Goal: Task Accomplishment & Management: Manage account settings

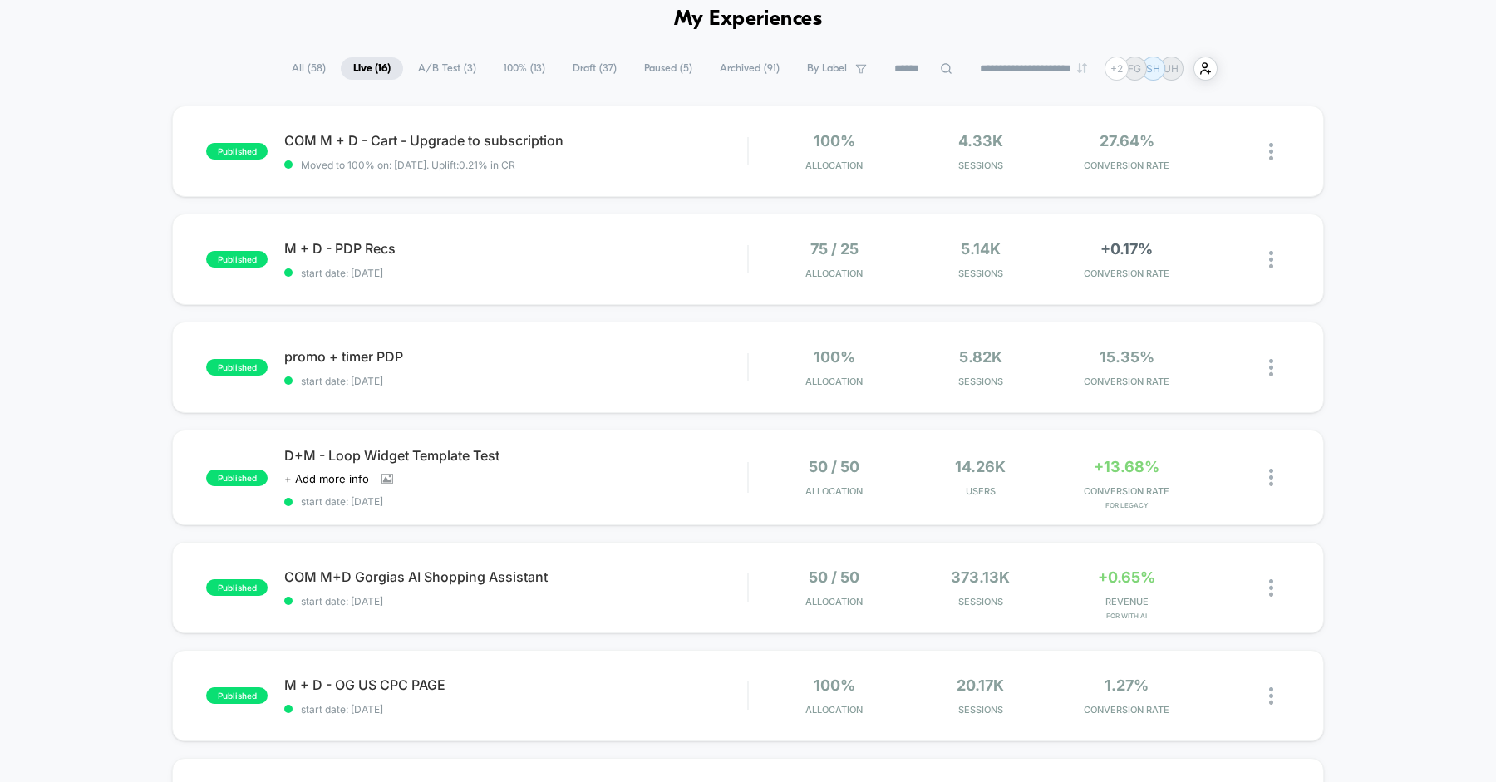
scroll to position [106, 0]
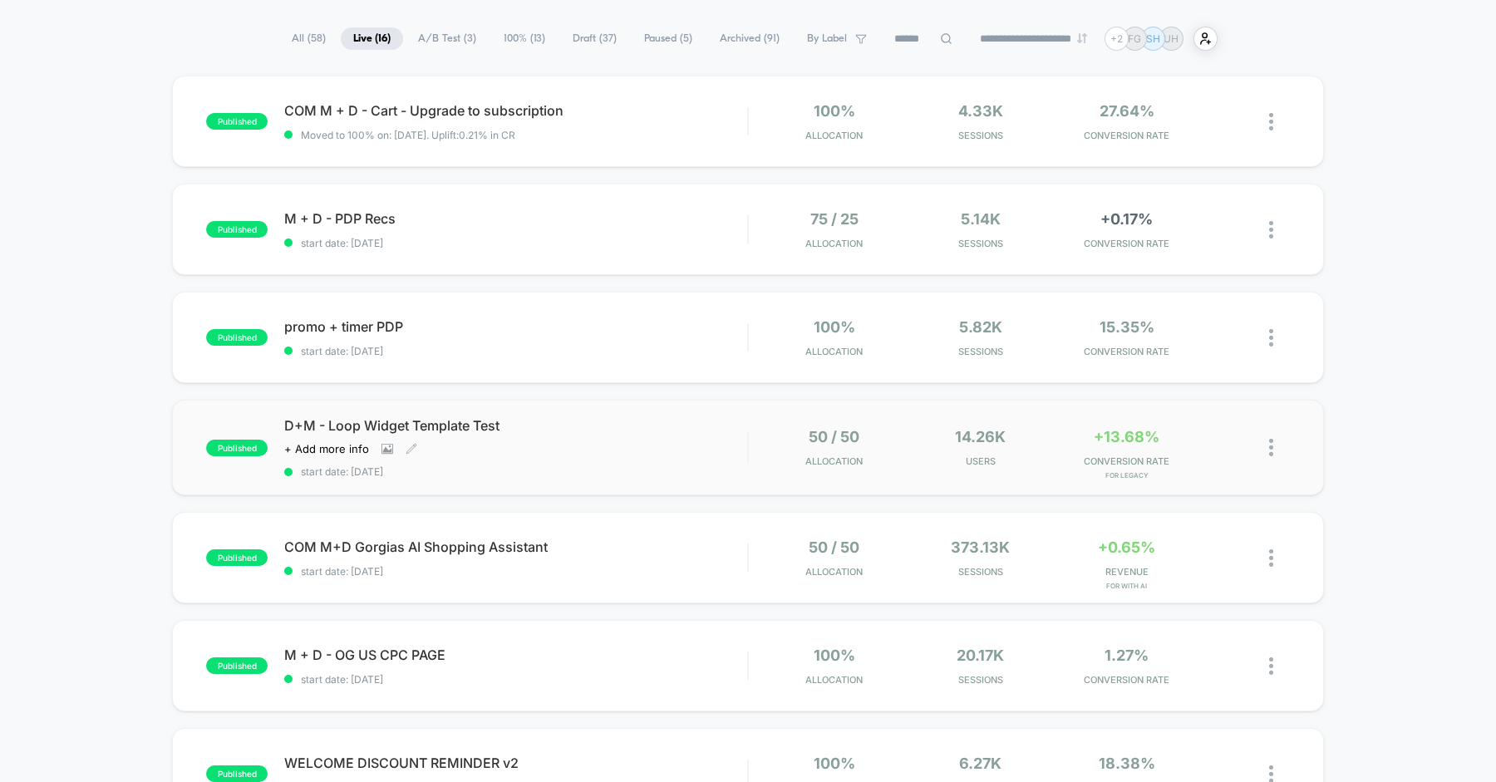
click at [660, 426] on span "D+M - Loop Widget Template Test" at bounding box center [515, 425] width 463 height 17
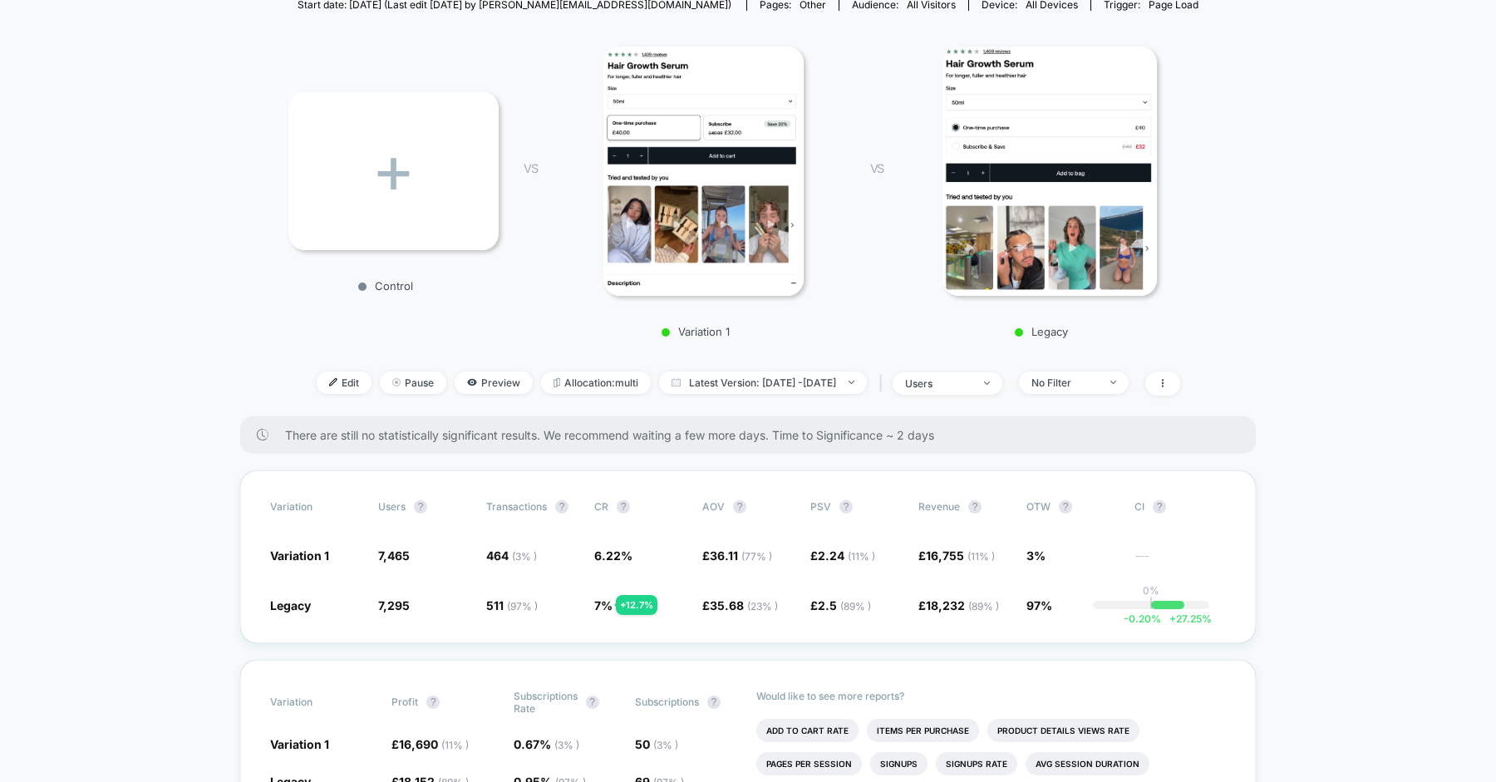
scroll to position [199, 0]
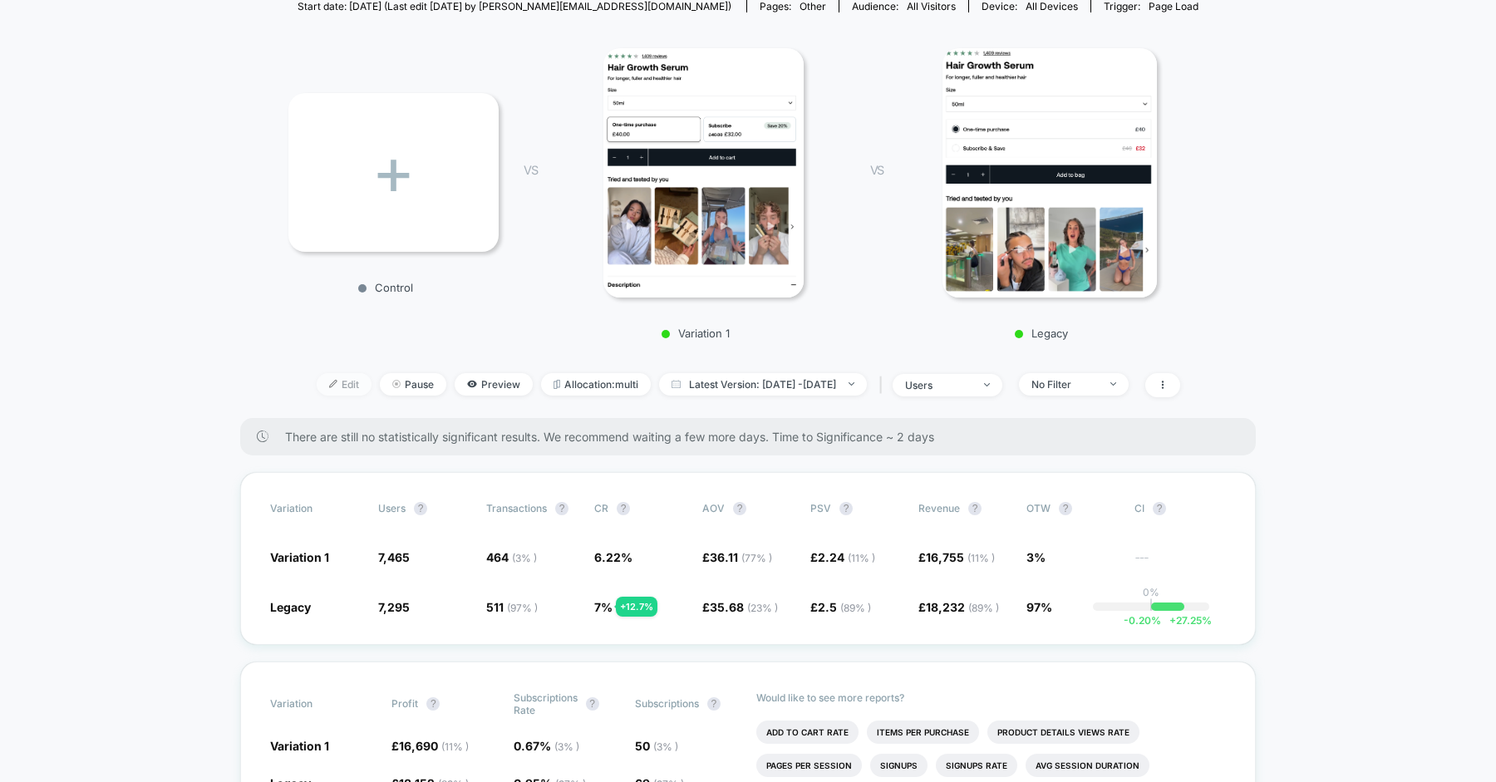
click at [317, 379] on span "Edit" at bounding box center [344, 384] width 55 height 22
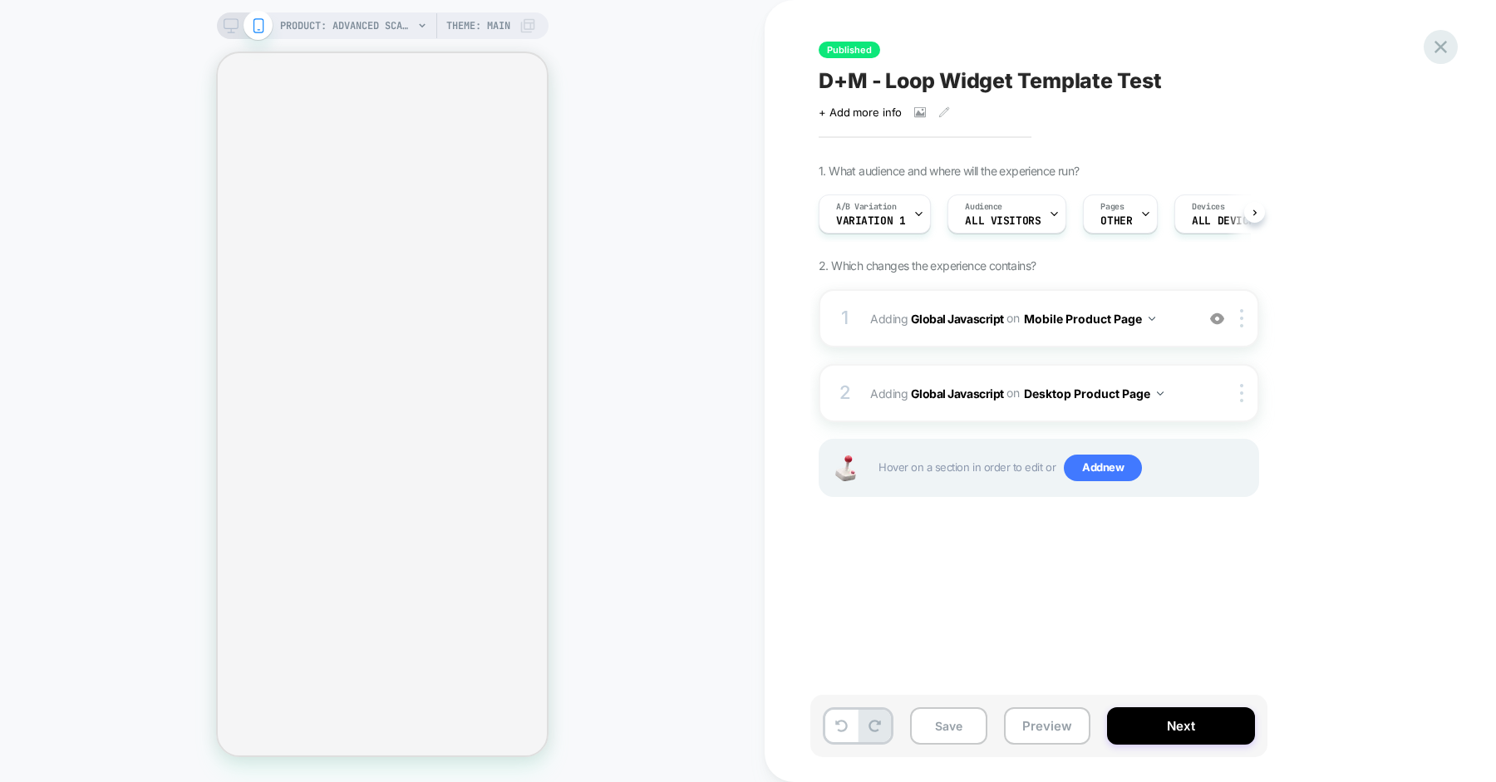
click at [1441, 48] on icon at bounding box center [1441, 47] width 22 height 22
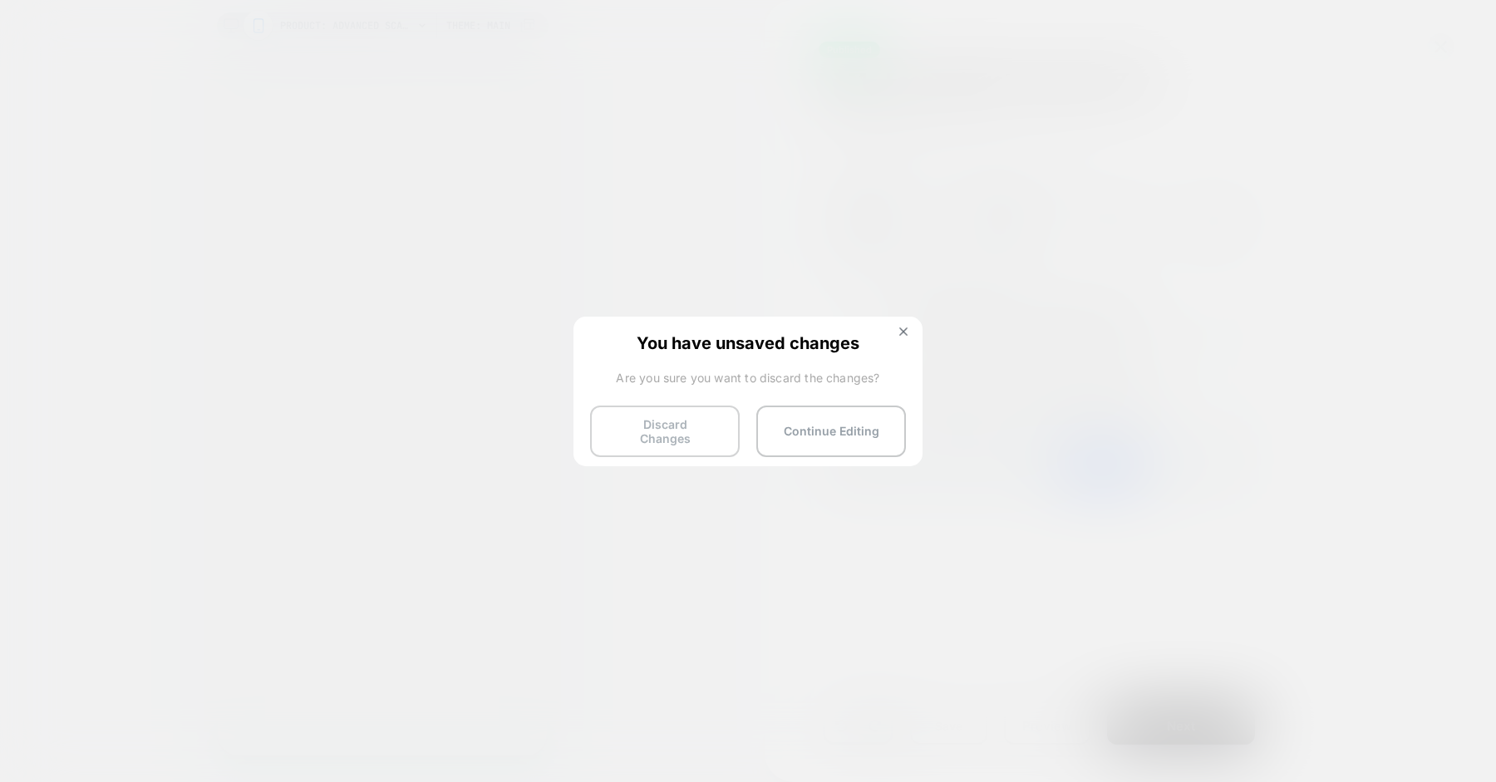
click at [668, 441] on button "Discard Changes" at bounding box center [665, 432] width 150 height 52
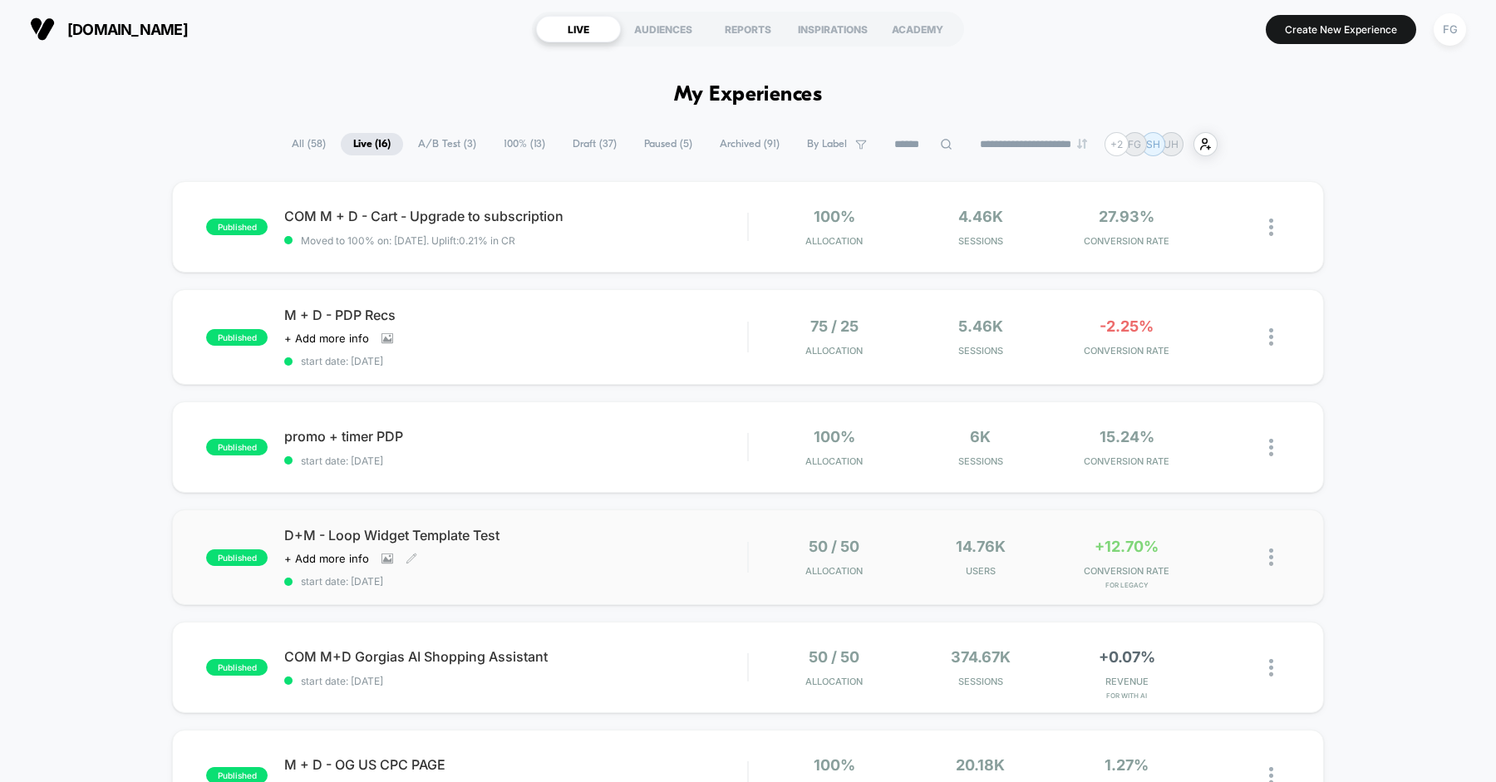
click at [652, 552] on div "D+M - Loop Widget Template Test Click to view images Click to edit experience d…" at bounding box center [515, 557] width 463 height 61
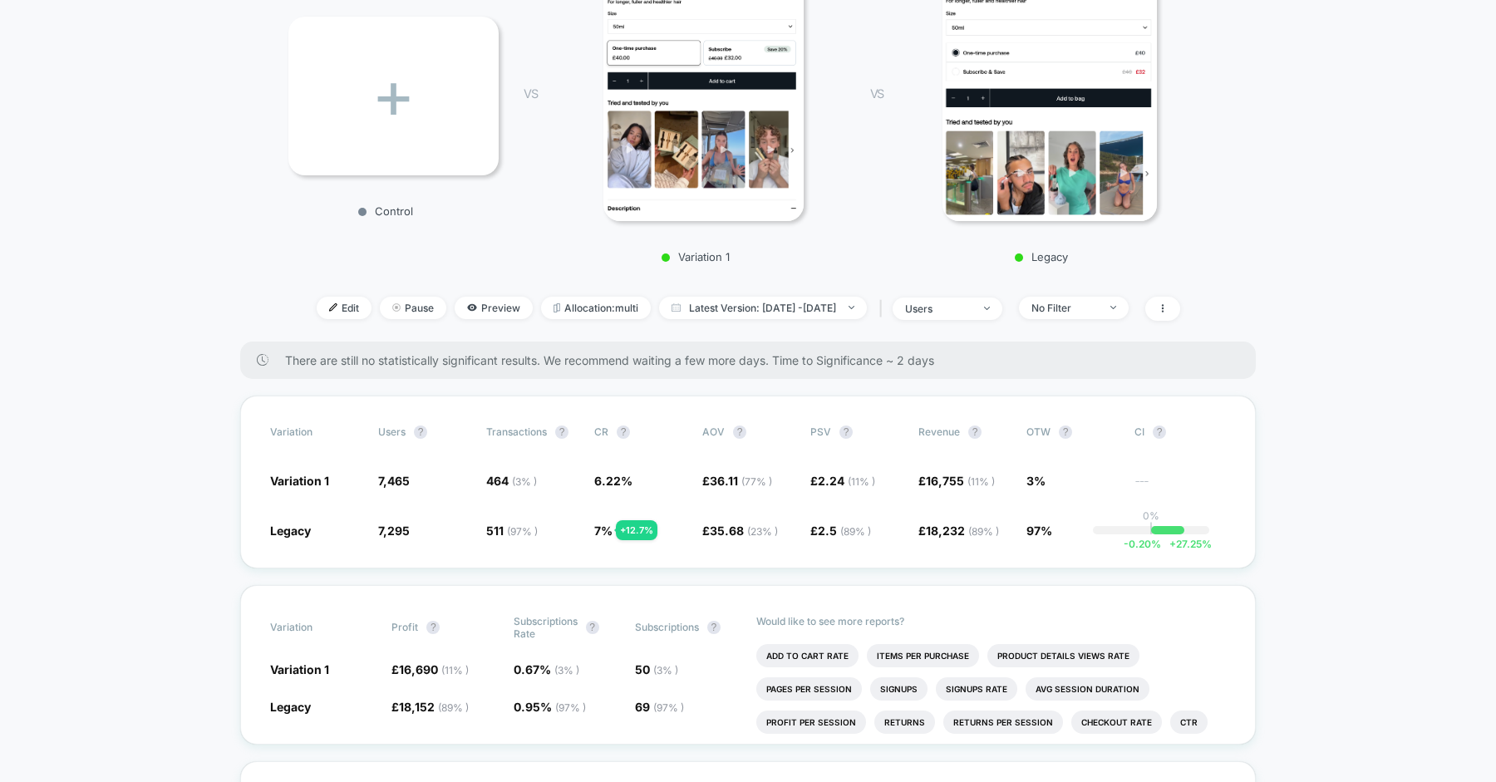
scroll to position [311, 0]
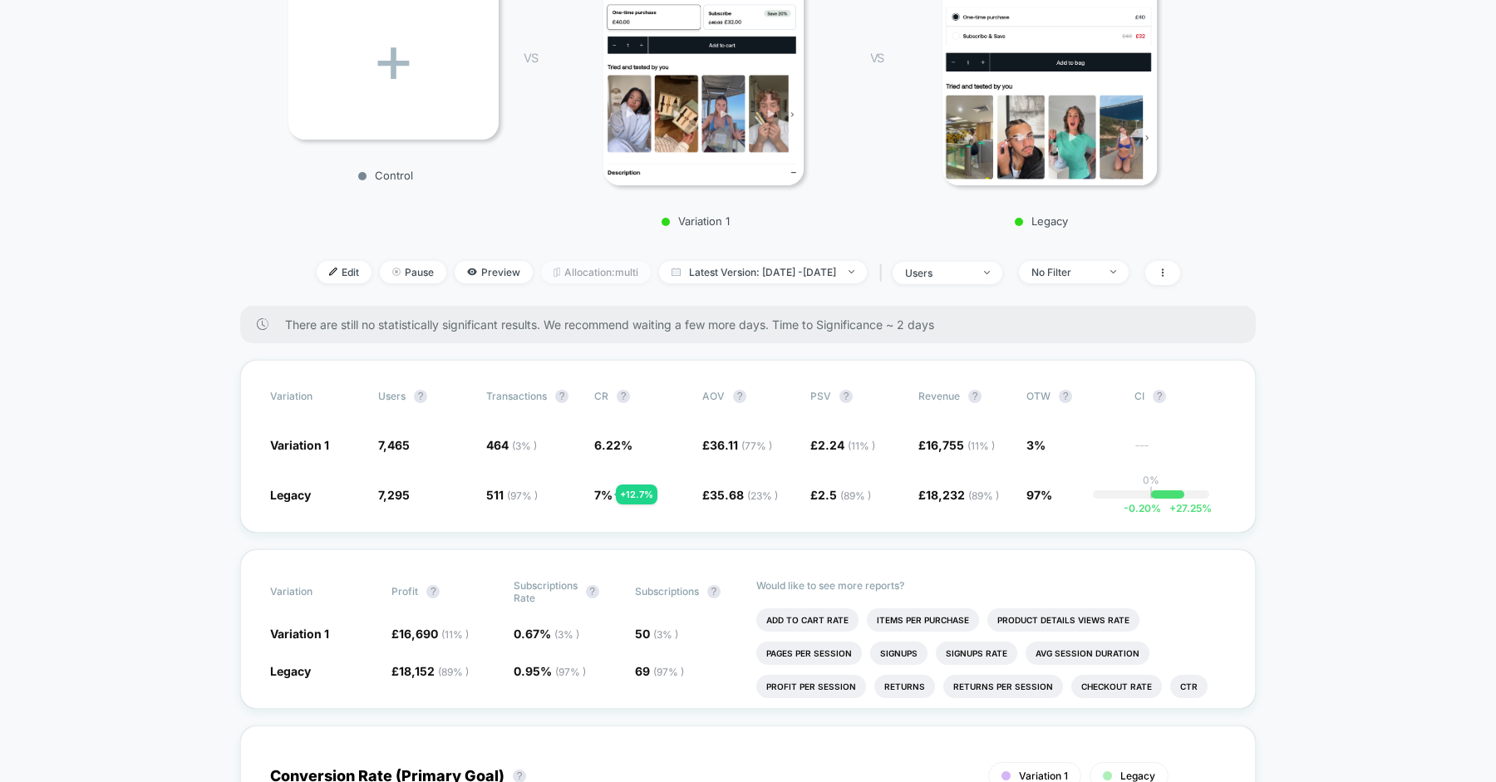
click at [541, 263] on span "Allocation: multi" at bounding box center [596, 272] width 110 height 22
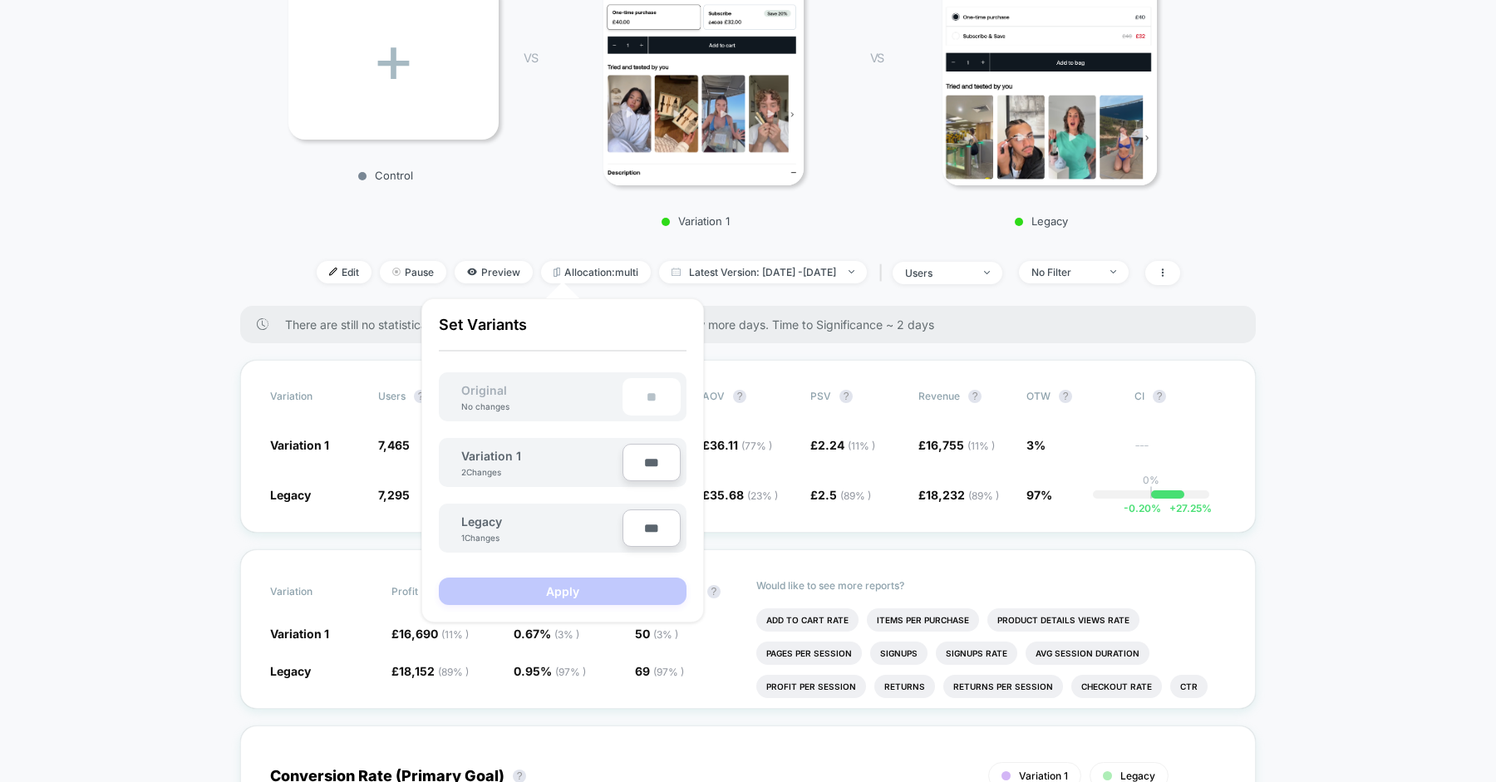
click at [655, 399] on div "**" at bounding box center [652, 396] width 58 height 37
click at [646, 398] on div "**" at bounding box center [652, 396] width 58 height 37
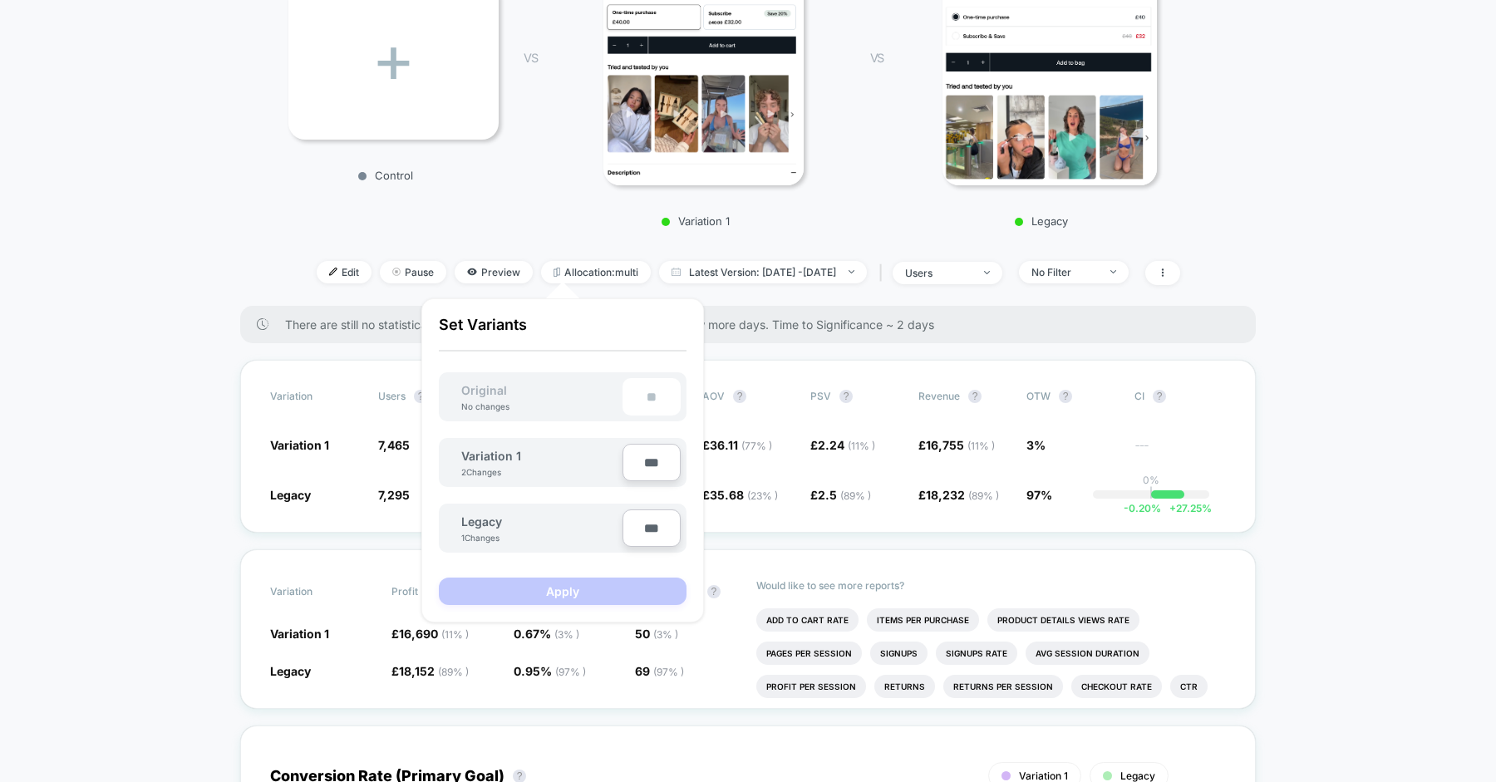
click at [647, 465] on input "***" at bounding box center [652, 462] width 58 height 37
click at [646, 465] on input "***" at bounding box center [652, 462] width 58 height 37
type input "***"
type input "**"
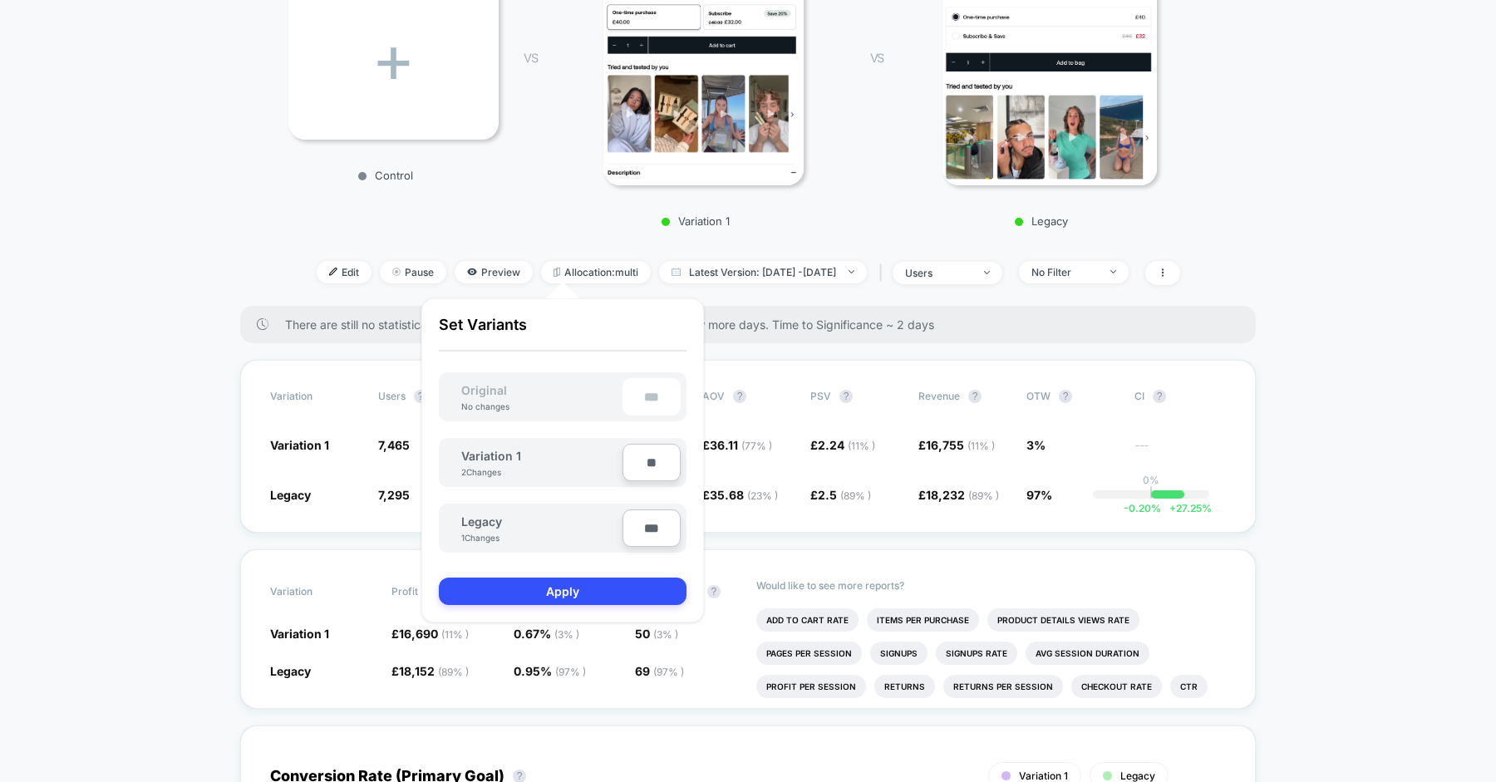
type input "***"
click at [648, 532] on input "***" at bounding box center [652, 528] width 58 height 37
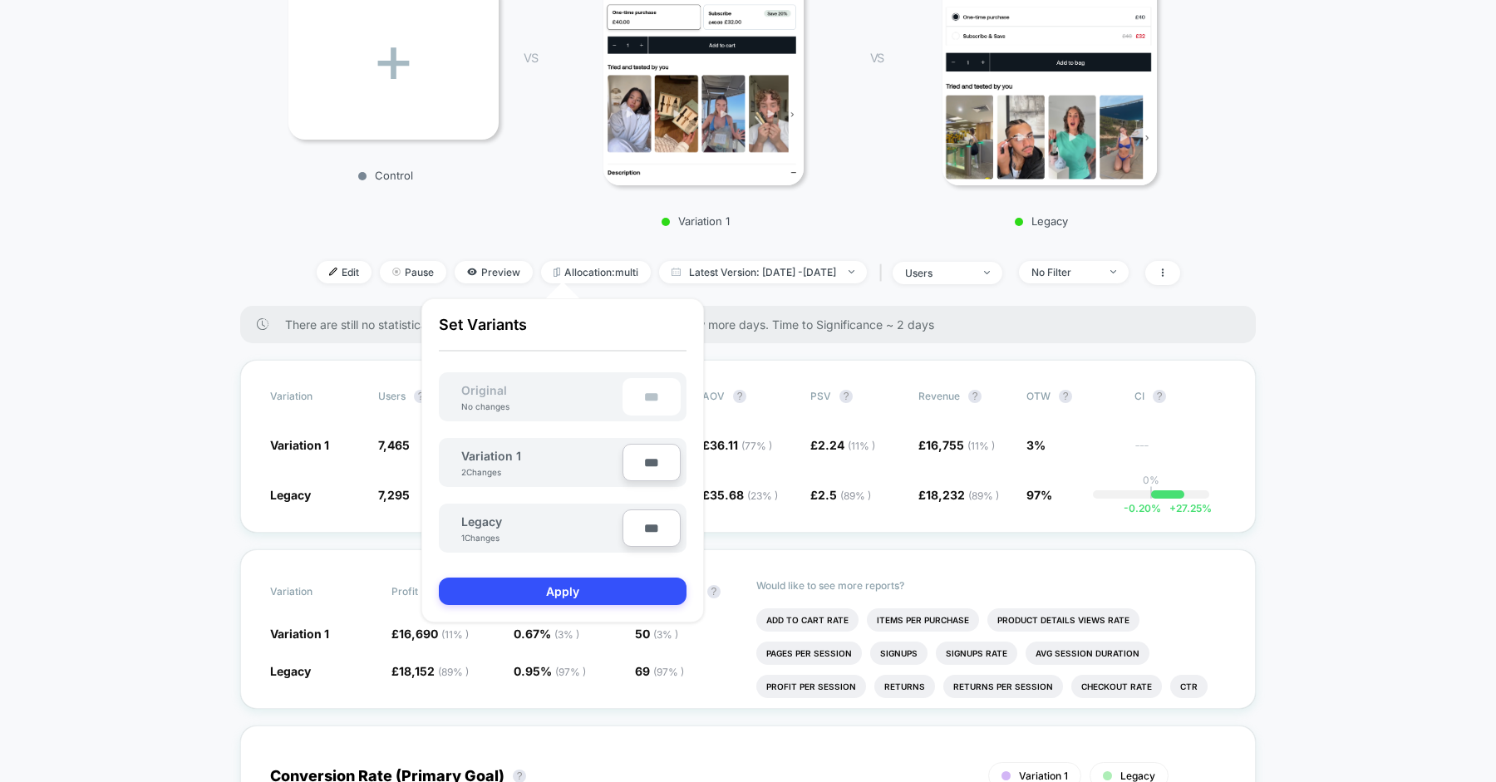
type input "***"
type input "**"
type input "***"
click at [603, 441] on div "Variation 1 2 Changes ***" at bounding box center [563, 462] width 248 height 49
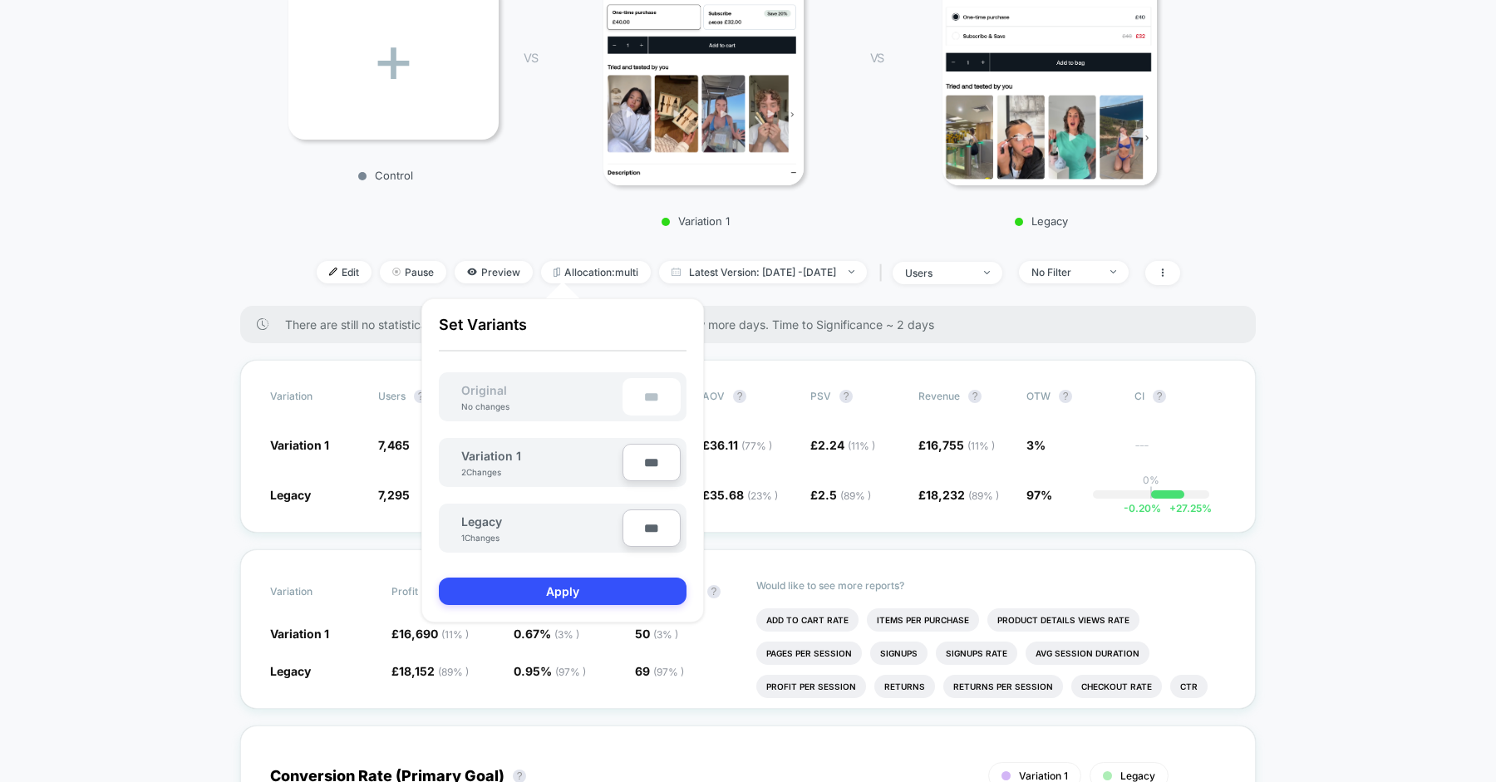
click at [651, 471] on input "***" at bounding box center [652, 462] width 58 height 37
click at [654, 459] on input "***" at bounding box center [652, 462] width 58 height 37
type input "***"
type input "**"
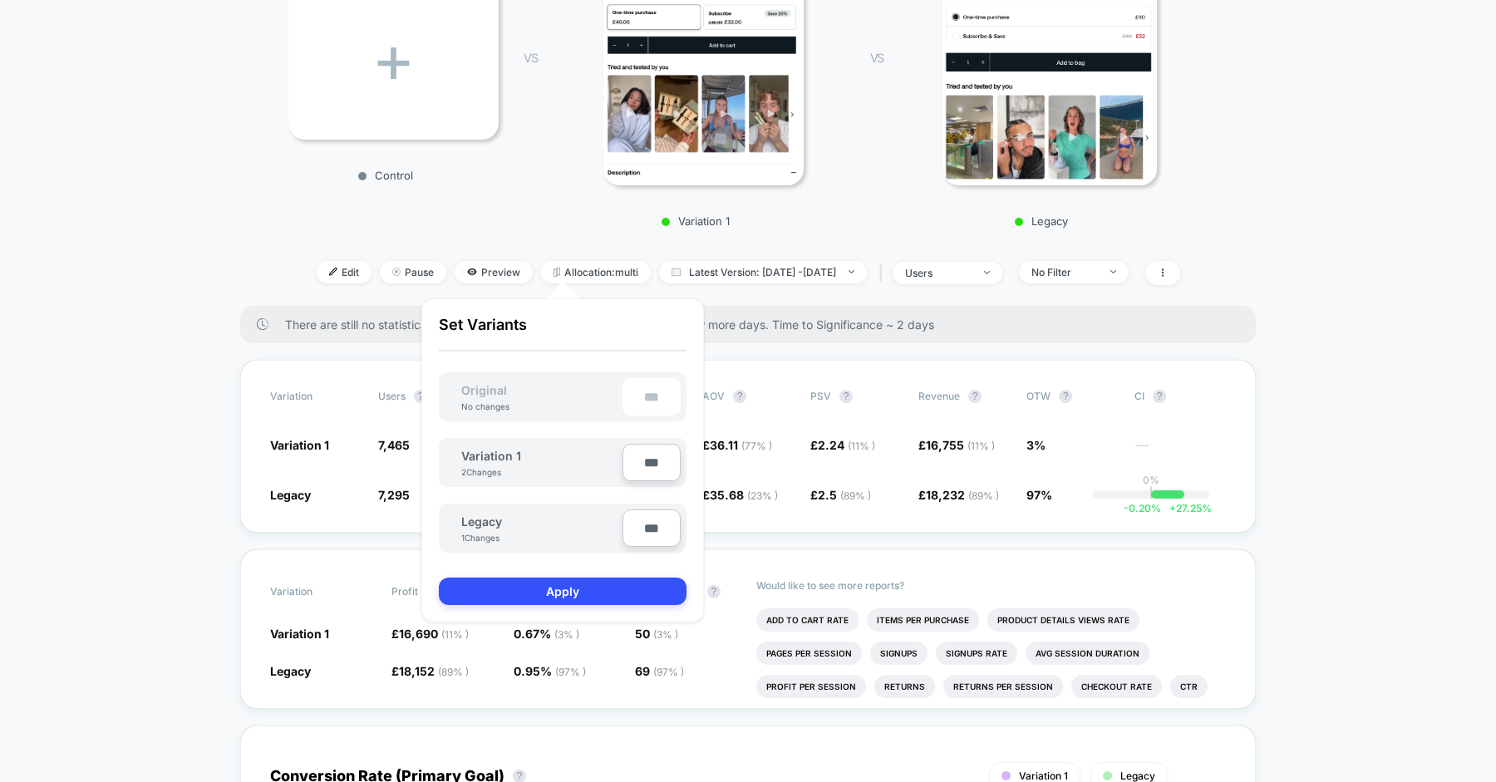
type input "****"
click at [654, 459] on input "****" at bounding box center [652, 462] width 58 height 37
click at [655, 459] on input "****" at bounding box center [652, 462] width 58 height 37
type input "***"
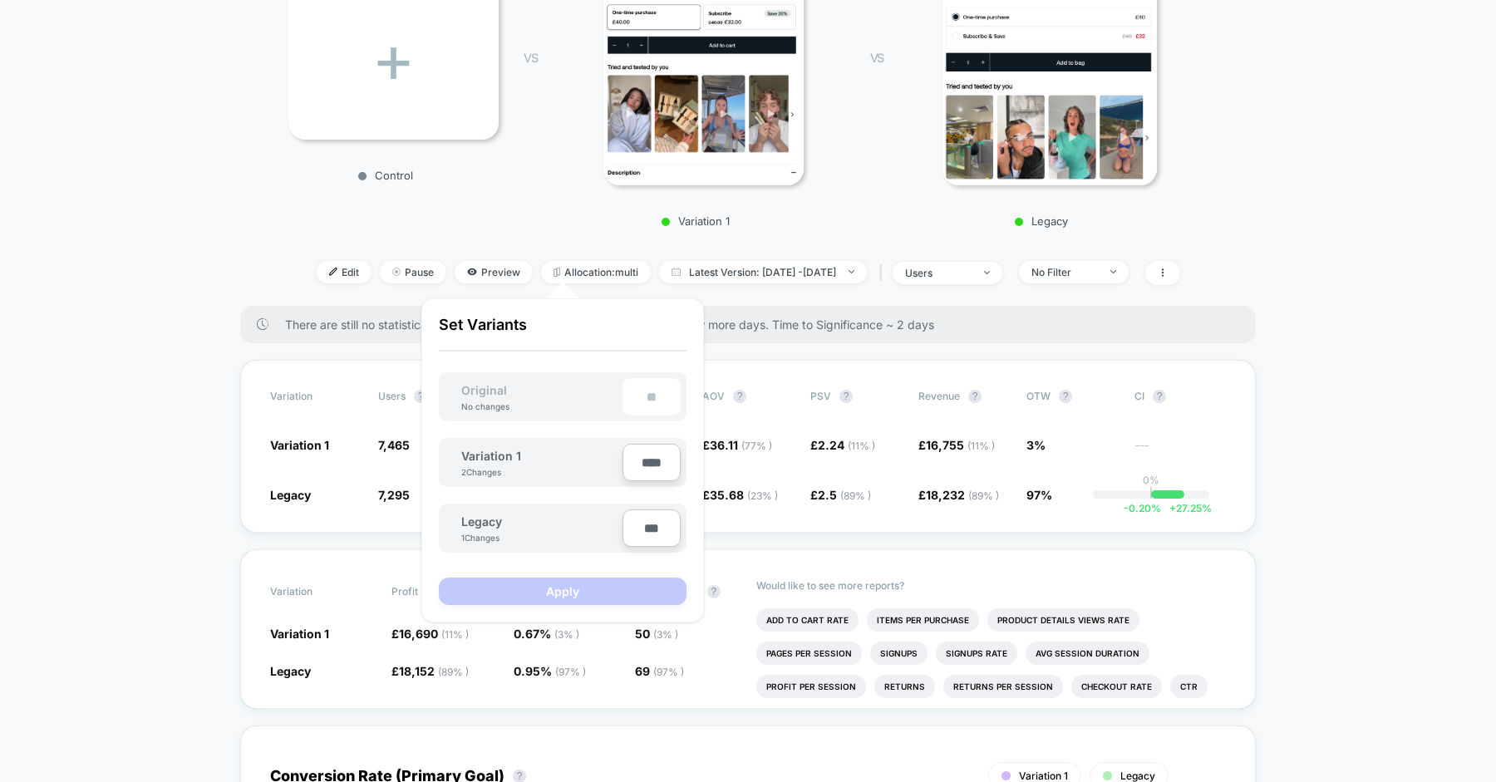
type input "**"
type input "***"
click at [565, 446] on div "Variation 1 2 Changes" at bounding box center [534, 463] width 178 height 37
click at [650, 521] on input "***" at bounding box center [652, 528] width 58 height 37
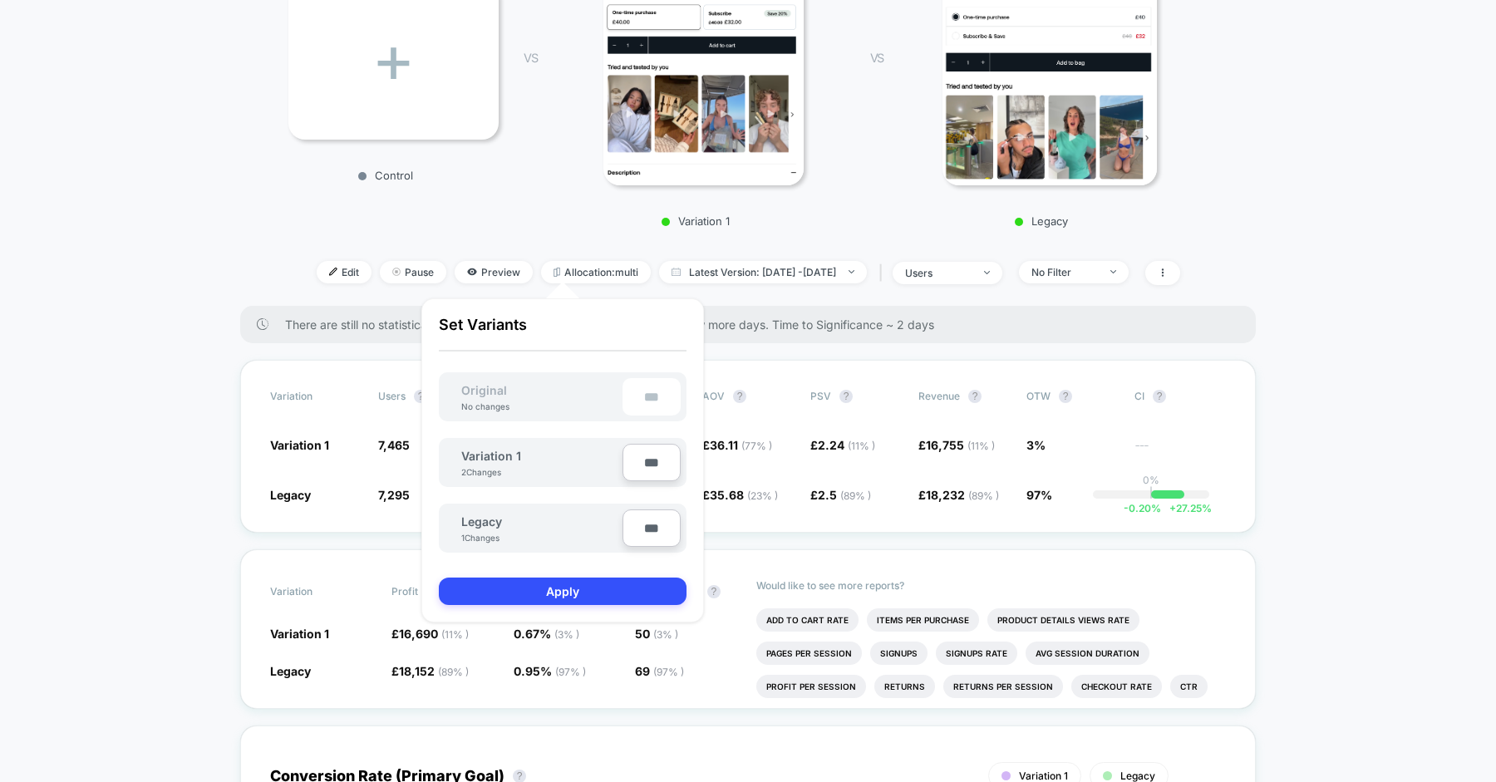
click at [650, 521] on input "***" at bounding box center [652, 528] width 58 height 37
click at [650, 522] on input "***" at bounding box center [652, 528] width 58 height 37
drag, startPoint x: 576, startPoint y: 479, endPoint x: 588, endPoint y: 487, distance: 14.3
click at [576, 479] on div "Variation 1 2 Changes" at bounding box center [534, 463] width 178 height 37
click at [573, 591] on button "Apply" at bounding box center [563, 591] width 248 height 27
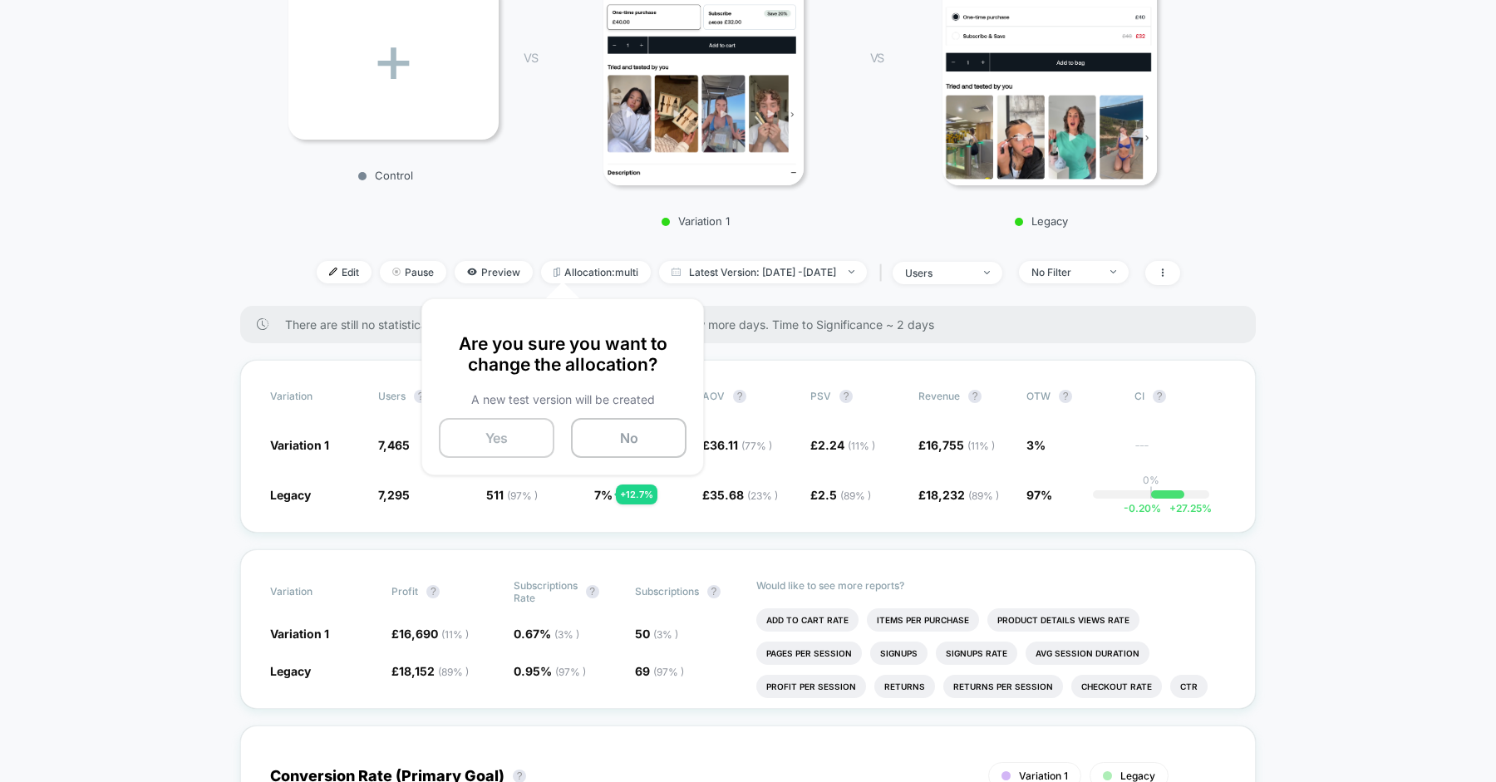
click at [524, 443] on button "Yes" at bounding box center [497, 438] width 116 height 40
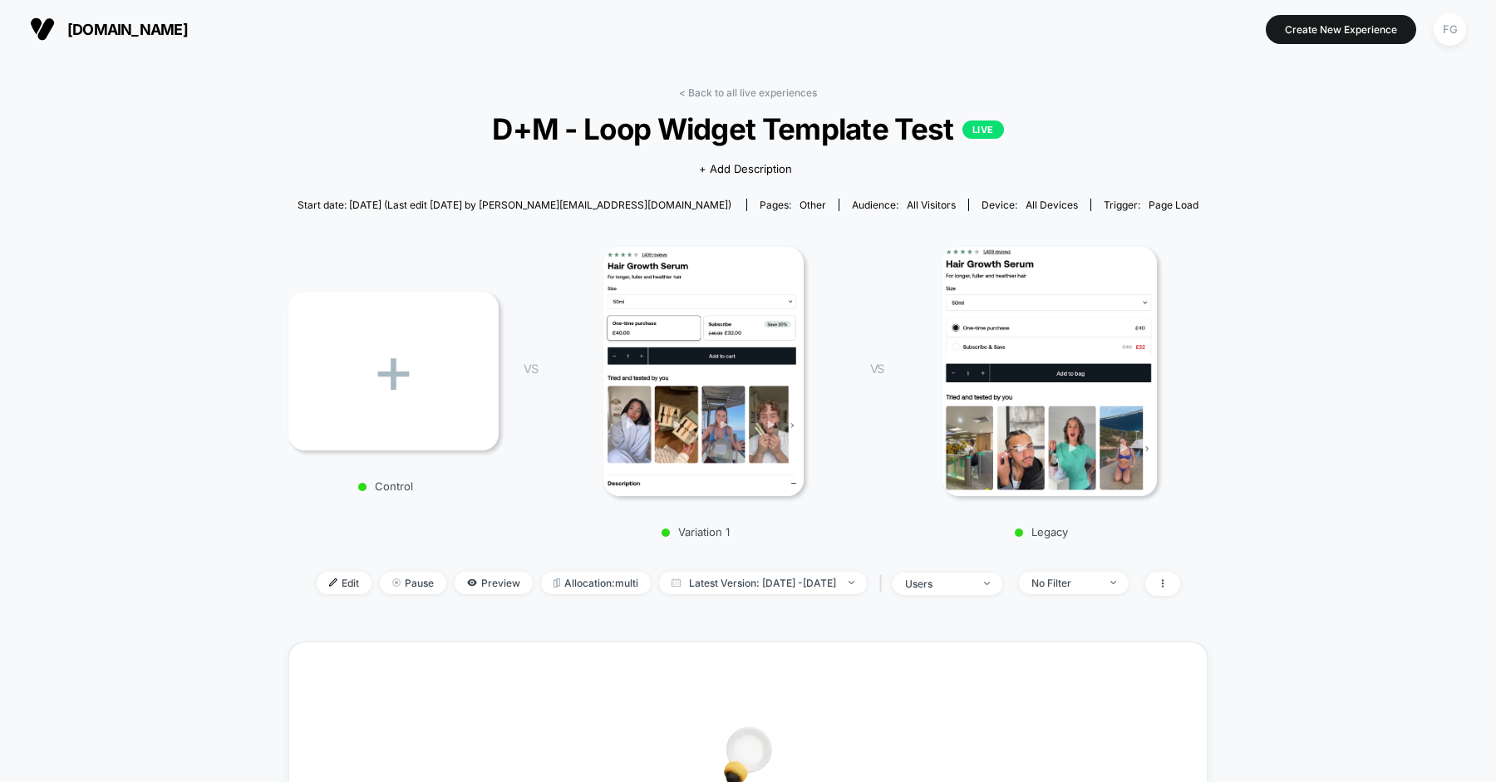
drag, startPoint x: 1329, startPoint y: 218, endPoint x: 1304, endPoint y: 229, distance: 27.2
click at [1329, 218] on div "< Back to all live experiences D+M - Loop Widget Template Test LIVE Click to vi…" at bounding box center [748, 668] width 1496 height 1220
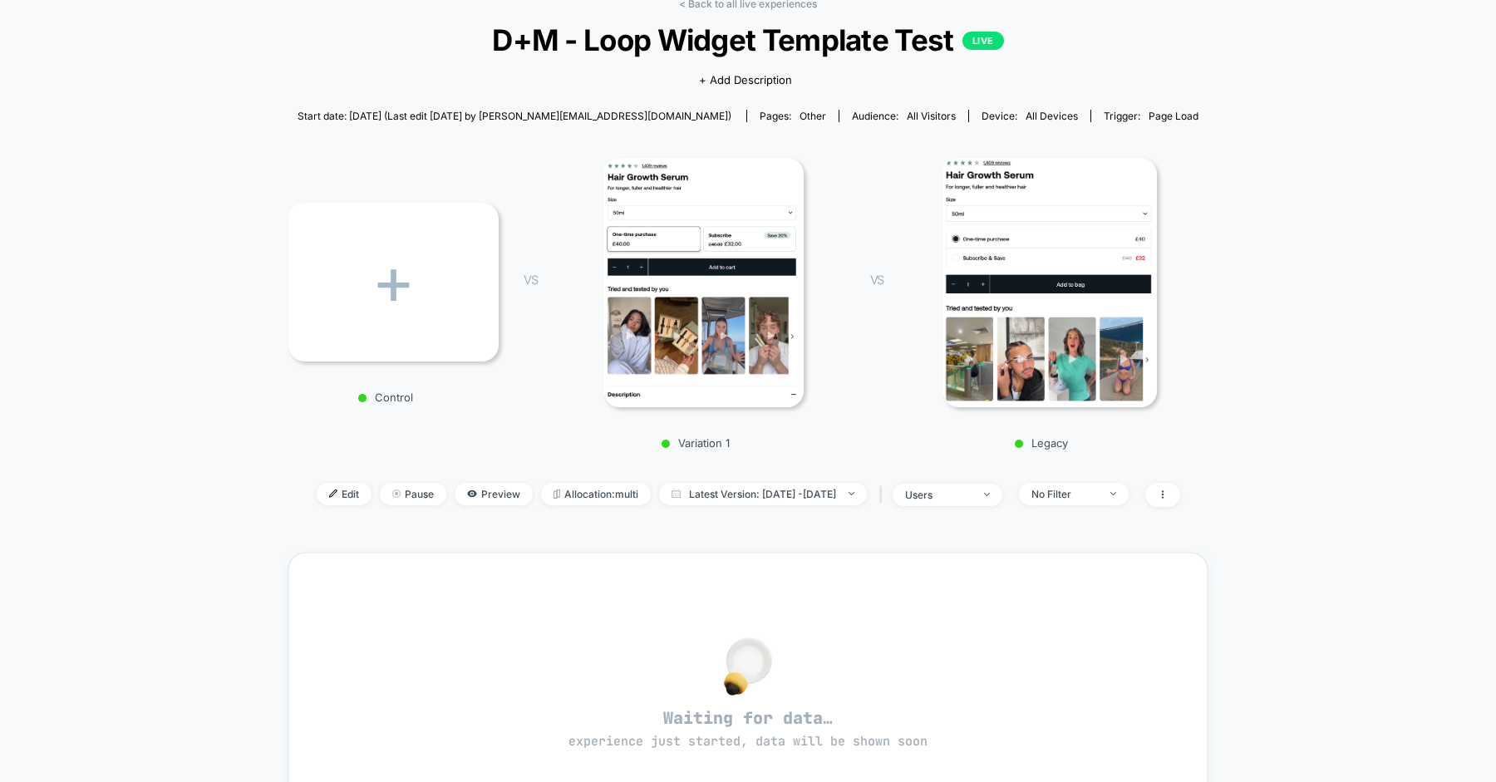
scroll to position [81, 0]
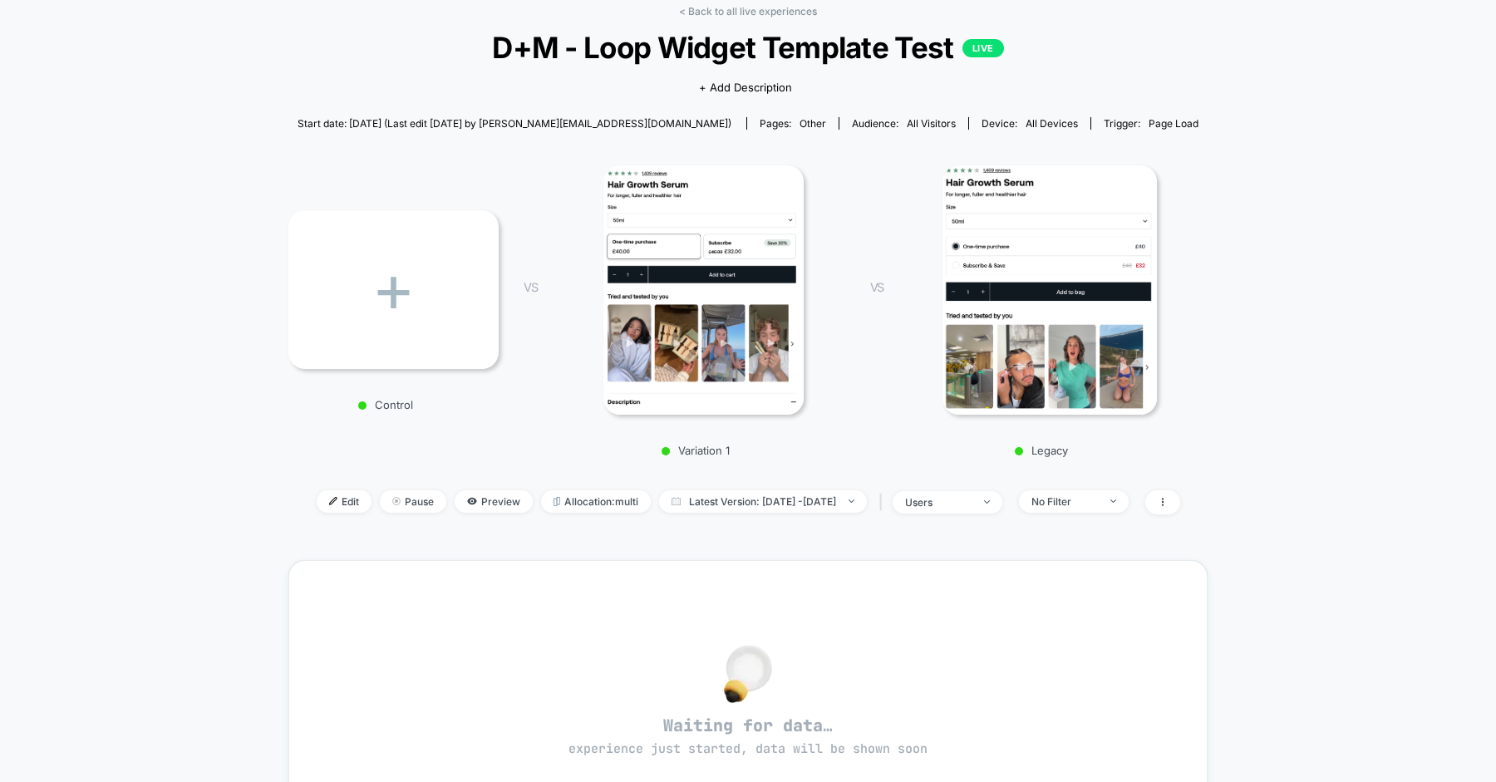
click at [1057, 455] on p "Legacy" at bounding box center [1041, 450] width 283 height 13
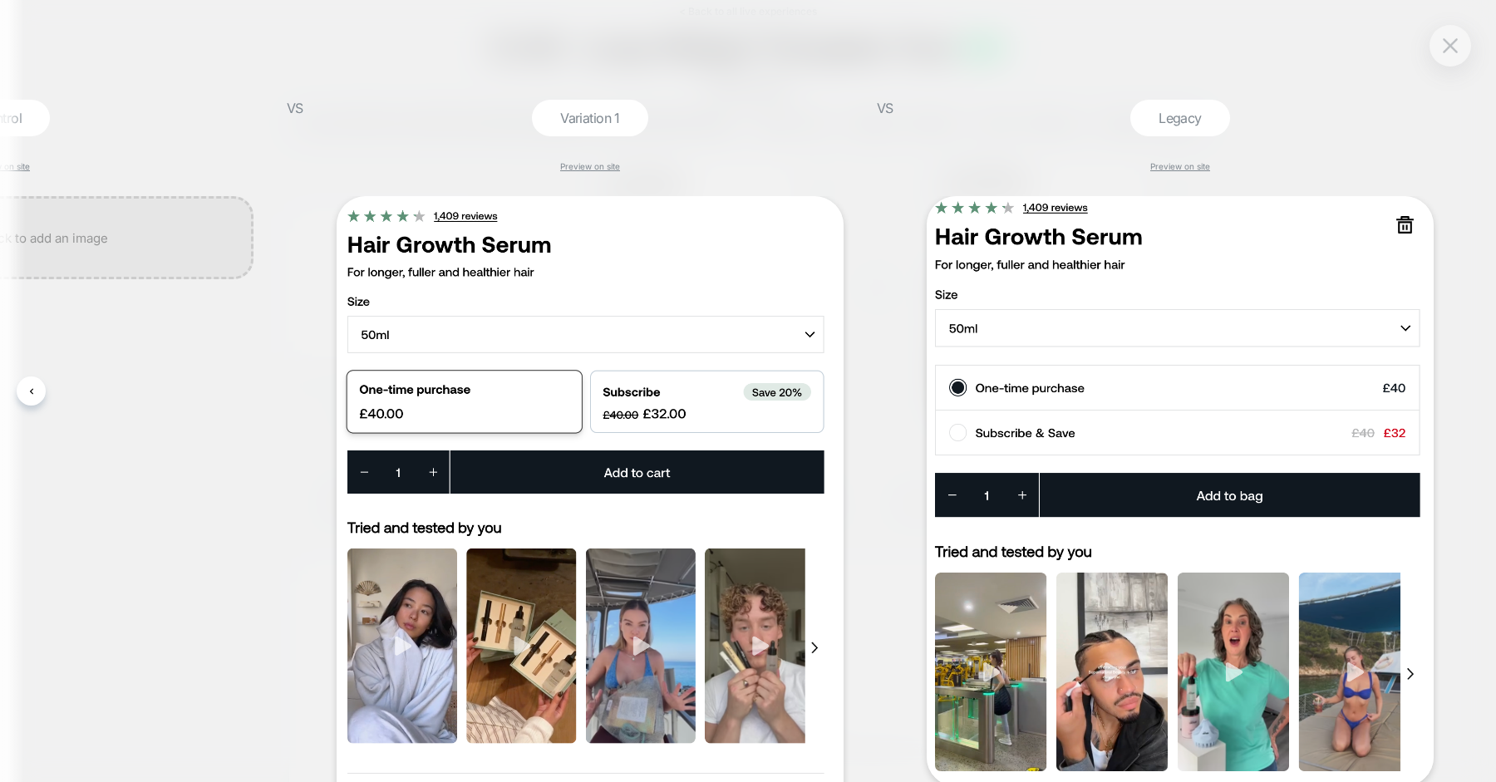
scroll to position [153, 0]
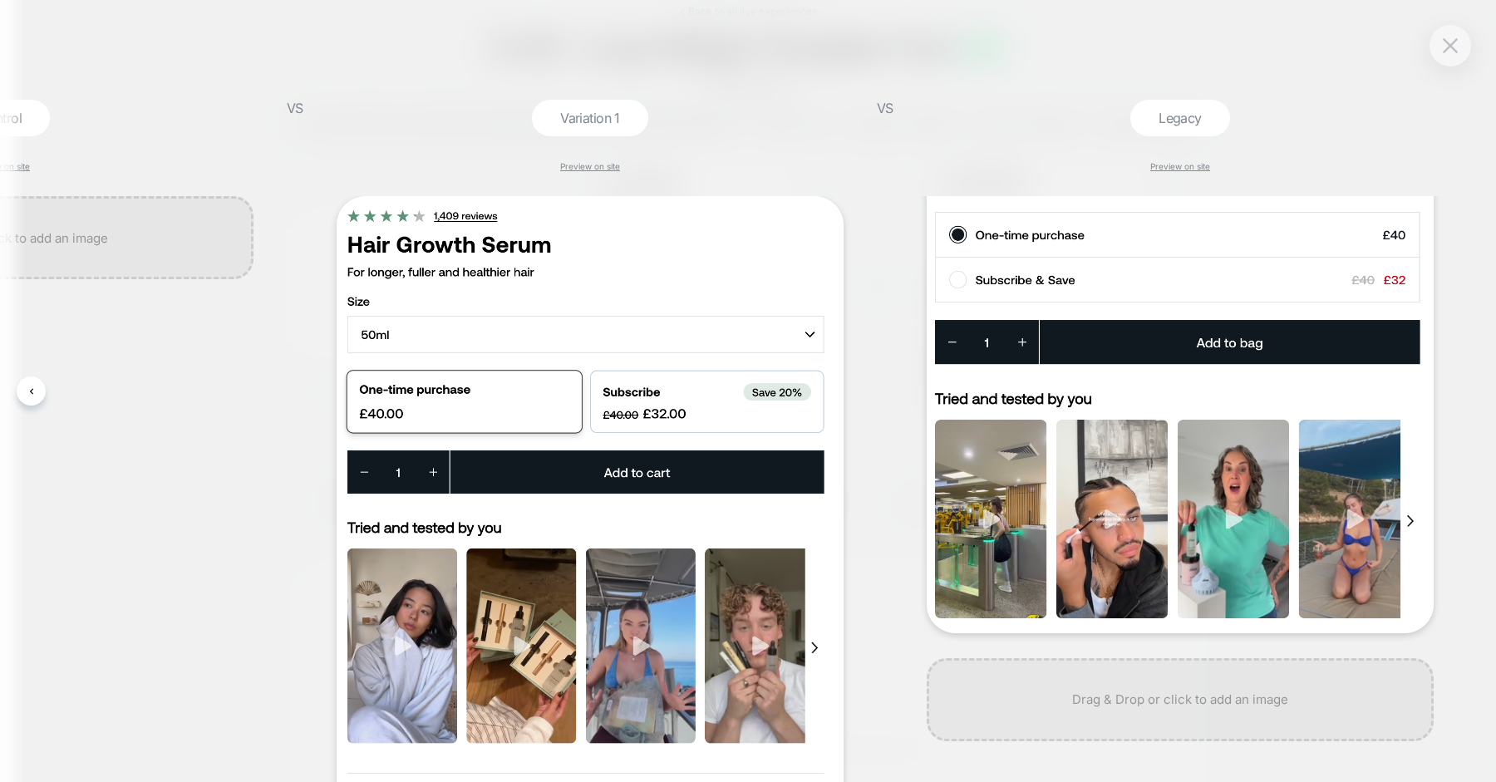
click at [1198, 119] on div "Legacy" at bounding box center [1181, 118] width 100 height 37
click at [1196, 119] on div "Legacy" at bounding box center [1181, 118] width 100 height 37
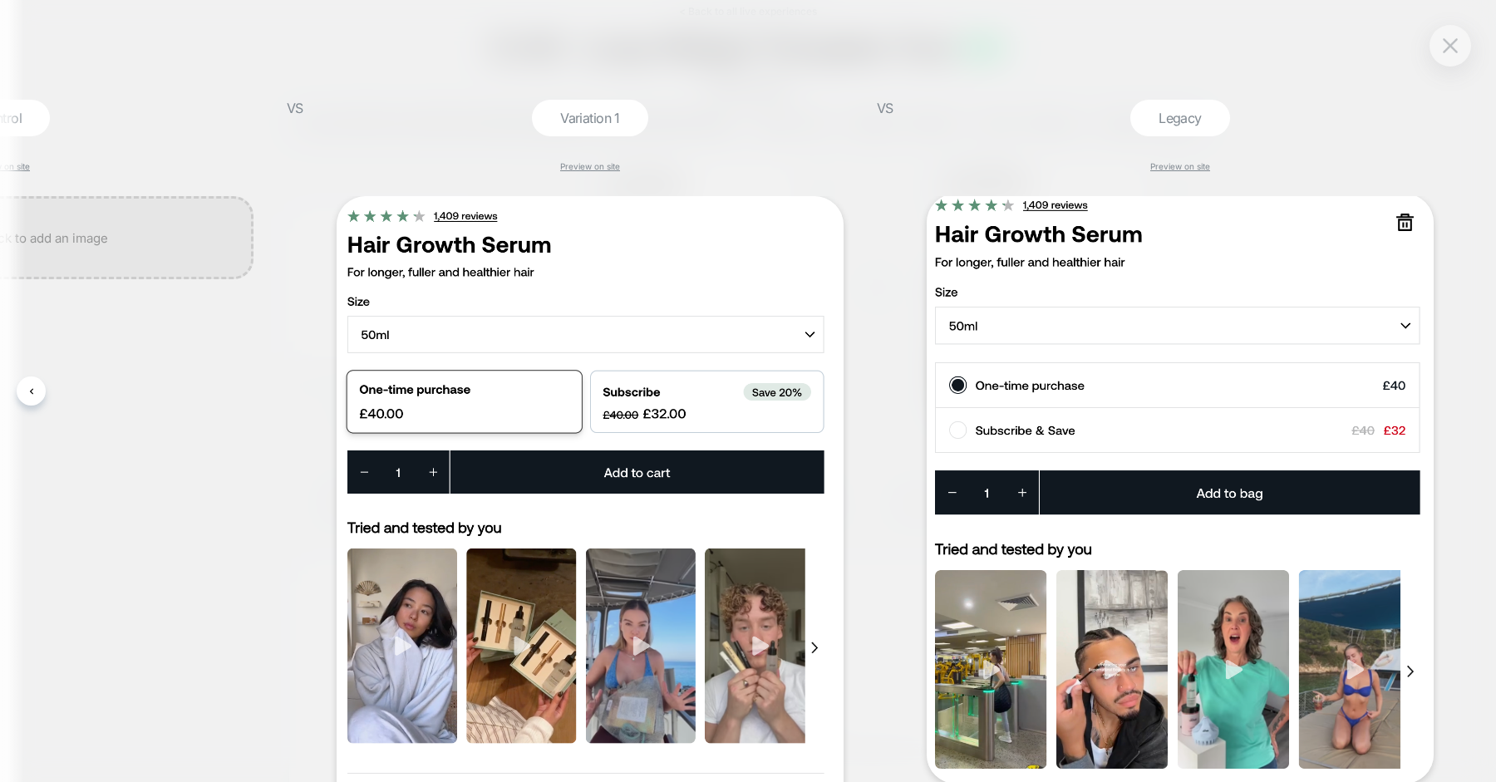
scroll to position [0, 0]
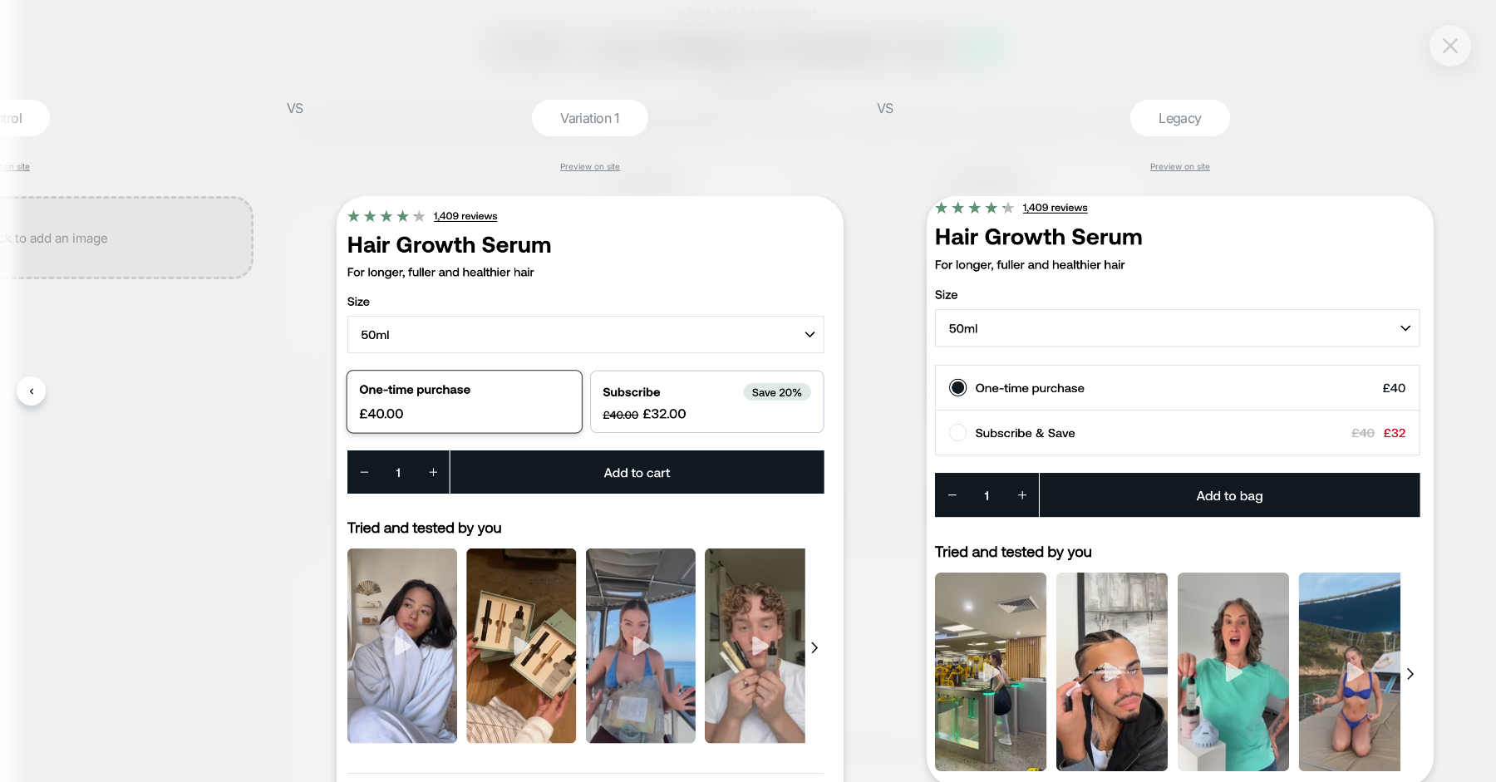
click at [1457, 57] on button at bounding box center [1450, 45] width 25 height 25
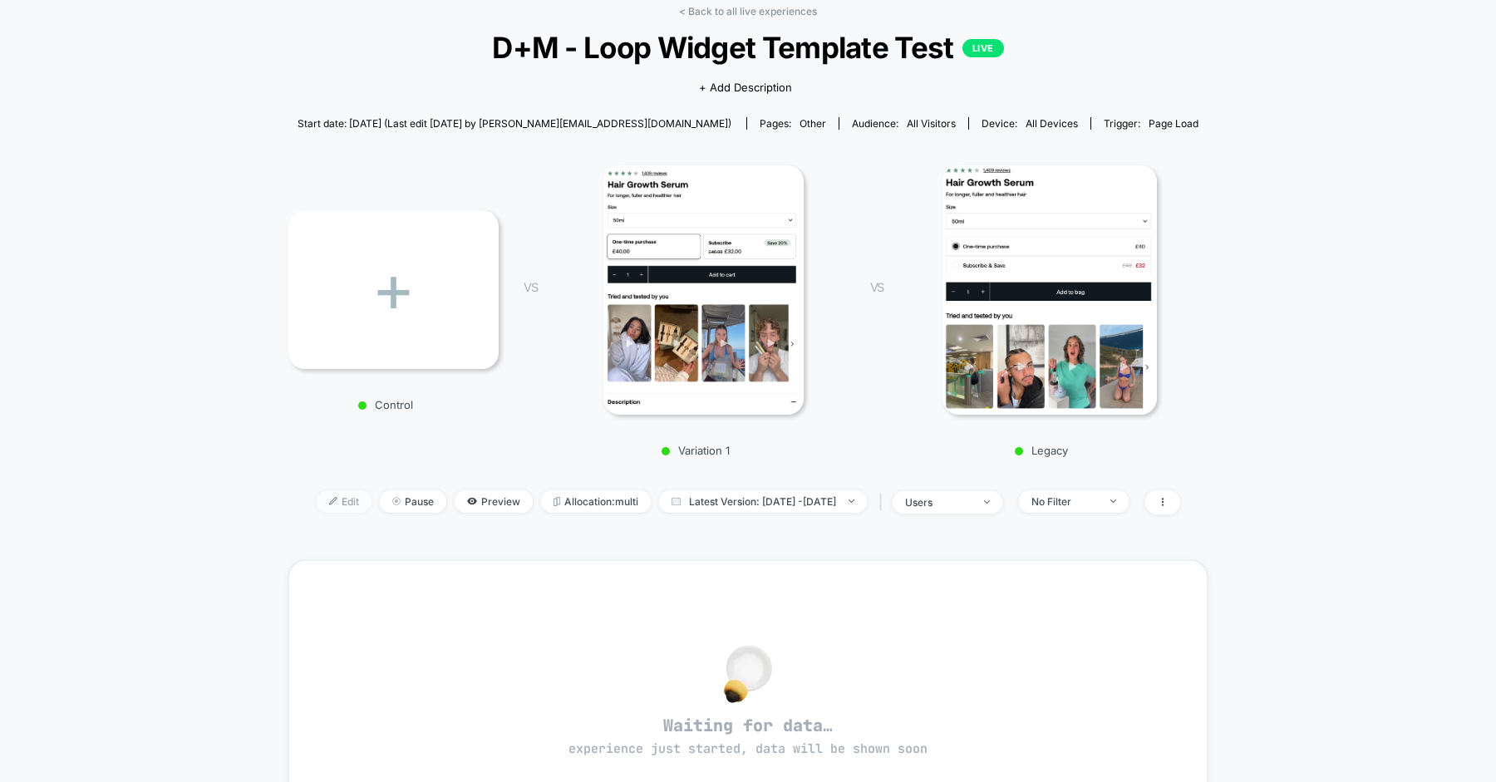
click at [317, 499] on span "Edit" at bounding box center [344, 501] width 55 height 22
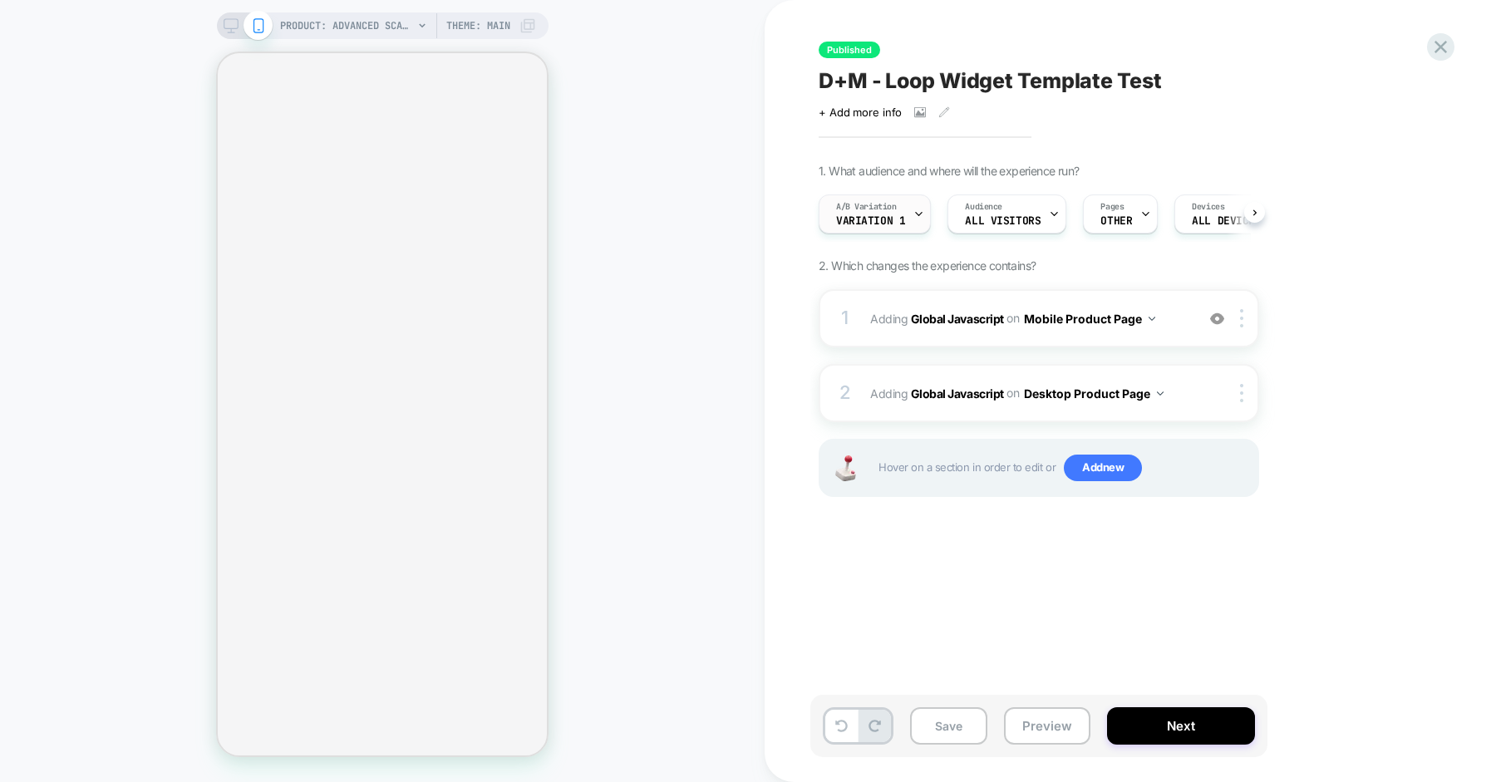
scroll to position [0, 1]
click at [899, 218] on span "Variation 1" at bounding box center [869, 221] width 69 height 12
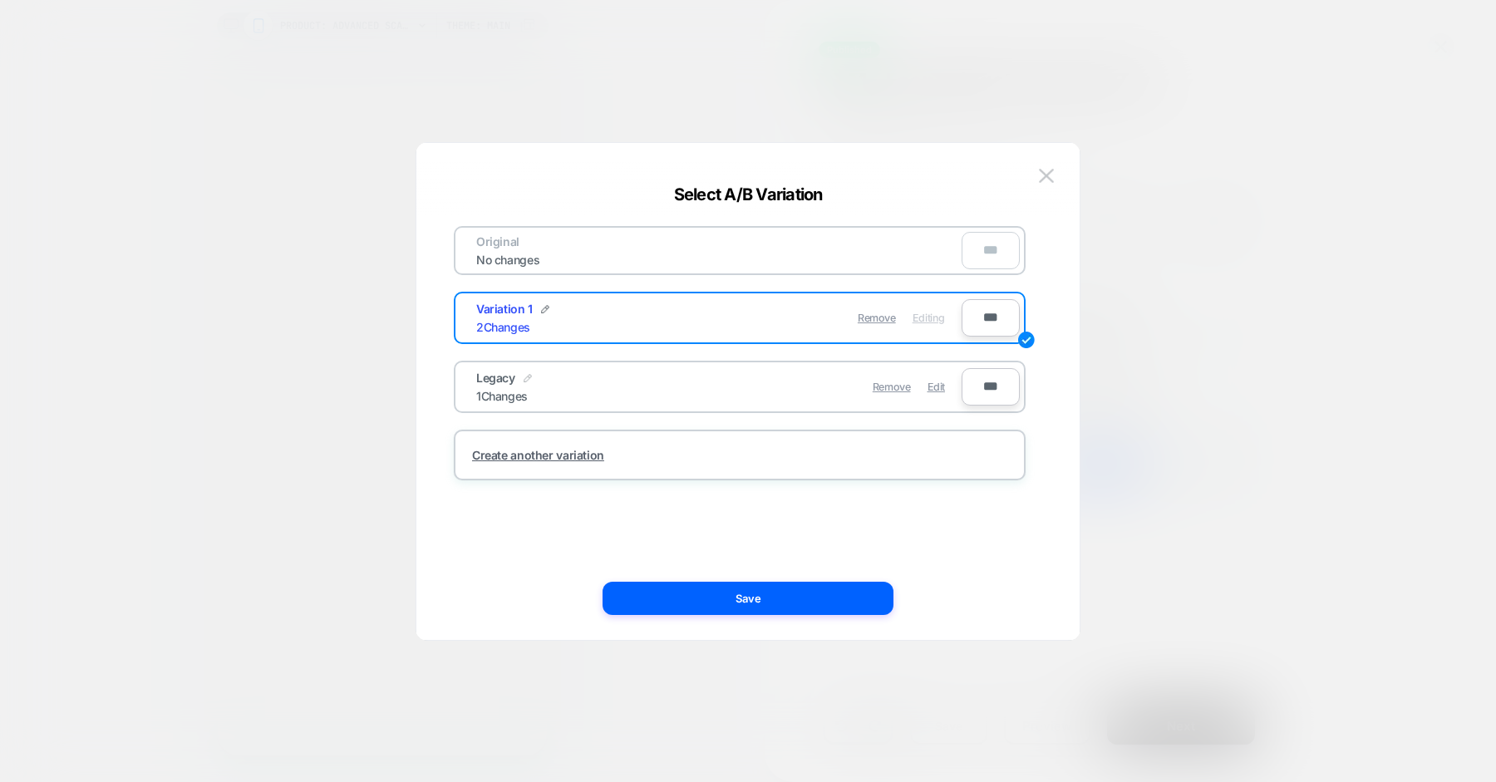
click at [529, 377] on img at bounding box center [528, 378] width 8 height 8
click at [544, 380] on input "******" at bounding box center [536, 387] width 121 height 32
type input "**********"
click at [680, 387] on button "Save" at bounding box center [659, 387] width 58 height 24
click at [543, 307] on img at bounding box center [545, 309] width 8 height 8
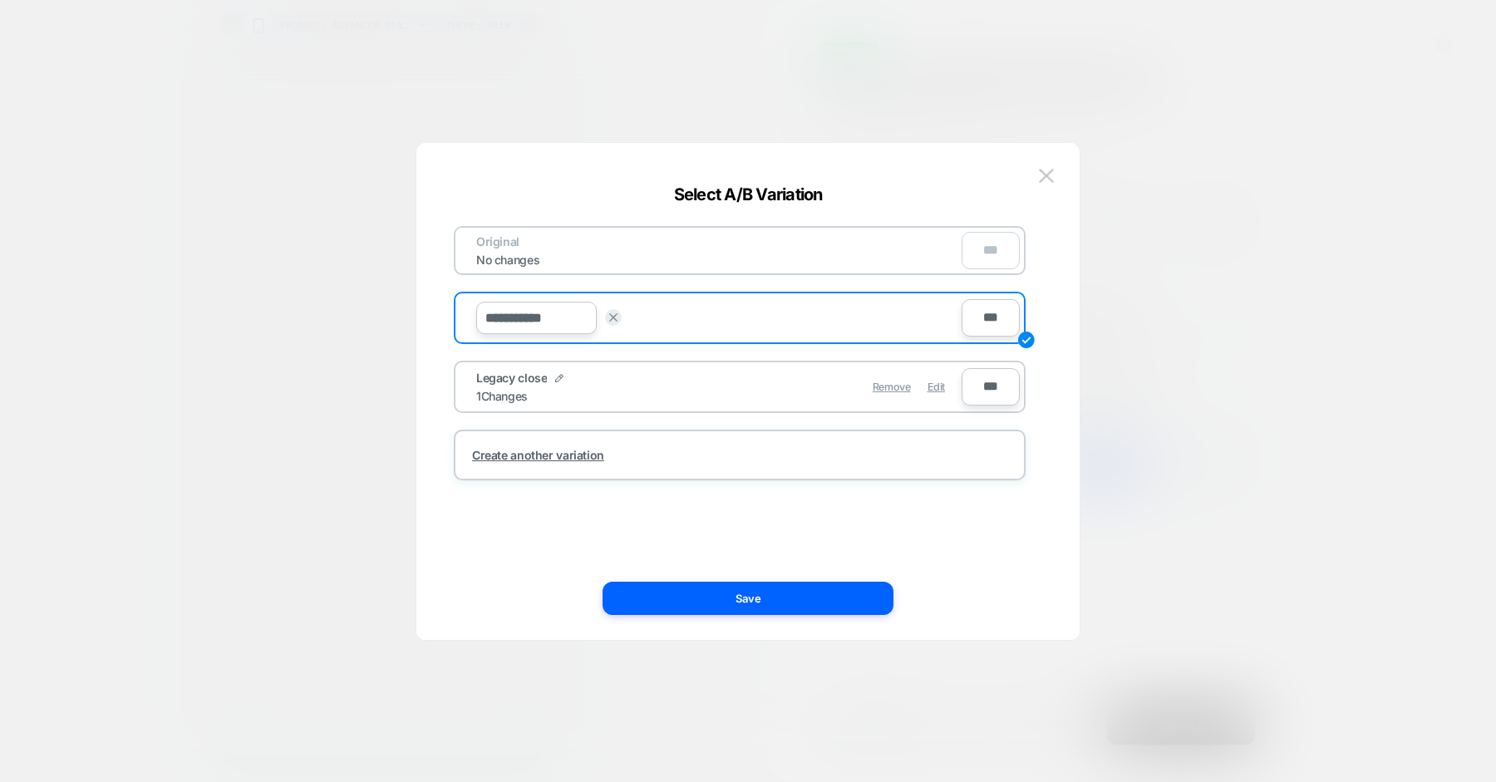
click at [534, 317] on input "**********" at bounding box center [536, 318] width 121 height 32
click at [0, 0] on input "**********" at bounding box center [0, 0] width 0 height 0
type input "**********"
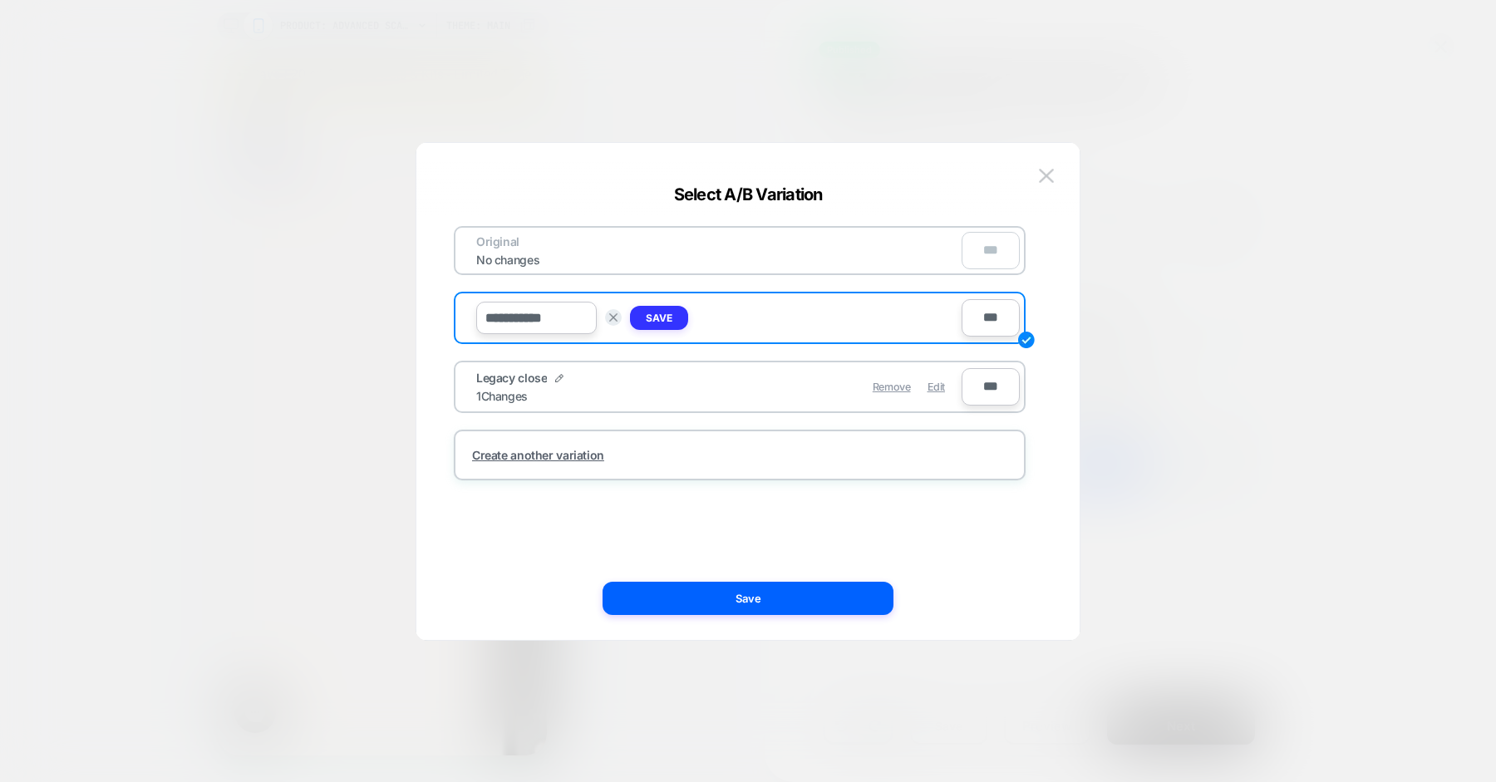
click at [0, 0] on button "Save" at bounding box center [0, 0] width 0 height 0
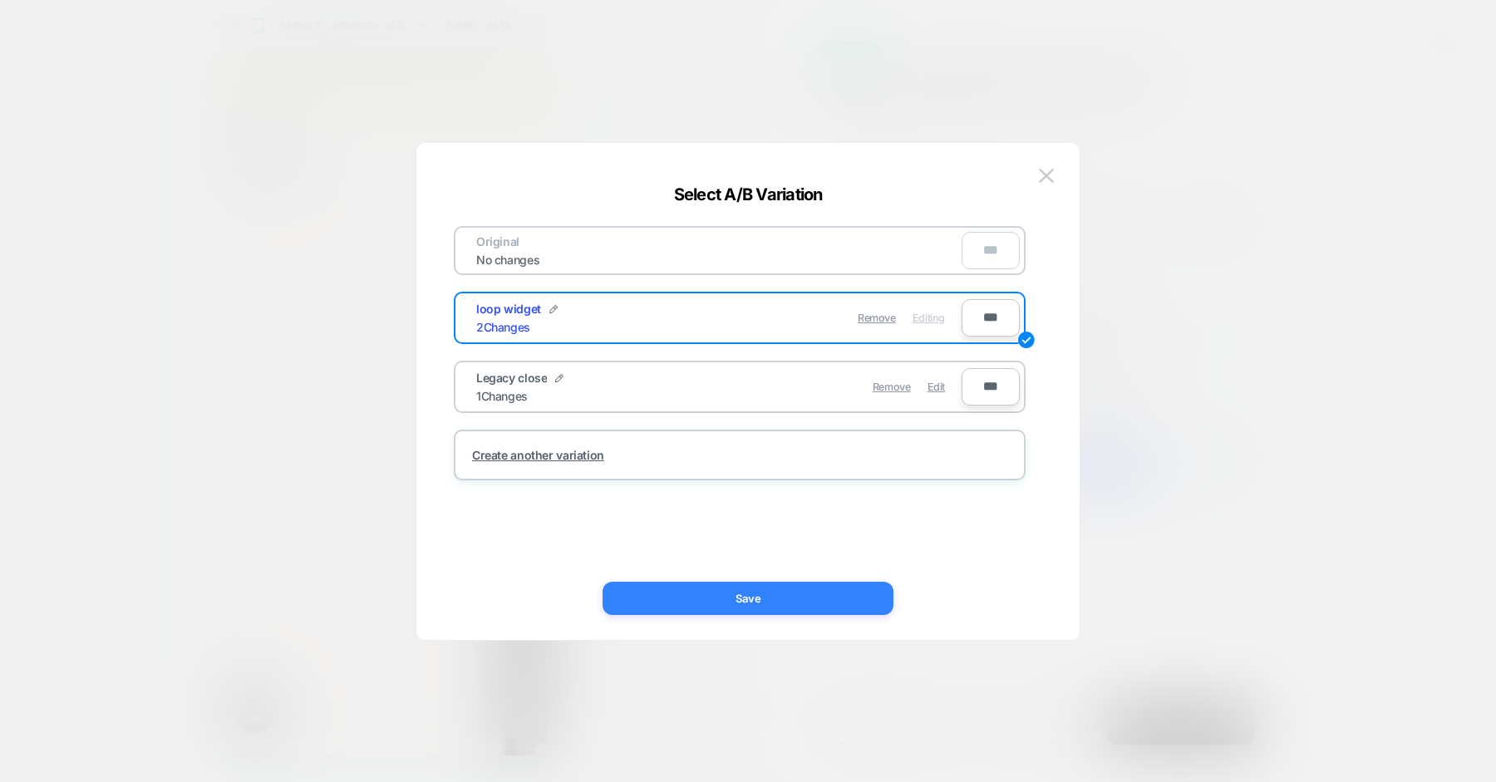
click at [0, 0] on button "Save" at bounding box center [0, 0] width 0 height 0
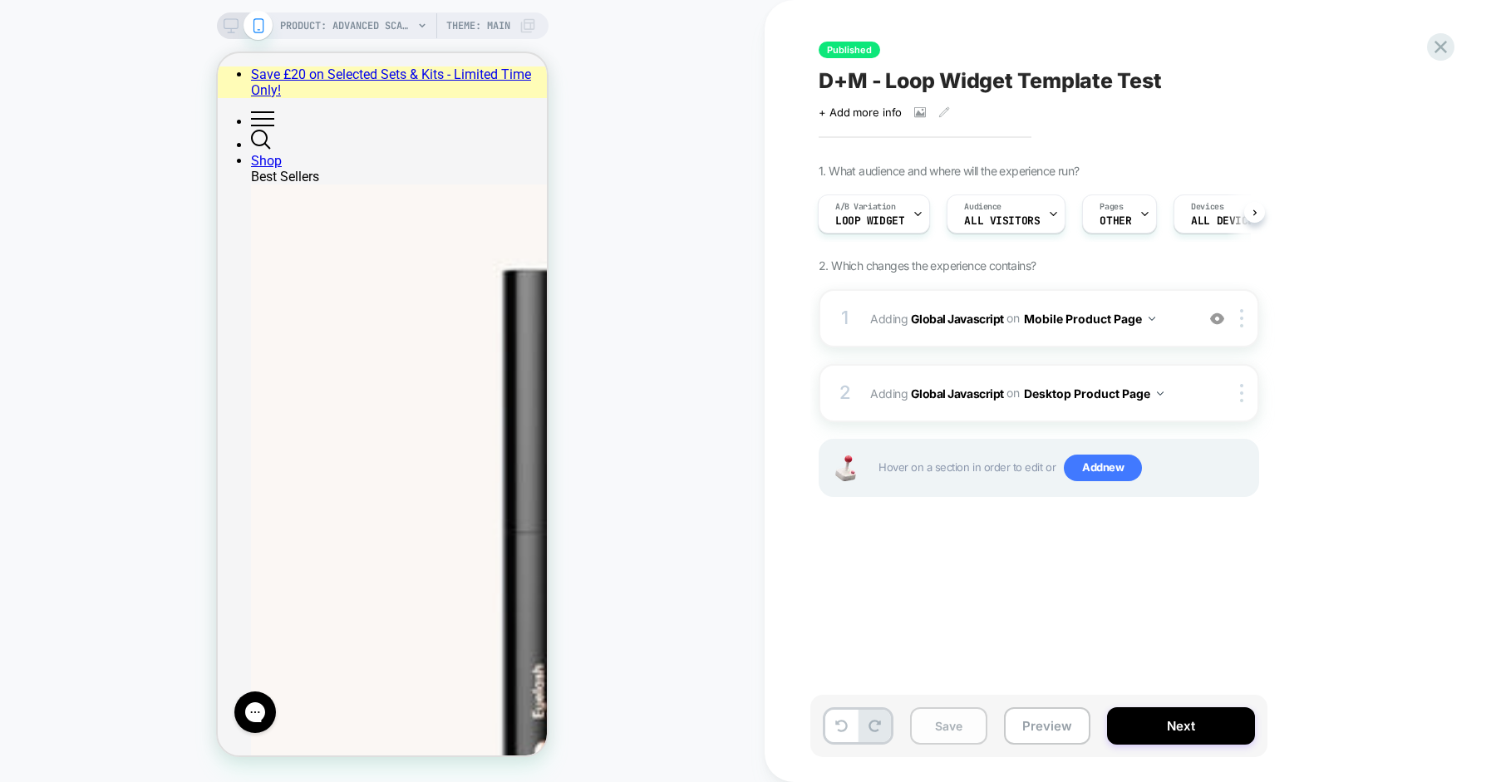
click at [0, 0] on button "Save" at bounding box center [0, 0] width 0 height 0
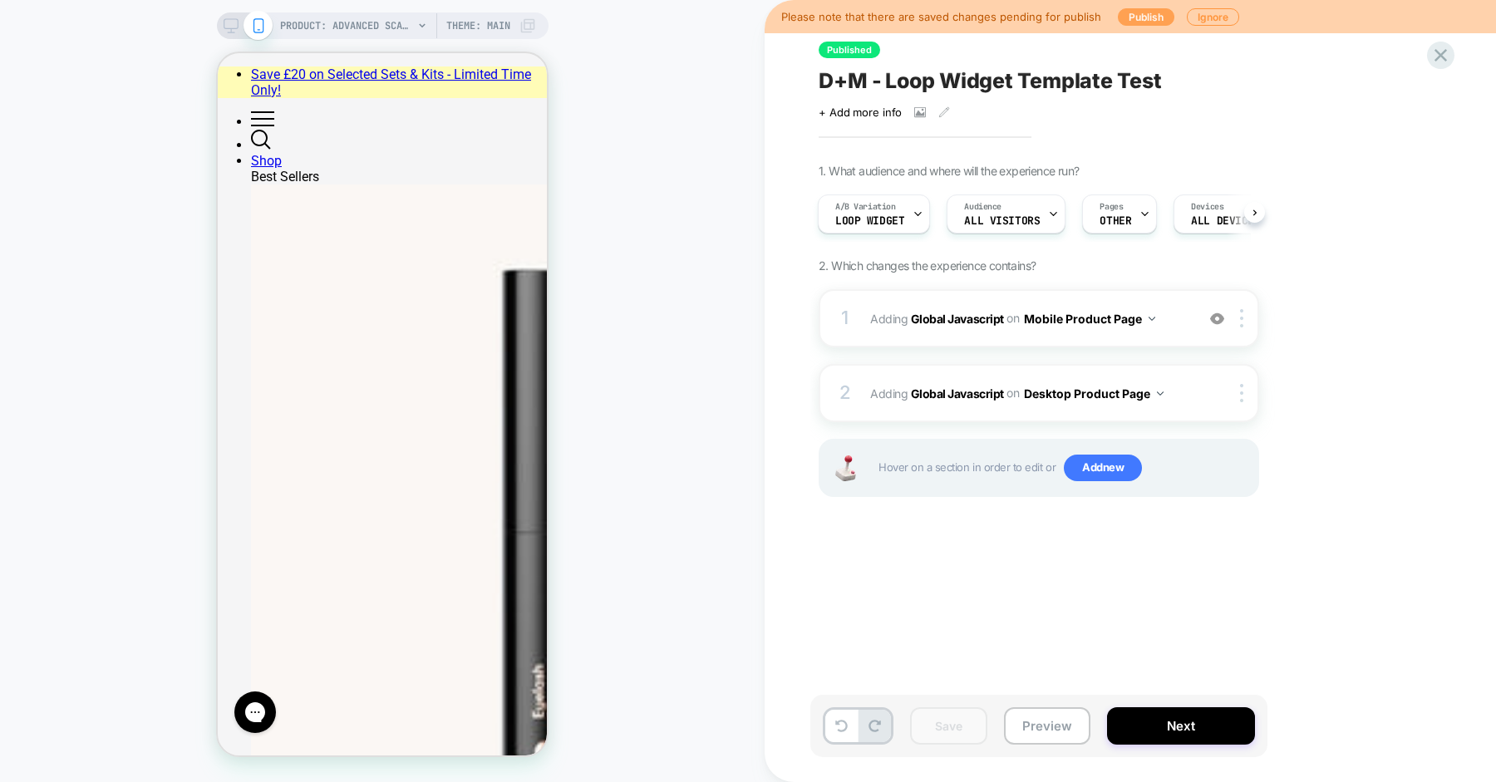
click at [0, 0] on button "Publish" at bounding box center [0, 0] width 0 height 0
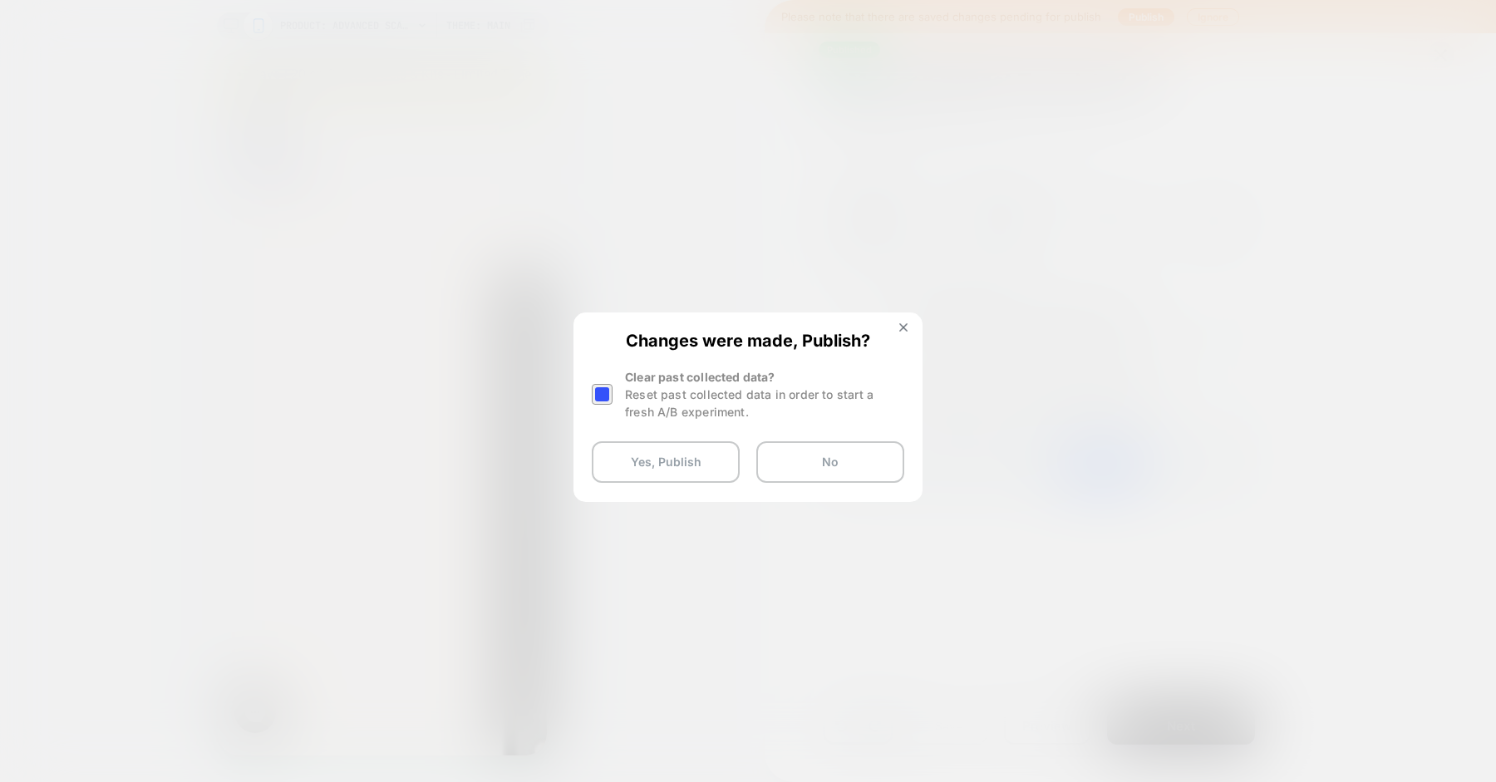
click at [609, 397] on div at bounding box center [602, 394] width 21 height 21
click at [0, 0] on button "Yes, Publish" at bounding box center [0, 0] width 0 height 0
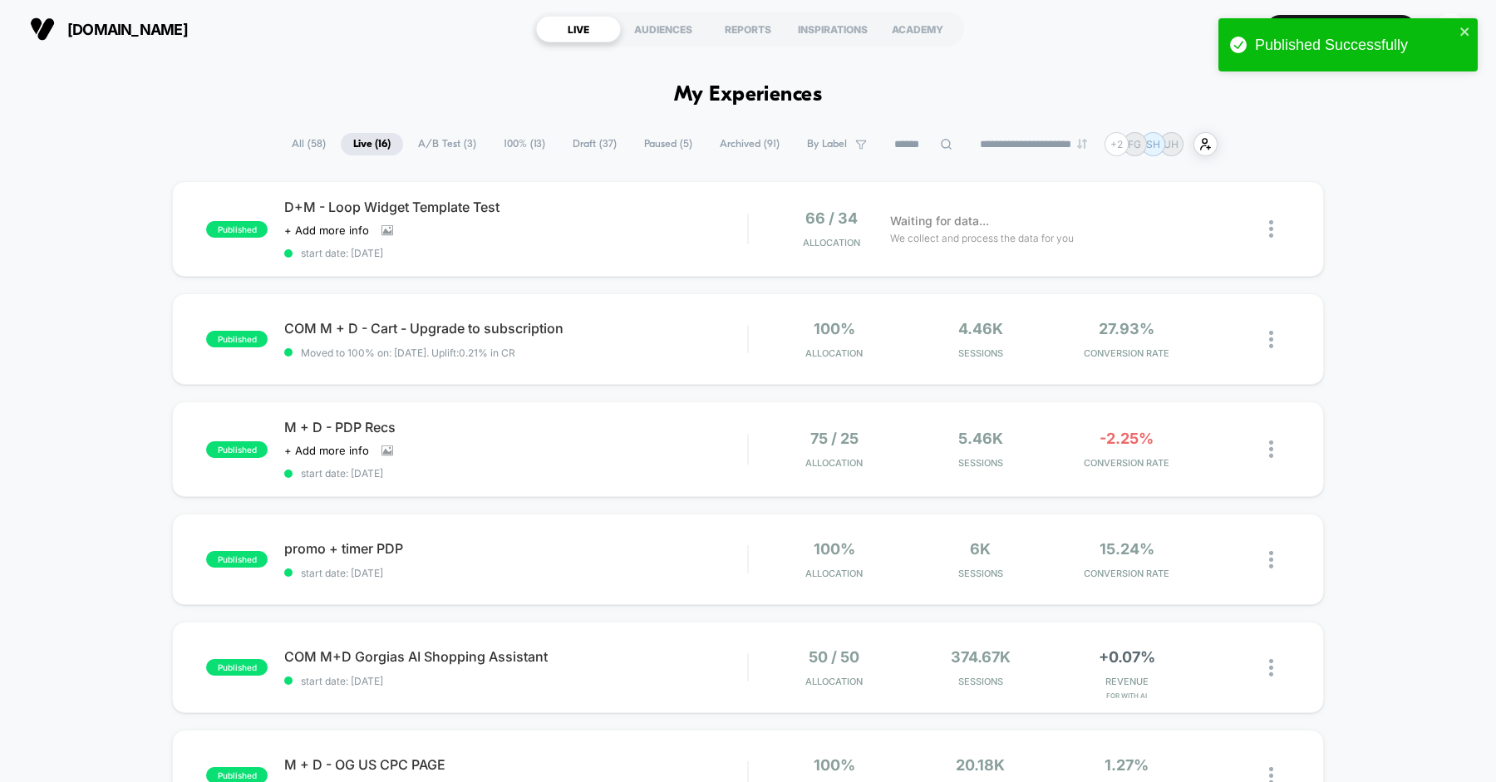
click at [706, 234] on div "D+M - Loop Widget Template Test Click to view images Click to edit experience d…" at bounding box center [515, 229] width 463 height 61
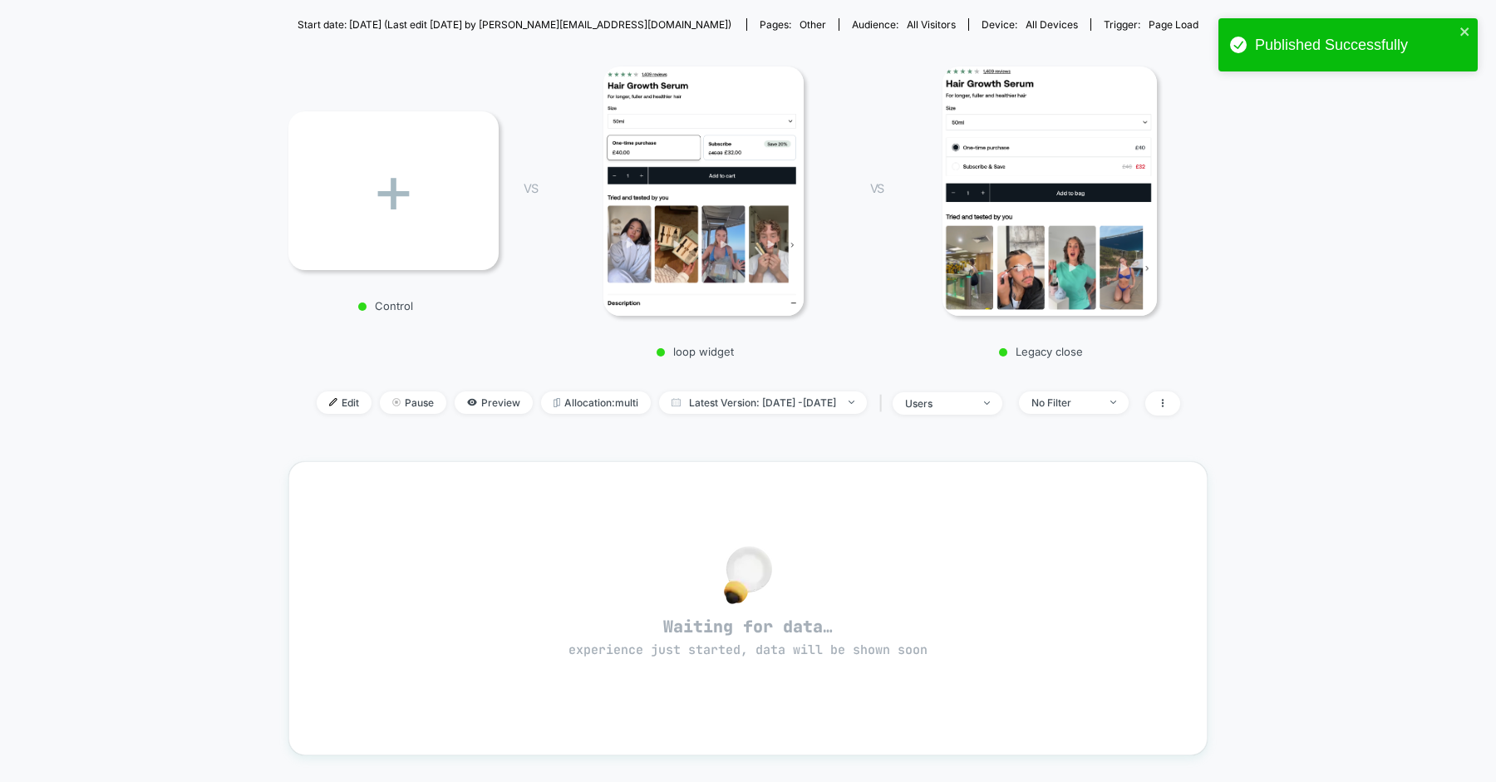
scroll to position [186, 0]
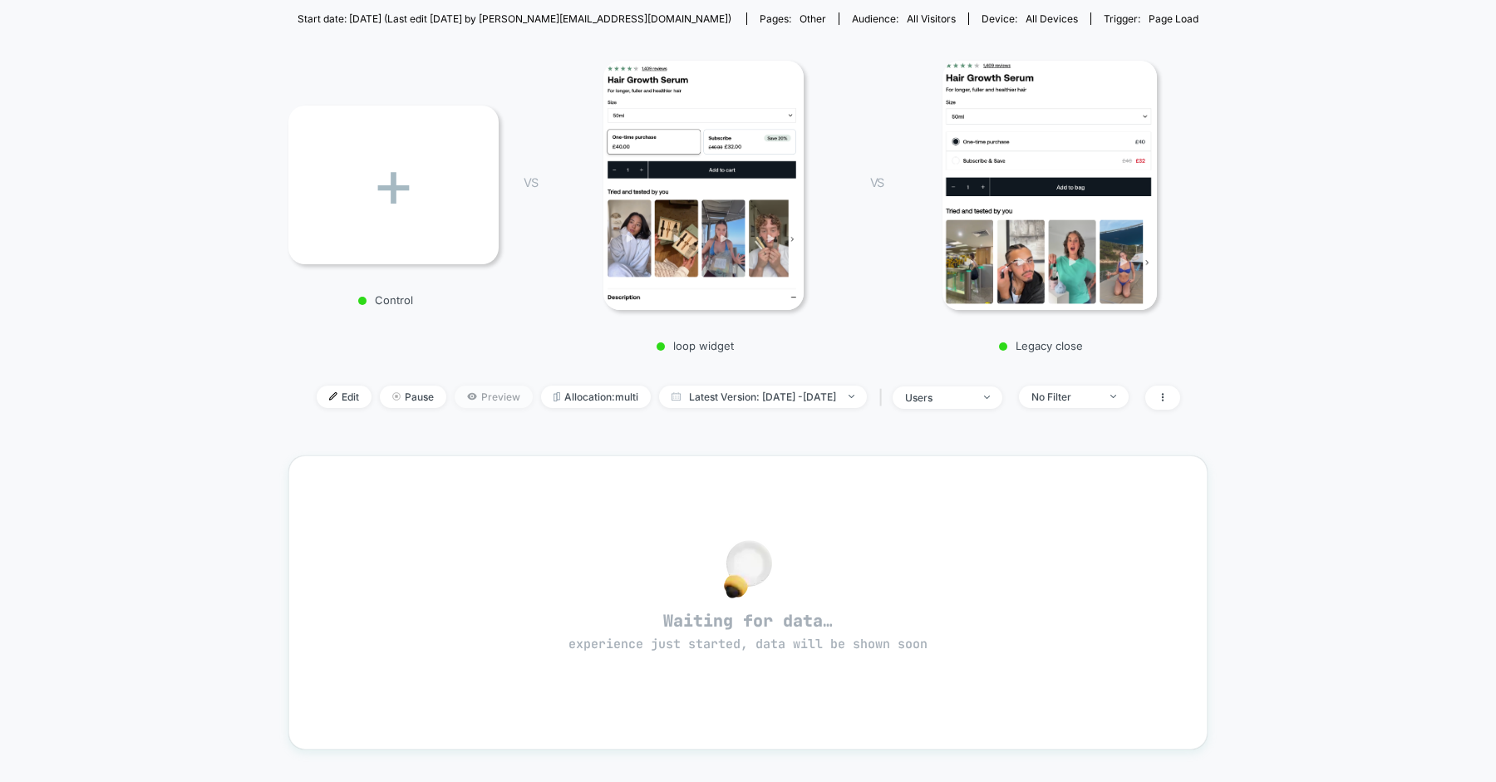
click at [455, 398] on span "Preview" at bounding box center [494, 397] width 78 height 22
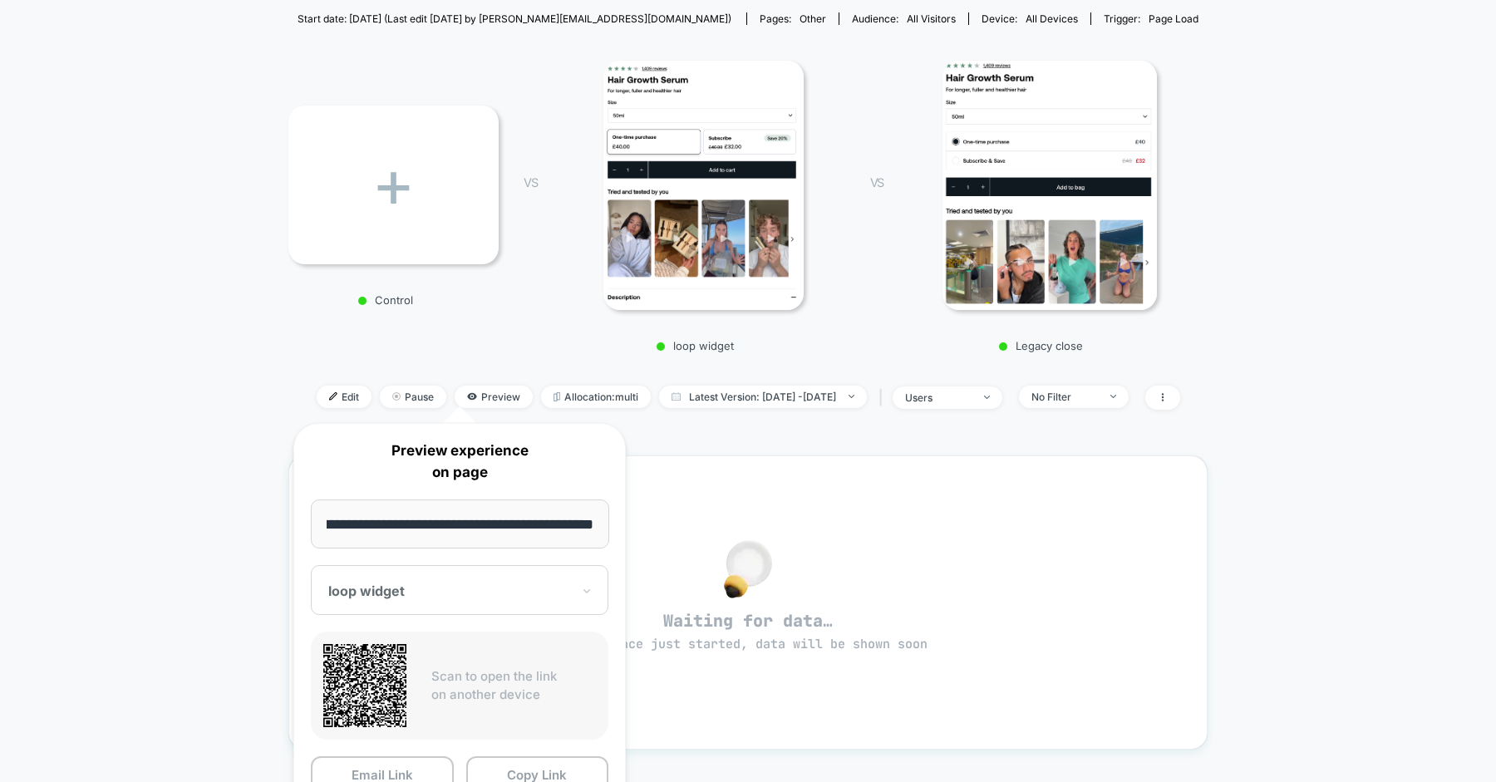
scroll to position [182, 0]
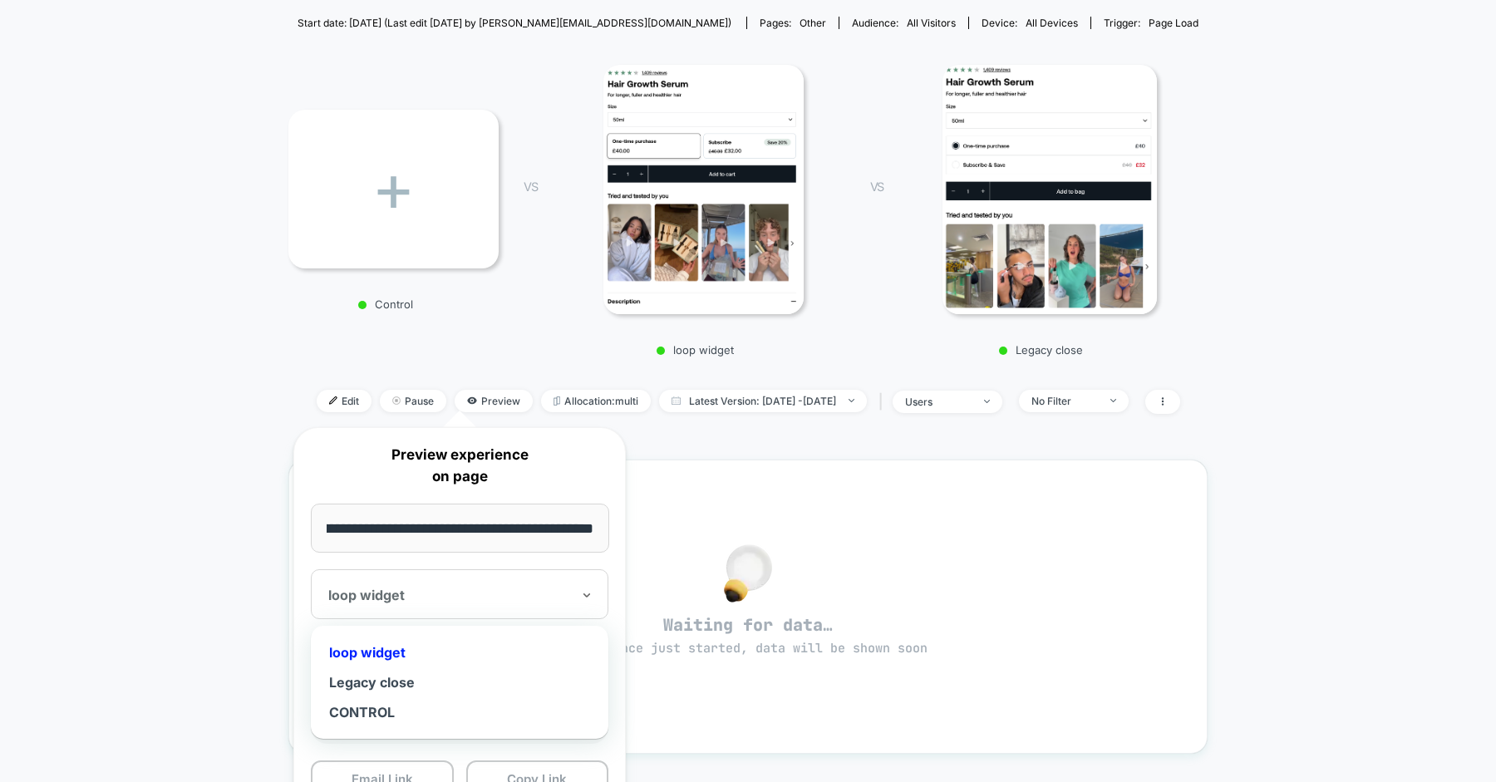
click at [481, 606] on div "loop widget" at bounding box center [460, 594] width 298 height 50
drag, startPoint x: 392, startPoint y: 709, endPoint x: 404, endPoint y: 708, distance: 11.7
click at [392, 709] on div "CONTROL" at bounding box center [459, 712] width 281 height 30
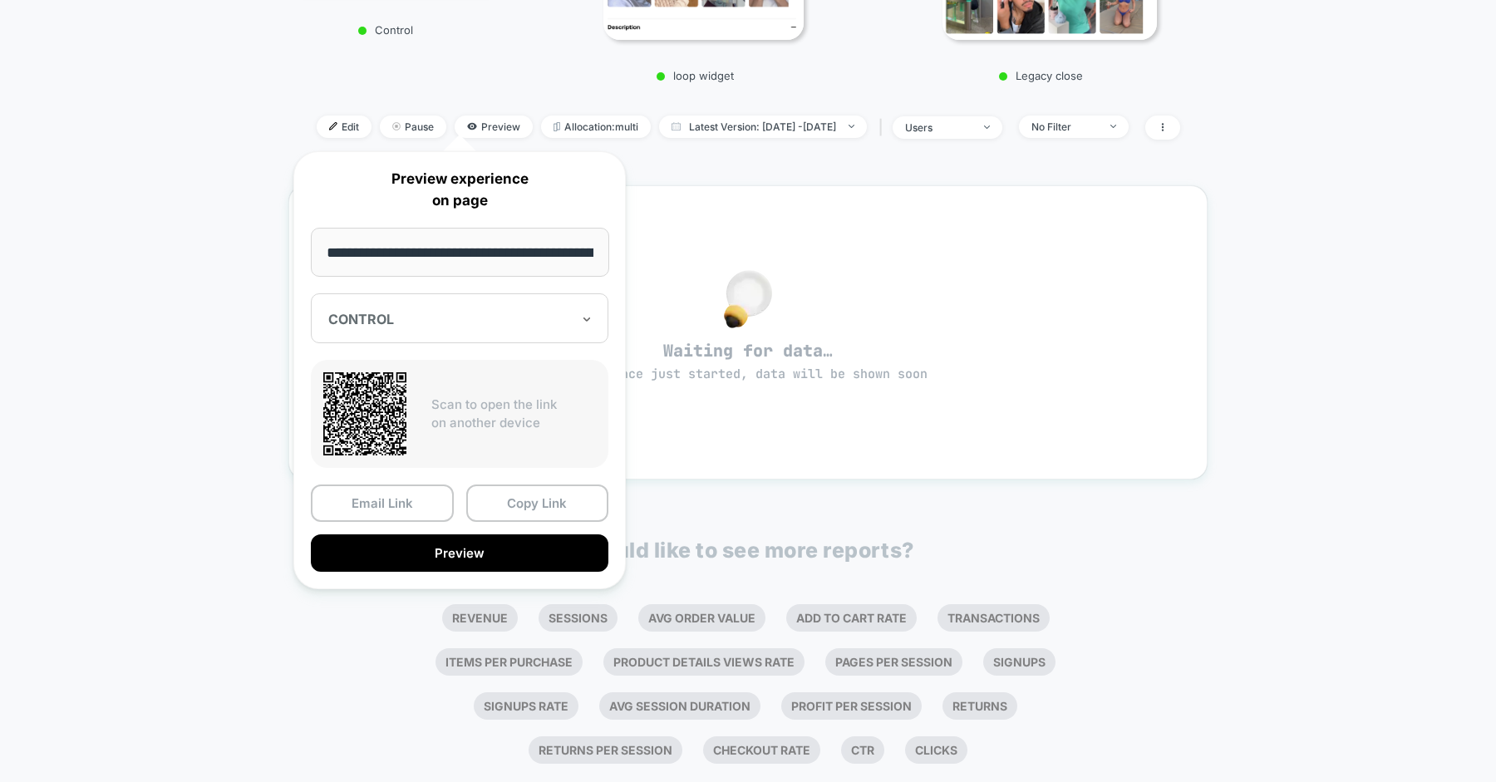
scroll to position [458, 0]
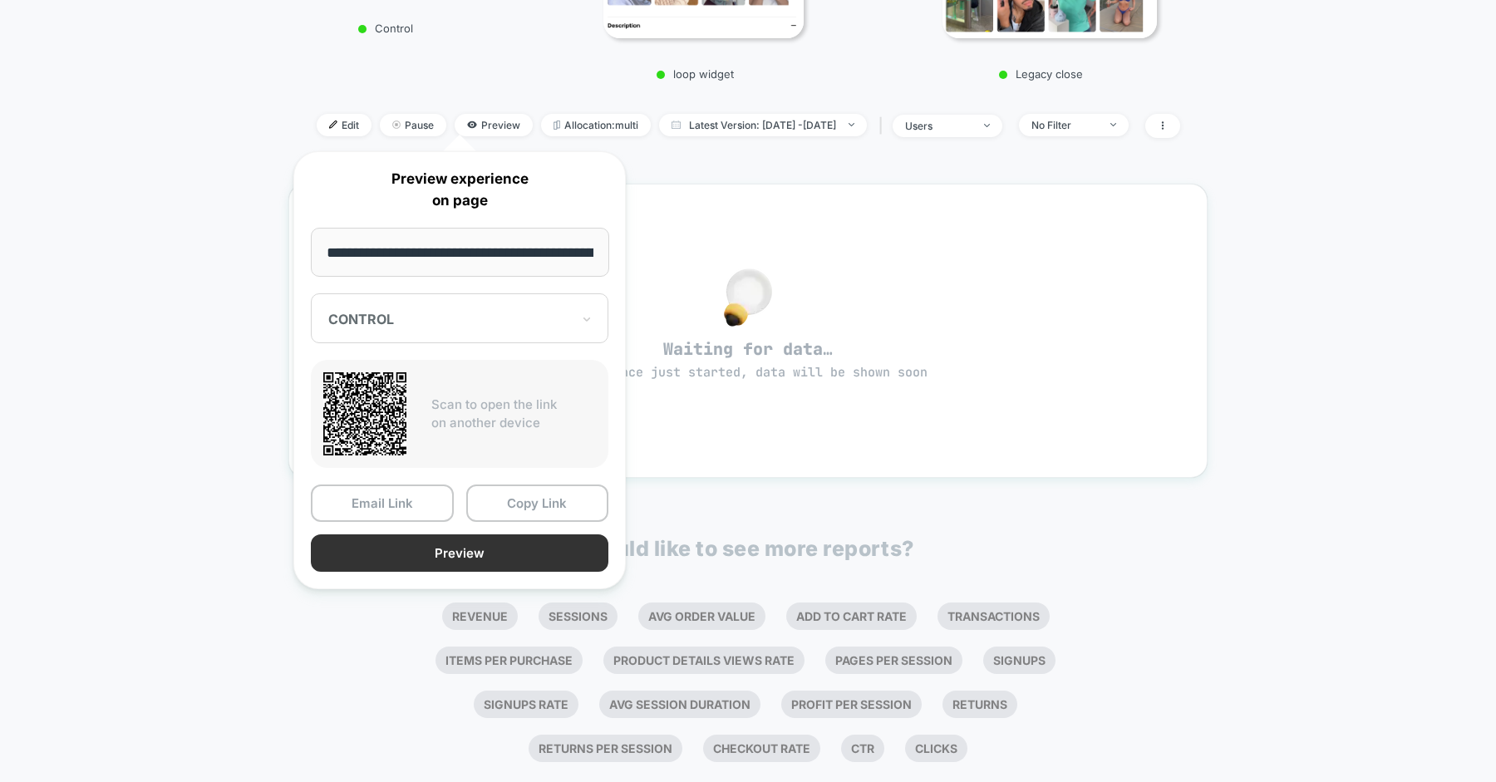
click at [475, 552] on button "Preview" at bounding box center [460, 553] width 298 height 37
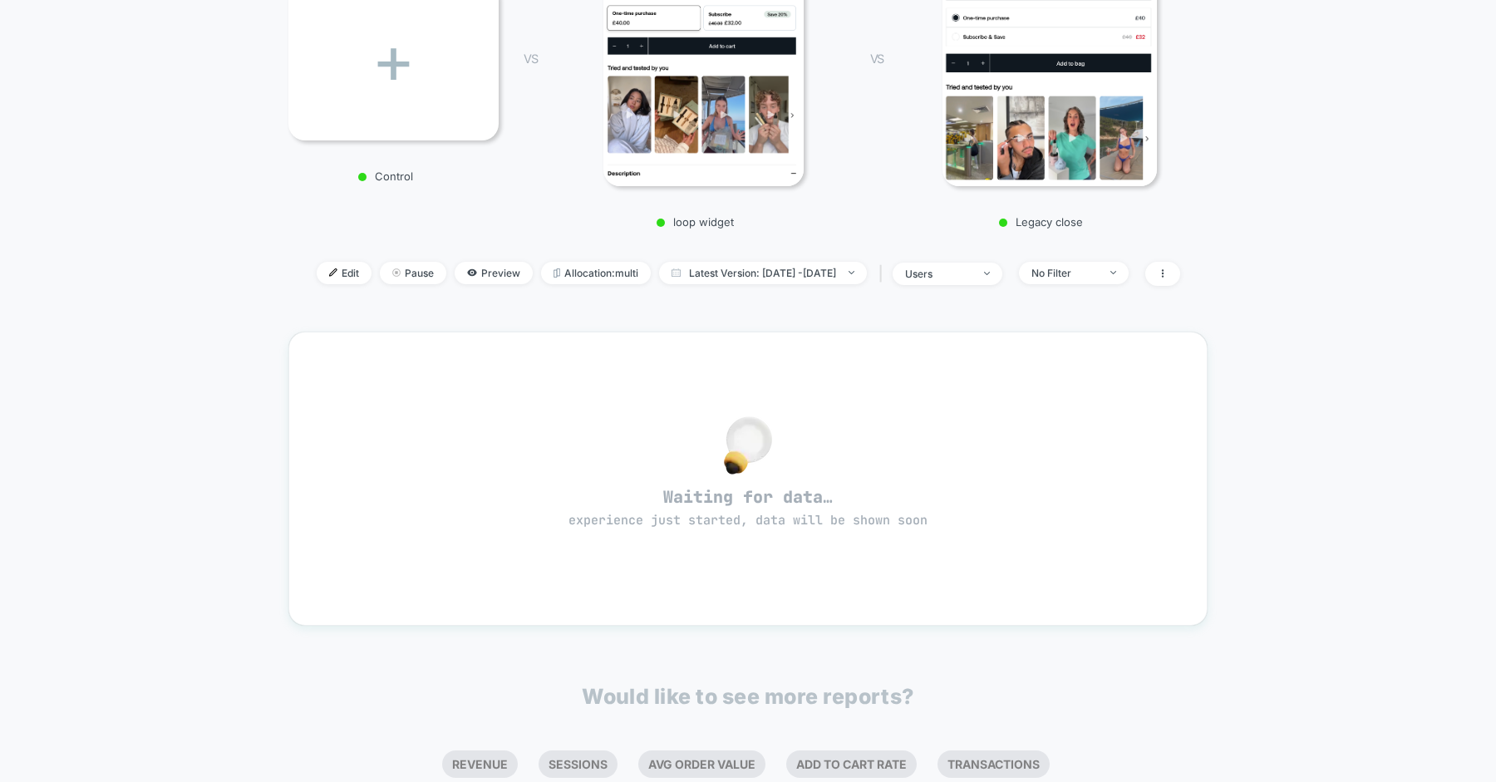
scroll to position [254, 0]
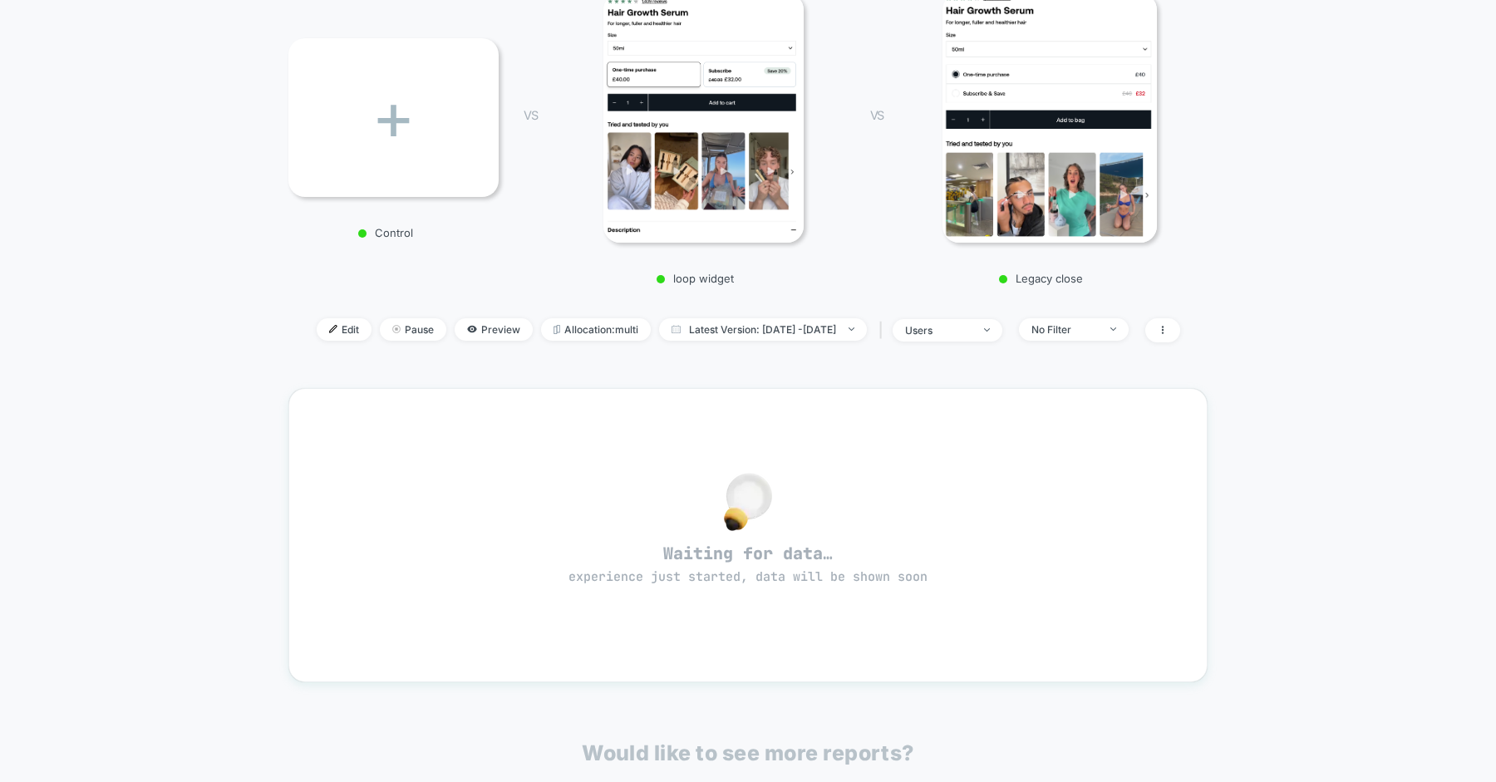
click at [317, 328] on span "Edit" at bounding box center [344, 329] width 55 height 22
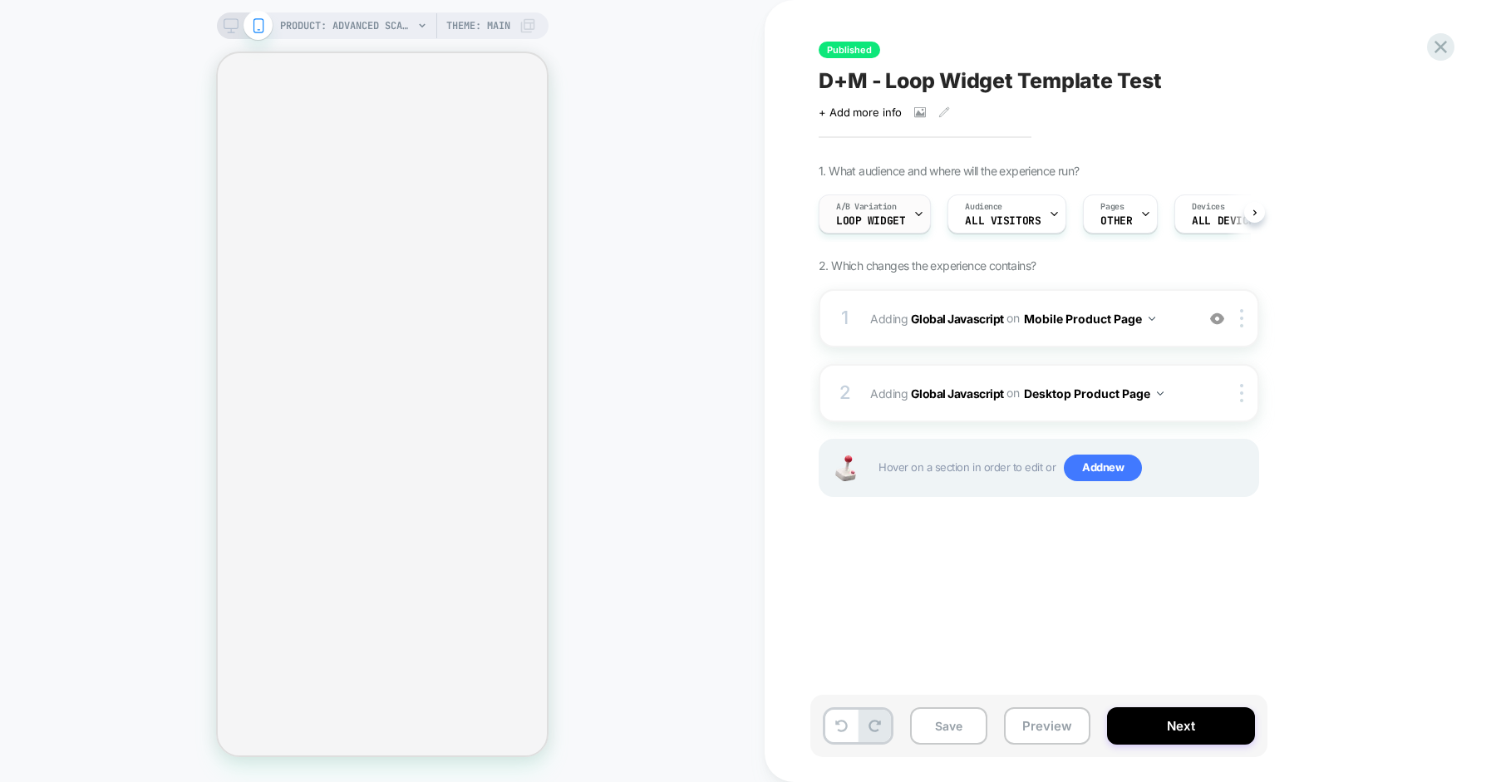
scroll to position [0, 1]
click at [896, 216] on span "loop widget" at bounding box center [869, 221] width 69 height 12
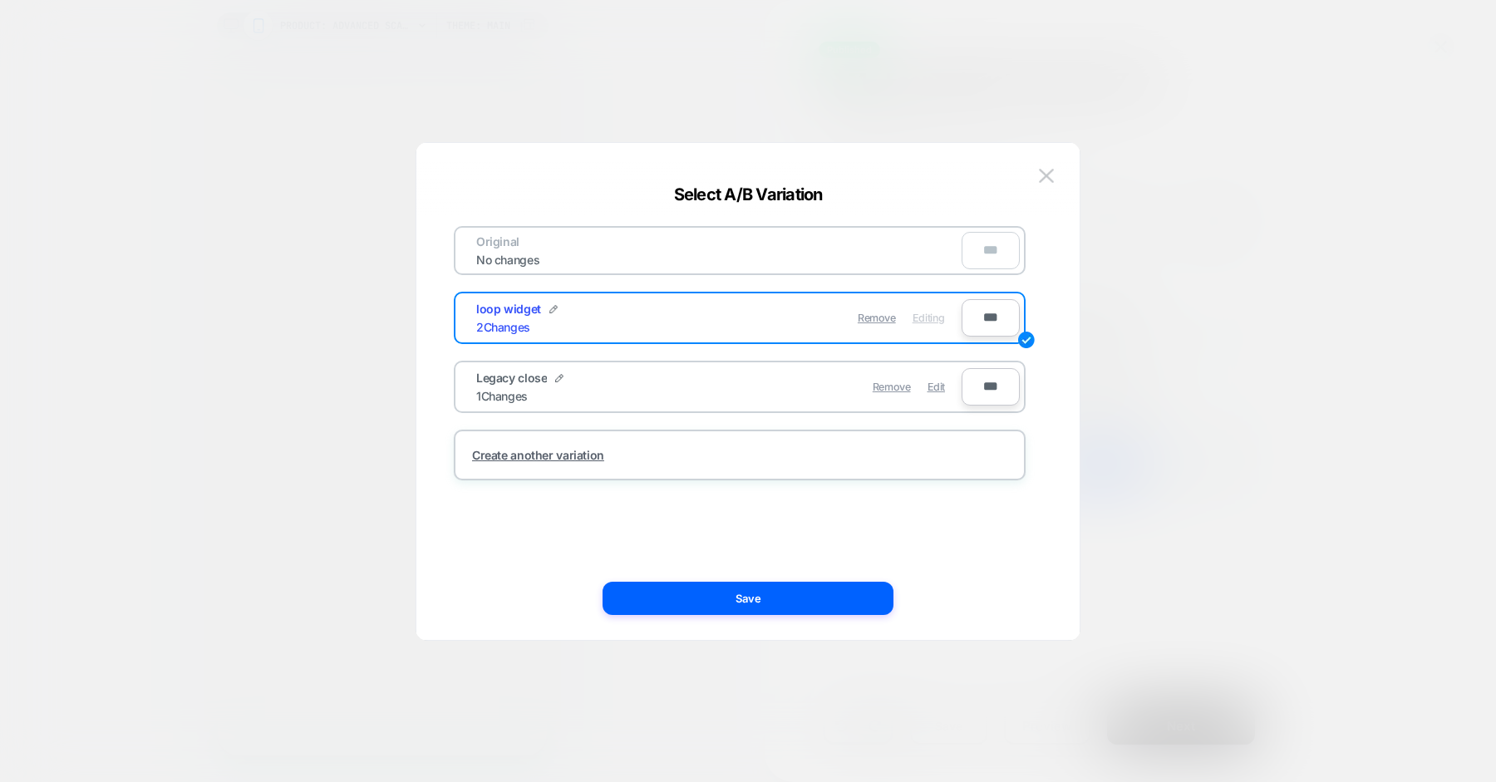
click at [764, 387] on div "Remove Edit" at bounding box center [836, 387] width 234 height 32
click at [687, 364] on div "Legacy close 1 Changes Remove Edit ***" at bounding box center [740, 387] width 572 height 52
click at [537, 399] on div "Legacy close 1 Changes" at bounding box center [597, 387] width 243 height 32
click at [549, 455] on div "Create another variation" at bounding box center [538, 455] width 132 height 14
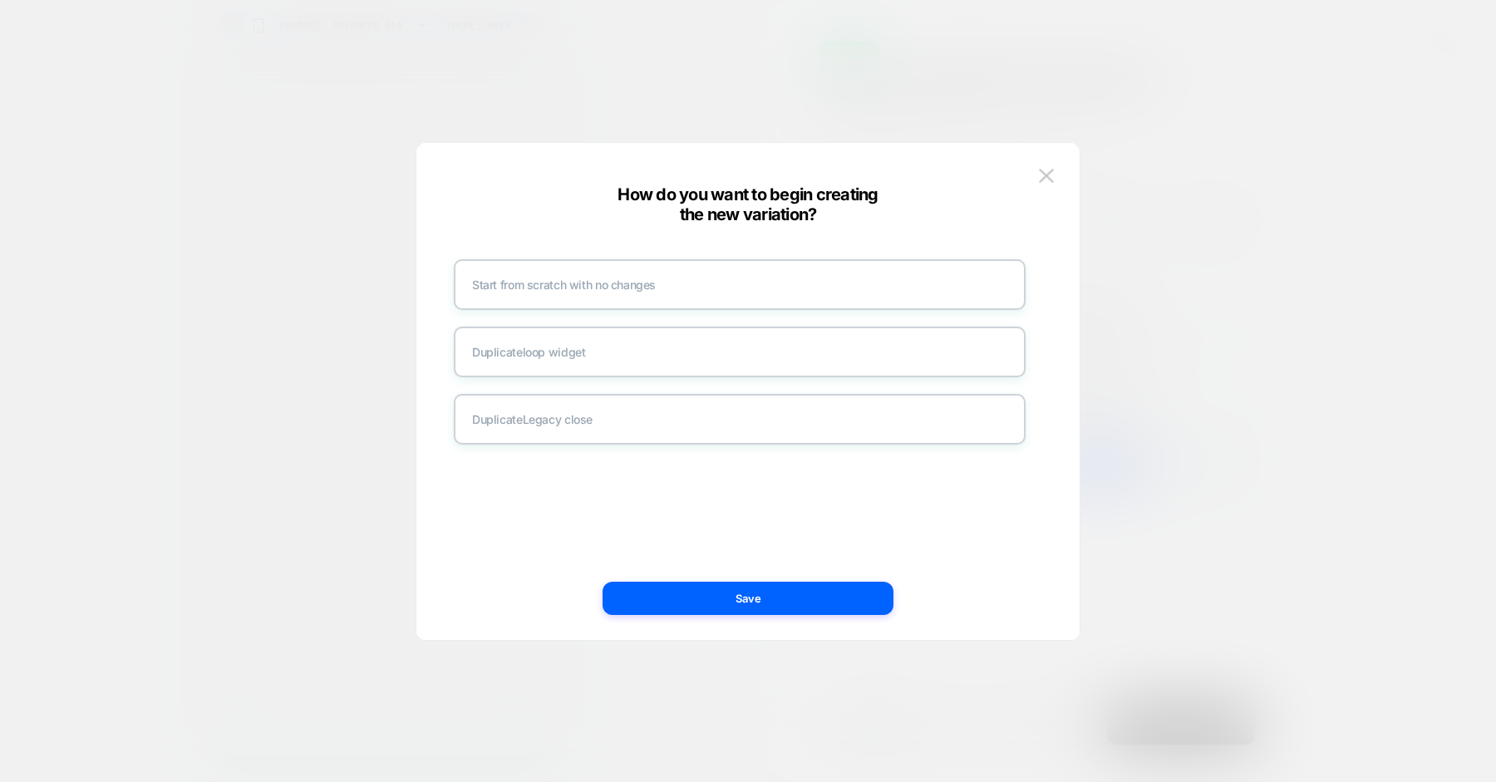
drag, startPoint x: 600, startPoint y: 419, endPoint x: 704, endPoint y: 476, distance: 118.3
click at [600, 419] on div "Duplicate Legacy close" at bounding box center [740, 419] width 572 height 51
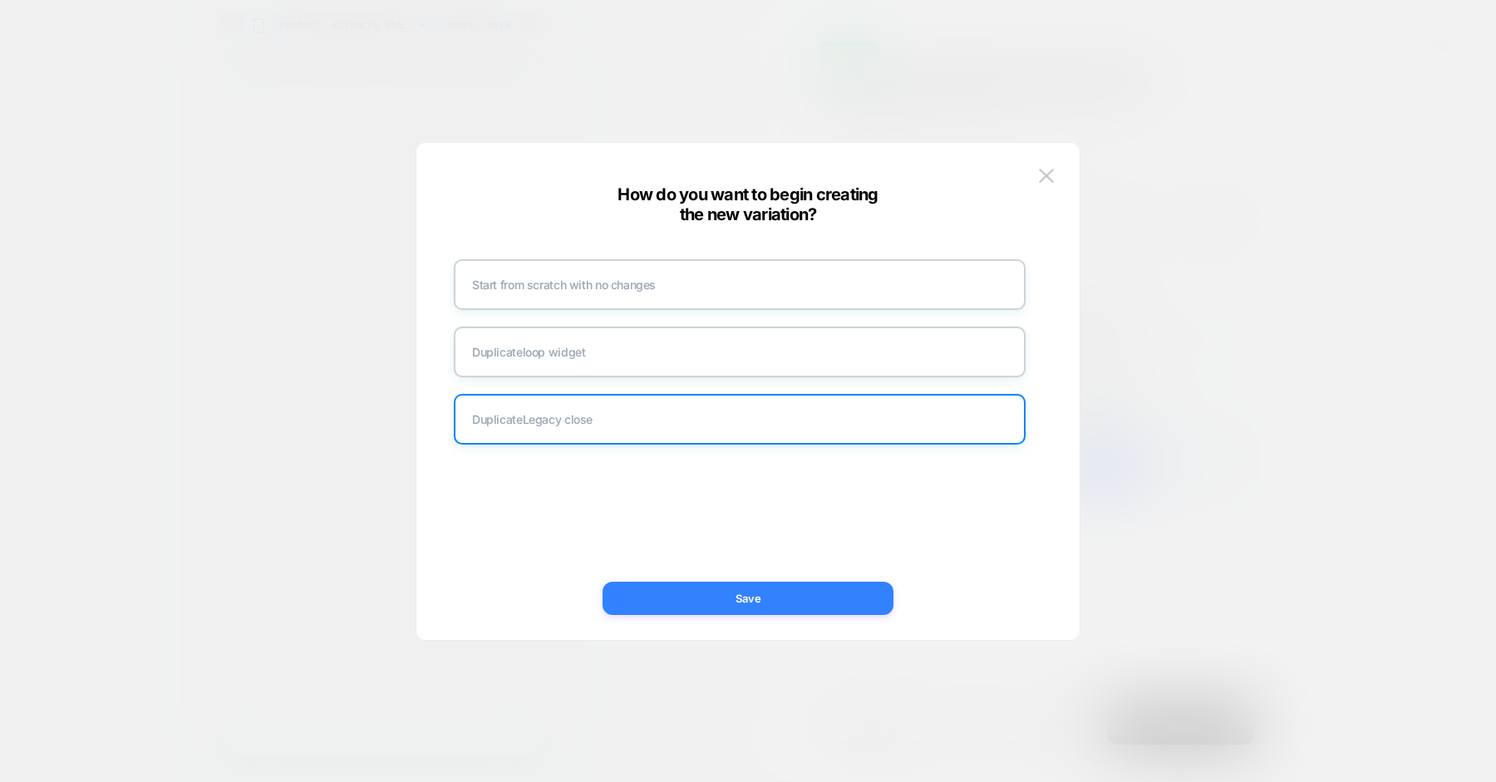
click at [754, 600] on button "Save" at bounding box center [748, 598] width 291 height 33
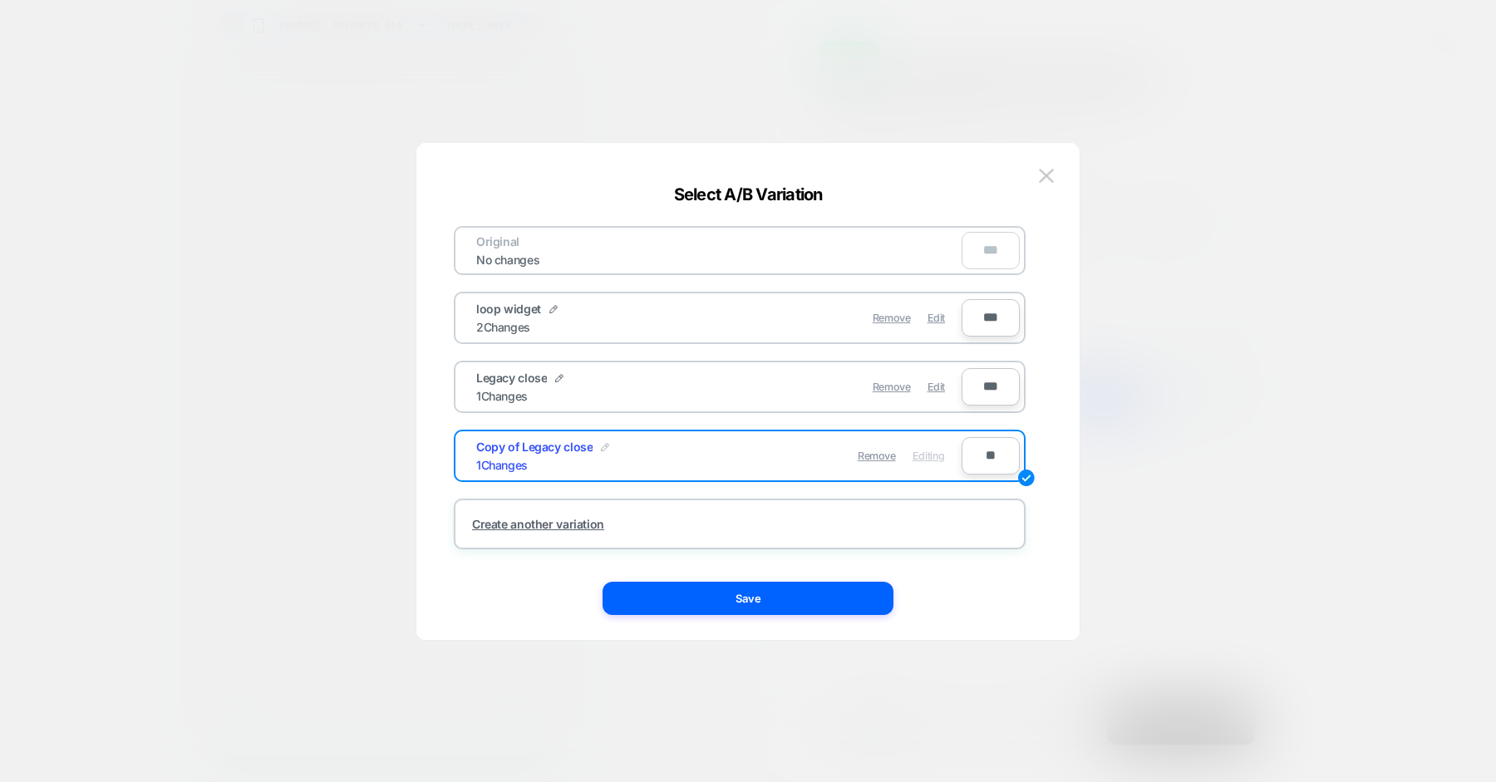
click at [604, 446] on img at bounding box center [605, 447] width 8 height 8
drag, startPoint x: 540, startPoint y: 458, endPoint x: 466, endPoint y: 456, distance: 74.0
click at [466, 456] on div "**********" at bounding box center [711, 456] width 502 height 41
click at [553, 456] on input "**********" at bounding box center [536, 456] width 121 height 32
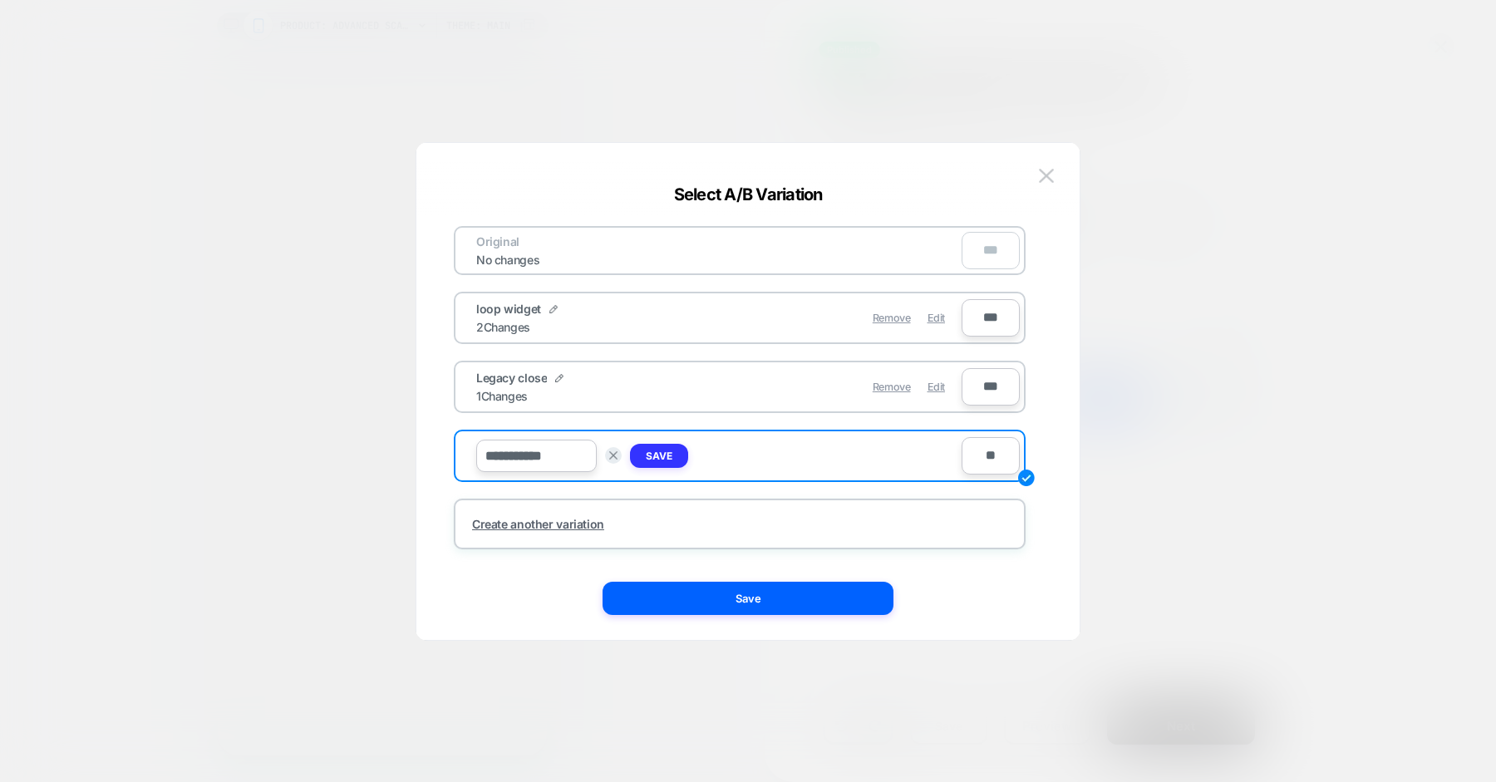
type input "**********"
click at [678, 455] on button "Save" at bounding box center [659, 456] width 58 height 24
click at [985, 451] on input "**" at bounding box center [991, 455] width 58 height 37
type input "***"
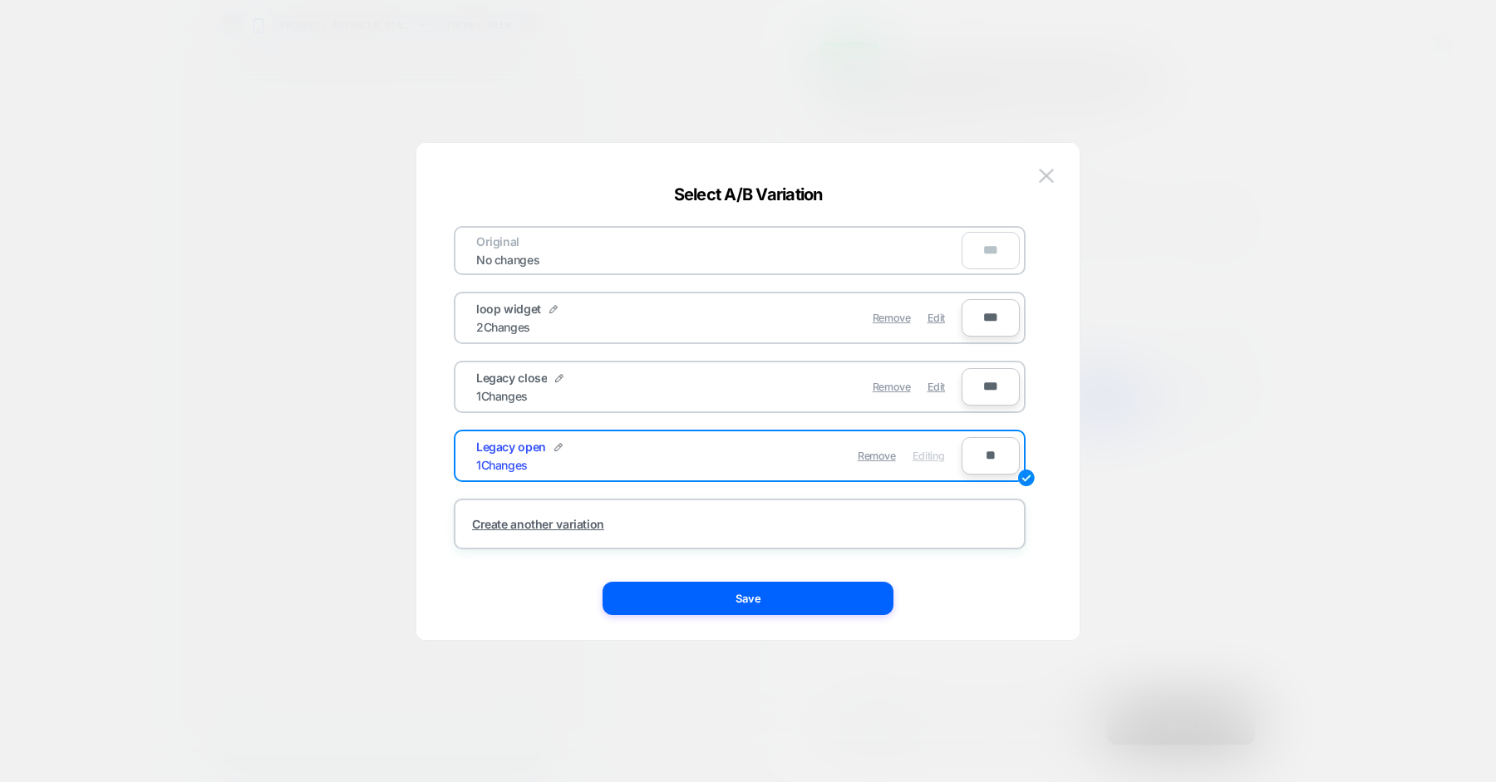
type input "**"
type input "***"
click at [991, 252] on div "**" at bounding box center [991, 250] width 58 height 37
click at [854, 257] on div "Original No changes **" at bounding box center [740, 250] width 572 height 49
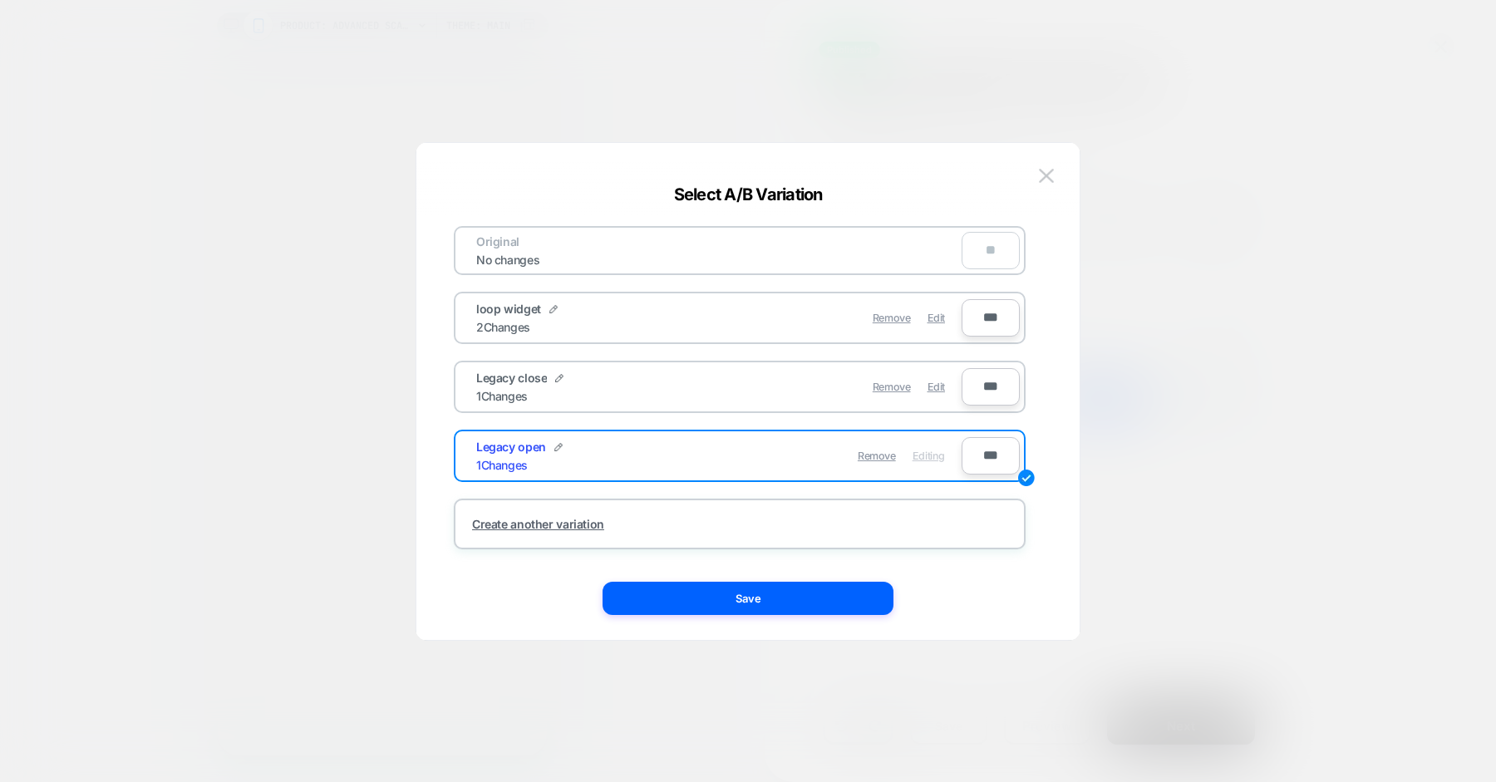
click at [989, 456] on input "***" at bounding box center [991, 455] width 58 height 37
click at [994, 460] on input "***" at bounding box center [991, 455] width 58 height 37
type input "***"
type input "**"
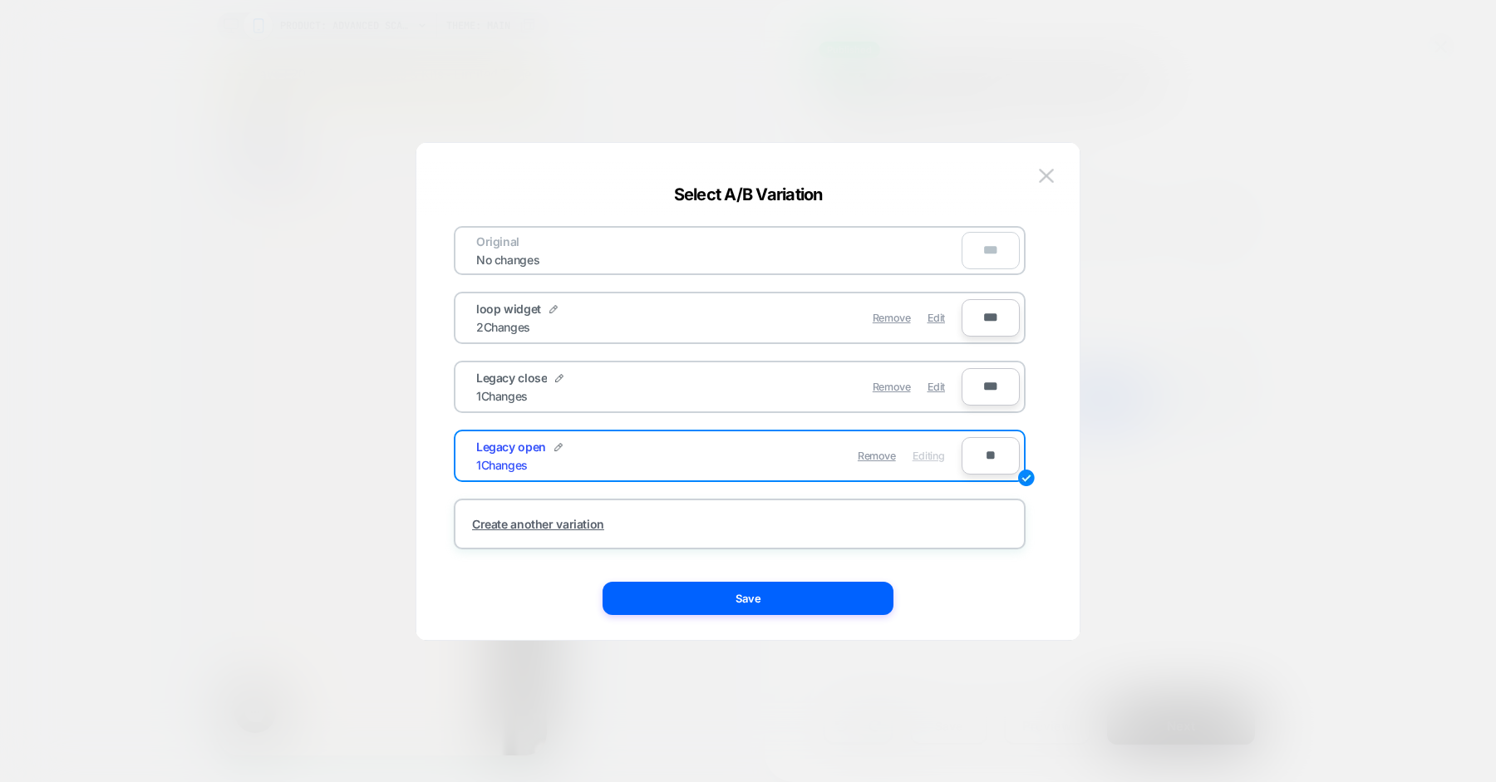
type input "**"
type input "***"
click at [746, 352] on div "Original No changes ** loop widget 2 Changes Remove Edit *** Legacy close 1 Cha…" at bounding box center [740, 387] width 572 height 323
click at [816, 604] on button "Save" at bounding box center [748, 598] width 291 height 33
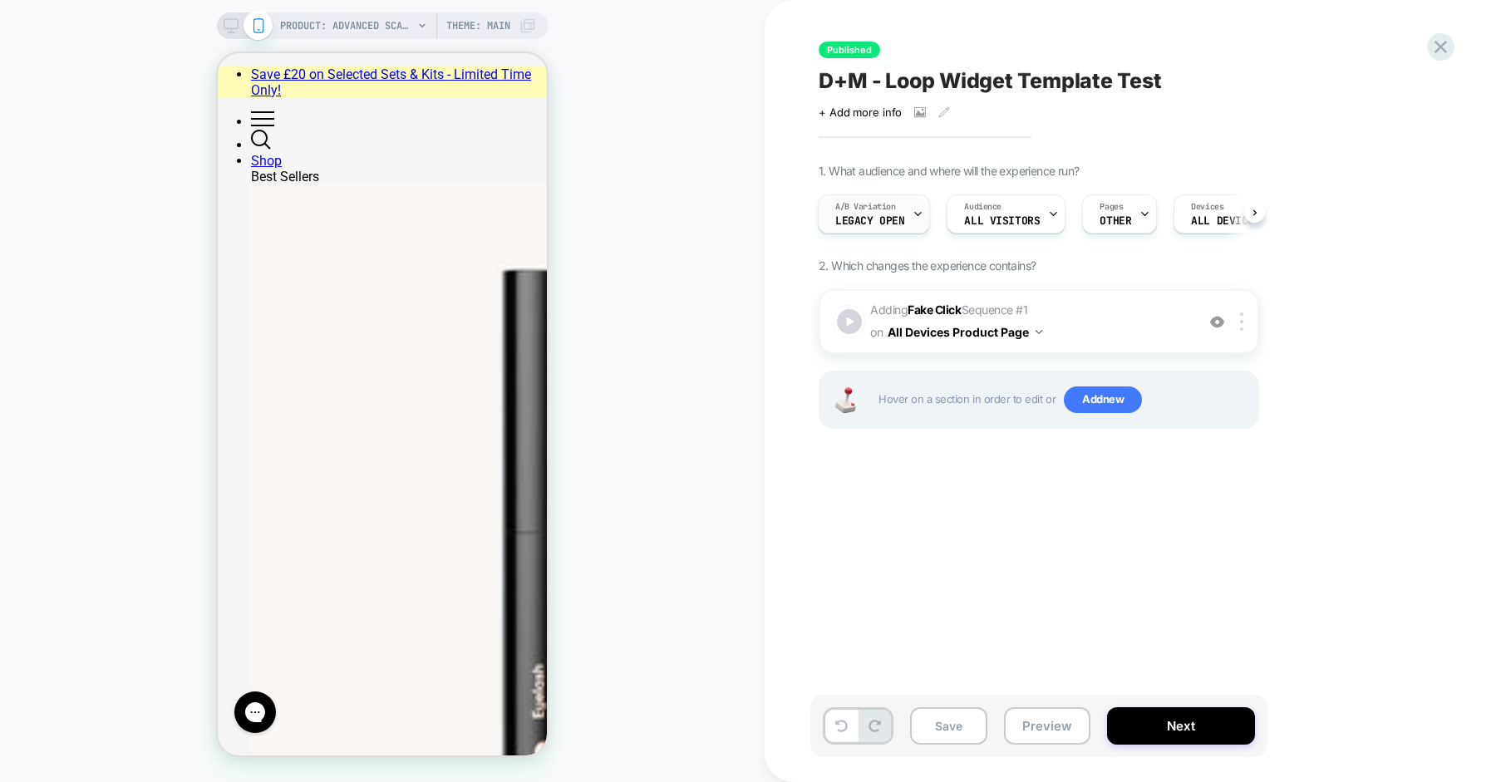
click at [908, 222] on div "A/B Variation Legacy open" at bounding box center [870, 213] width 102 height 37
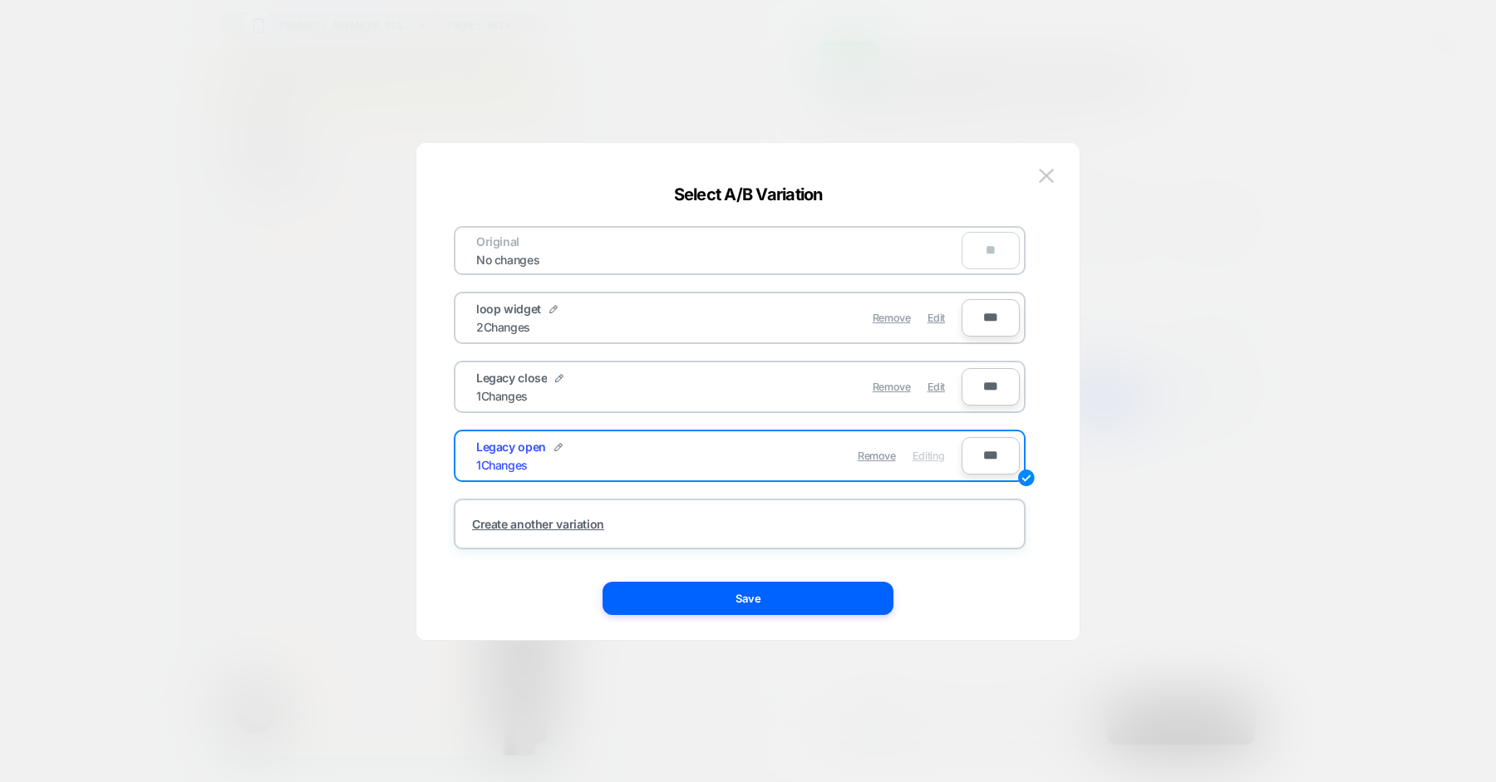
drag, startPoint x: 1050, startPoint y: 176, endPoint x: 1161, endPoint y: 311, distance: 174.8
click at [1050, 176] on img at bounding box center [1046, 176] width 15 height 14
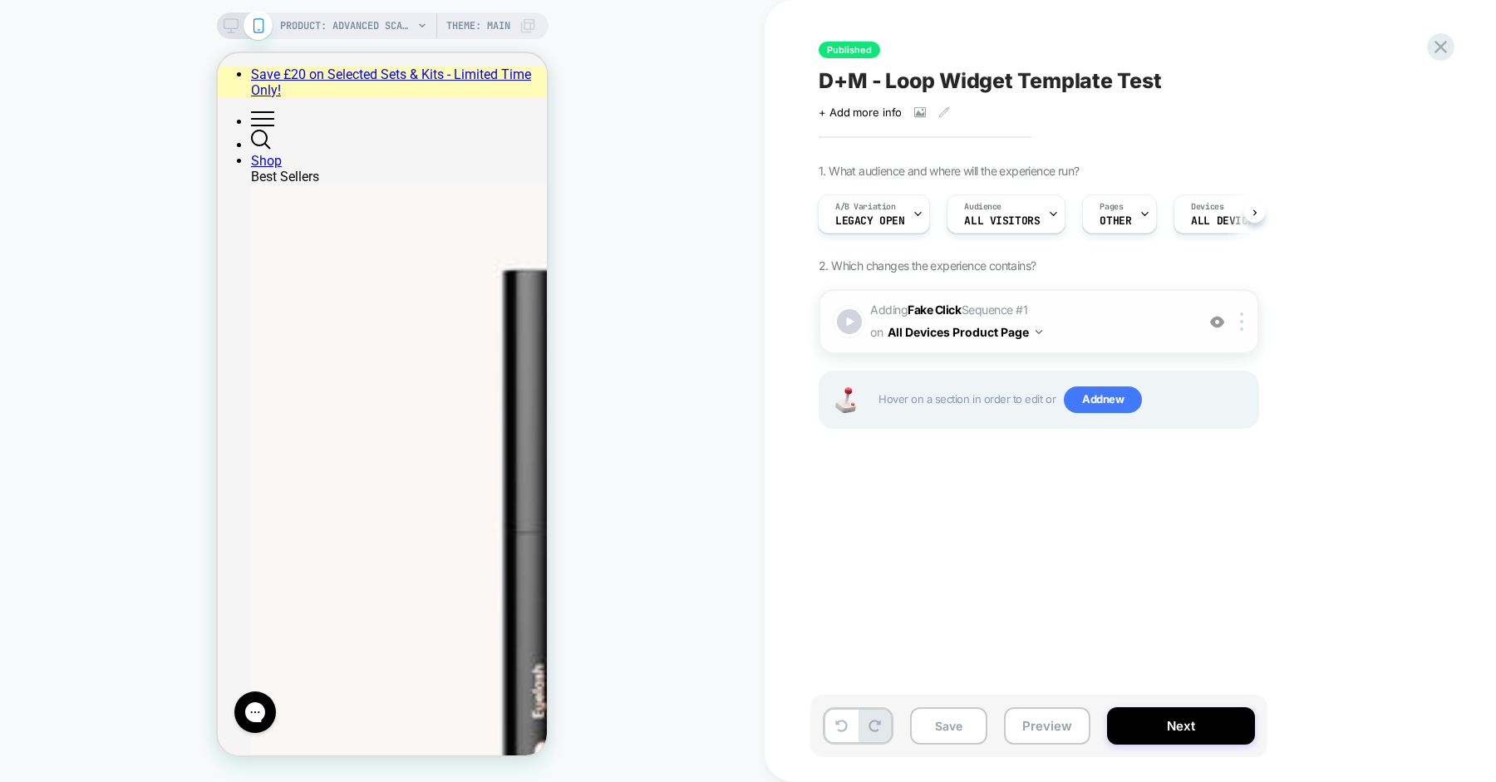
click at [1132, 315] on span "Adding Fake Click Sequence # 1 on All Devices Product Page" at bounding box center [1028, 321] width 317 height 45
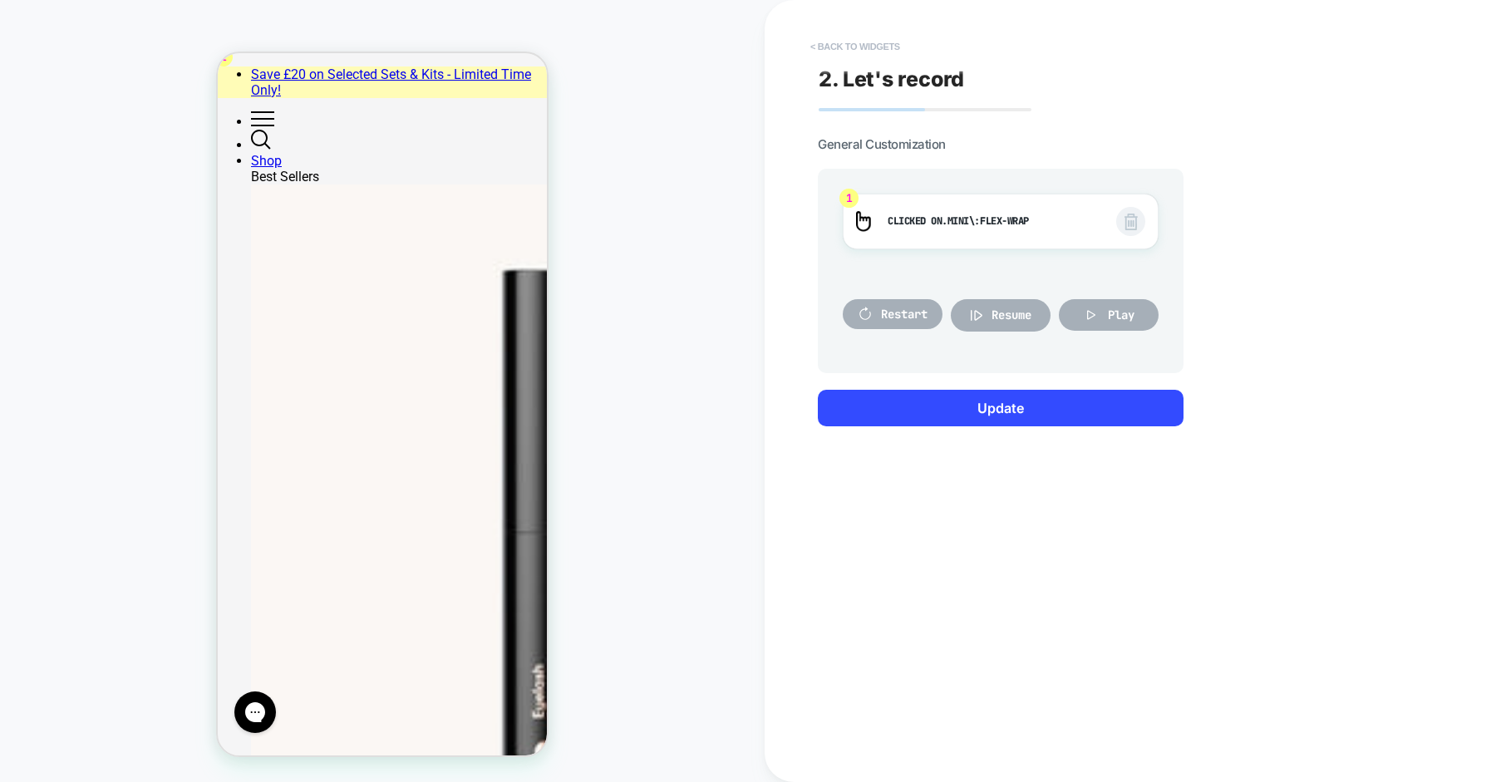
click at [876, 54] on button "< Back to widgets" at bounding box center [855, 46] width 106 height 27
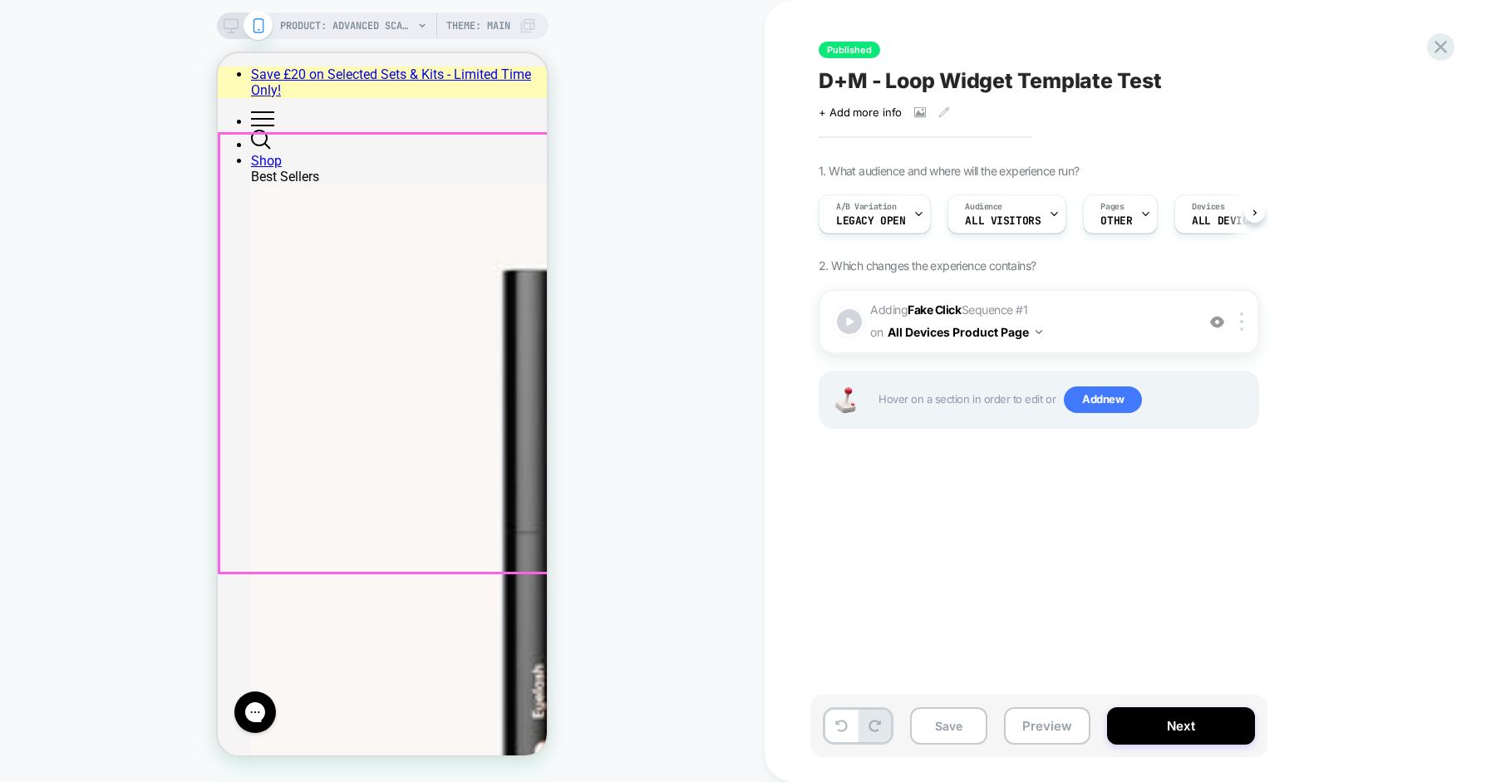
scroll to position [0, 1]
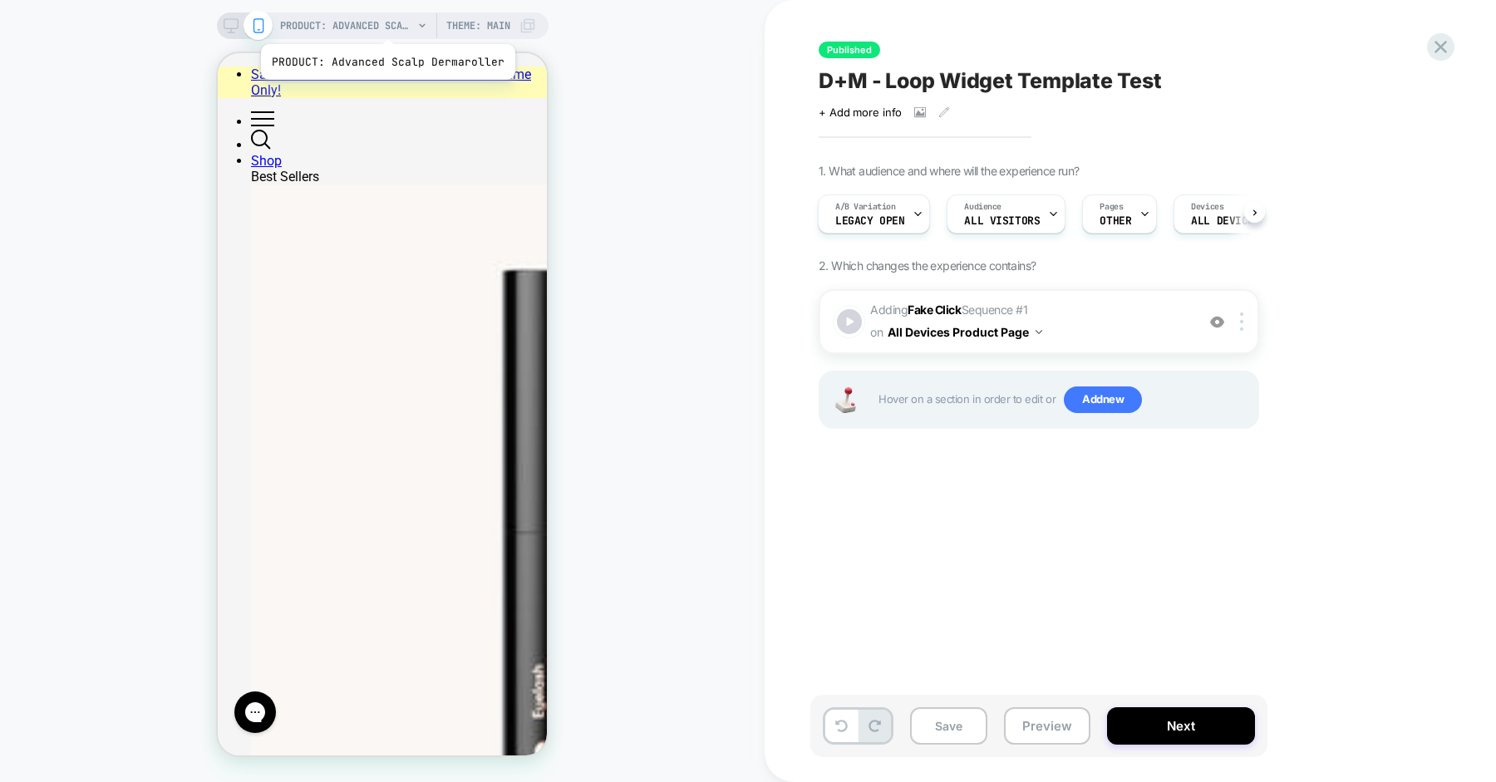
click at [386, 23] on span "PRODUCT: Advanced Scalp Dermaroller" at bounding box center [346, 25] width 133 height 27
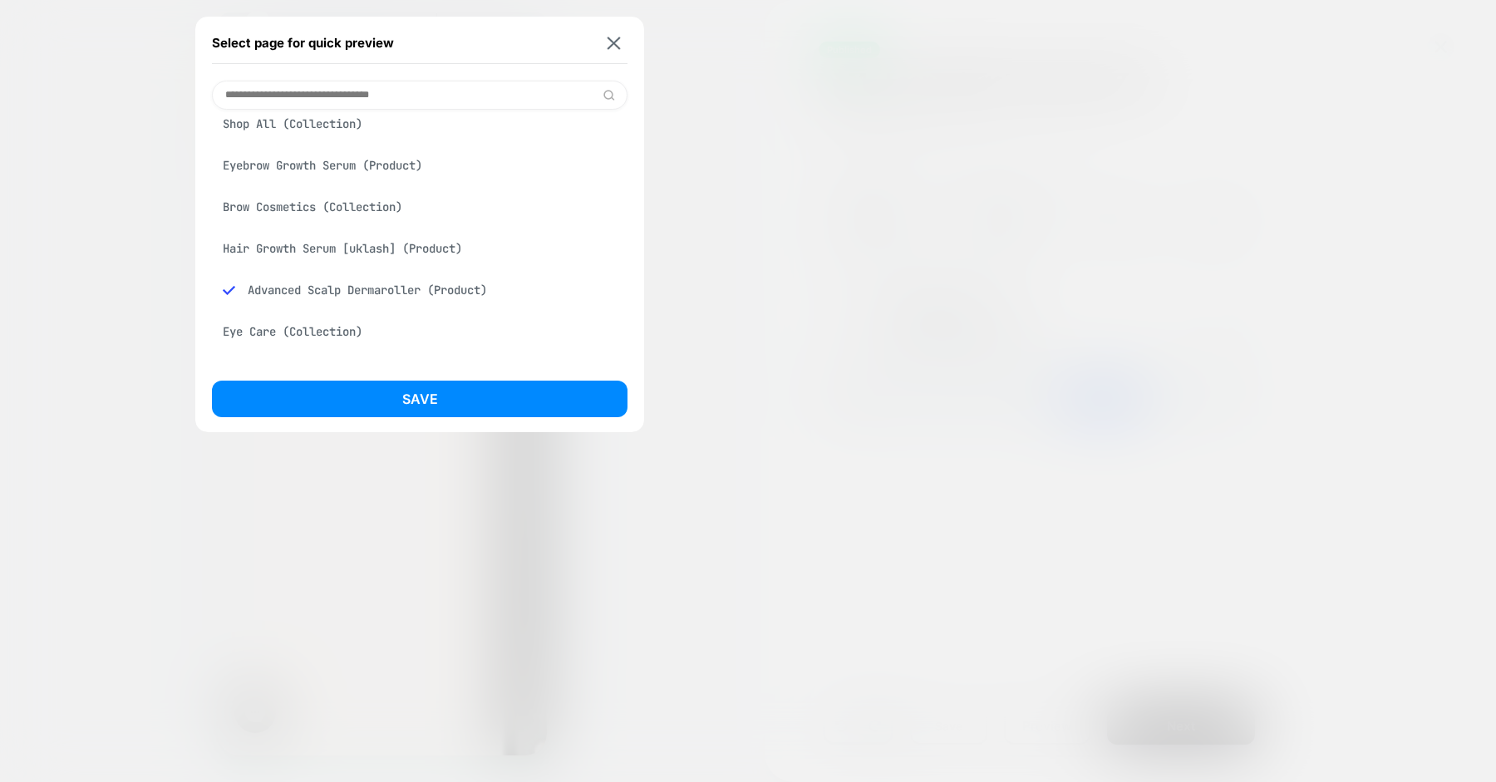
scroll to position [233, 0]
click at [420, 249] on div "Hair Growth Serum [uklash] (Product)" at bounding box center [420, 242] width 416 height 32
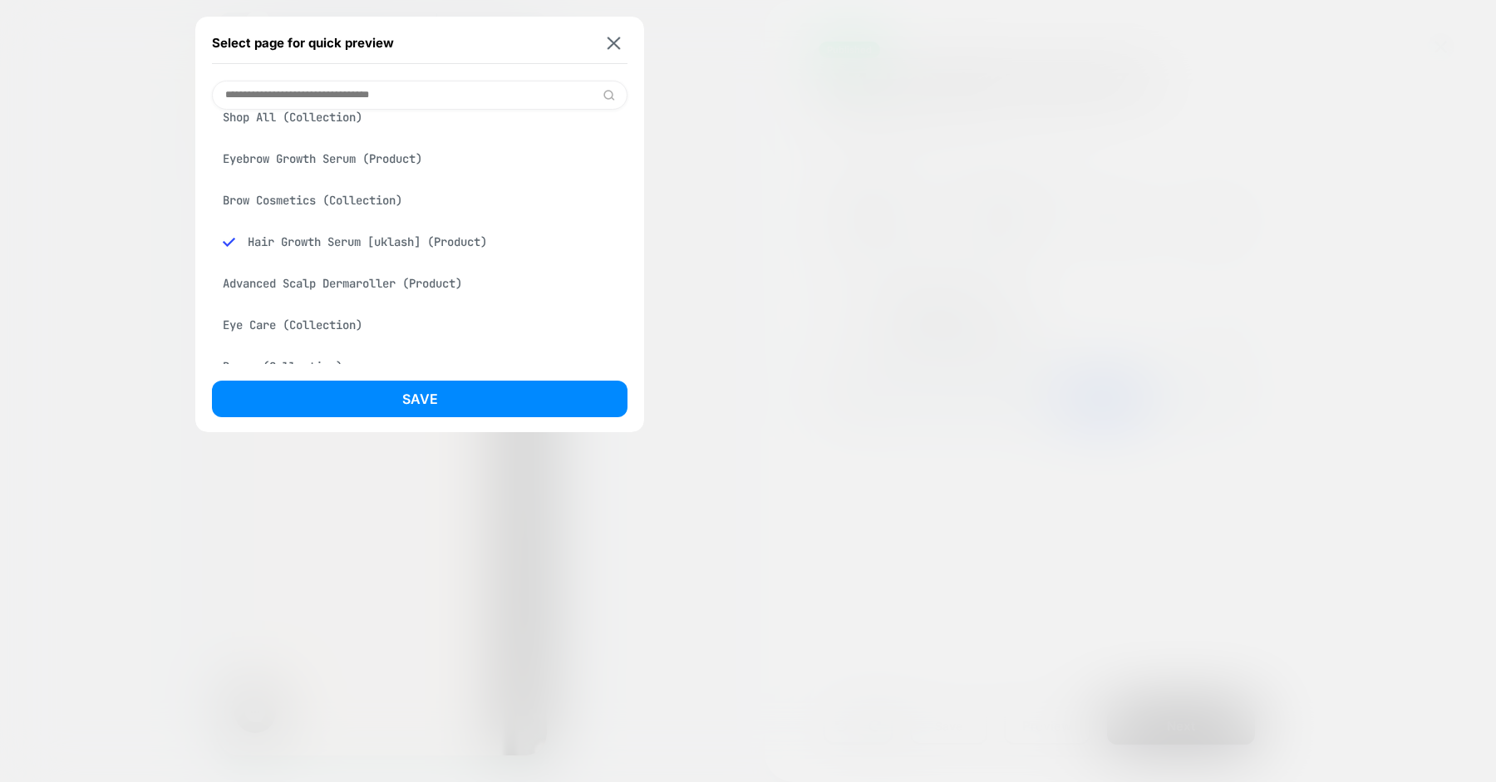
click at [475, 402] on button "Save" at bounding box center [420, 399] width 416 height 37
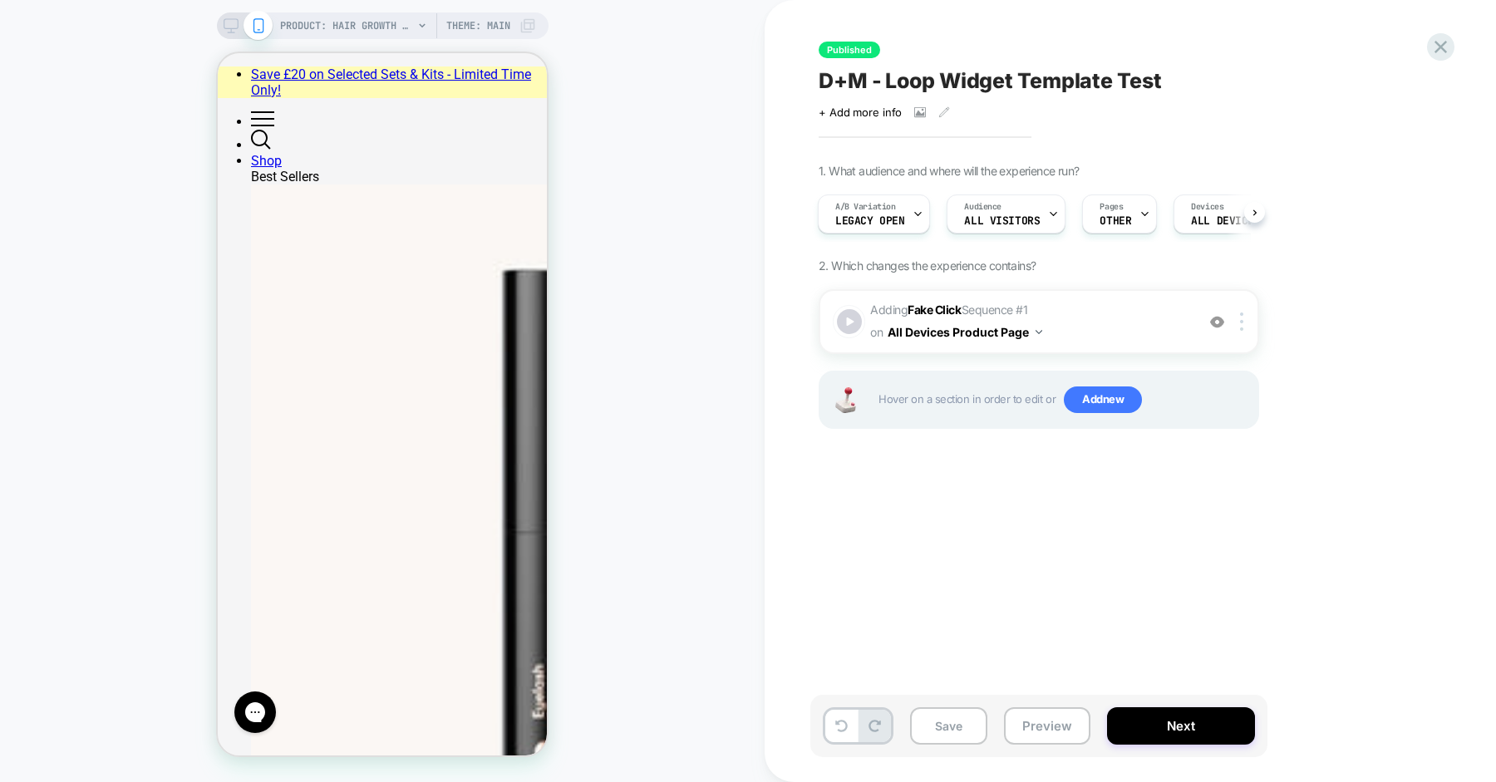
scroll to position [0, 2]
click at [848, 322] on div at bounding box center [849, 322] width 29 height 29
click at [848, 321] on div at bounding box center [849, 322] width 29 height 29
click at [1242, 319] on img at bounding box center [1241, 322] width 3 height 18
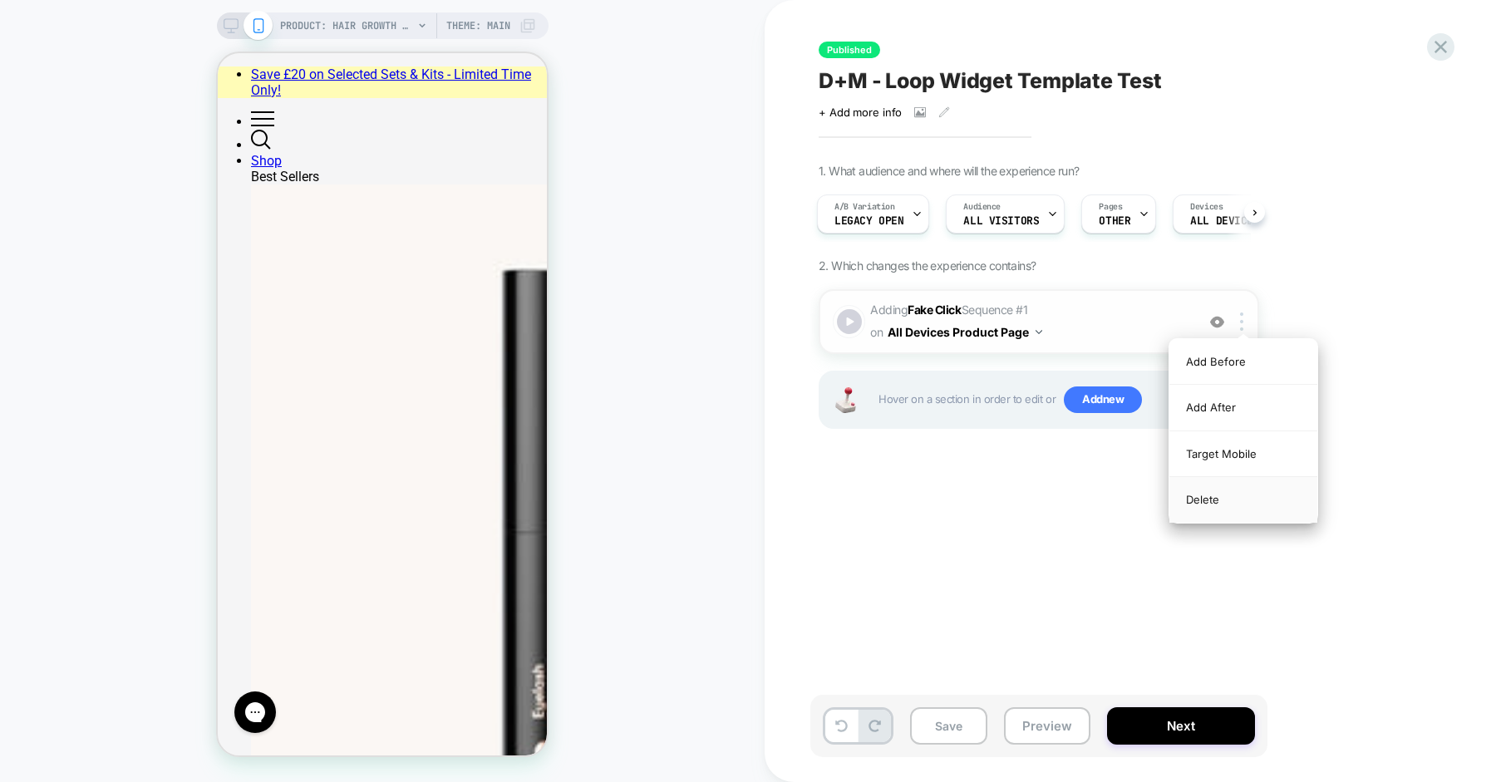
click at [1221, 502] on div "Delete" at bounding box center [1244, 499] width 148 height 45
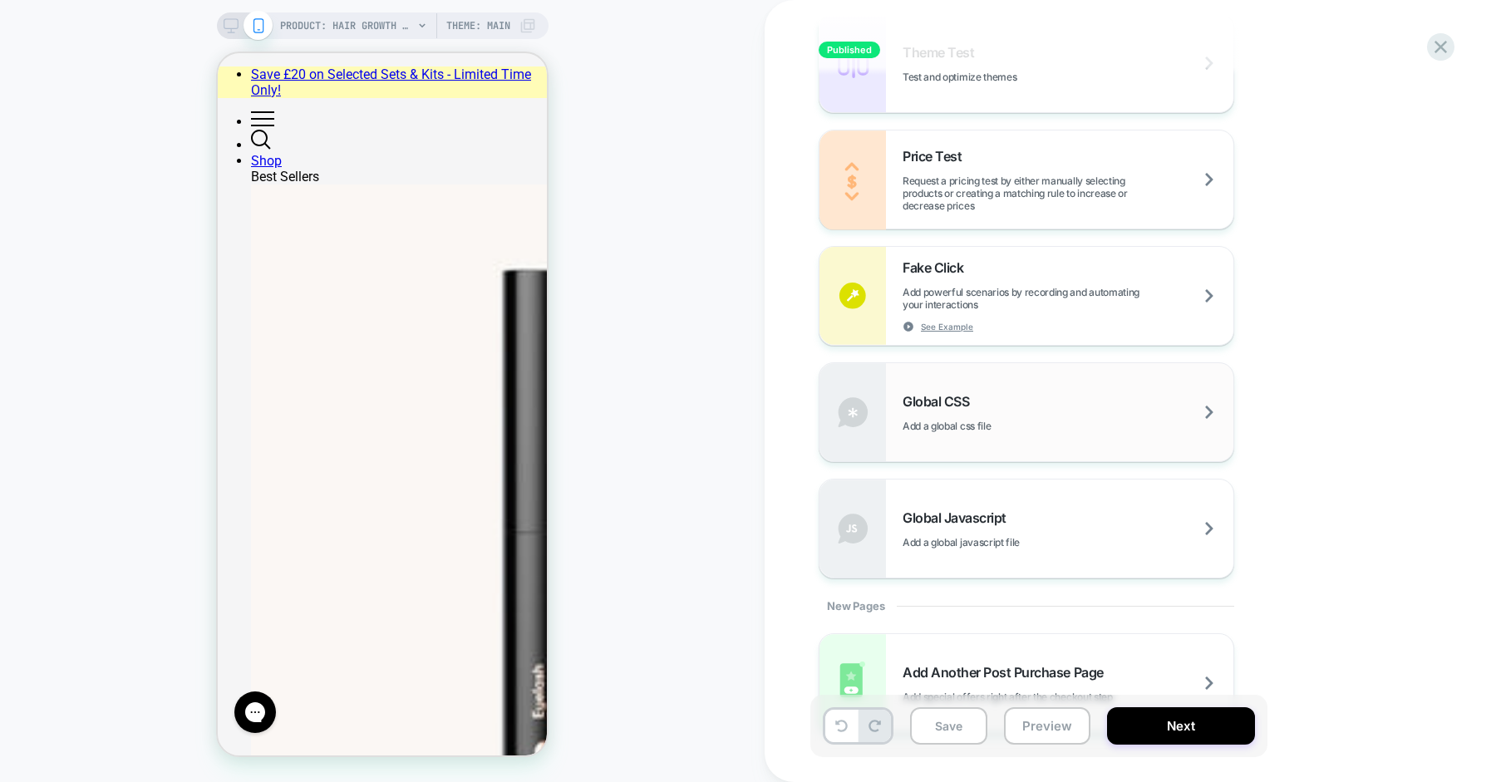
scroll to position [954, 0]
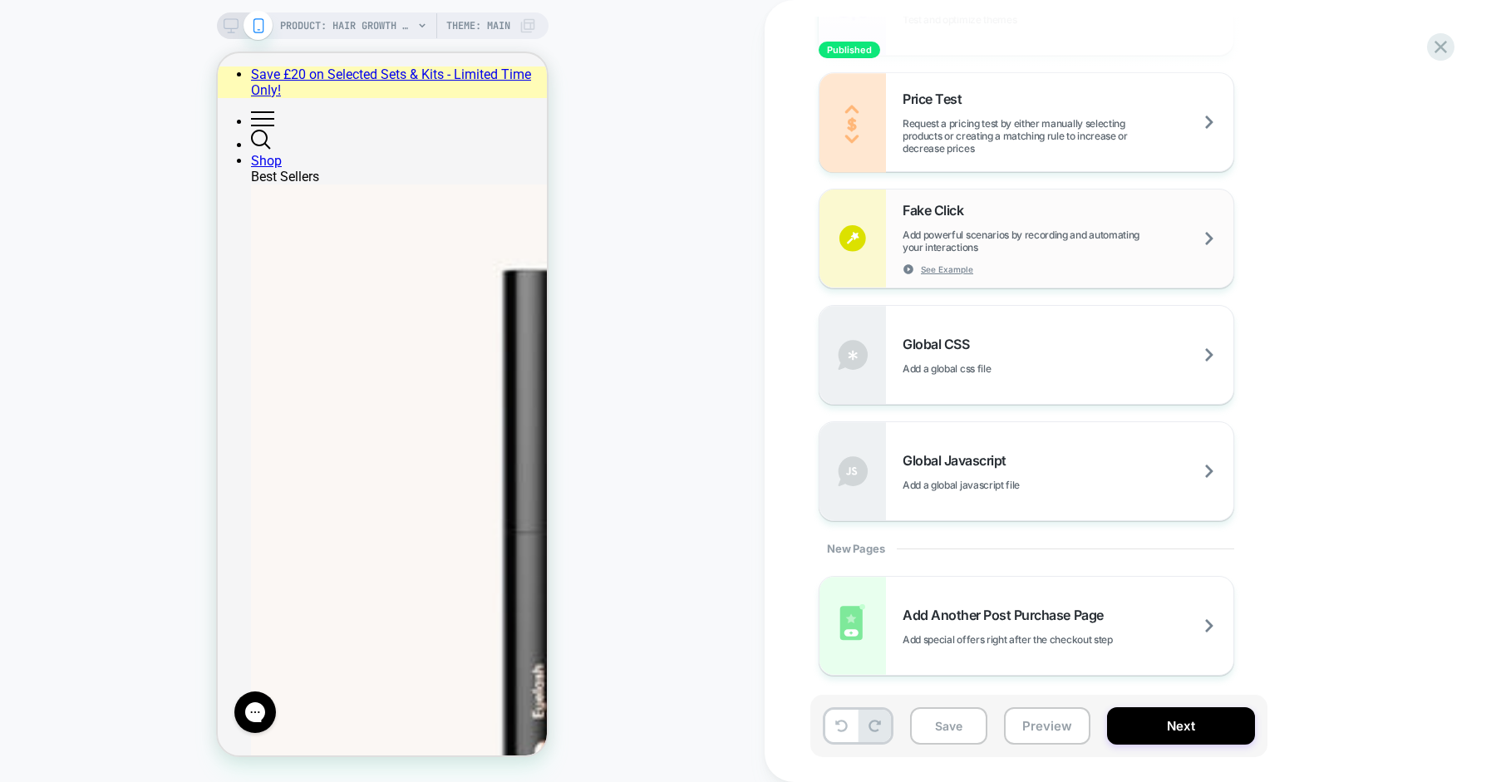
click at [1041, 265] on div "Fake Click Add powerful scenarios by recording and automating your interactions…" at bounding box center [1068, 238] width 331 height 73
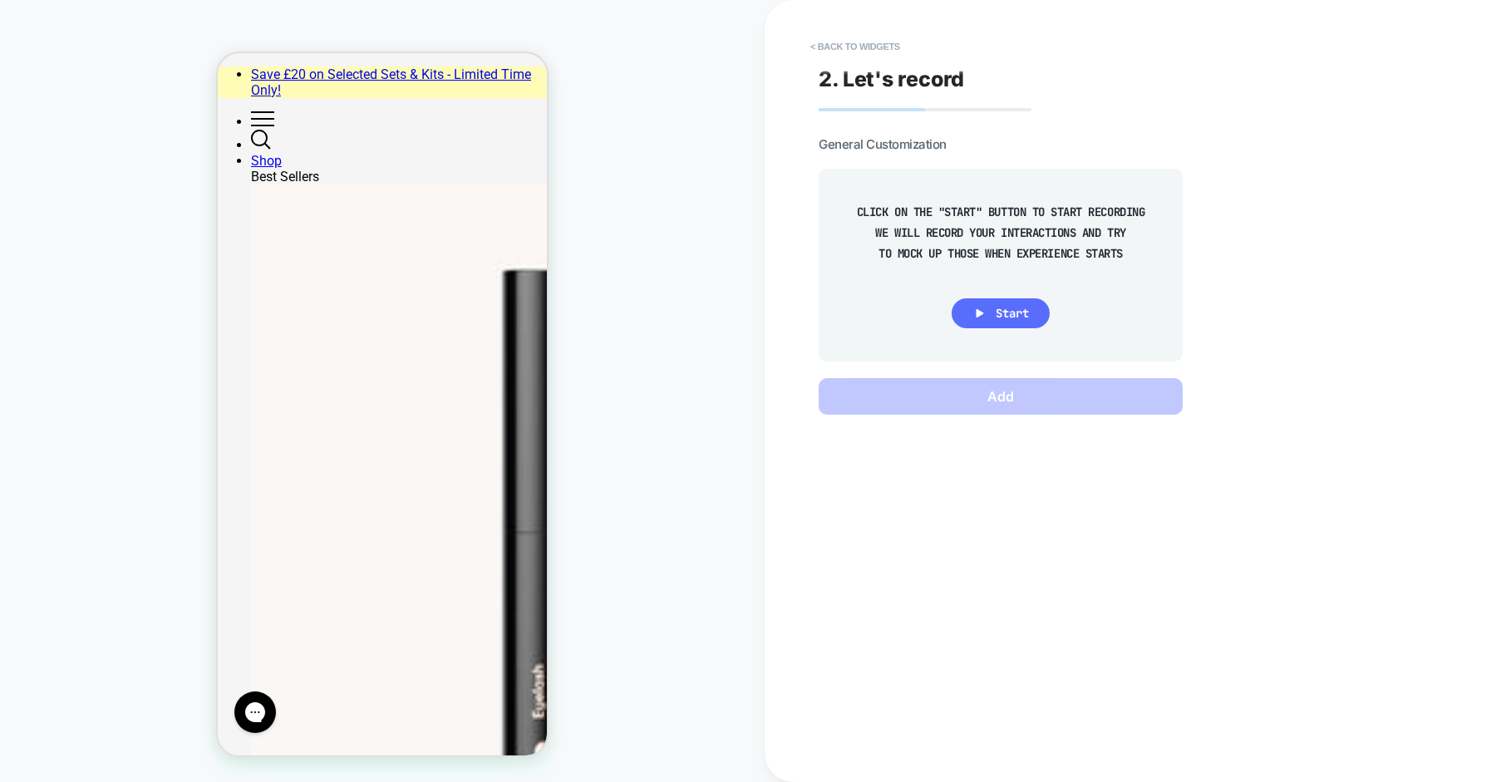
click at [1013, 312] on span "Start" at bounding box center [1012, 313] width 33 height 15
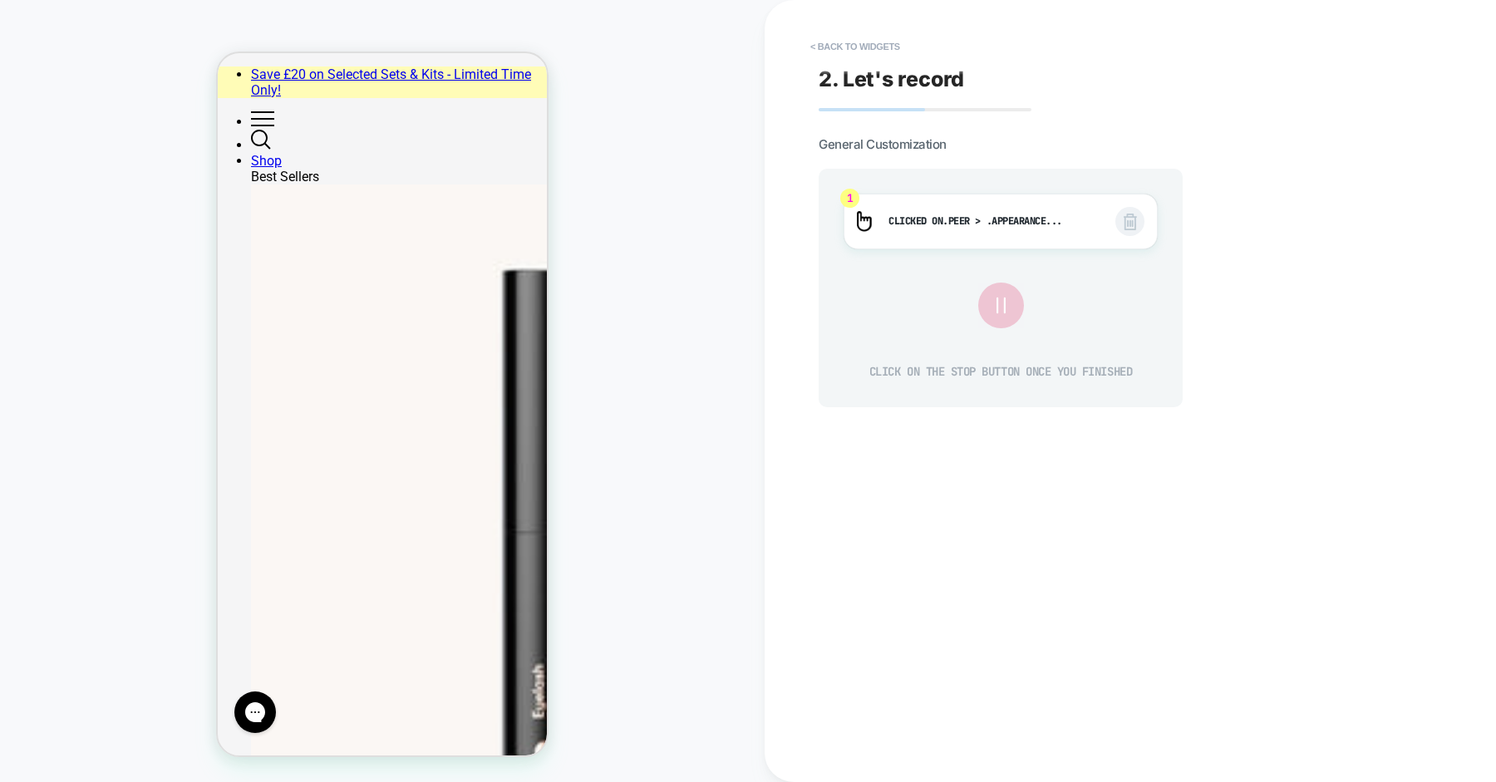
click at [1019, 305] on button at bounding box center [1000, 304] width 43 height 43
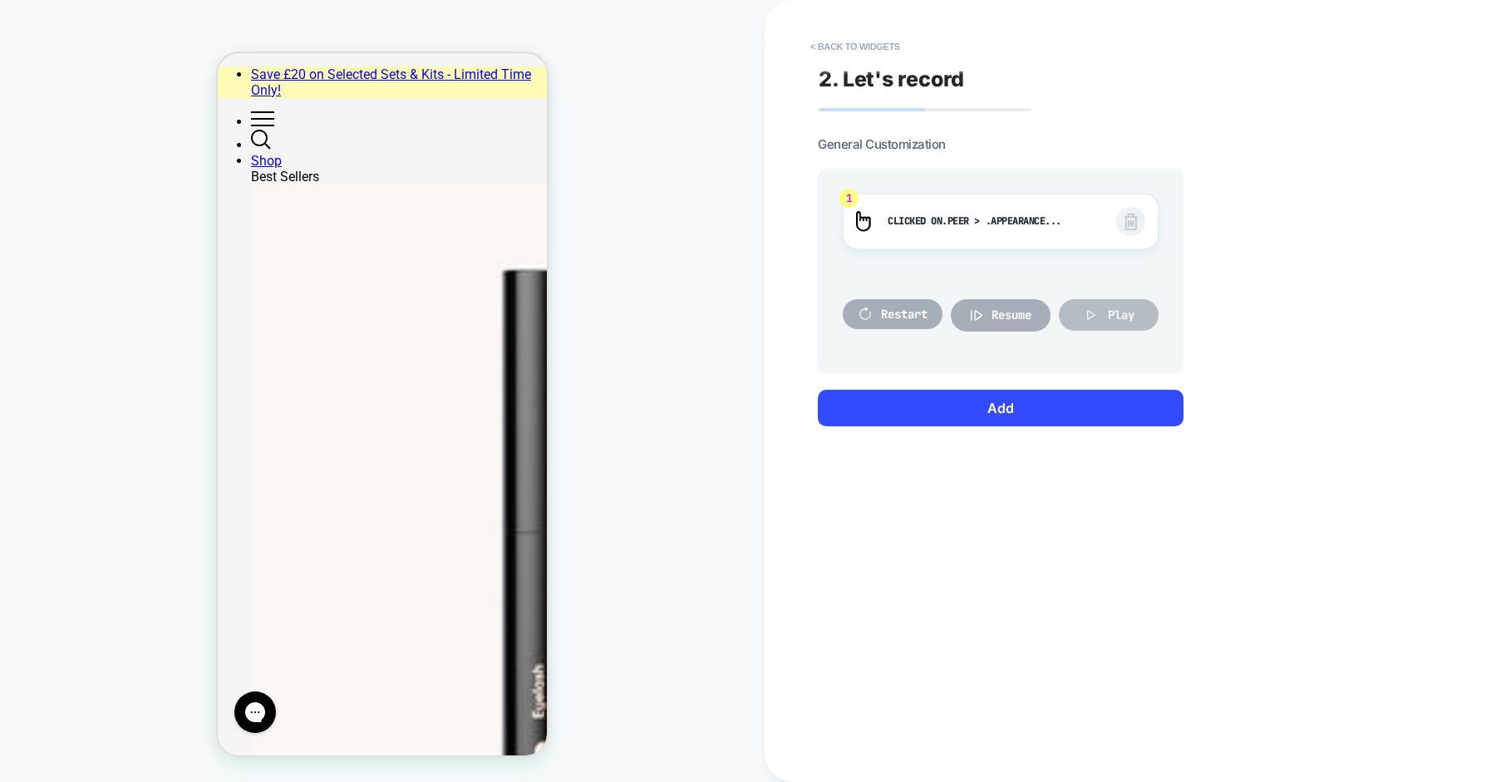
click at [1098, 315] on icon at bounding box center [1091, 315] width 17 height 17
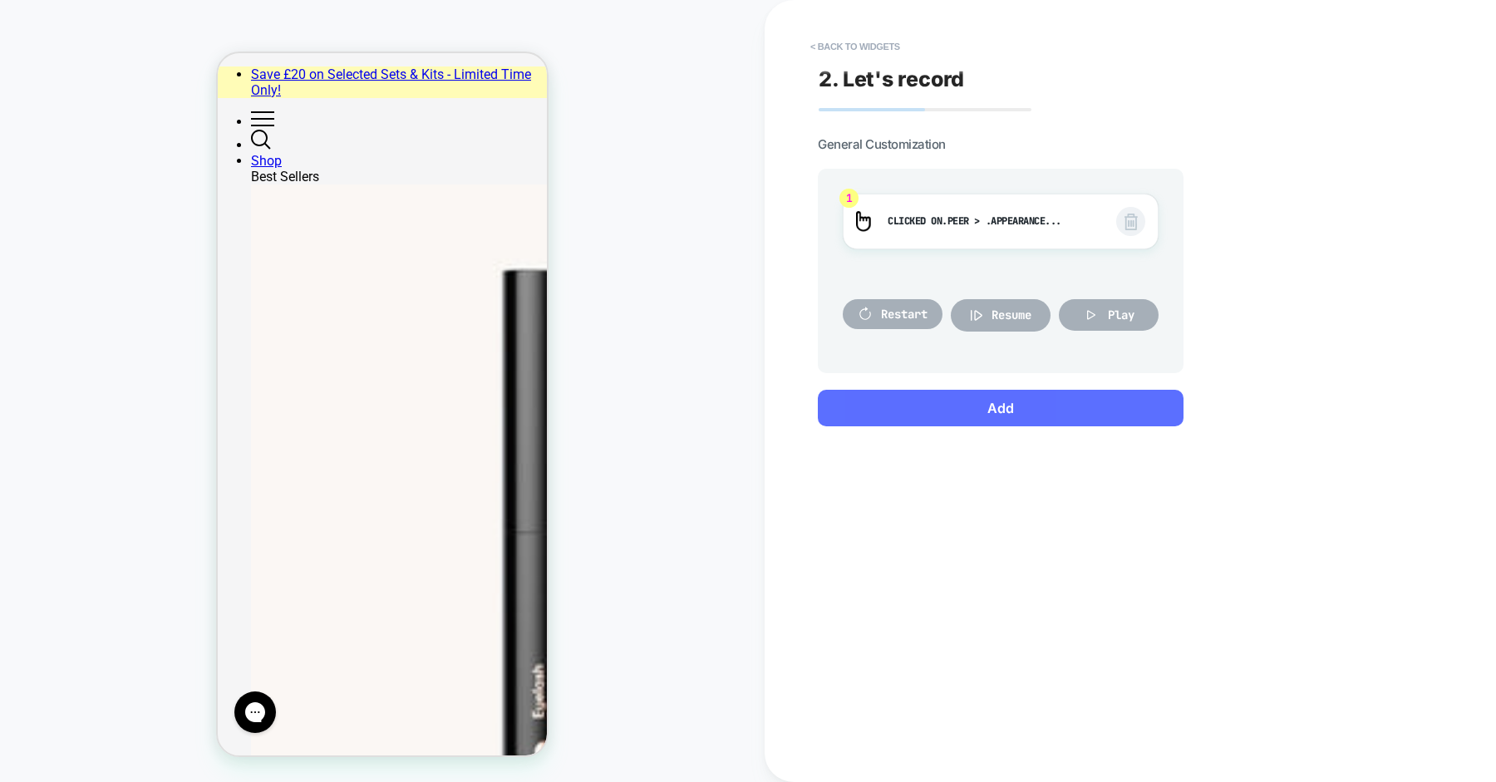
click at [1022, 412] on button "Add" at bounding box center [1001, 408] width 366 height 37
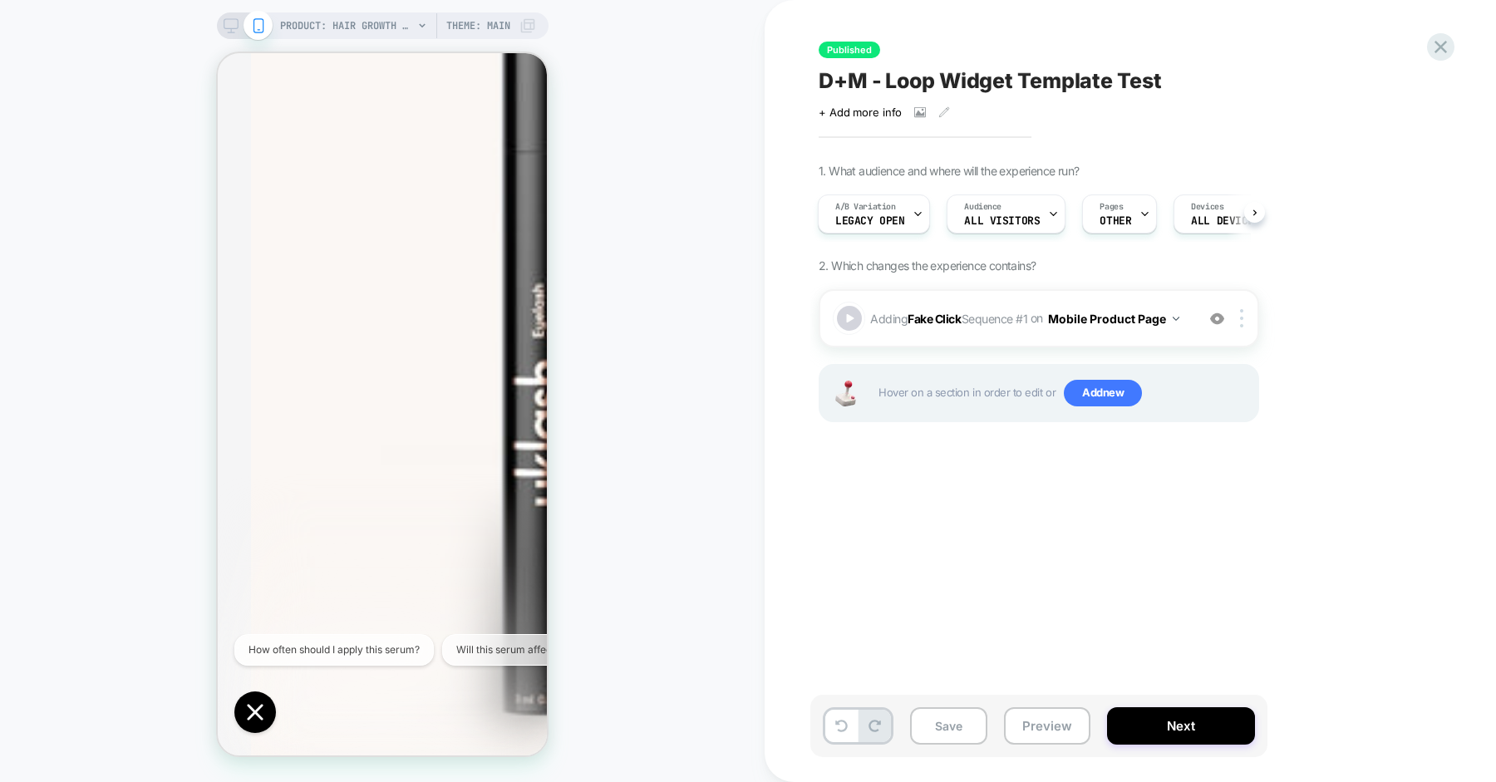
scroll to position [0, 0]
click at [1169, 732] on button "Next" at bounding box center [1181, 725] width 148 height 37
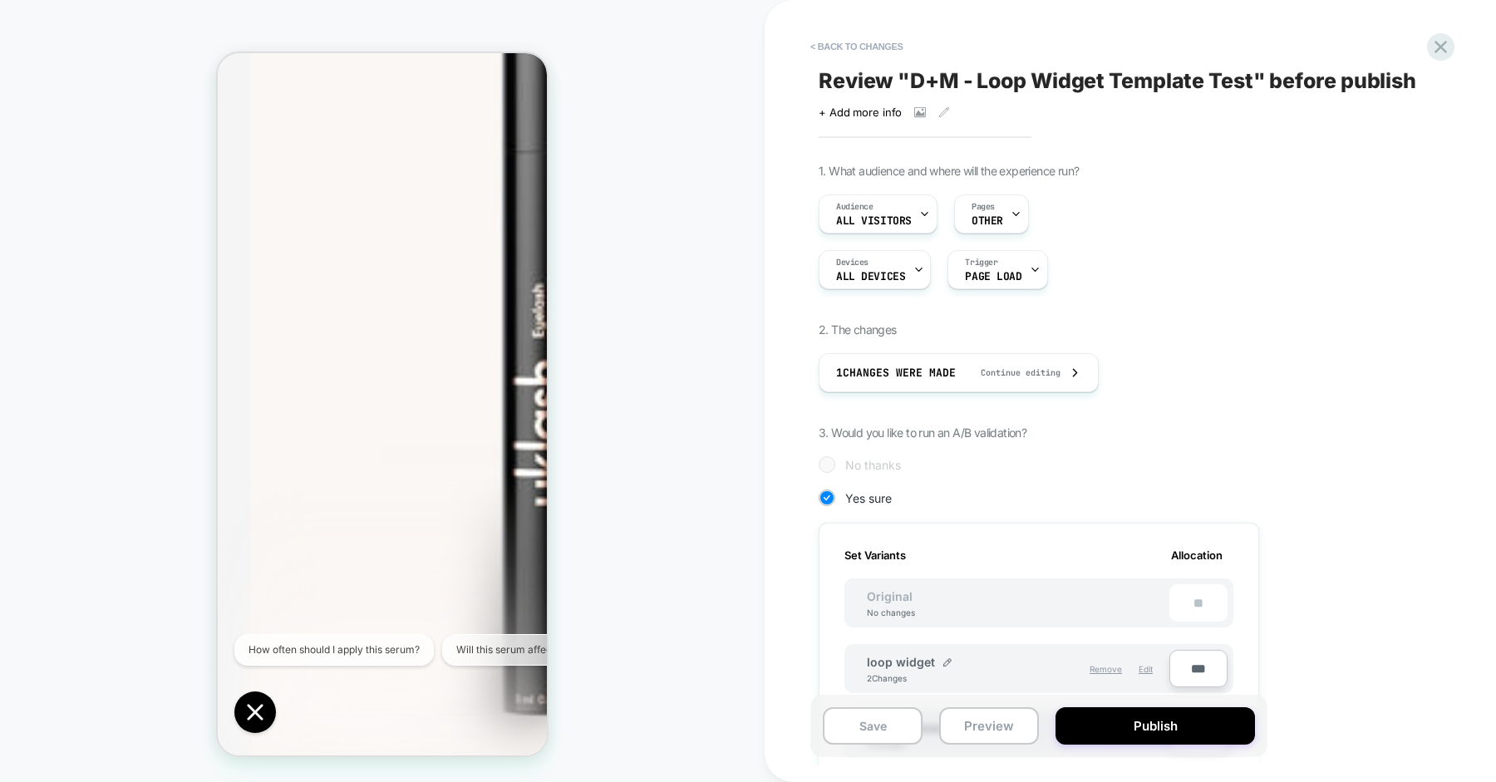
scroll to position [0, 2]
click at [1169, 732] on button "Publish" at bounding box center [1156, 725] width 200 height 37
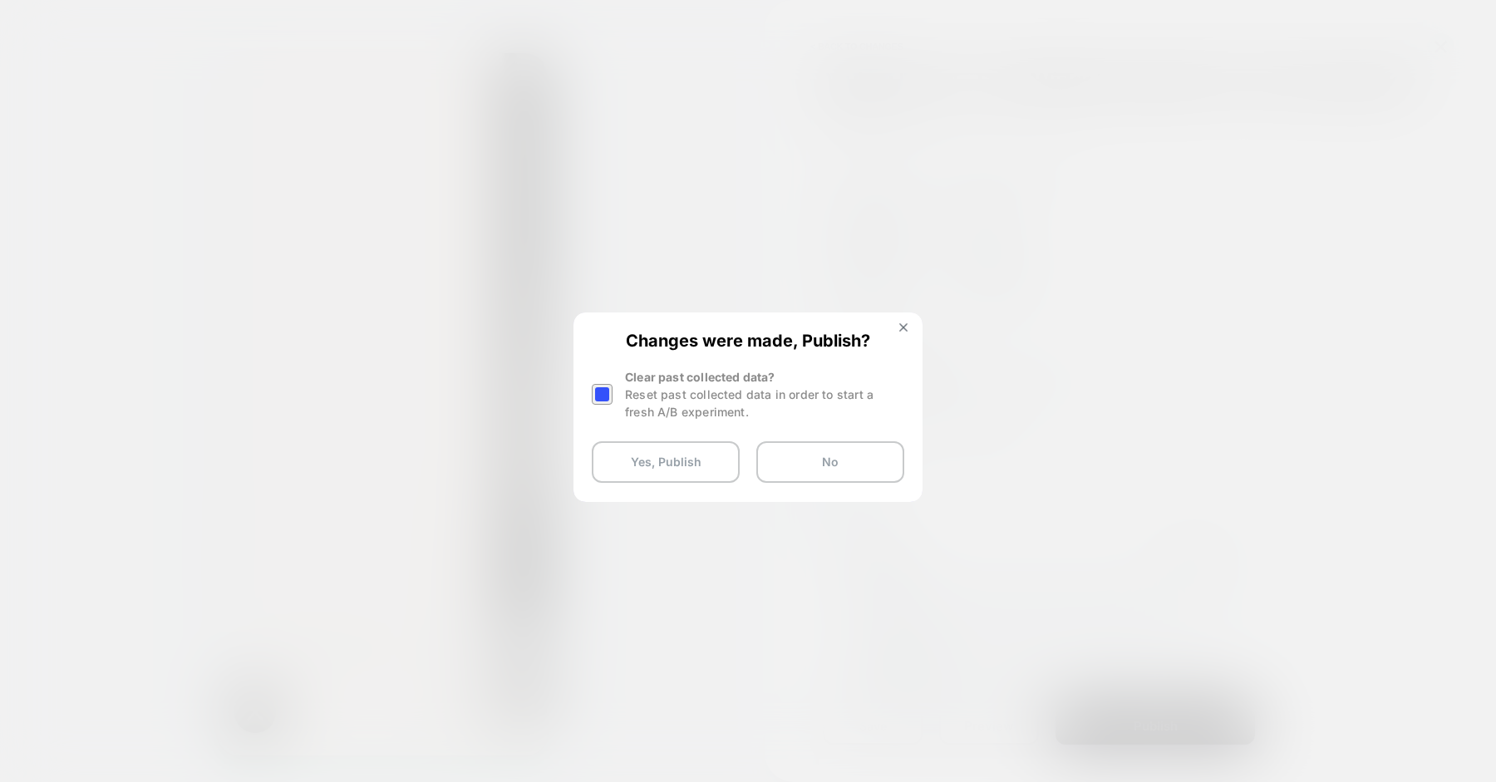
drag, startPoint x: 662, startPoint y: 397, endPoint x: 633, endPoint y: 397, distance: 29.1
click at [662, 397] on div "Reset past collected data in order to start a fresh A/B experiment." at bounding box center [764, 403] width 279 height 35
click at [594, 394] on div at bounding box center [602, 394] width 21 height 21
click at [663, 470] on button "Yes, Publish" at bounding box center [666, 462] width 148 height 42
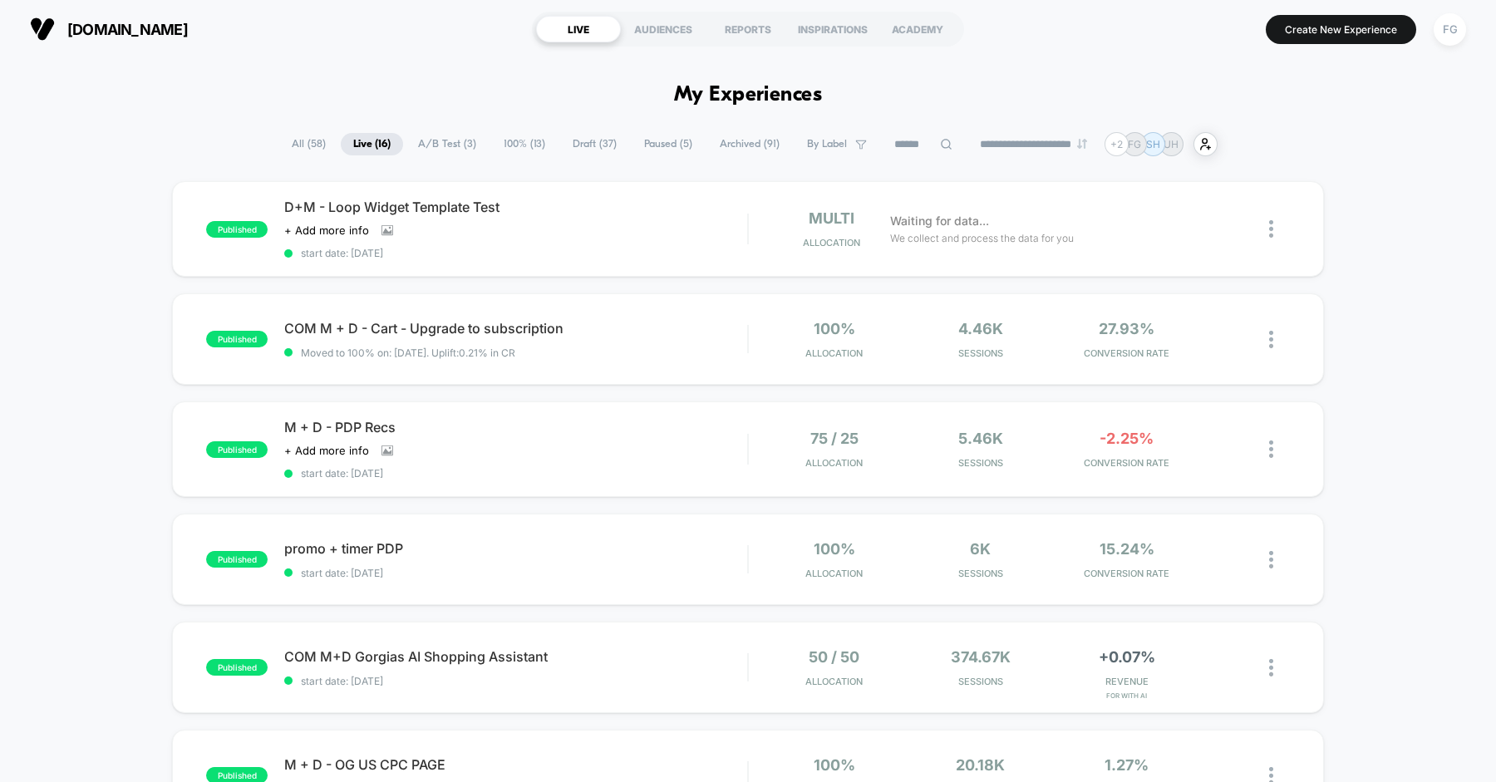
click at [209, 132] on div "**********" at bounding box center [748, 144] width 1496 height 24
click at [196, 143] on div "**********" at bounding box center [748, 144] width 1496 height 24
drag, startPoint x: 1459, startPoint y: 177, endPoint x: 1453, endPoint y: 170, distance: 9.5
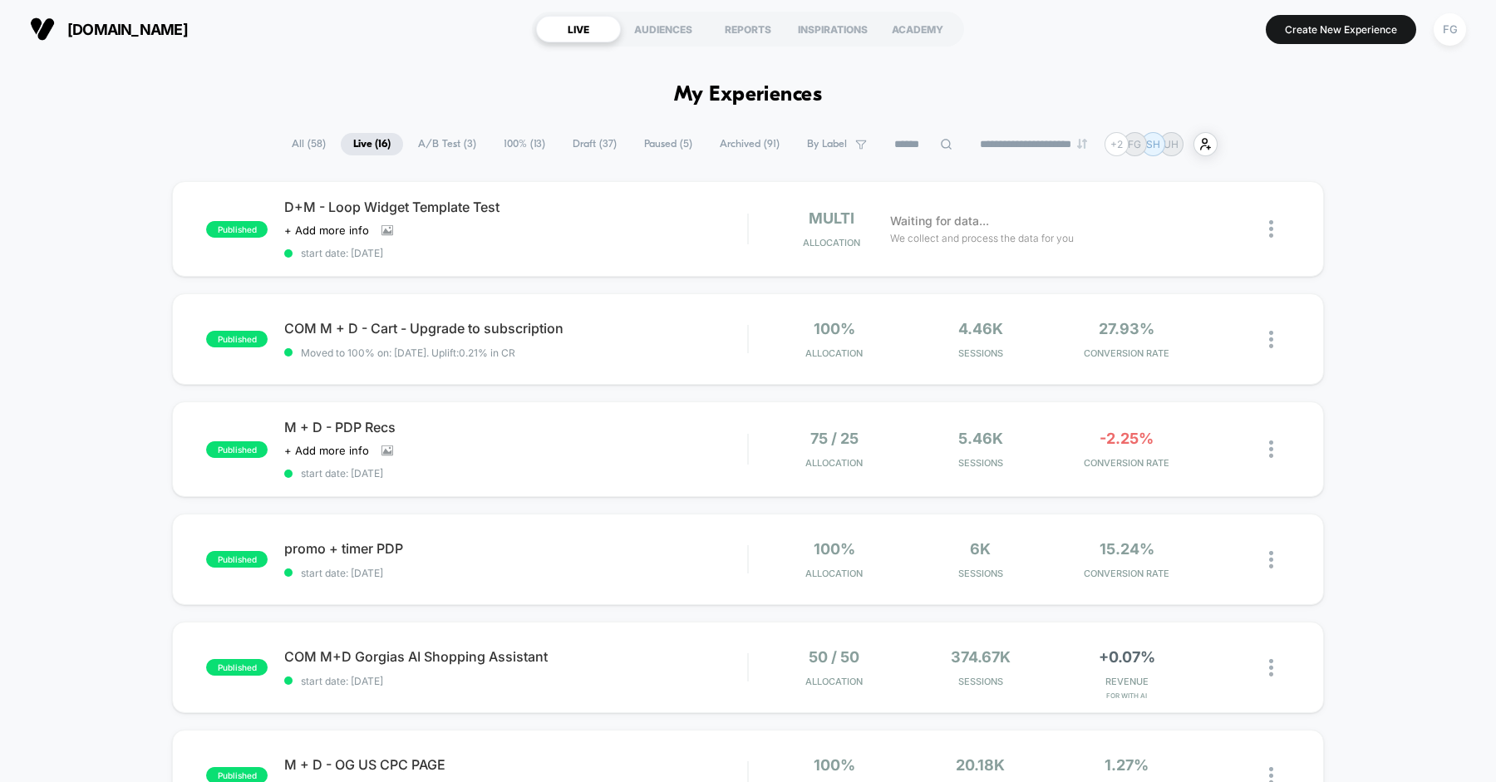
click at [586, 218] on div "D+M - Loop Widget Template Test Click to view images Click to edit experience d…" at bounding box center [515, 229] width 462 height 61
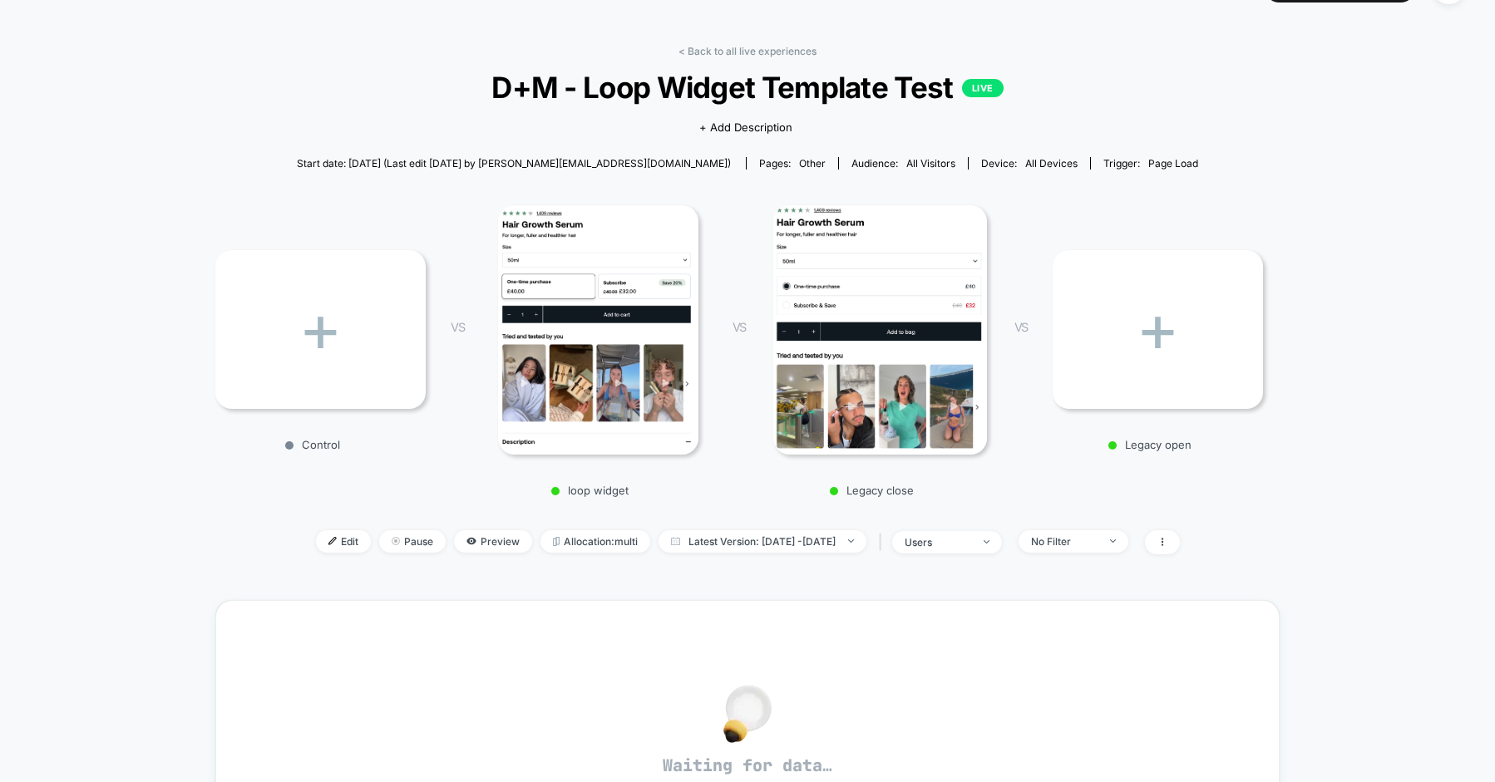
scroll to position [47, 0]
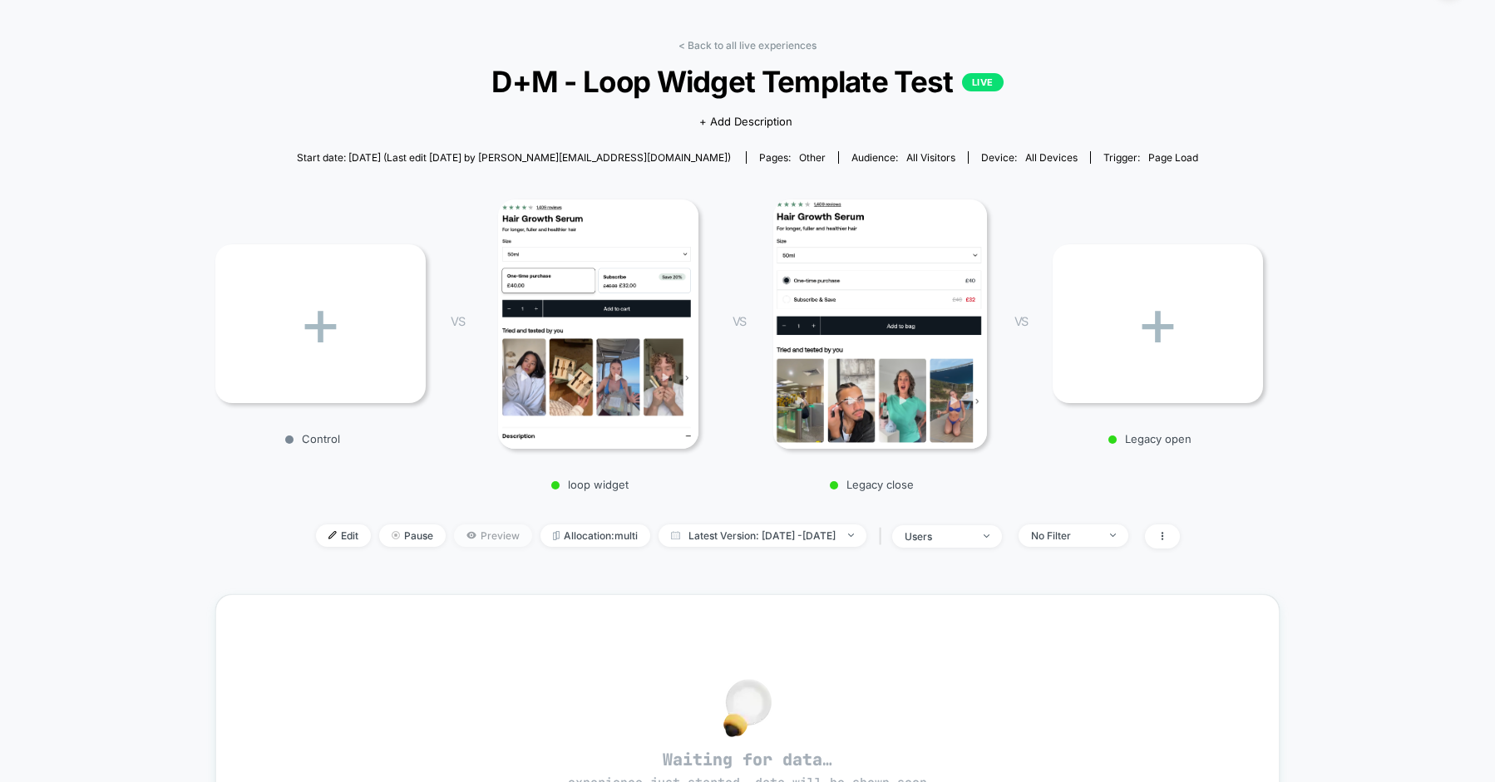
click at [454, 531] on span "Preview" at bounding box center [493, 536] width 78 height 22
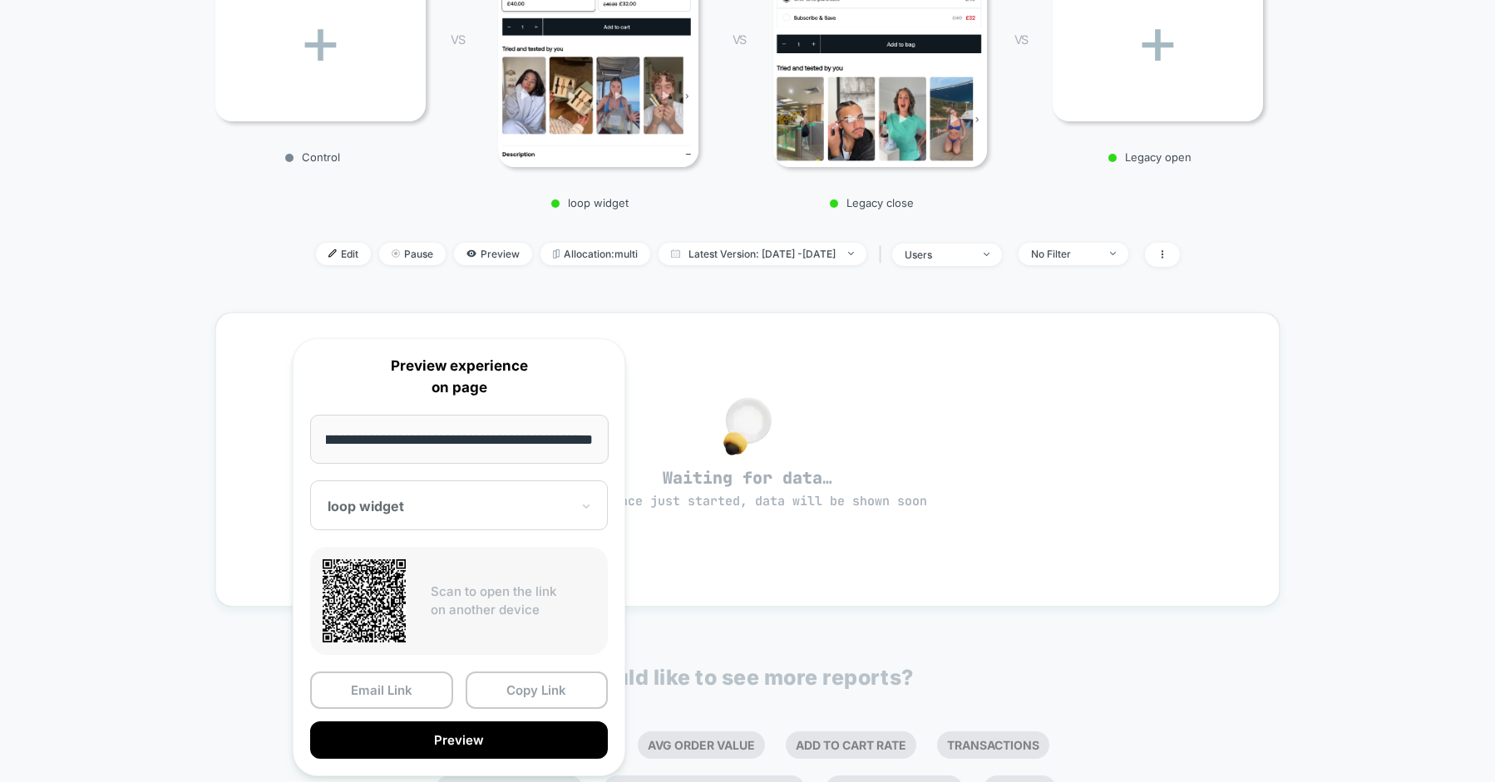
scroll to position [335, 0]
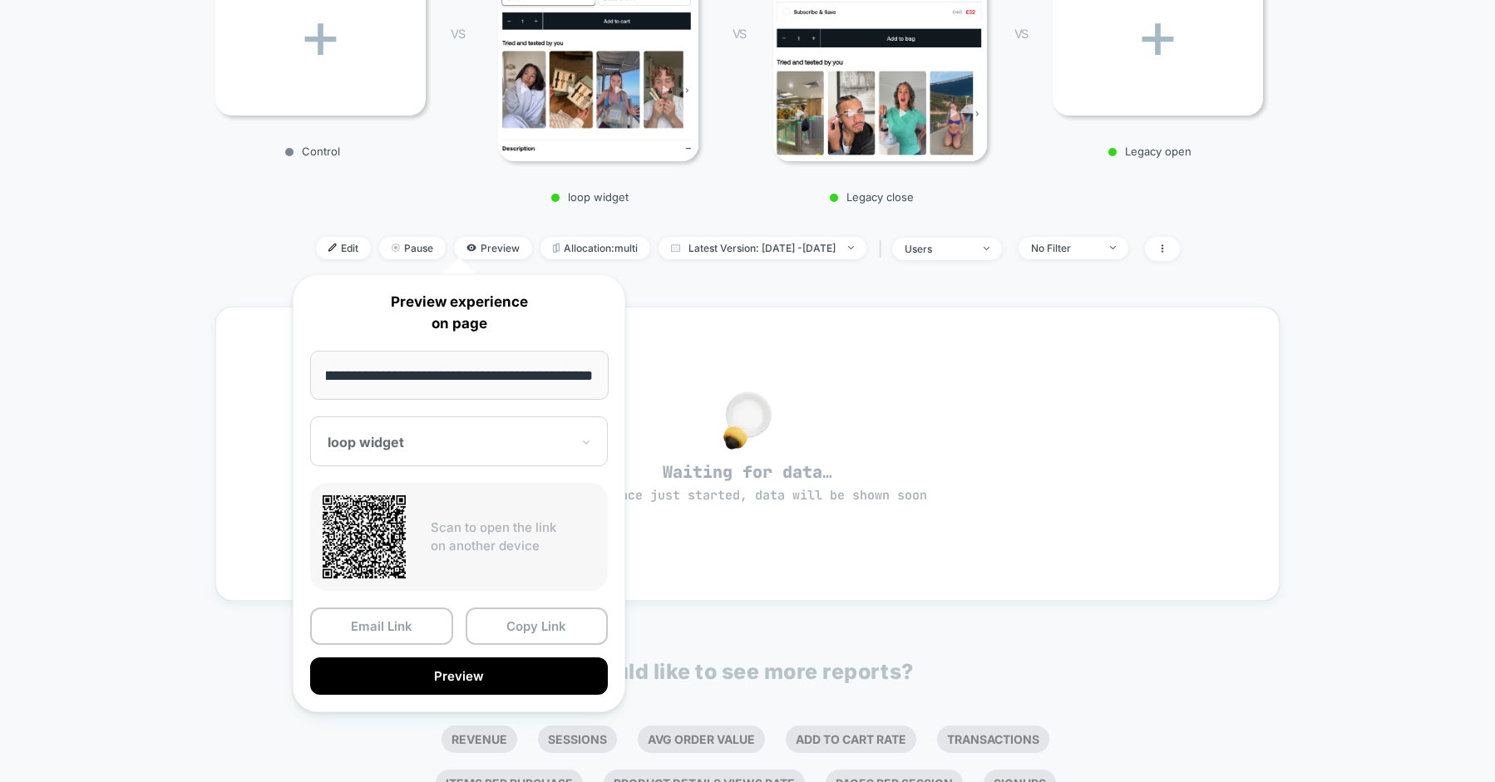
click at [529, 446] on div at bounding box center [449, 442] width 243 height 17
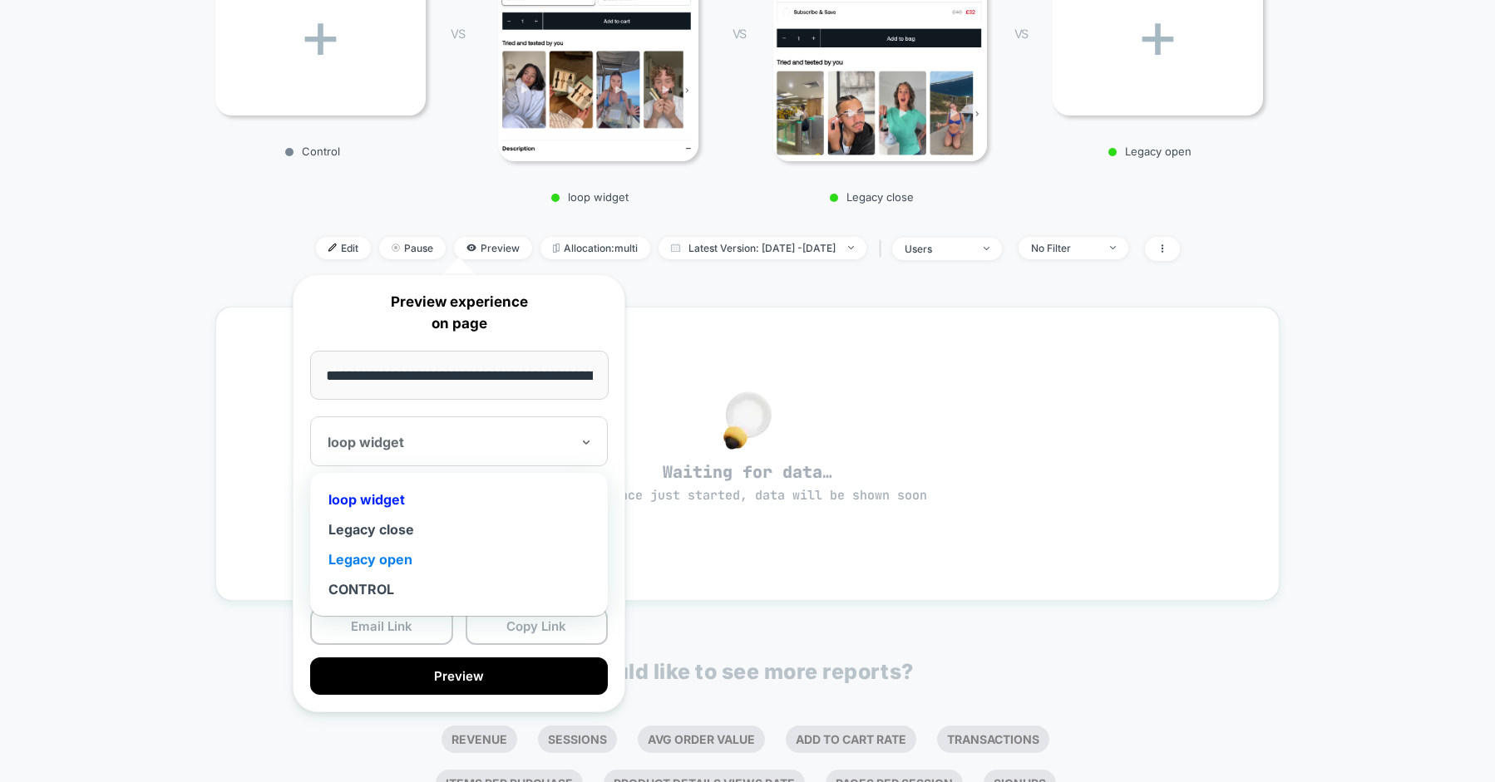
click at [406, 564] on div "Legacy open" at bounding box center [458, 560] width 281 height 30
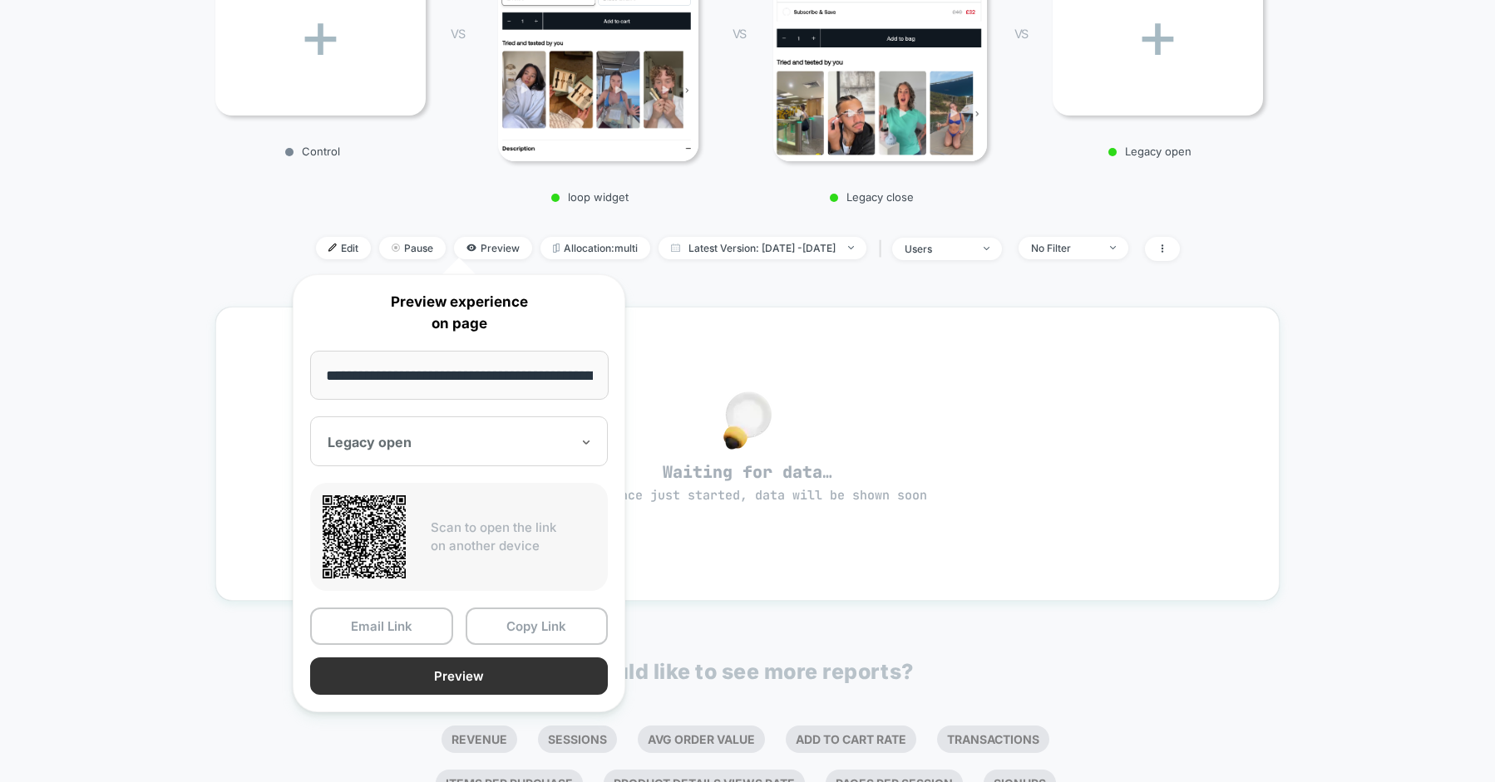
click at [432, 679] on button "Preview" at bounding box center [459, 676] width 298 height 37
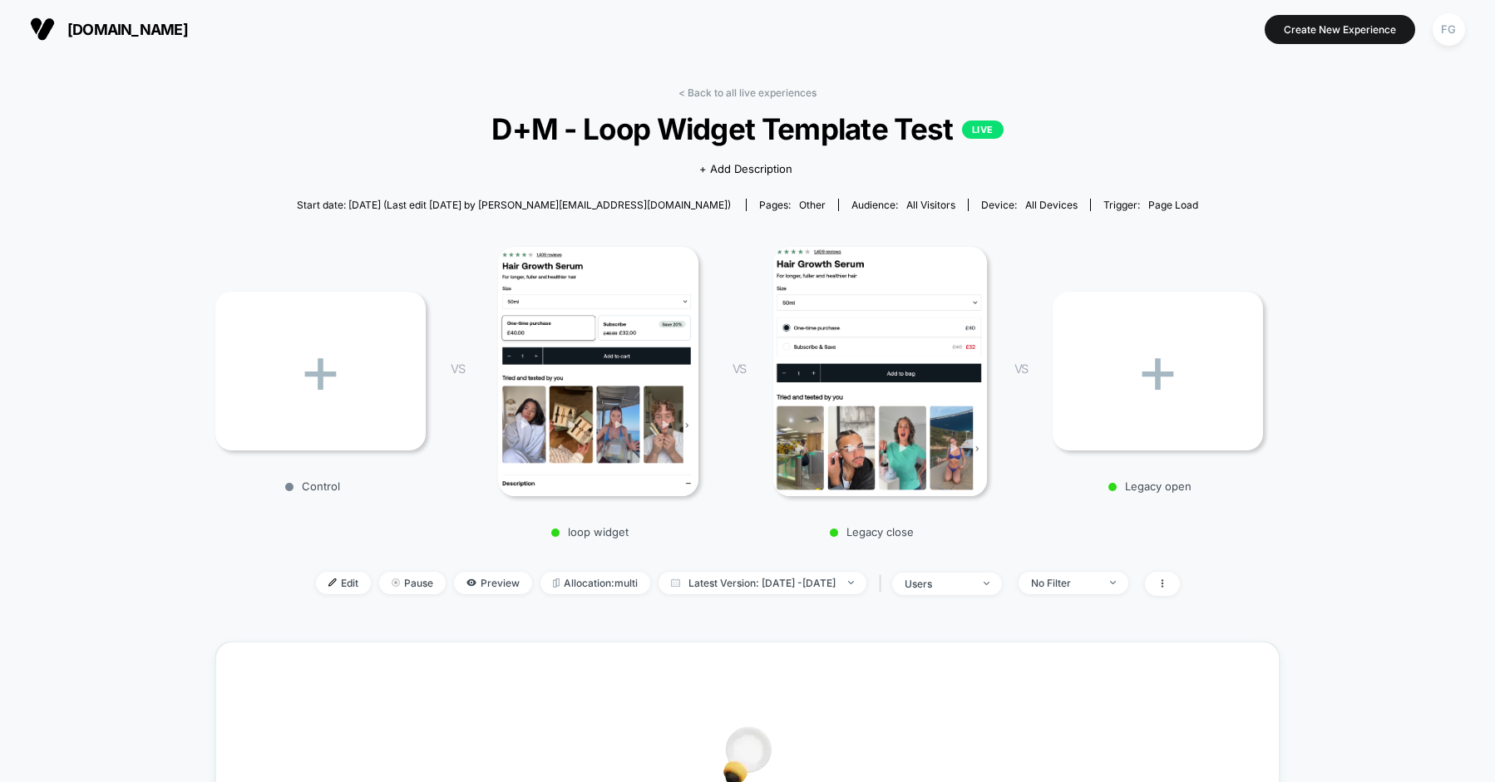
click at [1115, 374] on div "+" at bounding box center [1157, 371] width 210 height 159
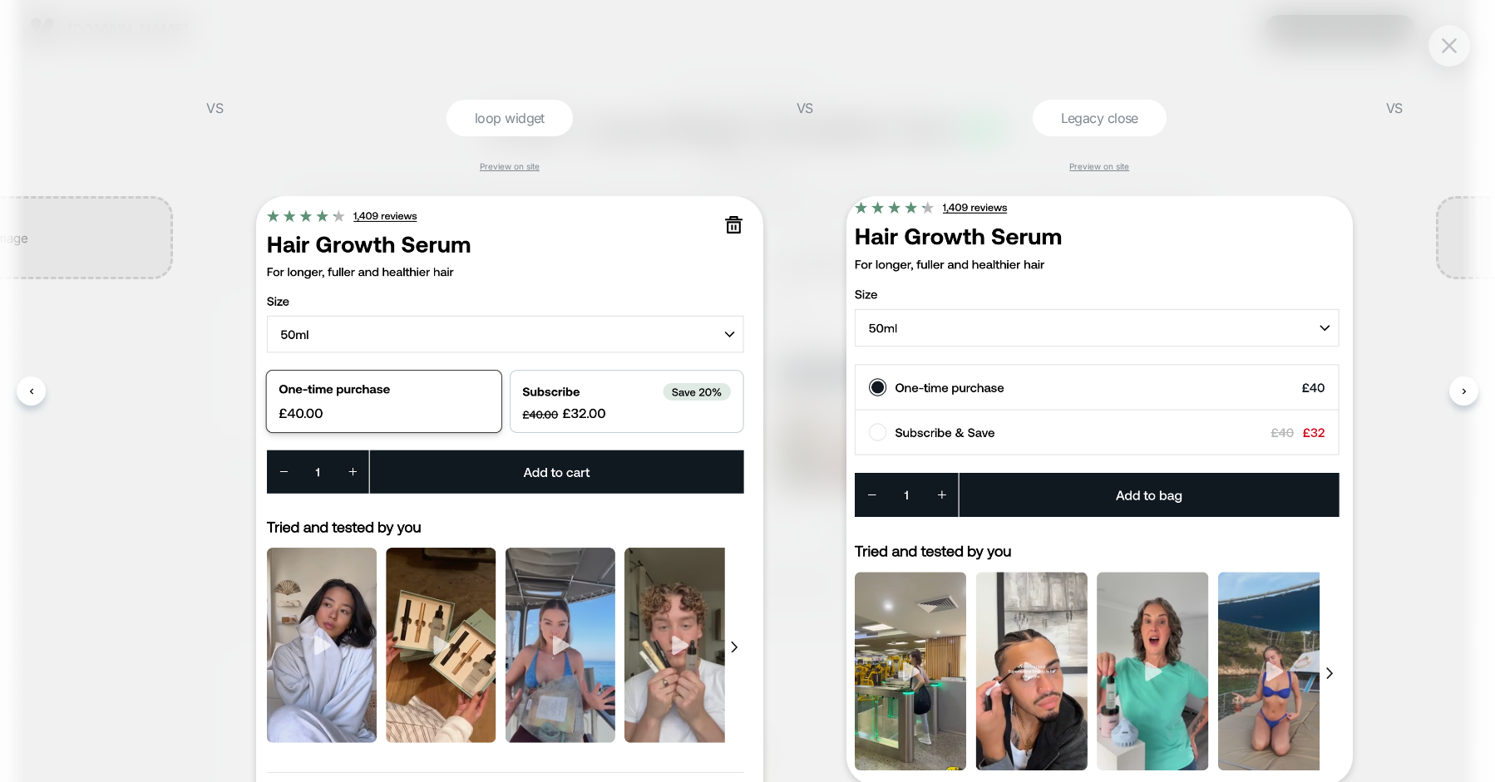
scroll to position [0, 905]
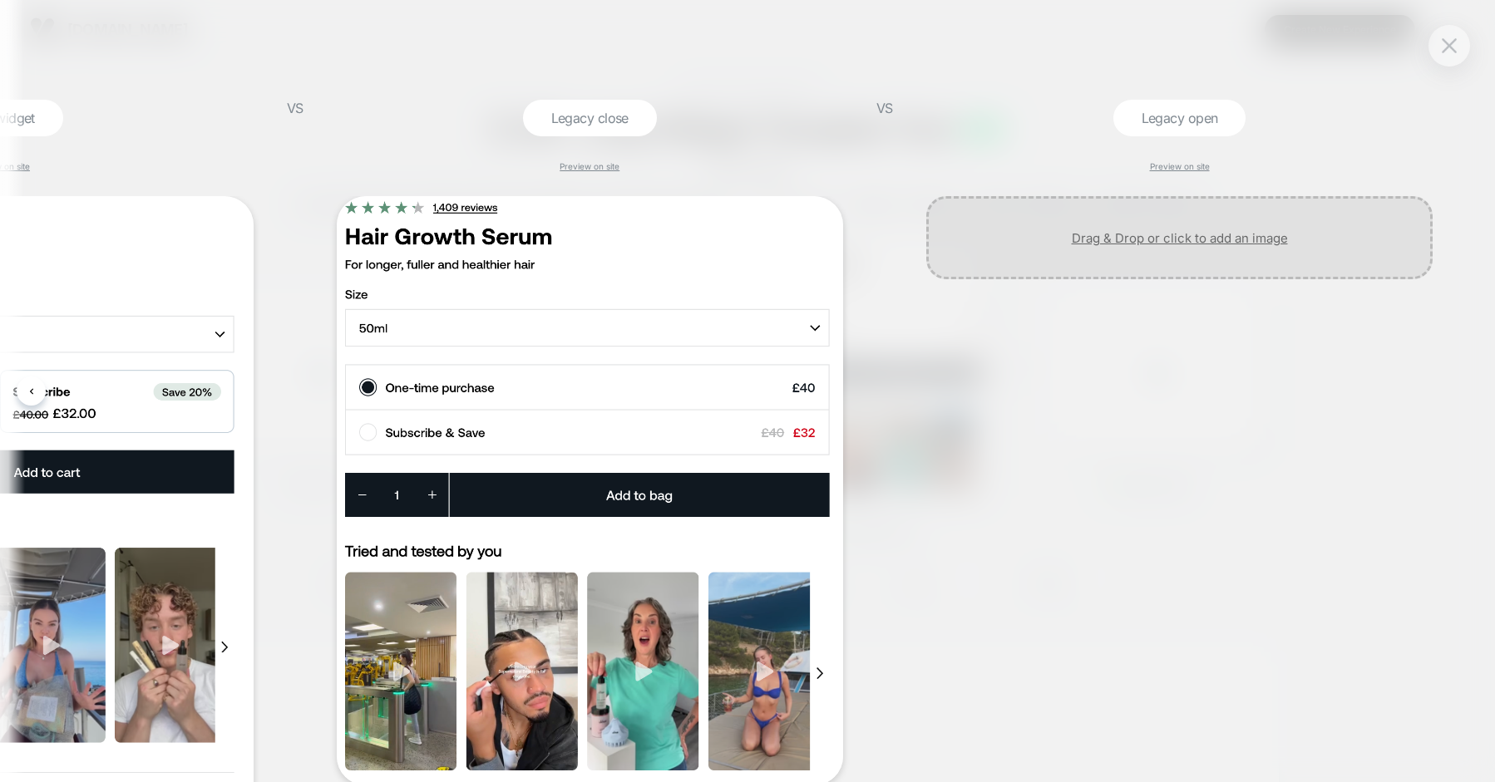
click at [1118, 252] on div at bounding box center [1179, 237] width 506 height 83
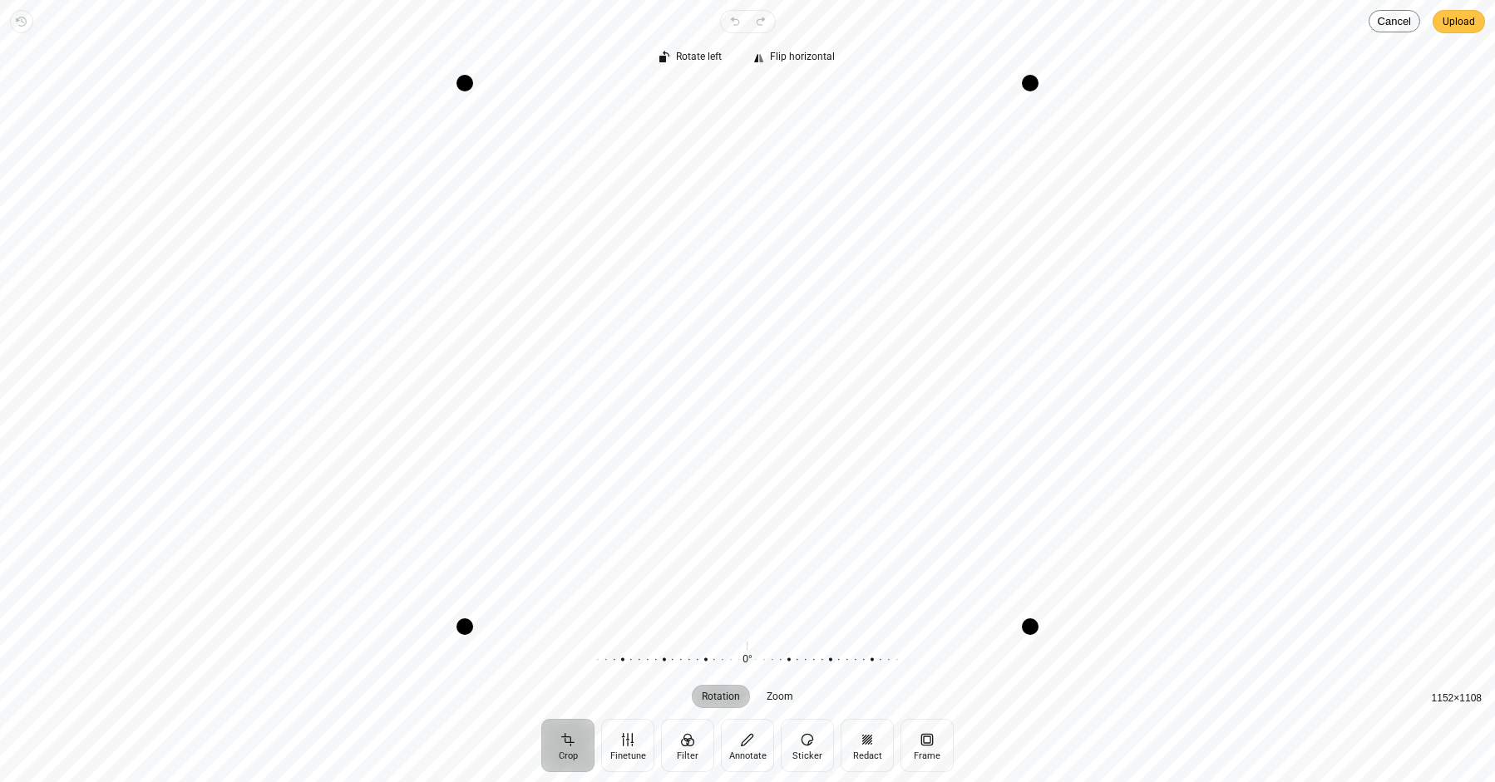
click at [1463, 21] on span "Upload" at bounding box center [1458, 22] width 32 height 20
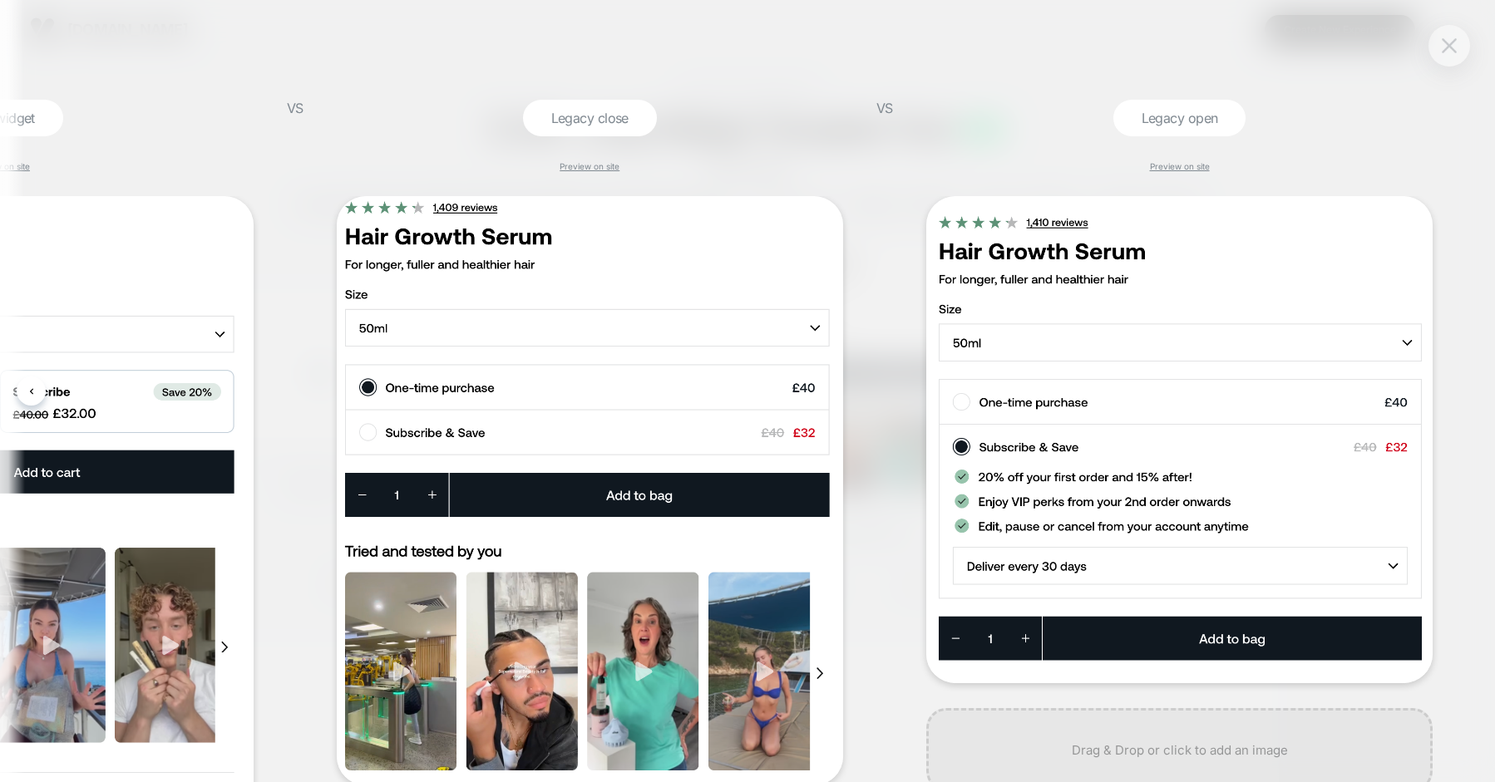
click at [1452, 57] on button at bounding box center [1449, 45] width 25 height 25
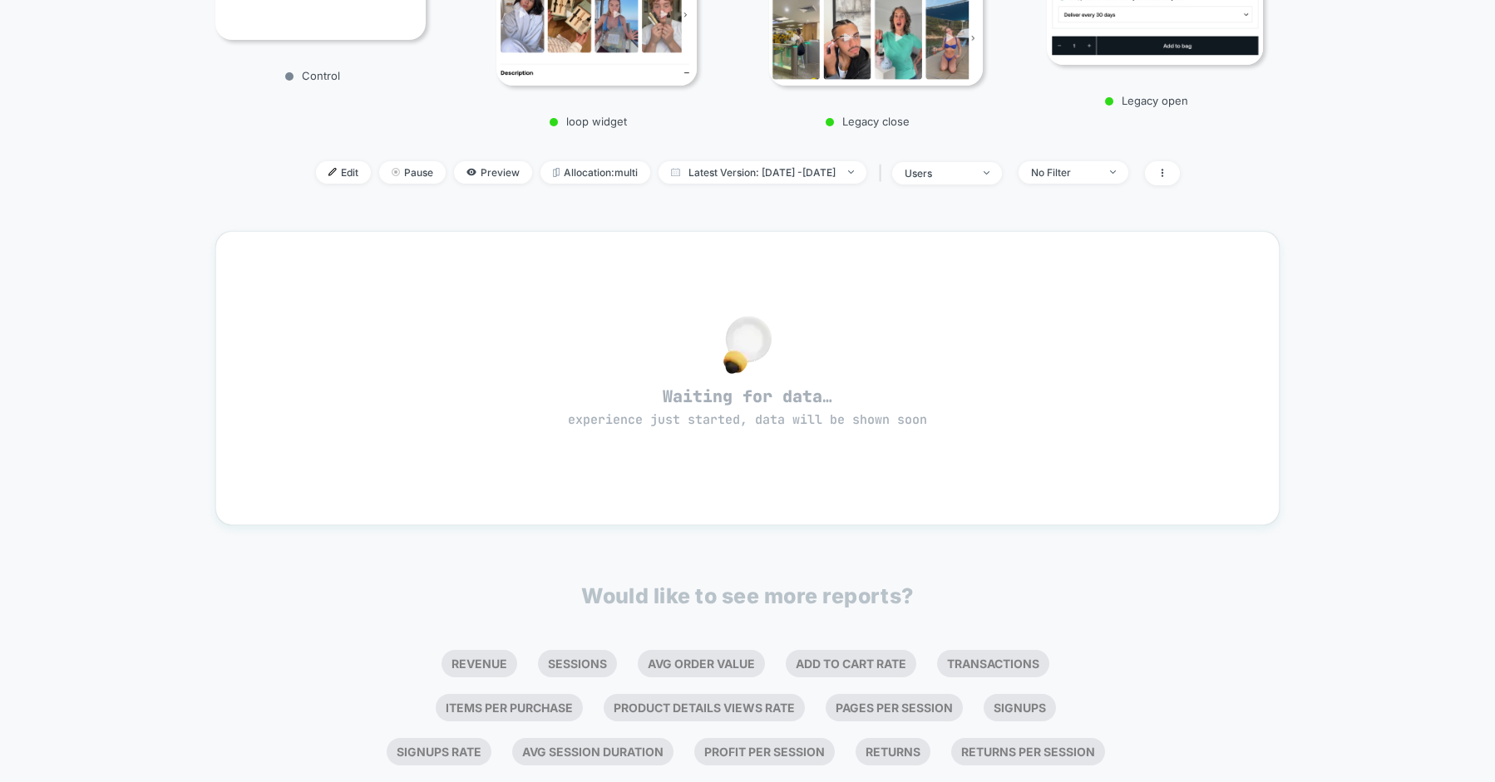
scroll to position [0, 0]
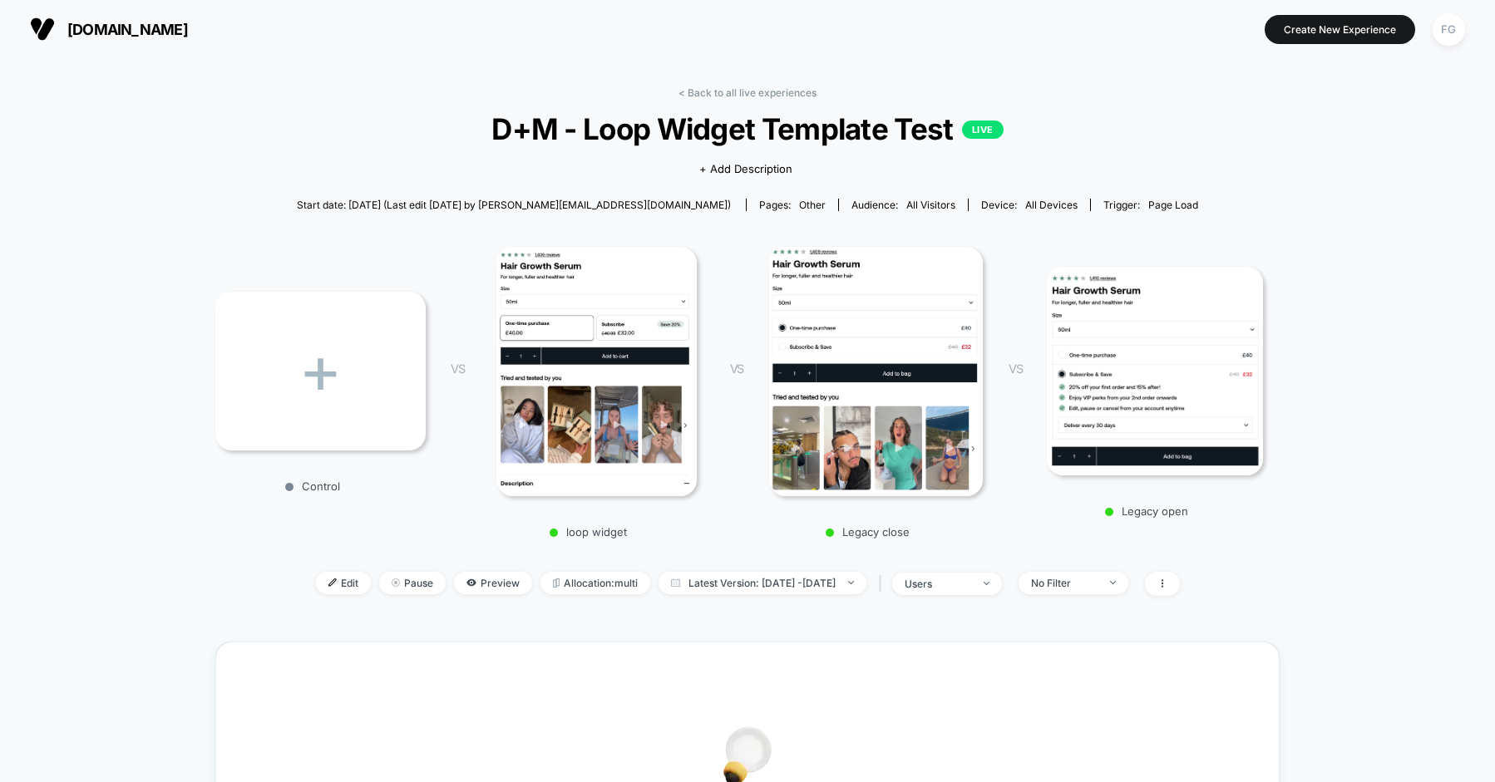
click at [880, 325] on img at bounding box center [876, 371] width 214 height 249
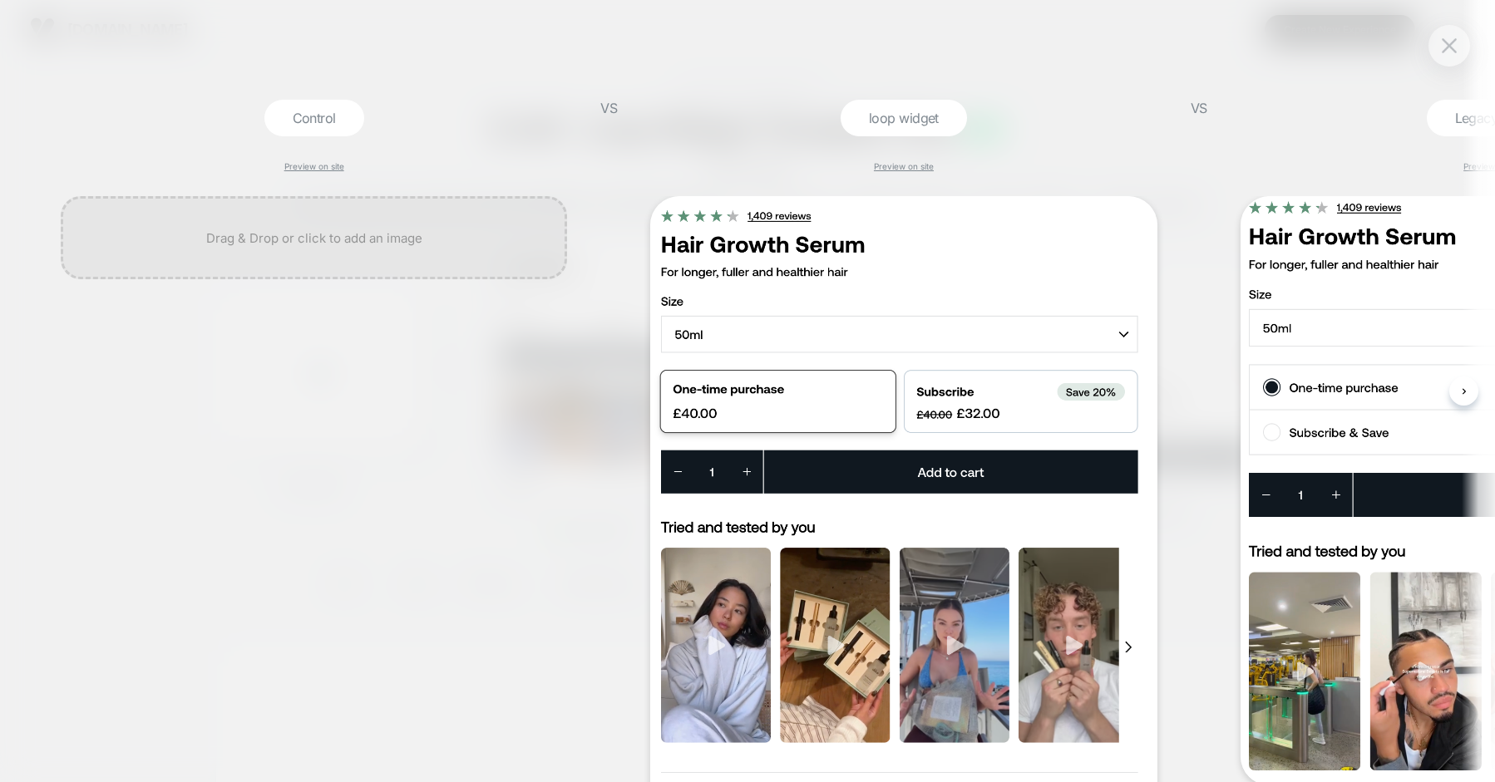
scroll to position [1, 0]
click at [880, 325] on img at bounding box center [903, 510] width 506 height 630
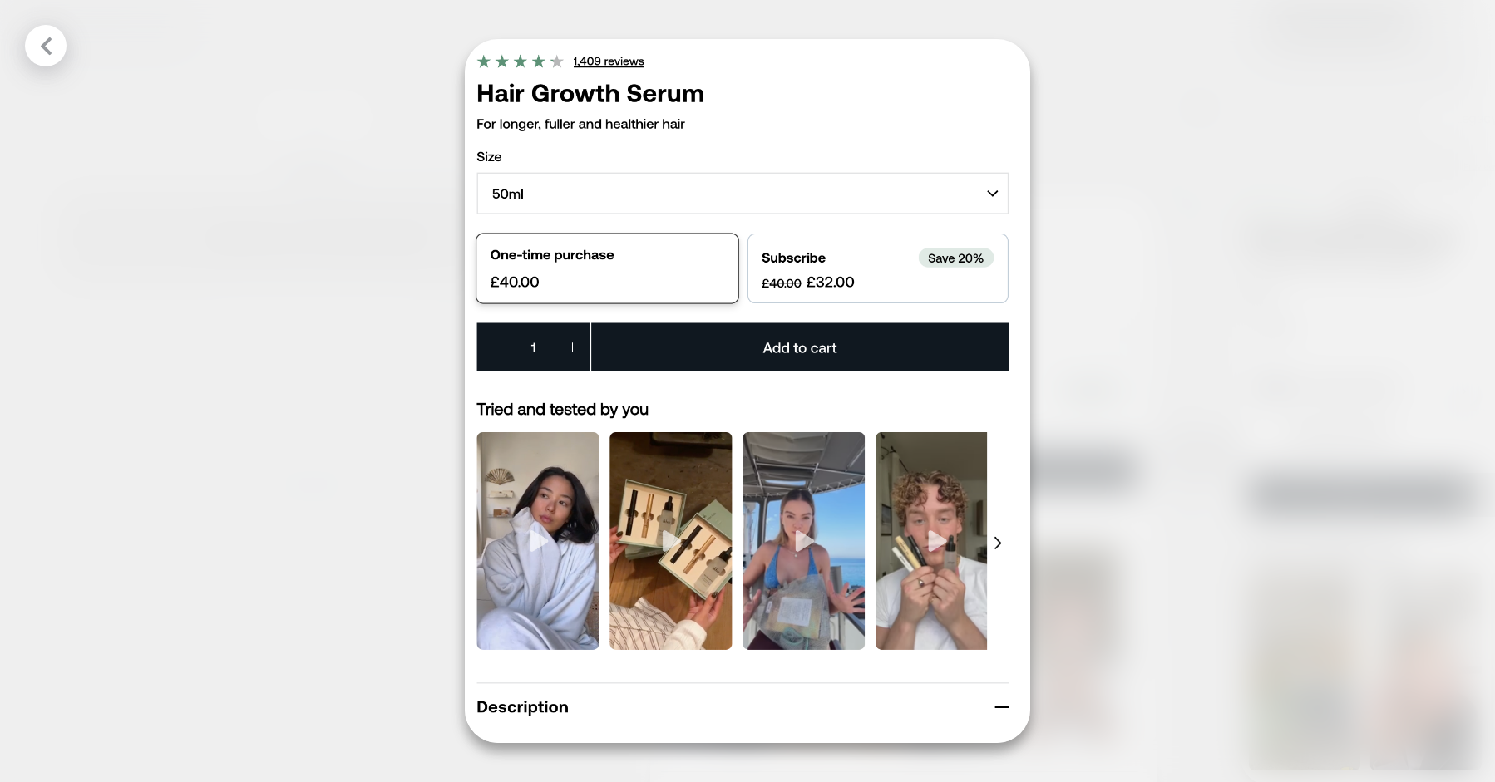
click at [880, 325] on img at bounding box center [748, 391] width 566 height 704
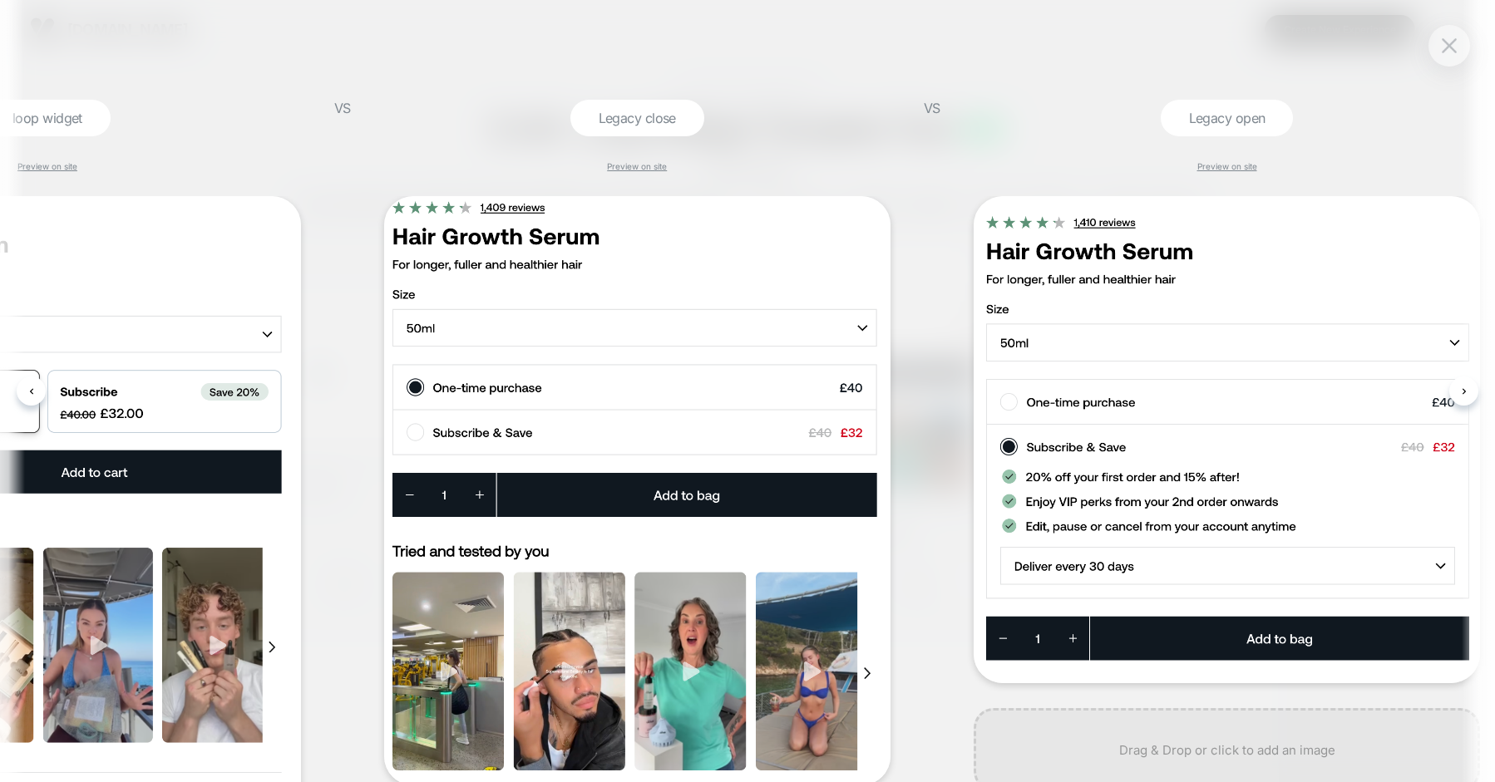
scroll to position [0, 905]
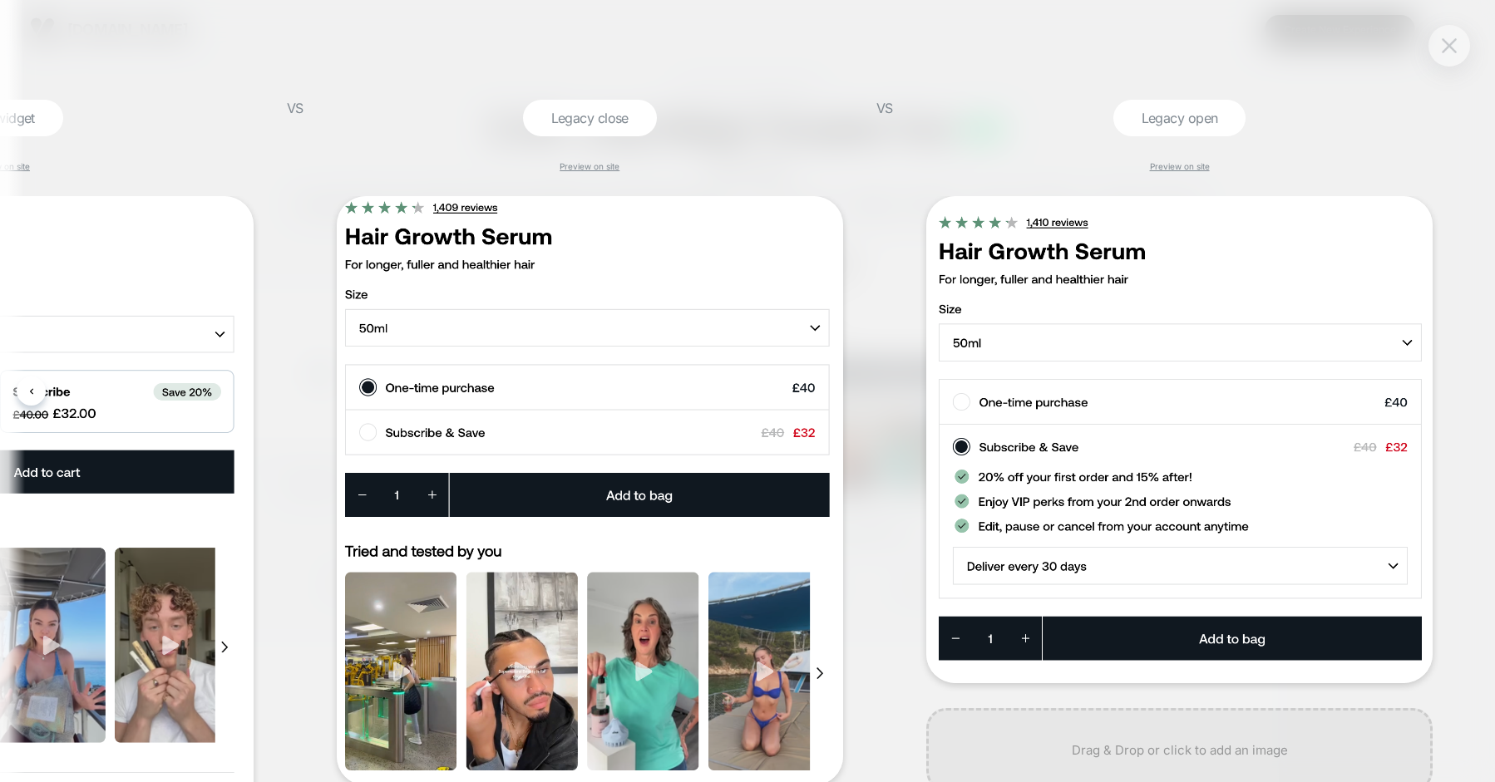
click at [1444, 49] on img at bounding box center [1449, 45] width 15 height 14
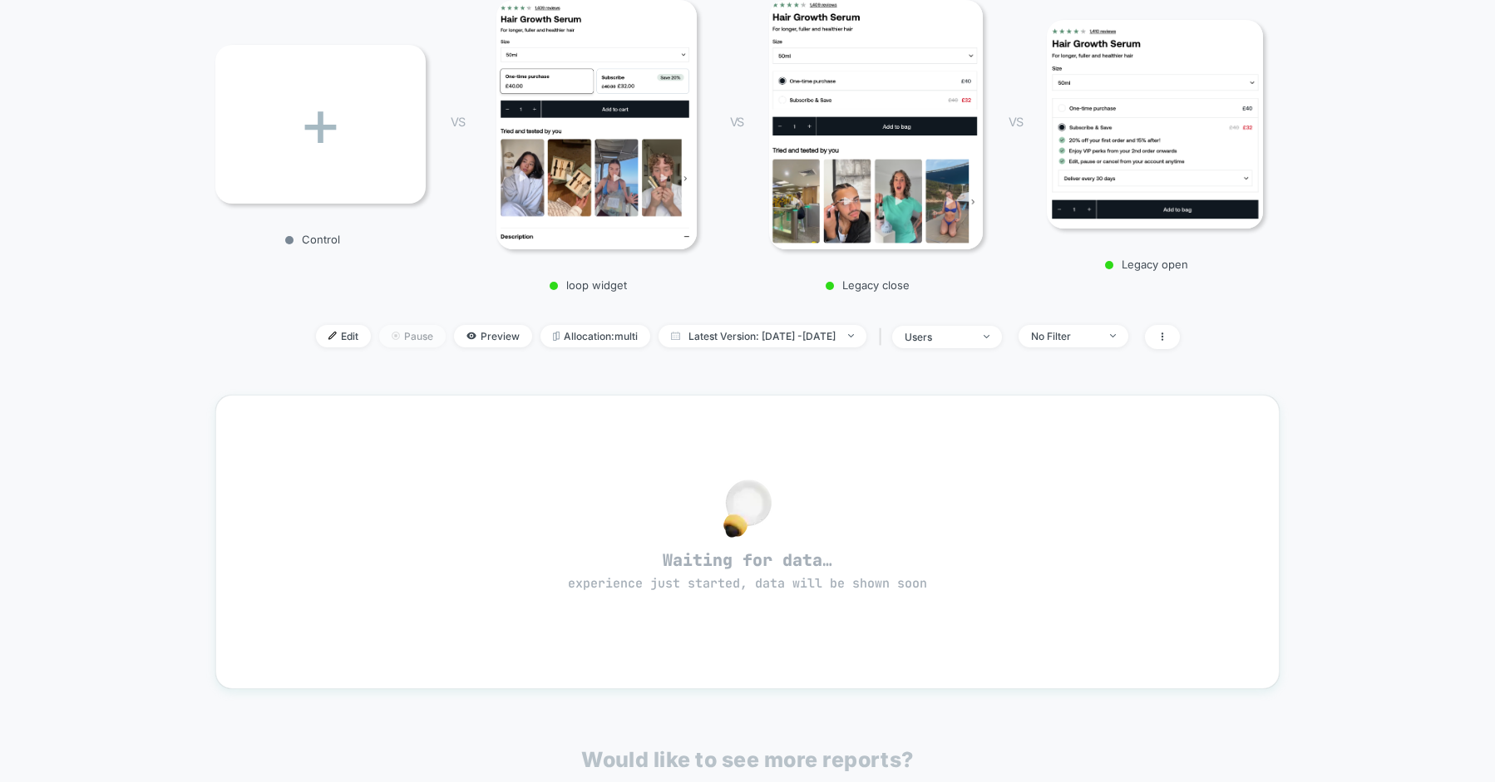
scroll to position [262, 0]
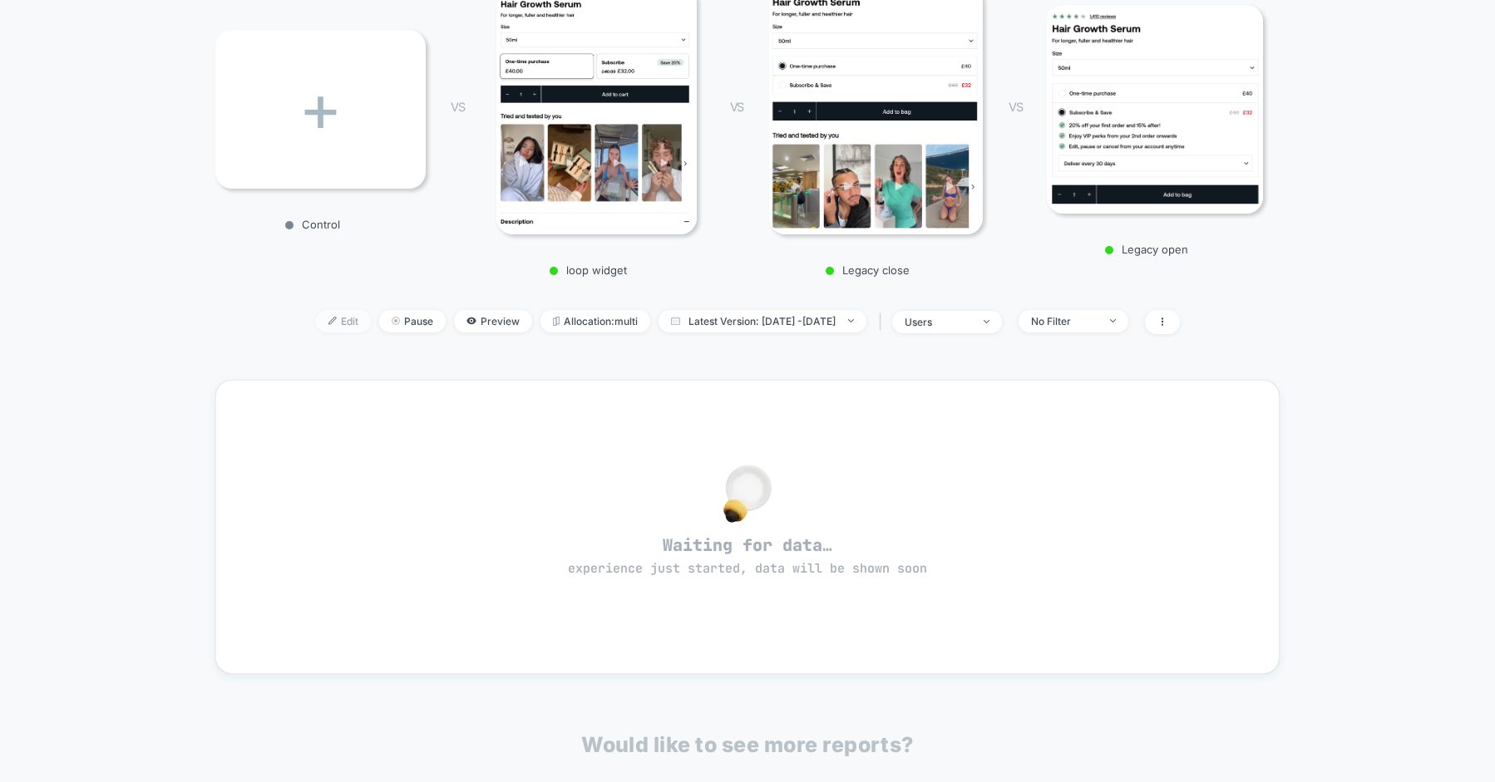
click at [316, 328] on span "Edit" at bounding box center [343, 321] width 55 height 22
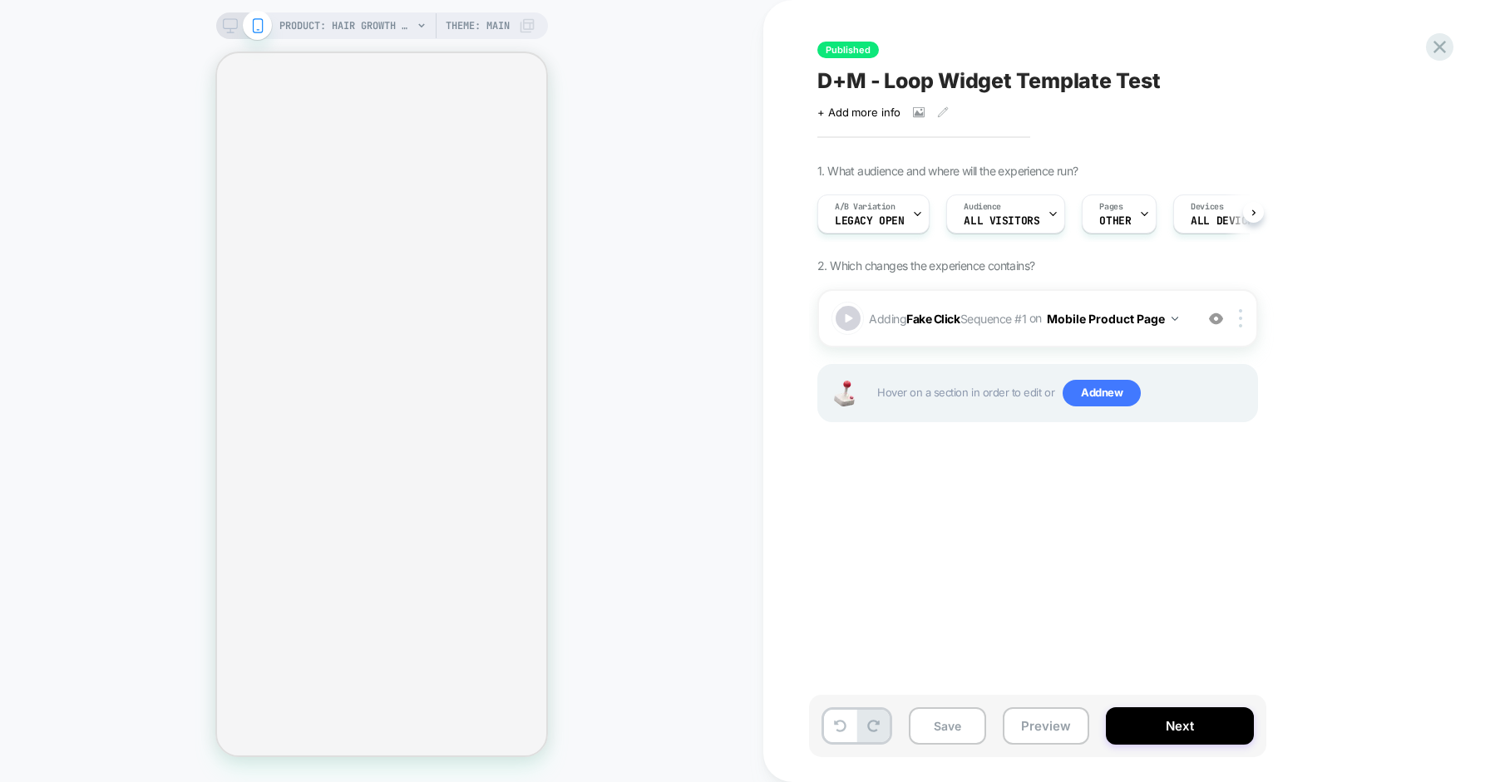
scroll to position [0, 1]
click at [890, 215] on span "Legacy open" at bounding box center [868, 221] width 69 height 12
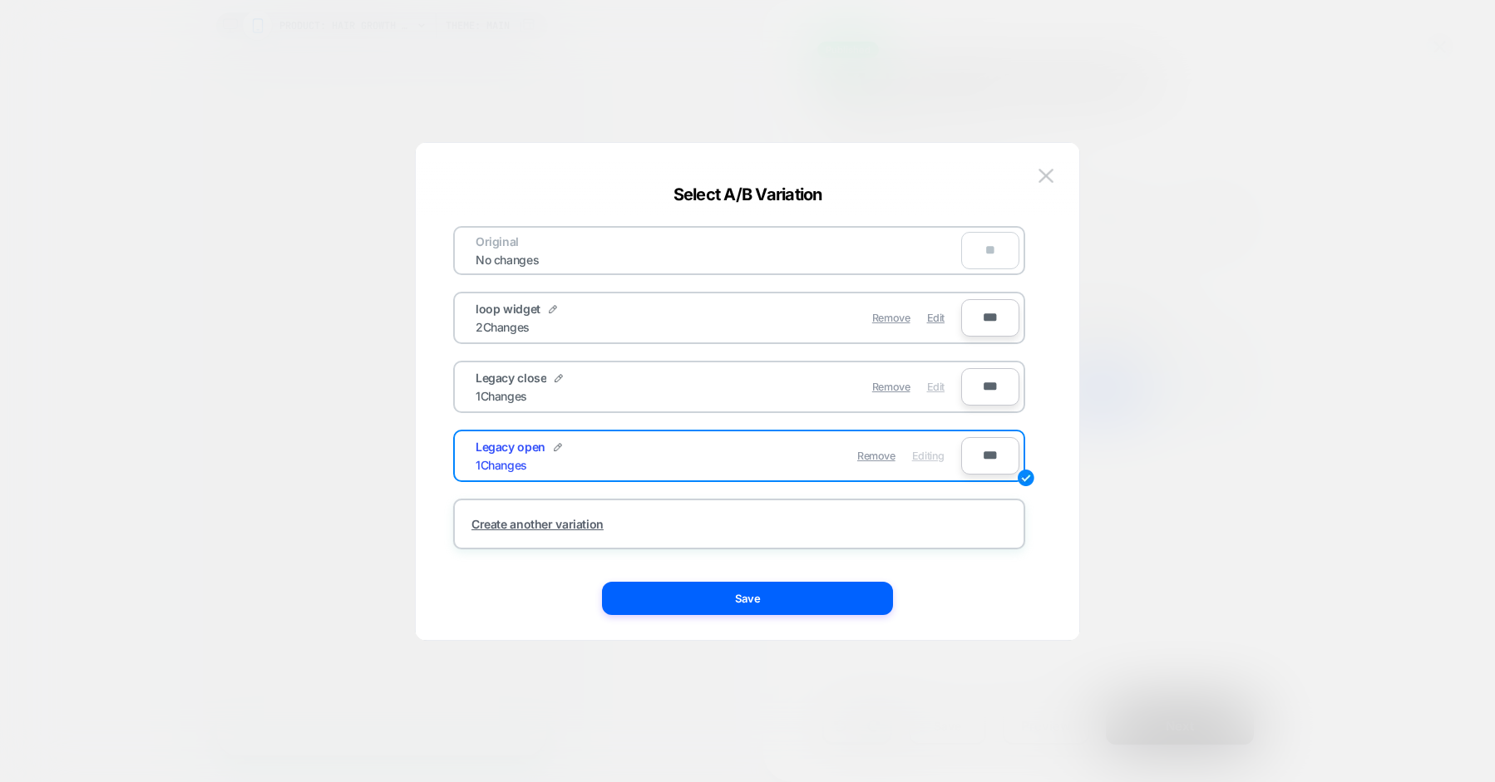
click at [933, 387] on span "Edit" at bounding box center [935, 387] width 17 height 12
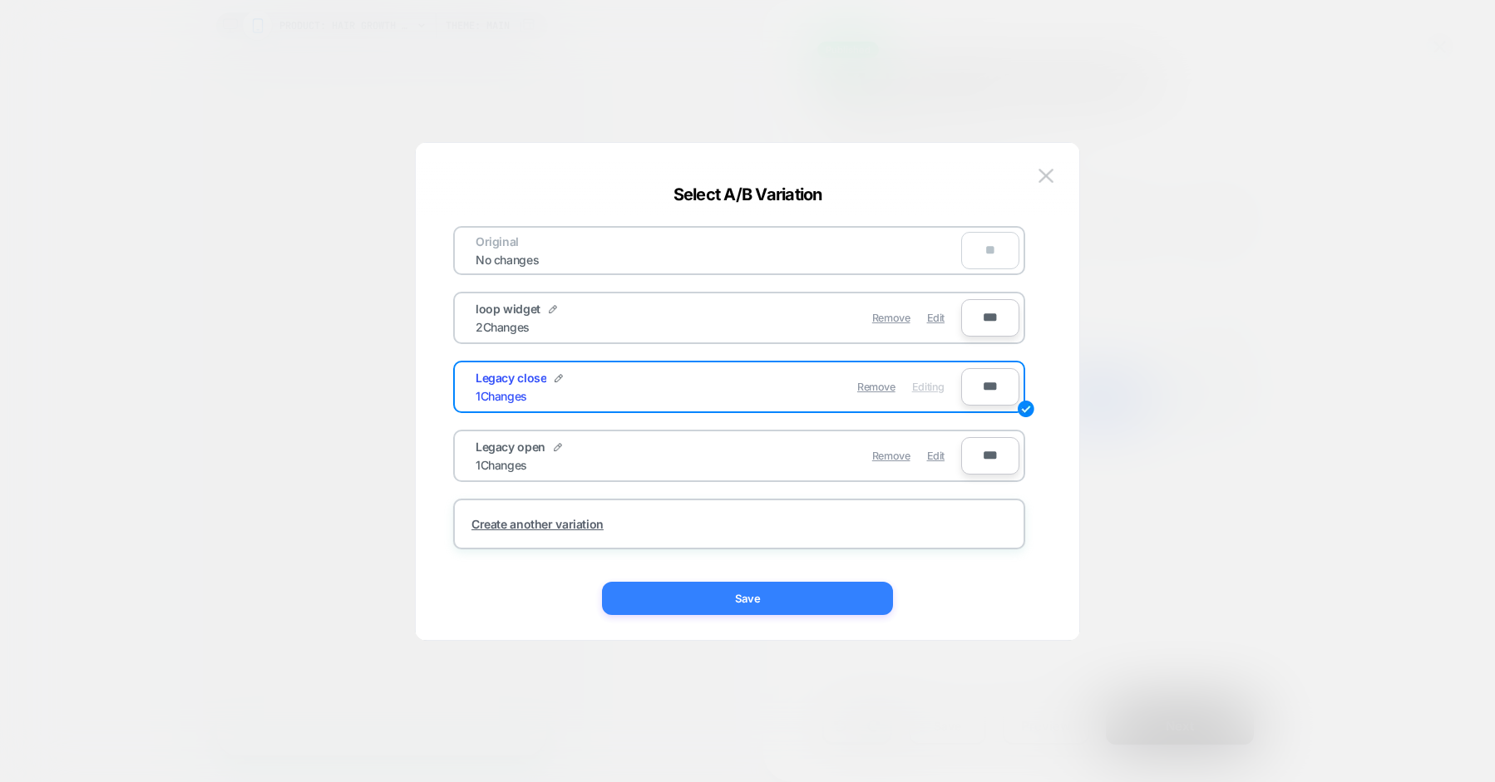
click at [777, 606] on button "Save" at bounding box center [747, 598] width 291 height 33
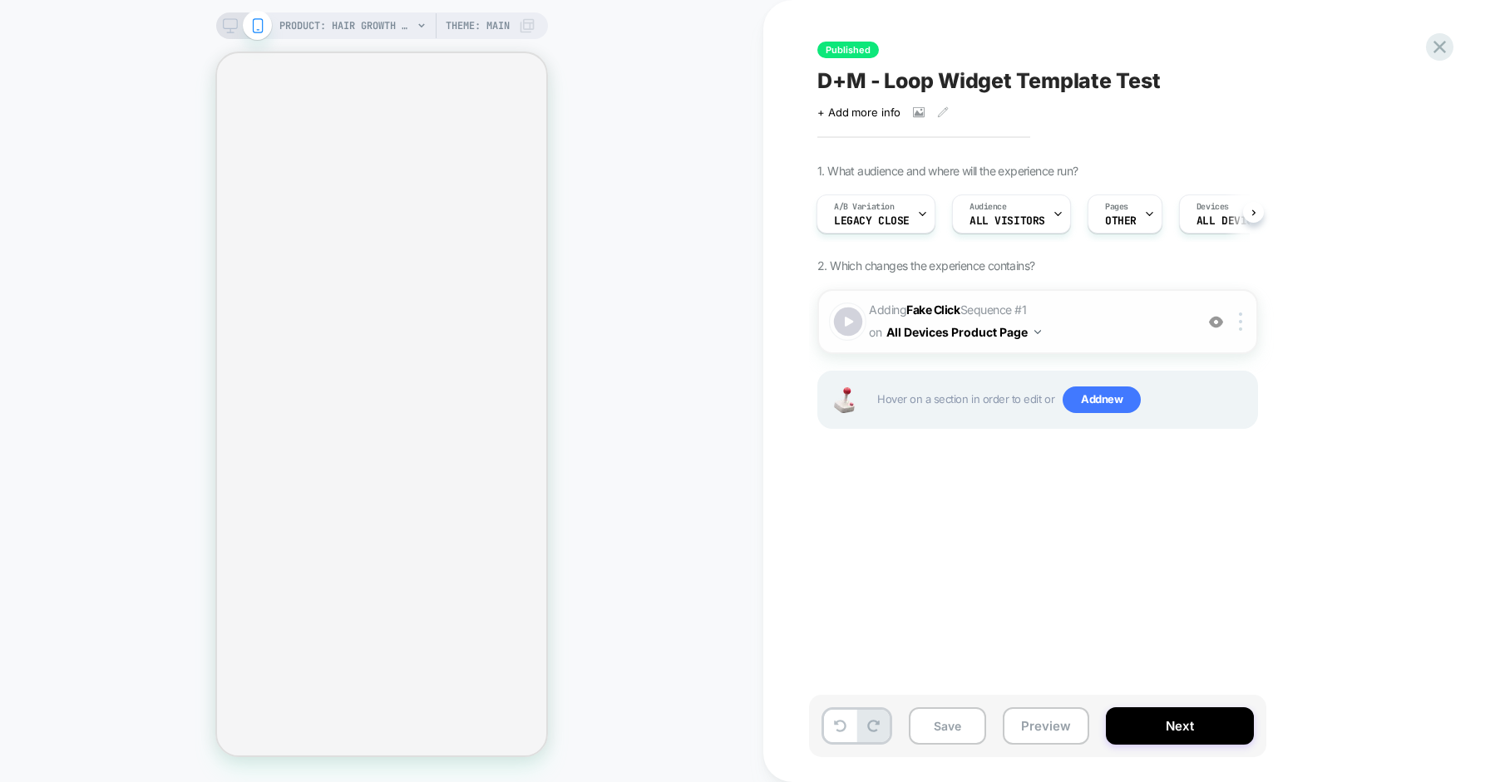
click at [845, 316] on div at bounding box center [848, 322] width 29 height 29
click at [395, 39] on div "PRODUCT: Hair Growth Serum [uklash] PRODUCT: Hair Growth Serum [uklash] Theme: …" at bounding box center [381, 391] width 763 height 749
click at [385, 26] on span "PRODUCT: Hair Growth Serum [uklash]" at bounding box center [345, 25] width 133 height 27
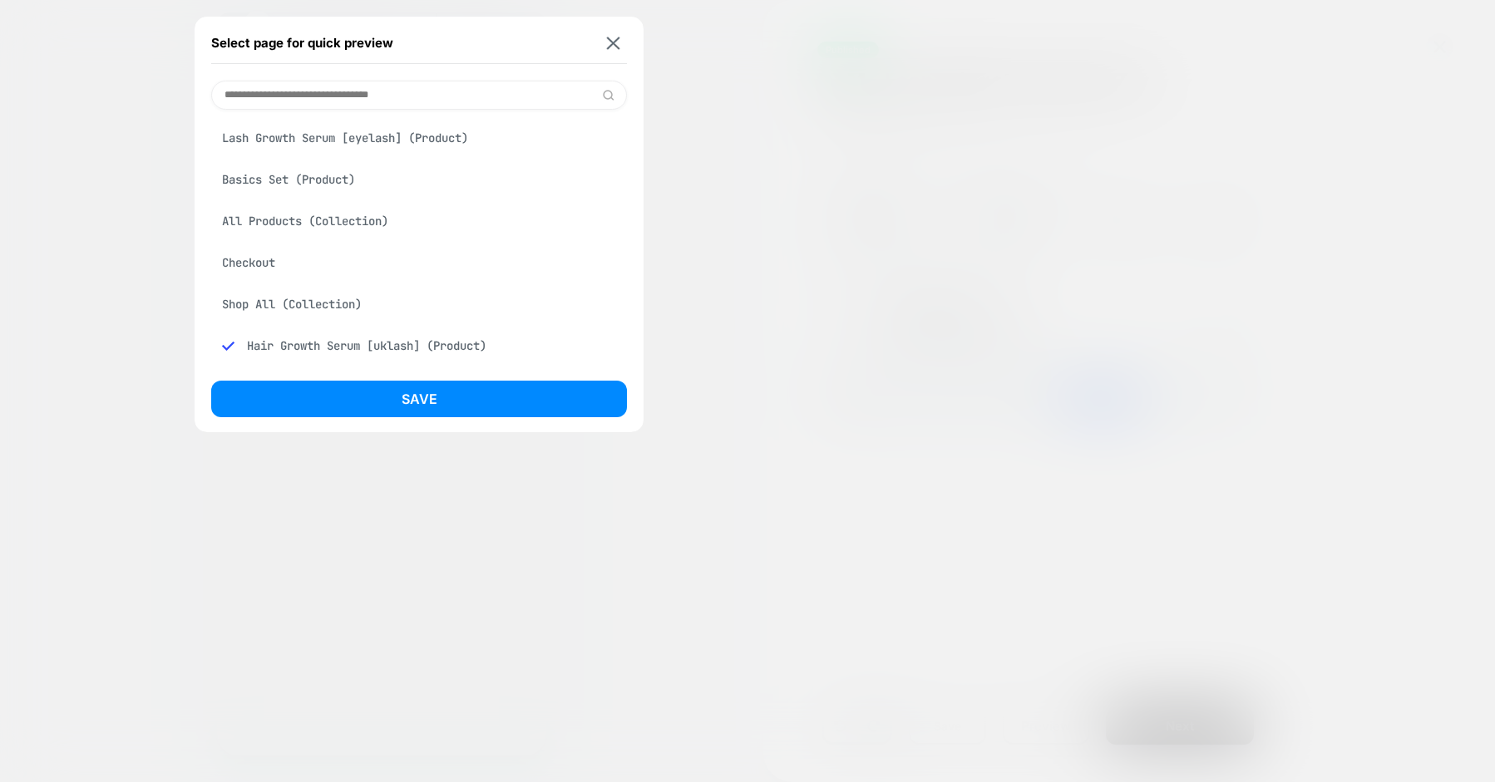
click at [366, 142] on div "Lash Growth Serum [eyelash] (Product)" at bounding box center [419, 138] width 416 height 32
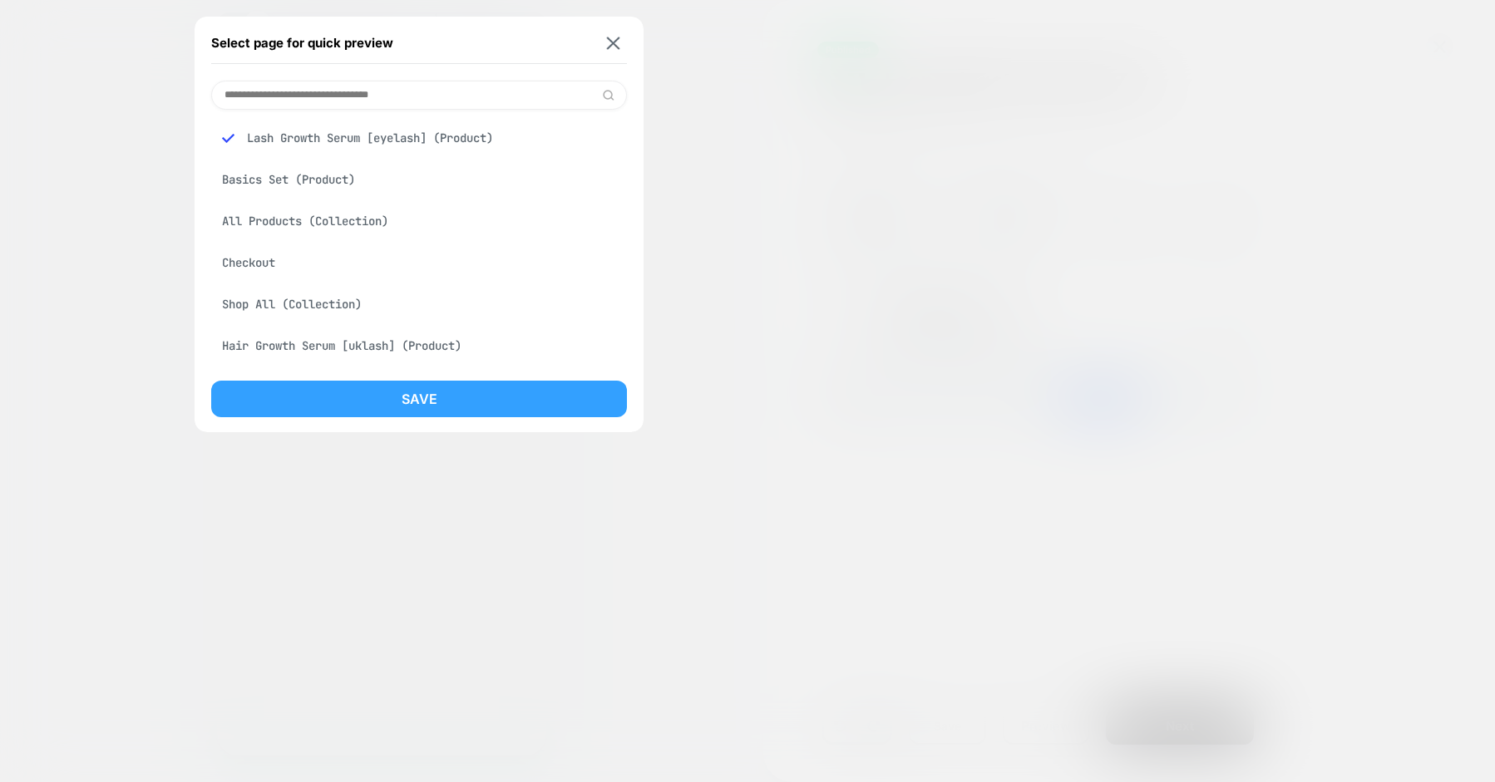
click at [413, 393] on button "Save" at bounding box center [419, 399] width 416 height 37
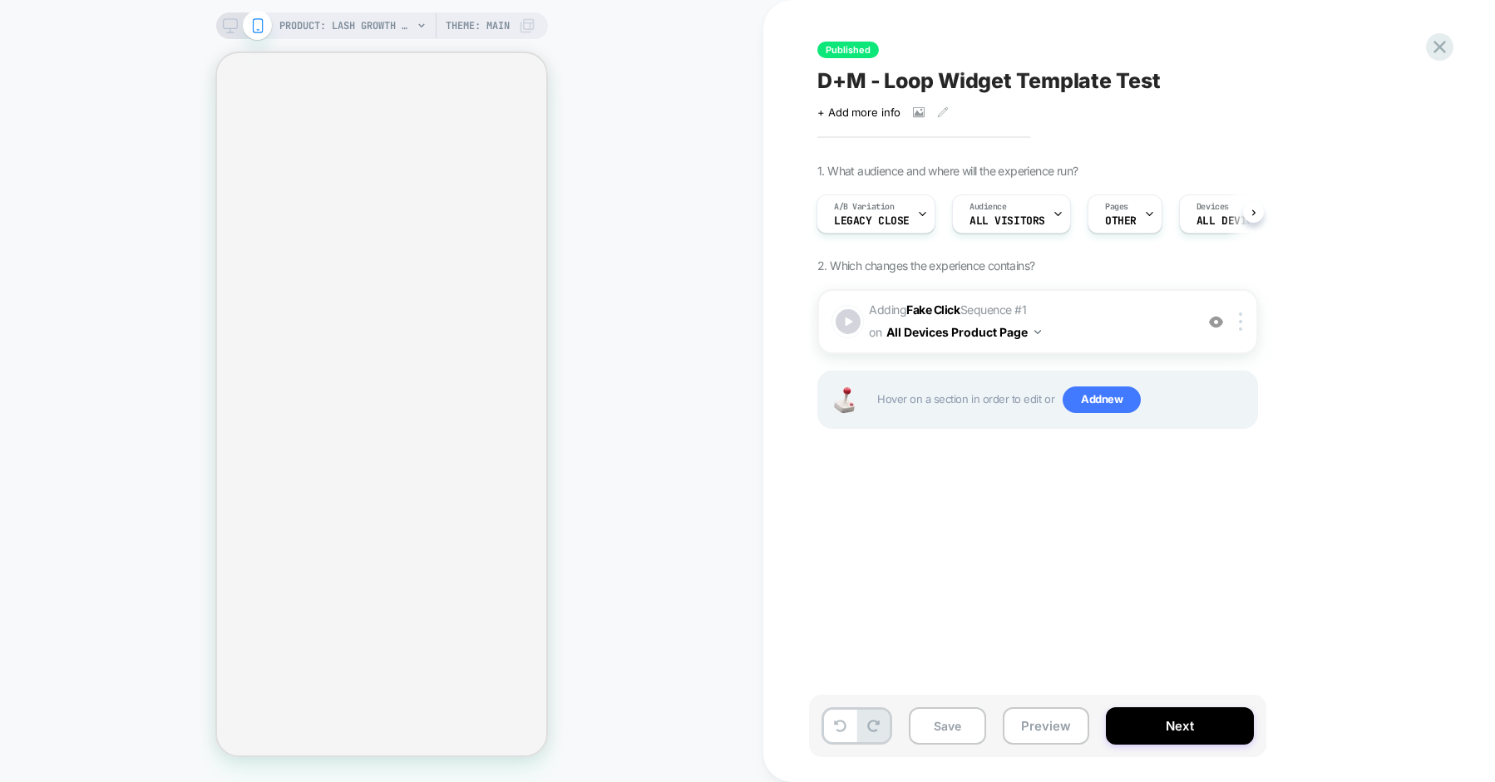
scroll to position [0, 2]
click at [780, 259] on div "Published D+M - Loop Widget Template Test Click to view images Click to edit ex…" at bounding box center [1129, 391] width 732 height 782
click at [850, 318] on div at bounding box center [848, 322] width 29 height 29
click at [1436, 44] on icon at bounding box center [1439, 47] width 12 height 12
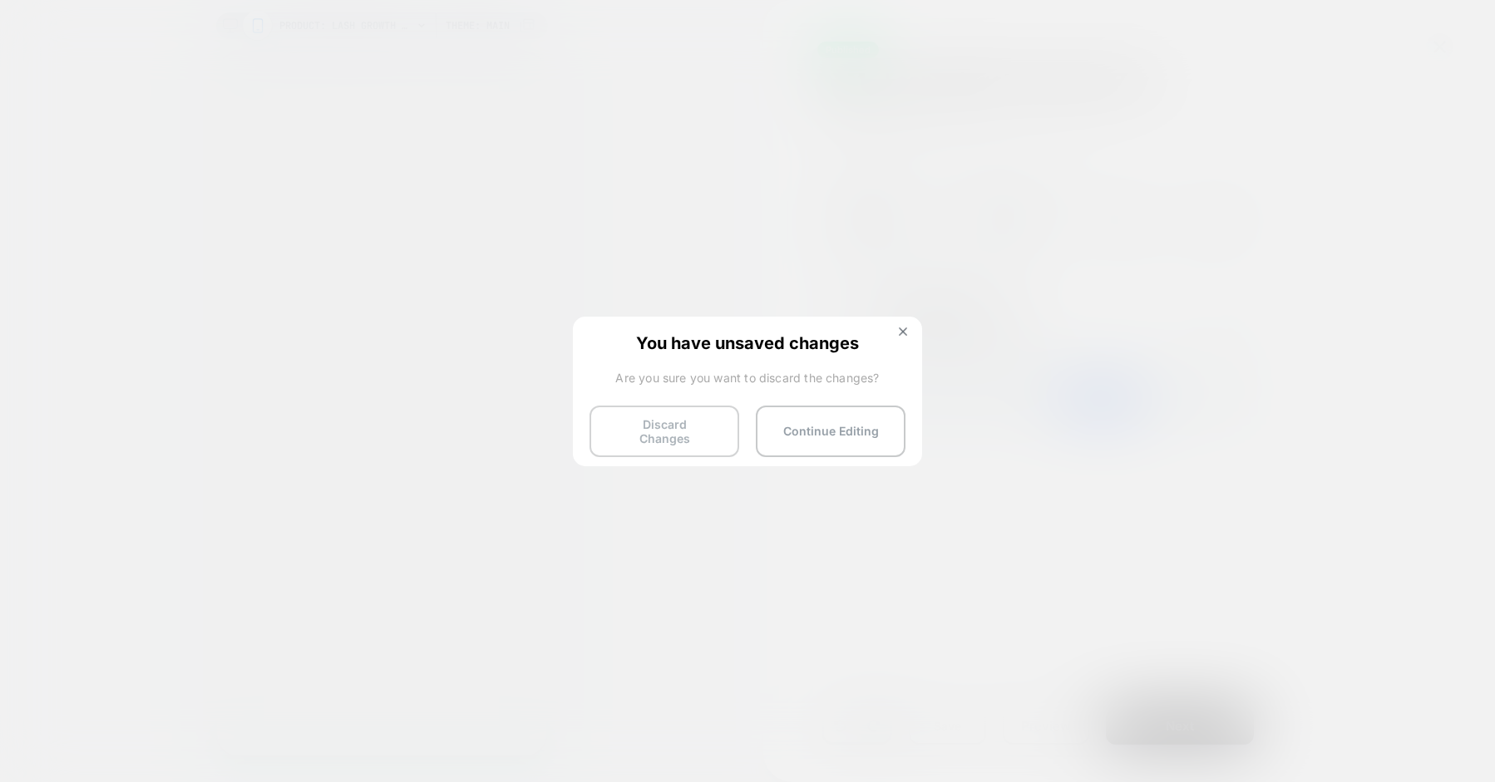
click at [656, 421] on button "Discard Changes" at bounding box center [664, 432] width 150 height 52
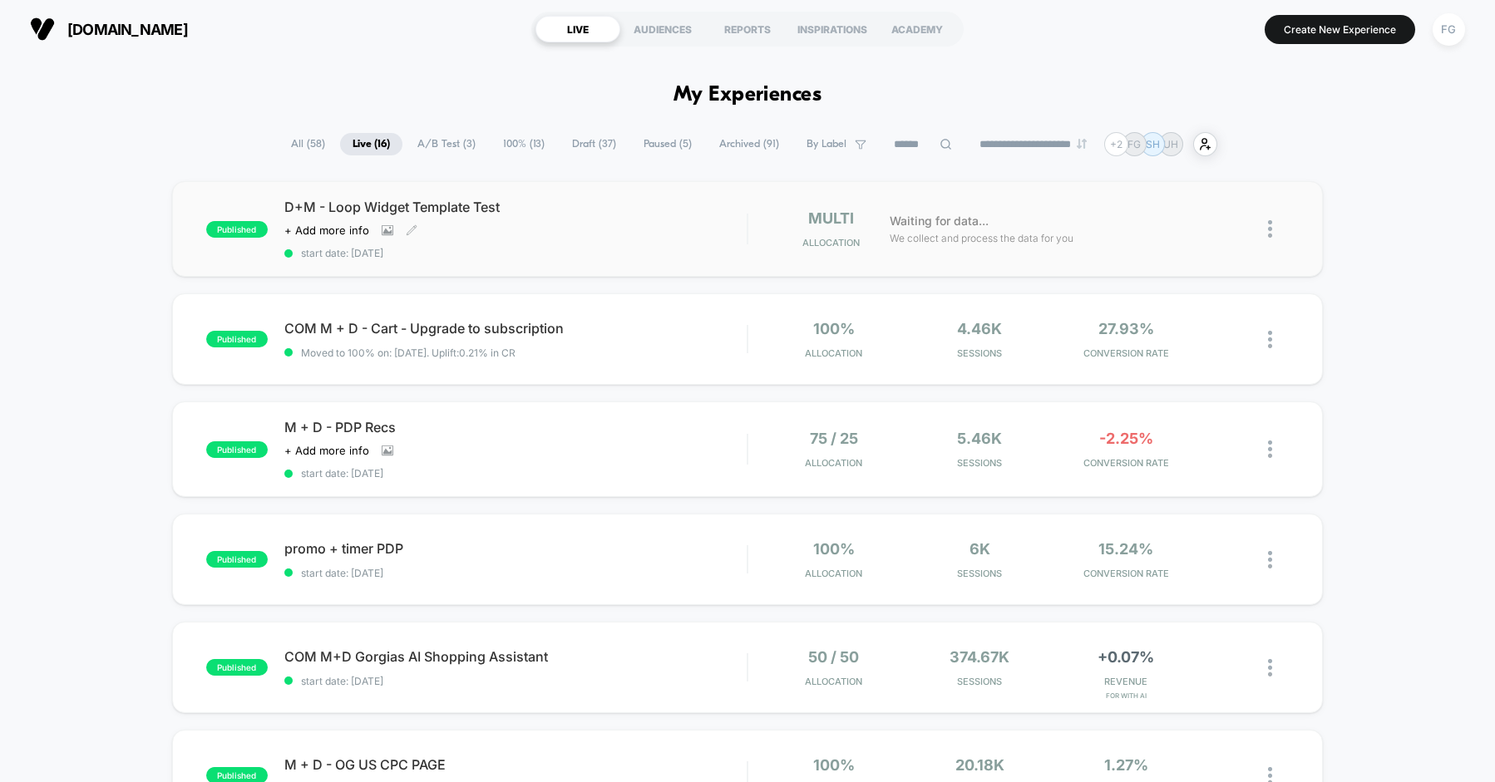
click at [656, 218] on div "D+M - Loop Widget Template Test Click to view images Click to edit experience d…" at bounding box center [515, 229] width 462 height 61
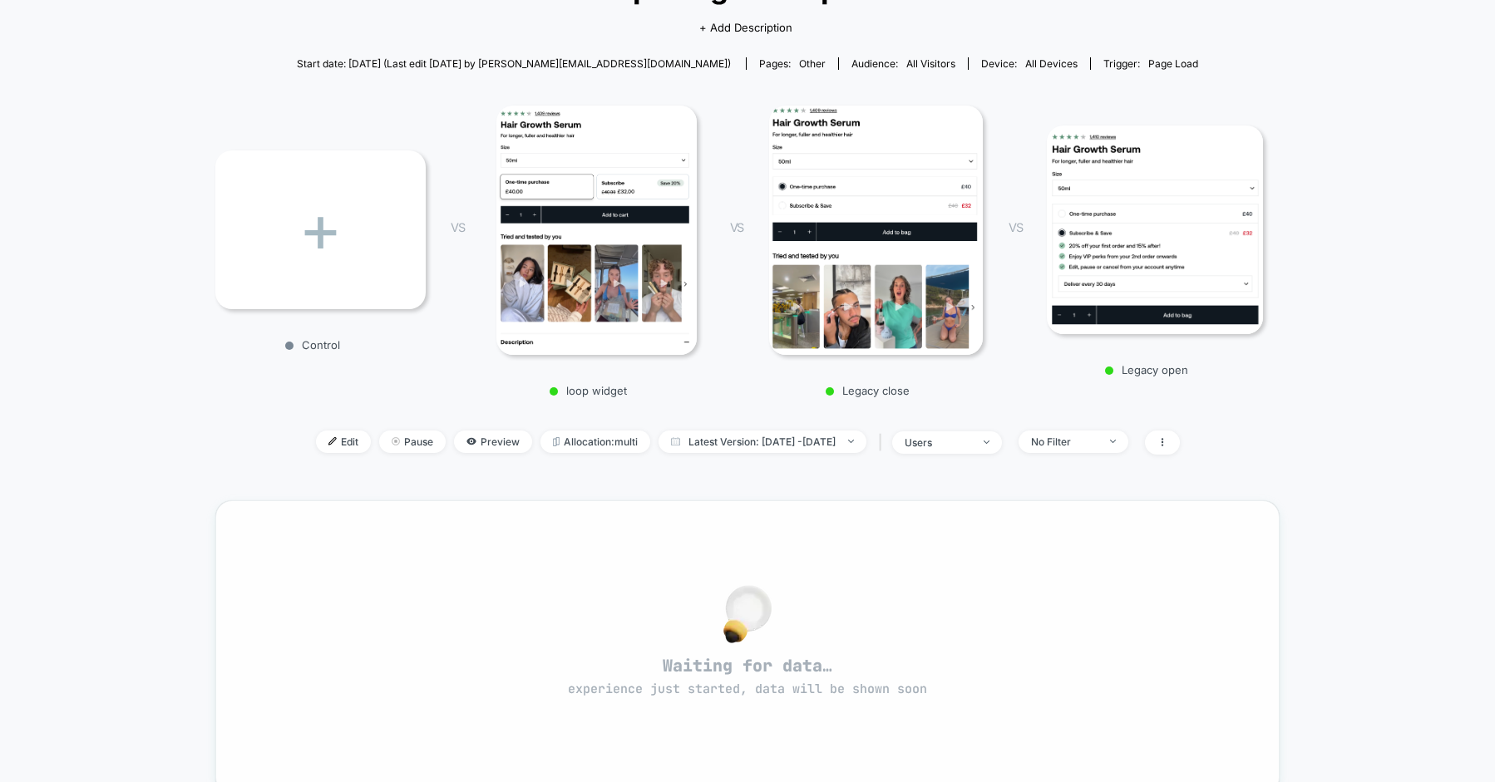
scroll to position [164, 0]
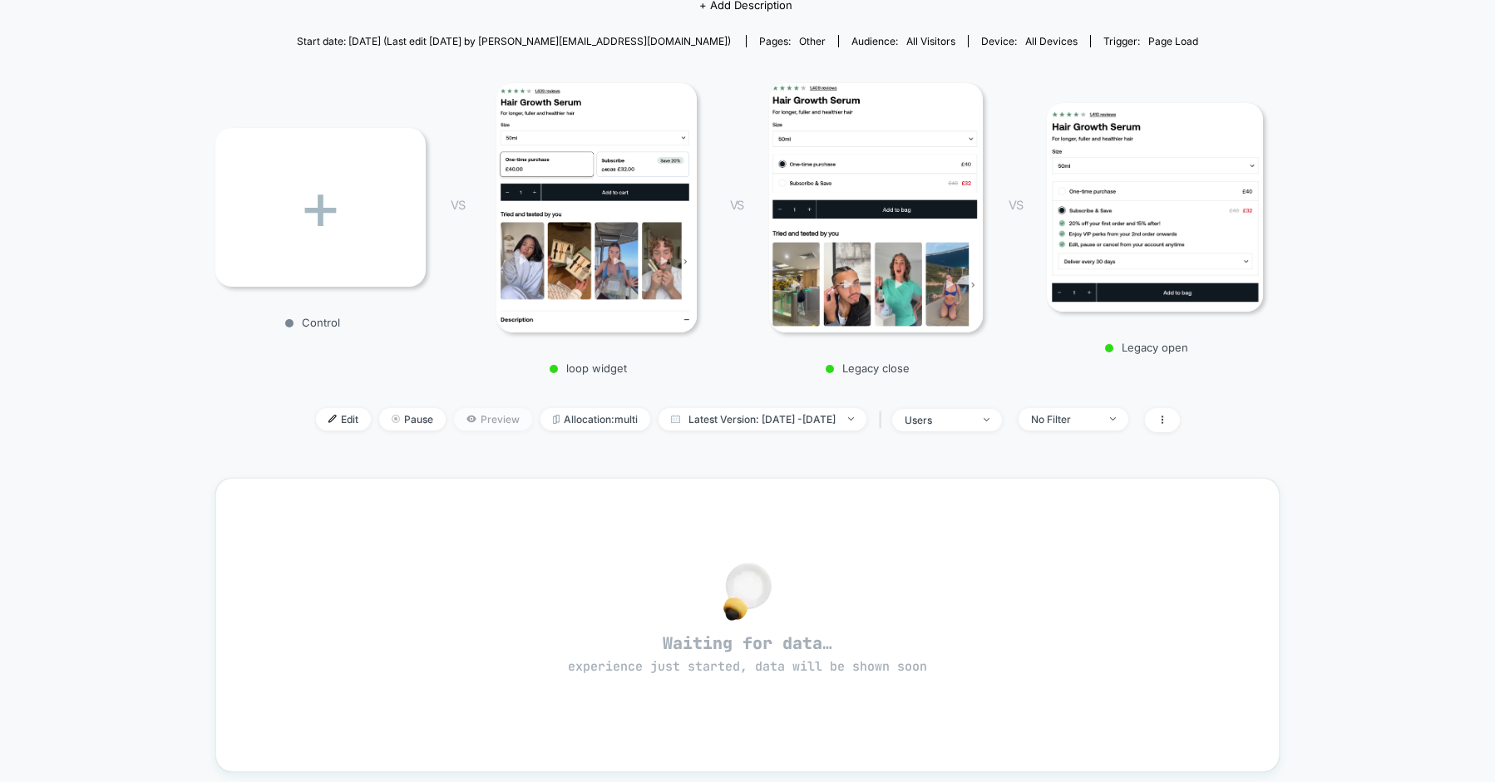
click at [477, 424] on span "Preview" at bounding box center [493, 419] width 78 height 22
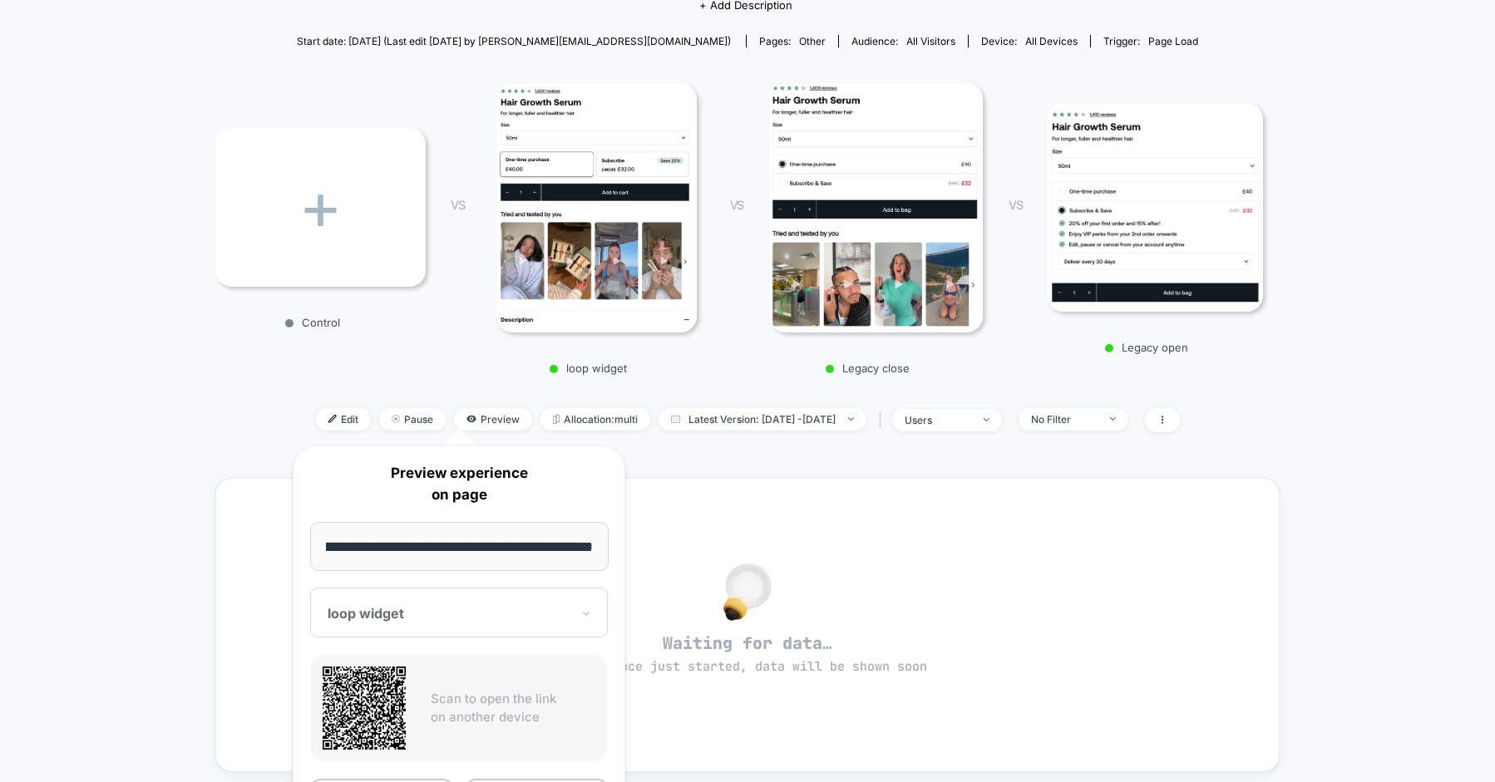
scroll to position [0, 0]
click at [499, 602] on div "loop widget" at bounding box center [459, 613] width 298 height 50
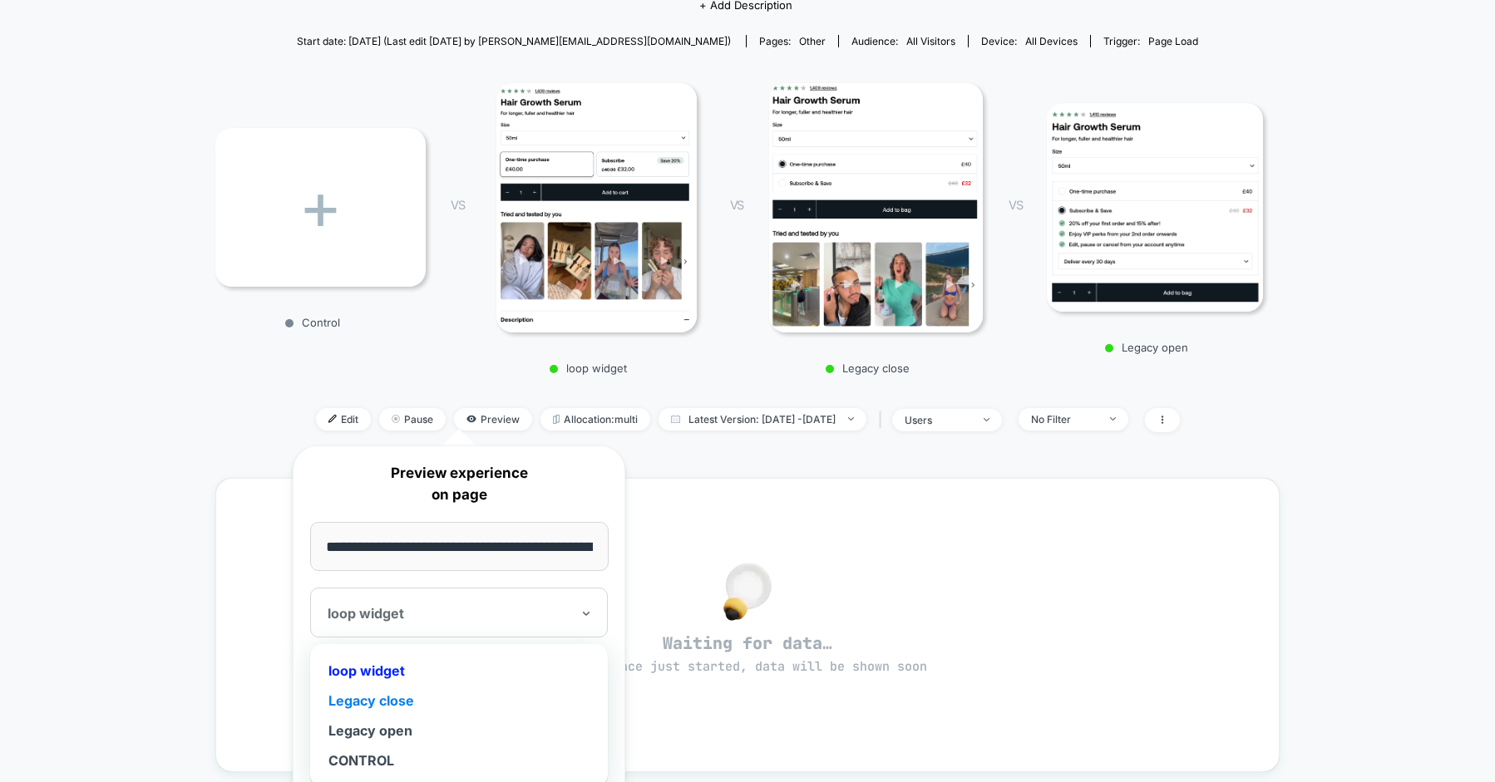
click at [395, 702] on div "Legacy close" at bounding box center [458, 701] width 281 height 30
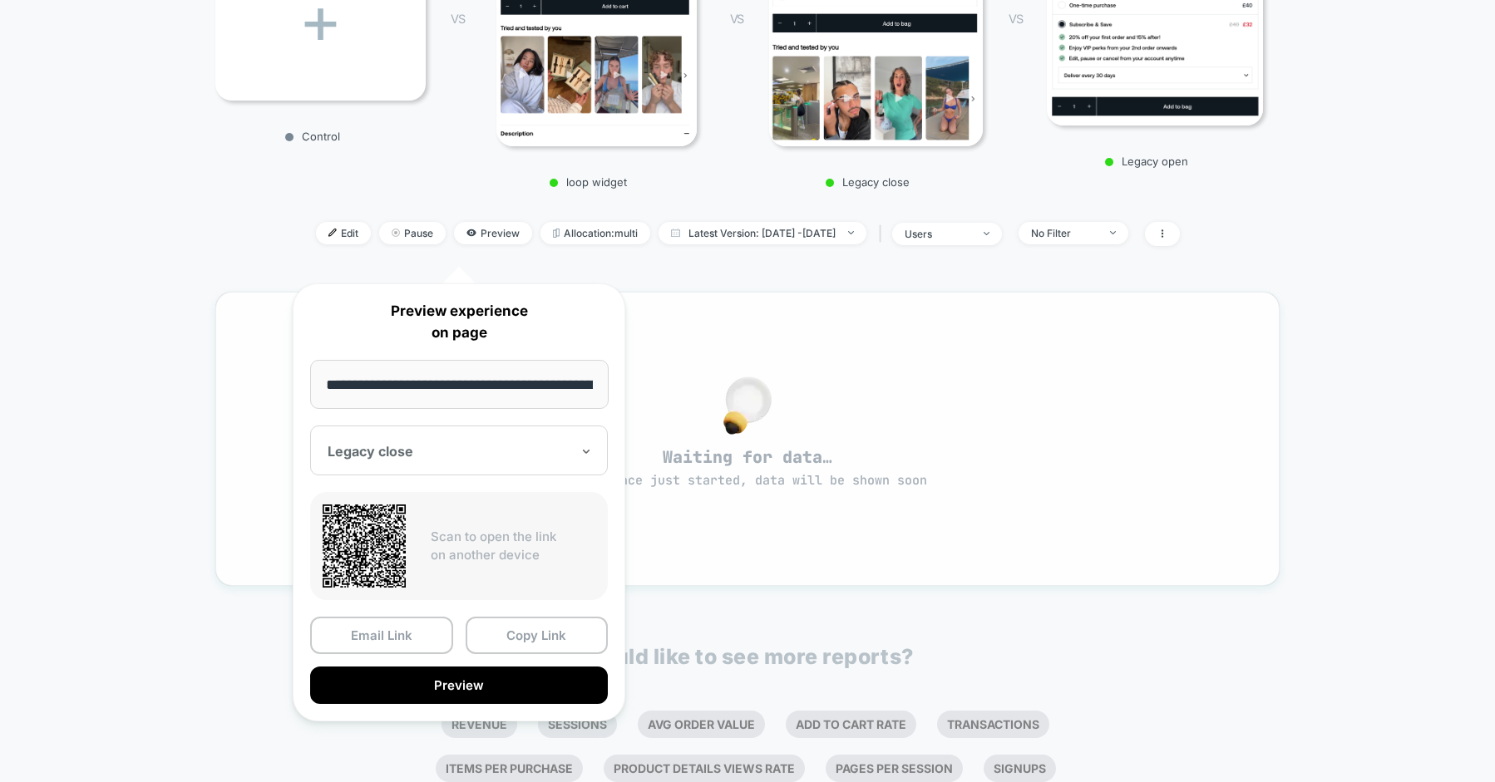
scroll to position [352, 0]
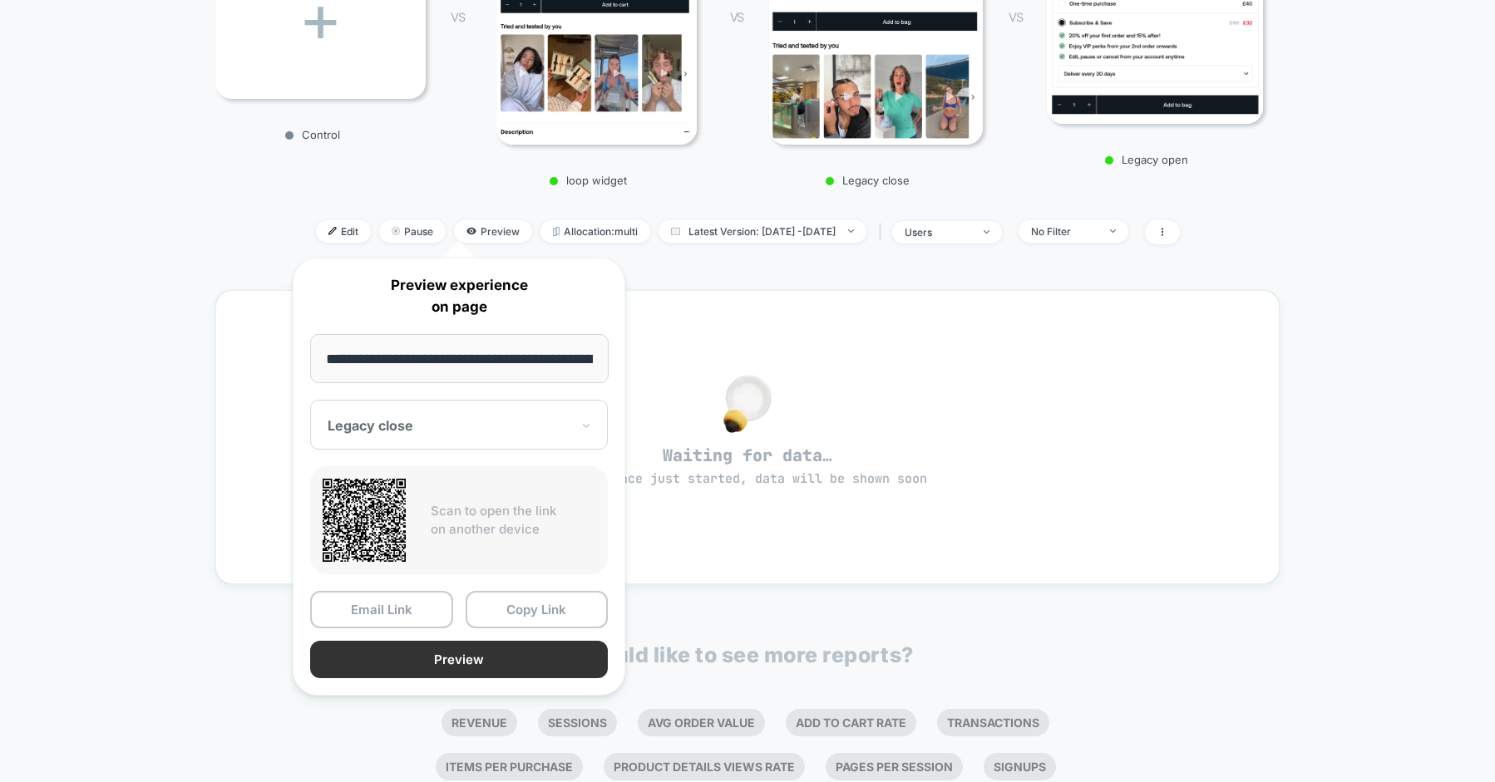
click at [563, 662] on button "Preview" at bounding box center [459, 659] width 298 height 37
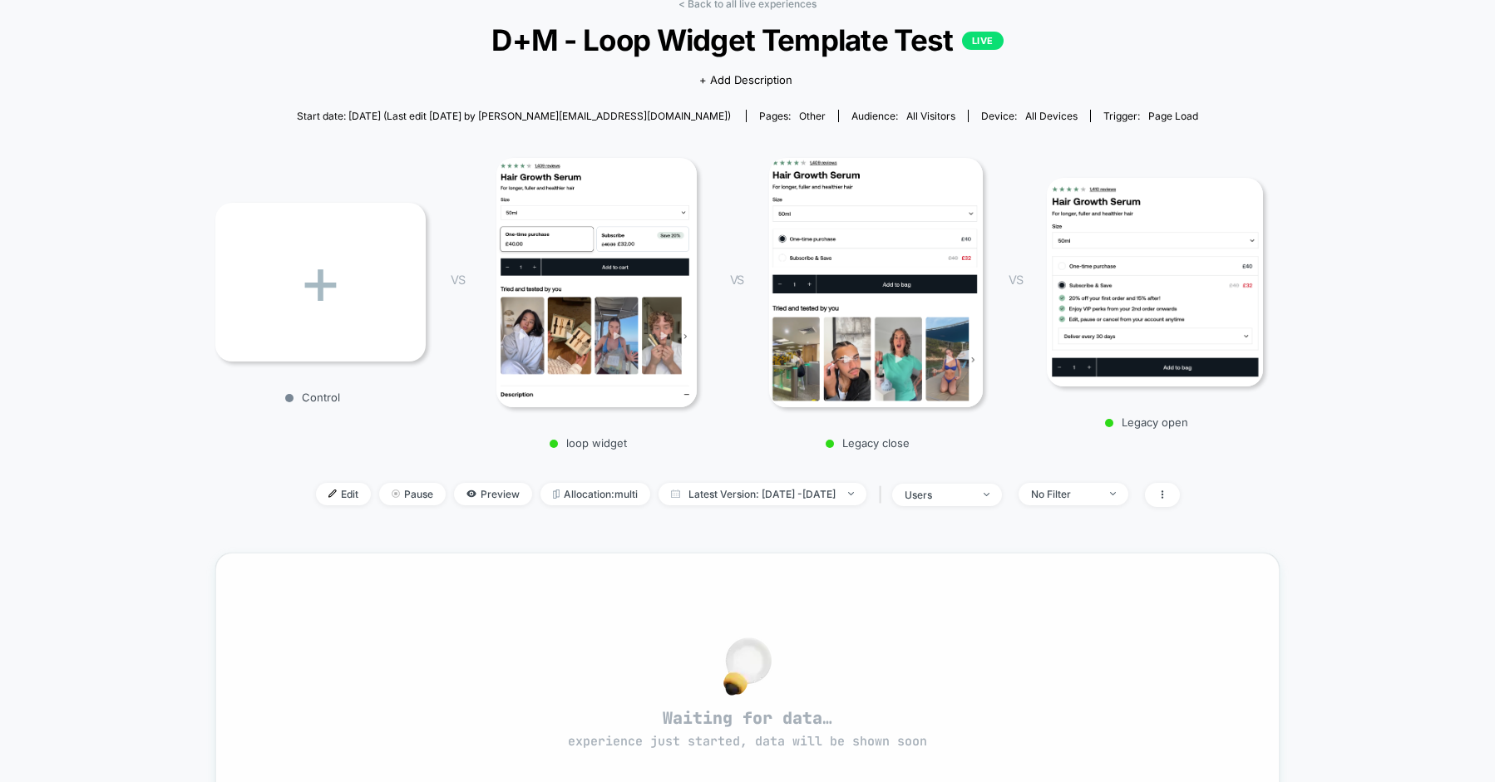
scroll to position [0, 0]
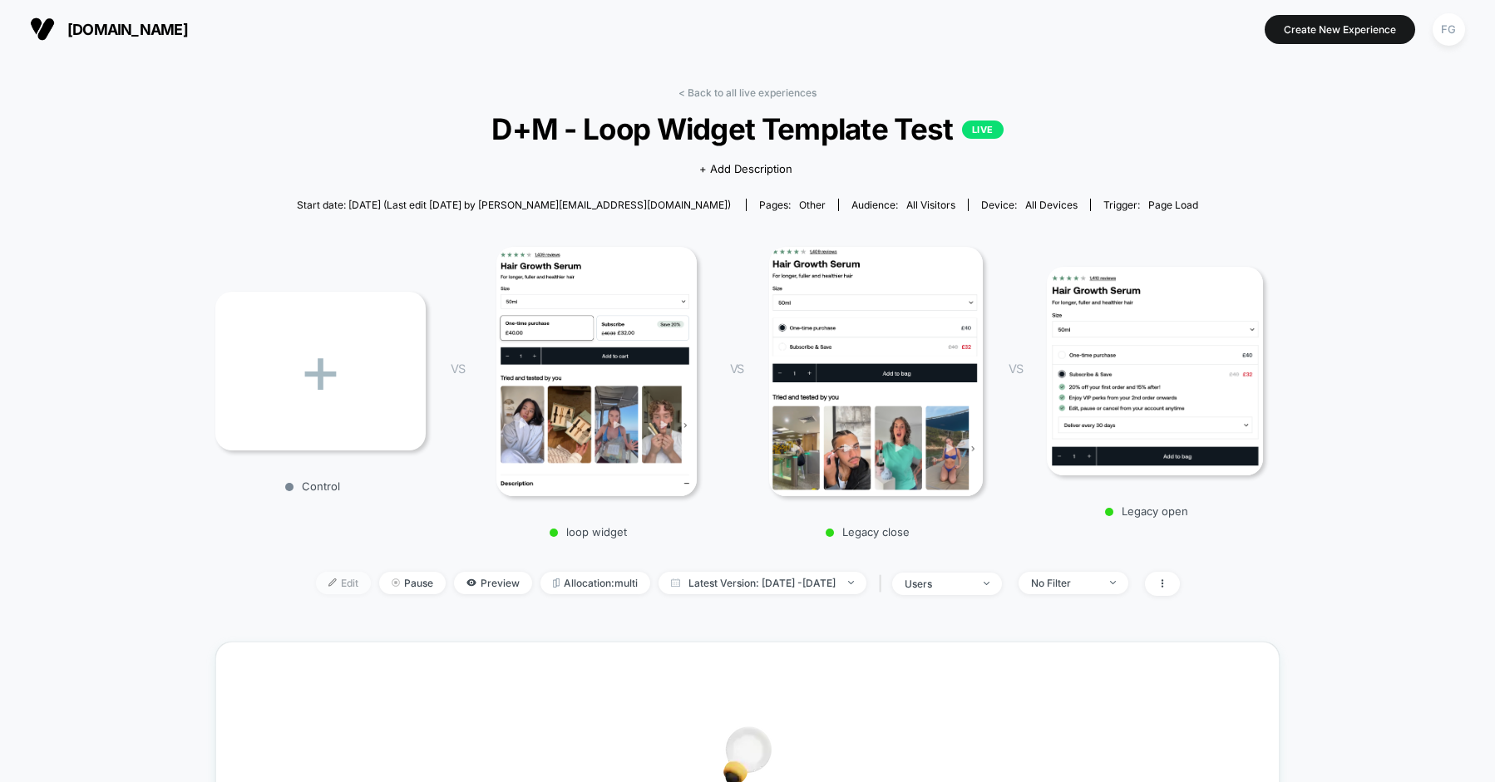
click at [316, 578] on span "Edit" at bounding box center [343, 583] width 55 height 22
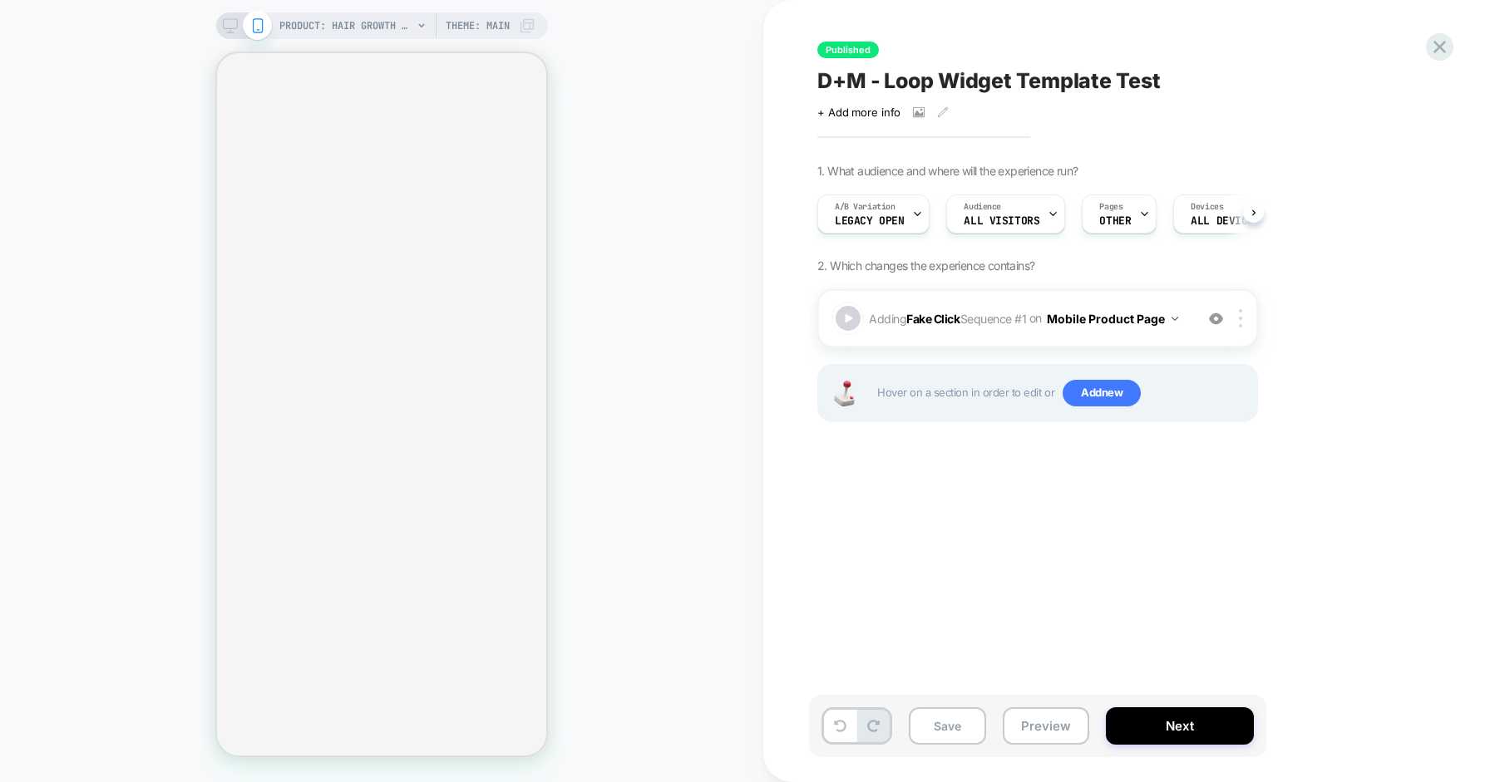
scroll to position [0, 1]
click at [934, 732] on button "Save" at bounding box center [947, 725] width 77 height 37
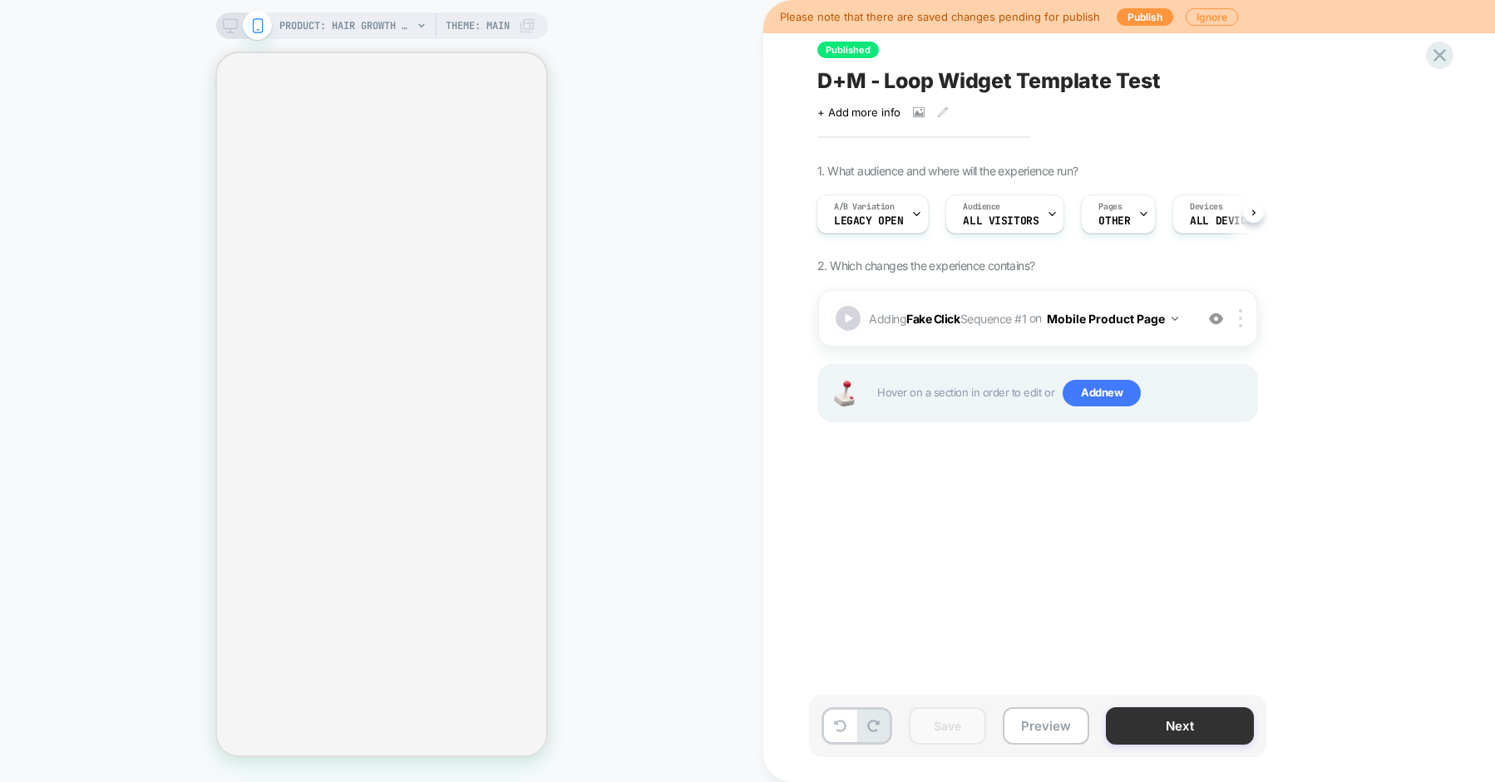
click at [1123, 710] on button "Next" at bounding box center [1180, 725] width 148 height 37
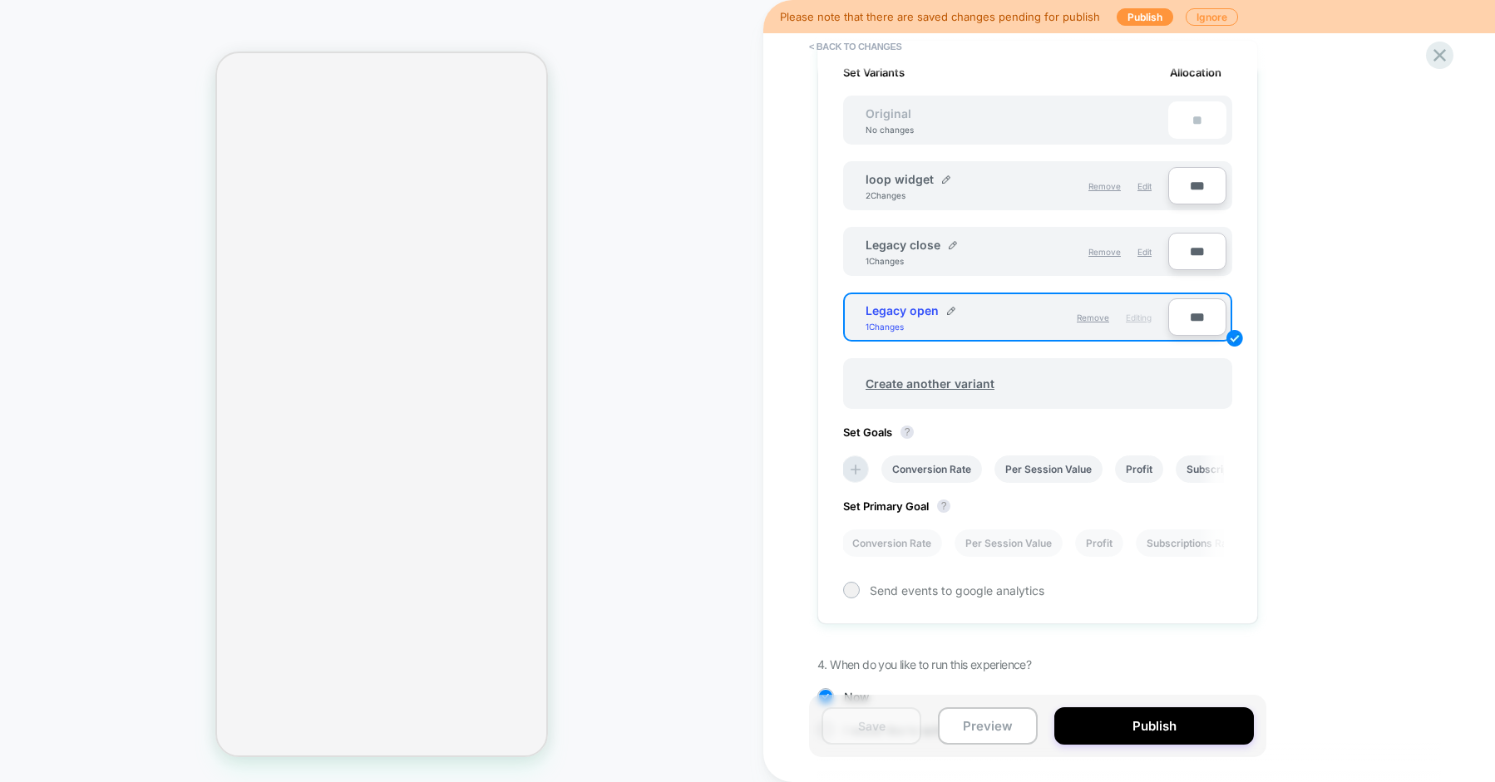
scroll to position [547, 0]
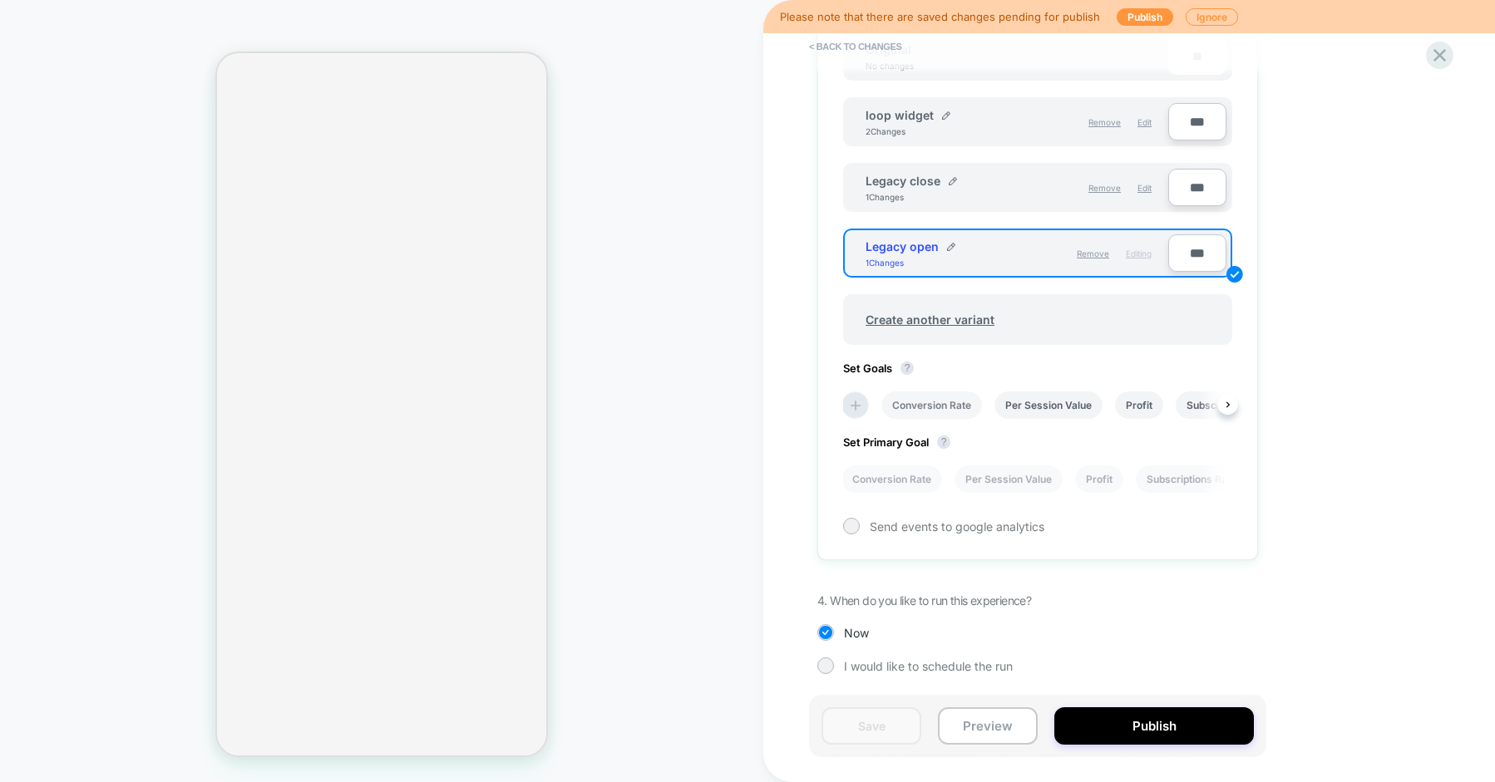
click at [959, 406] on li "Conversion Rate" at bounding box center [931, 405] width 101 height 27
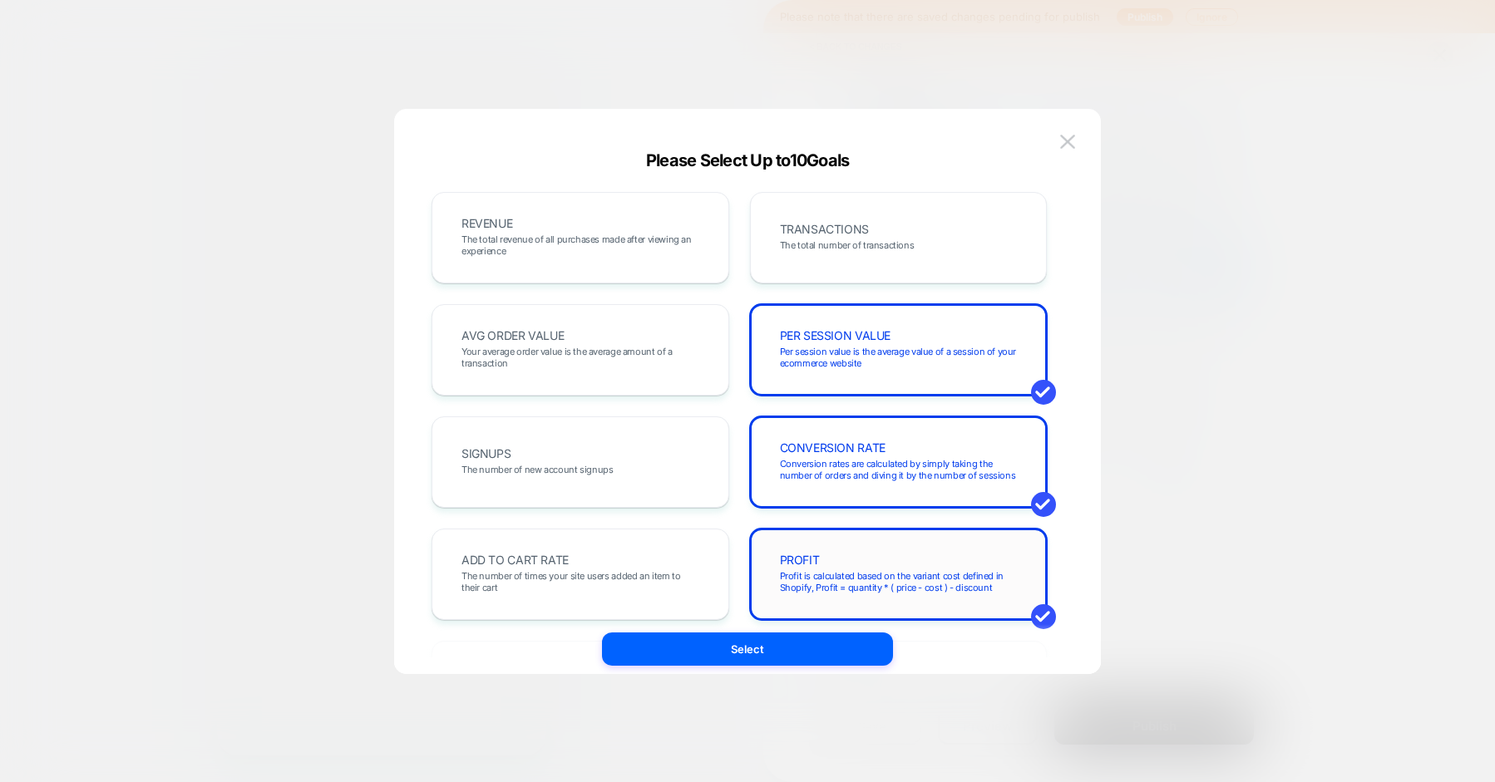
click at [881, 551] on div "PROFIT Profit is calculated based on the variant cost defined in Shopify, Profi…" at bounding box center [898, 574] width 263 height 57
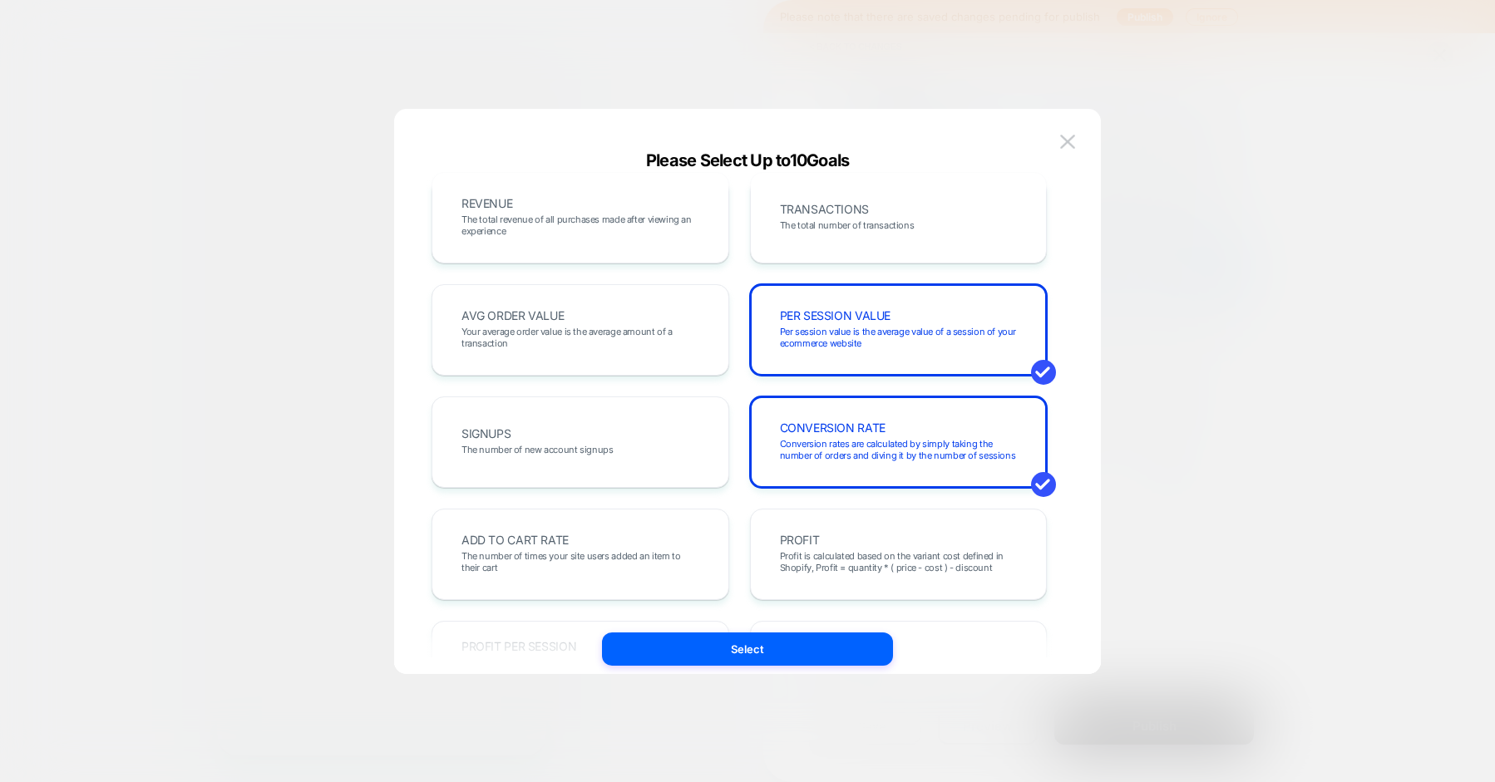
scroll to position [0, 0]
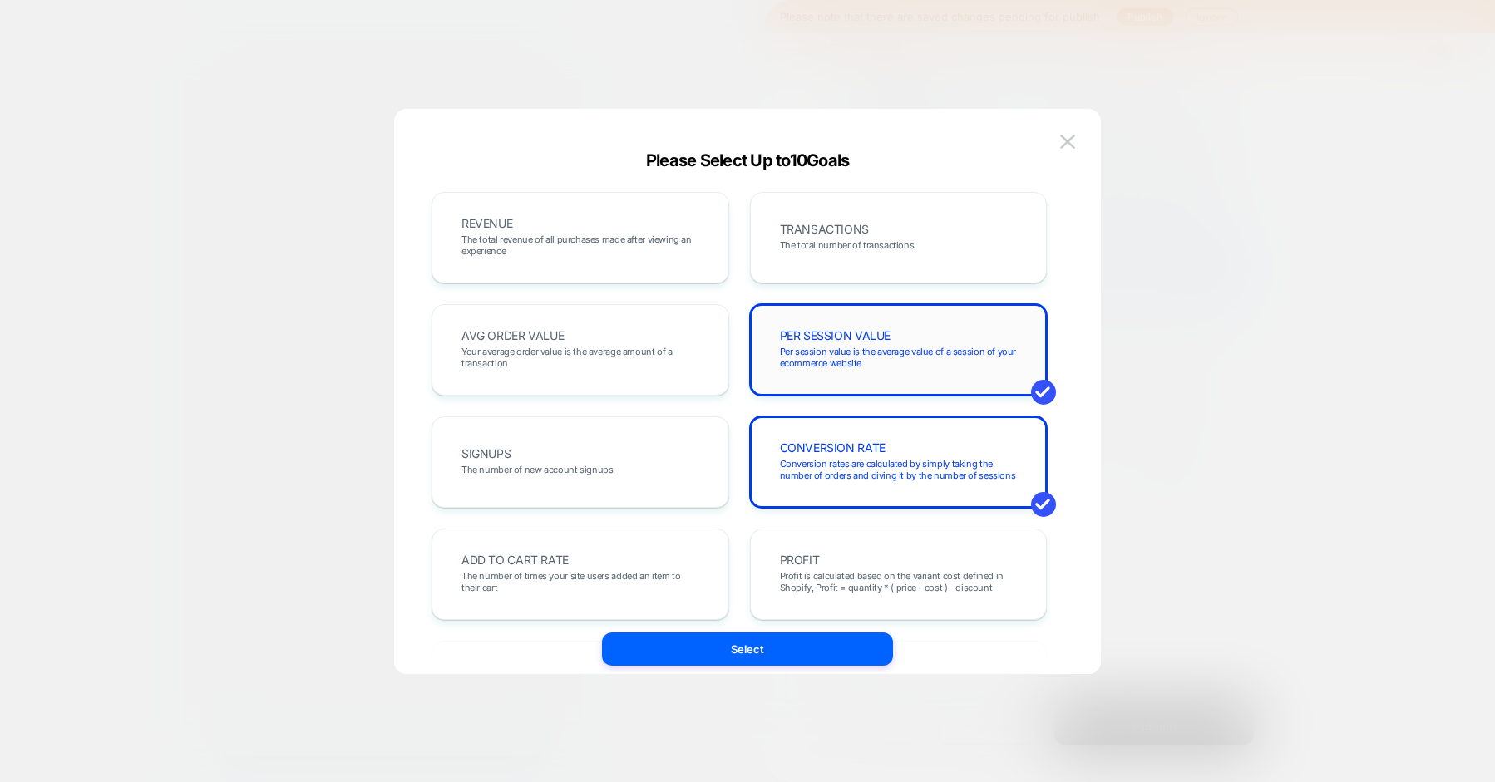
click at [924, 342] on div "PER SESSION VALUE Per session value is the average value of a session of your e…" at bounding box center [898, 350] width 263 height 57
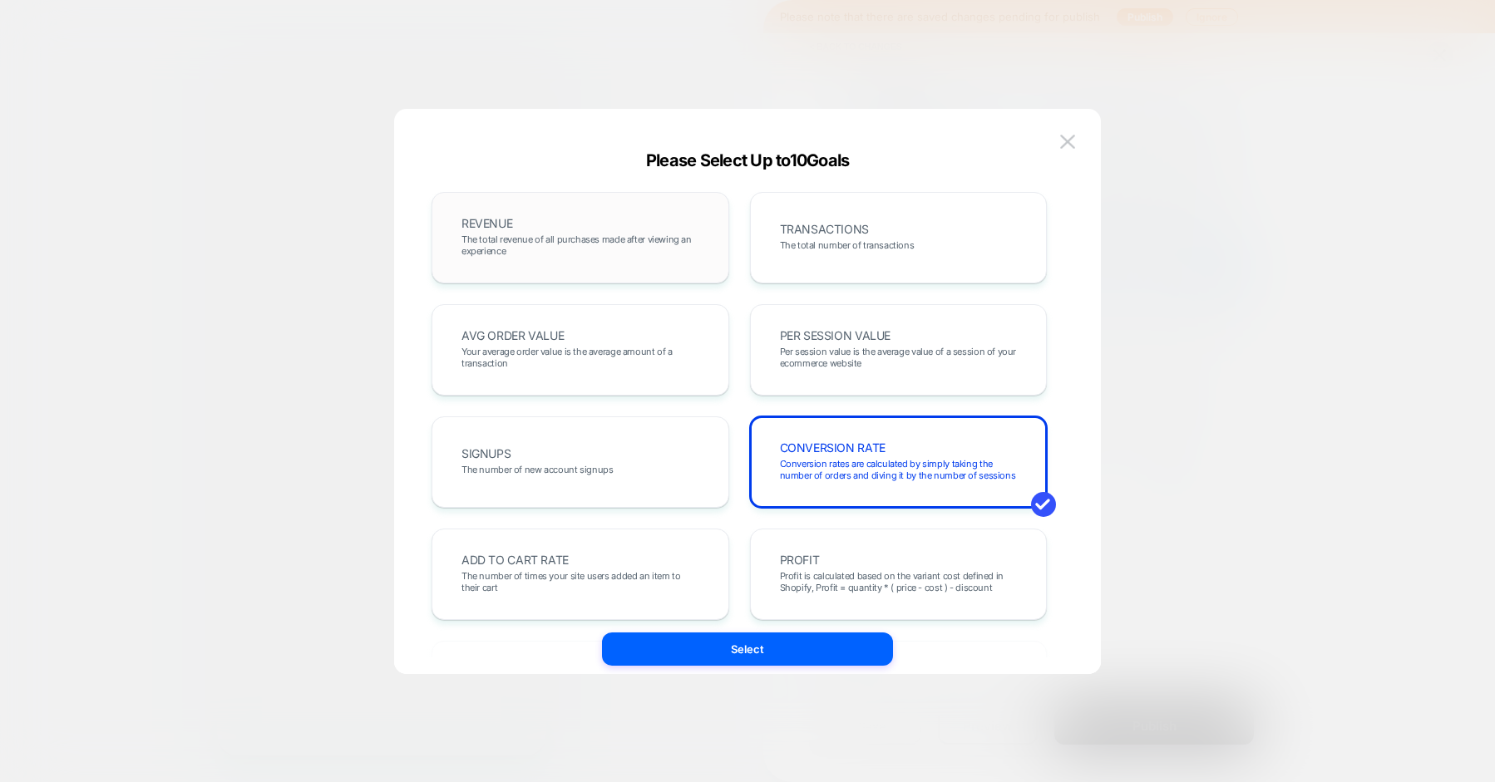
click at [688, 257] on div "REVENUE The total revenue of all purchases made after viewing an experience" at bounding box center [580, 237] width 263 height 57
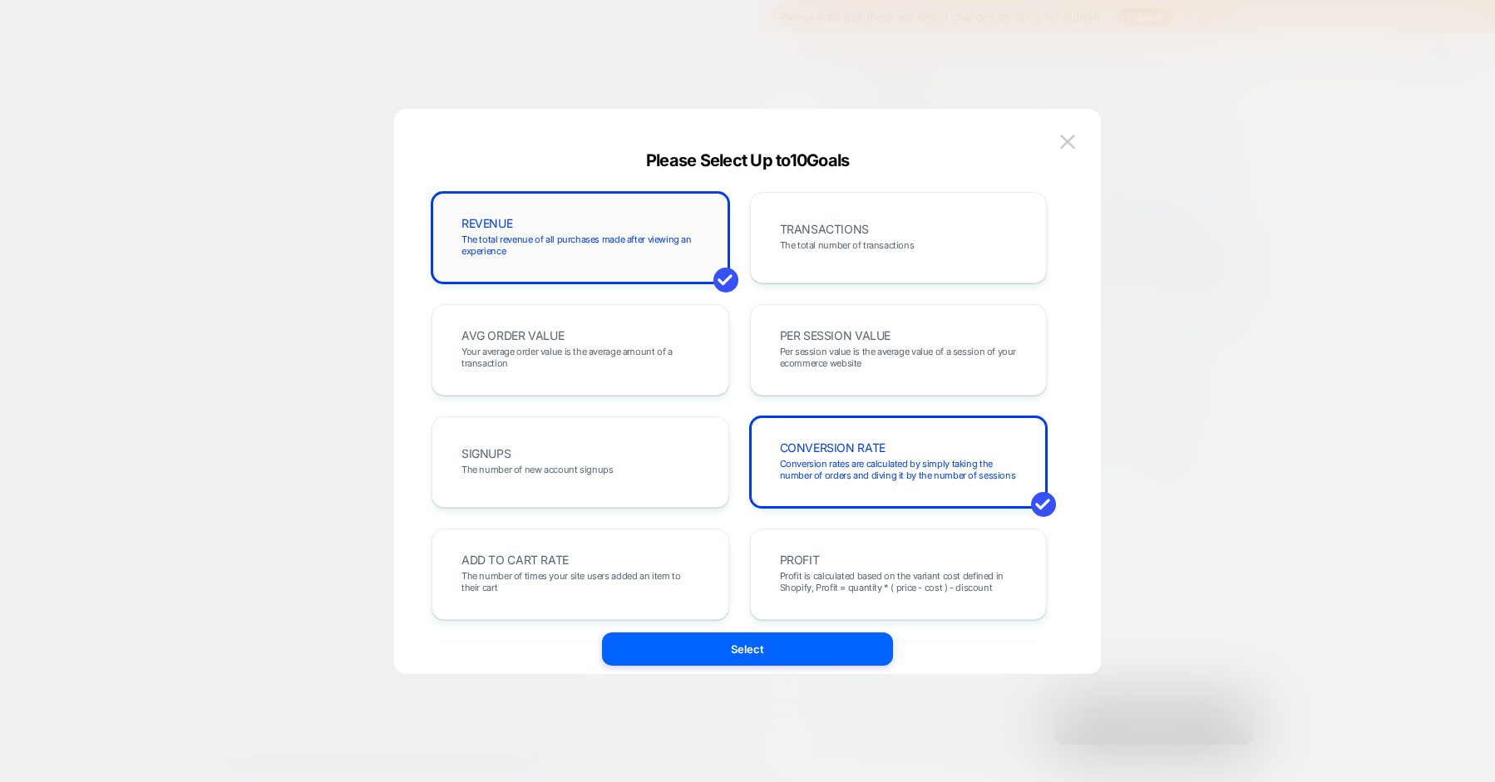
click at [682, 241] on span "The total revenue of all purchases made after viewing an experience" at bounding box center [580, 245] width 238 height 23
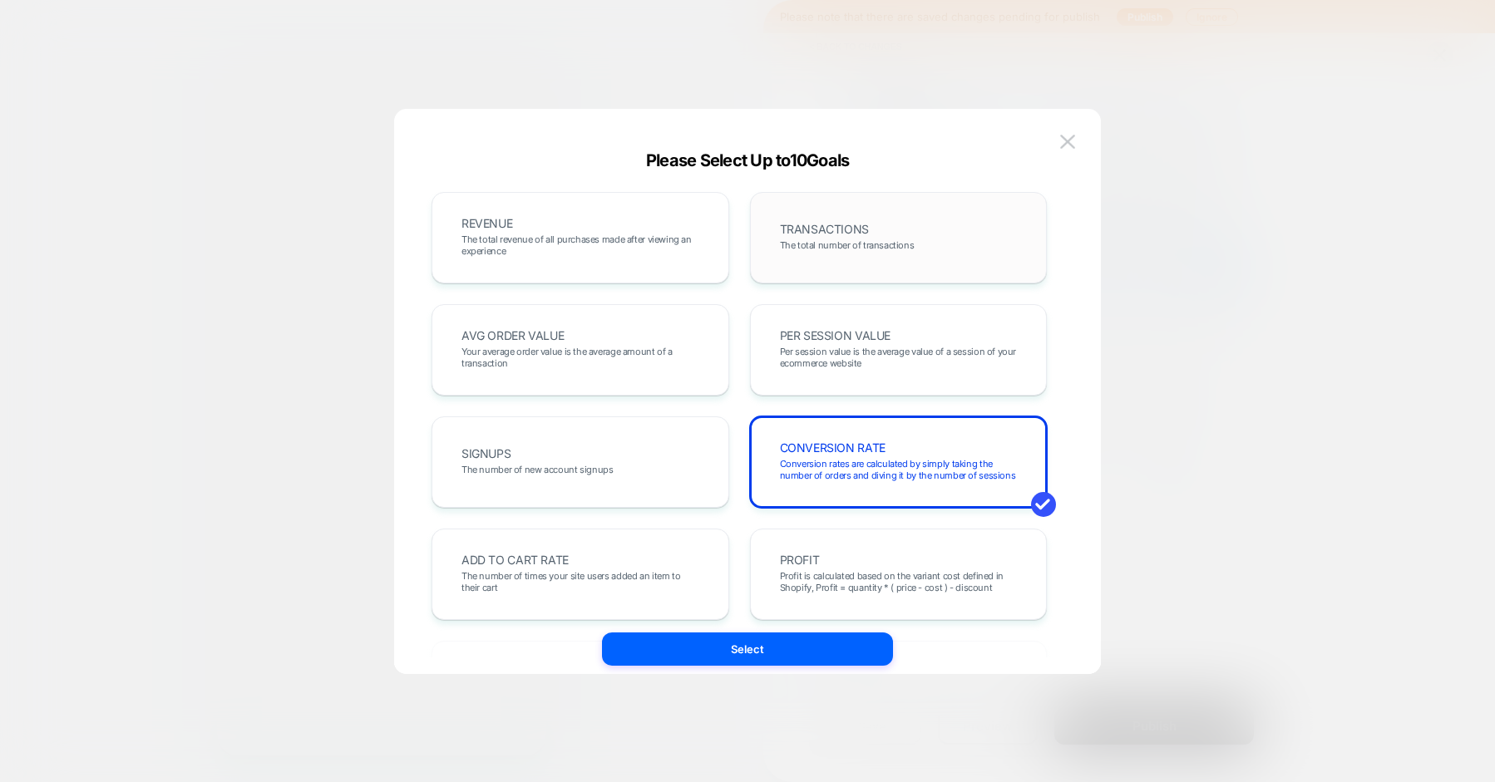
click at [943, 250] on div "TRANSACTIONS The total number of transactions" at bounding box center [898, 237] width 263 height 57
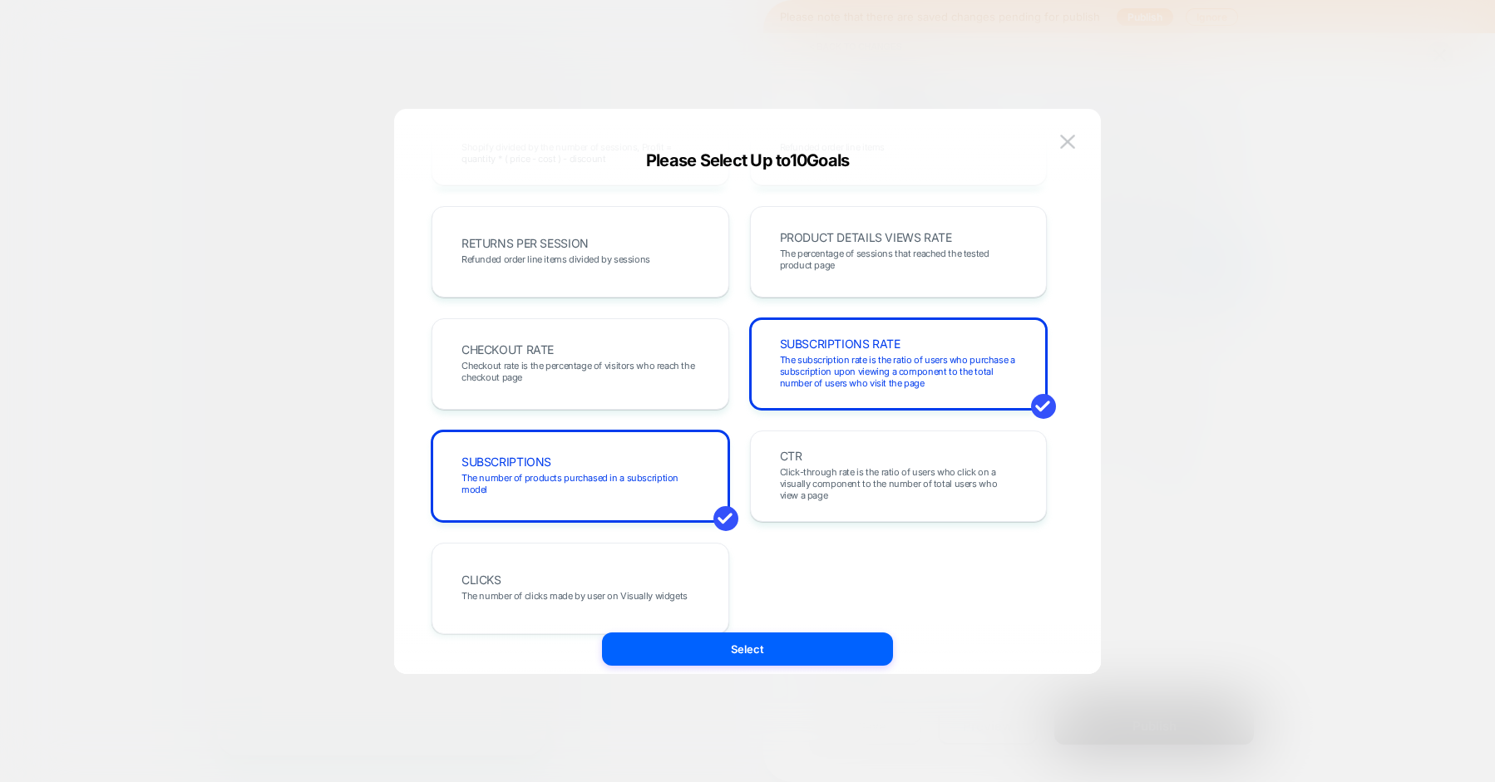
scroll to position [549, 0]
click at [761, 653] on button "Select" at bounding box center [747, 649] width 291 height 33
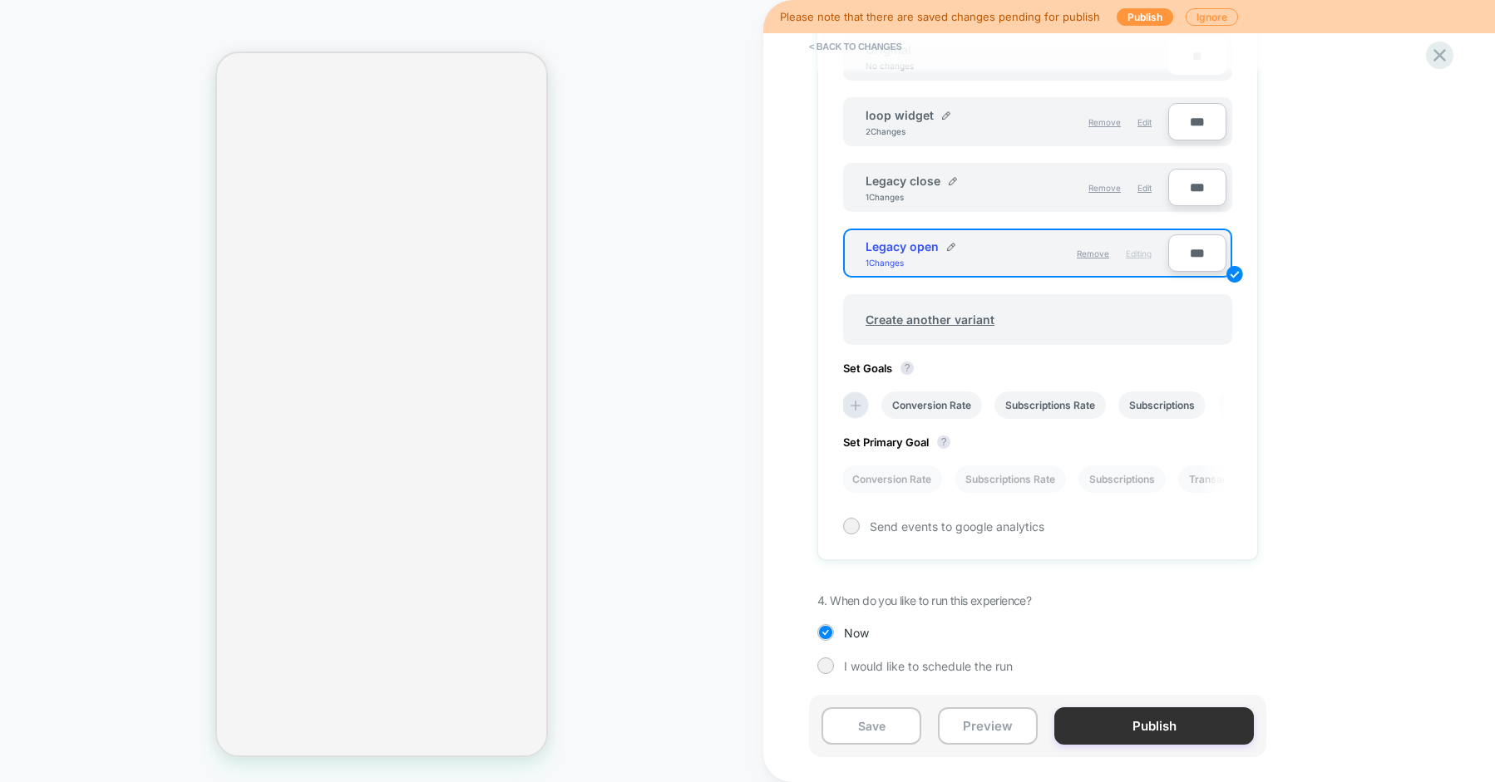
click at [1124, 737] on button "Publish" at bounding box center [1154, 725] width 200 height 37
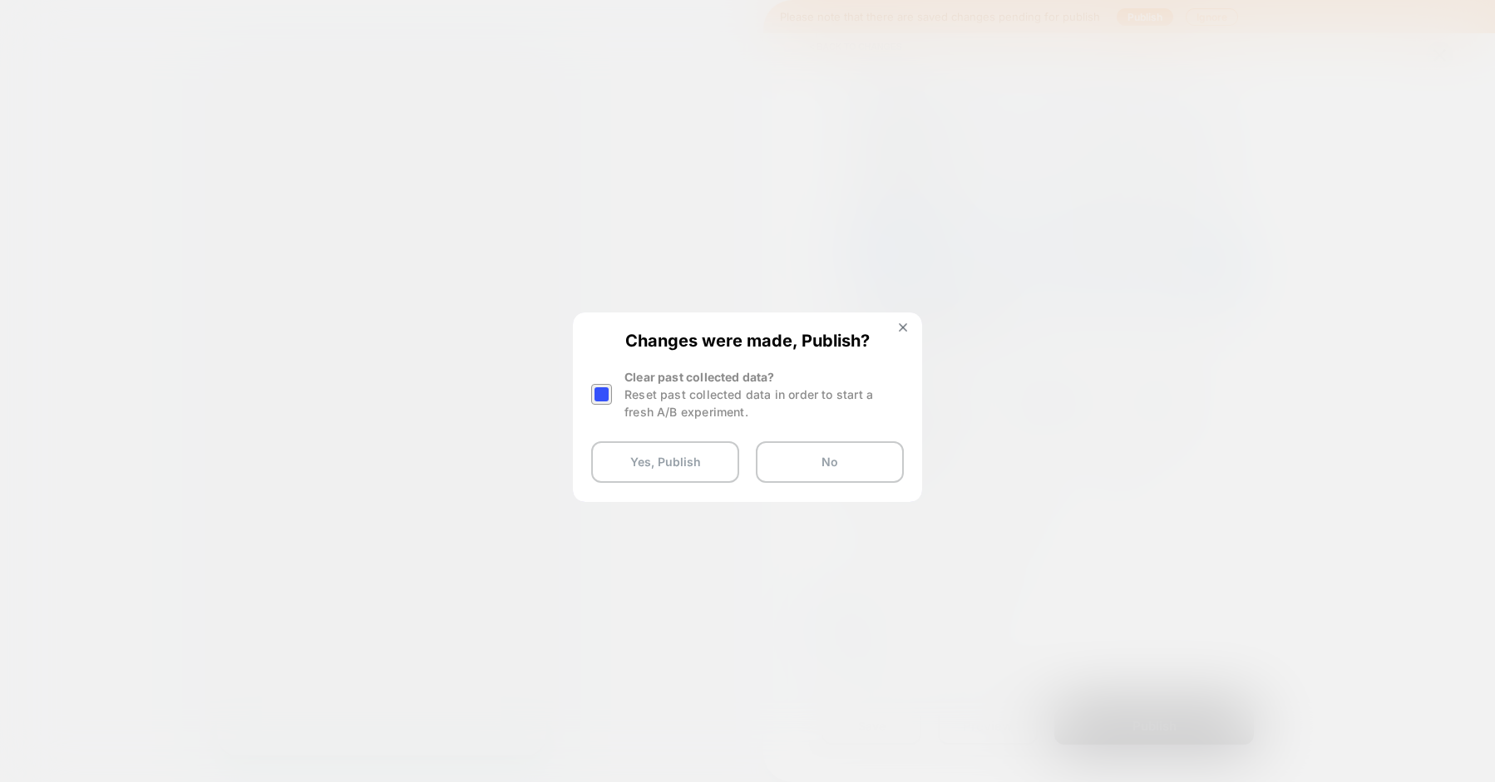
click at [603, 392] on div at bounding box center [601, 394] width 21 height 21
click at [649, 461] on button "Yes, Publish" at bounding box center [665, 462] width 148 height 42
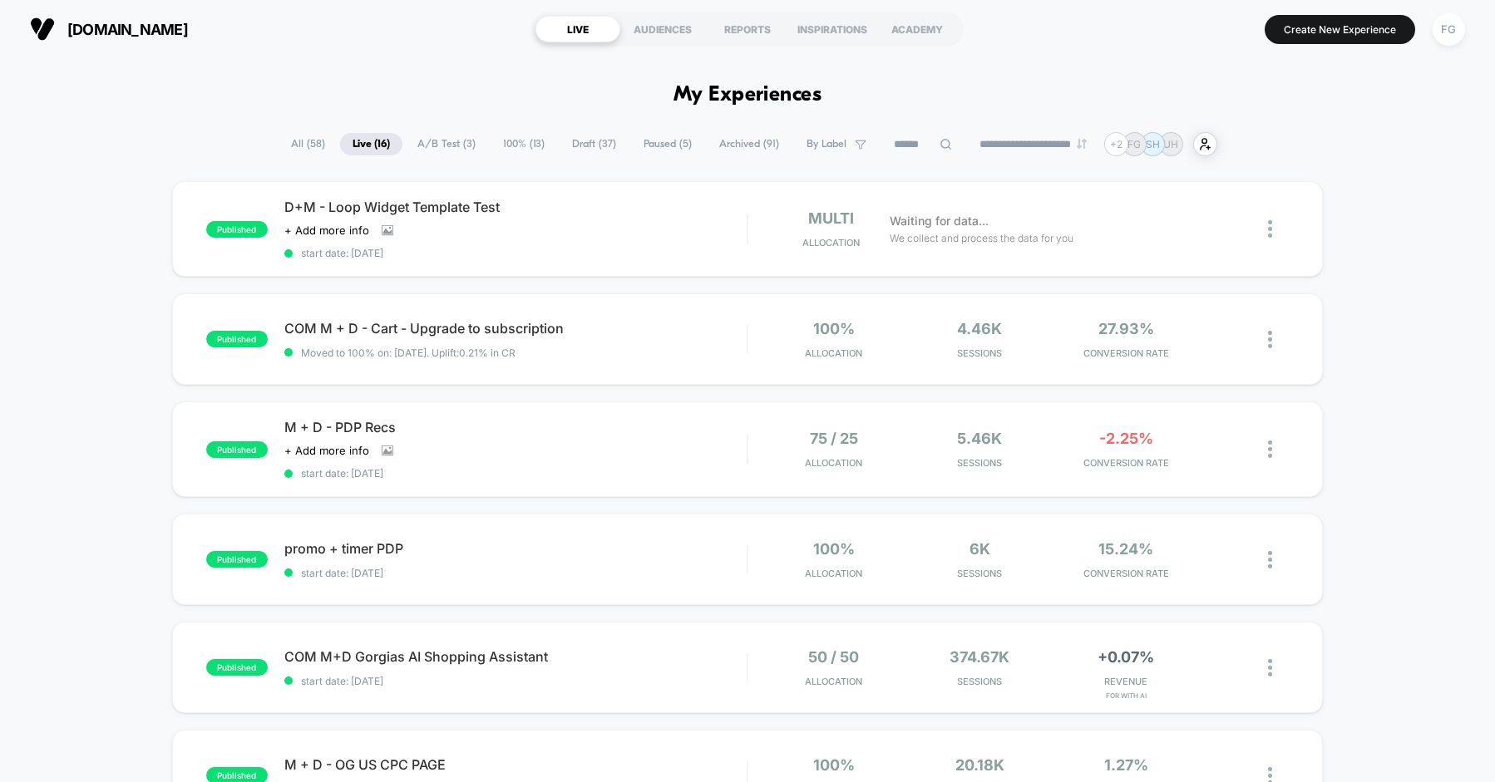
click at [618, 432] on span "M + D - PDP Recs" at bounding box center [515, 427] width 462 height 17
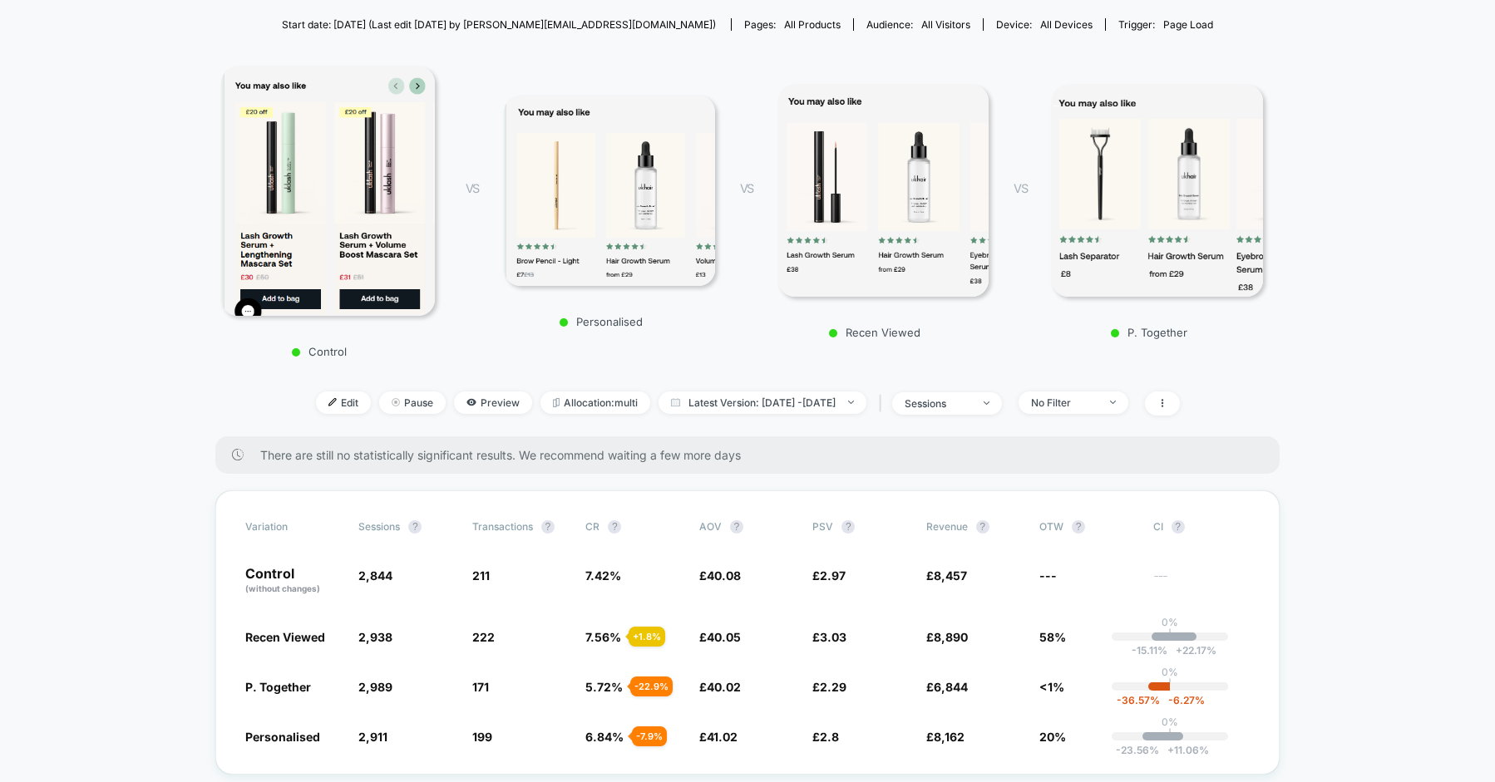
scroll to position [178, 0]
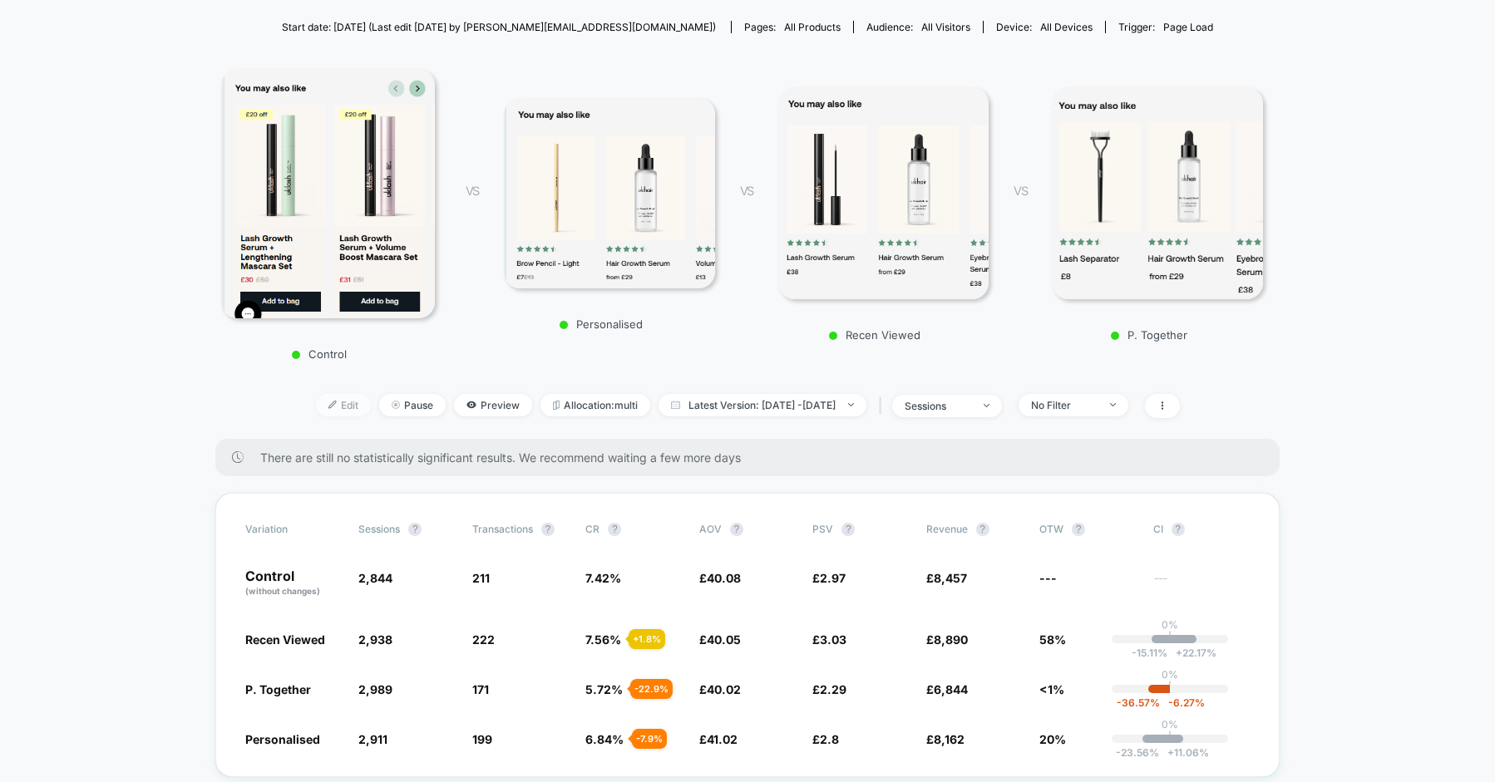
click at [316, 403] on span "Edit" at bounding box center [343, 405] width 55 height 22
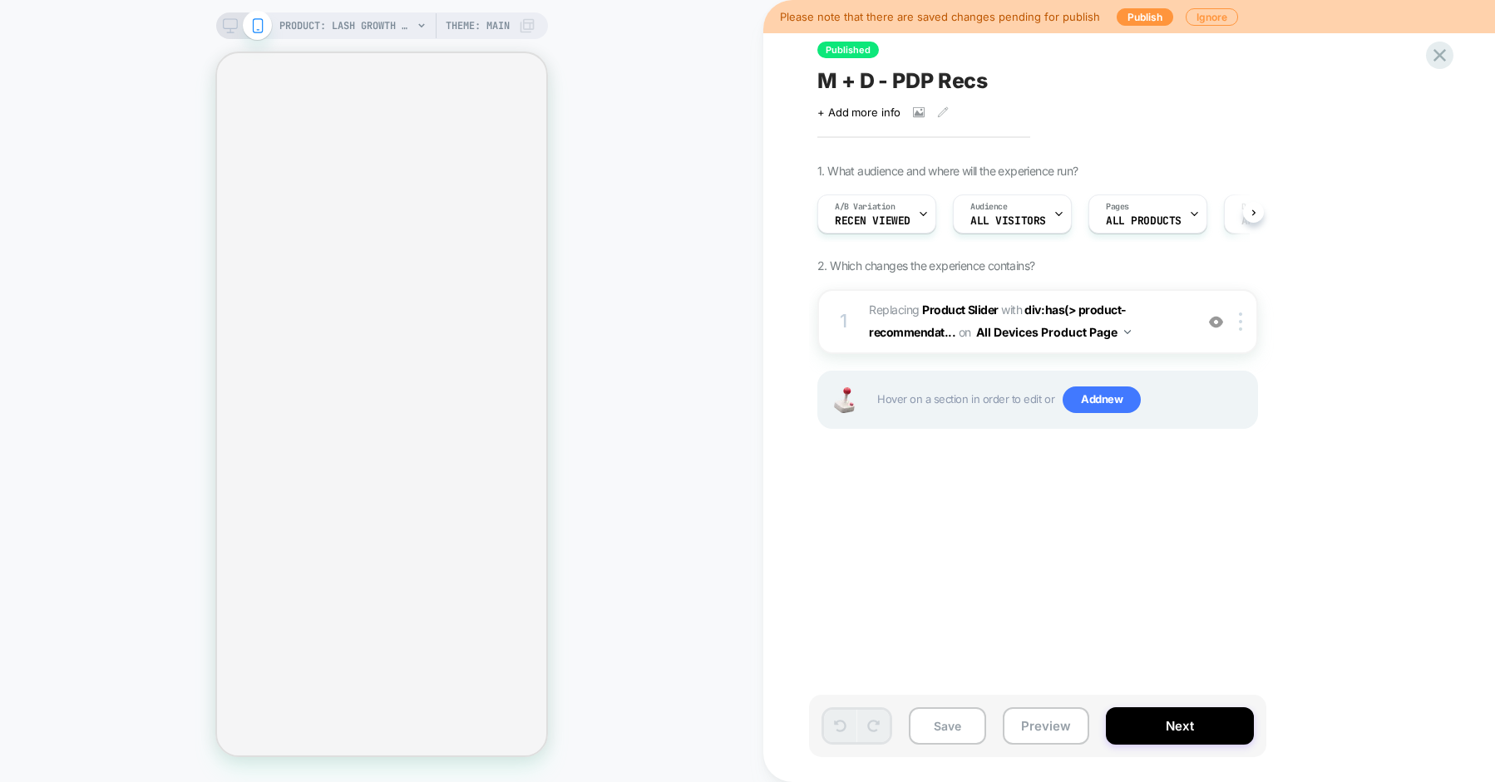
scroll to position [0, 1]
click at [1136, 22] on button "Publish" at bounding box center [1144, 16] width 57 height 17
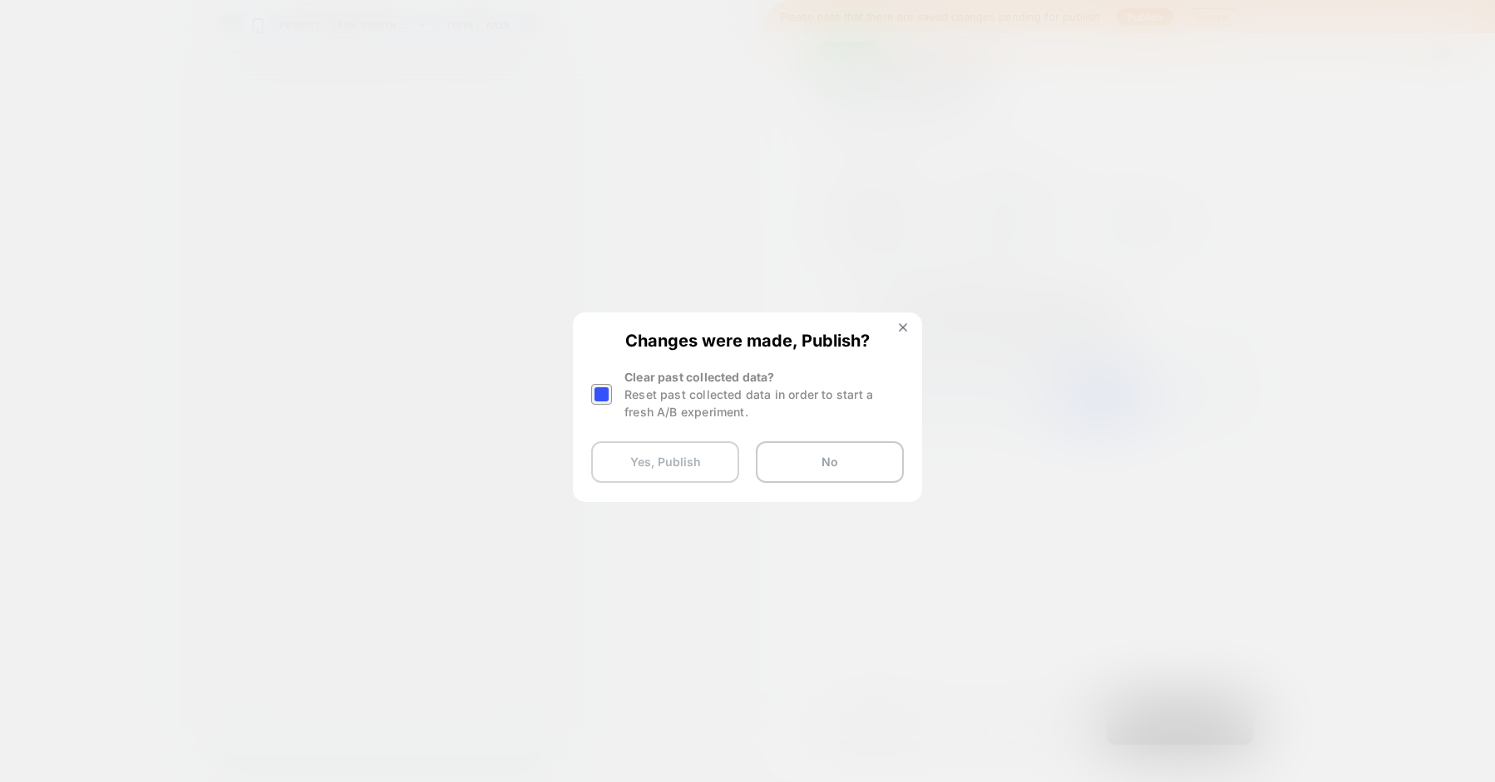
scroll to position [0, 2]
click at [654, 461] on button "Yes, Publish" at bounding box center [665, 462] width 148 height 42
click at [680, 453] on button "Yes, Publish" at bounding box center [665, 462] width 148 height 42
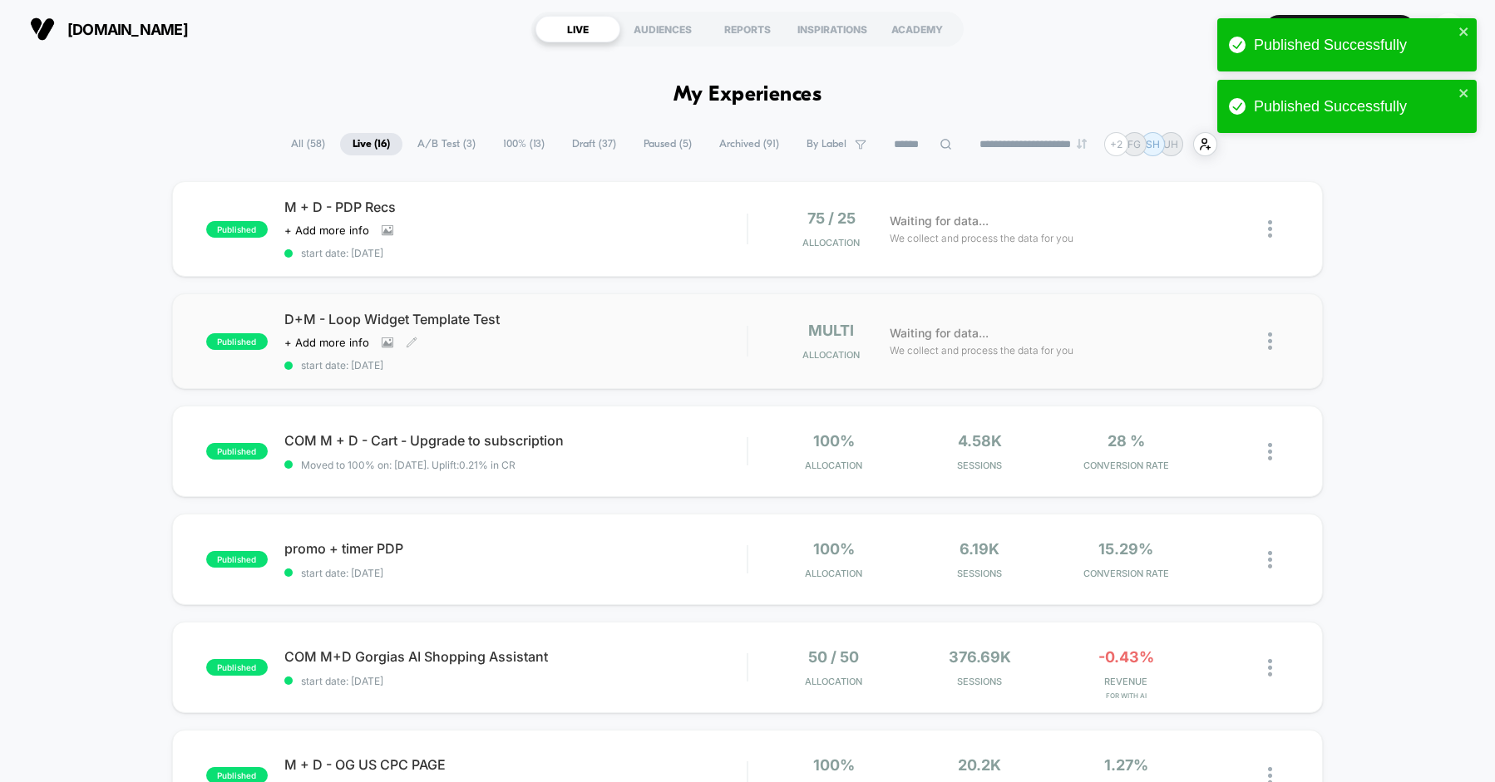
click at [609, 347] on div "D+M - Loop Widget Template Test Click to view images Click to edit experience d…" at bounding box center [515, 341] width 462 height 61
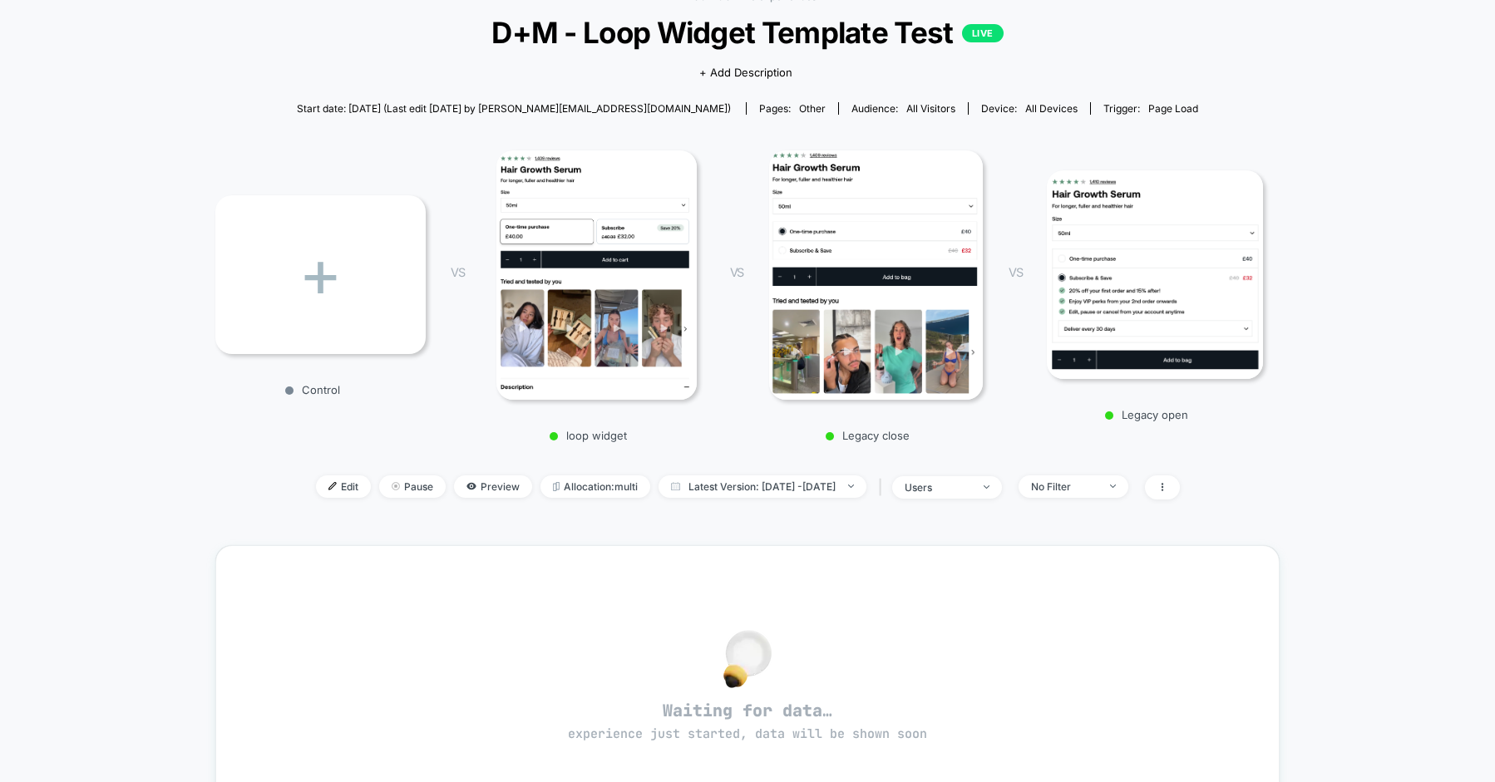
scroll to position [121, 0]
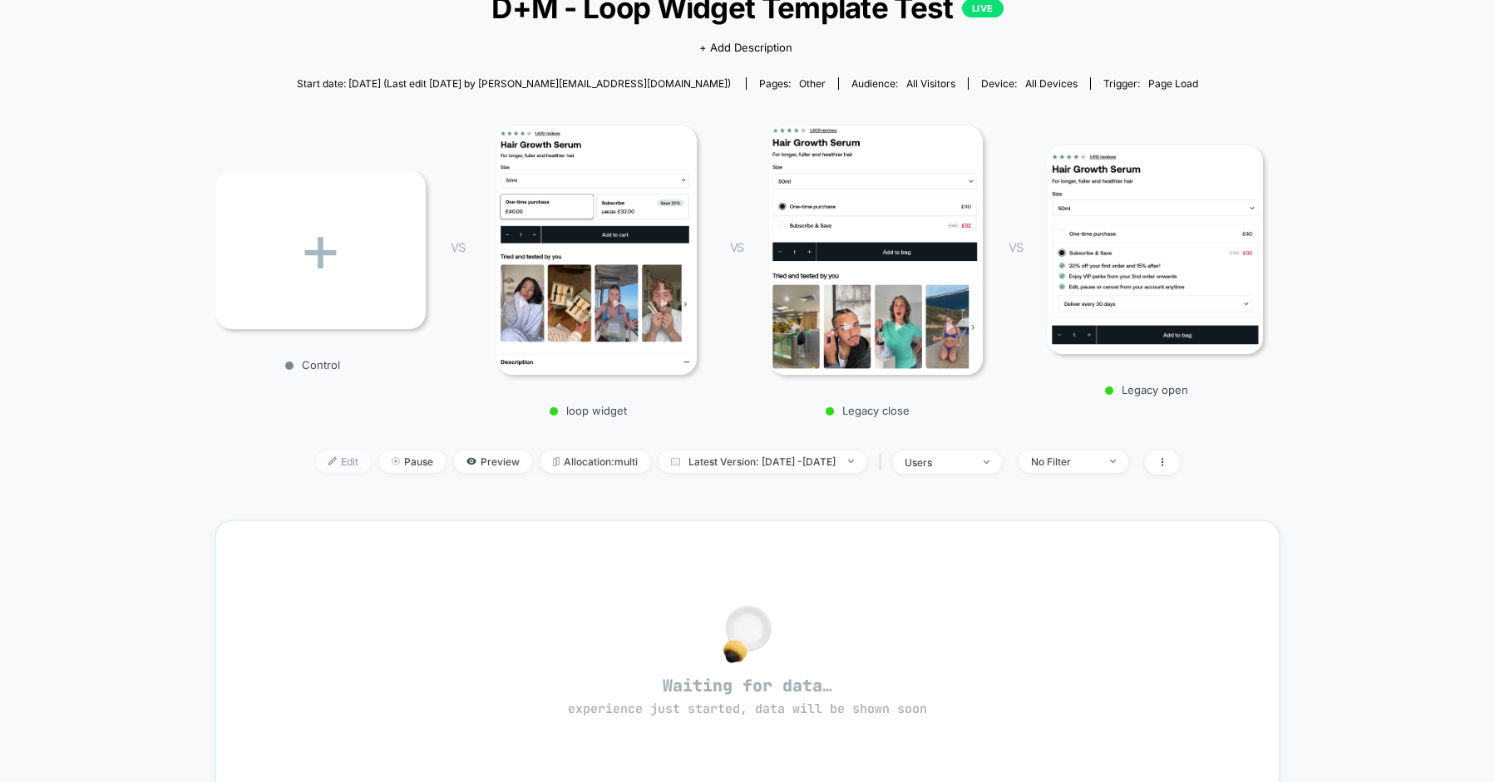
click at [317, 466] on span "Edit" at bounding box center [343, 462] width 55 height 22
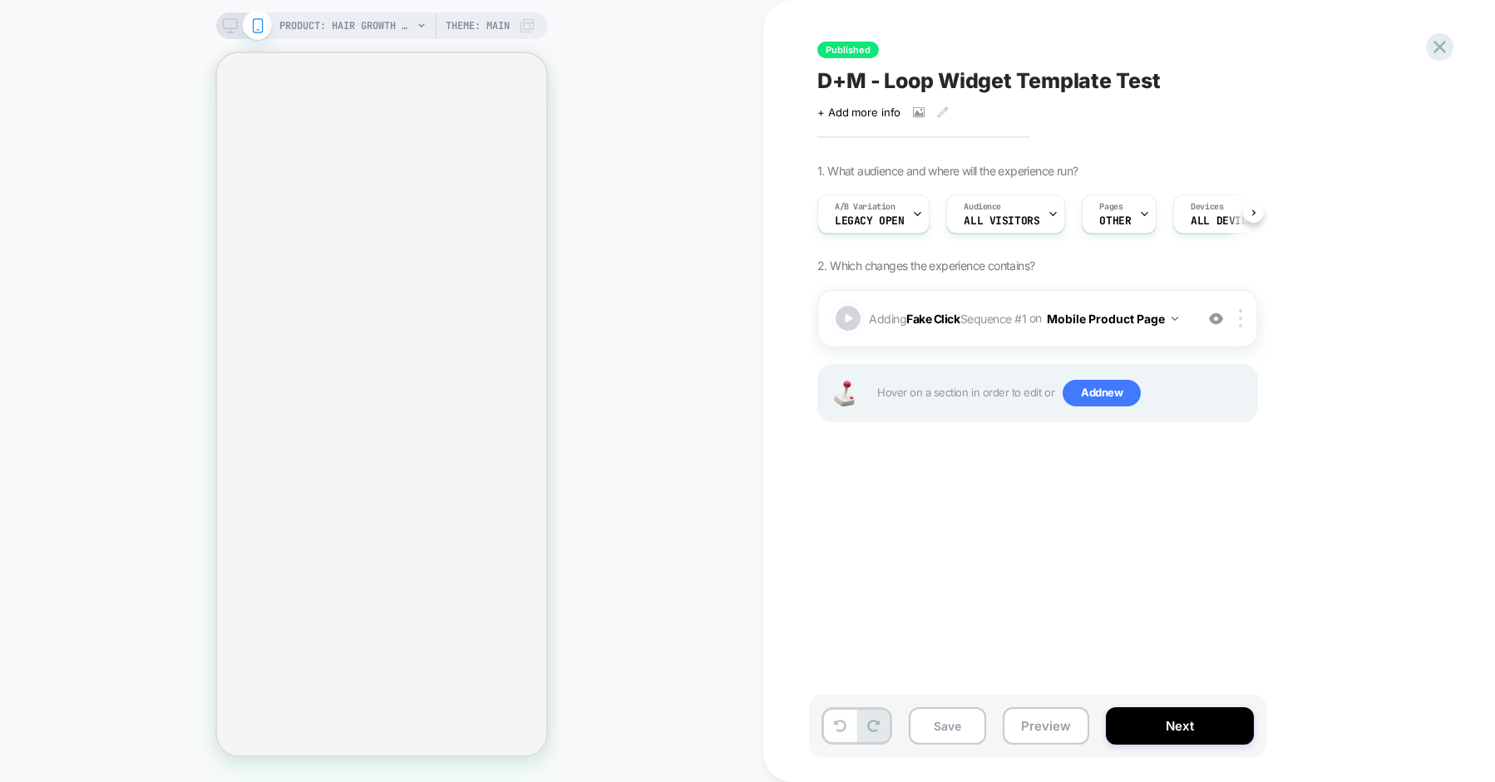
scroll to position [0, 1]
click at [1102, 209] on span "Pages" at bounding box center [1109, 207] width 23 height 12
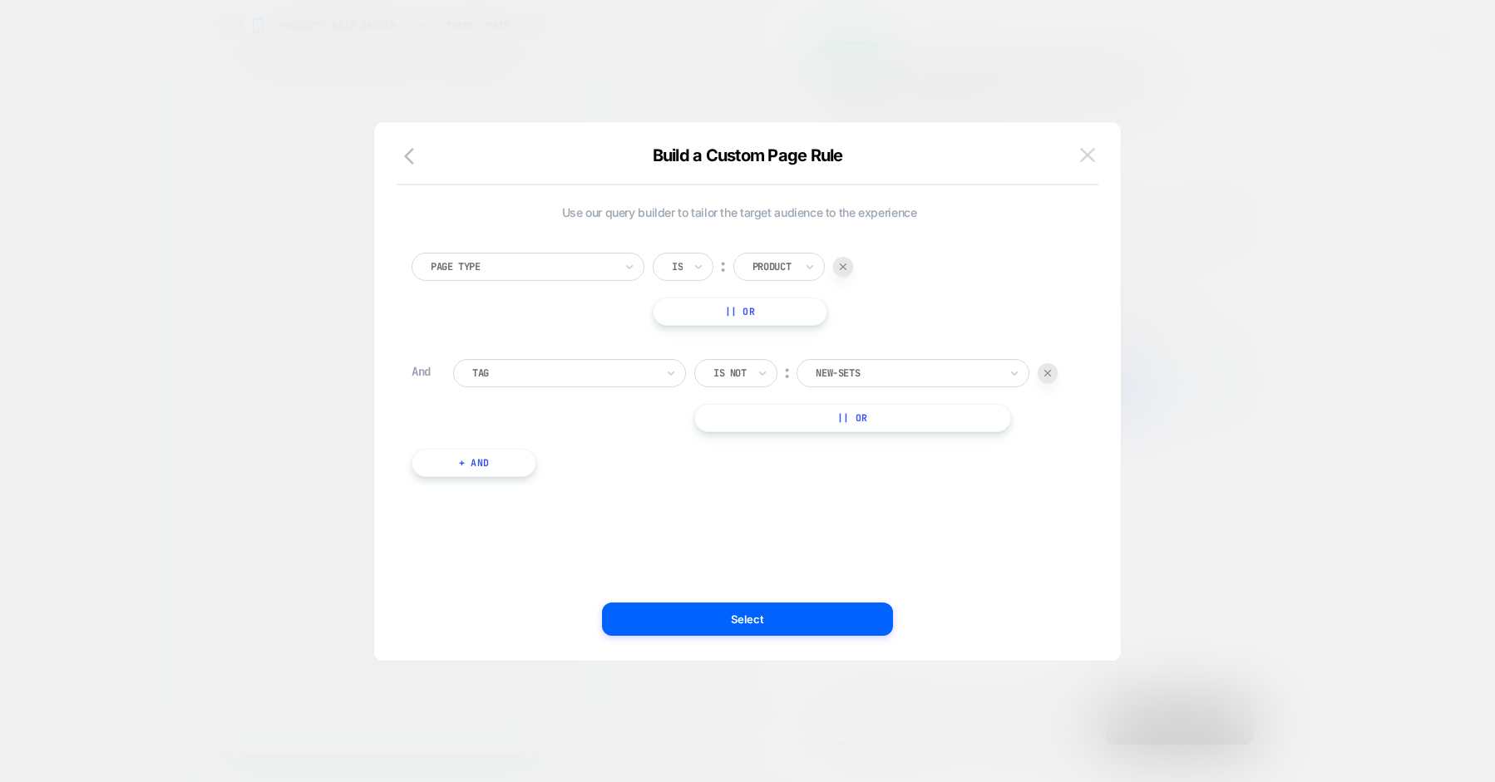
click at [1091, 158] on img at bounding box center [1087, 155] width 15 height 14
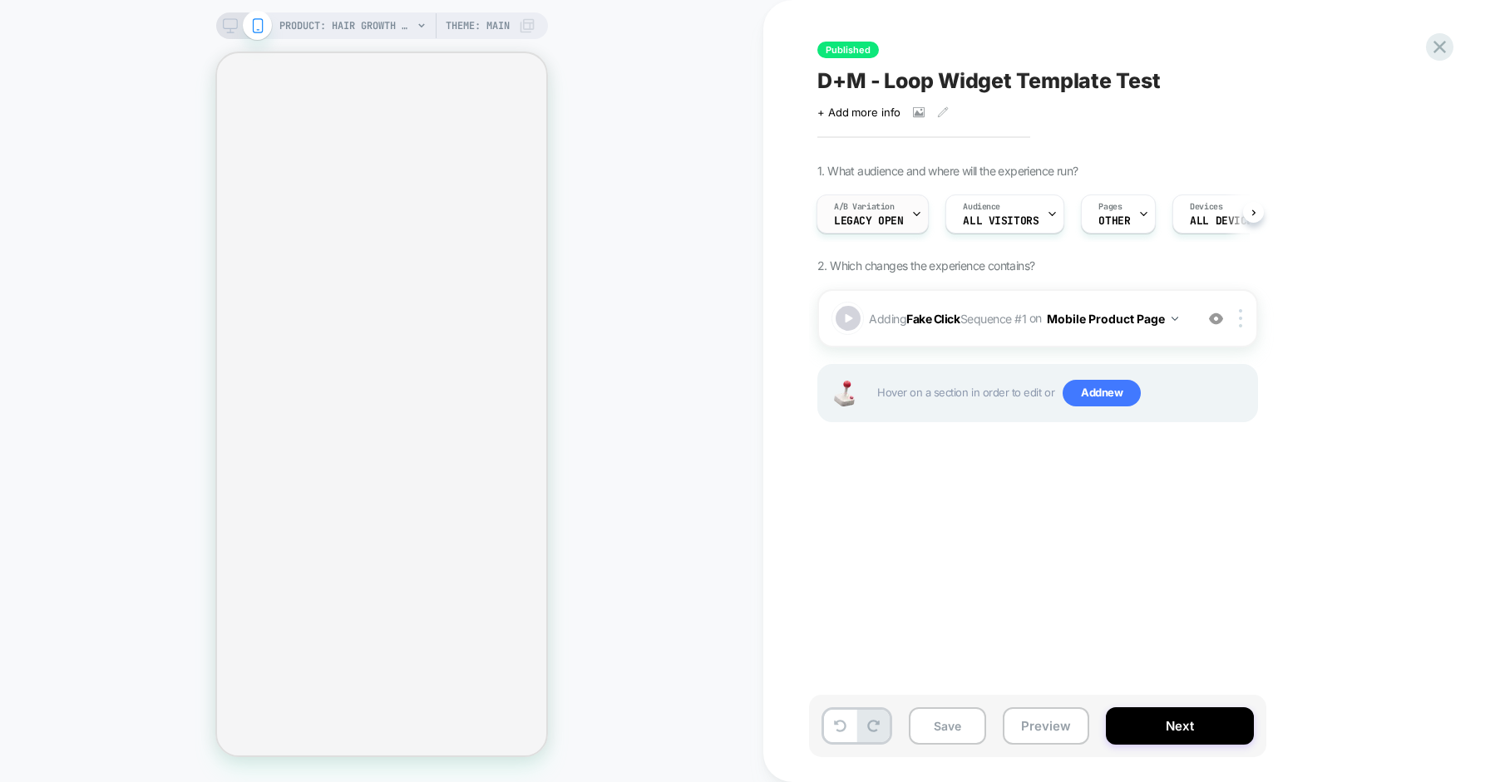
click at [877, 217] on span "Legacy open" at bounding box center [868, 221] width 69 height 12
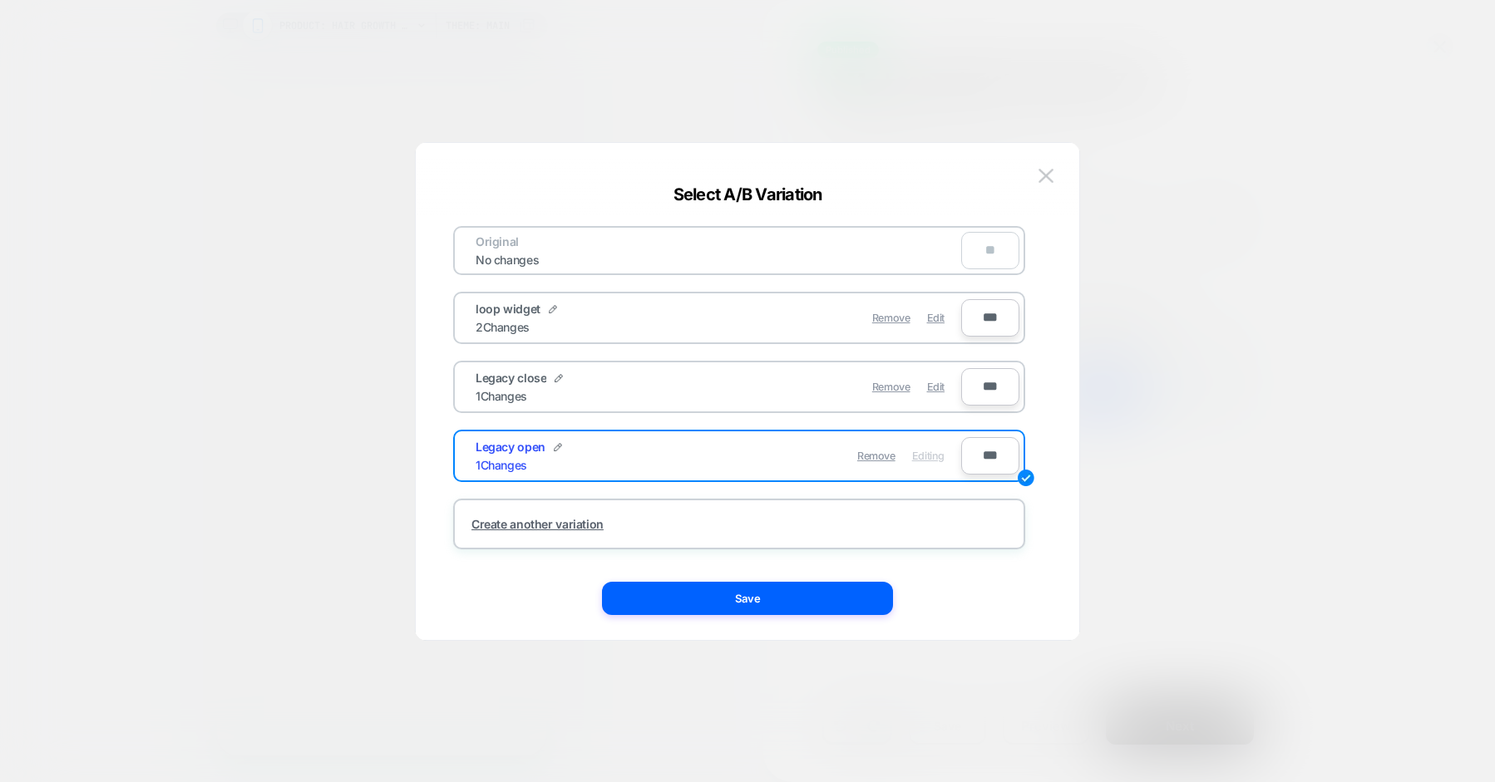
click at [712, 384] on div "Legacy close 1 Changes" at bounding box center [597, 387] width 243 height 32
click at [930, 391] on span "Edit" at bounding box center [935, 387] width 17 height 12
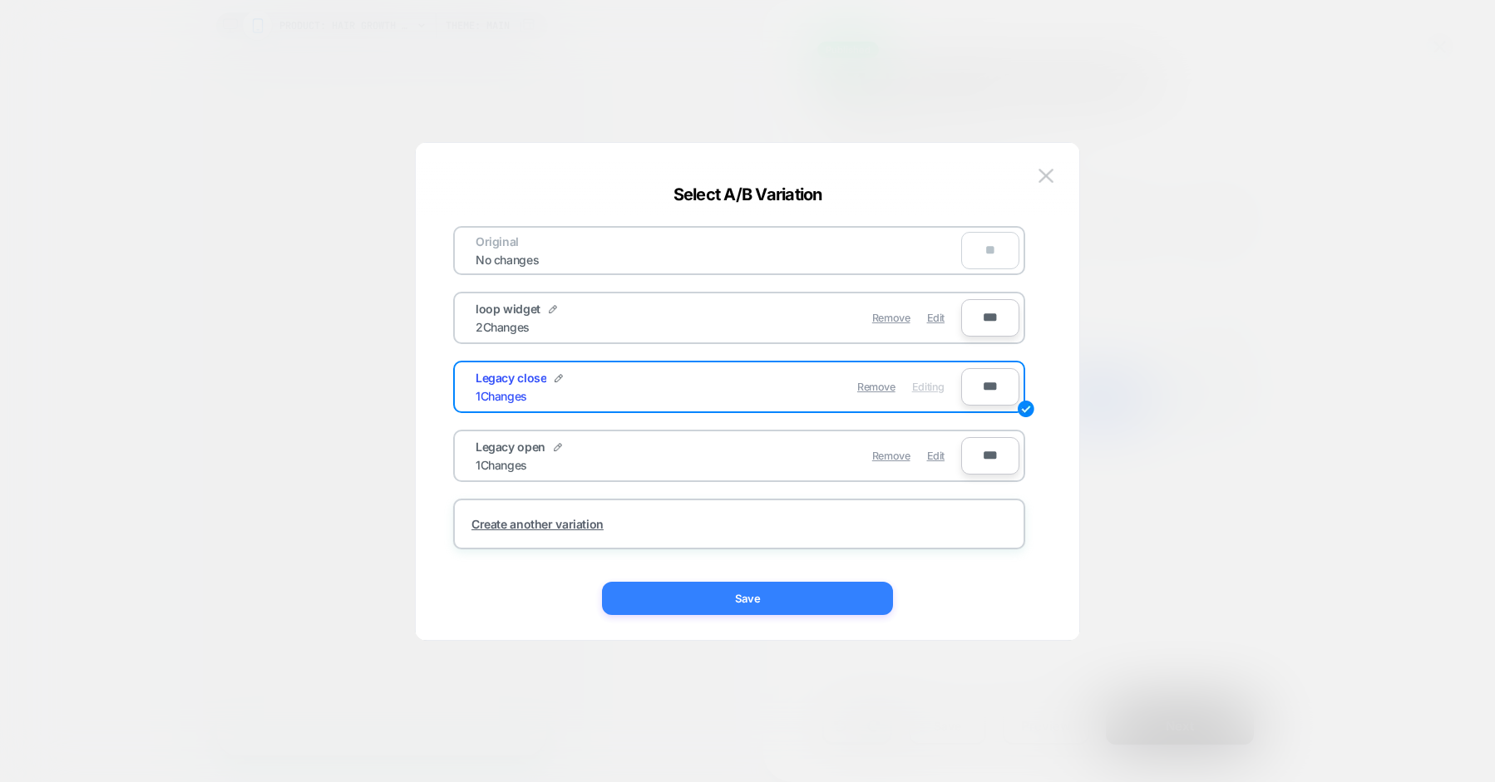
click at [795, 598] on button "Save" at bounding box center [747, 598] width 291 height 33
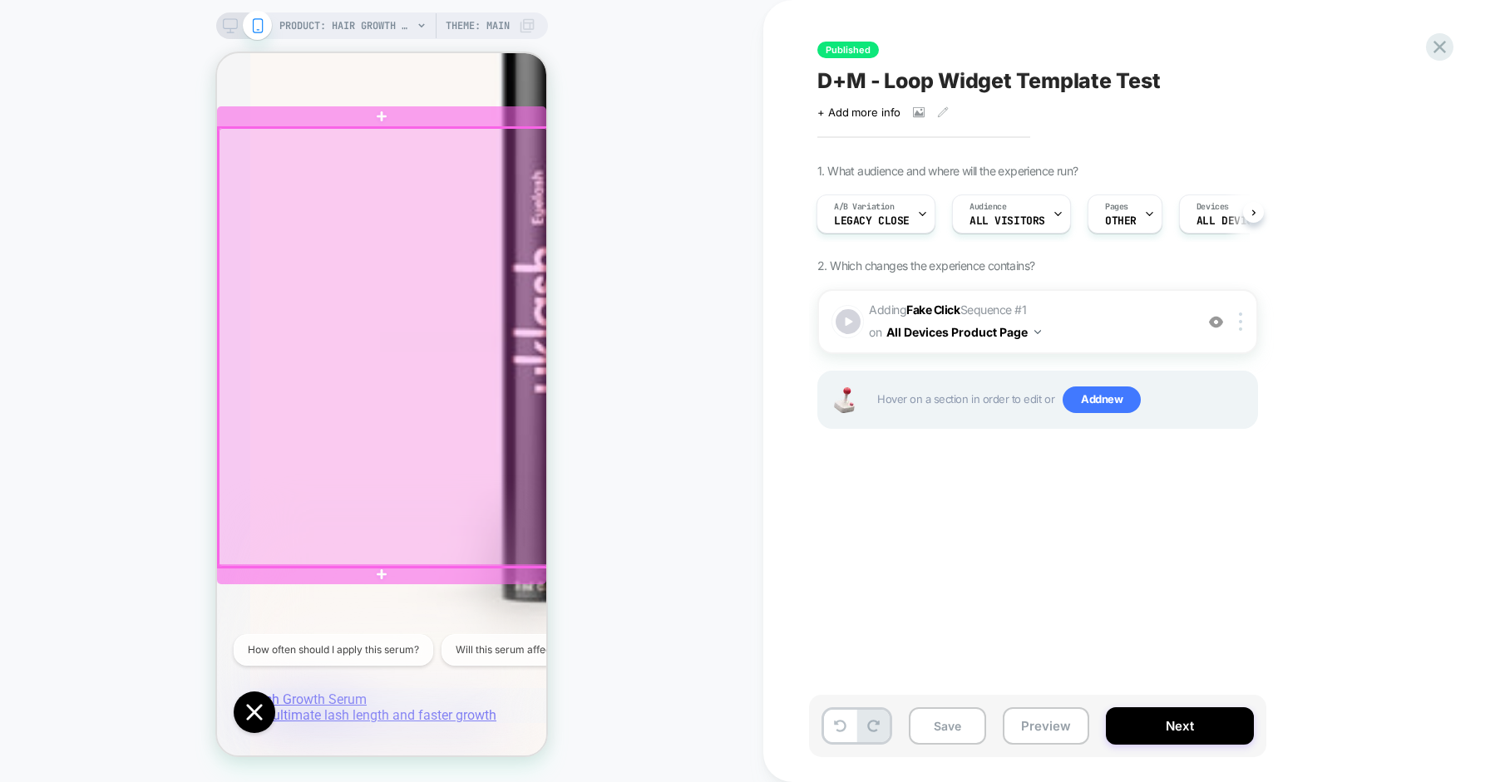
scroll to position [495, 0]
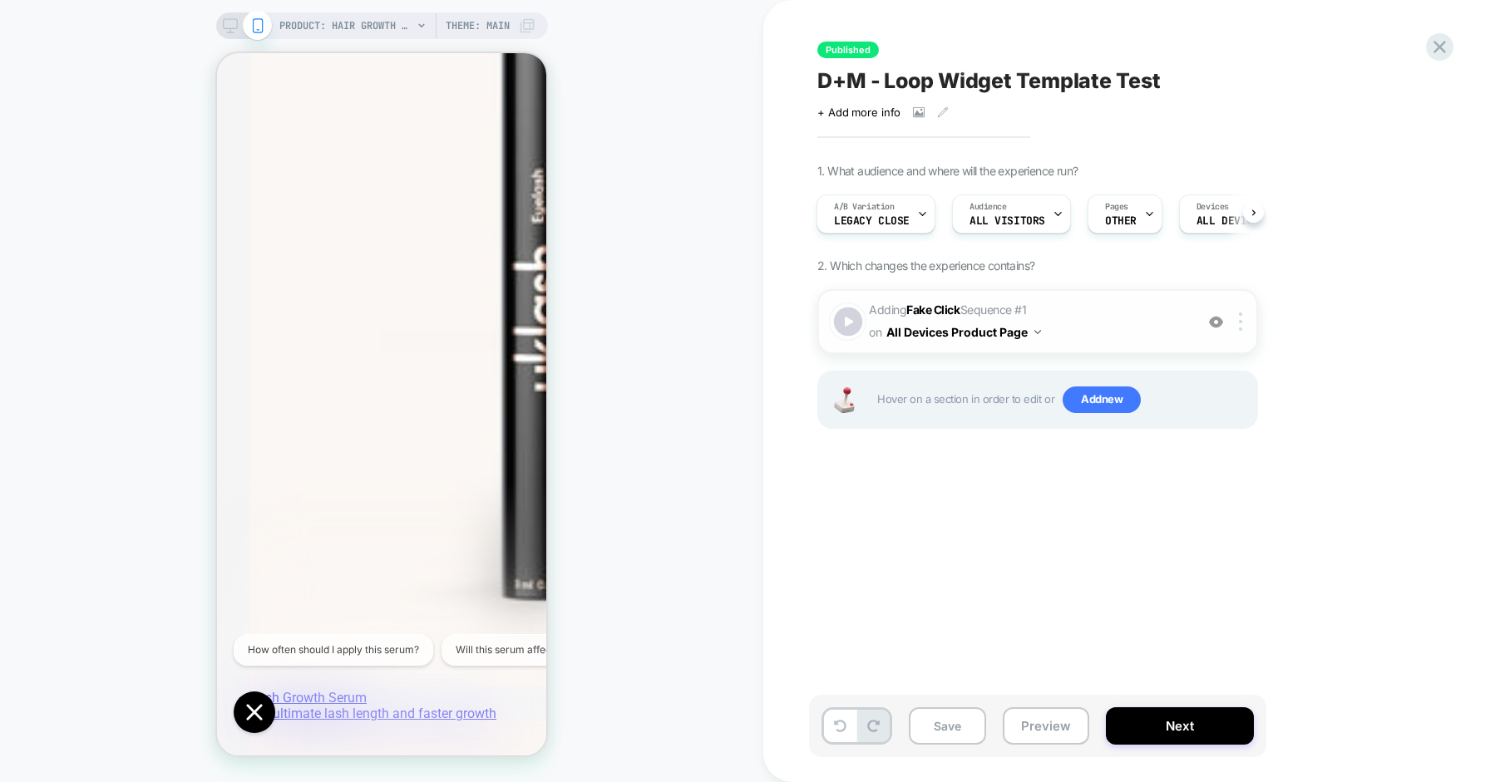
click at [843, 318] on div at bounding box center [848, 322] width 29 height 29
click at [1033, 722] on button "Preview" at bounding box center [1046, 725] width 86 height 37
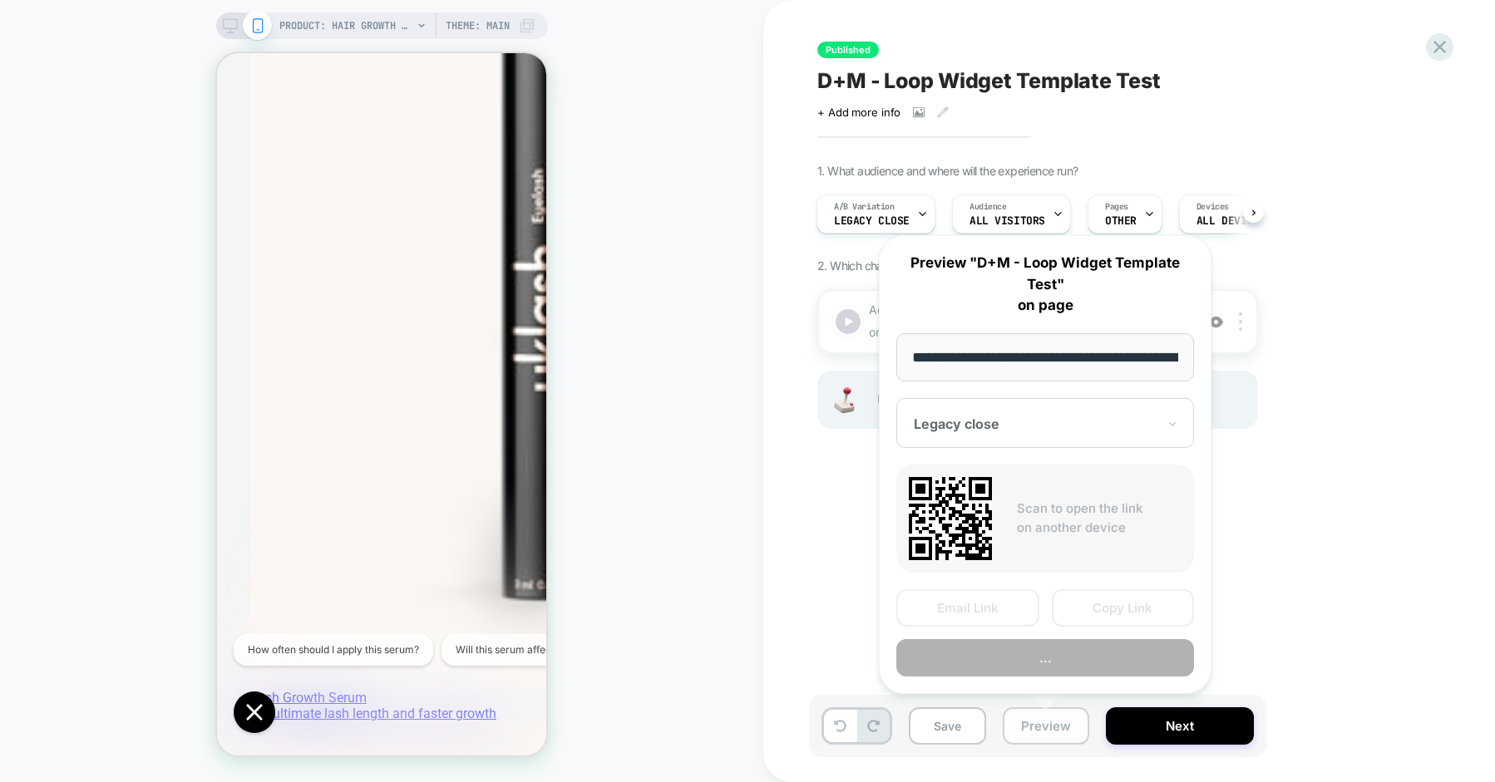
scroll to position [0, 264]
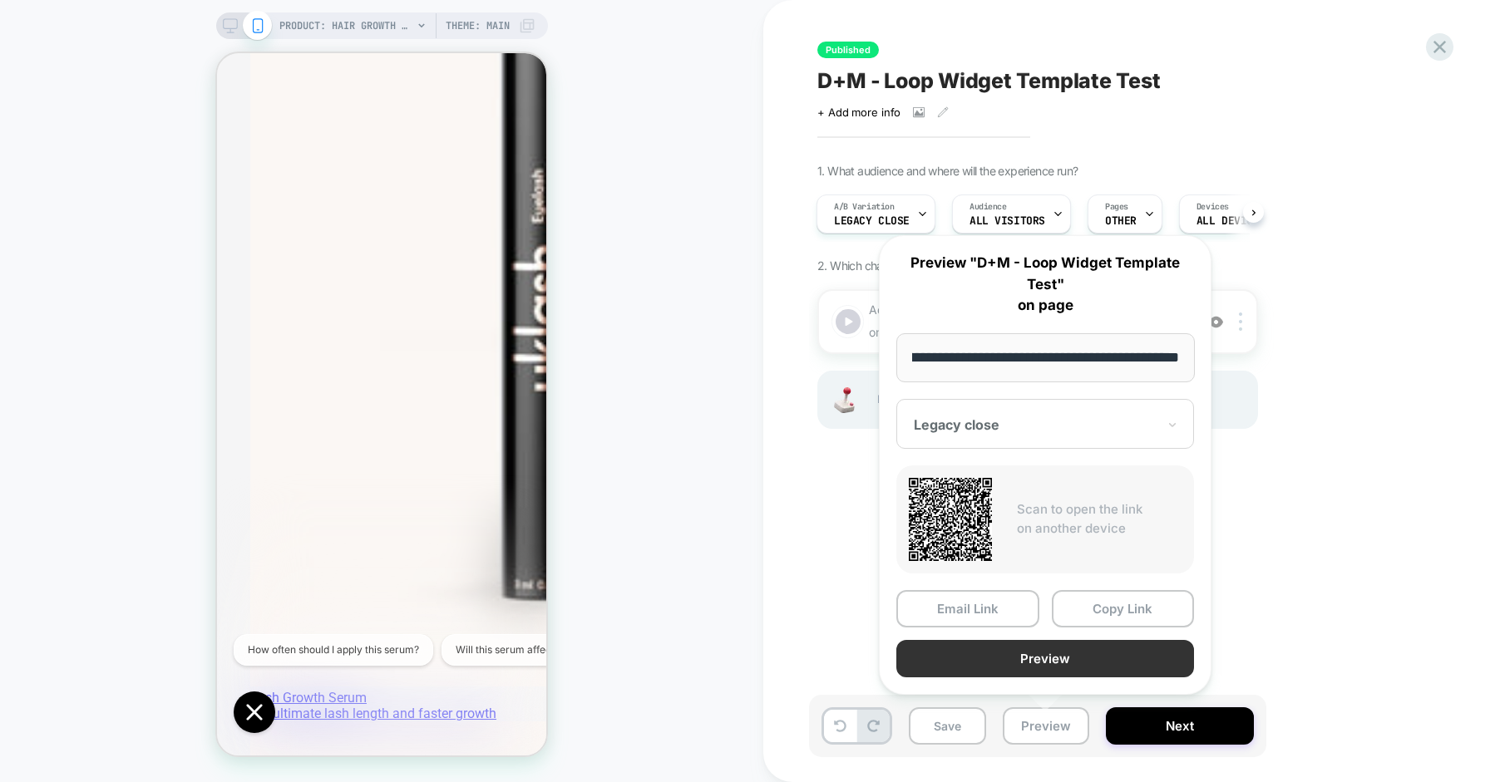
click at [1013, 667] on button "Preview" at bounding box center [1045, 658] width 298 height 37
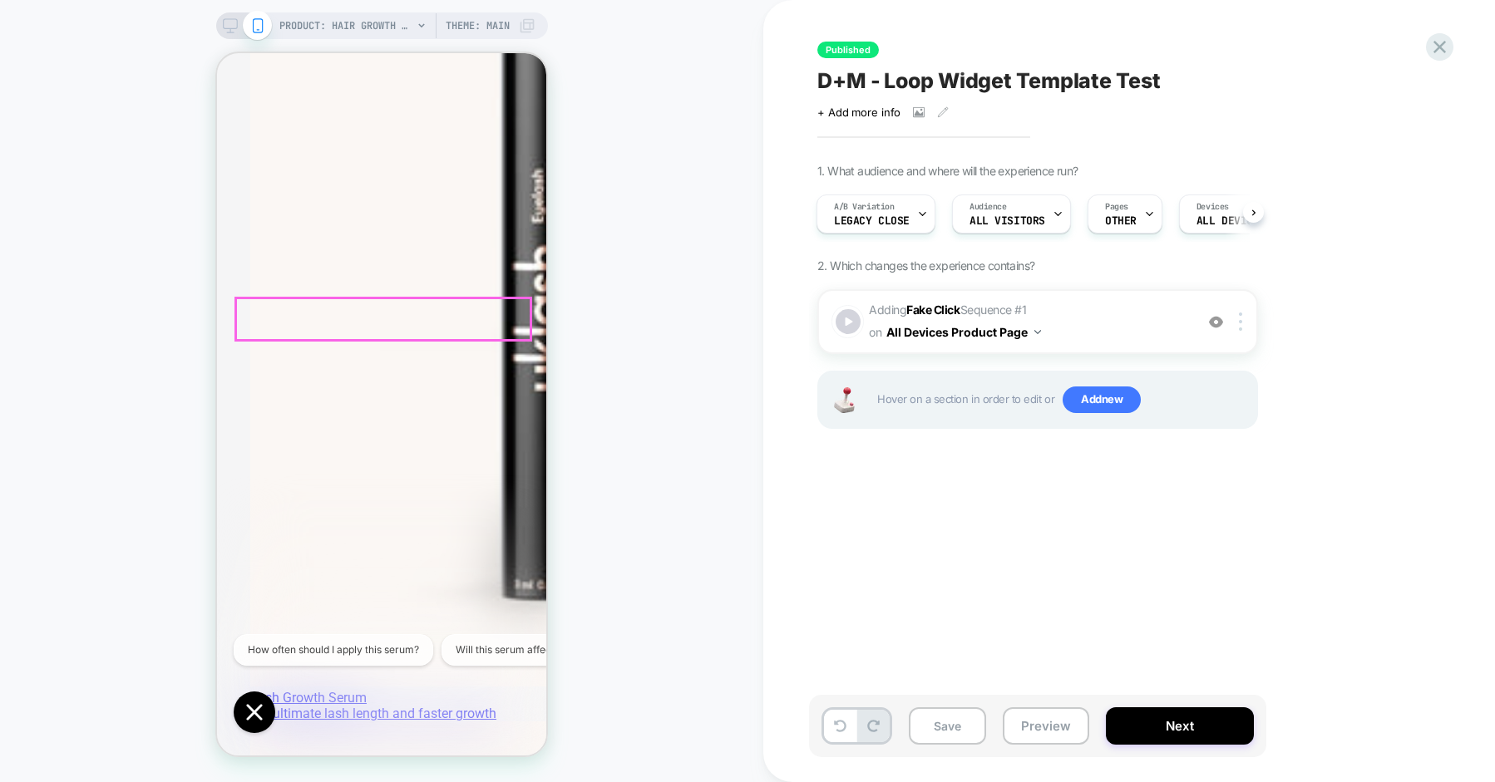
scroll to position [0, 0]
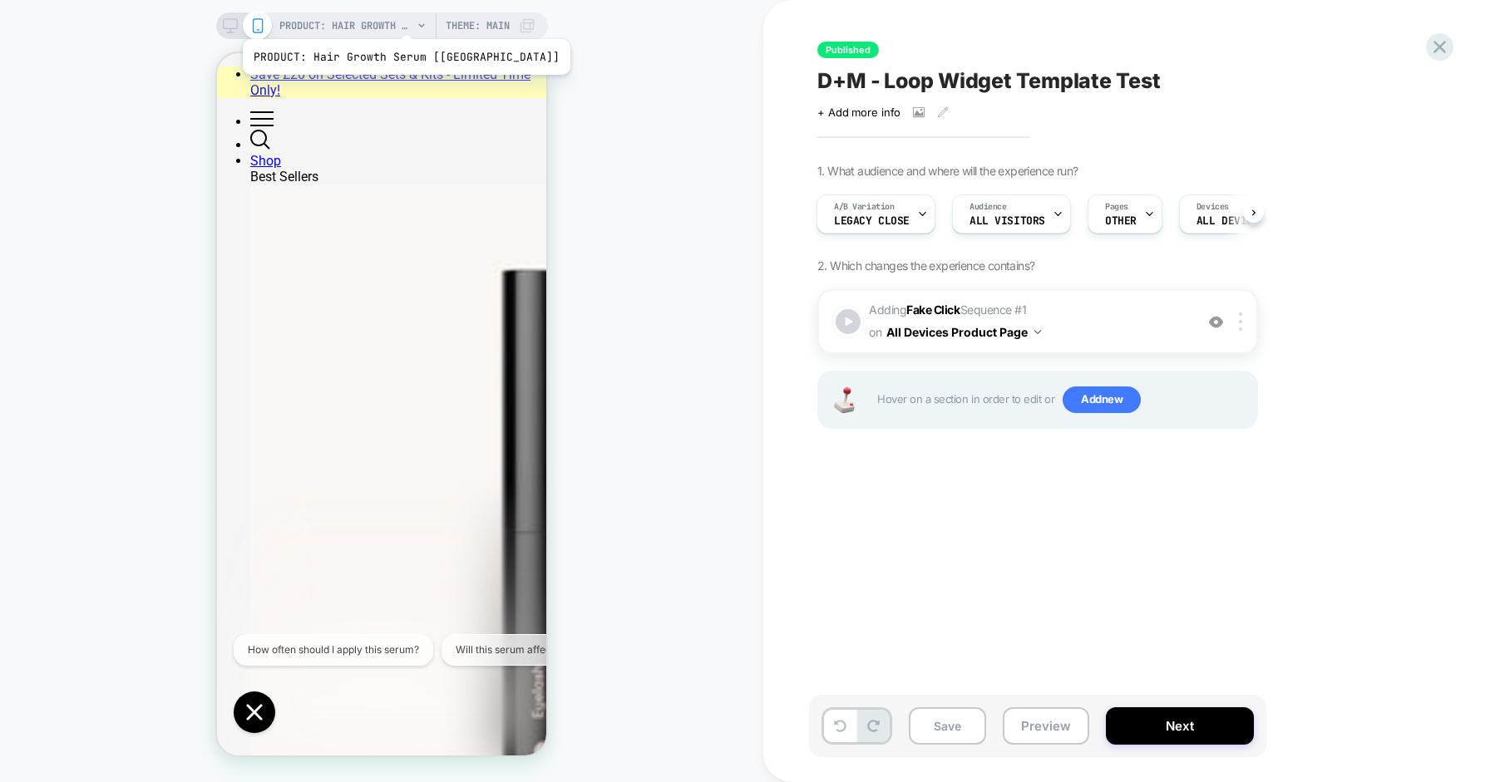
click at [367, 18] on span "PRODUCT: Hair Growth Serum [uklash]" at bounding box center [345, 25] width 133 height 27
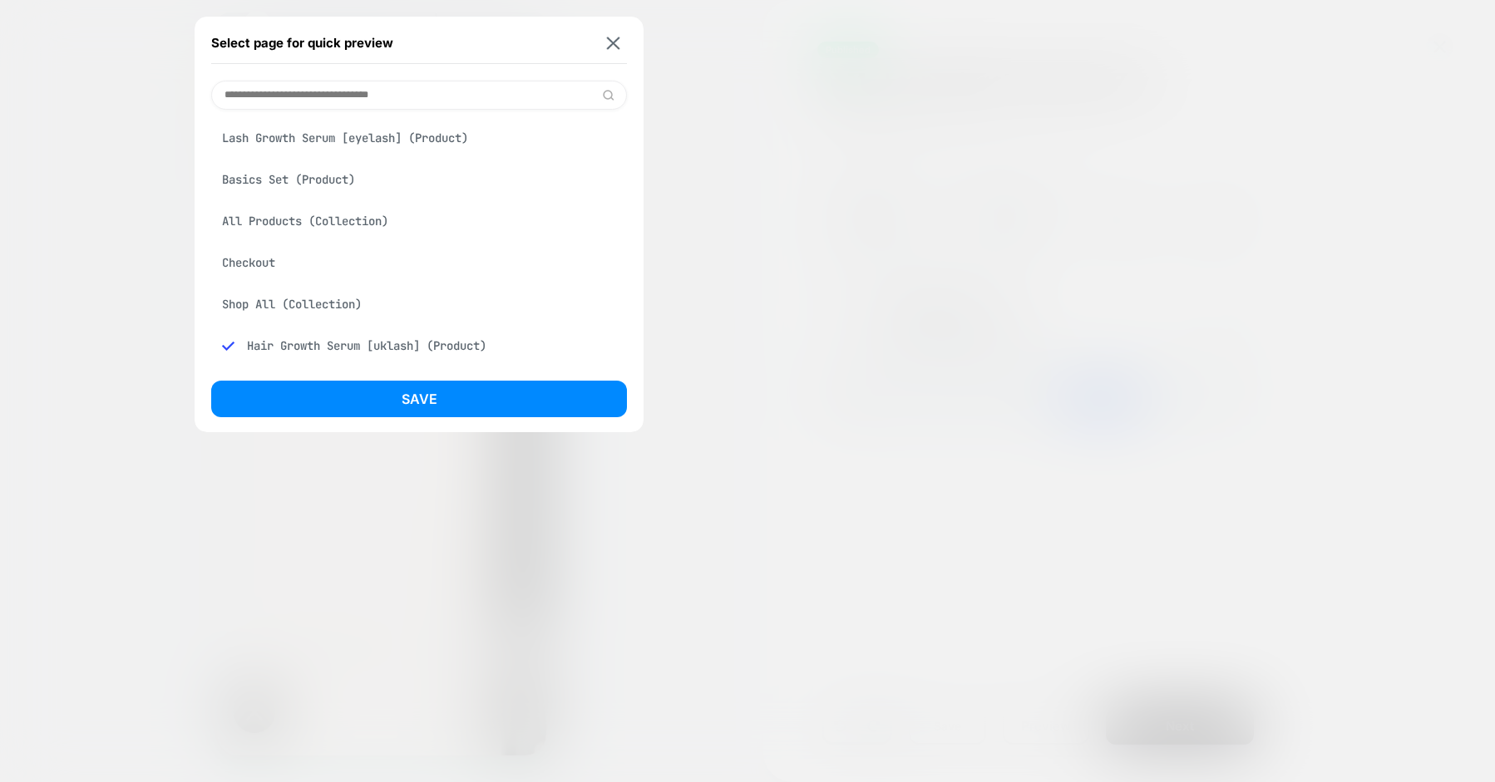
click at [352, 138] on div "Lash Growth Serum [eyelash] (Product)" at bounding box center [419, 138] width 416 height 32
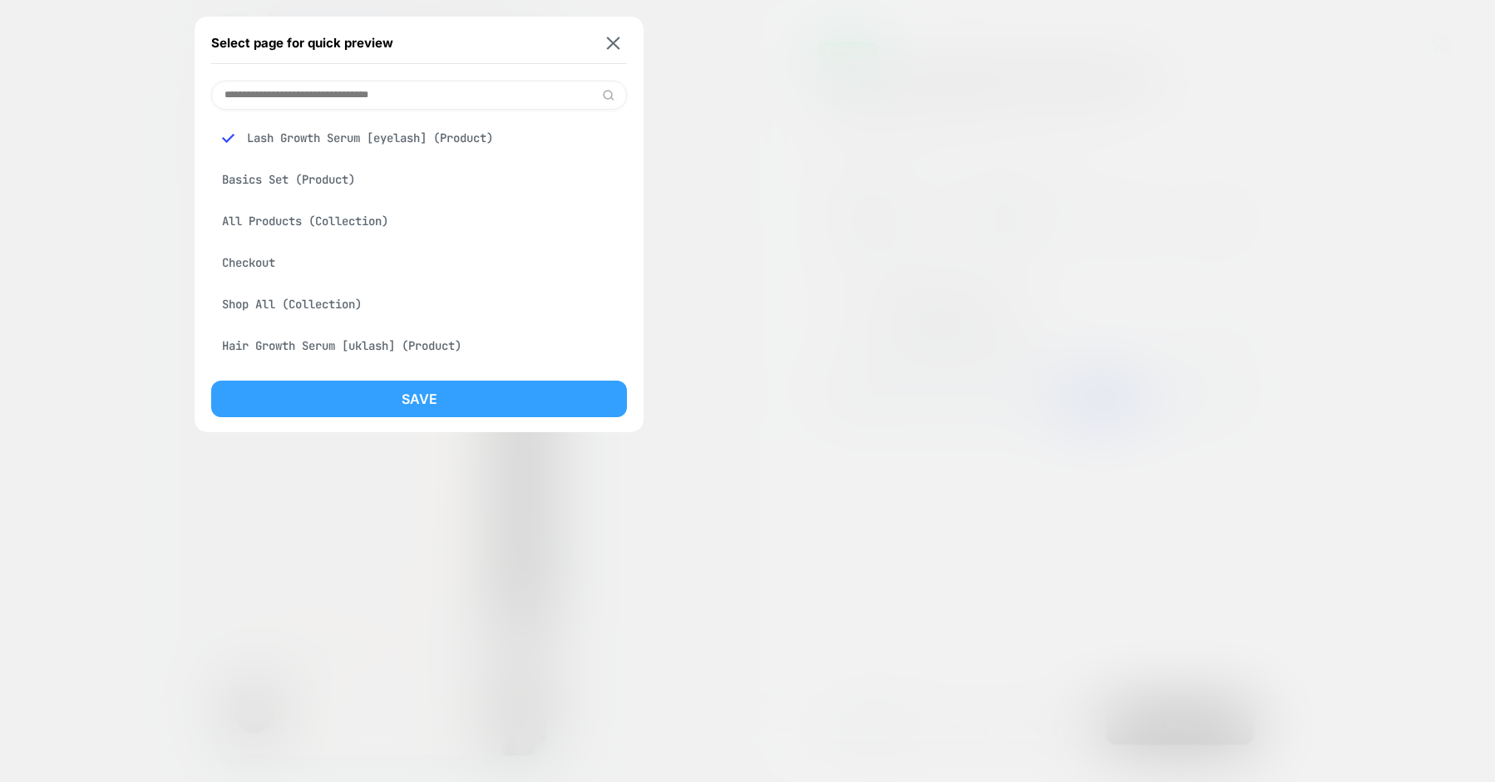
click at [425, 400] on button "Save" at bounding box center [419, 399] width 416 height 37
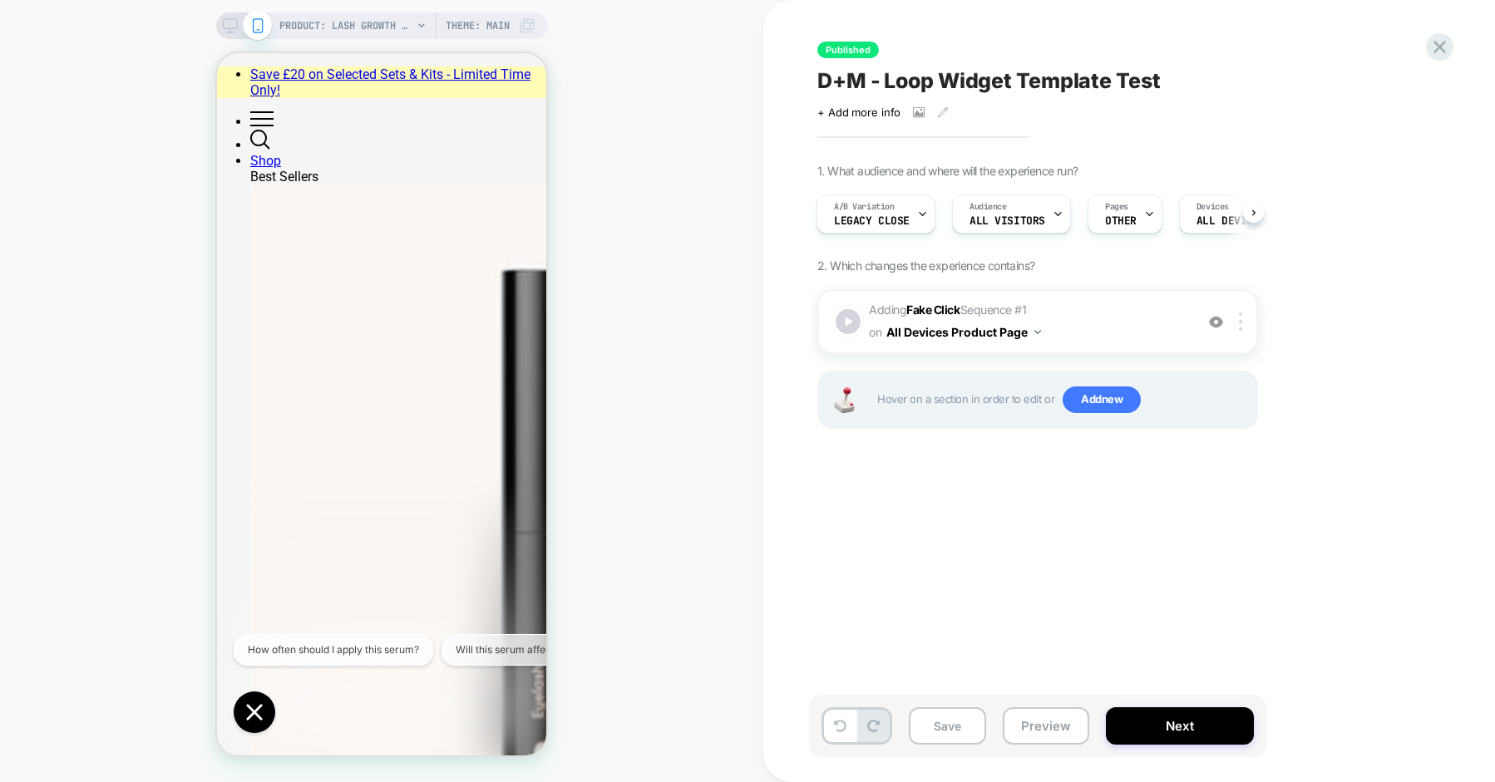
scroll to position [0, 2]
click at [845, 320] on div at bounding box center [848, 322] width 29 height 29
click at [1100, 406] on span "Add new" at bounding box center [1101, 400] width 78 height 27
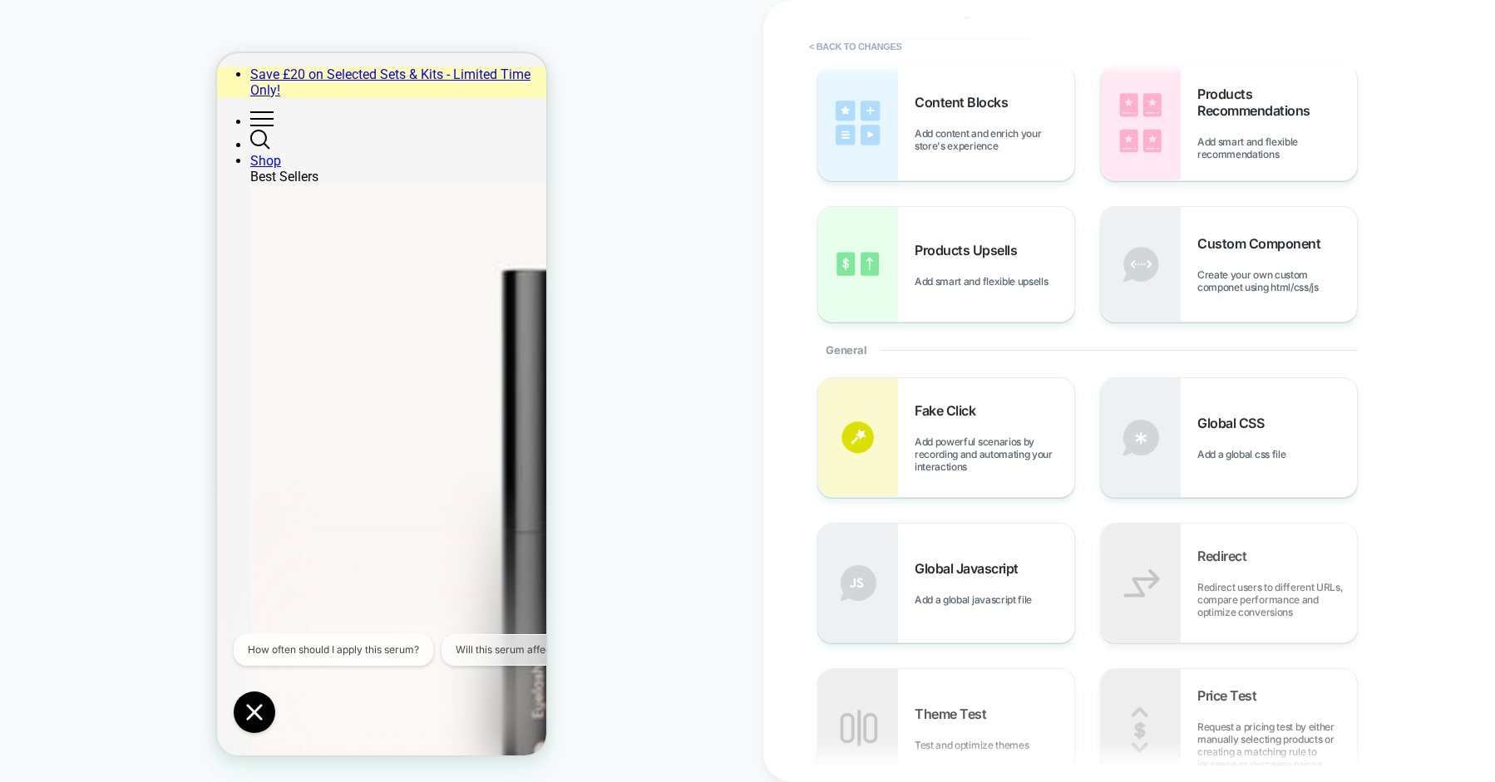
scroll to position [91, 0]
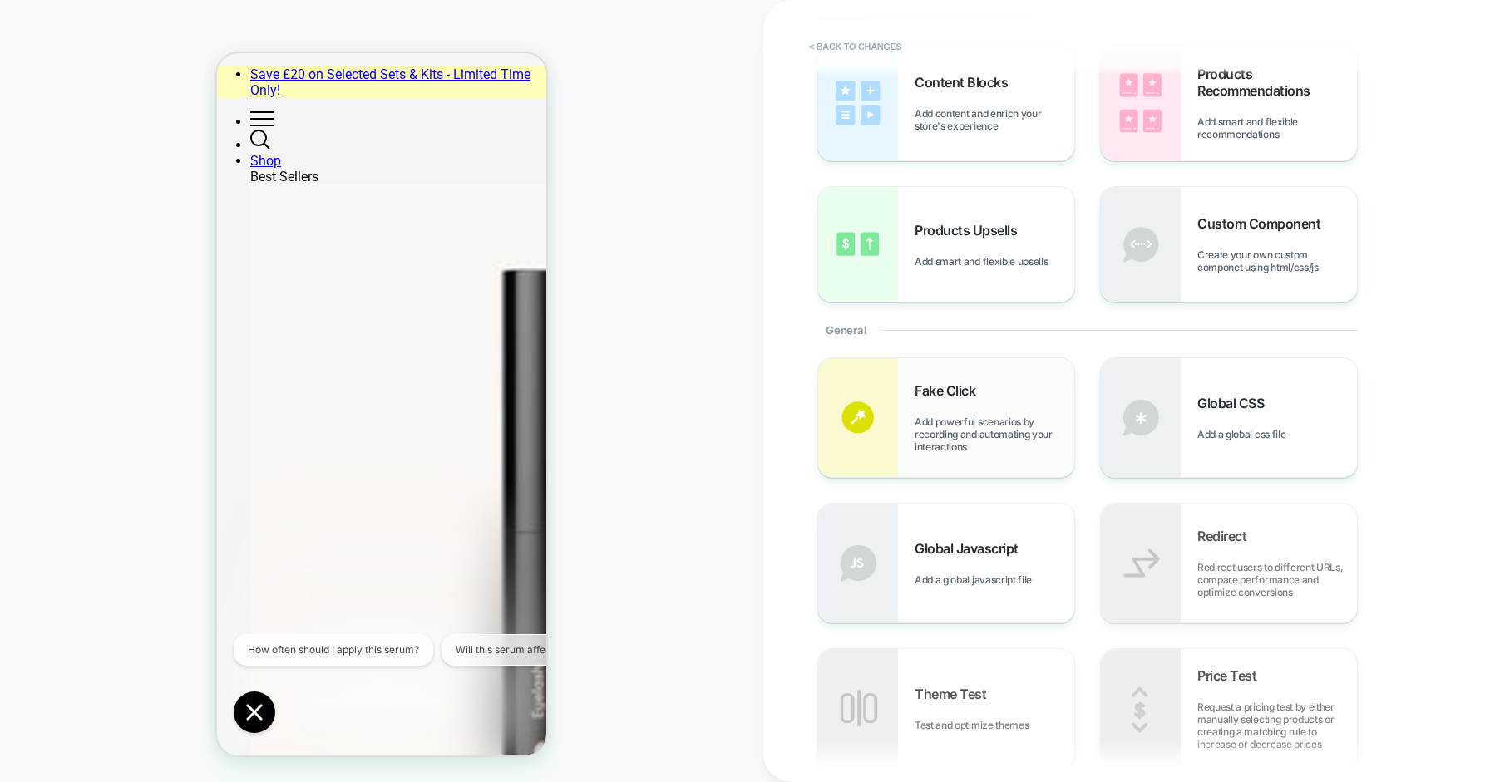
click at [972, 434] on span "Add powerful scenarios by recording and automating your interactions" at bounding box center [994, 434] width 160 height 37
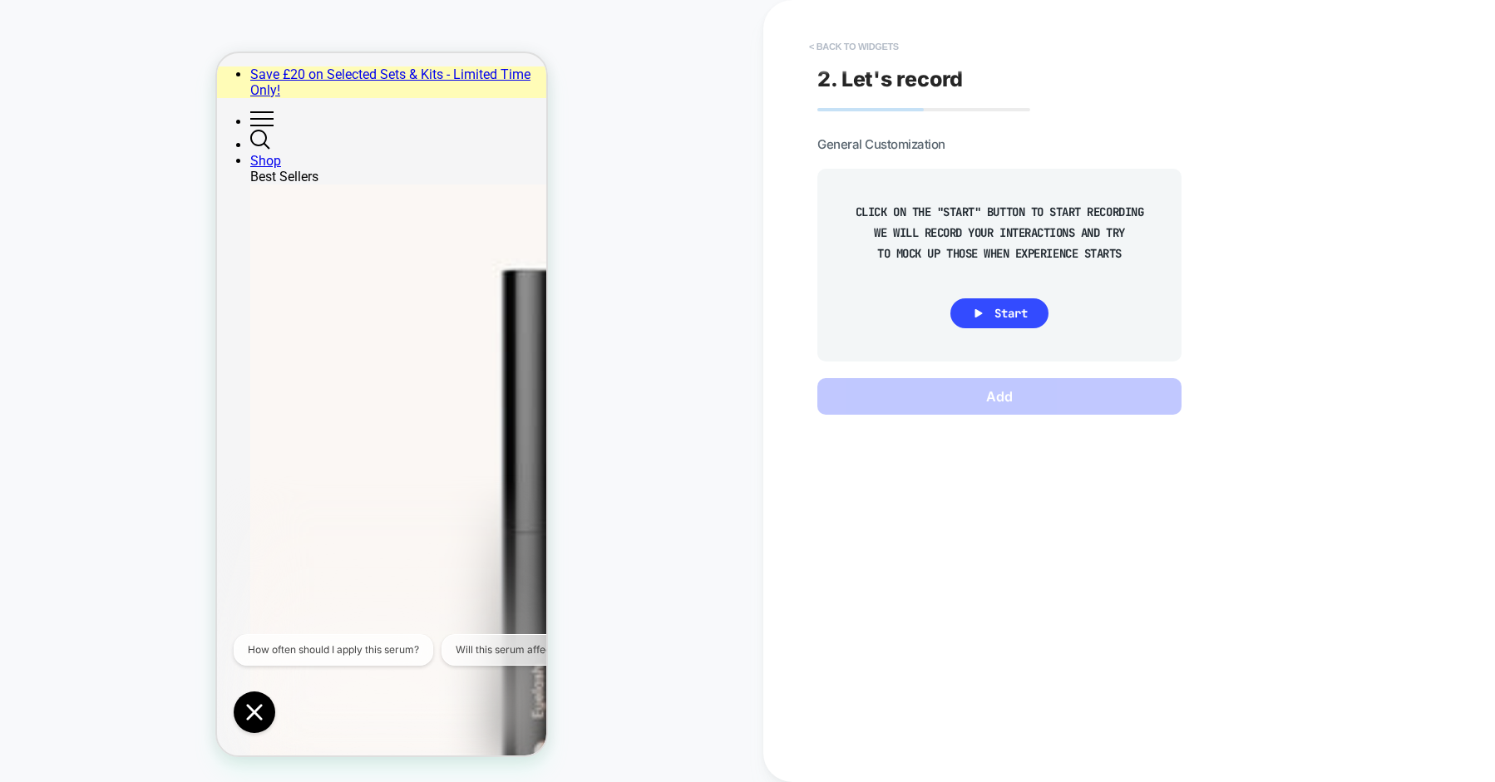
click at [863, 50] on button "< Back to widgets" at bounding box center [854, 46] width 106 height 27
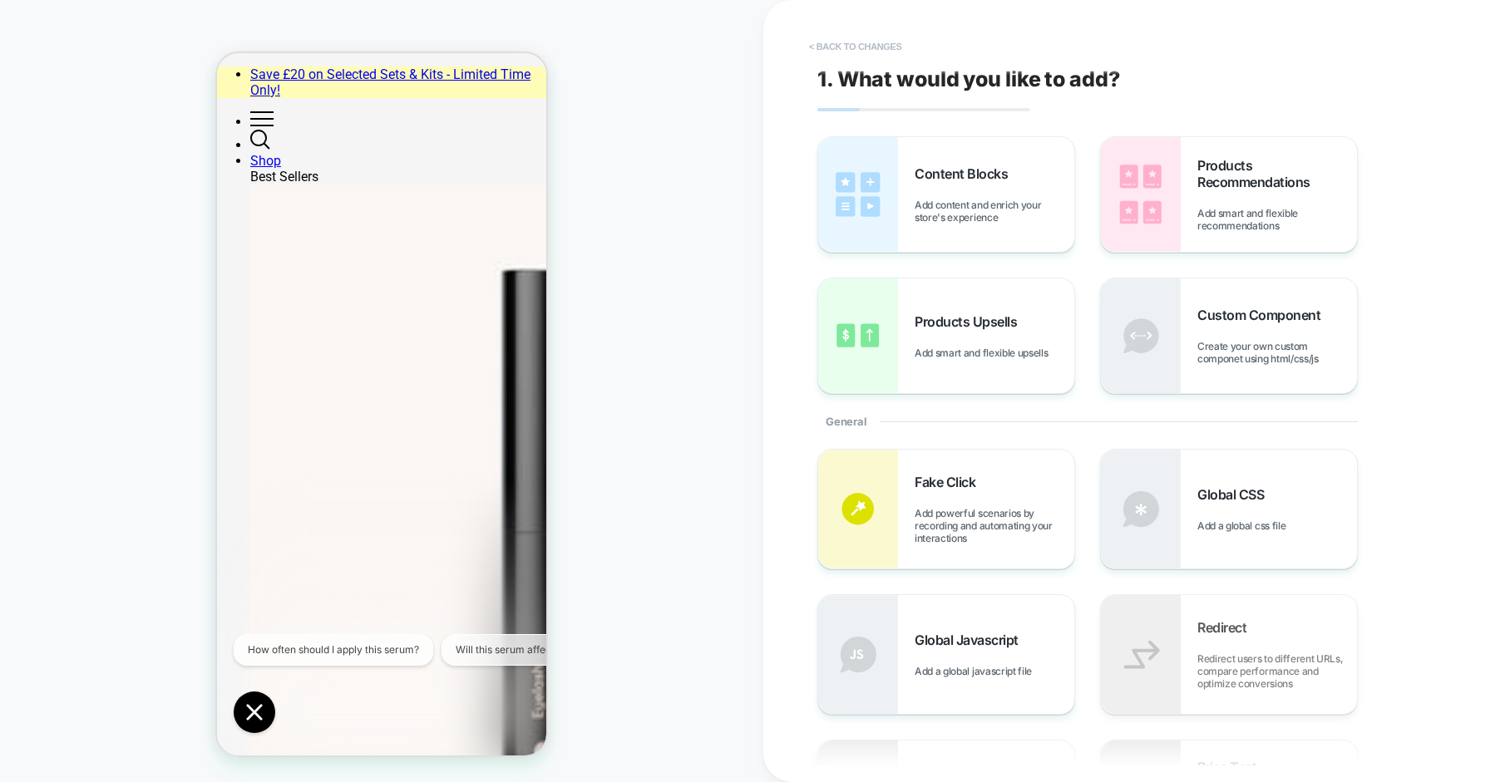
click at [877, 57] on button "< Back to changes" at bounding box center [856, 46] width 110 height 27
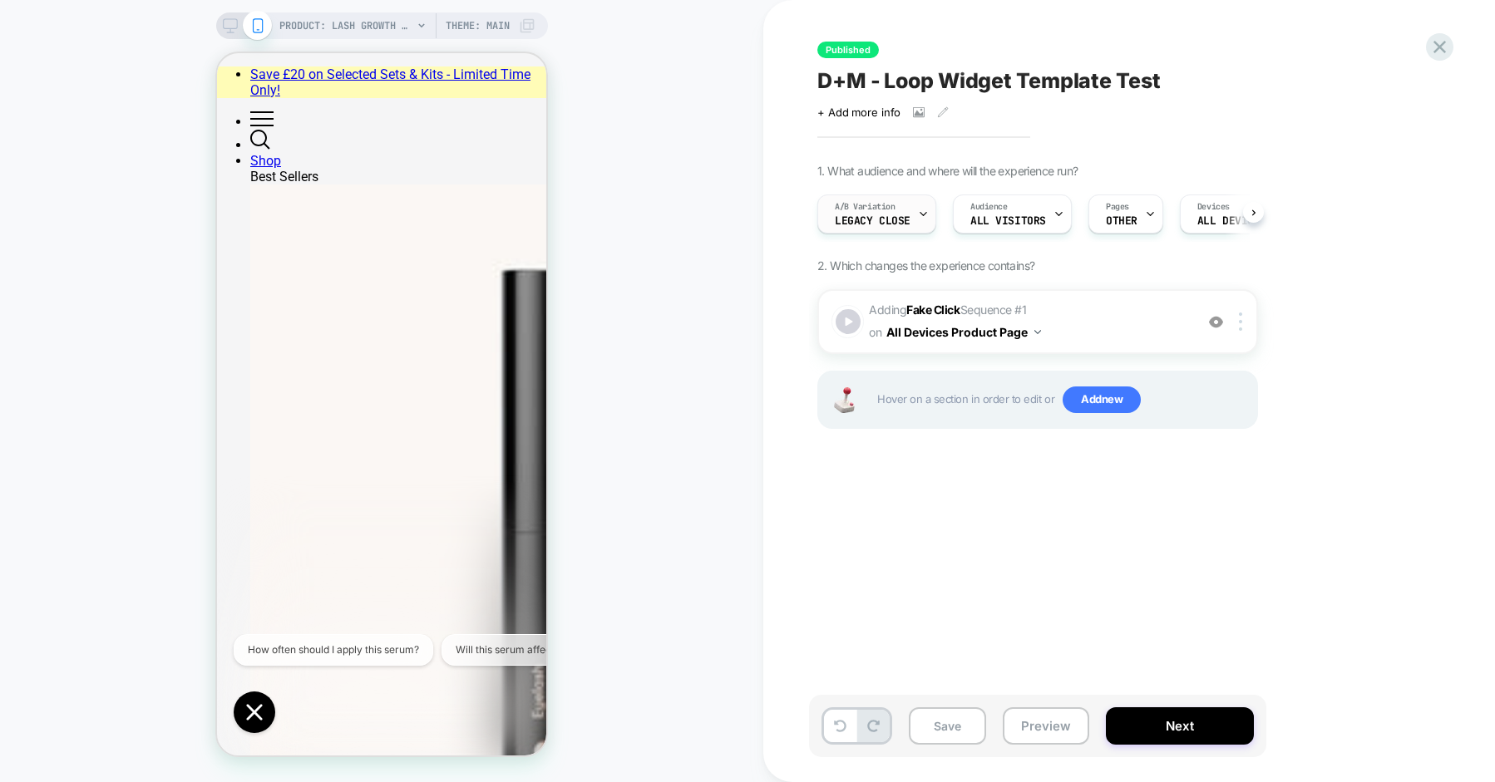
scroll to position [0, 1]
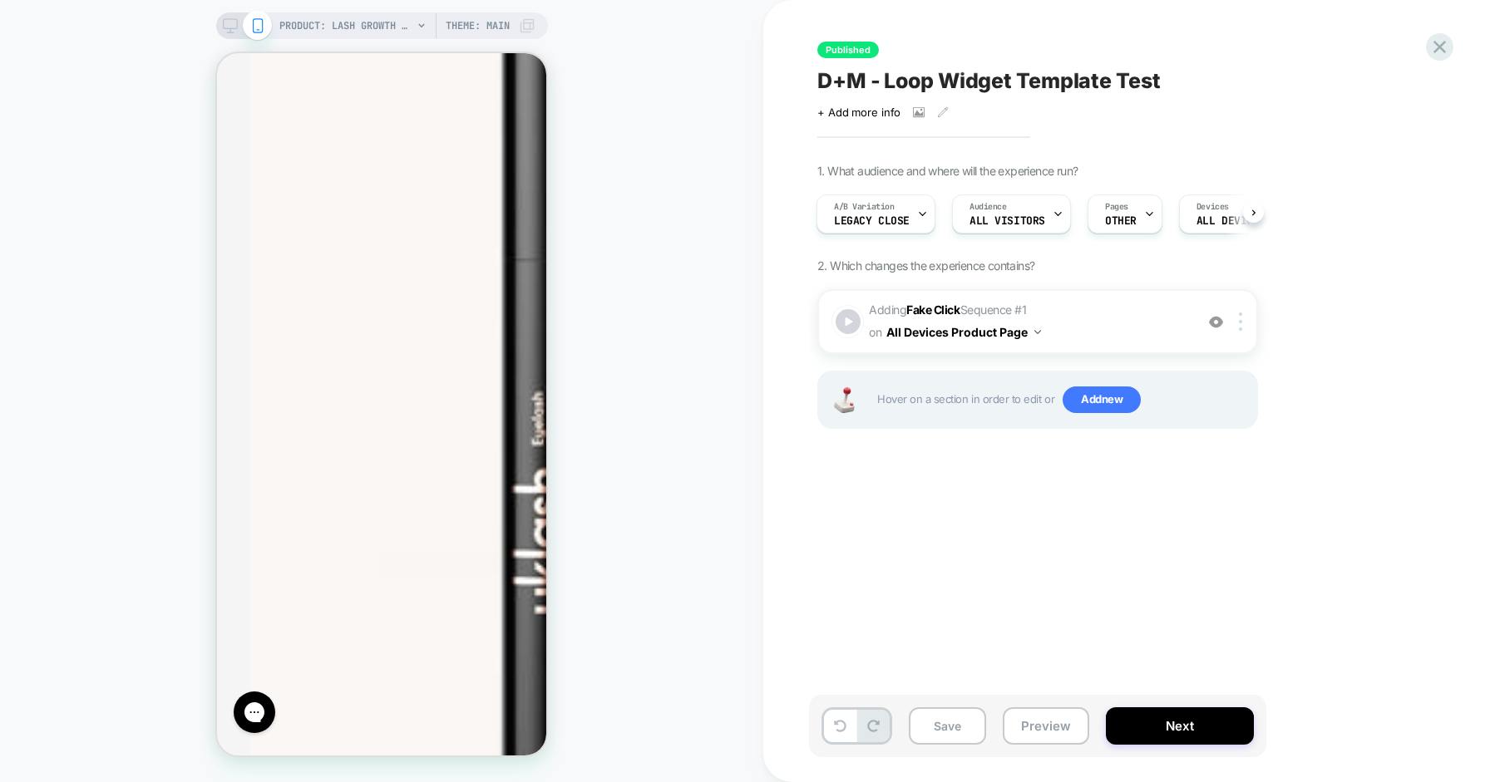
scroll to position [278, 0]
click at [0, 0] on span "Add new" at bounding box center [0, 0] width 0 height 0
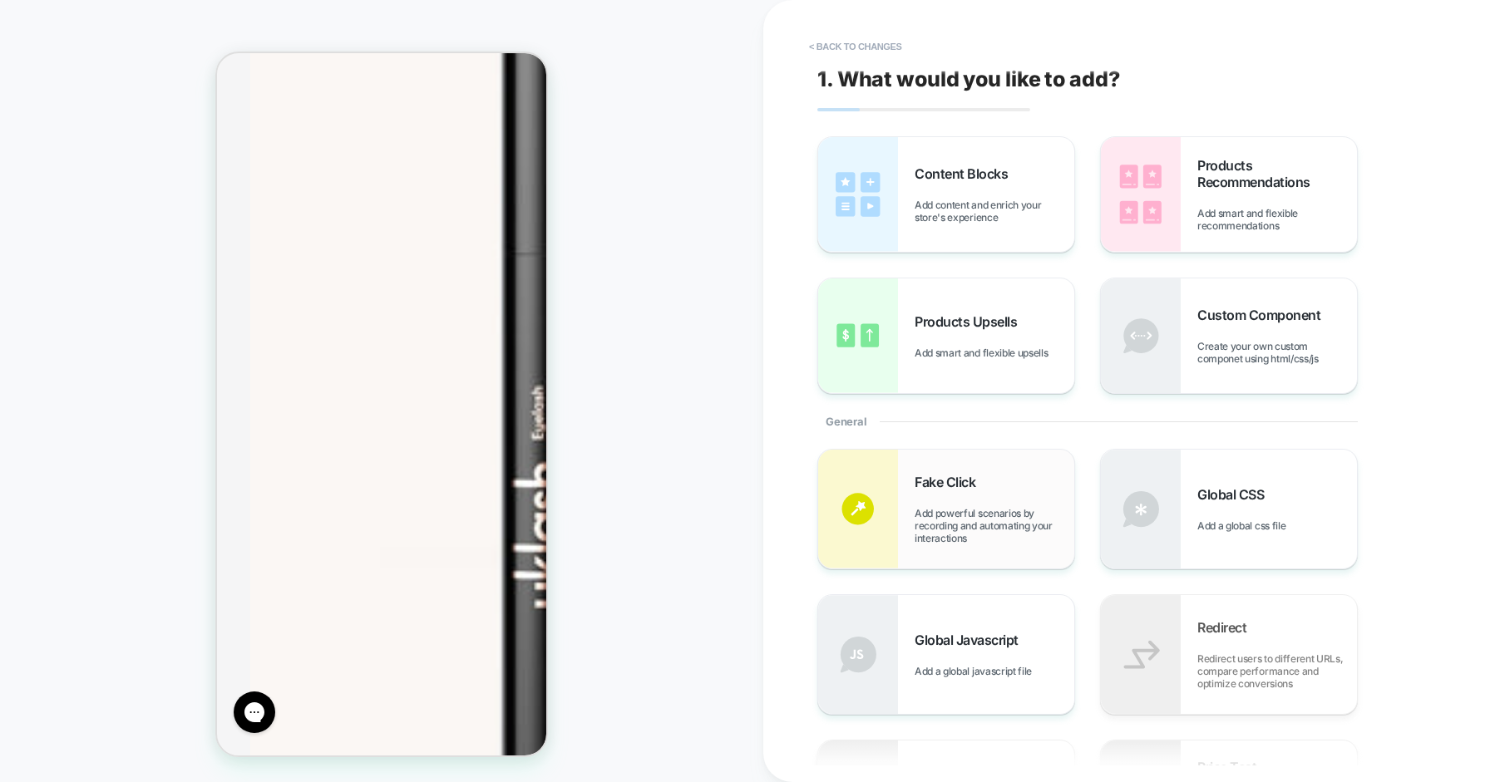
click at [0, 0] on div "Fake Click Add powerful scenarios by recording and automating your interactions" at bounding box center [0, 0] width 0 height 0
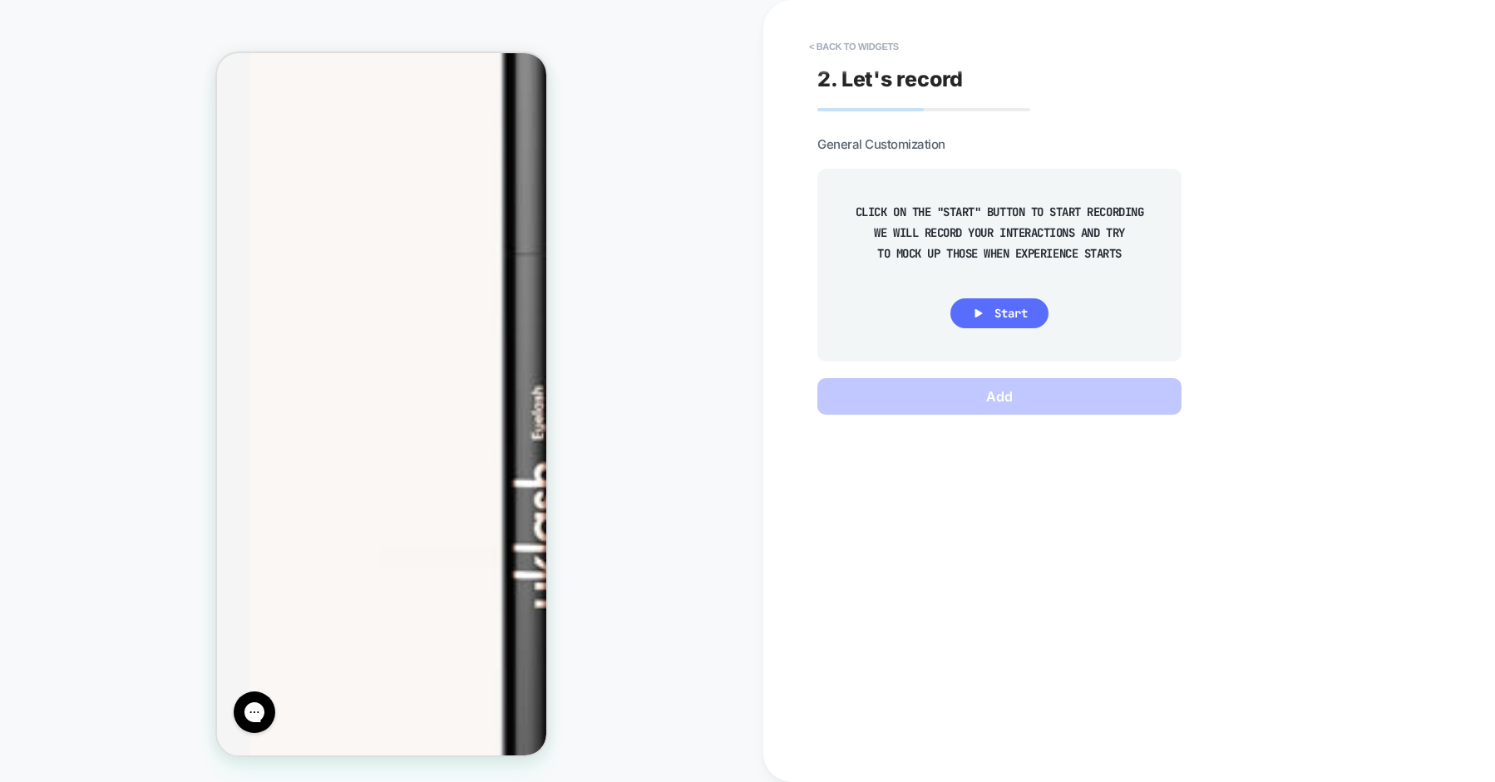
click at [0, 0] on span "Start" at bounding box center [0, 0] width 0 height 0
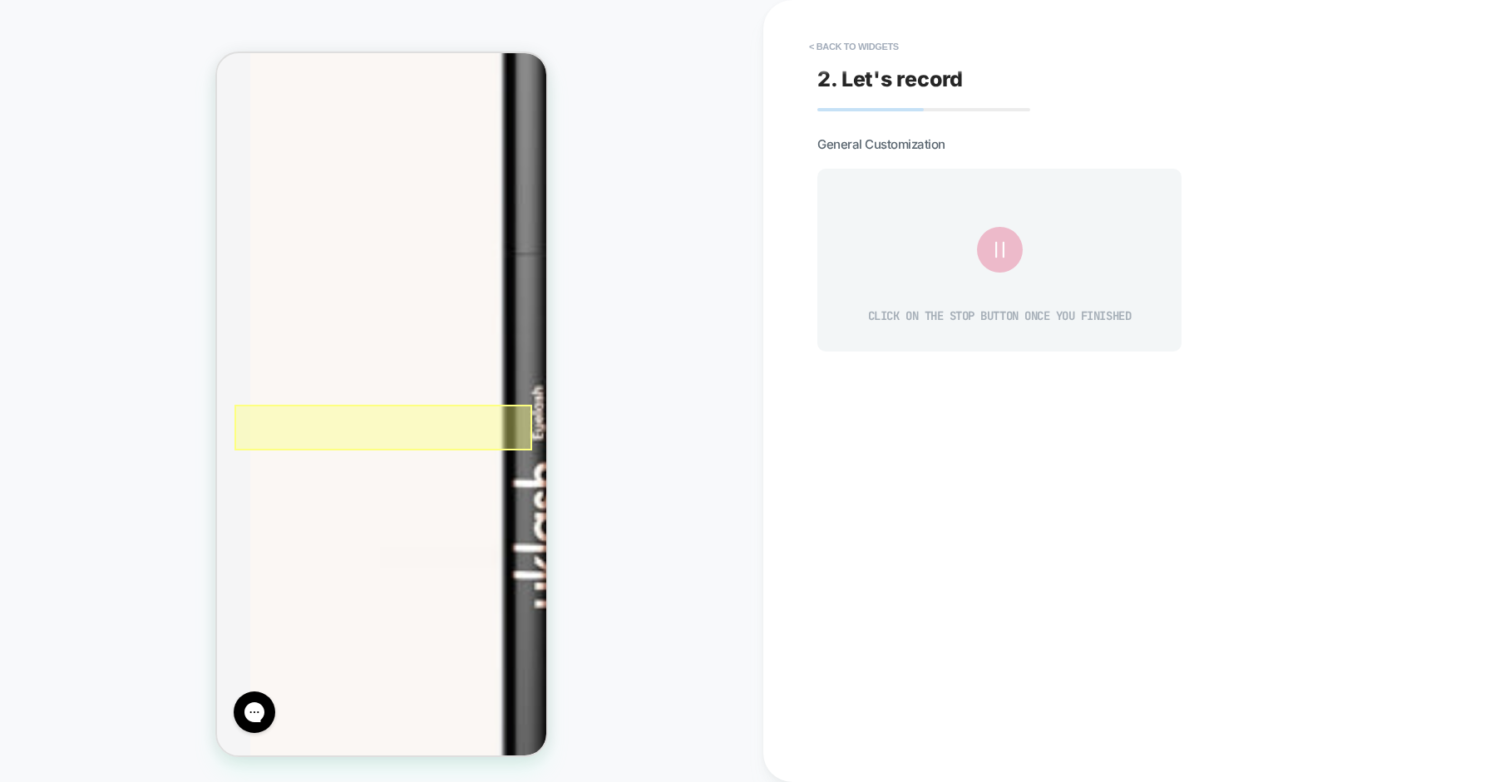
click at [391, 412] on div at bounding box center [383, 428] width 298 height 46
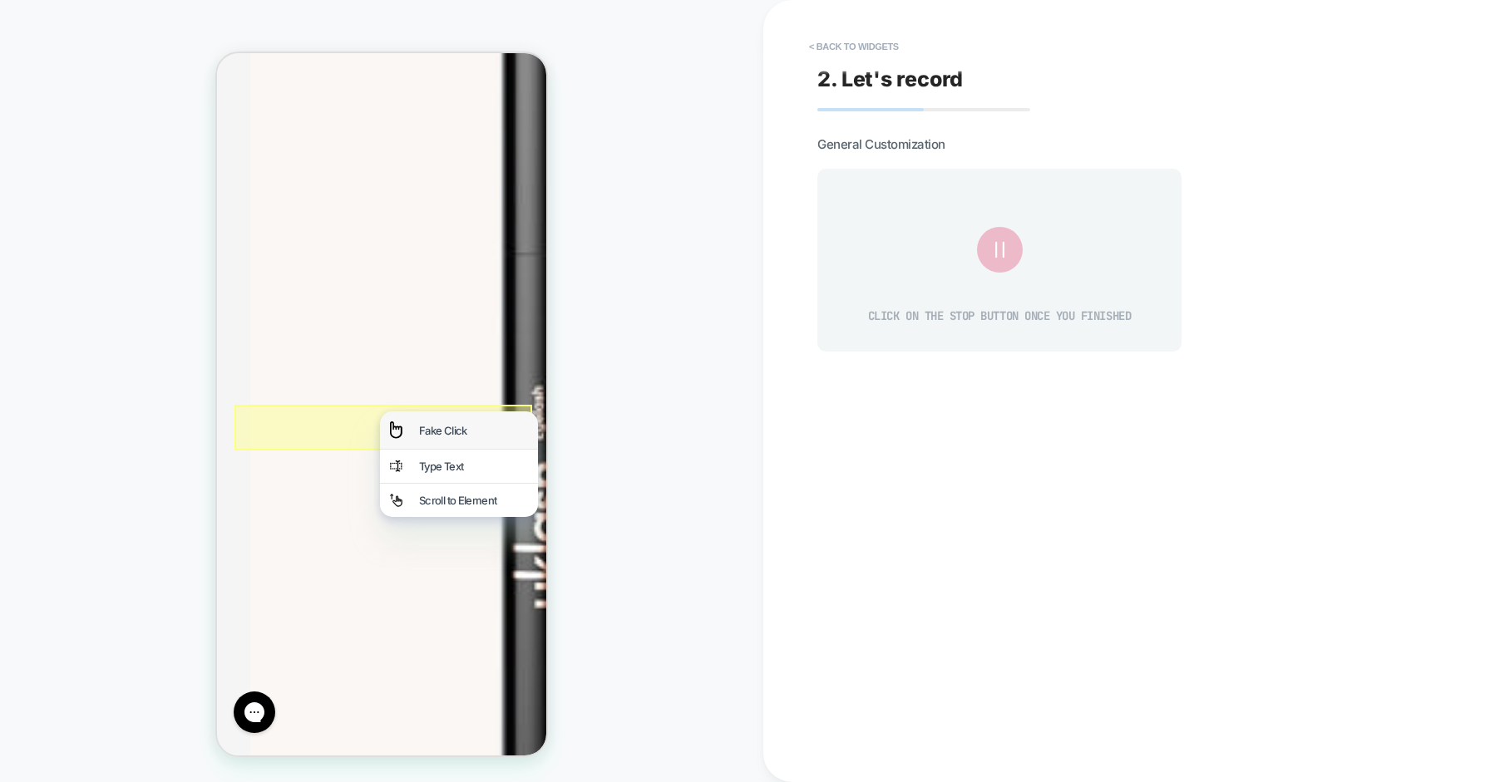
click at [434, 431] on div "Fake Click" at bounding box center [473, 430] width 109 height 13
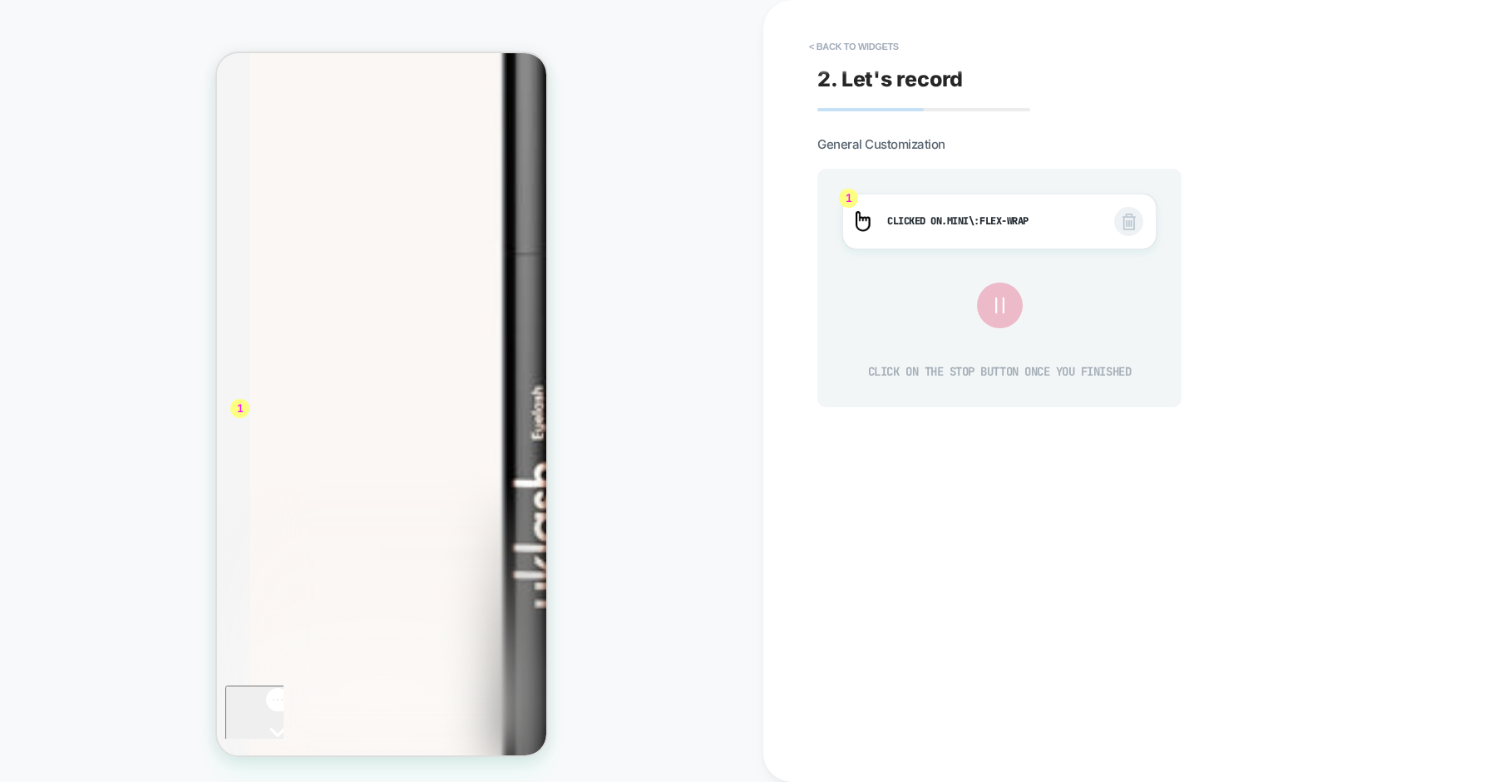
scroll to position [0, 0]
click at [0, 0] on icon at bounding box center [0, 0] width 0 height 0
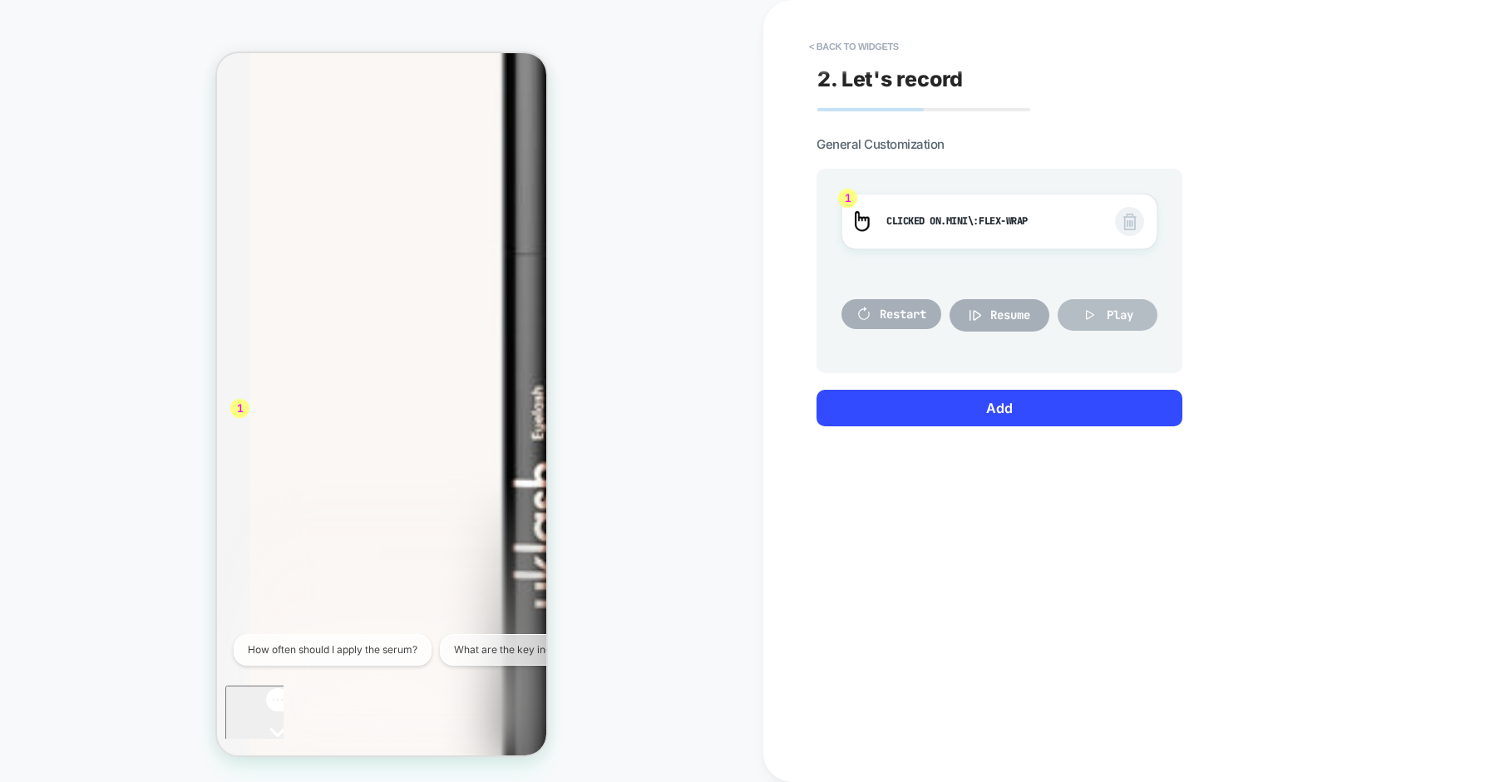
click at [0, 0] on icon at bounding box center [0, 0] width 0 height 0
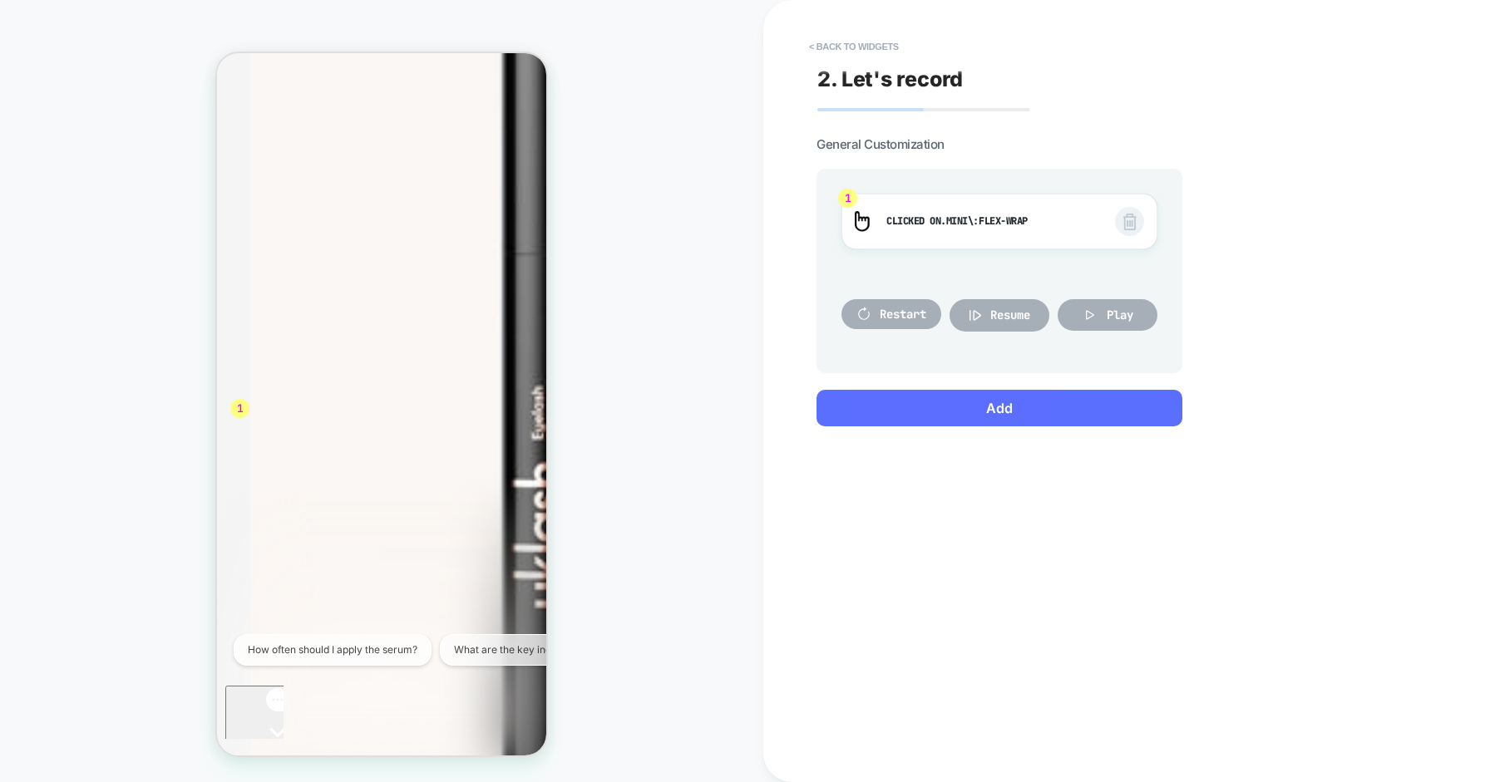
click at [0, 0] on button "Add" at bounding box center [0, 0] width 0 height 0
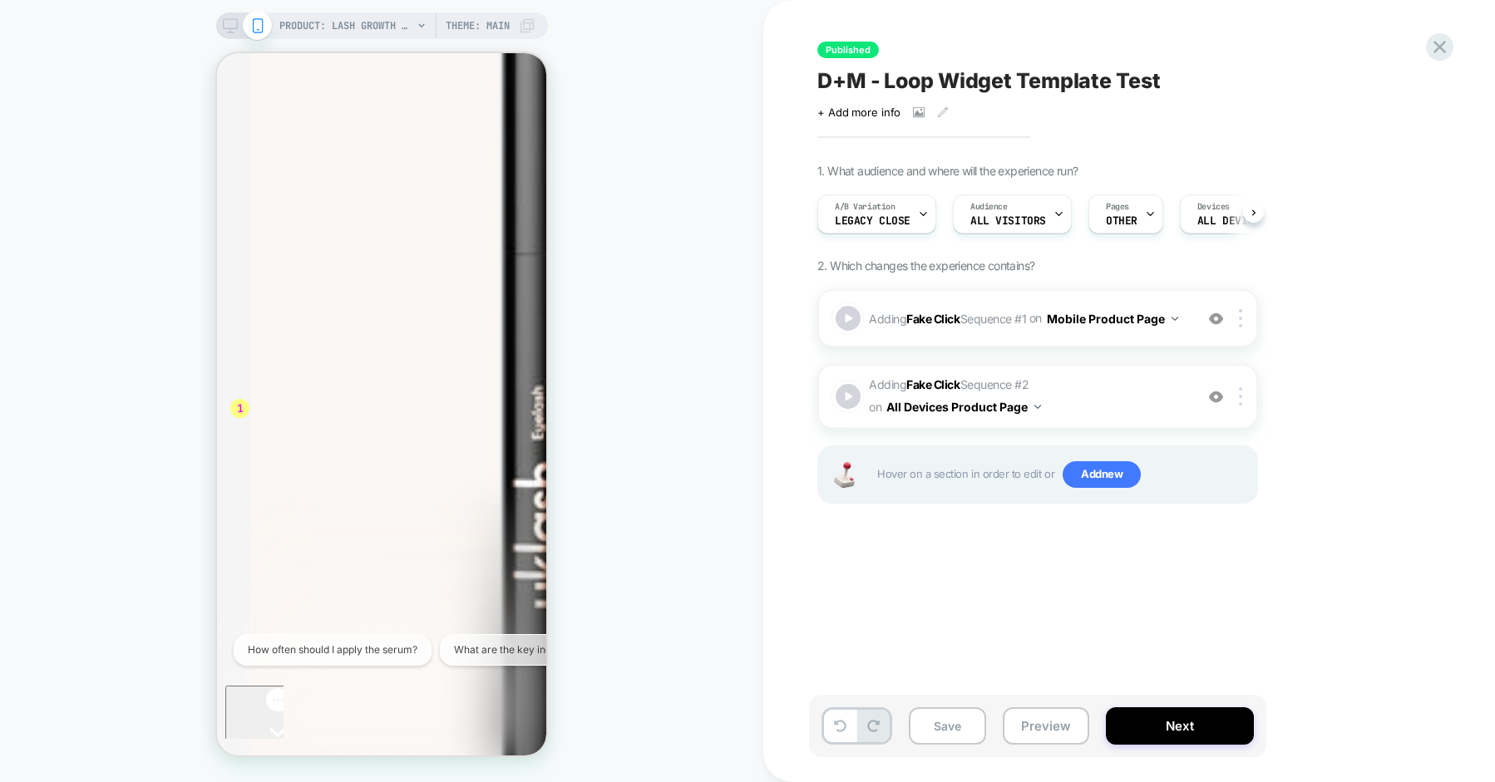
scroll to position [0, 1]
click at [0, 0] on img at bounding box center [0, 0] width 0 height 0
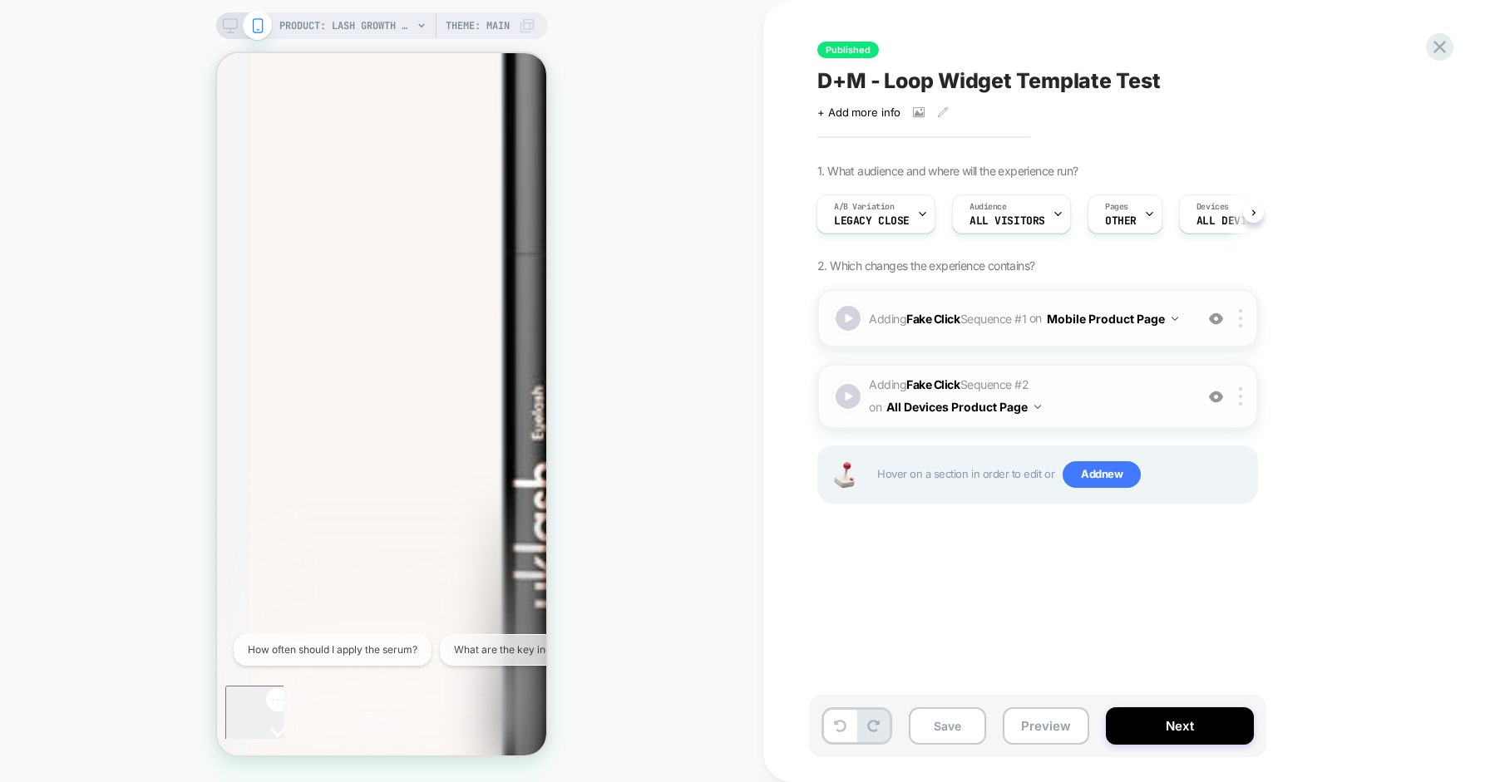
click at [0, 0] on button "Mobile Product Page" at bounding box center [0, 0] width 0 height 0
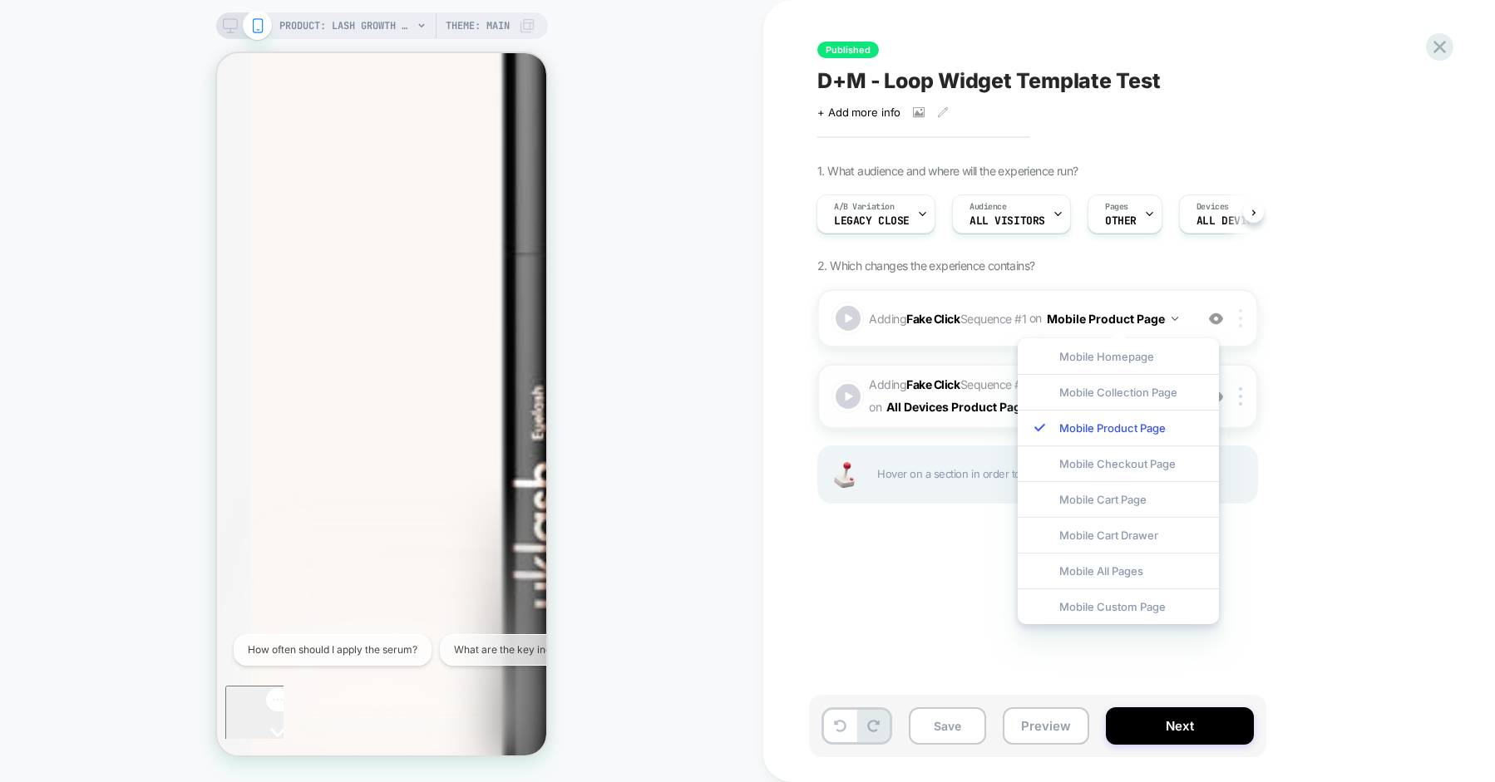
click at [0, 0] on div at bounding box center [0, 0] width 0 height 0
click at [0, 0] on div "1. What audience and where will the experience run? A/B Variation Legacy close …" at bounding box center [0, 0] width 0 height 0
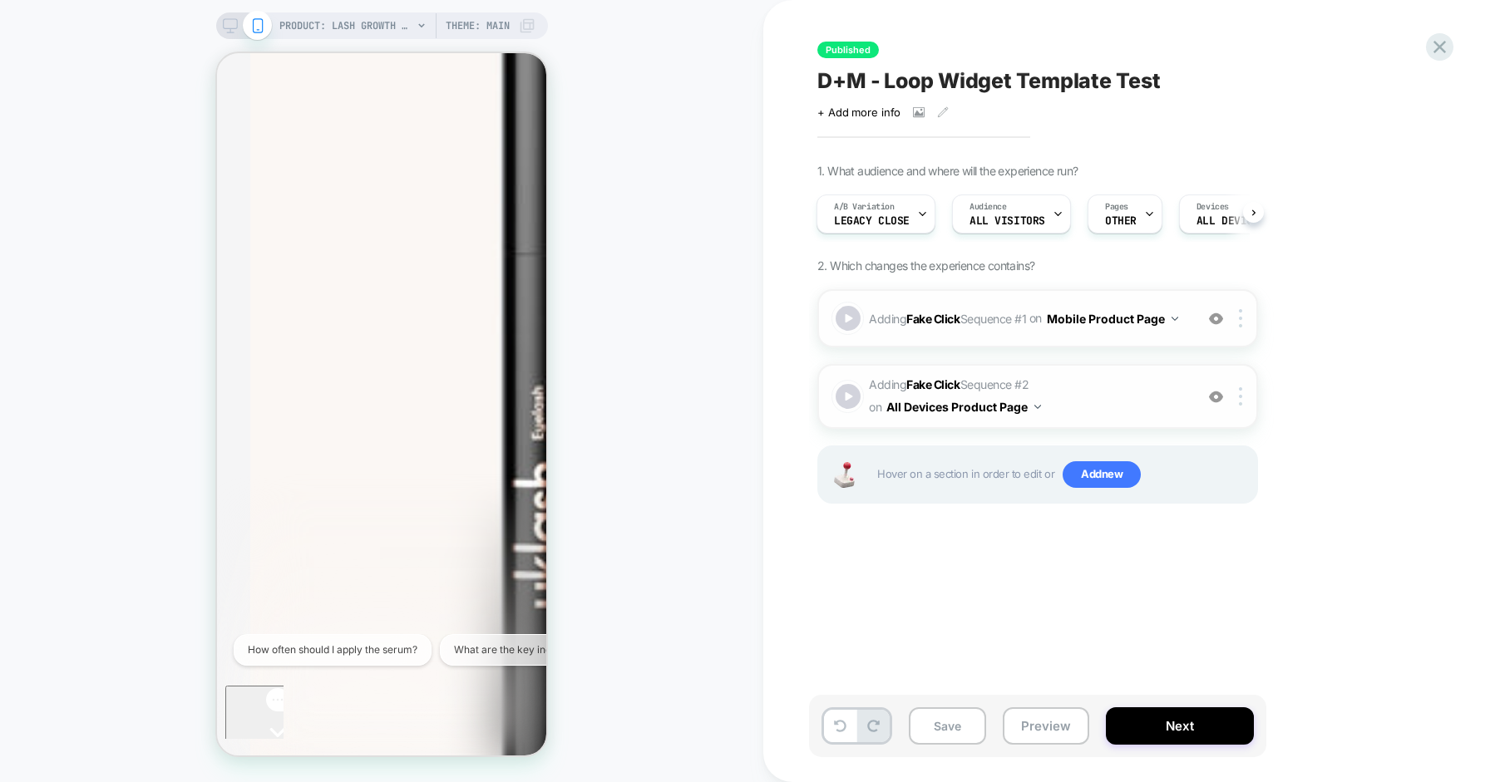
click at [1240, 308] on div "Adding Fake Click Sequence # 1 on Mobile Product Page Add Before Add After Copy…" at bounding box center [1037, 318] width 441 height 58
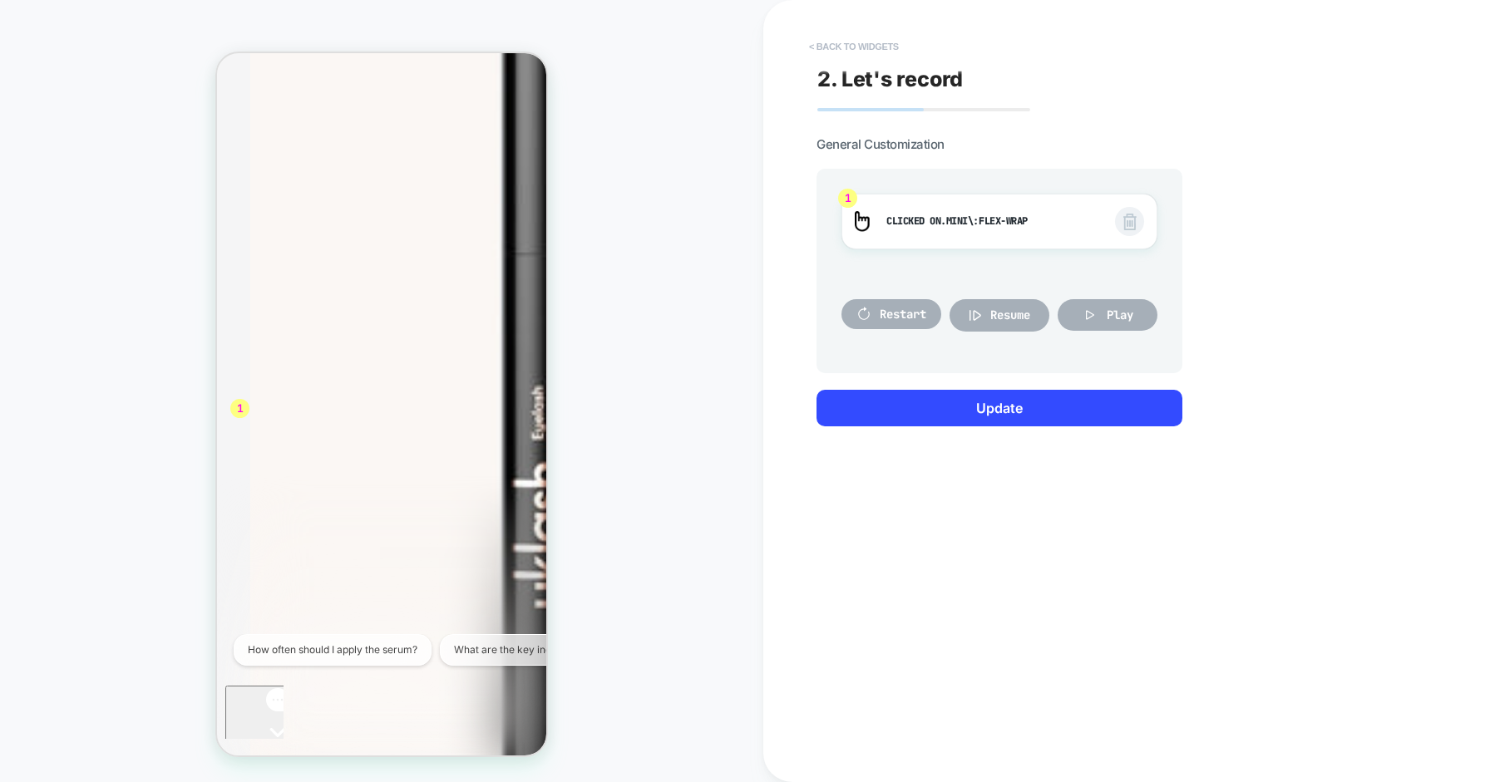
click at [0, 0] on button "< Back to widgets" at bounding box center [0, 0] width 0 height 0
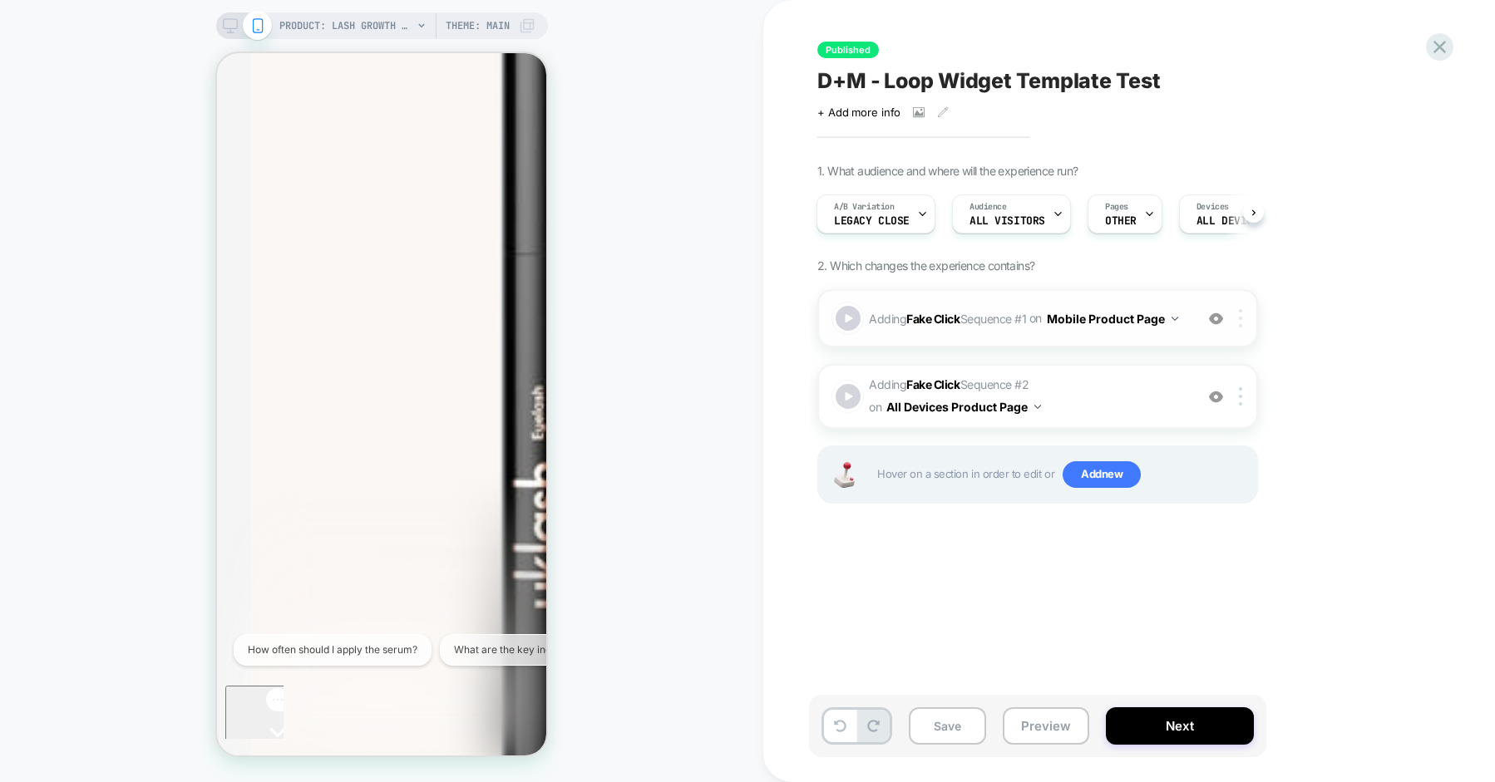
click at [1239, 313] on img at bounding box center [1240, 318] width 3 height 18
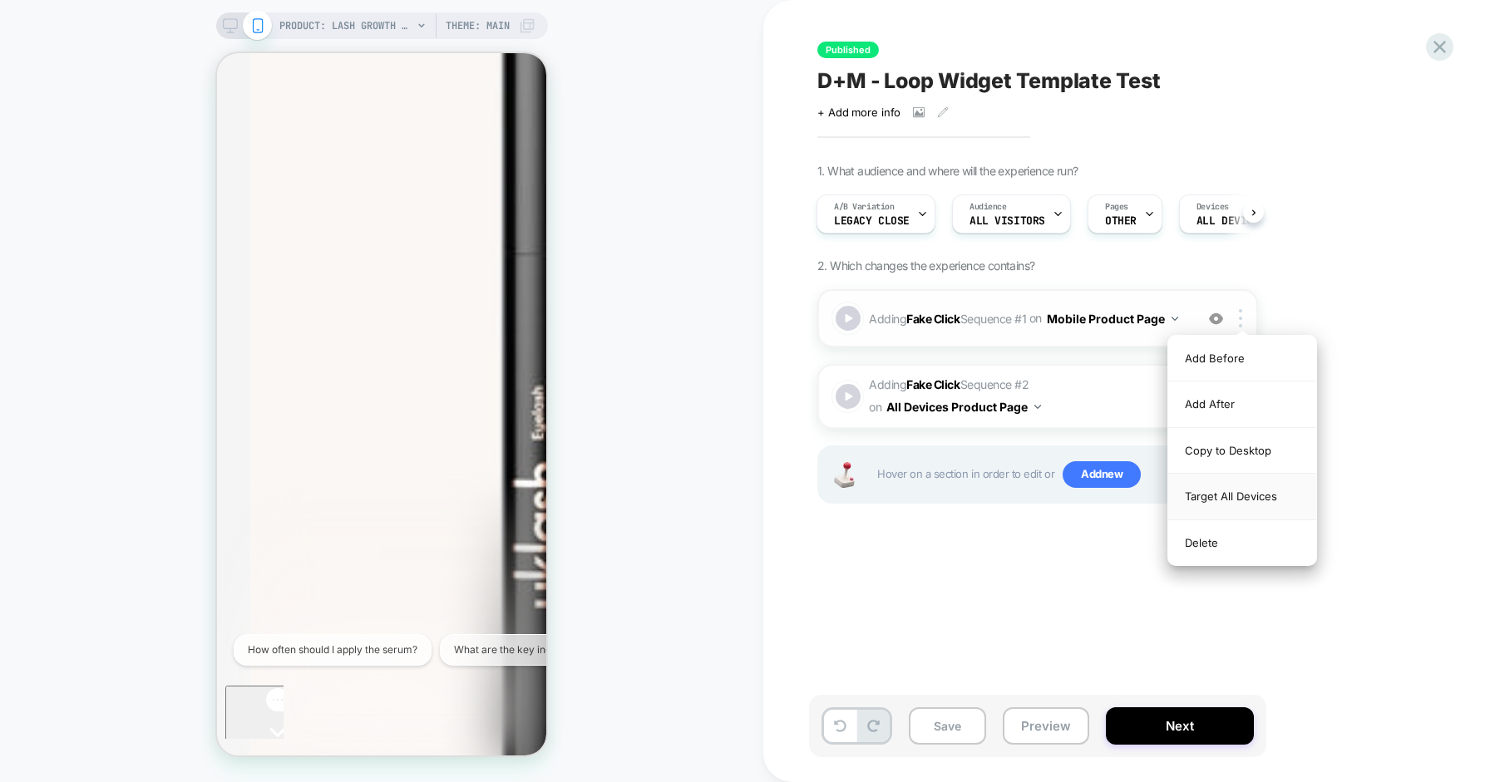
click at [1229, 492] on div "Target All Devices" at bounding box center [1242, 497] width 148 height 46
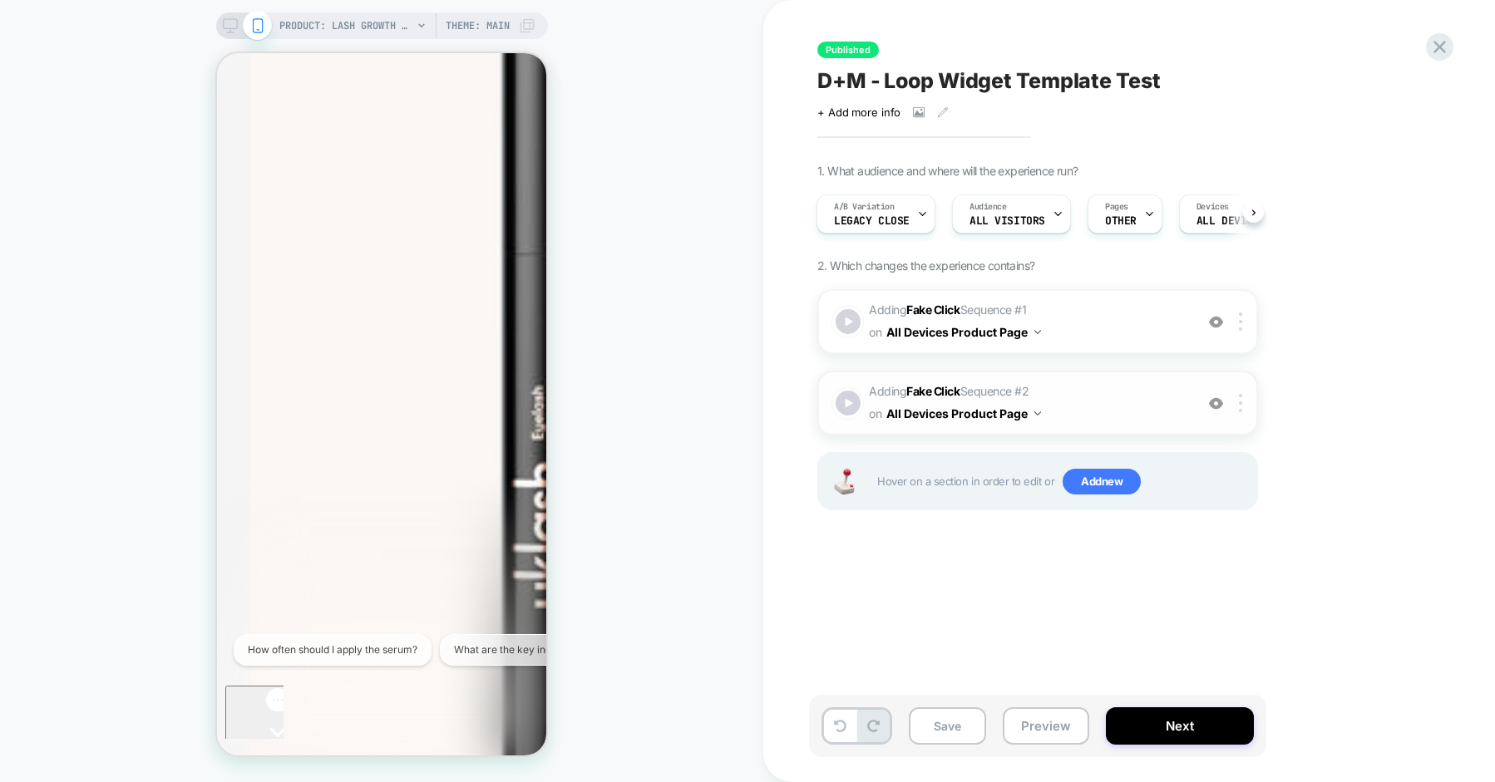
click at [1123, 382] on span "Adding Fake Click Sequence # 2 on All Devices Product Page" at bounding box center [1027, 403] width 317 height 45
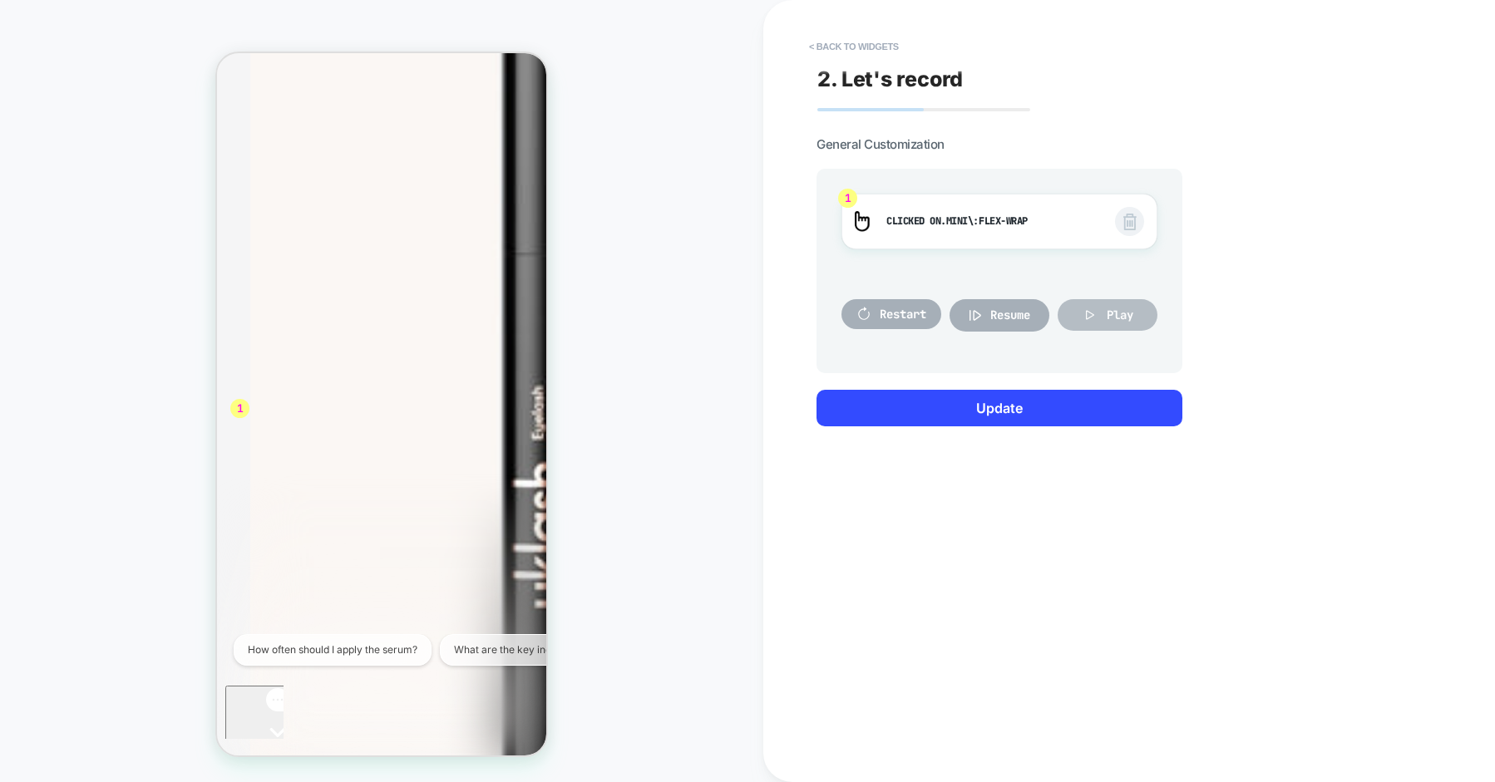
click at [1090, 309] on icon at bounding box center [1090, 315] width 17 height 17
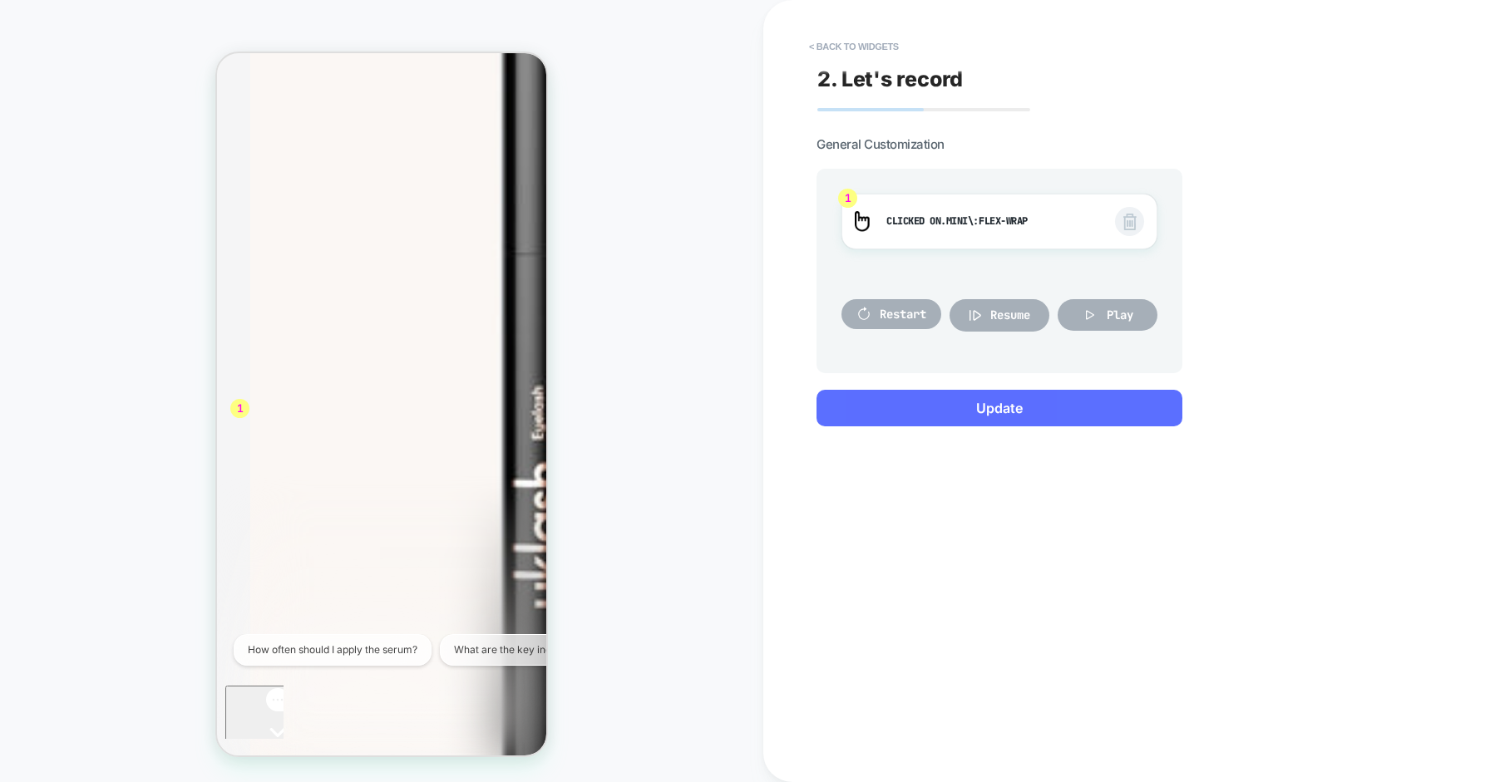
click at [0, 0] on button "Update" at bounding box center [0, 0] width 0 height 0
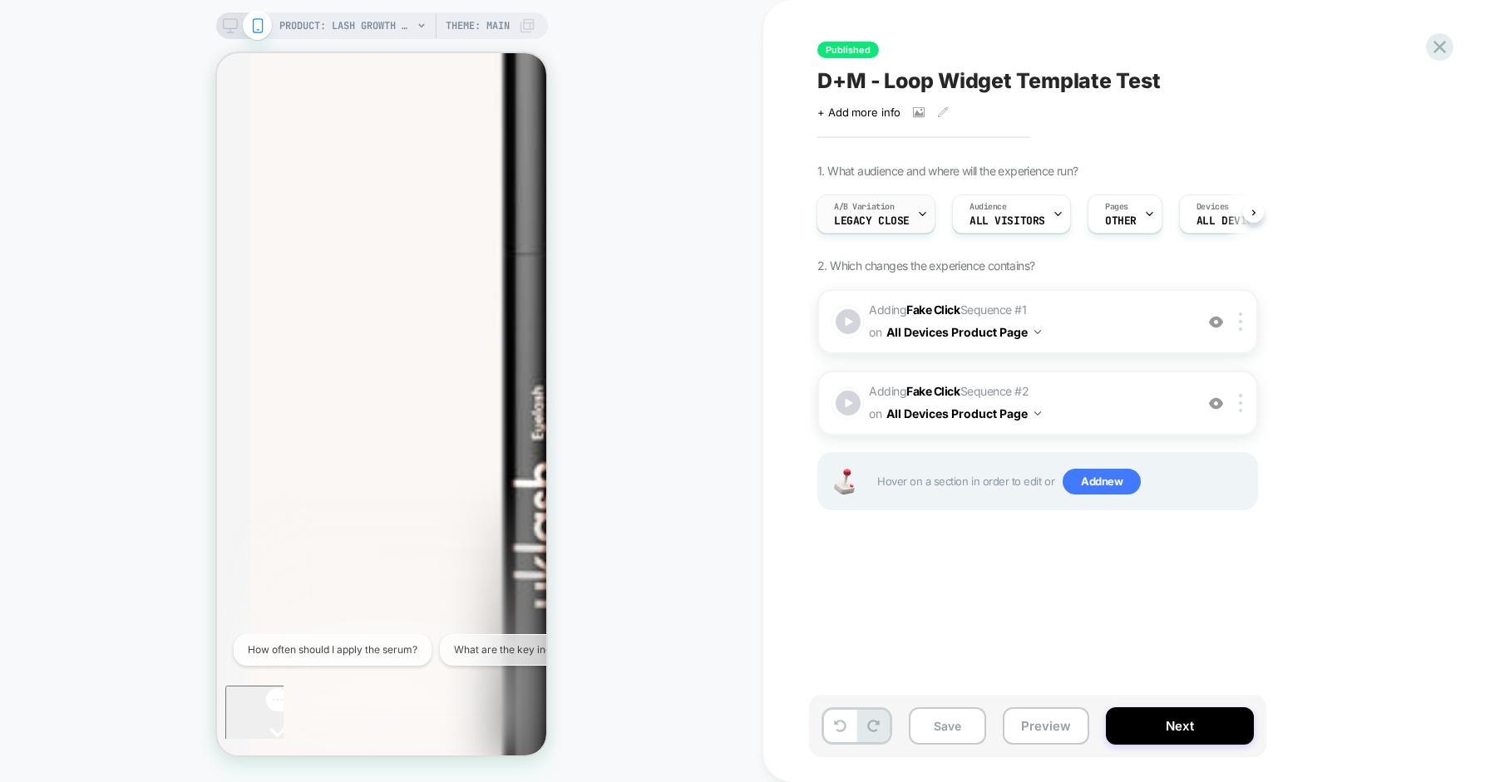
click at [914, 212] on div "A/B Variation Legacy close" at bounding box center [871, 213] width 109 height 37
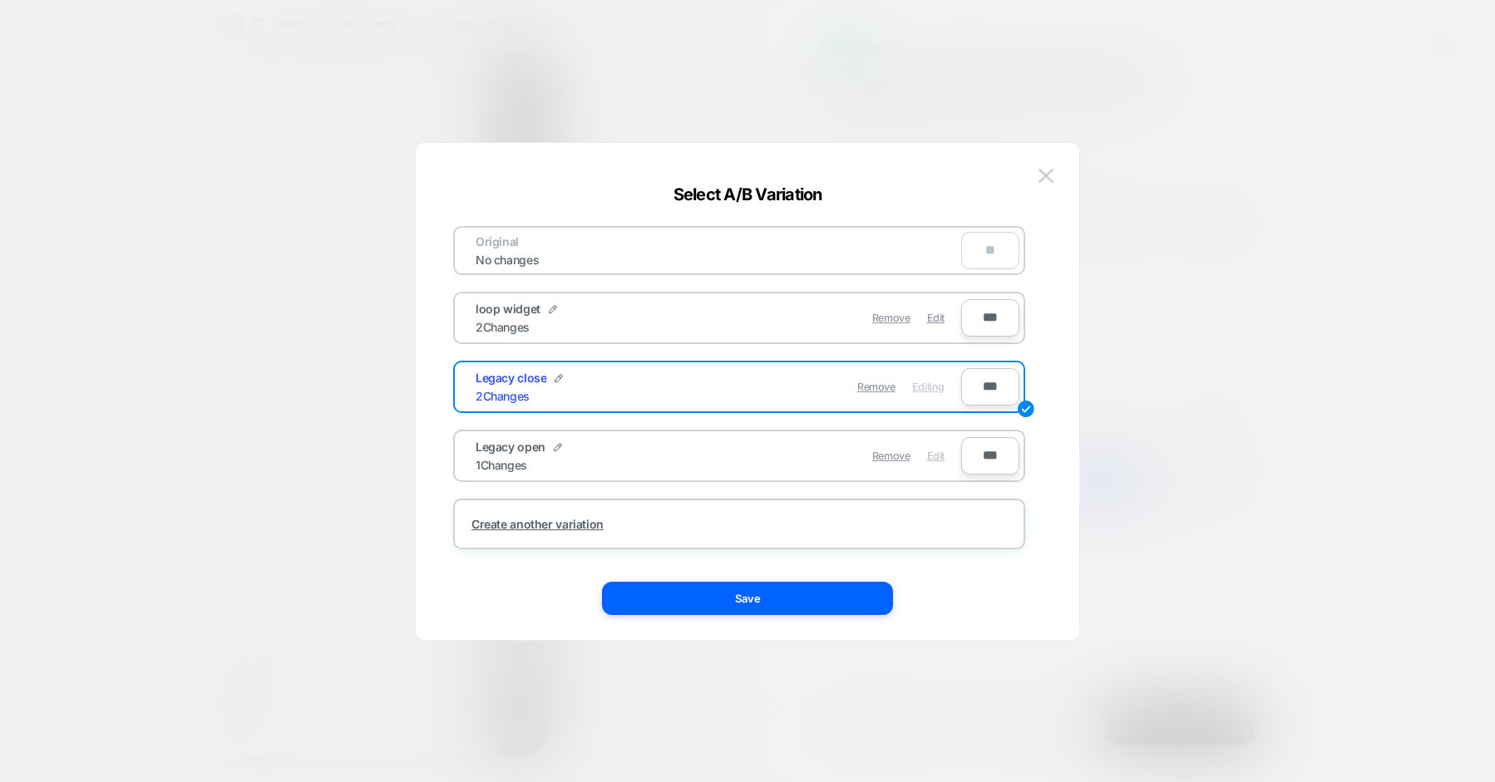
click at [0, 0] on span "Edit" at bounding box center [0, 0] width 0 height 0
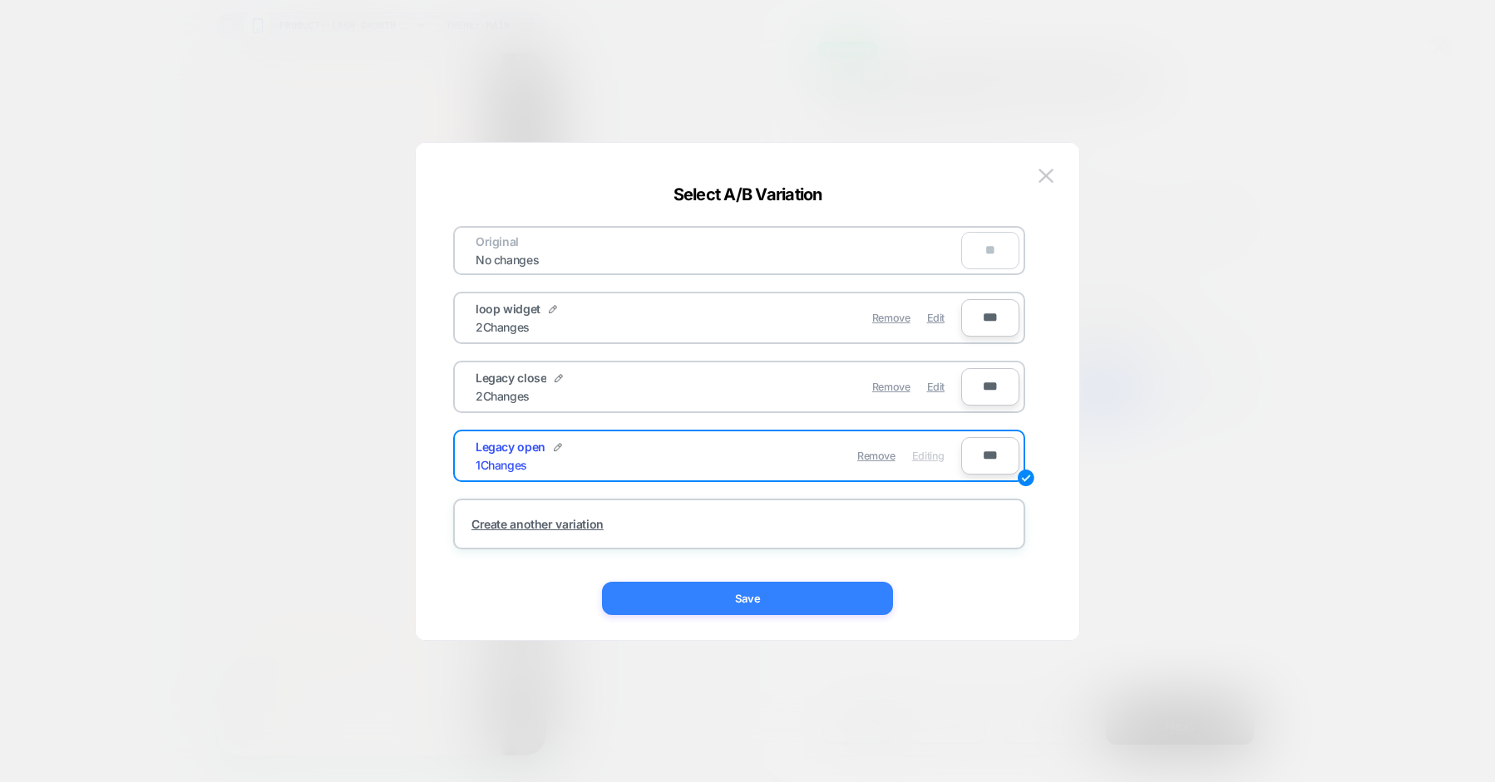
click at [0, 0] on button "Save" at bounding box center [0, 0] width 0 height 0
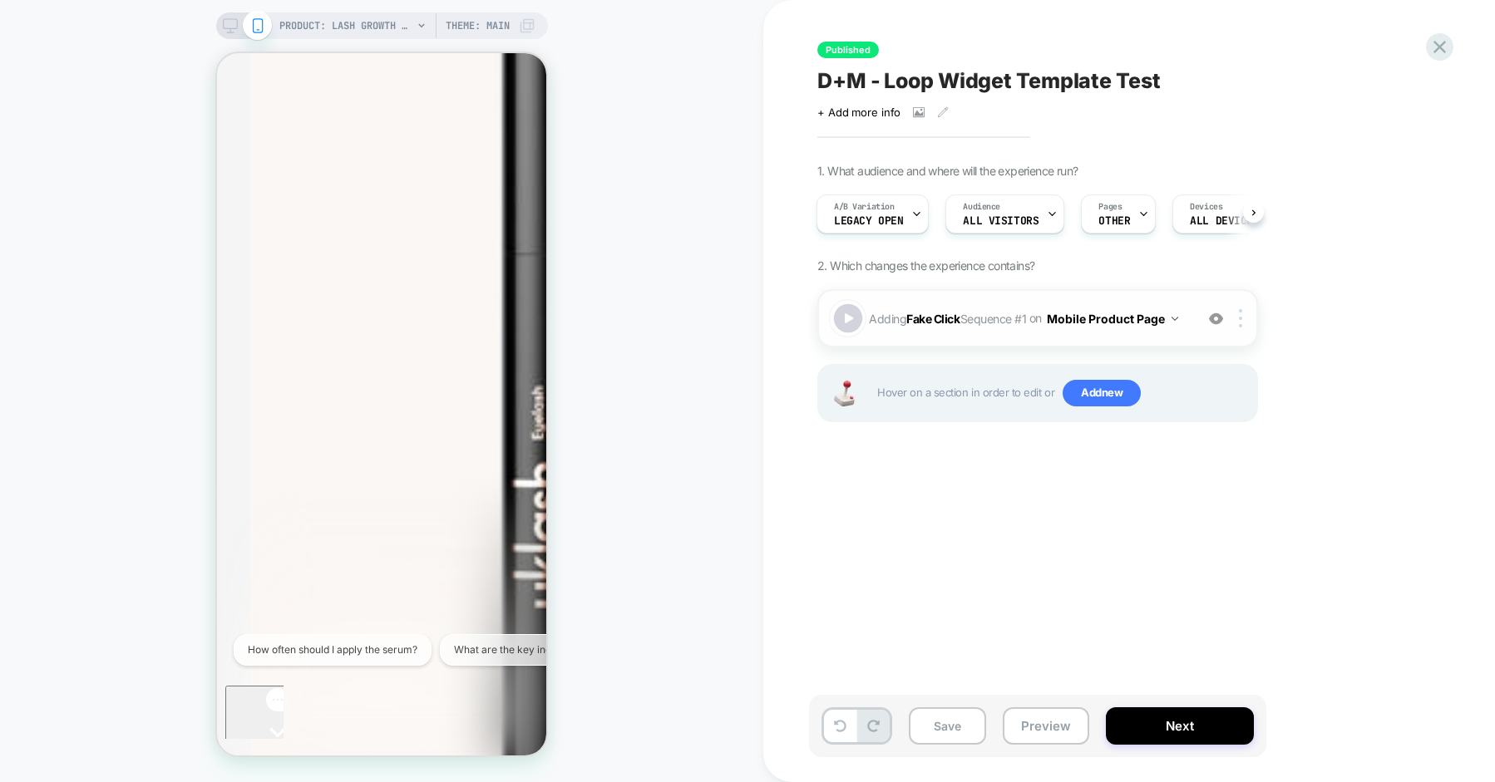
click at [845, 330] on div at bounding box center [848, 318] width 29 height 29
click at [0, 0] on img at bounding box center [0, 0] width 0 height 0
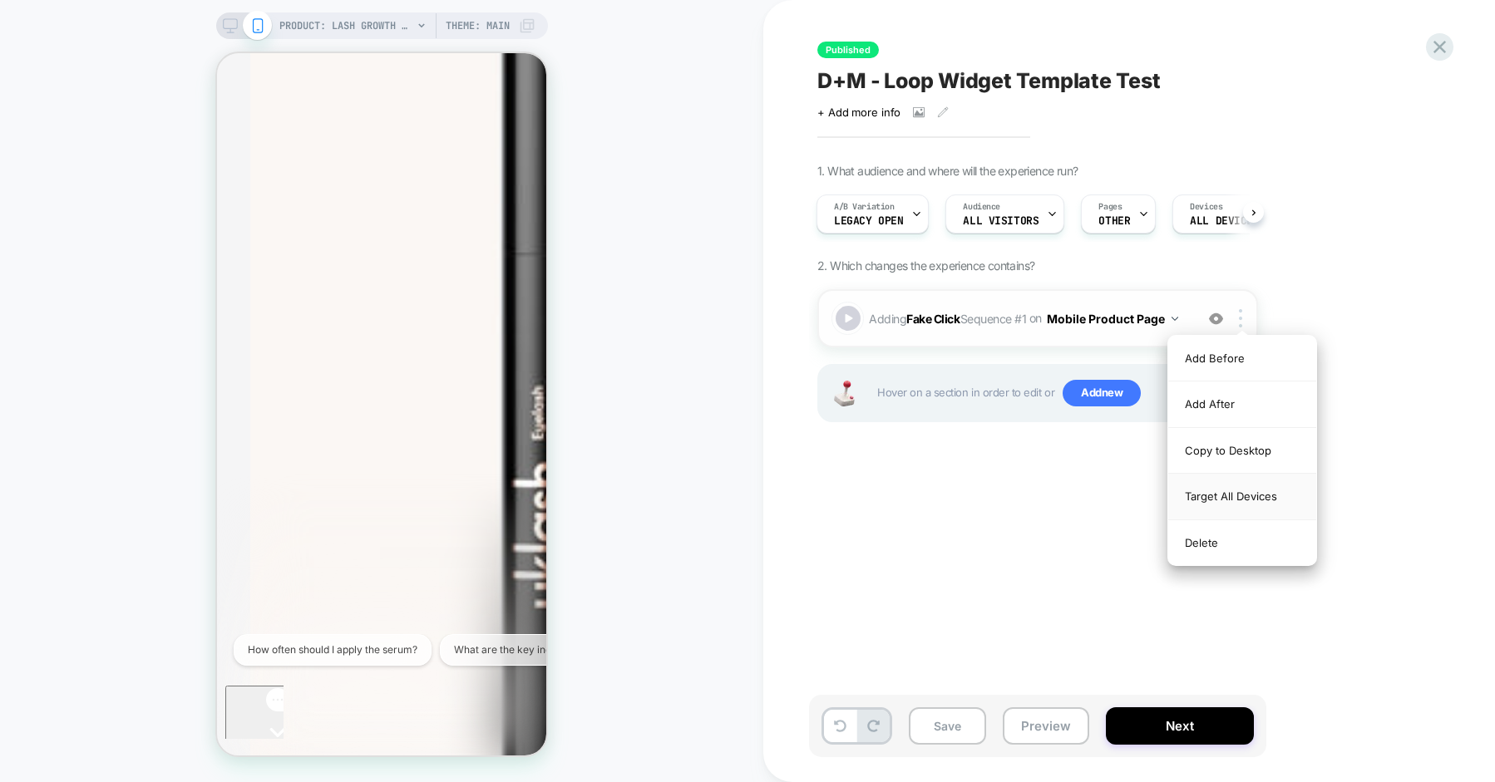
click at [1211, 496] on div "Target All Devices" at bounding box center [1242, 497] width 148 height 46
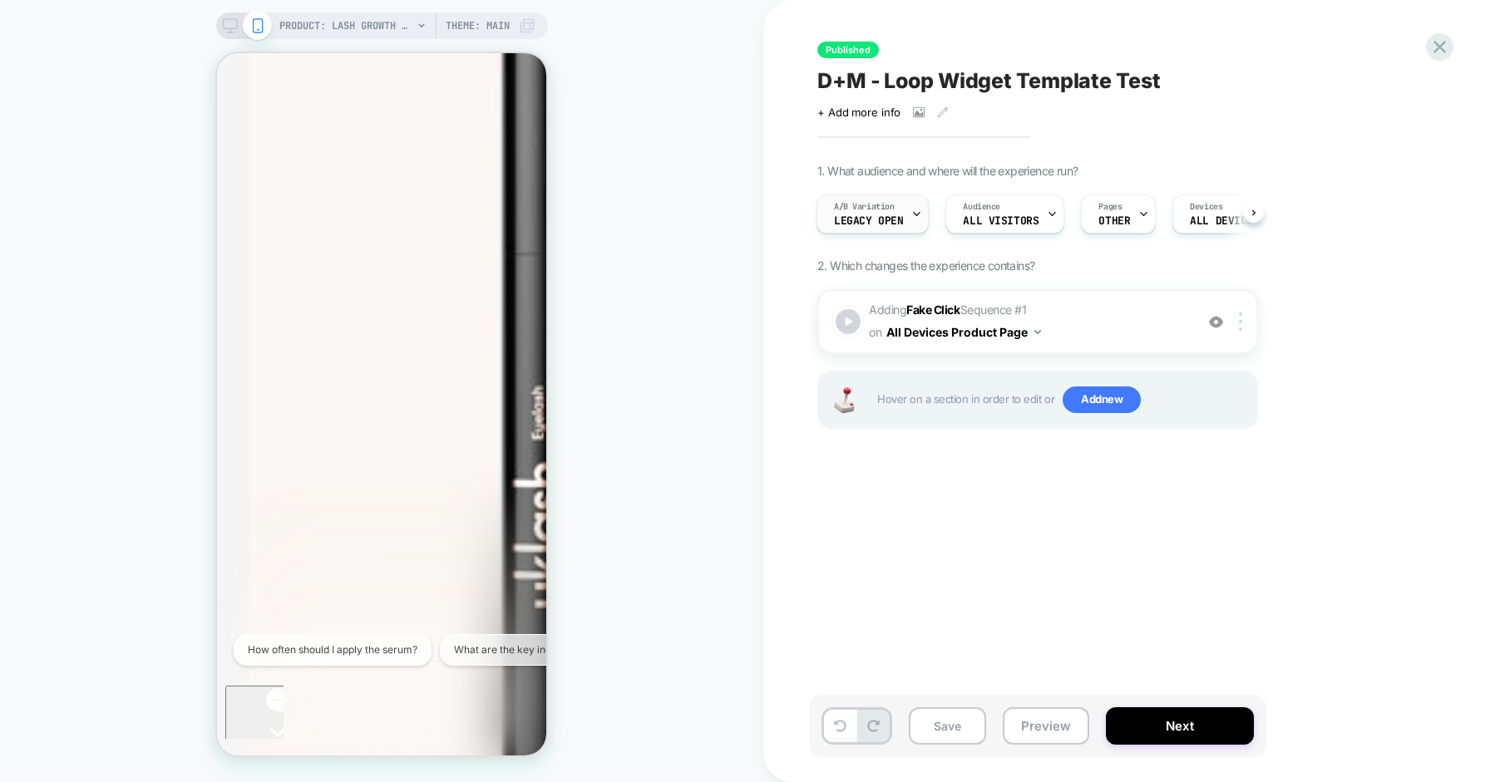
click at [890, 229] on div "A/B Variation Legacy open" at bounding box center [868, 213] width 102 height 37
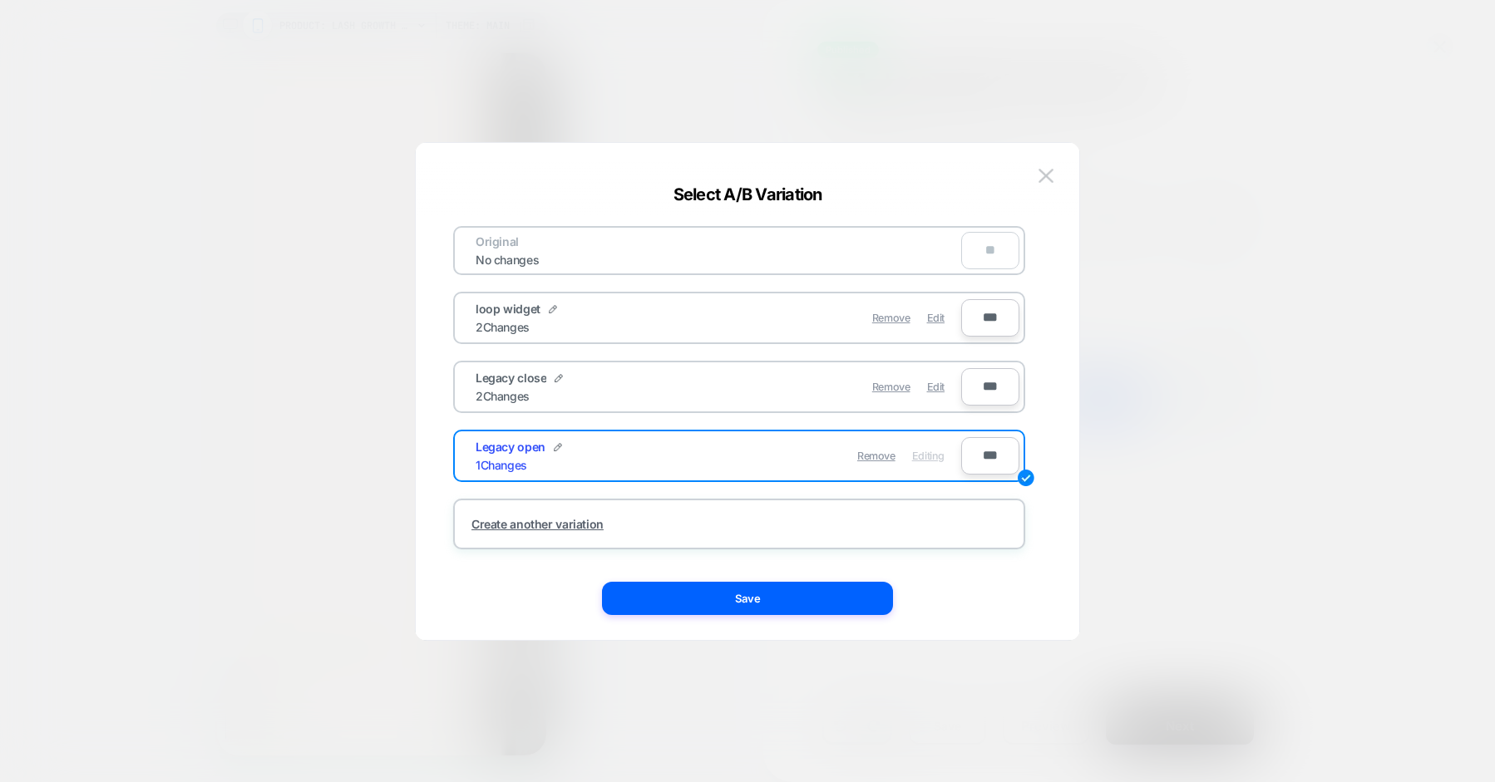
click at [0, 0] on div at bounding box center [0, 0] width 0 height 0
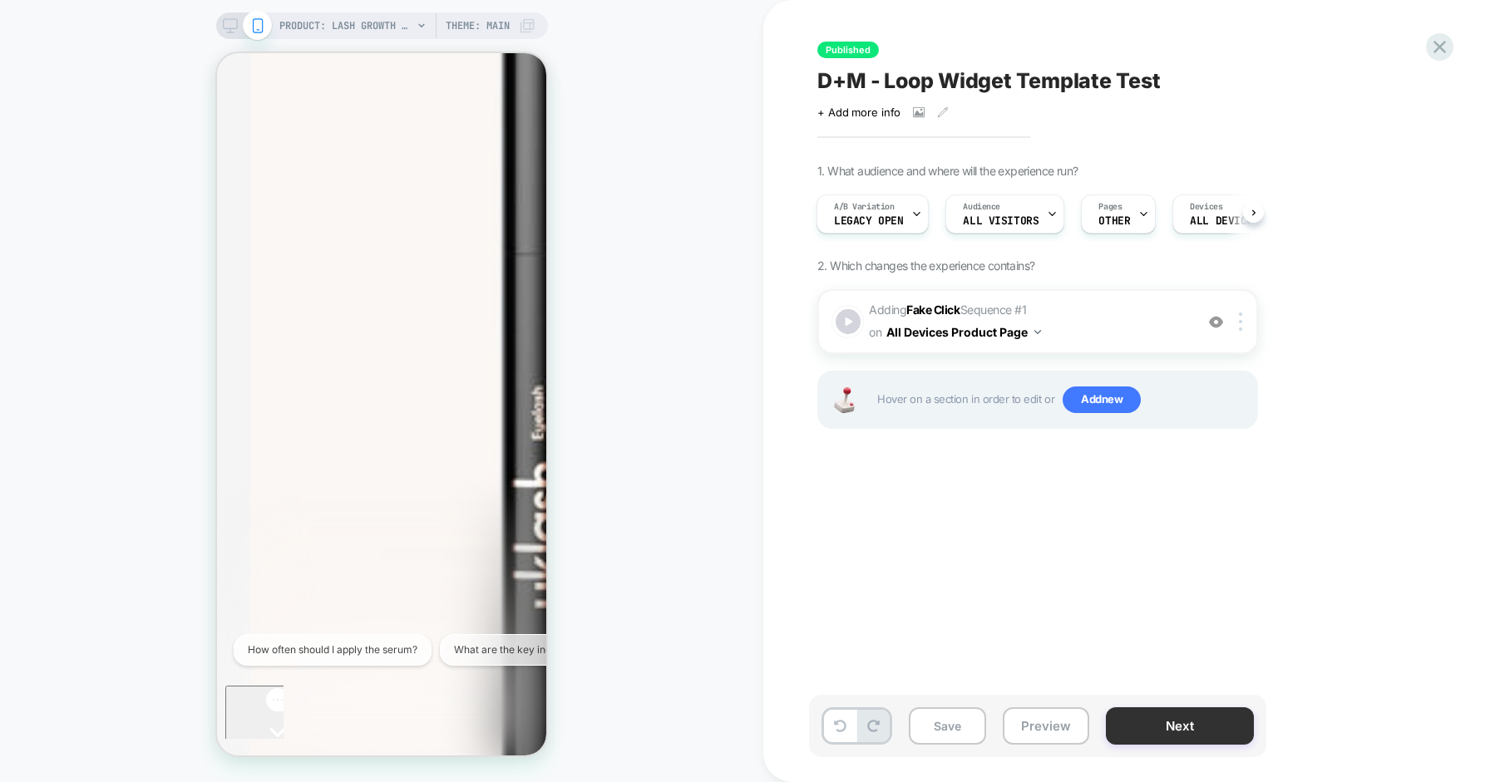
click at [0, 0] on button "Next" at bounding box center [0, 0] width 0 height 0
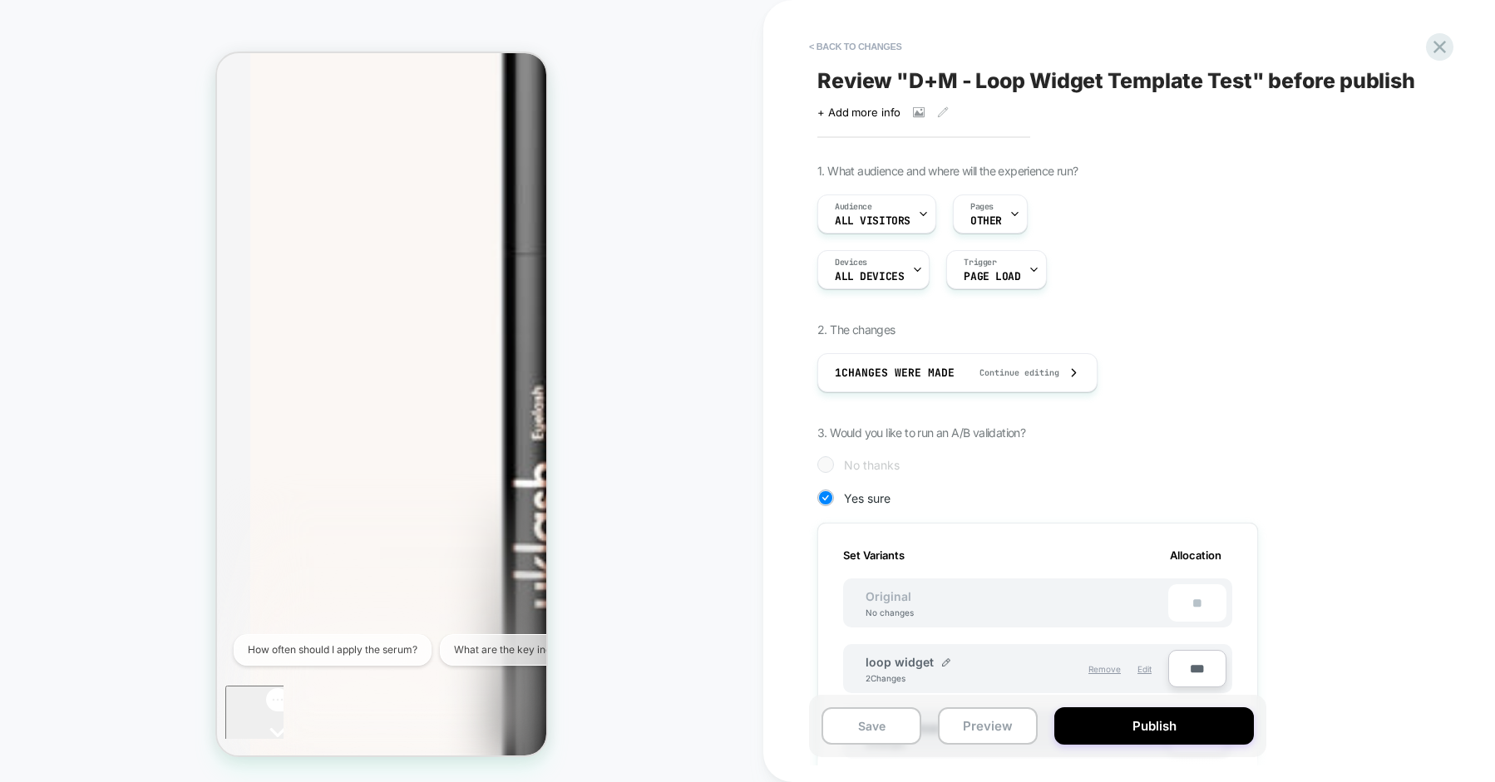
scroll to position [0, 2]
click at [0, 0] on button "Publish" at bounding box center [0, 0] width 0 height 0
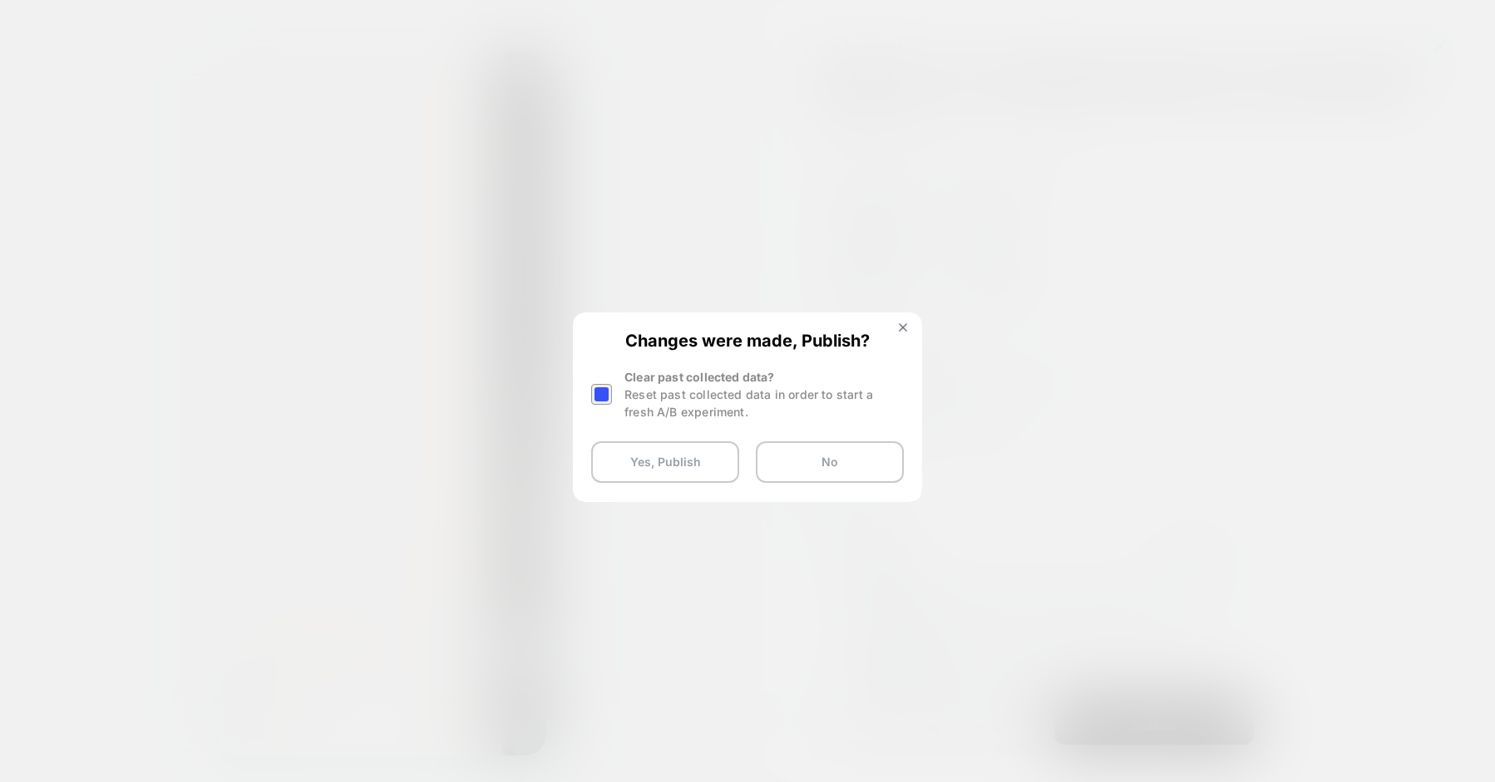
click at [658, 381] on div "Clear past collected data? Reset past collected data in order to start a fresh …" at bounding box center [763, 394] width 279 height 52
click at [0, 0] on div at bounding box center [0, 0] width 0 height 0
click at [634, 449] on button "Yes, Publish" at bounding box center [665, 462] width 148 height 42
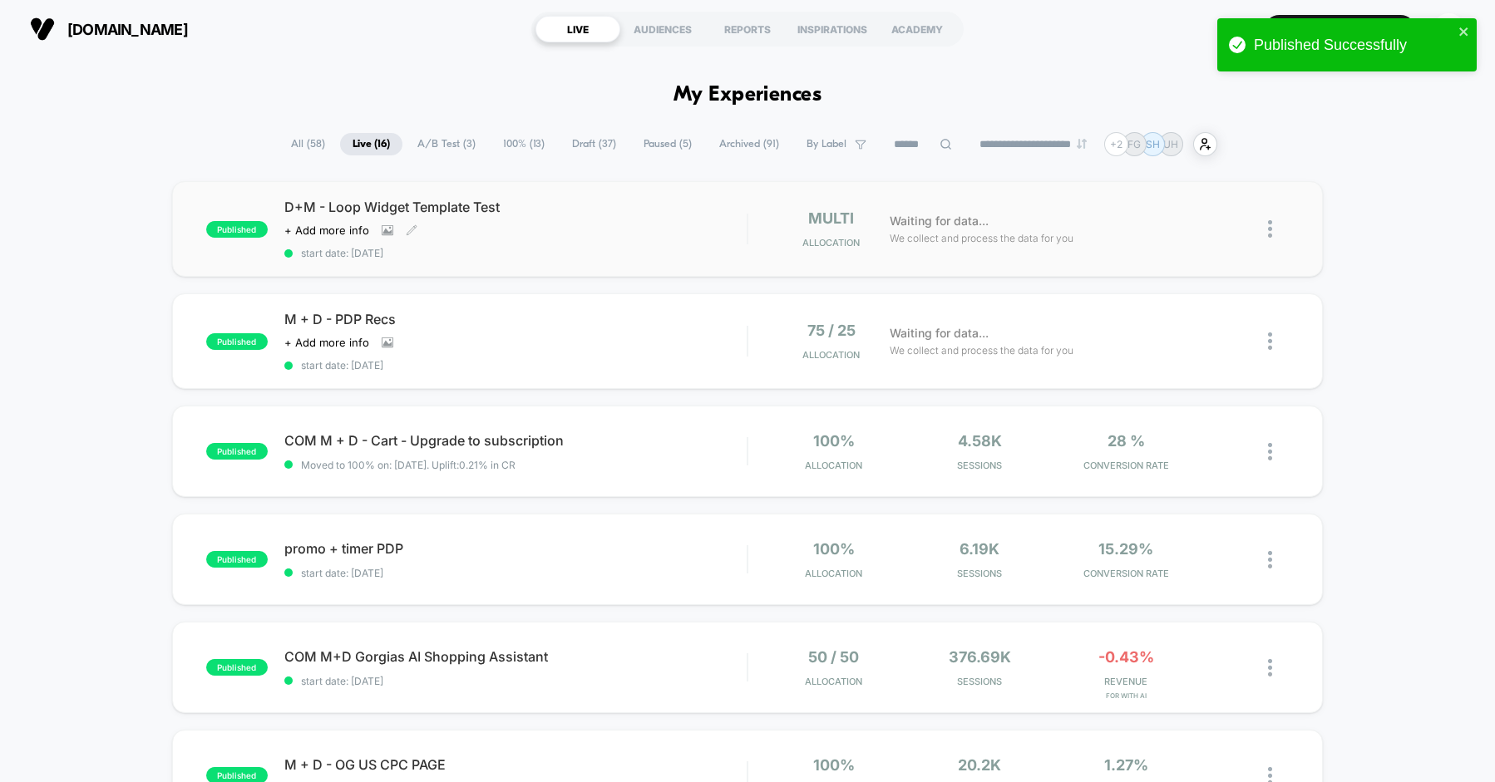
click at [619, 219] on div "D+M - Loop Widget Template Test Click to view images Click to edit experience d…" at bounding box center [515, 229] width 462 height 61
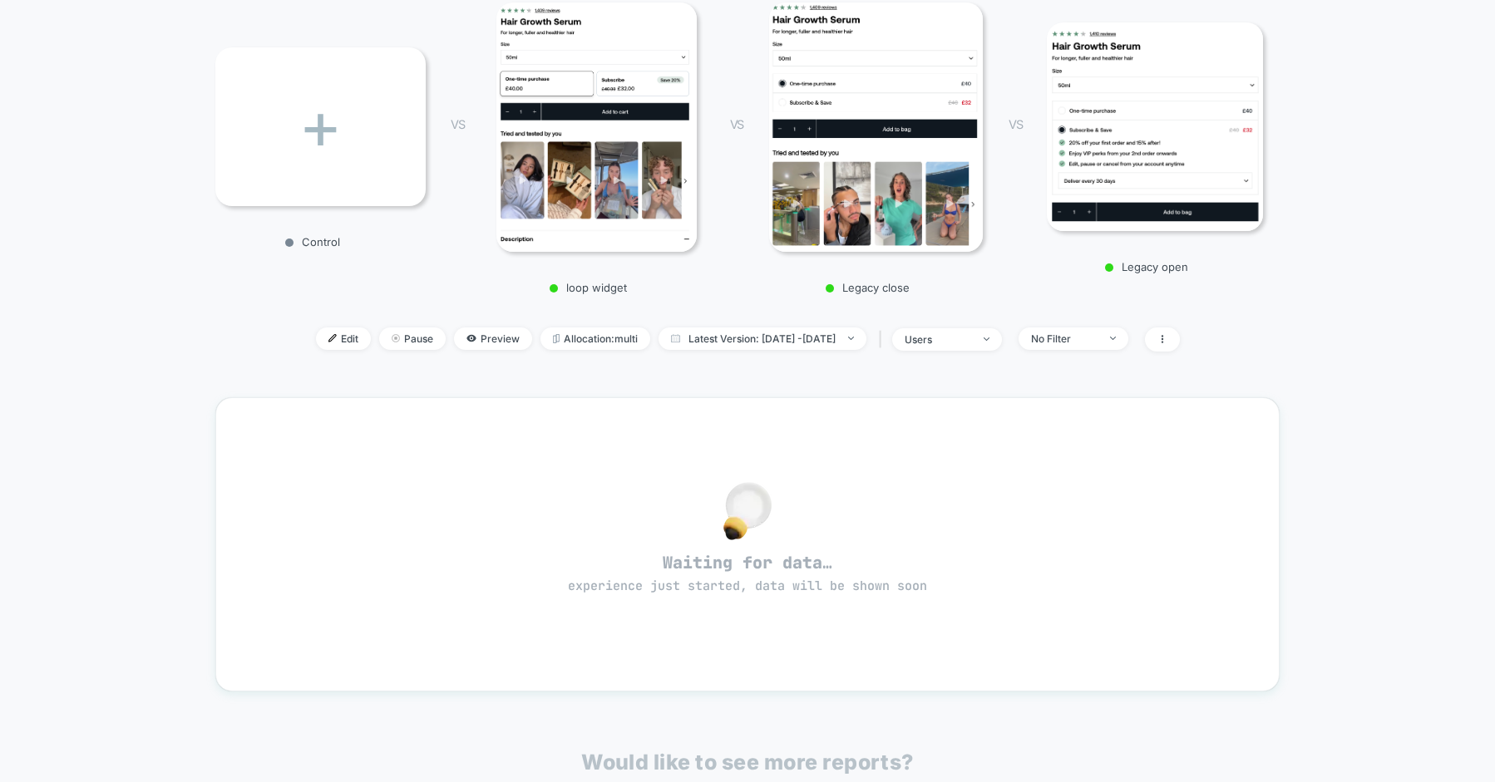
scroll to position [310, 0]
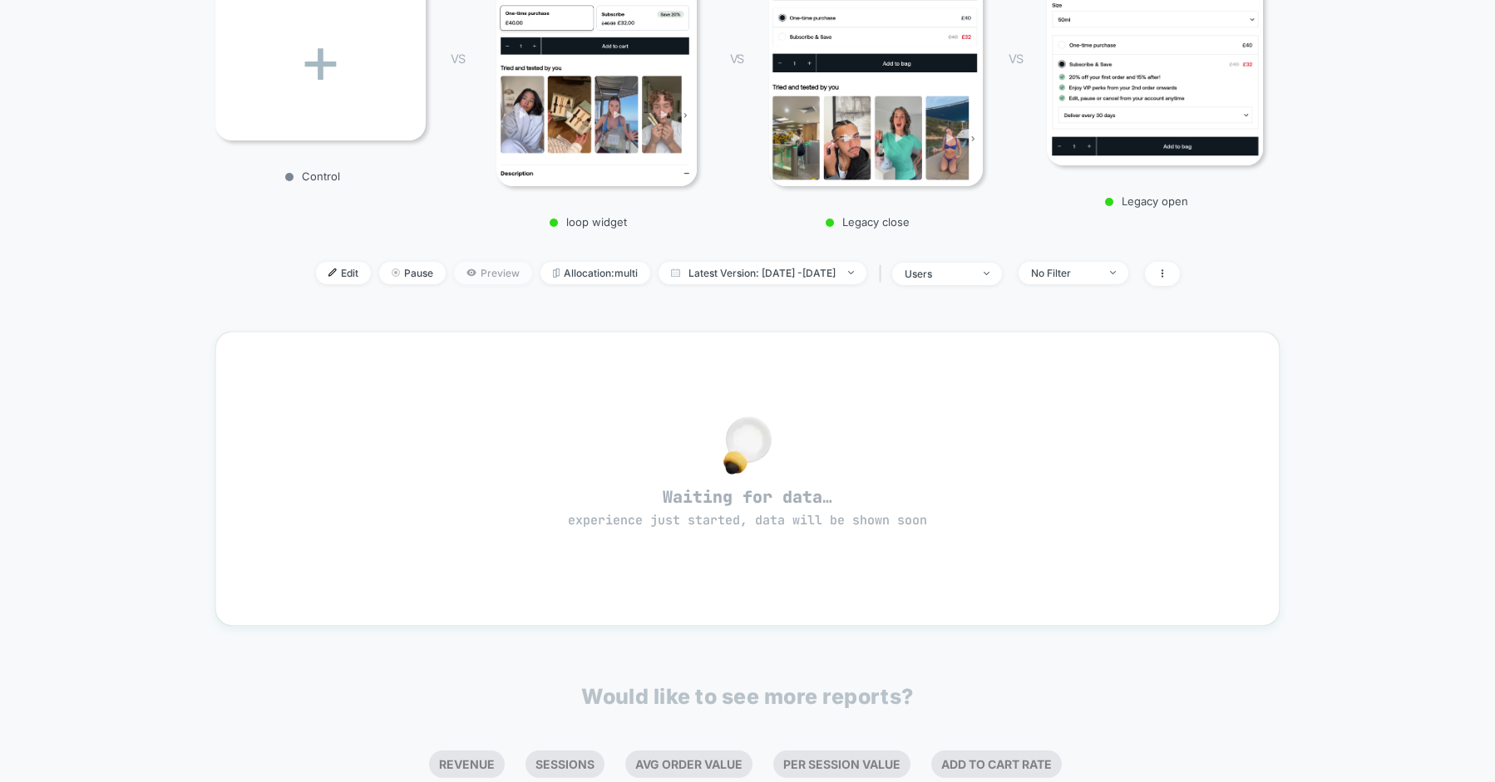
click at [458, 278] on span "Preview" at bounding box center [493, 273] width 78 height 22
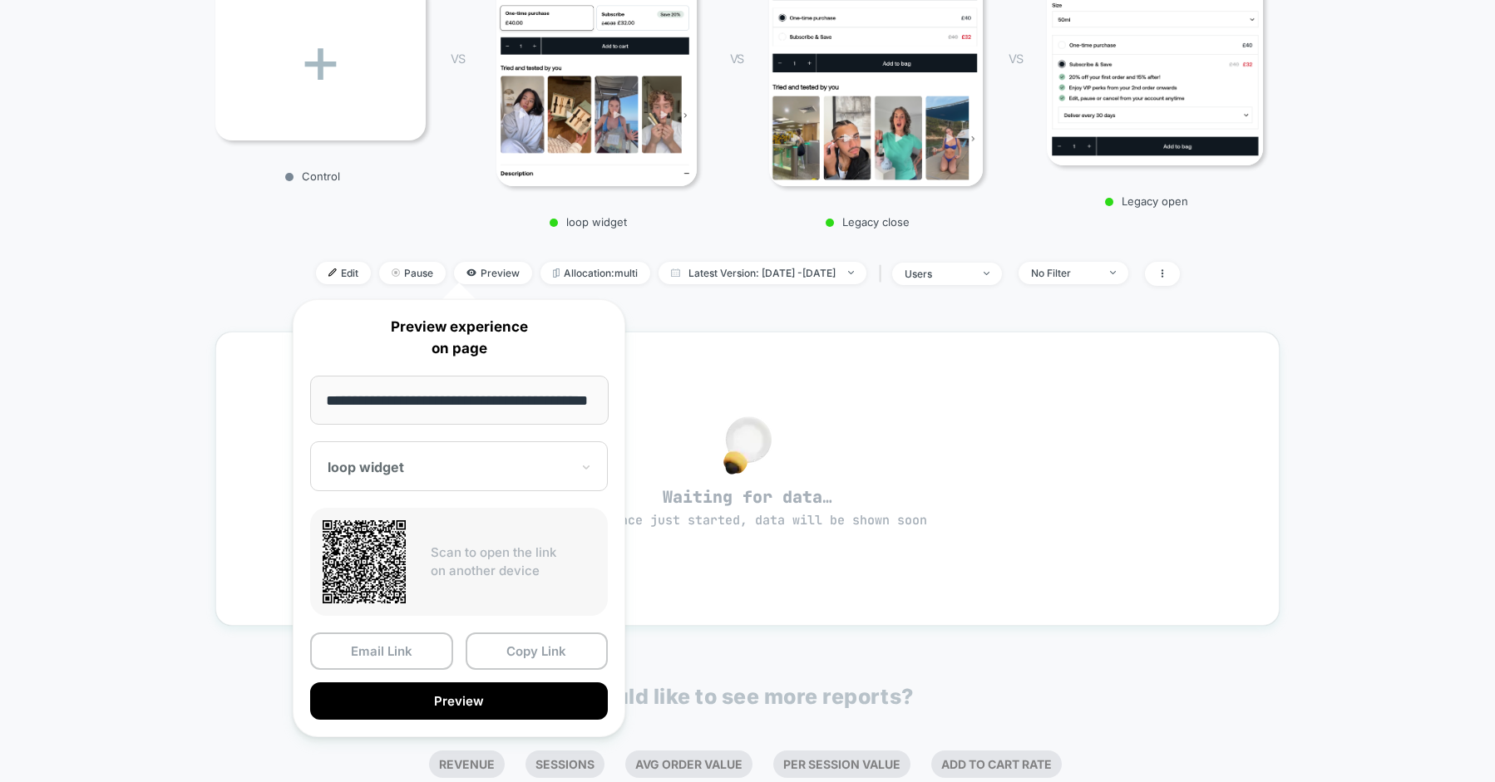
scroll to position [0, 0]
click at [461, 486] on div "loop widget" at bounding box center [459, 466] width 298 height 50
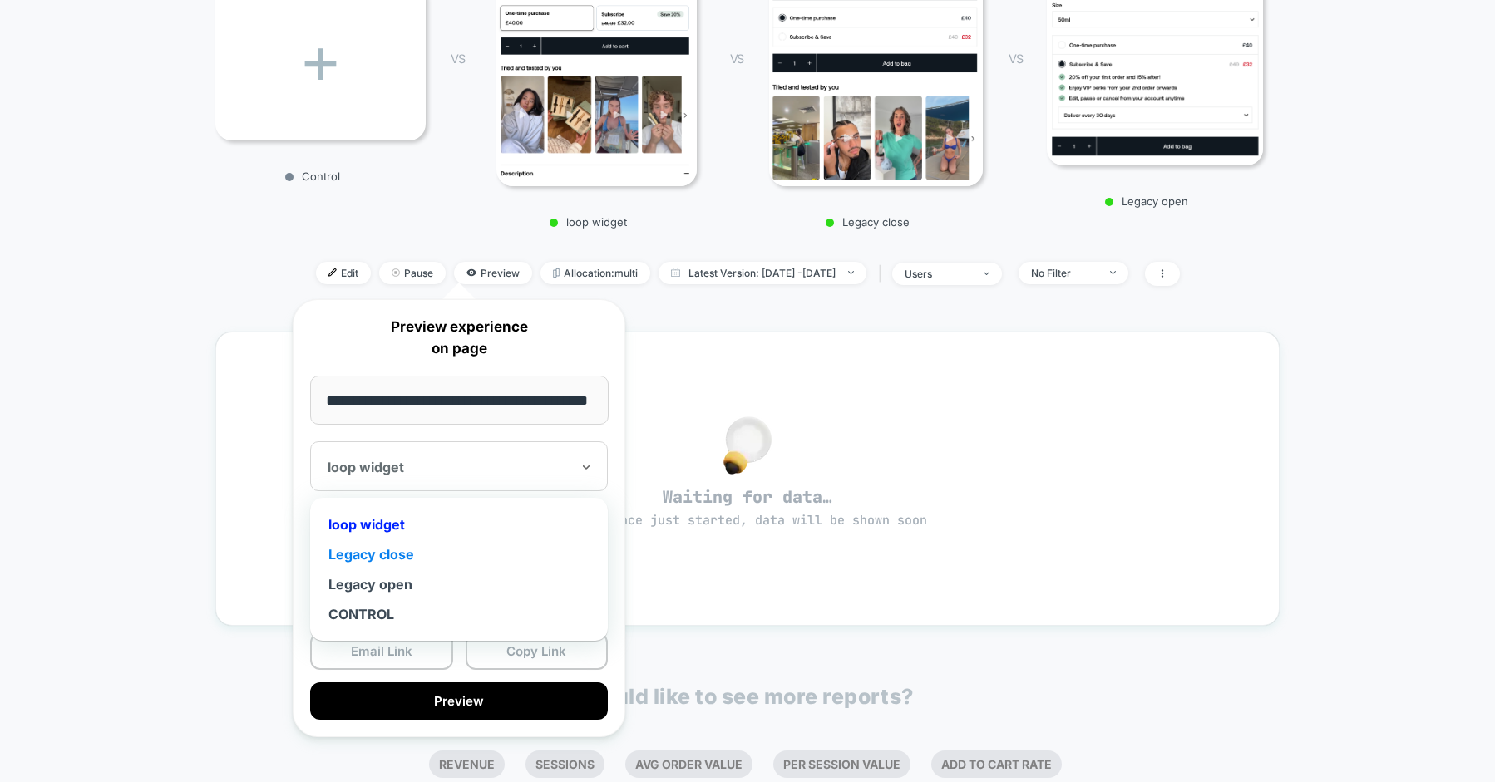
click at [399, 555] on div "Legacy close" at bounding box center [458, 555] width 281 height 30
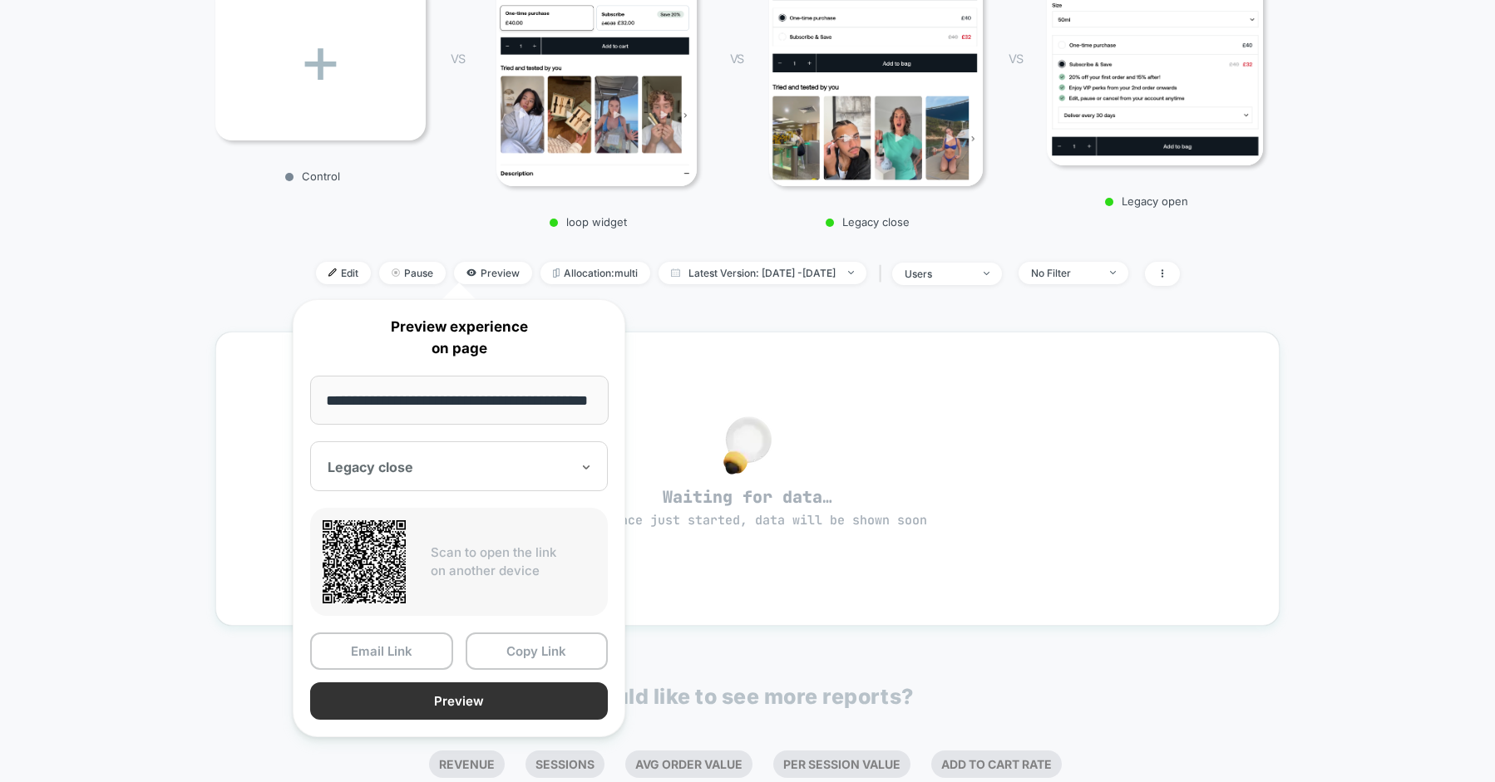
click at [416, 698] on button "Preview" at bounding box center [459, 701] width 298 height 37
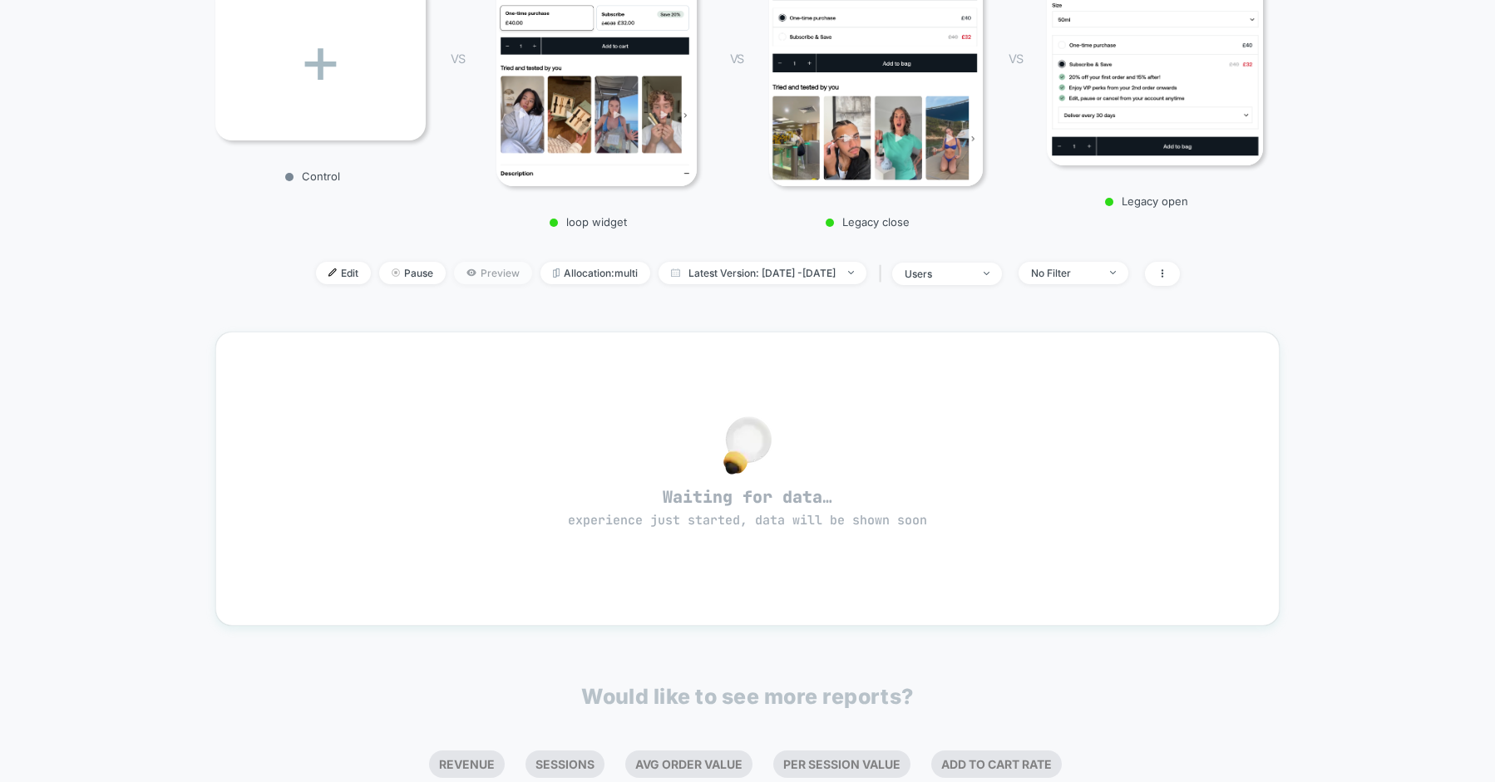
click at [472, 274] on span "Preview" at bounding box center [493, 273] width 78 height 22
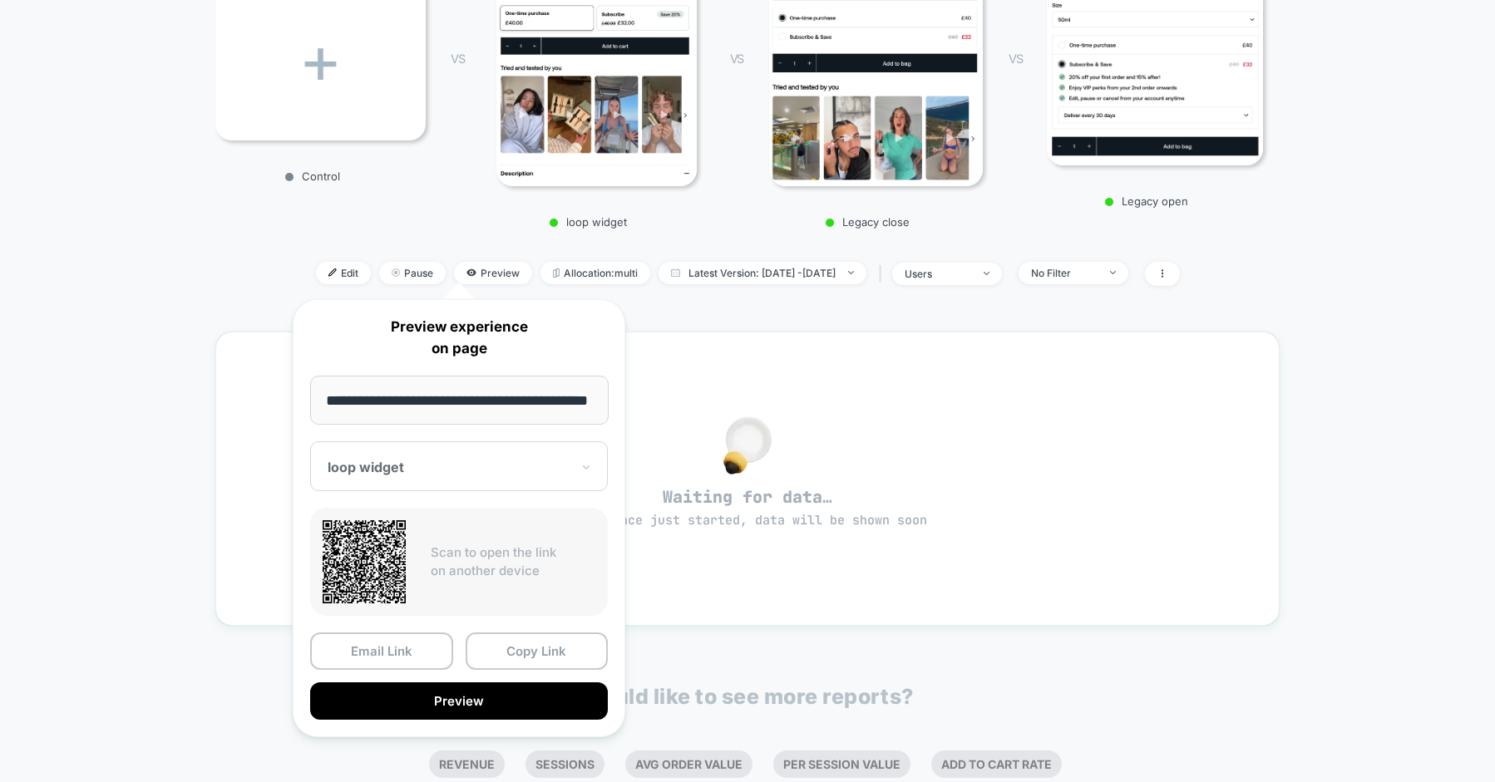
click at [440, 468] on div at bounding box center [449, 467] width 243 height 17
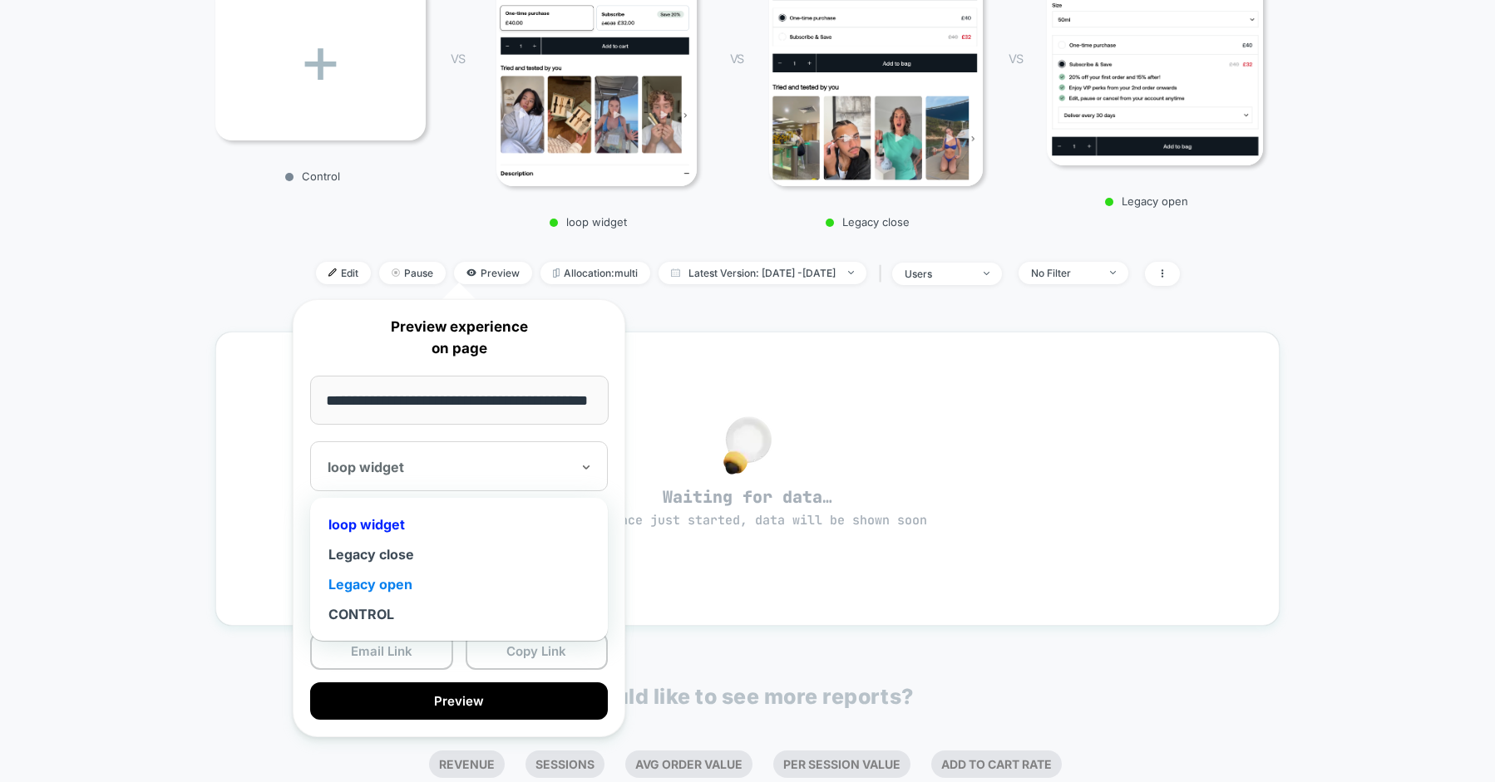
click at [379, 578] on div "Legacy open" at bounding box center [458, 584] width 281 height 30
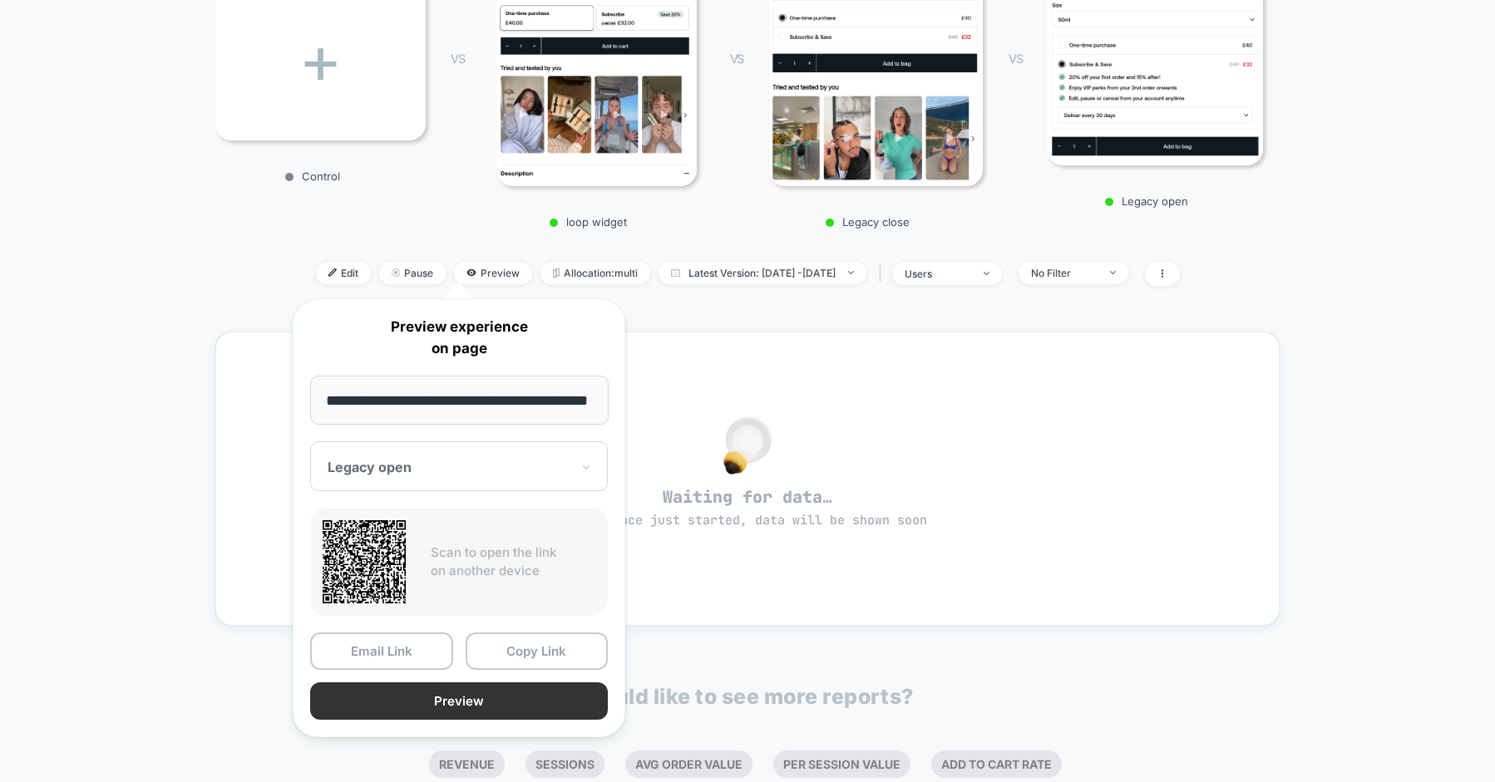
click at [440, 698] on button "Preview" at bounding box center [459, 701] width 298 height 37
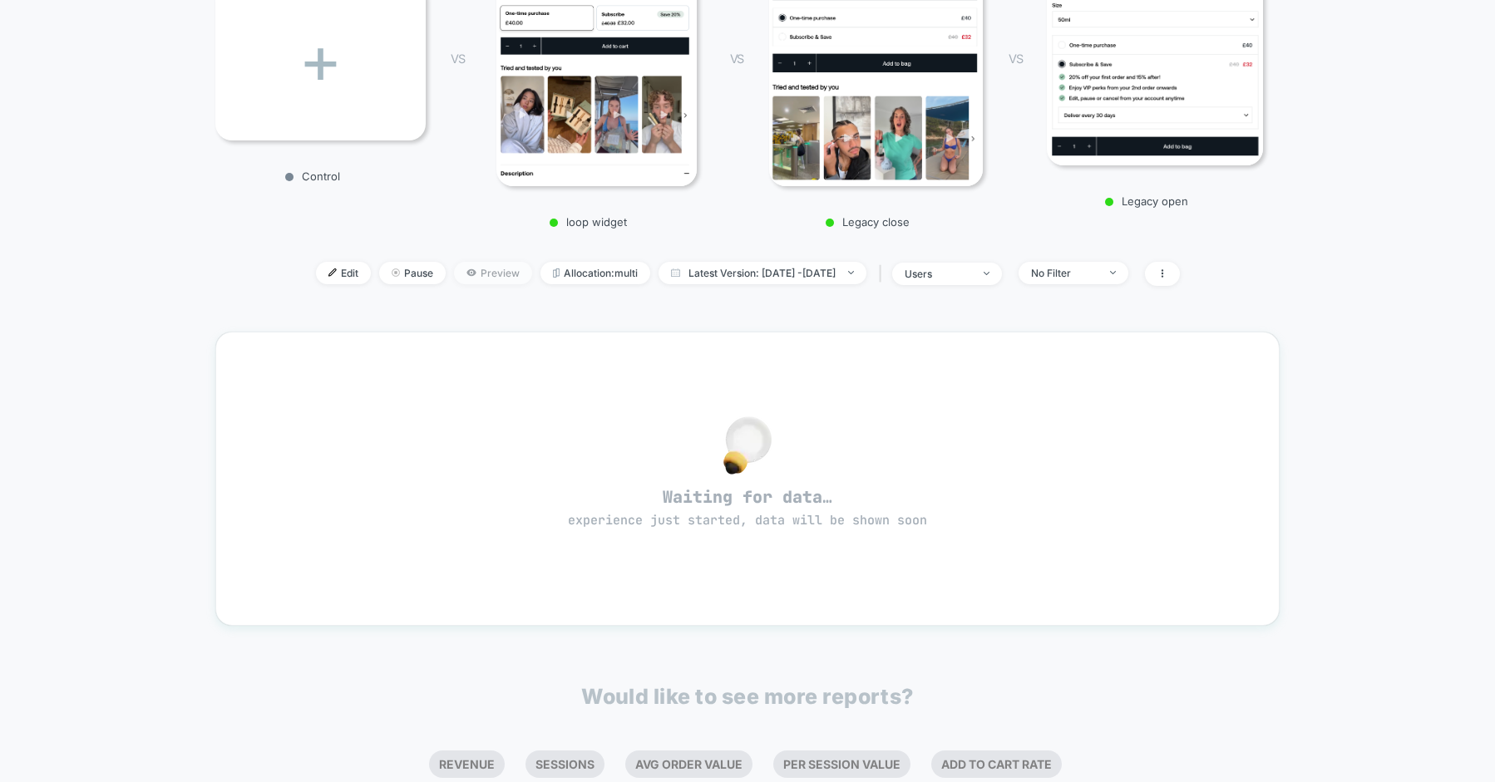
click at [456, 281] on span "Preview" at bounding box center [493, 273] width 78 height 22
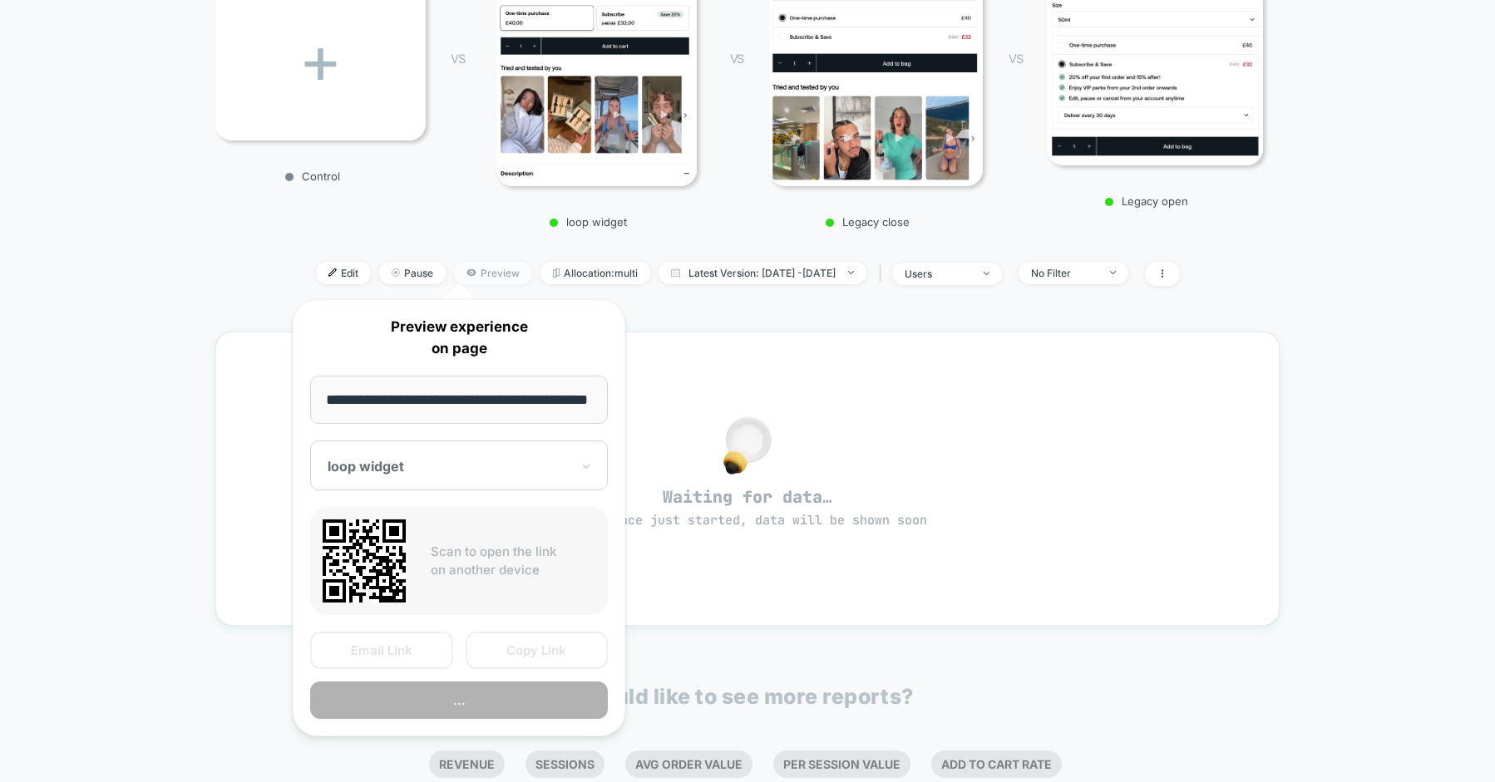
scroll to position [0, 53]
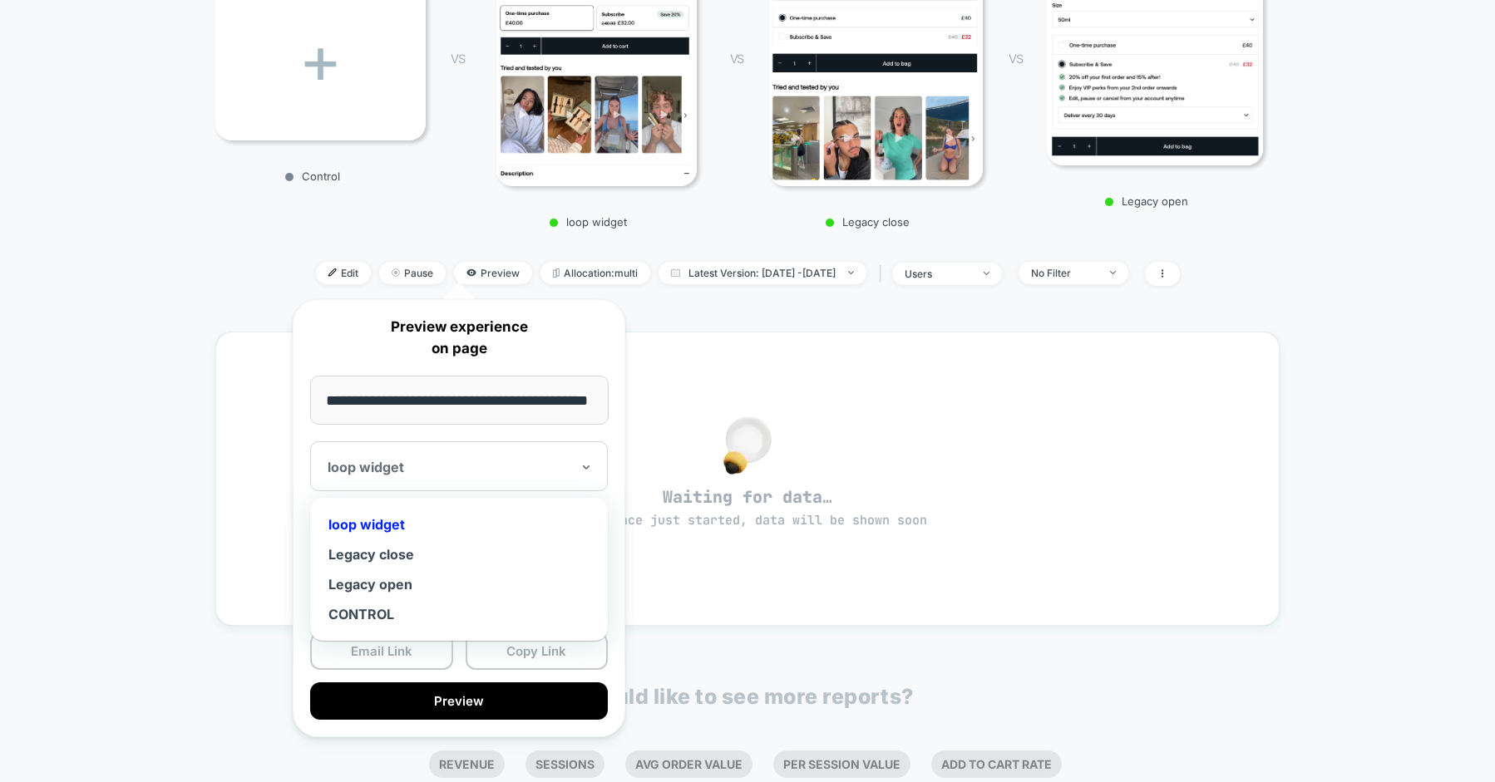
click at [414, 471] on div at bounding box center [449, 467] width 243 height 17
click at [392, 520] on div "loop widget" at bounding box center [458, 525] width 281 height 30
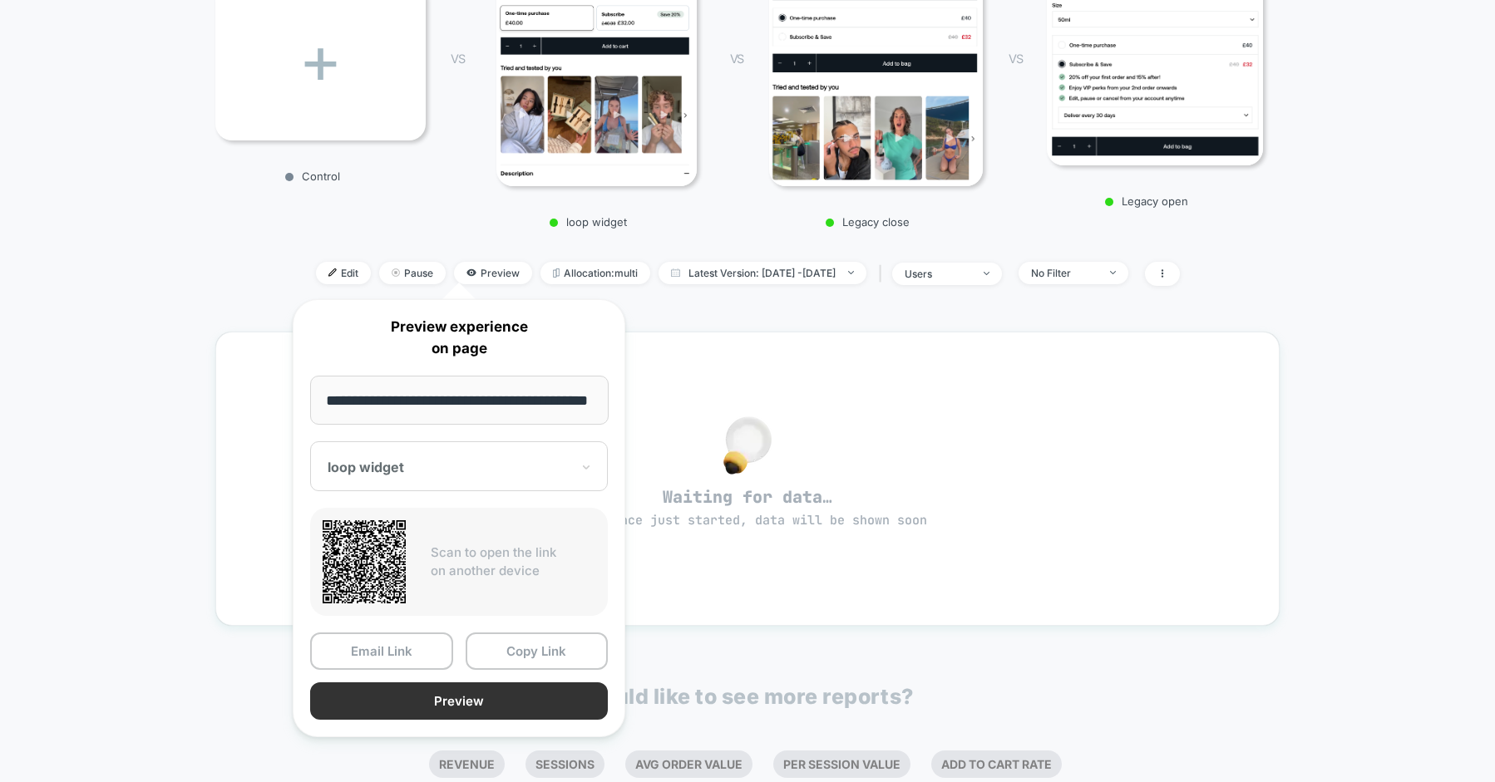
click at [419, 697] on button "Preview" at bounding box center [459, 701] width 298 height 37
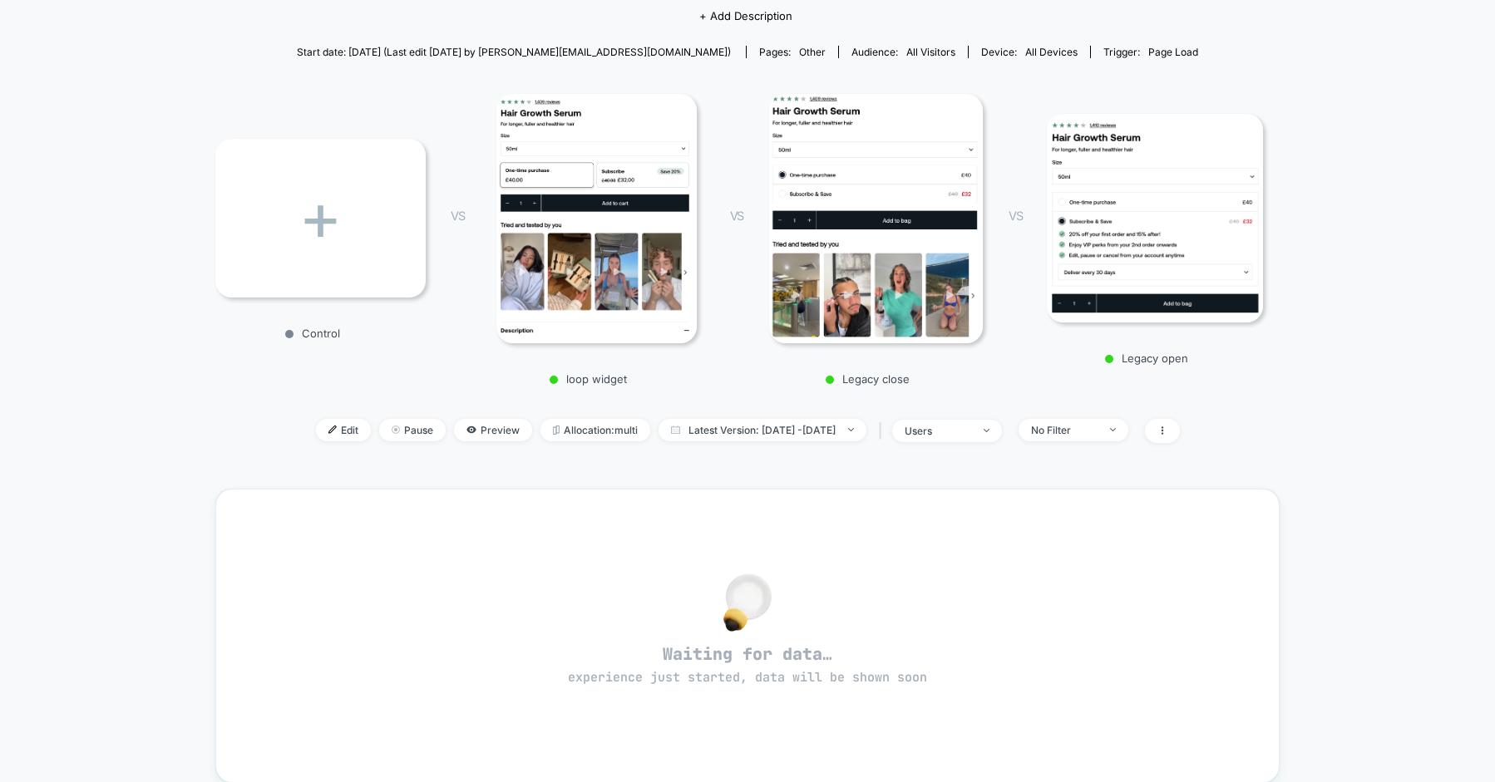
scroll to position [135, 0]
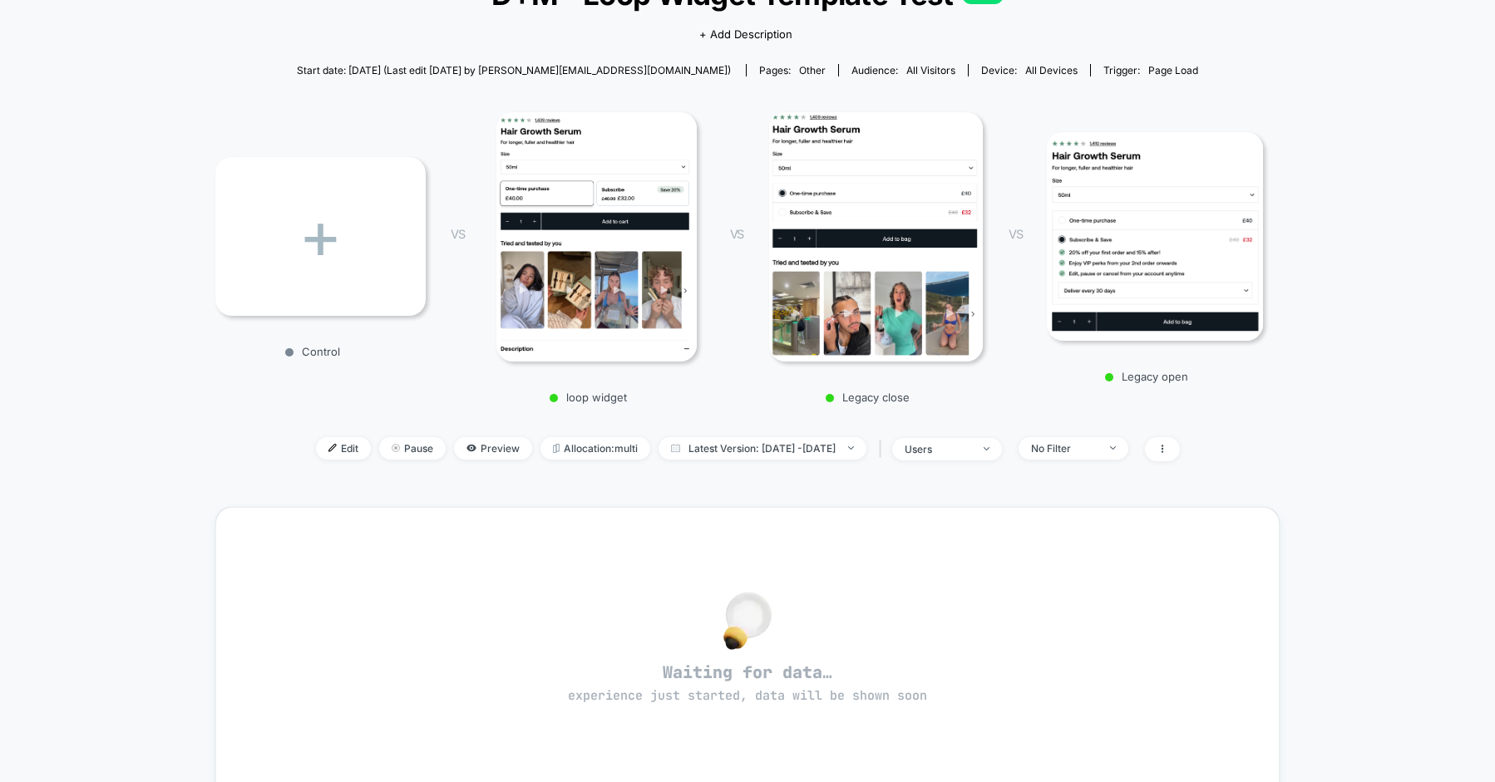
click at [1346, 173] on div "< Back to all live experiences D+M - Loop Widget Template Test LIVE Click to vi…" at bounding box center [747, 534] width 1495 height 1220
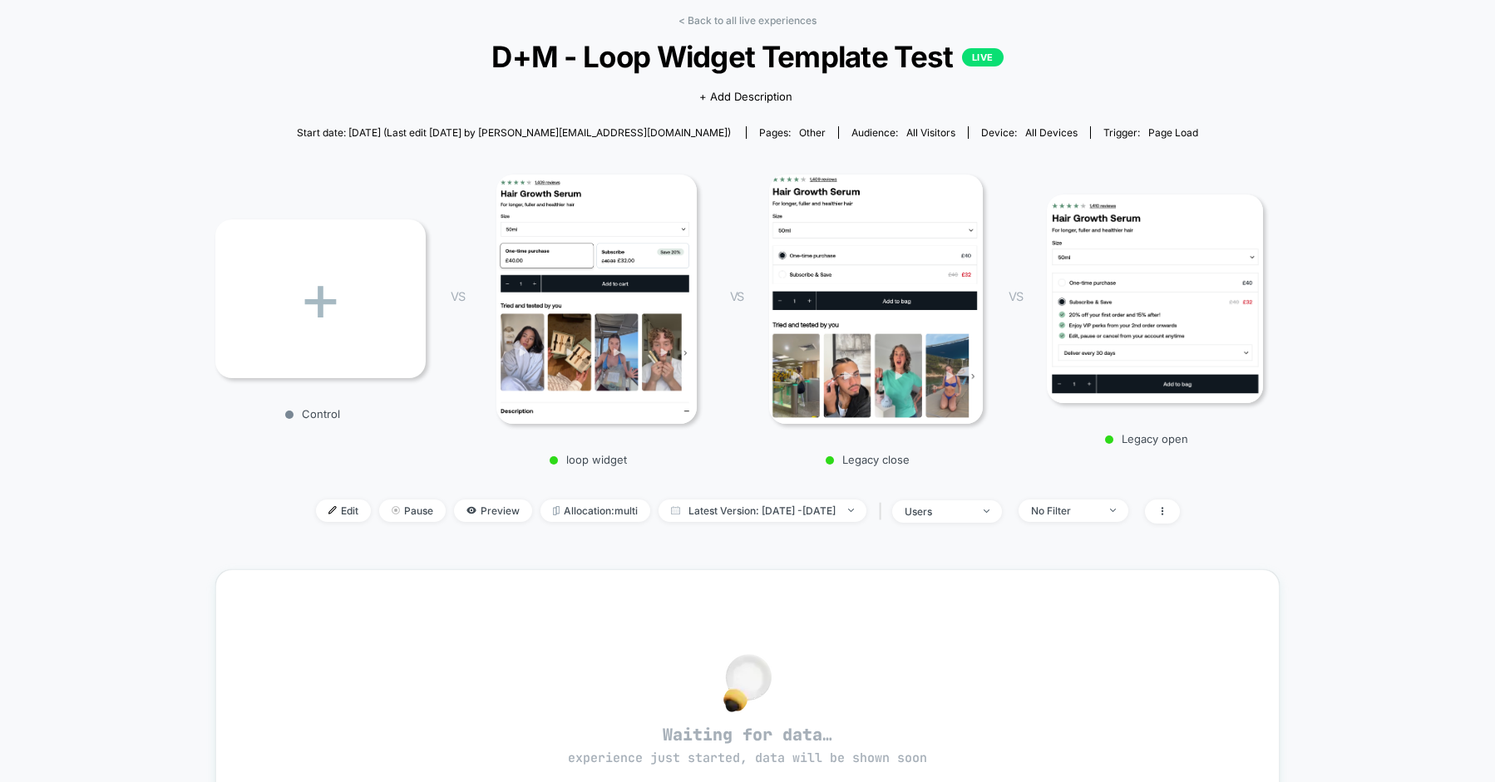
scroll to position [71, 0]
click at [735, 504] on span "Latest Version: Aug 28, 2025 - Aug 28, 2025" at bounding box center [762, 511] width 208 height 22
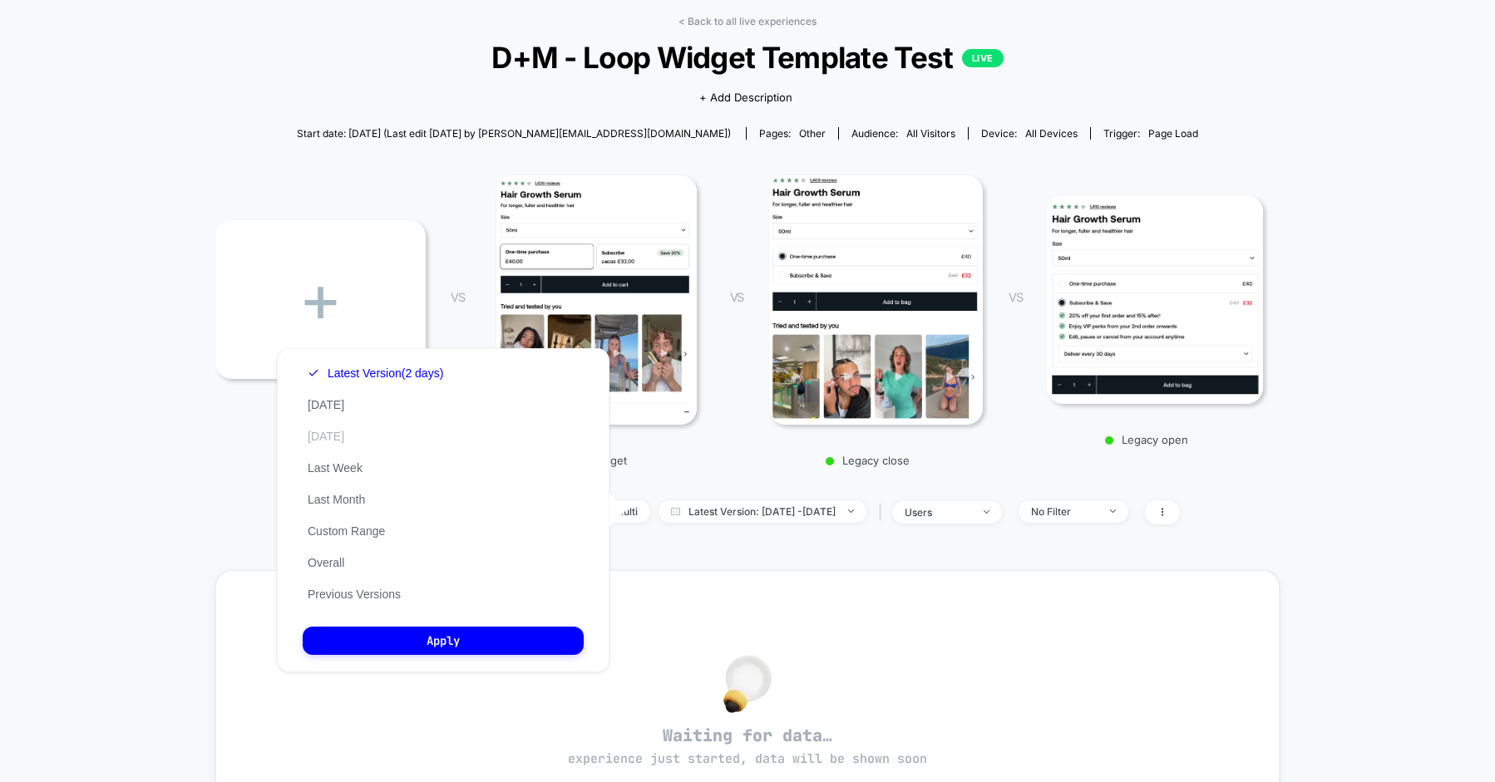
click at [341, 439] on button "Yesterday" at bounding box center [326, 436] width 47 height 15
click at [449, 654] on div "Latest Version (2 days) Today Yesterday Last Week Last Month Custom Range Overa…" at bounding box center [443, 510] width 333 height 324
click at [465, 648] on button "Apply" at bounding box center [443, 641] width 281 height 28
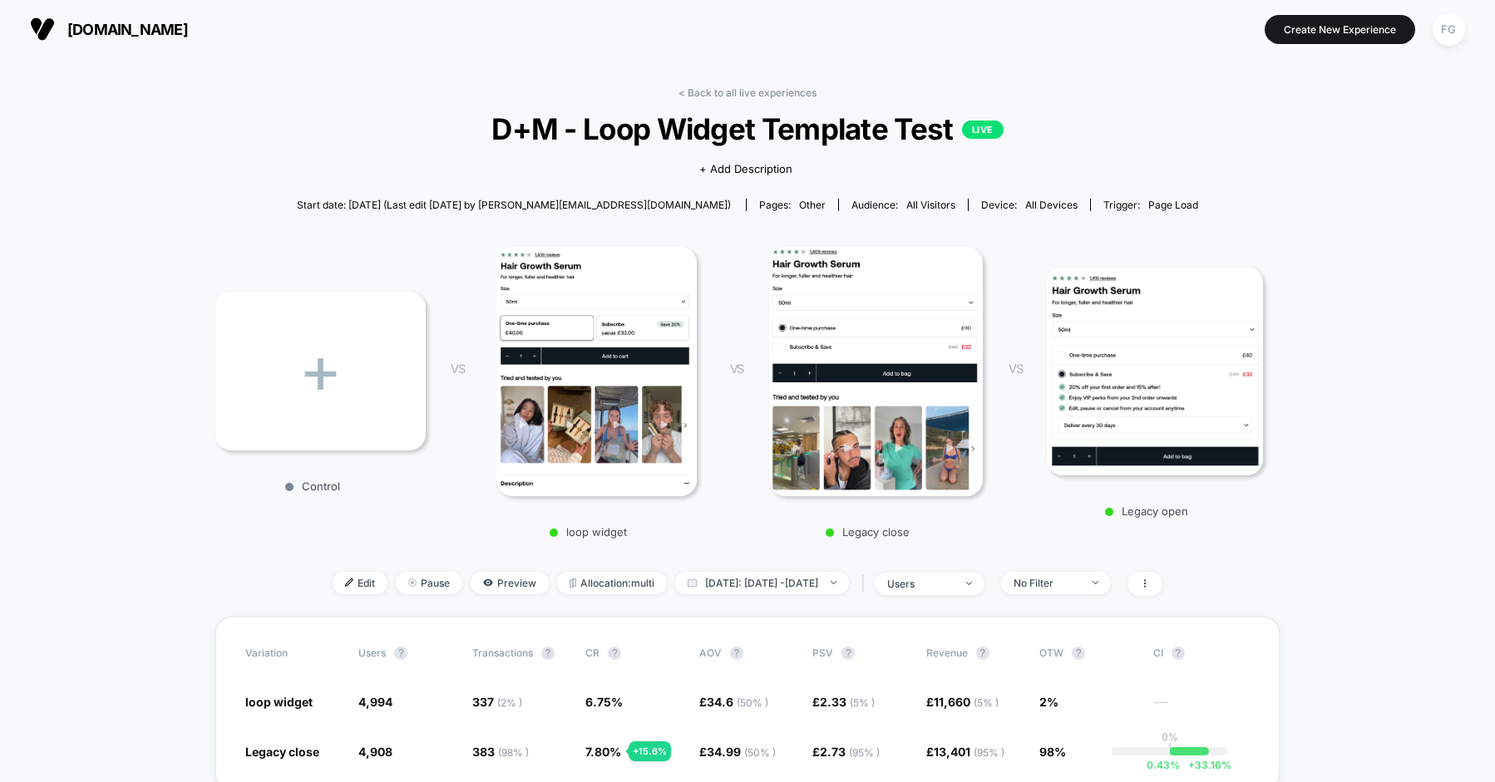
click at [704, 593] on div "Edit Pause Preview Allocation: multi Yesterday: Aug 27, 2025 - Aug 27, 2025 | u…" at bounding box center [747, 584] width 1064 height 24
click at [750, 588] on span "Yesterday: Aug 27, 2025 - Aug 27, 2025" at bounding box center [762, 583] width 174 height 22
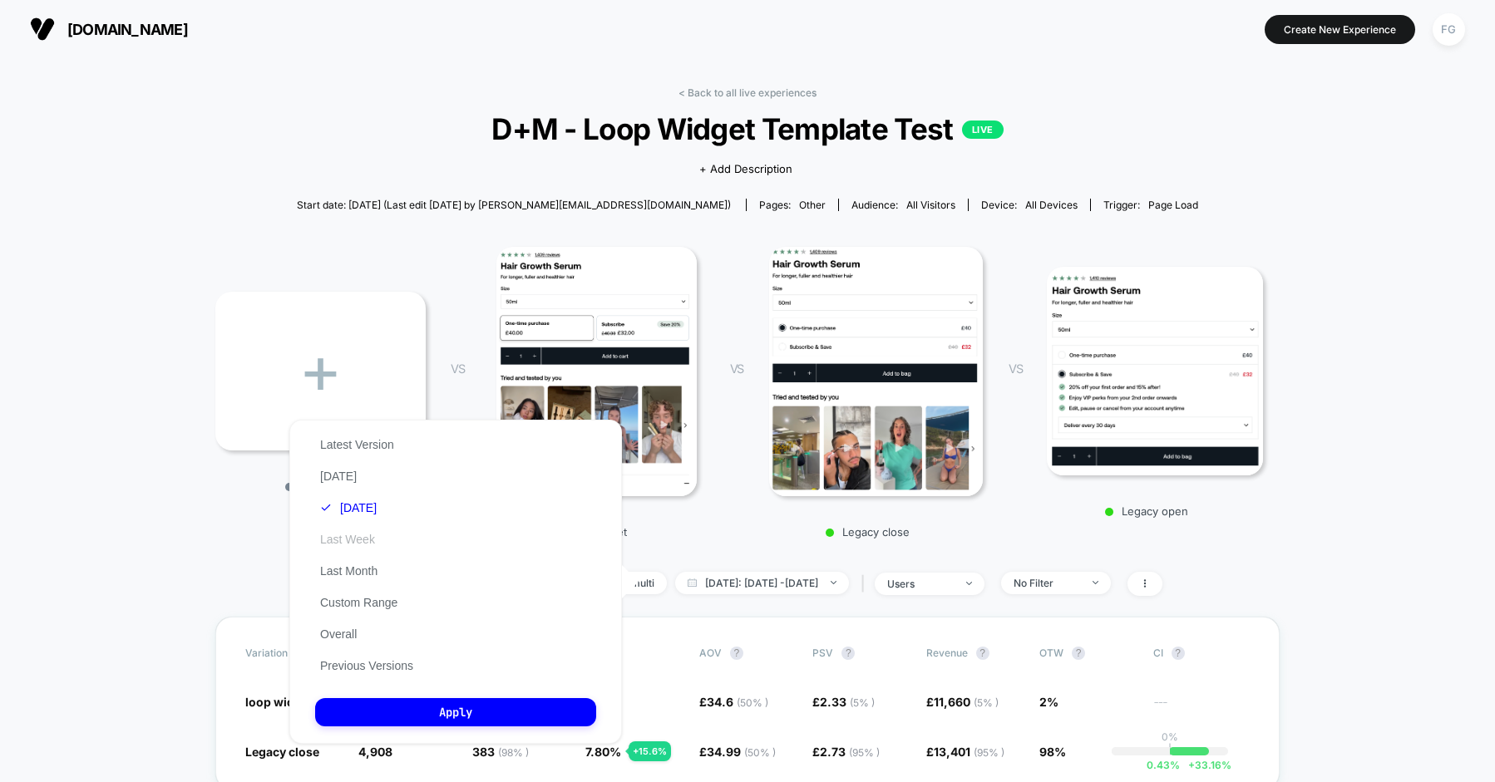
click at [347, 541] on button "Last Week" at bounding box center [347, 539] width 65 height 15
click at [458, 707] on button "Apply" at bounding box center [455, 712] width 281 height 28
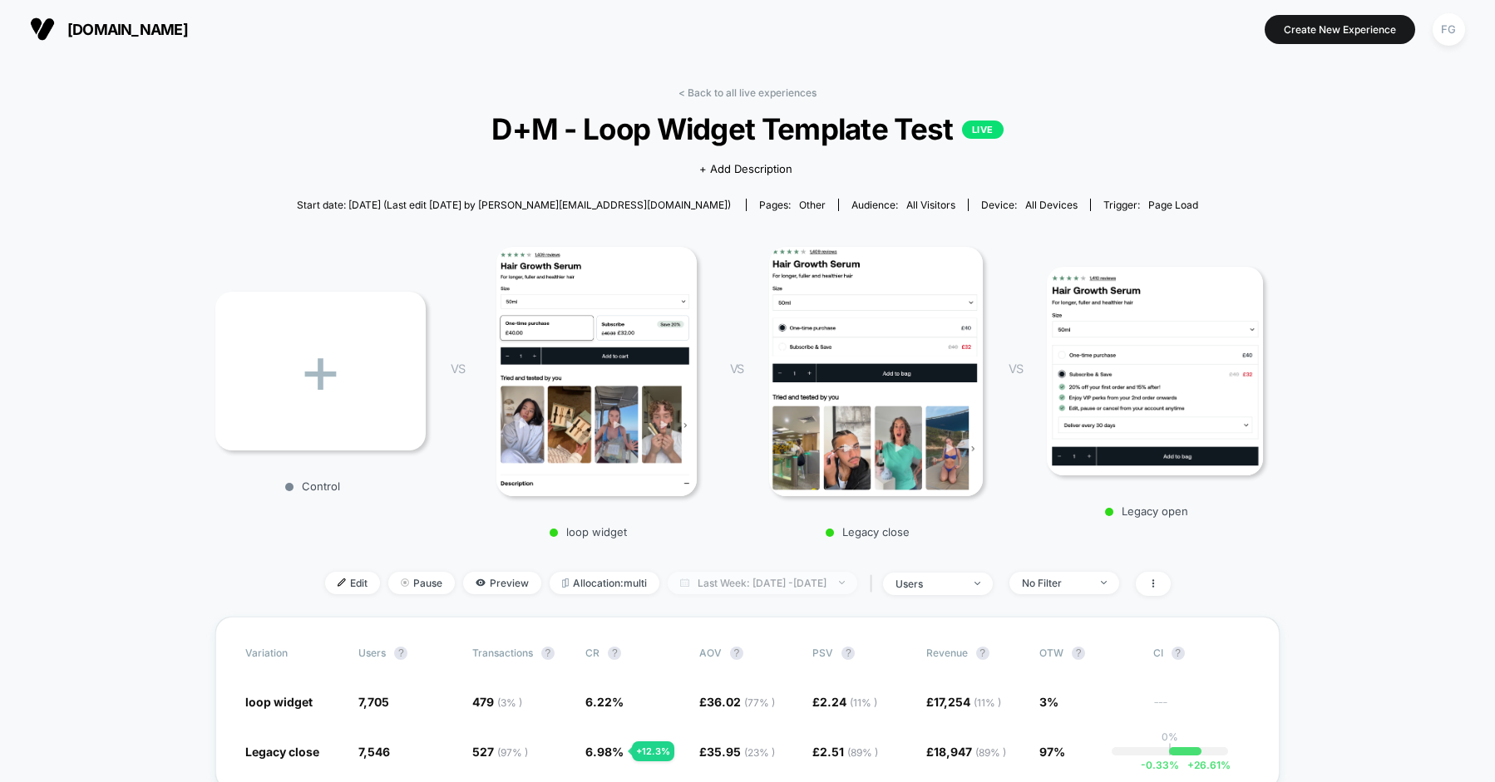
click at [738, 580] on span "Last Week: Aug 21, 2025 - Aug 28, 2025" at bounding box center [763, 583] width 190 height 22
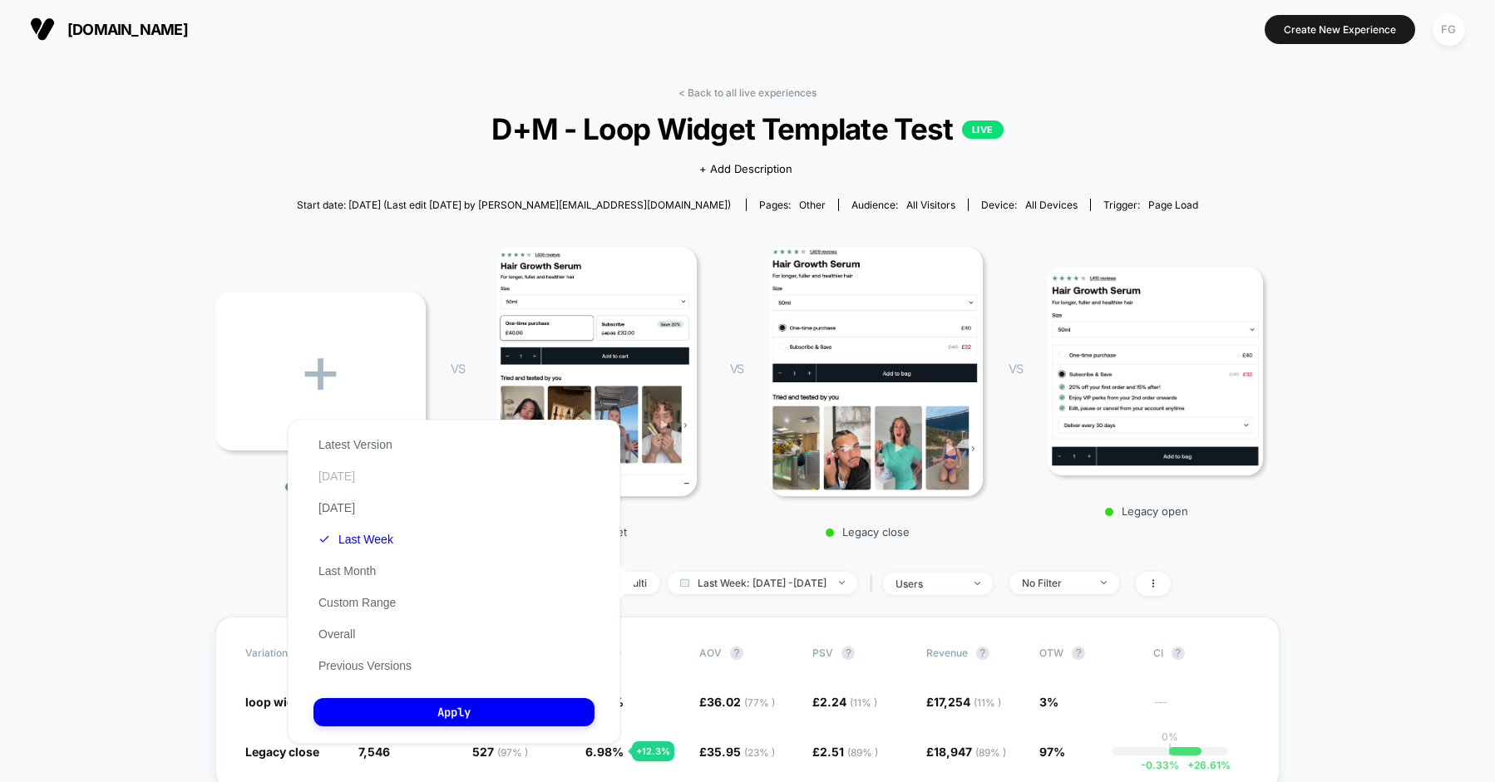
click at [345, 470] on button "Today" at bounding box center [336, 476] width 47 height 15
click at [447, 712] on button "Apply" at bounding box center [453, 712] width 281 height 28
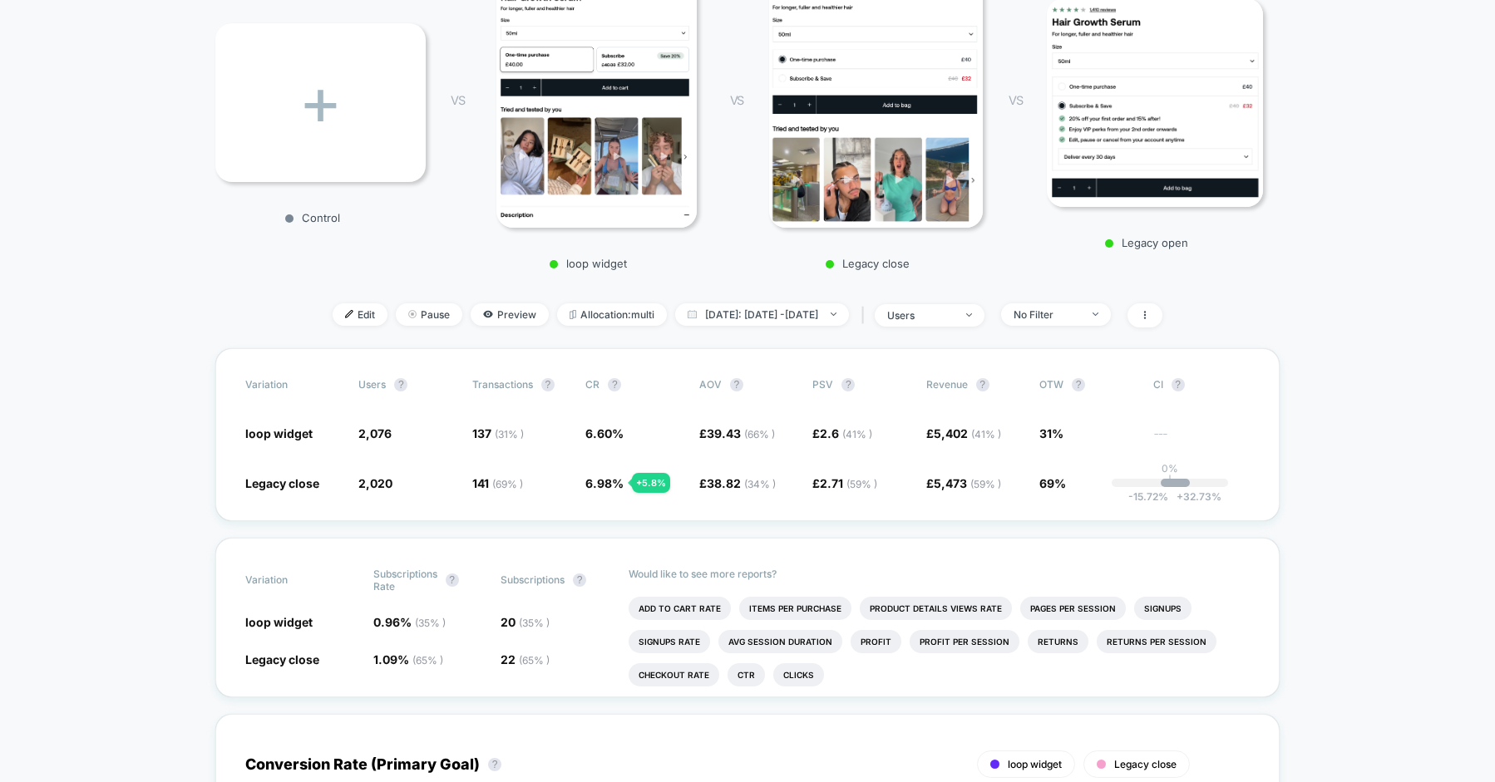
scroll to position [274, 0]
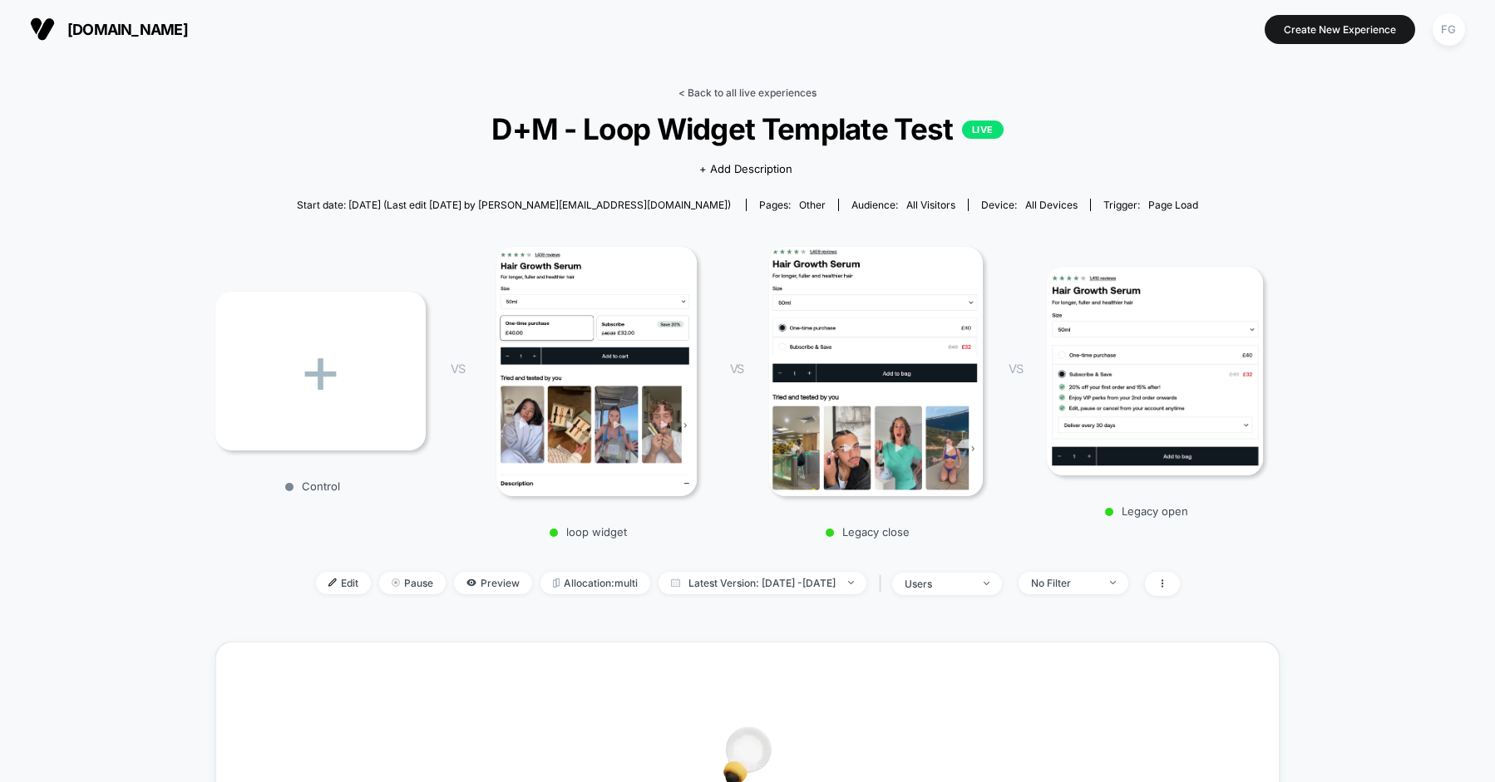
click at [760, 91] on link "< Back to all live experiences" at bounding box center [747, 92] width 138 height 12
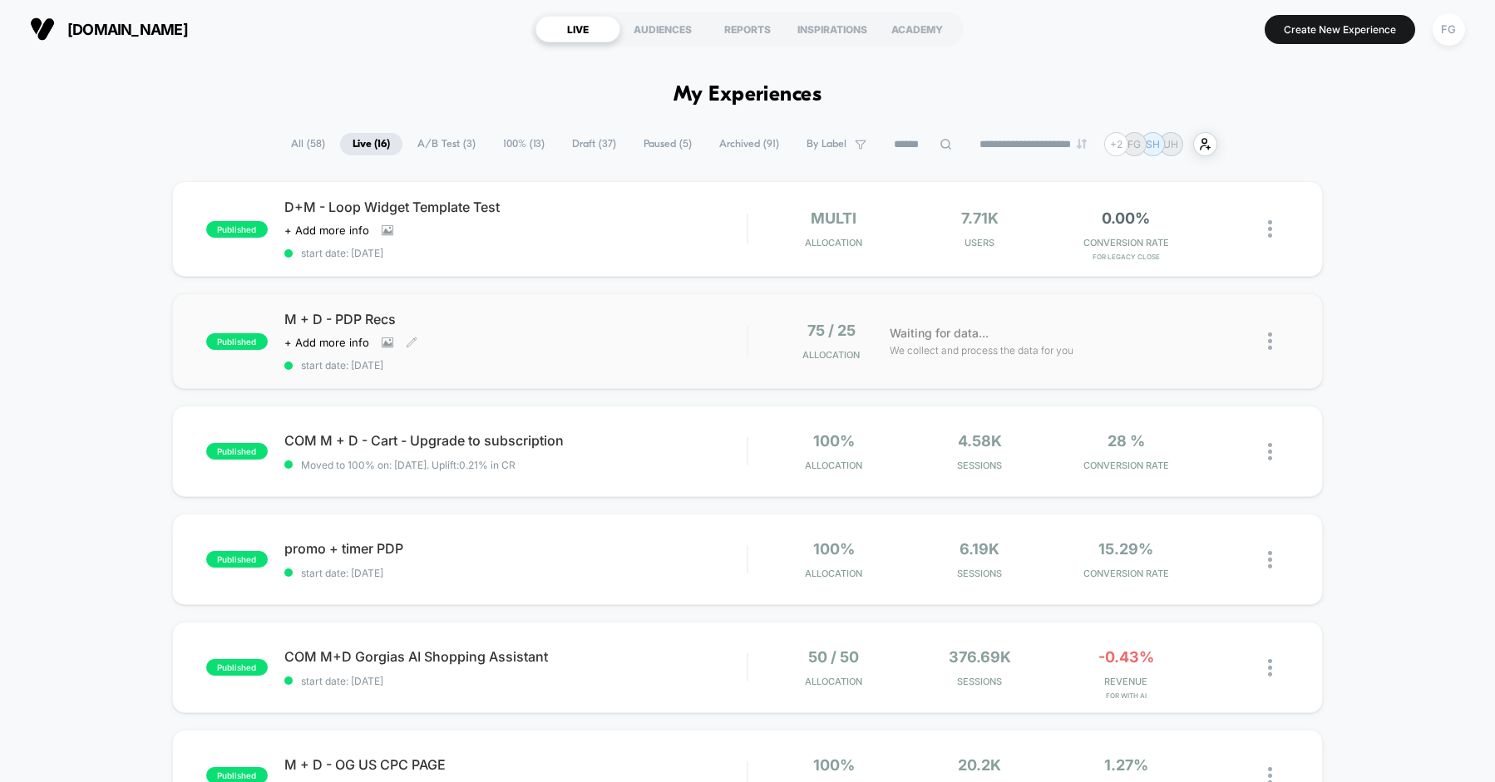
click at [653, 343] on div "M + D - PDP Recs Click to view images Click to edit experience details + Add mo…" at bounding box center [515, 341] width 462 height 61
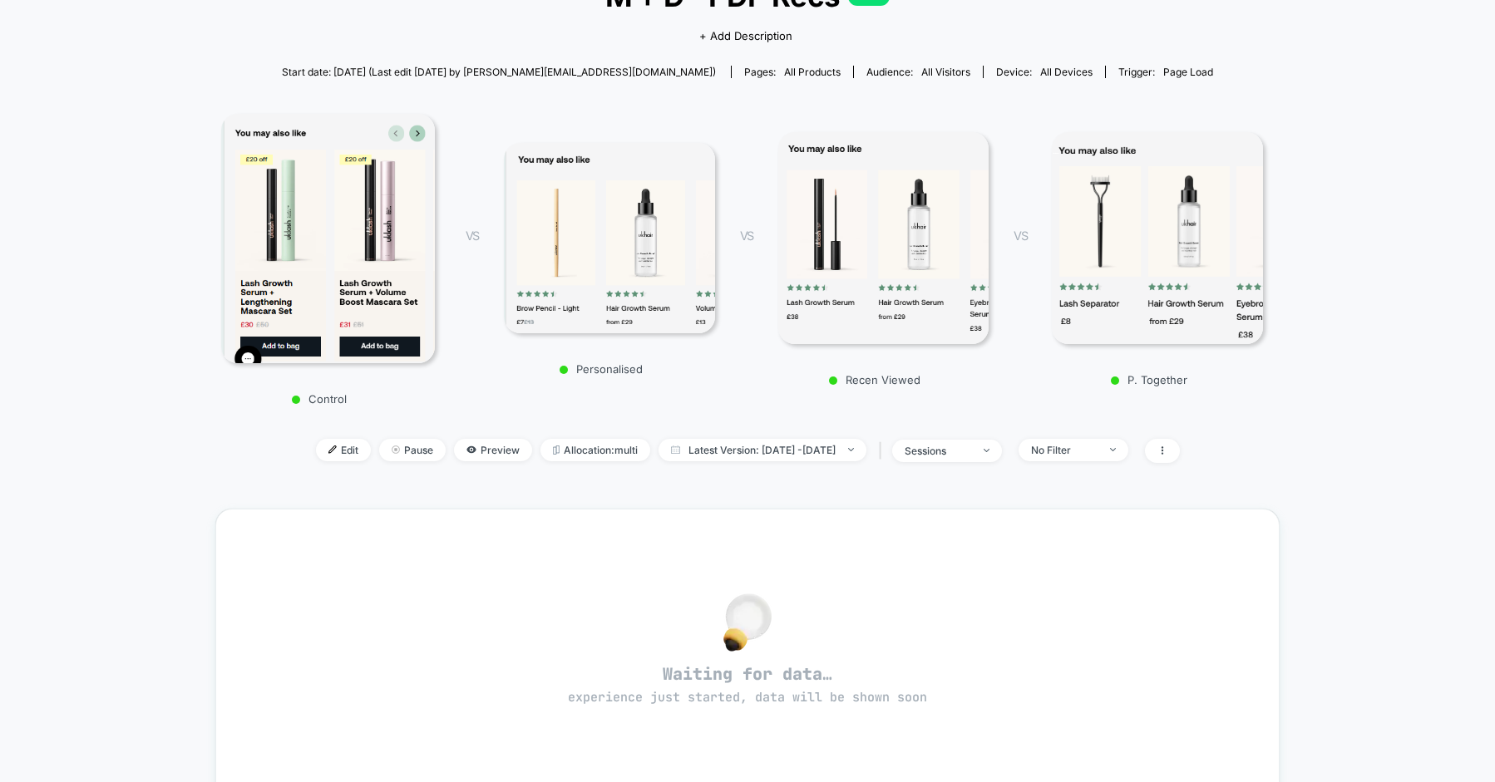
scroll to position [131, 0]
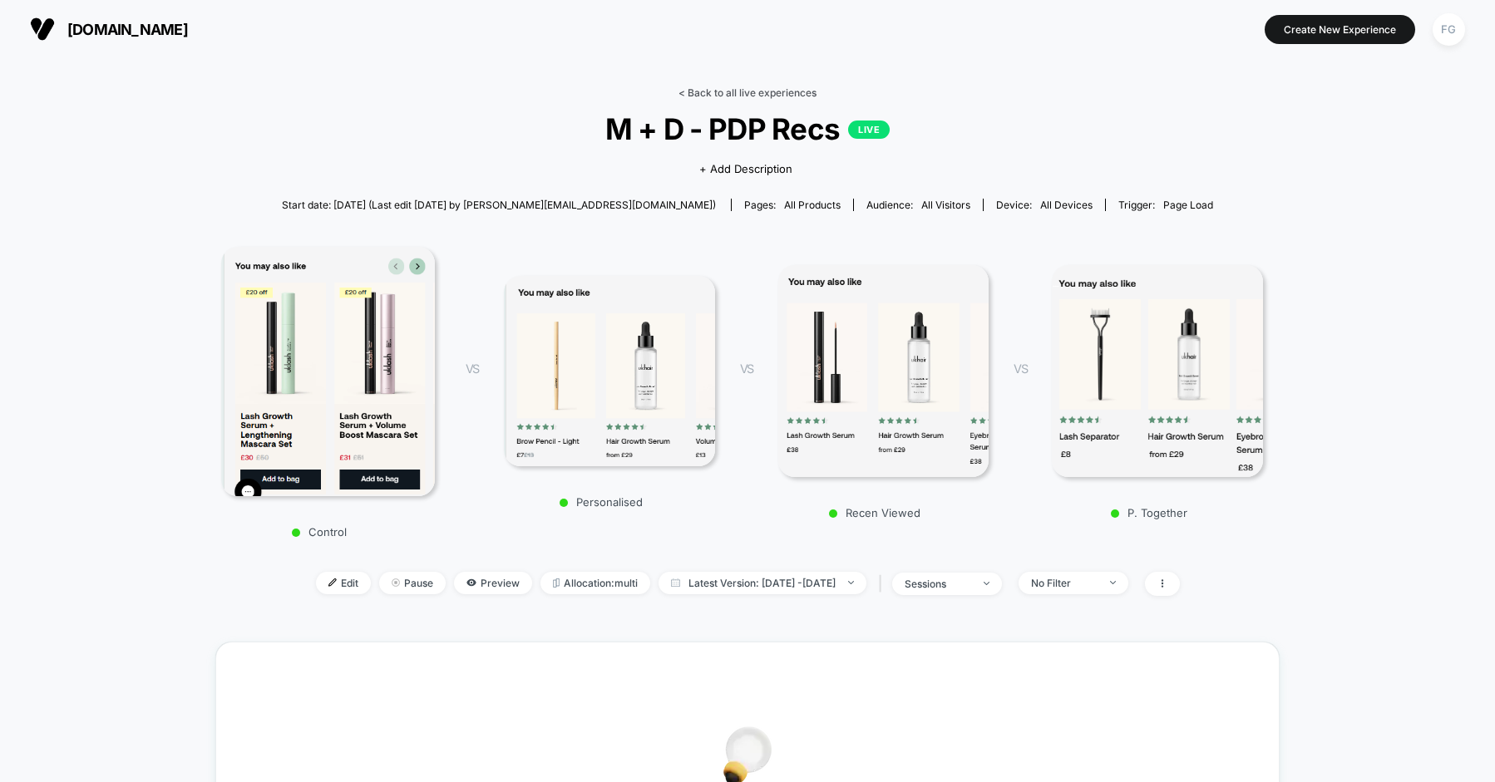
click at [775, 85] on div "< Back to all live experiences M + D - PDP Recs LIVE Click to view images Click…" at bounding box center [747, 652] width 1064 height 1154
click at [774, 90] on link "< Back to all live experiences" at bounding box center [747, 92] width 138 height 12
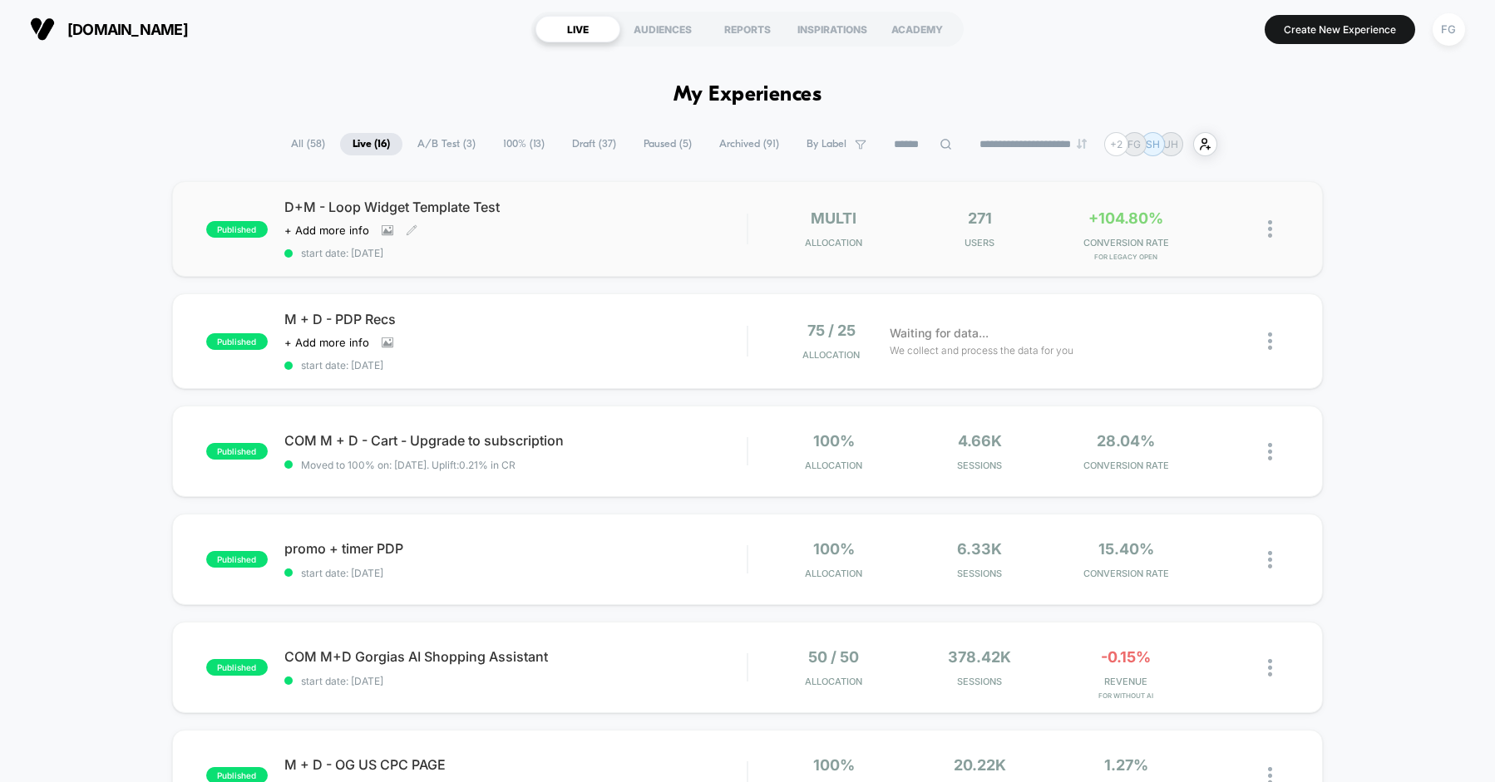
click at [626, 236] on div "D+M - Loop Widget Template Test Click to view images Click to edit experience d…" at bounding box center [515, 229] width 462 height 61
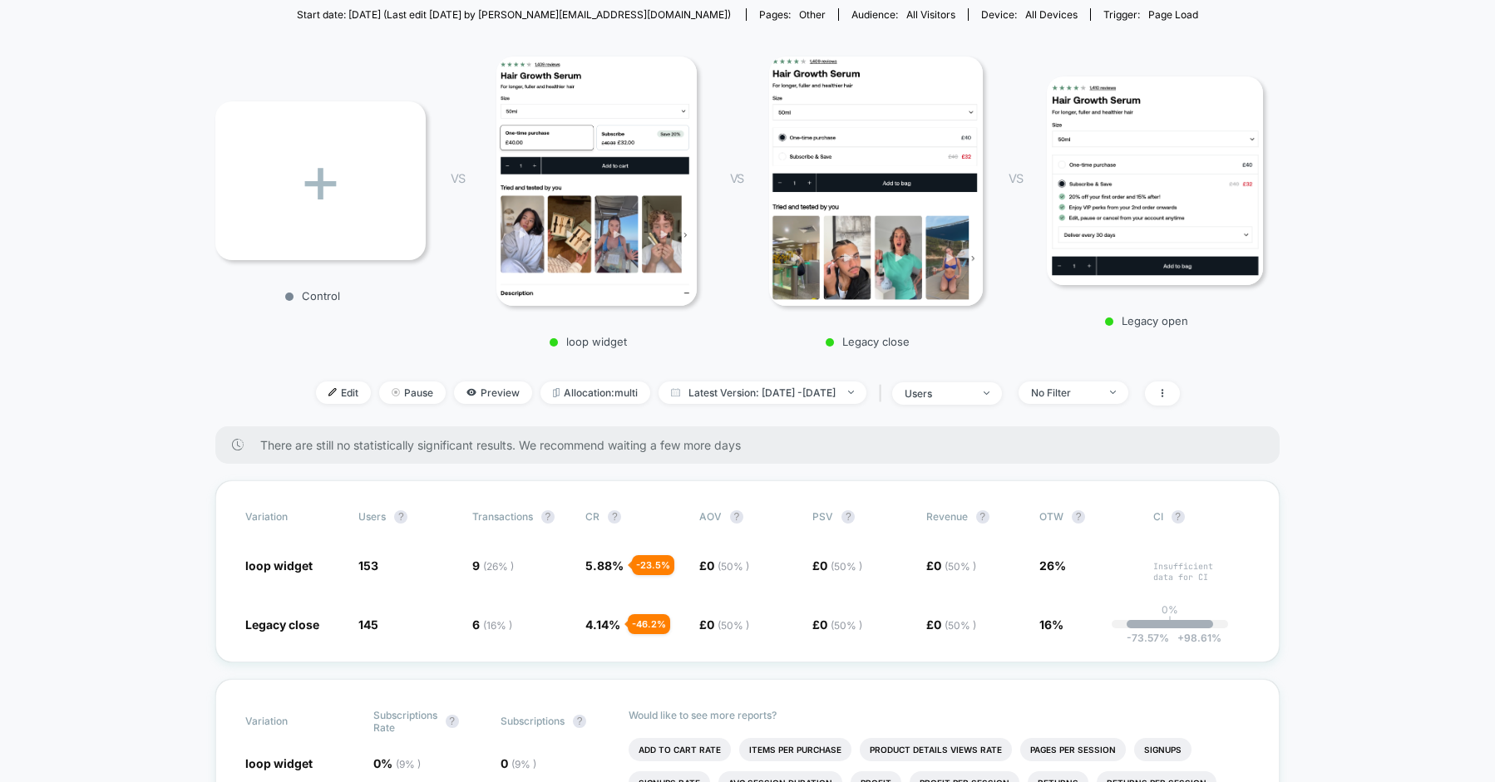
scroll to position [190, 0]
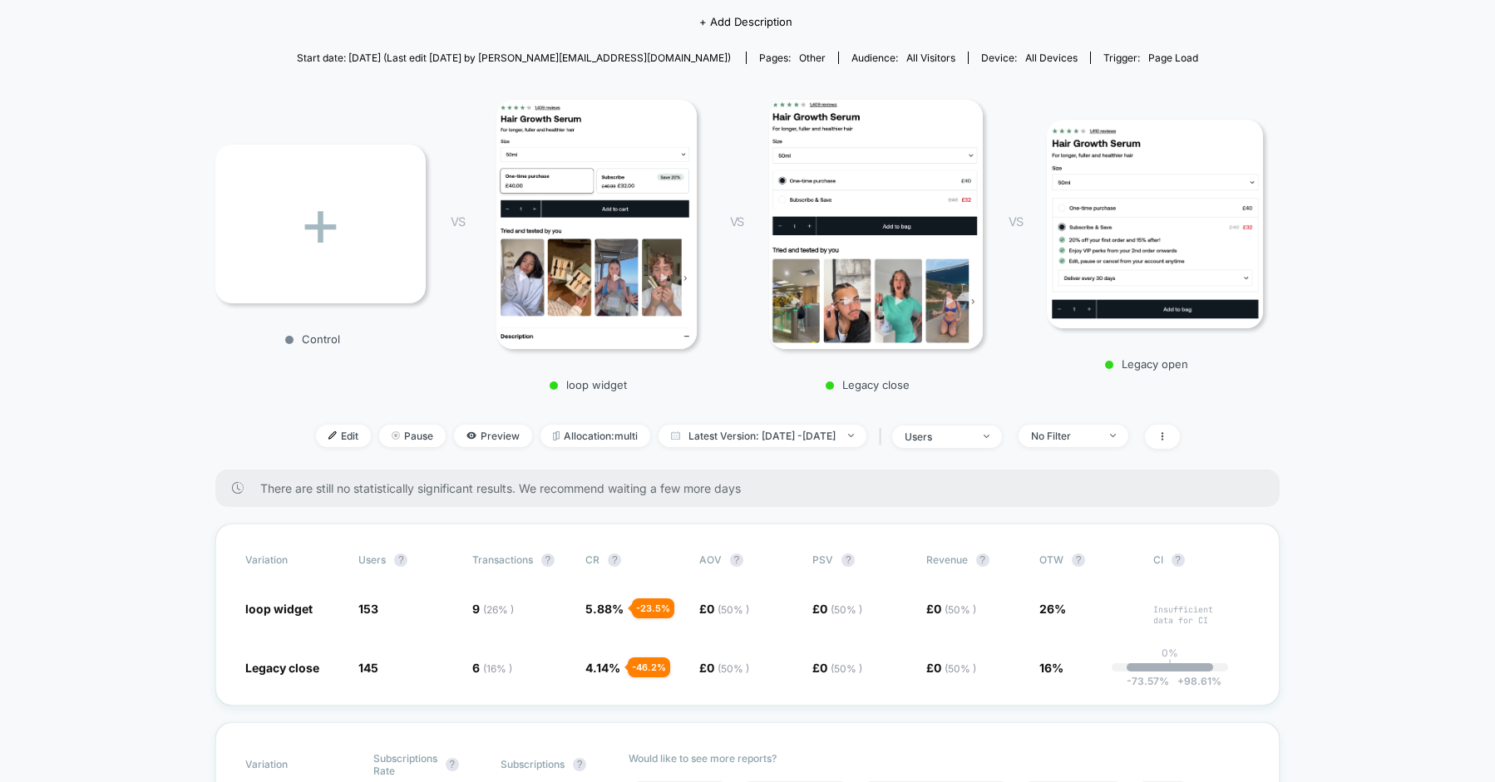
scroll to position [150, 0]
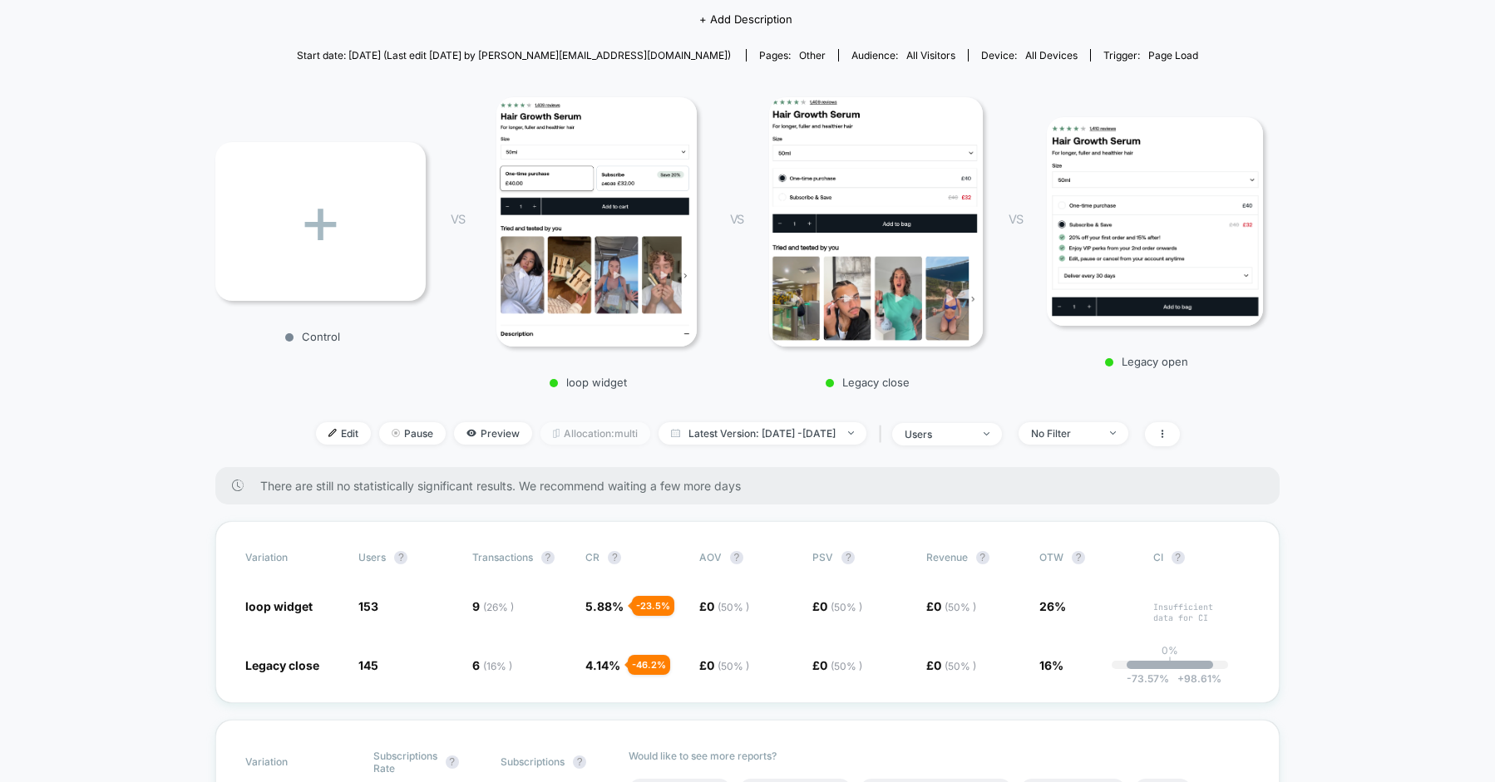
click at [547, 426] on span "Allocation: multi" at bounding box center [595, 433] width 110 height 22
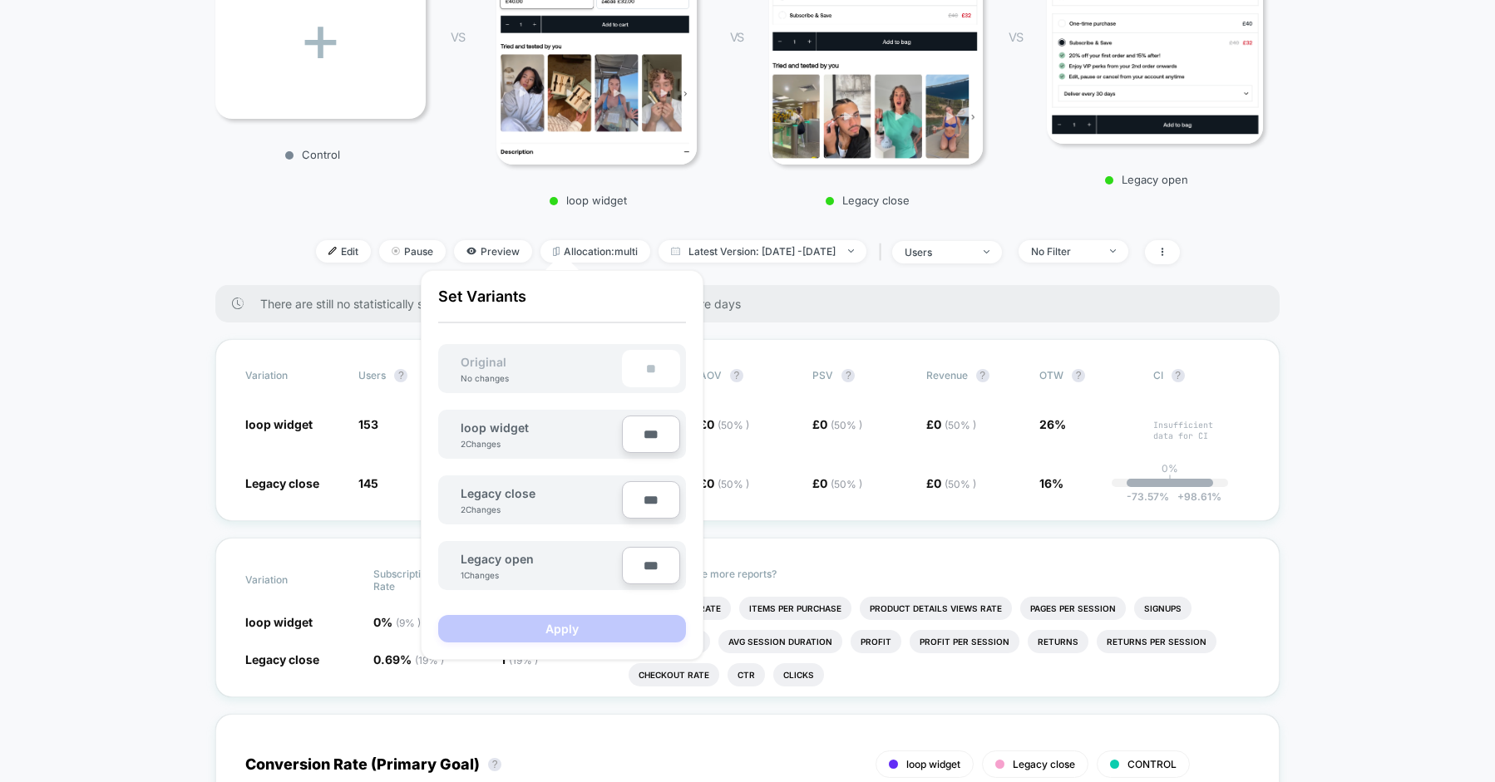
scroll to position [342, 0]
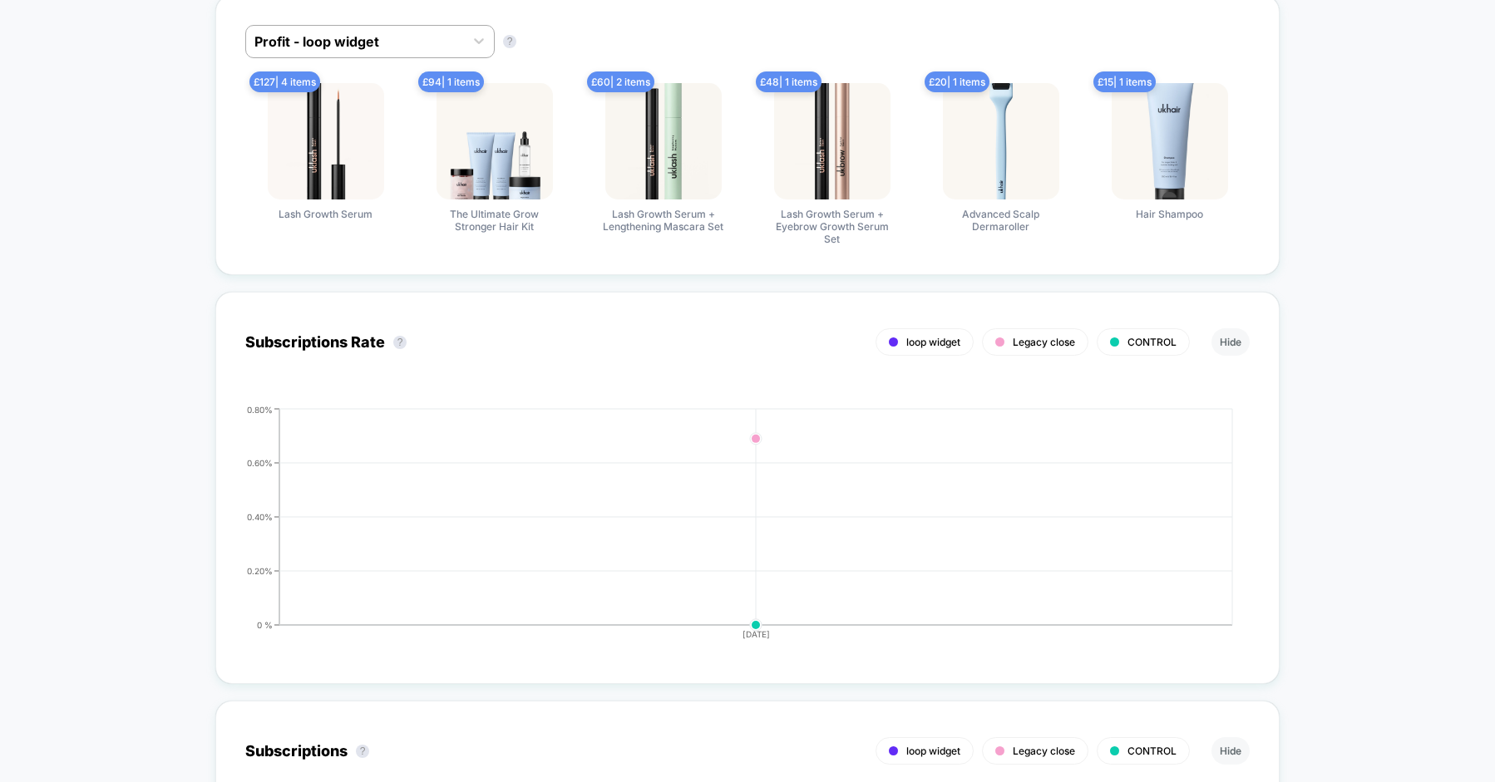
scroll to position [1458, 0]
click at [456, 43] on div "Profit - loop widget" at bounding box center [355, 43] width 218 height 27
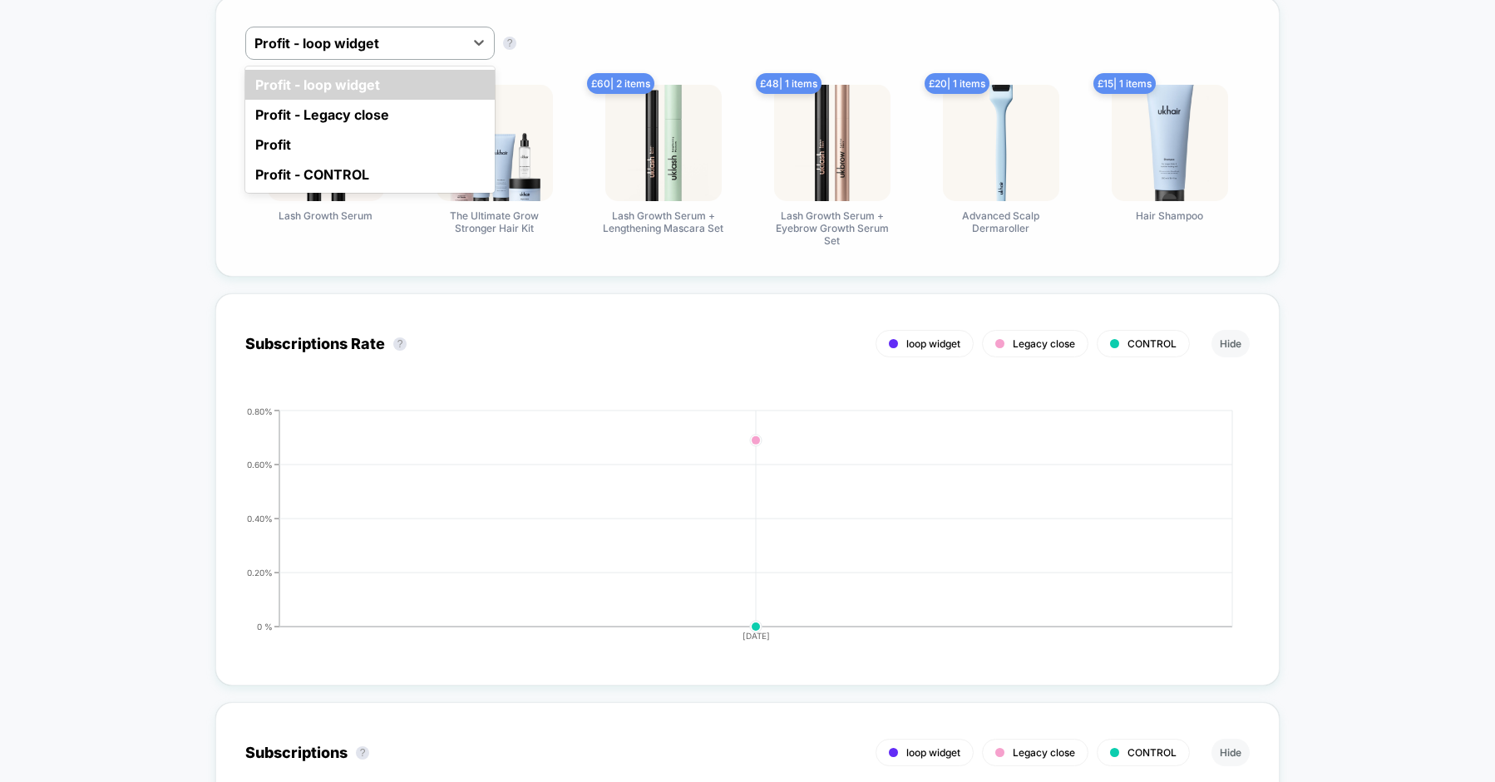
click at [283, 135] on div "Profit" at bounding box center [369, 145] width 249 height 30
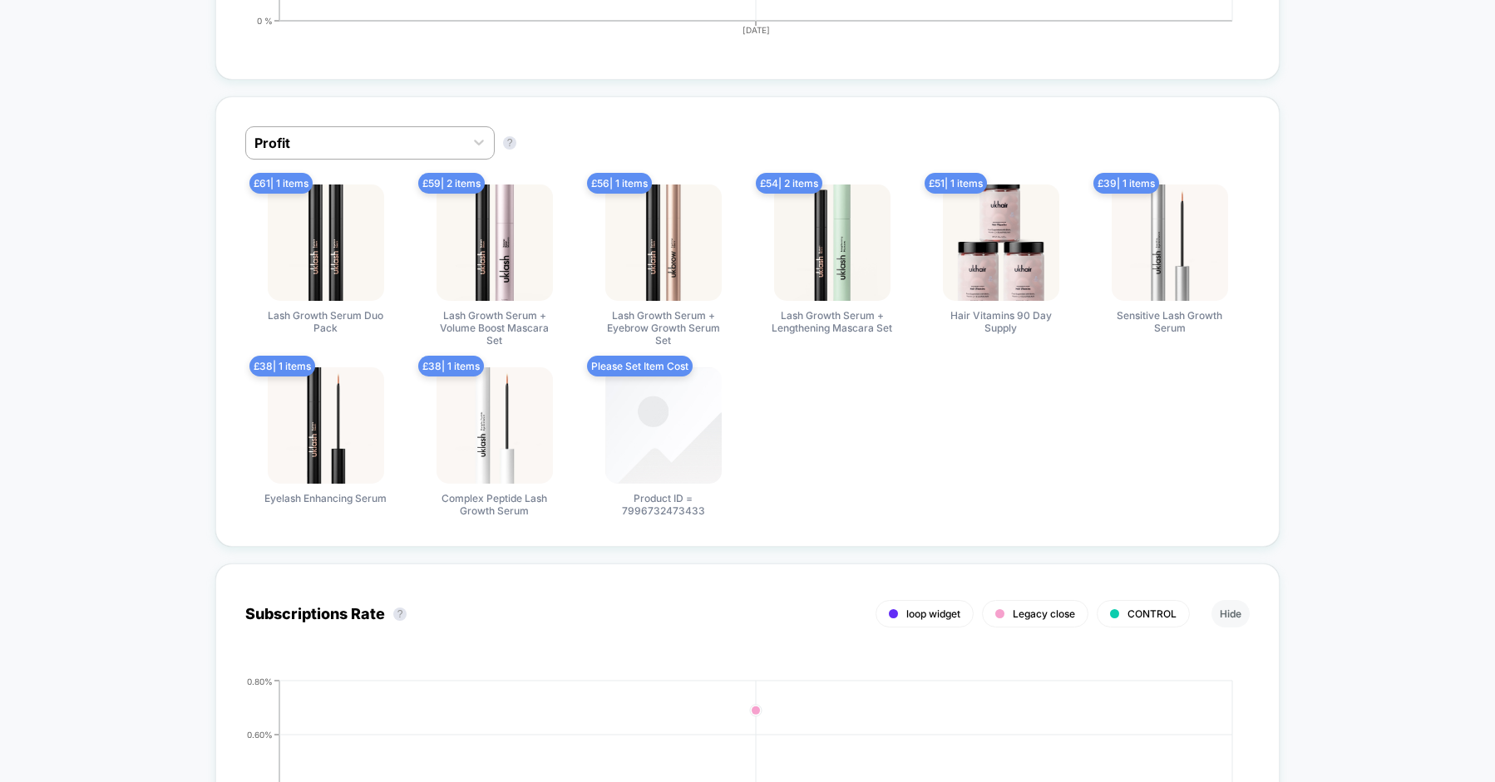
scroll to position [1355, 0]
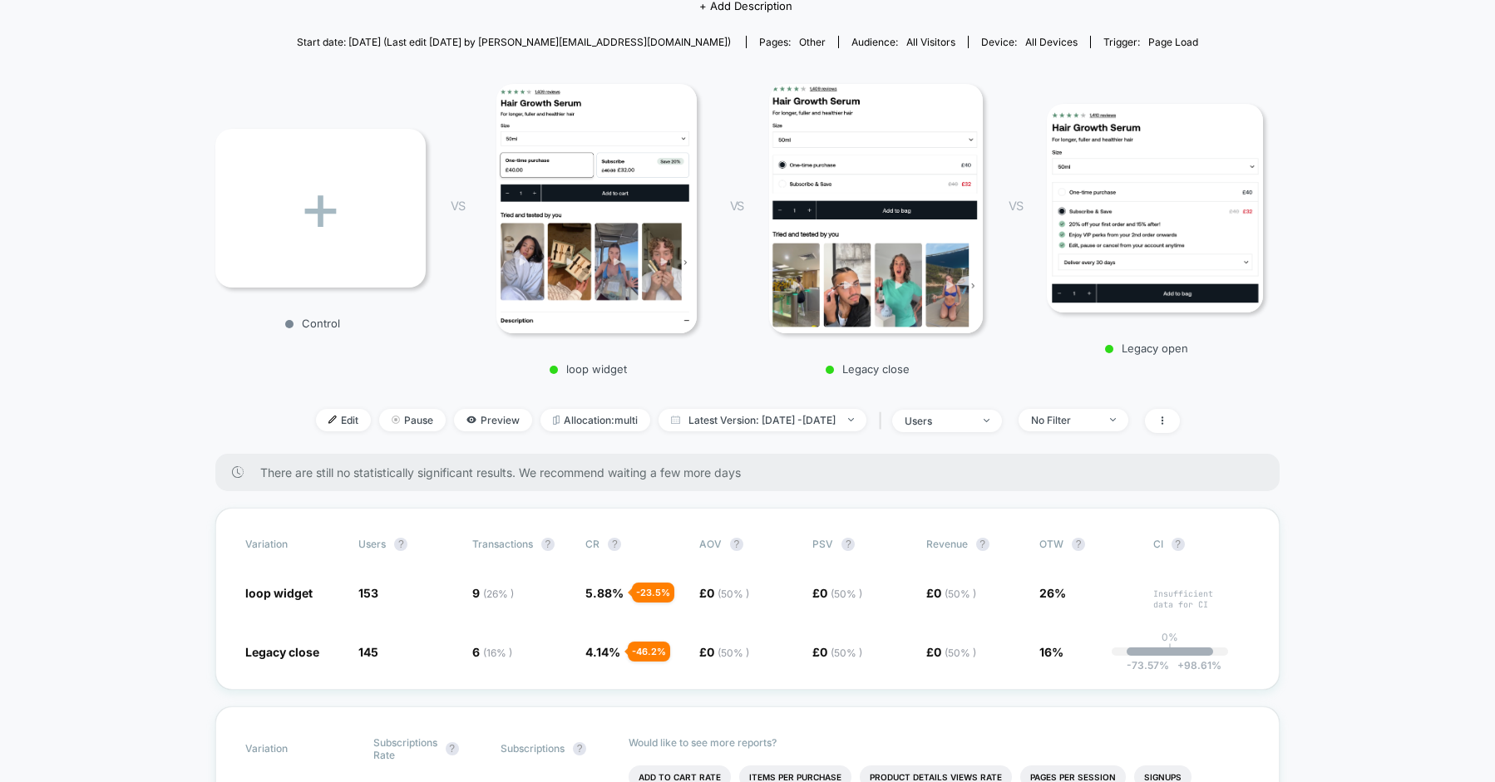
scroll to position [126, 0]
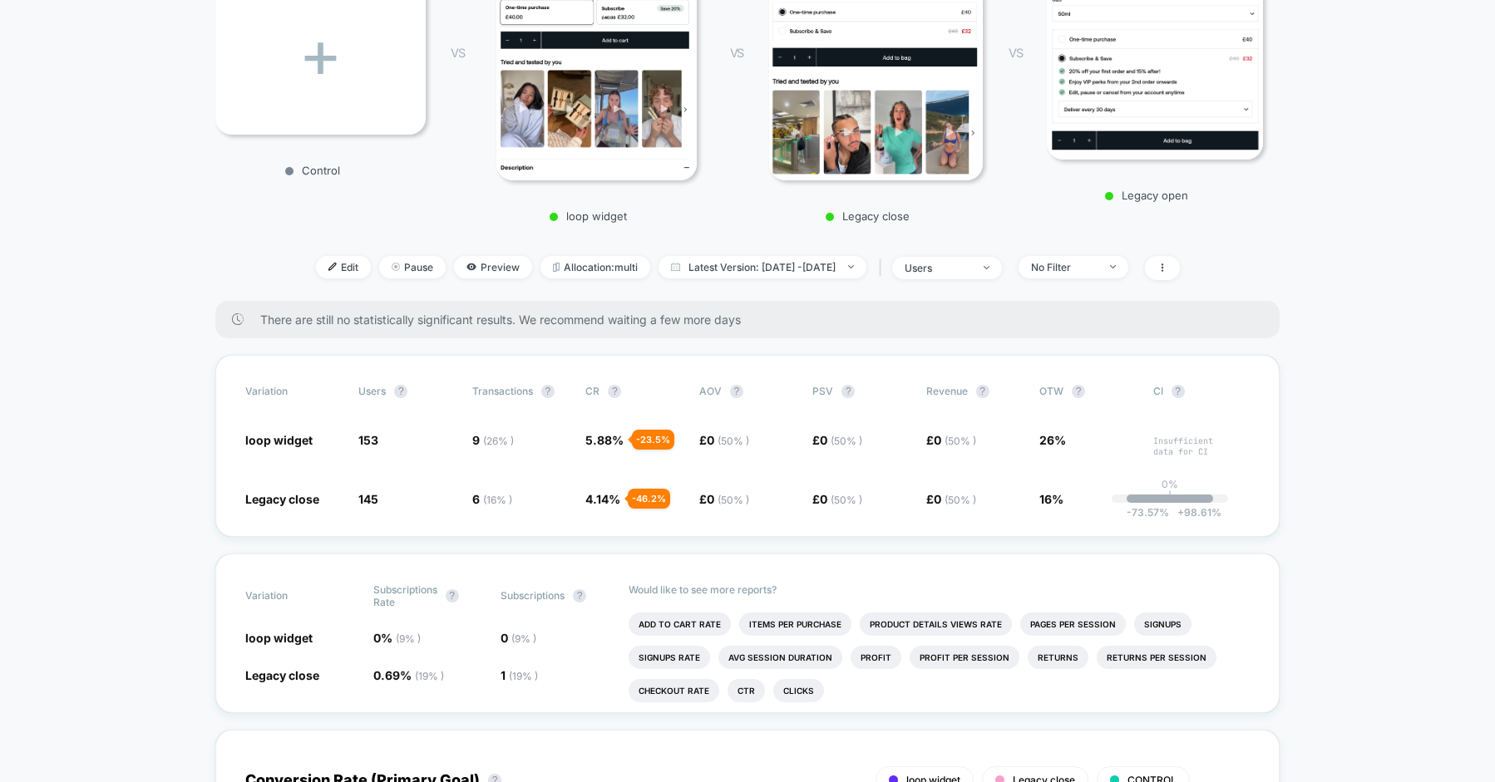
scroll to position [315, 0]
click at [1167, 272] on icon at bounding box center [1162, 269] width 10 height 10
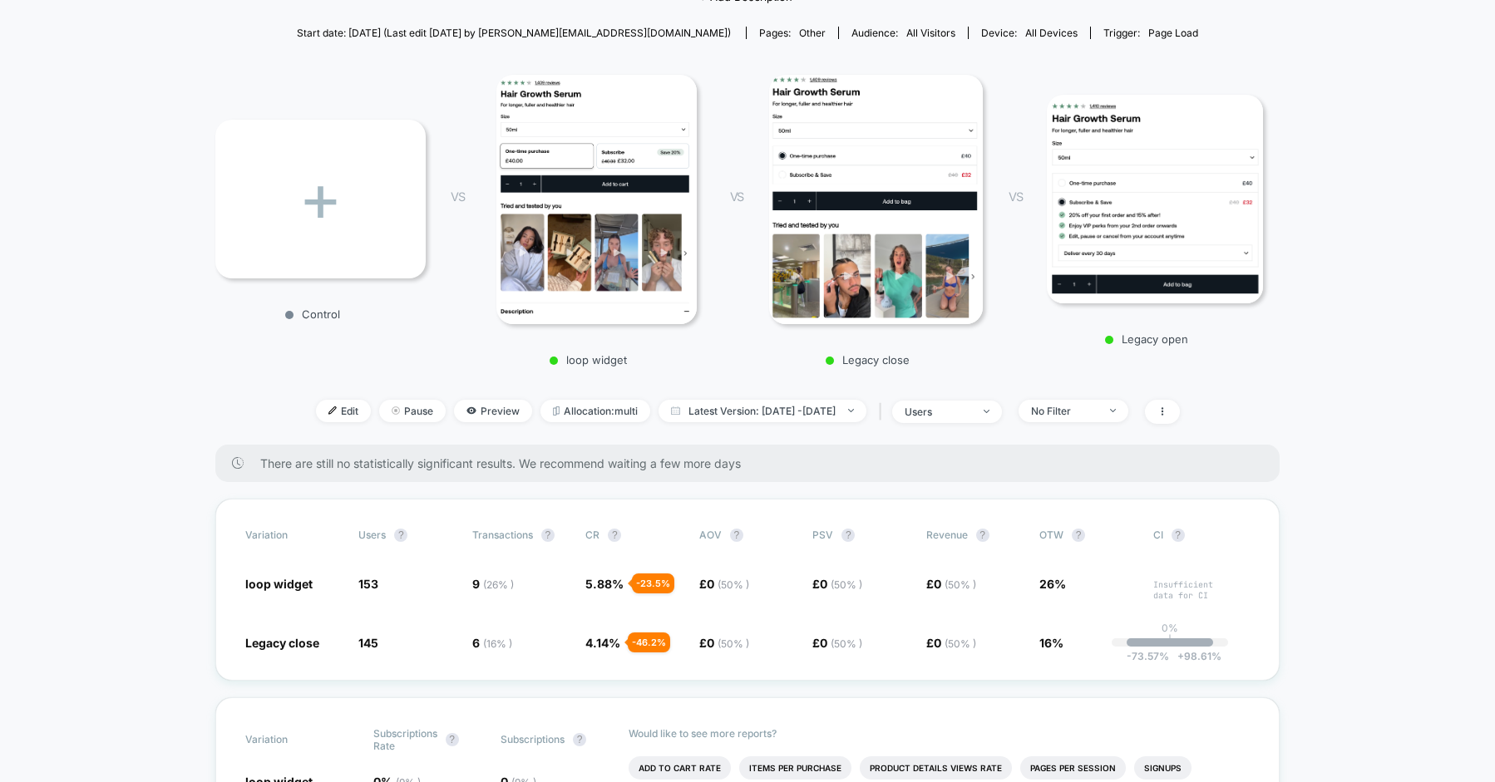
scroll to position [182, 0]
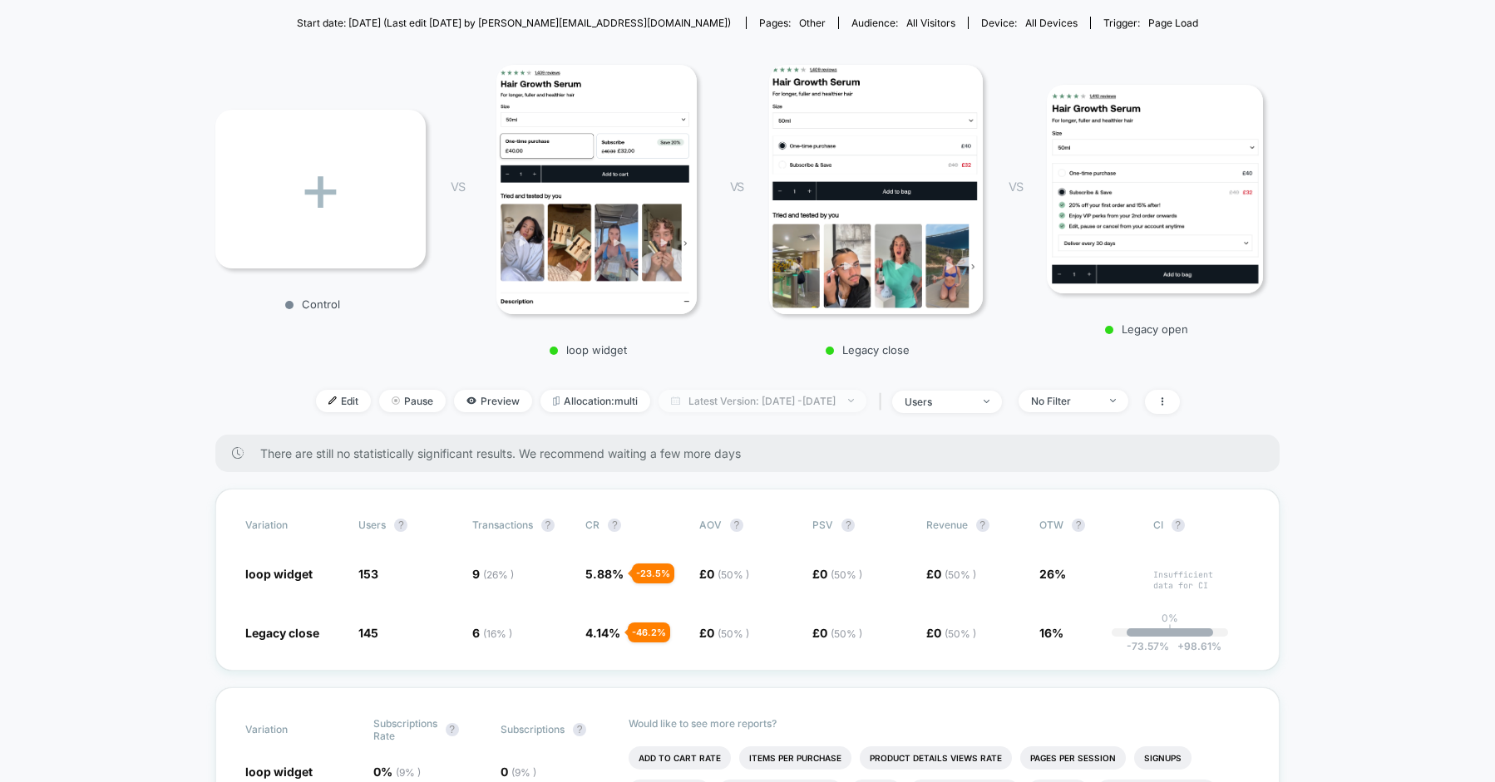
click at [806, 404] on span "Latest Version: [DATE] - [DATE]" at bounding box center [762, 401] width 208 height 22
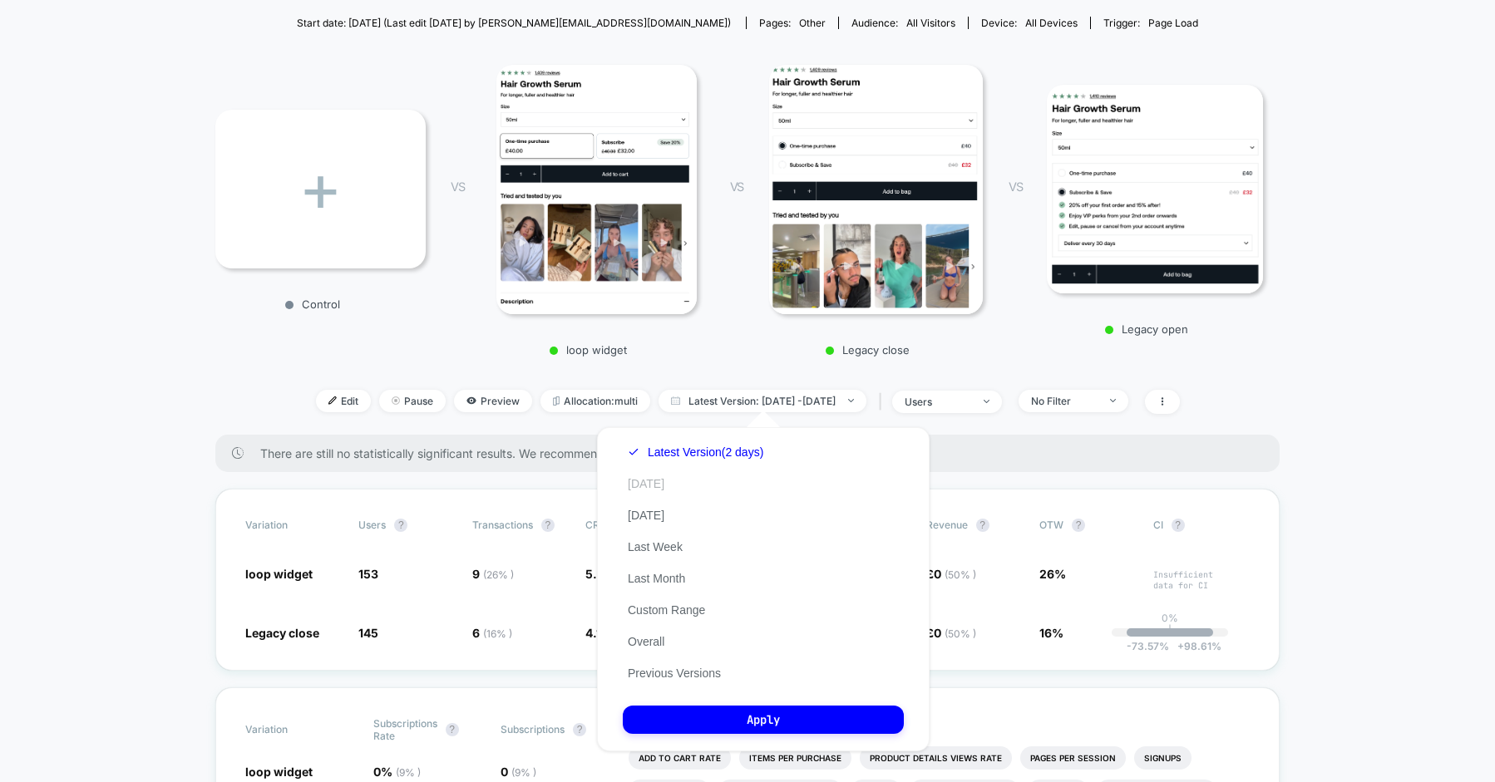
click at [645, 489] on button "[DATE]" at bounding box center [646, 483] width 47 height 15
click at [778, 713] on button "Apply" at bounding box center [763, 720] width 281 height 28
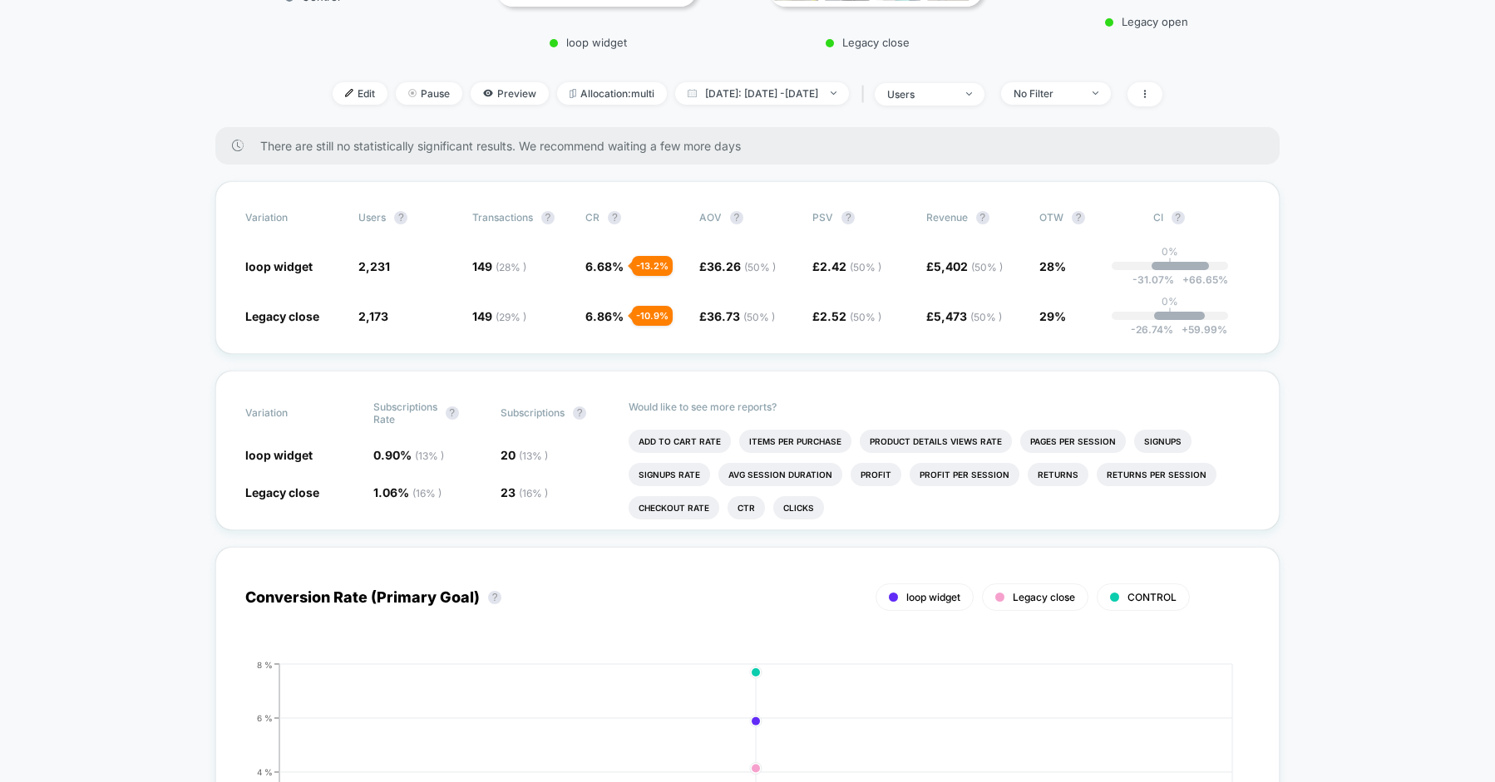
scroll to position [493, 0]
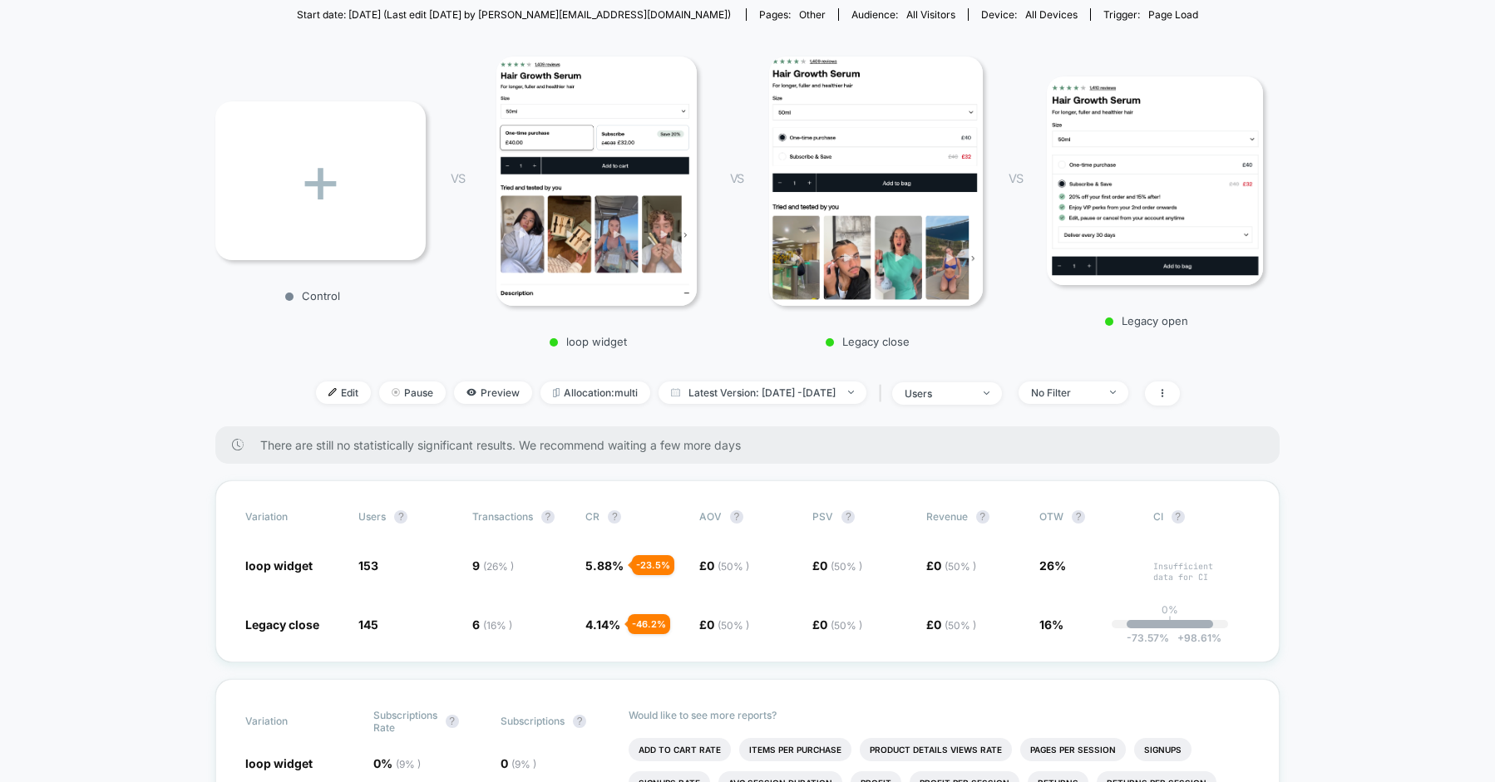
scroll to position [170, 0]
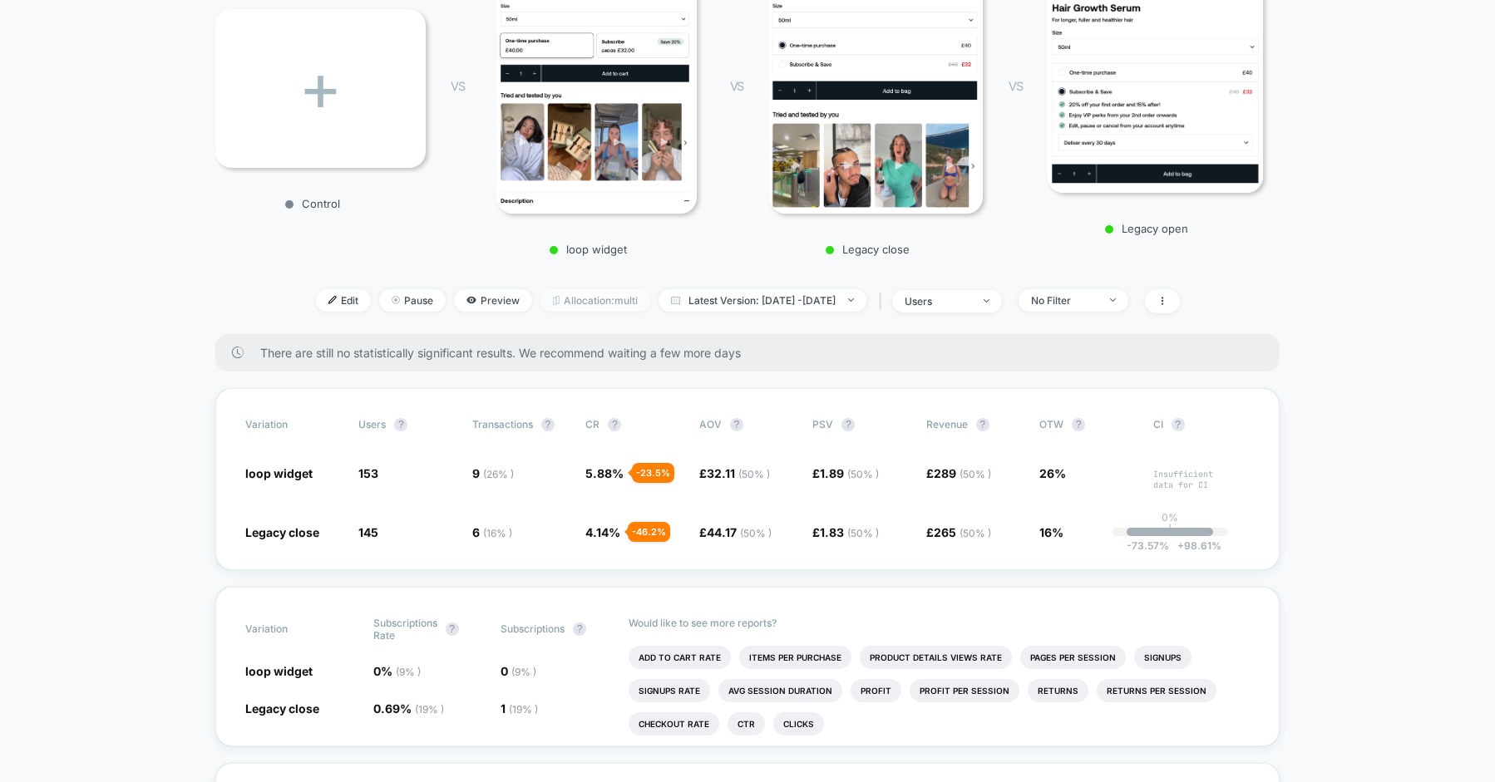
scroll to position [284, 0]
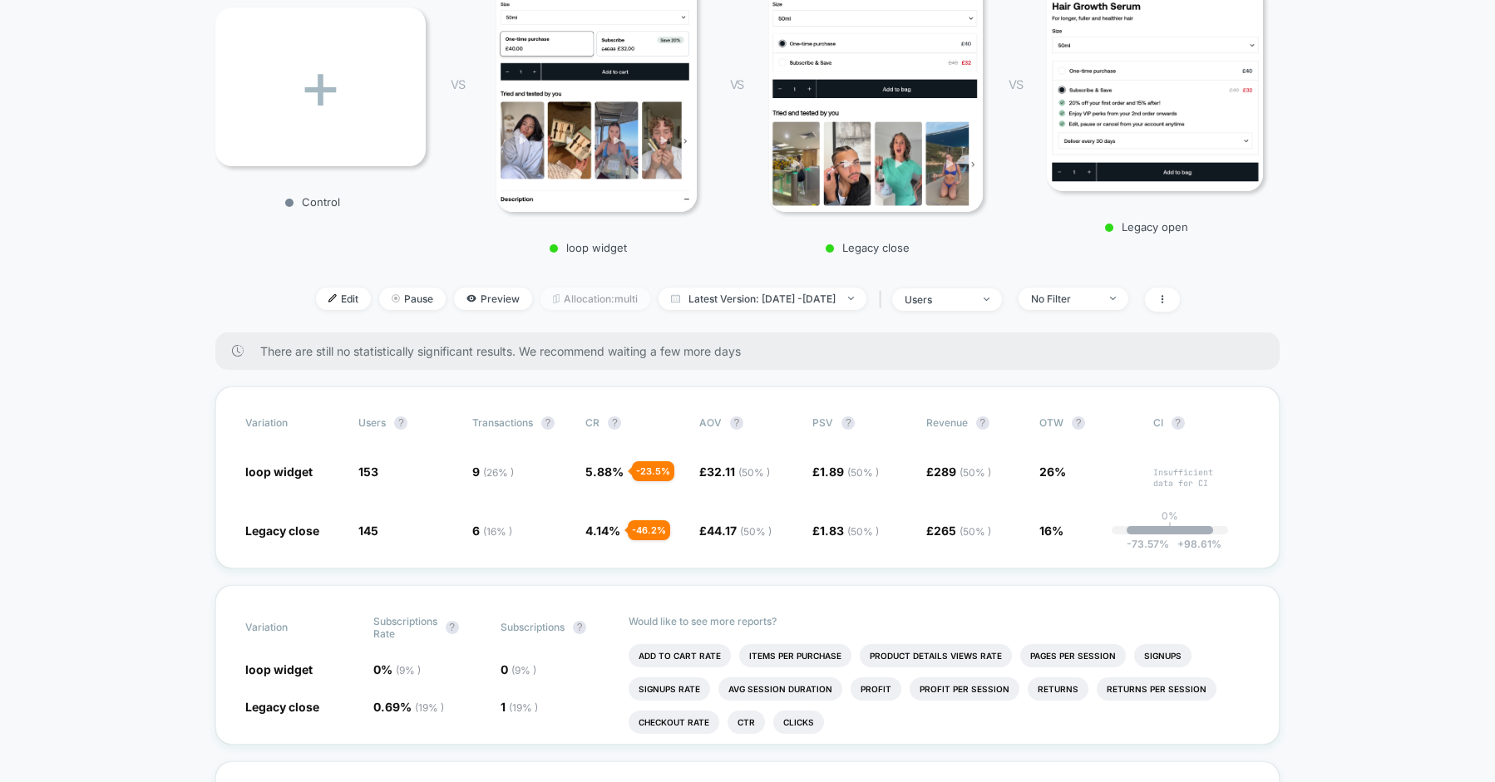
click at [555, 298] on span "Allocation: multi" at bounding box center [595, 299] width 110 height 22
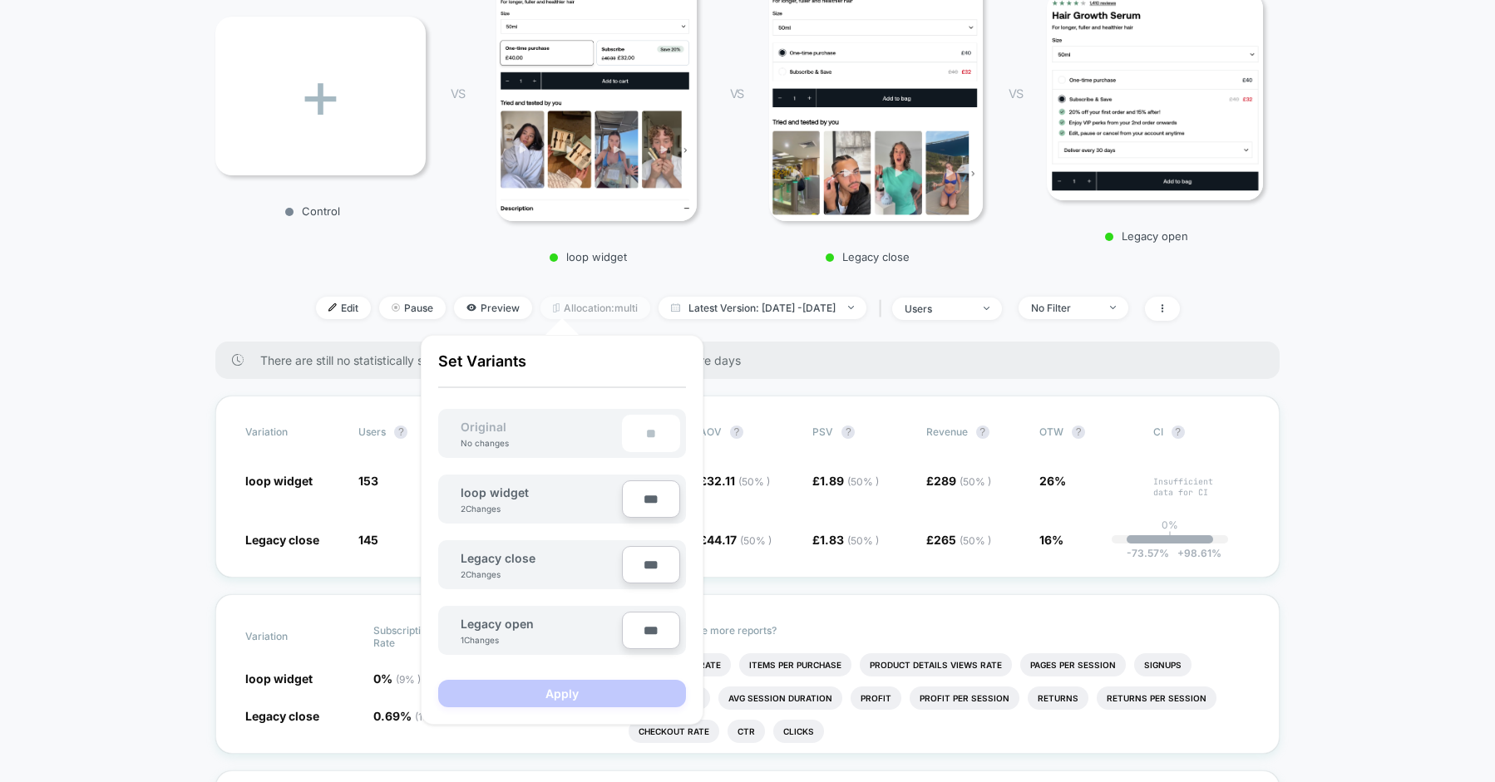
scroll to position [269, 0]
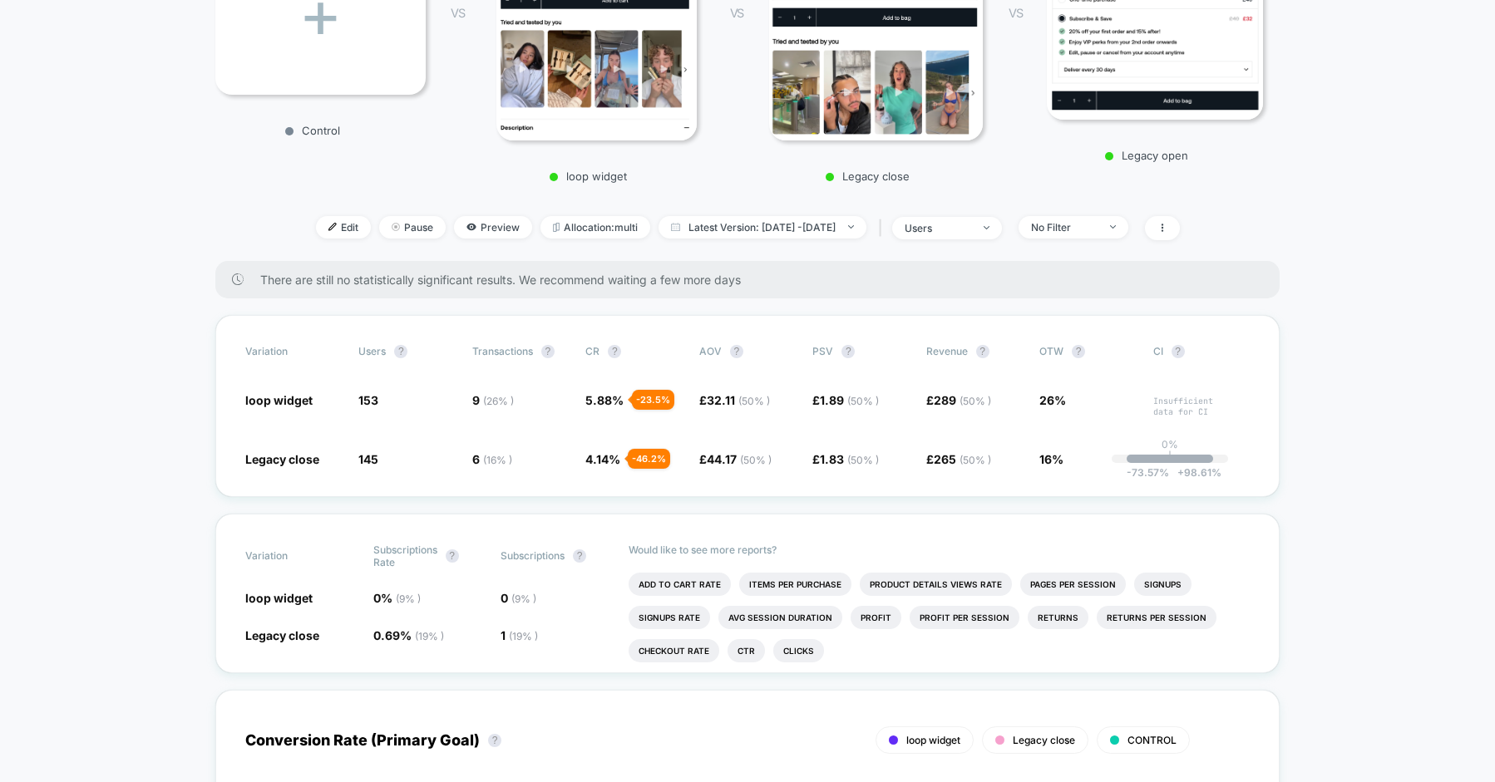
scroll to position [390, 0]
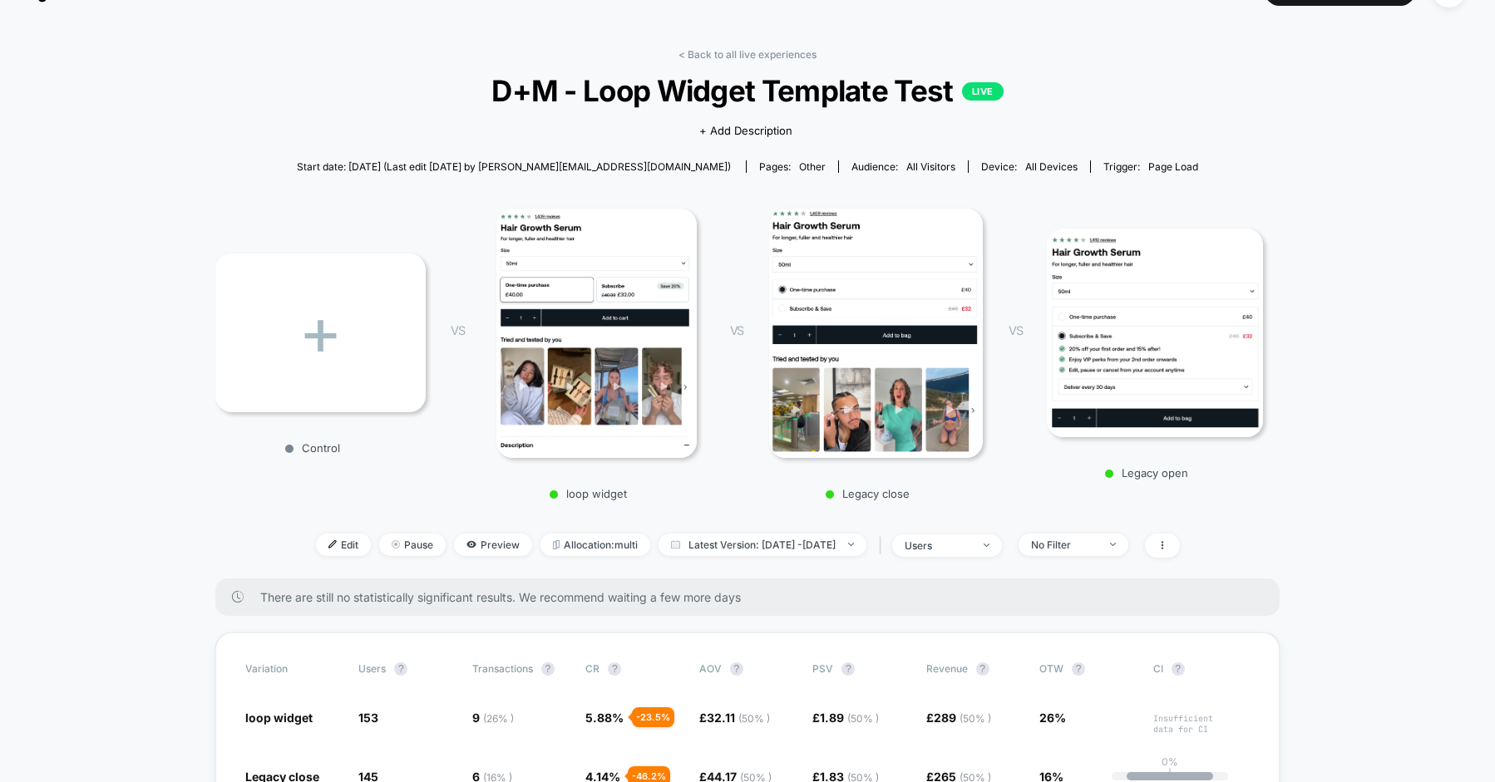
scroll to position [31, 0]
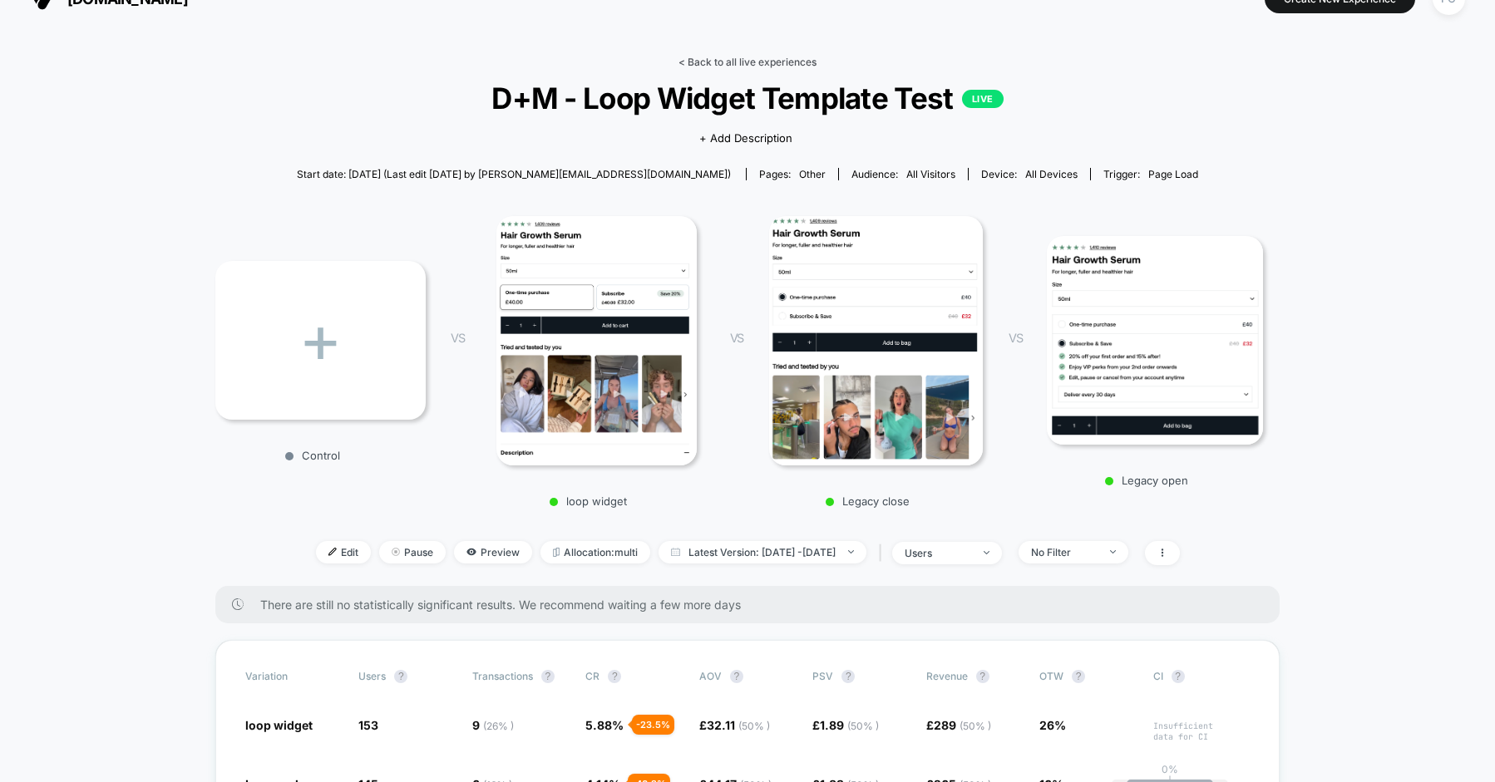
click at [737, 65] on link "< Back to all live experiences" at bounding box center [747, 62] width 138 height 12
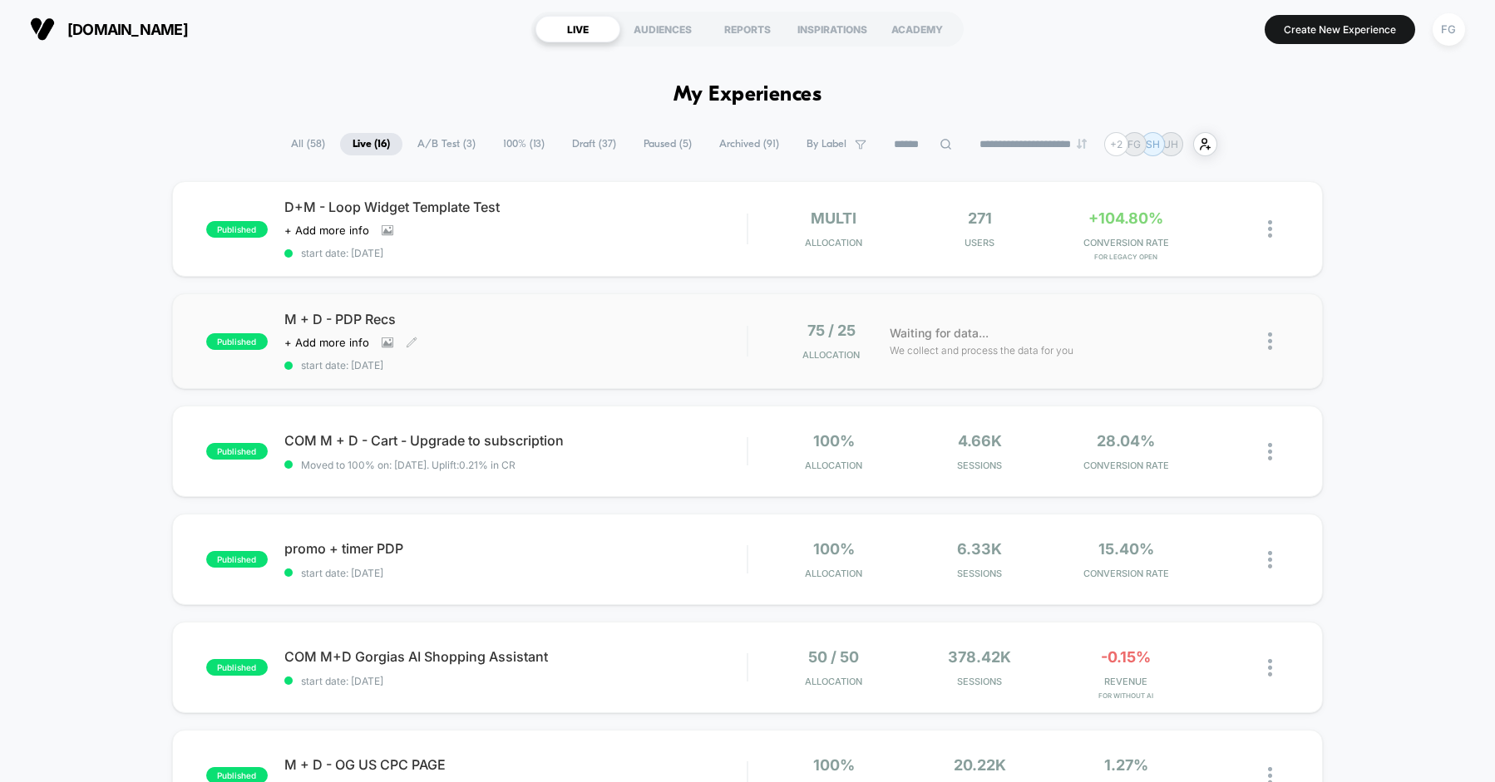
click at [593, 338] on div "Click to view images Click to edit experience details + Add more info" at bounding box center [446, 342] width 324 height 13
click at [618, 214] on span "D+M - Loop Widget Template Test" at bounding box center [515, 207] width 462 height 17
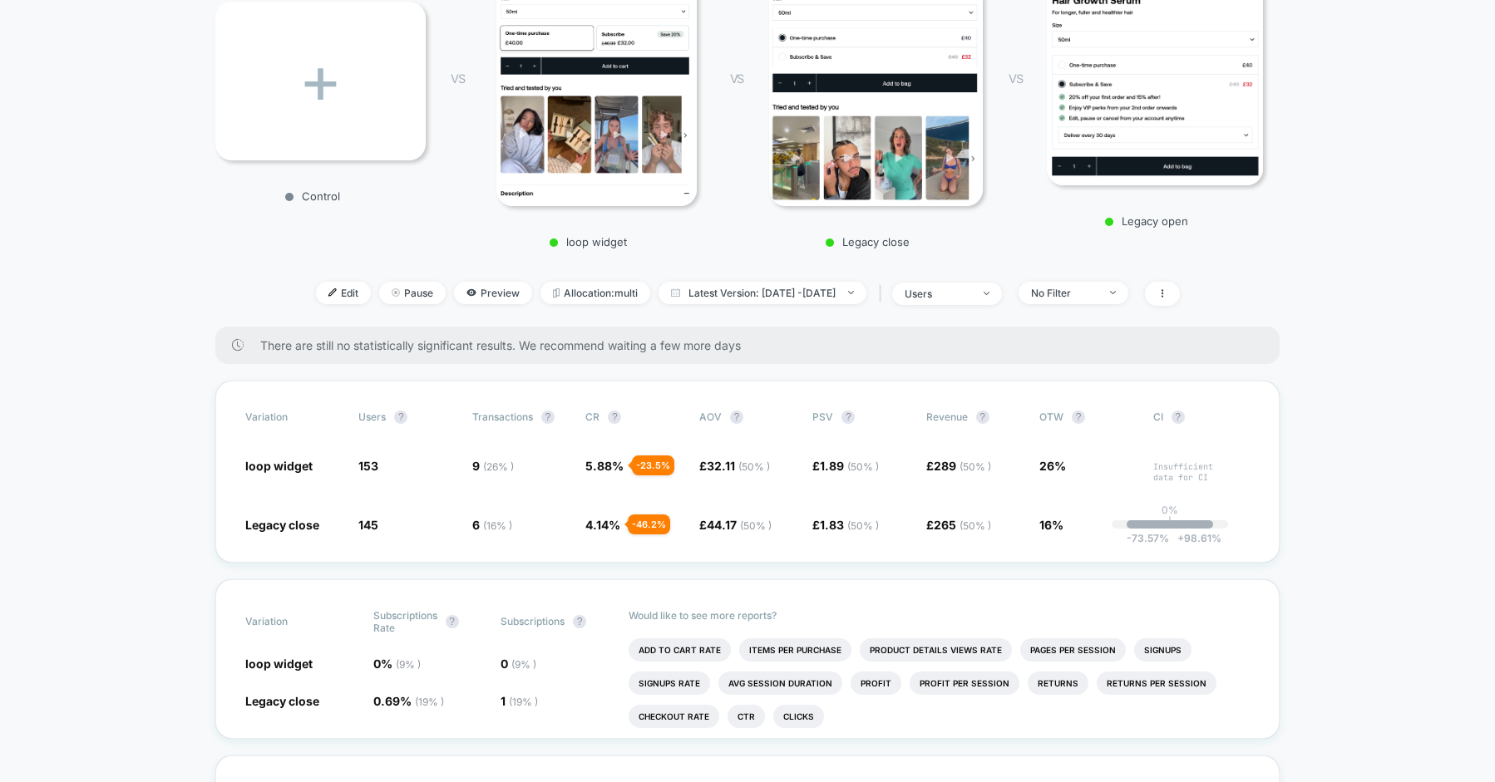
scroll to position [287, 0]
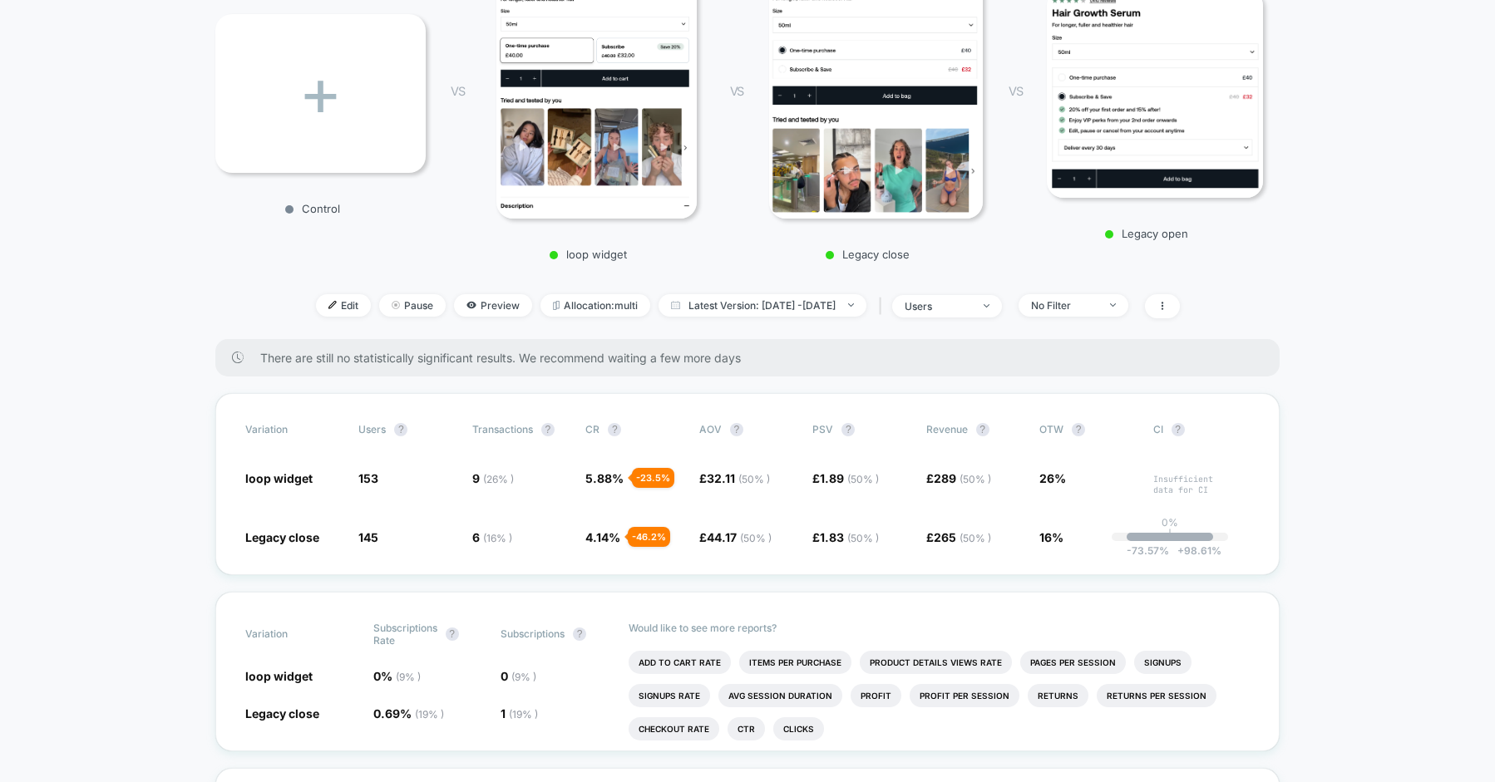
scroll to position [354, 0]
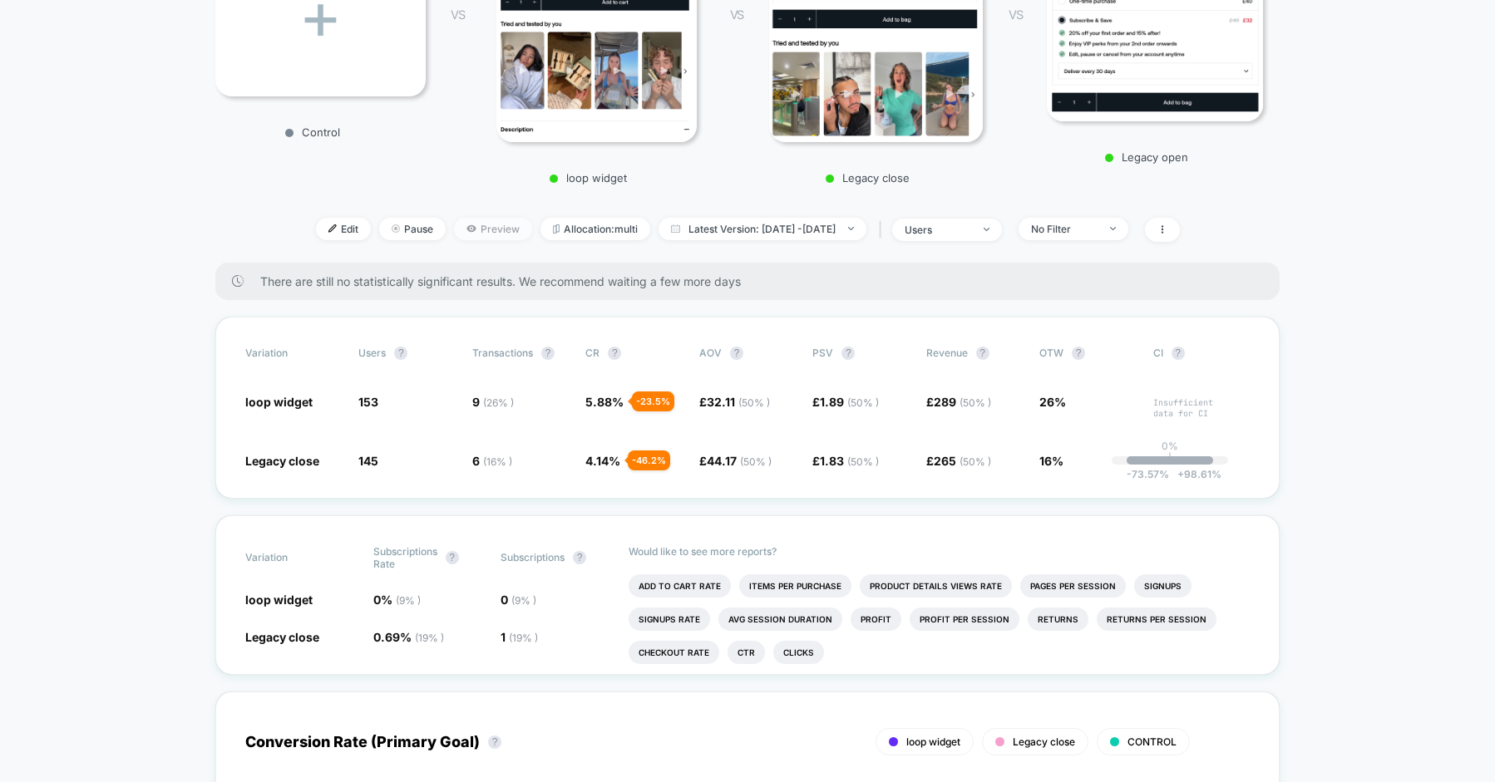
click at [454, 219] on span "Preview" at bounding box center [493, 229] width 78 height 22
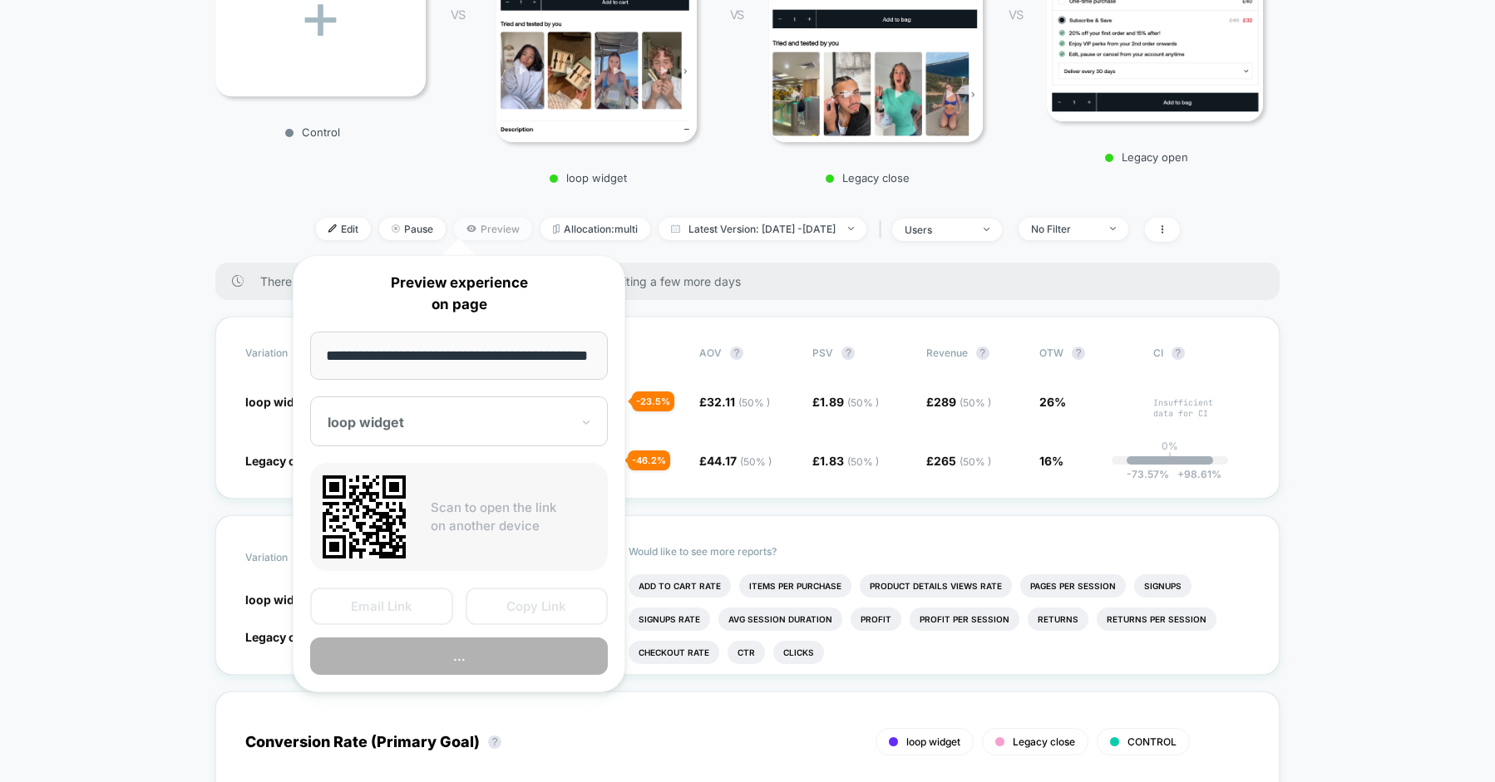
scroll to position [0, 53]
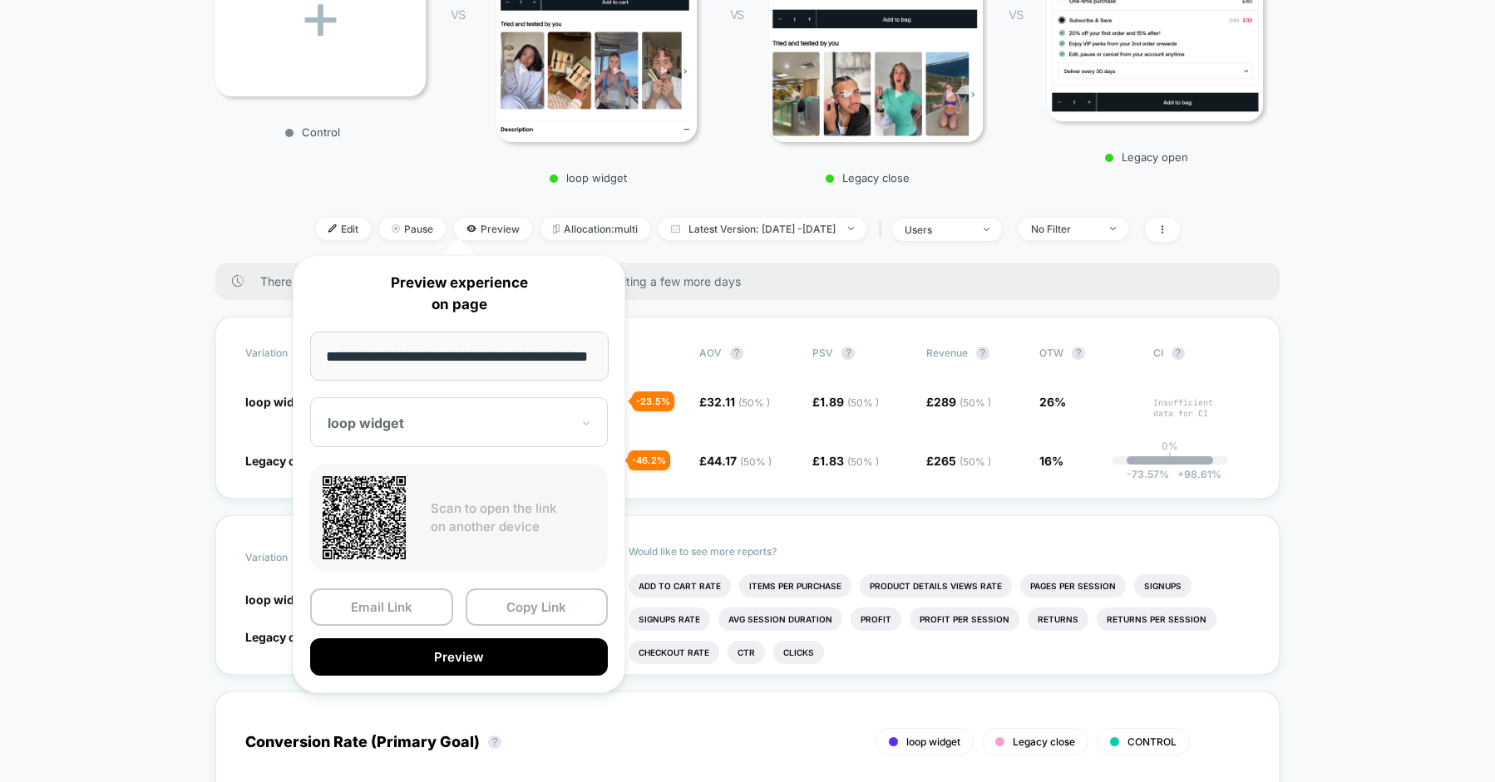
click at [487, 430] on div at bounding box center [449, 423] width 243 height 17
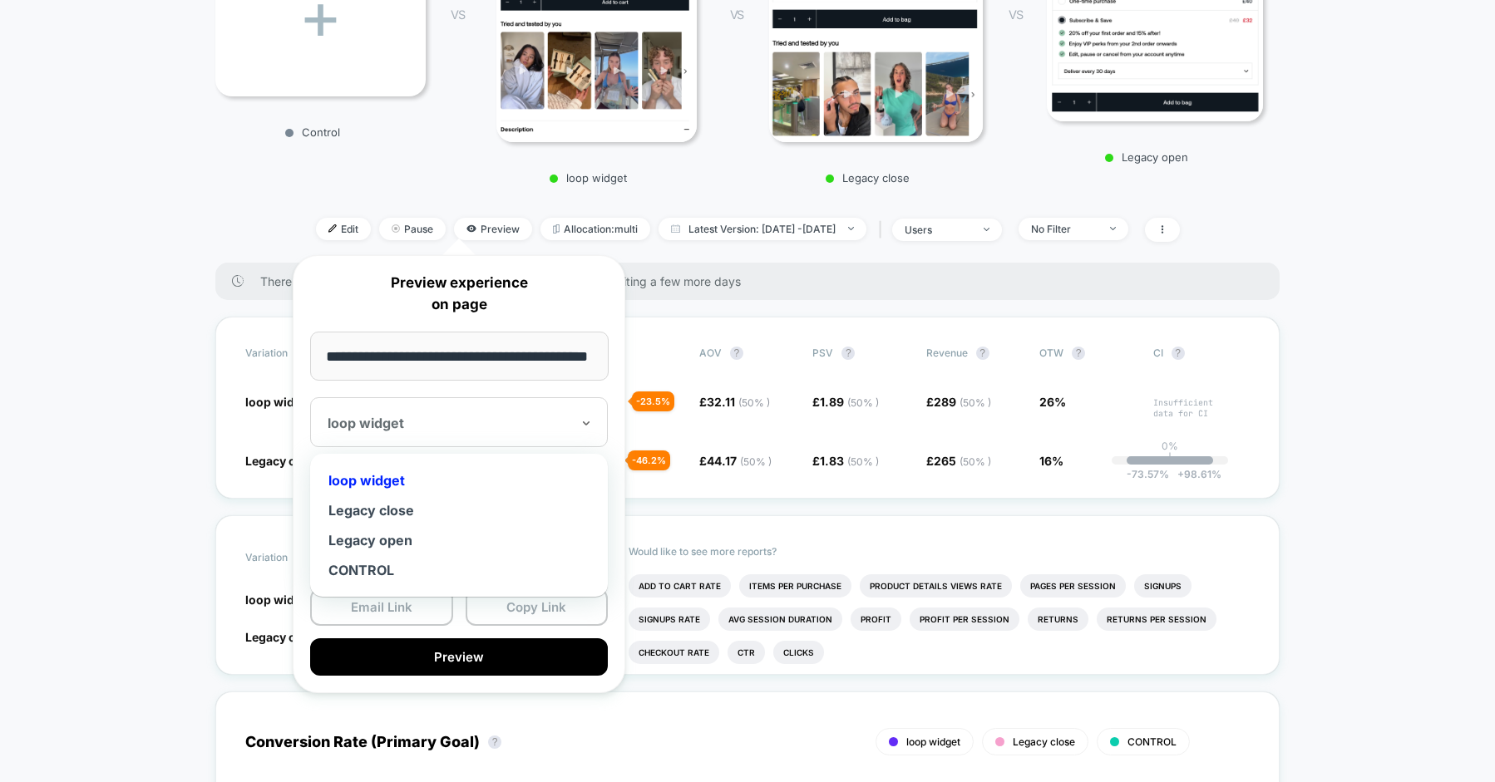
click at [411, 504] on div "Legacy close" at bounding box center [458, 510] width 281 height 30
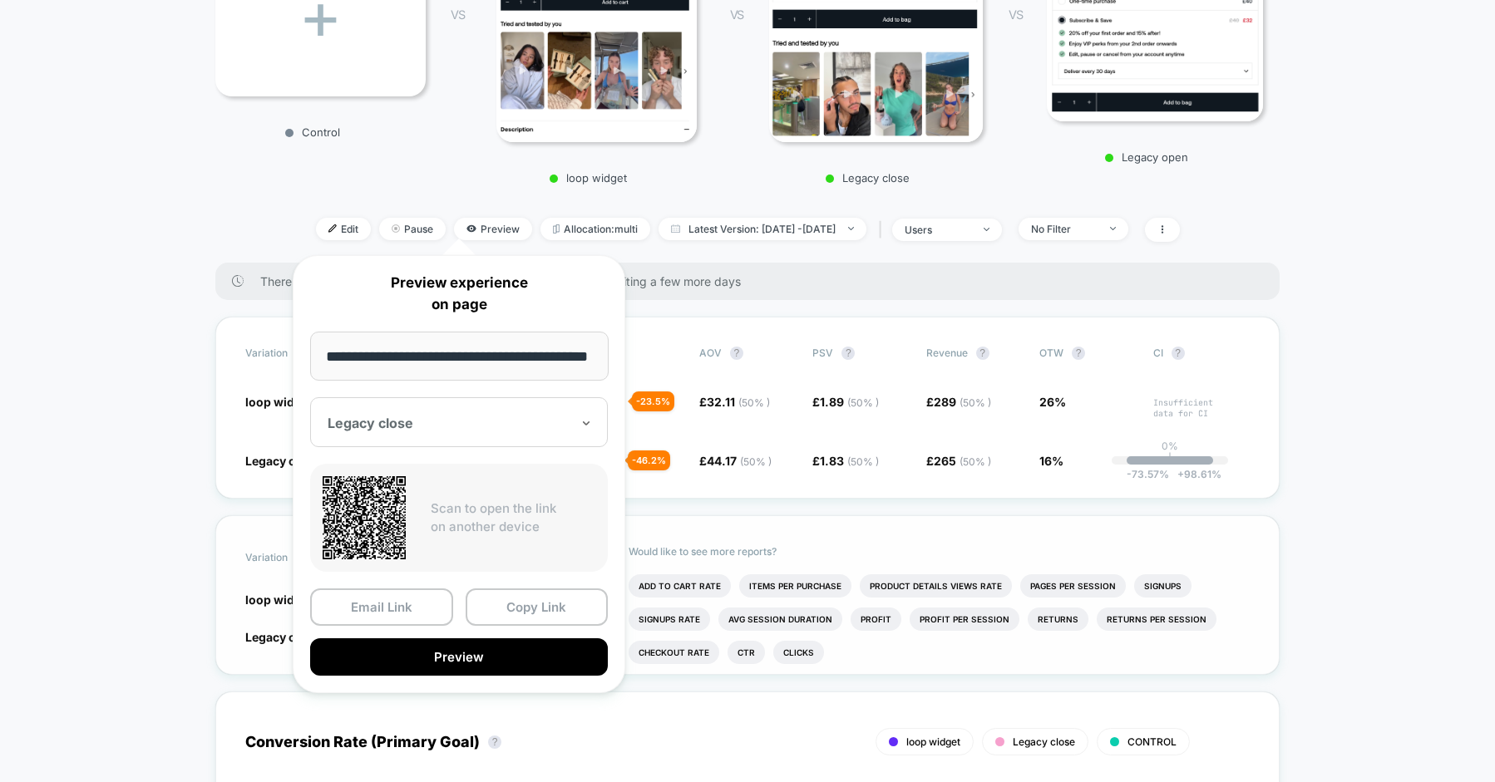
click at [453, 654] on button "Preview" at bounding box center [459, 656] width 298 height 37
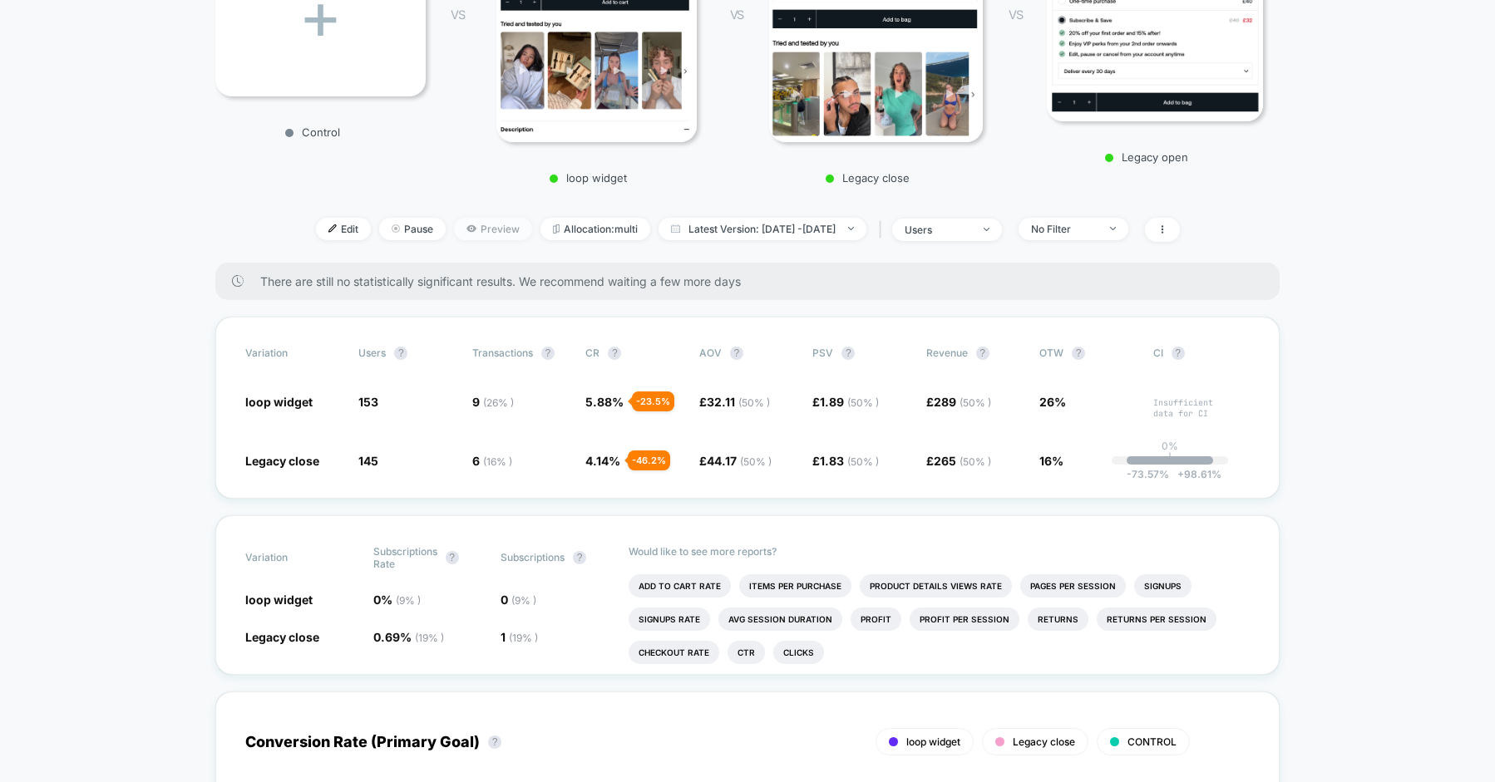
click at [481, 229] on span "Preview" at bounding box center [493, 229] width 78 height 22
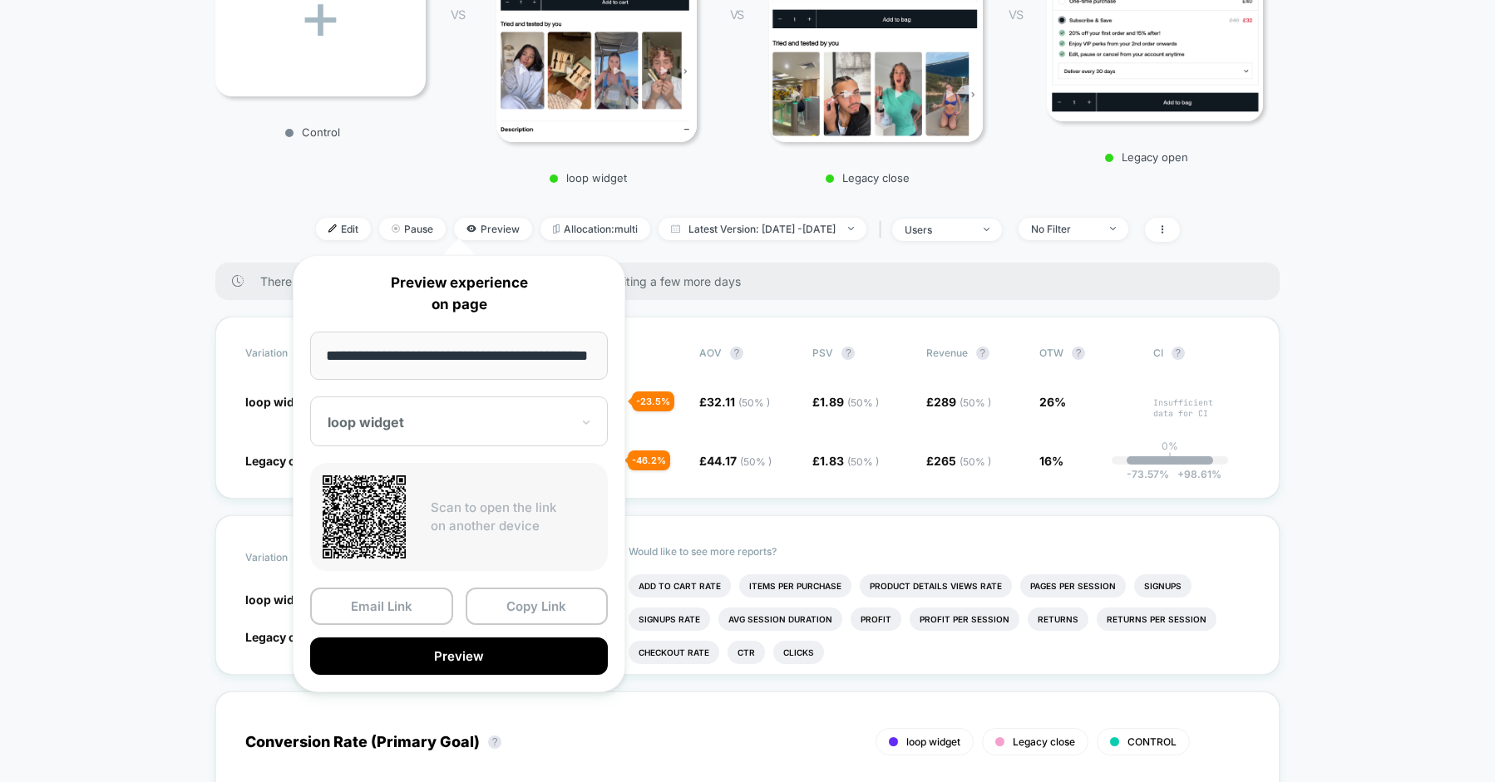
scroll to position [0, 53]
click at [481, 421] on div at bounding box center [449, 423] width 243 height 17
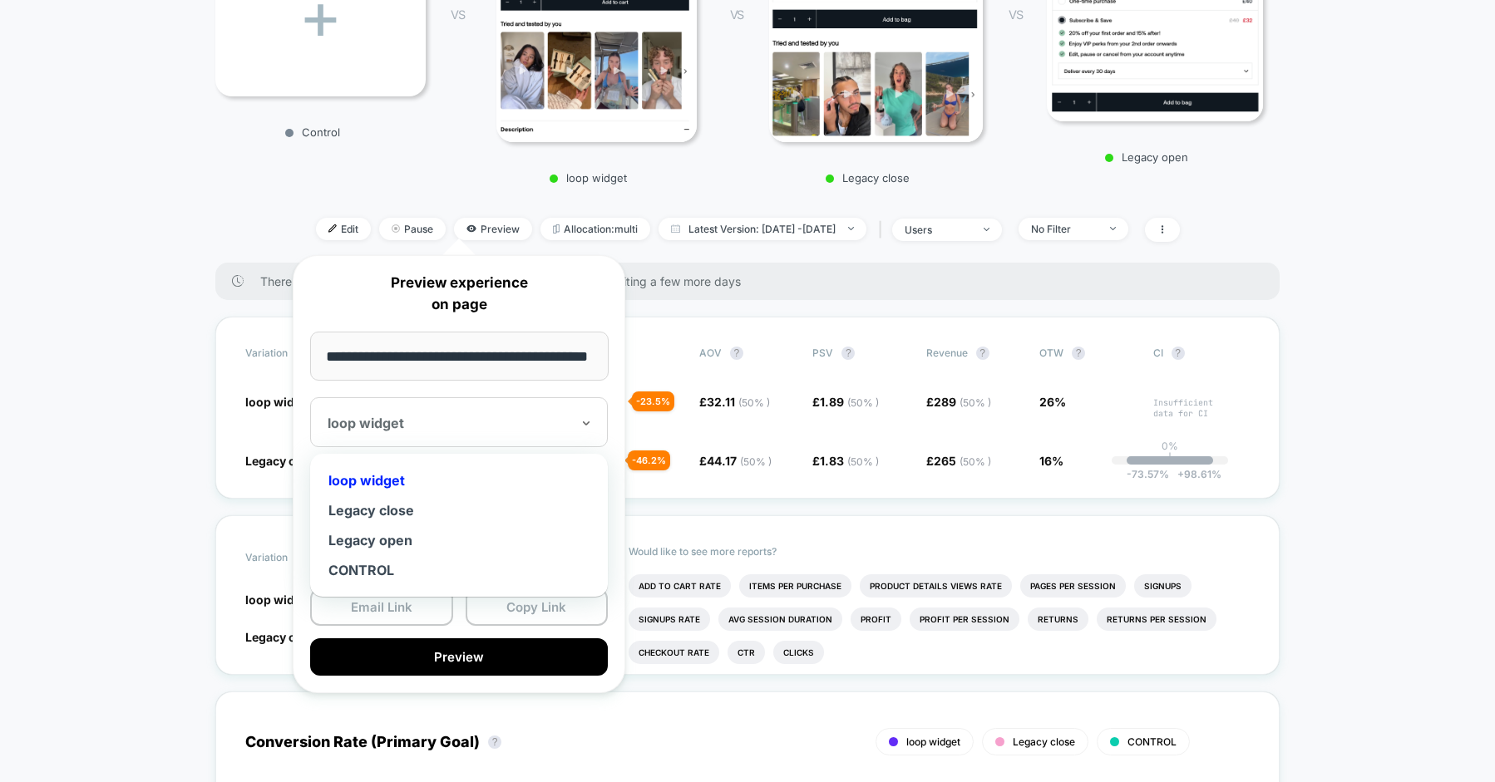
drag, startPoint x: 407, startPoint y: 536, endPoint x: 459, endPoint y: 585, distance: 71.2
click at [407, 536] on div "Legacy open" at bounding box center [458, 540] width 281 height 30
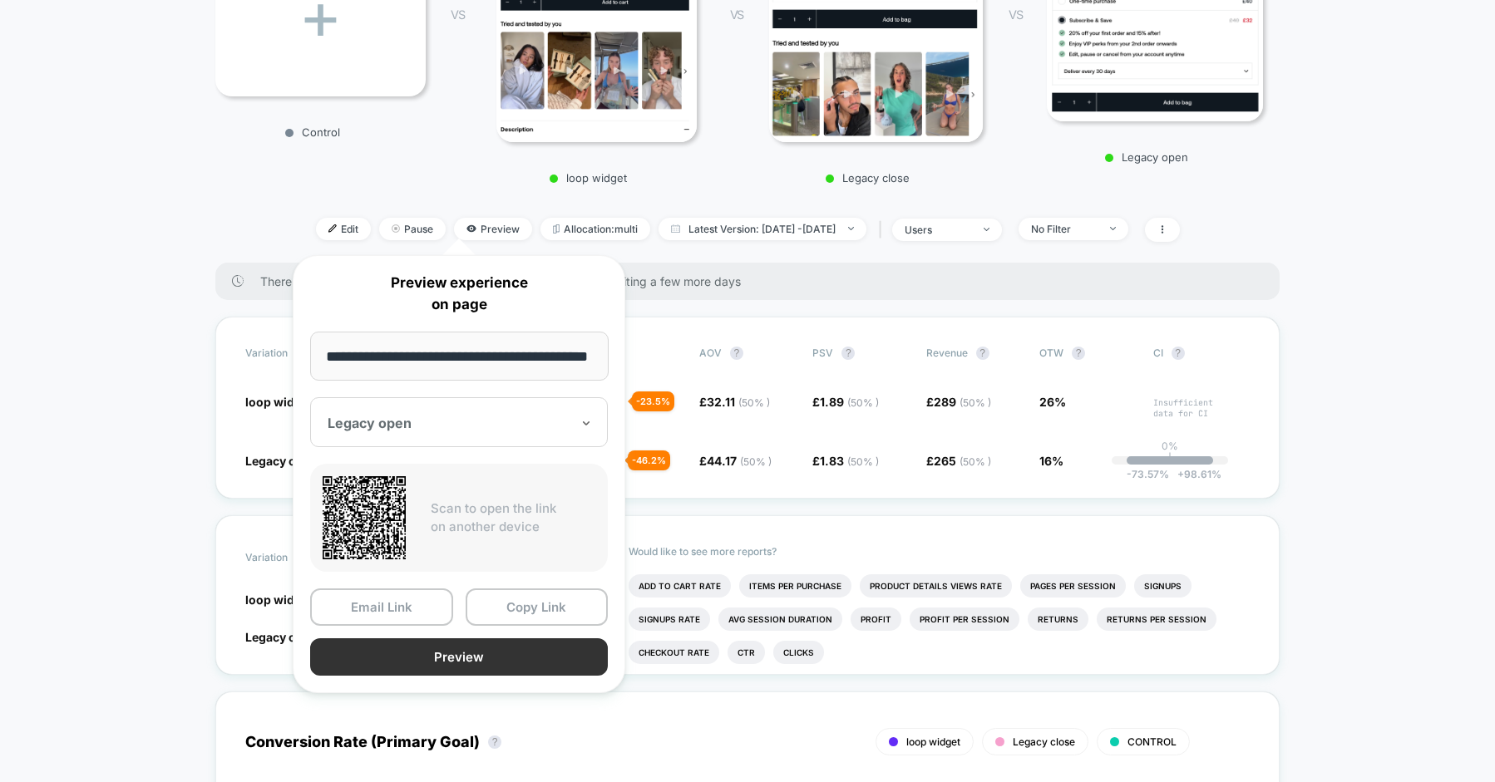
click at [475, 650] on button "Preview" at bounding box center [459, 656] width 298 height 37
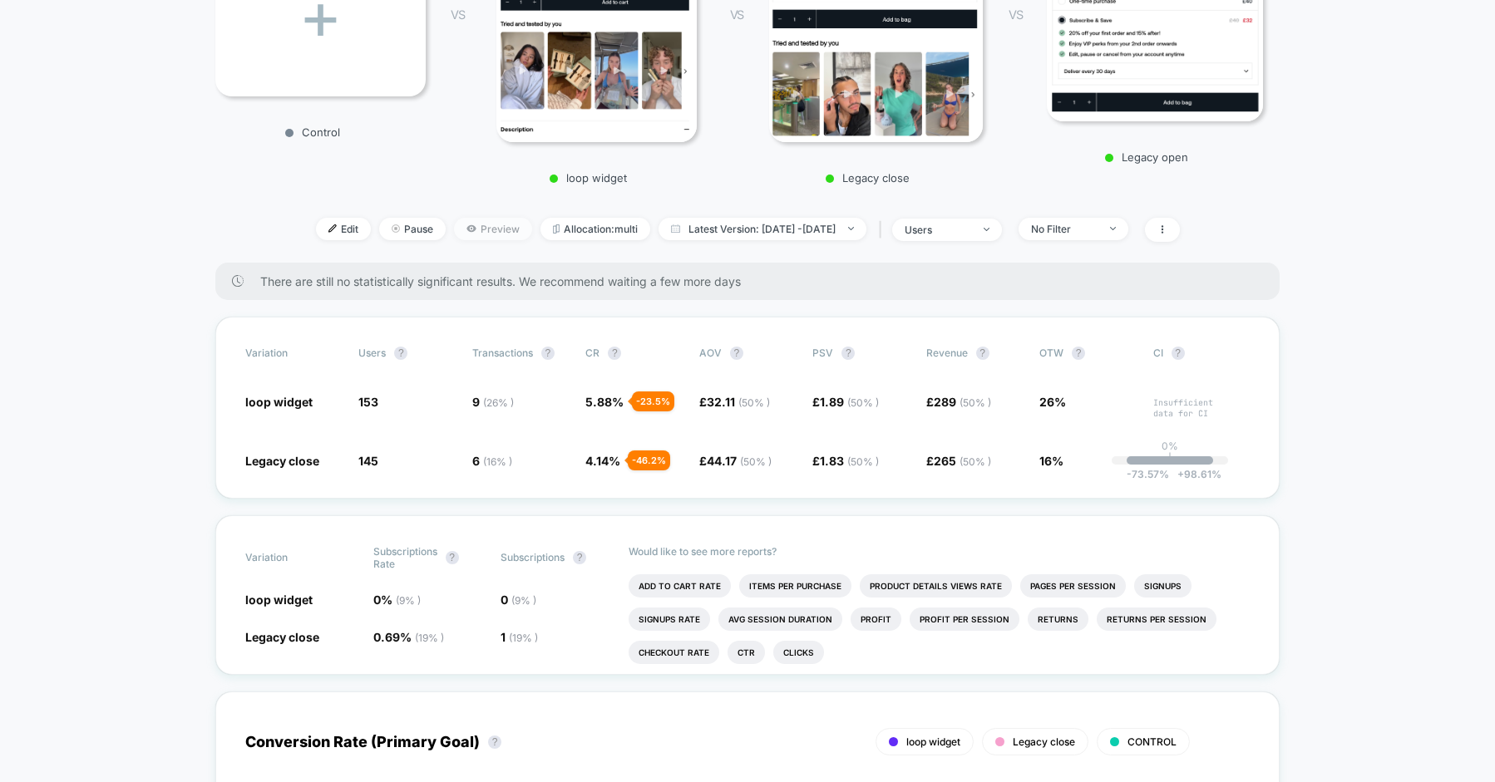
click at [454, 219] on span "Preview" at bounding box center [493, 229] width 78 height 22
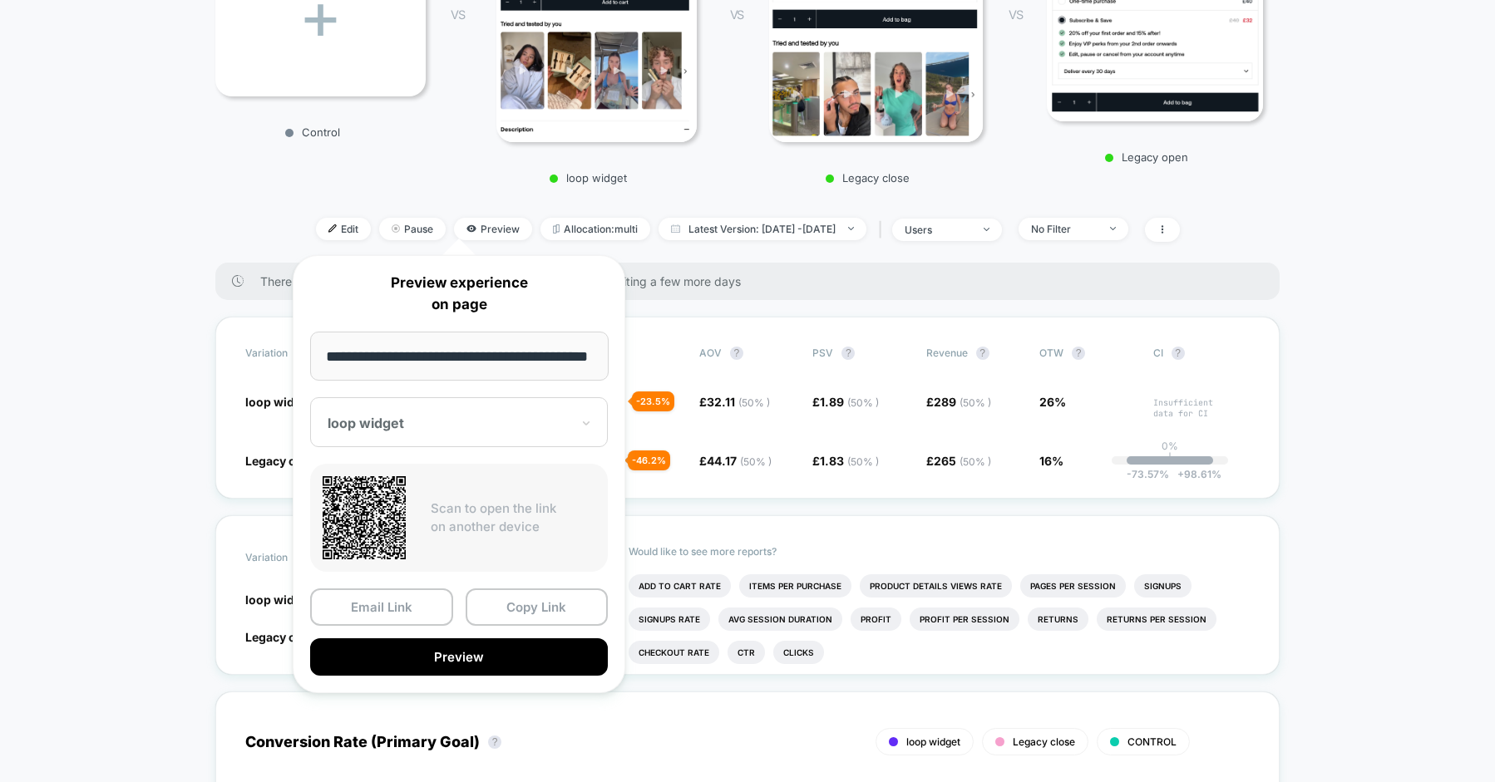
click at [442, 429] on div at bounding box center [449, 423] width 243 height 17
drag, startPoint x: 617, startPoint y: 460, endPoint x: 599, endPoint y: 484, distance: 29.8
click at [617, 460] on div "**********" at bounding box center [459, 474] width 333 height 438
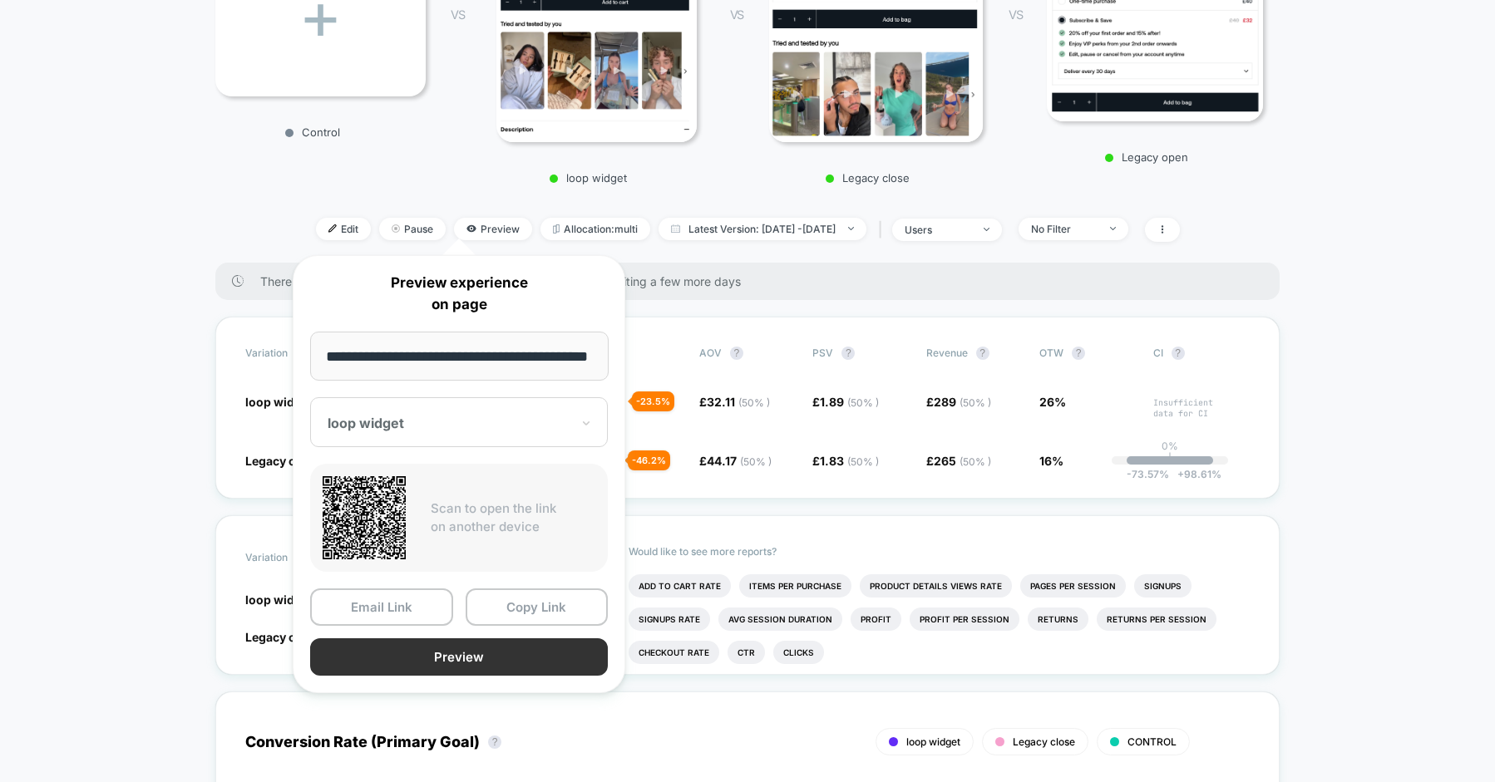
click at [425, 648] on button "Preview" at bounding box center [459, 656] width 298 height 37
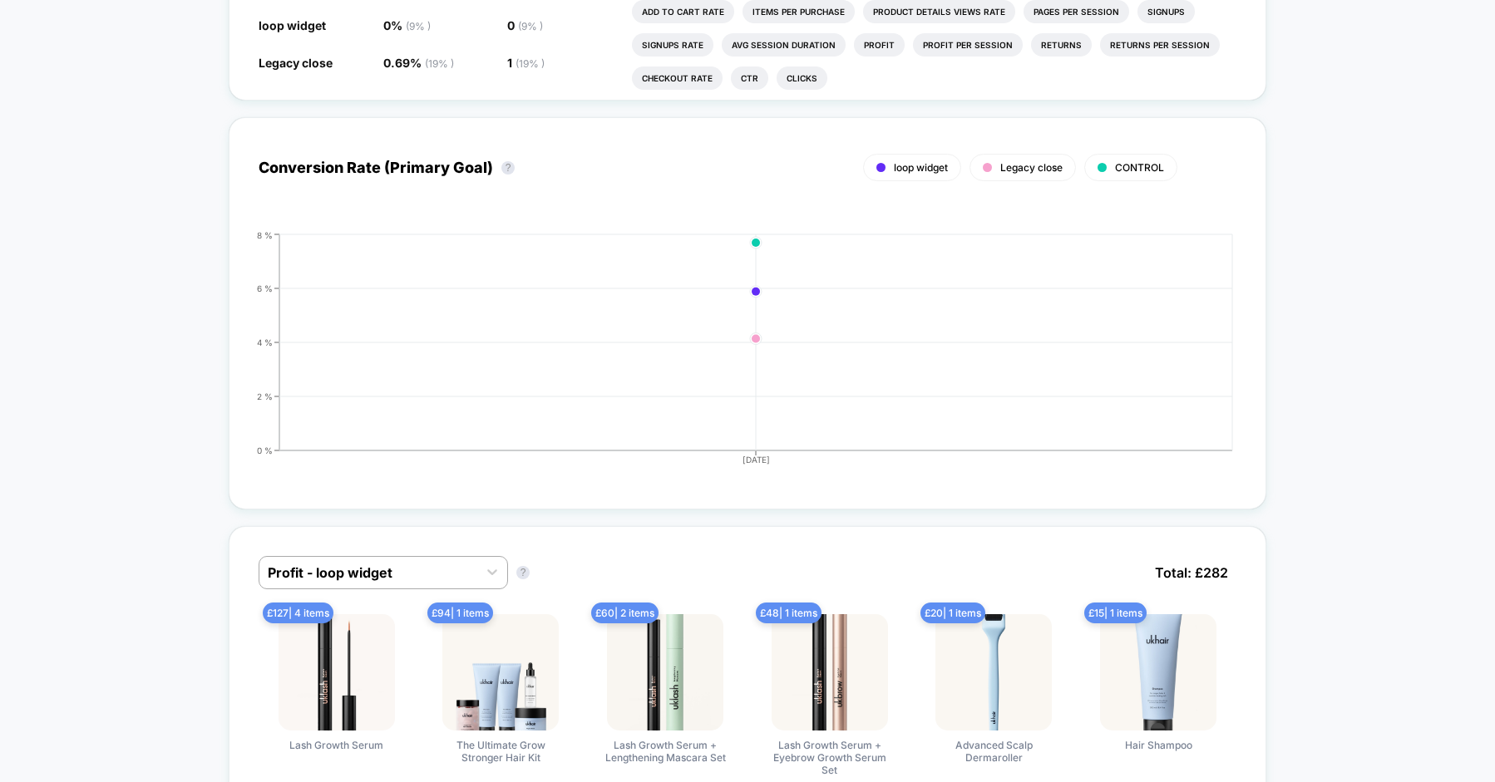
scroll to position [836, 0]
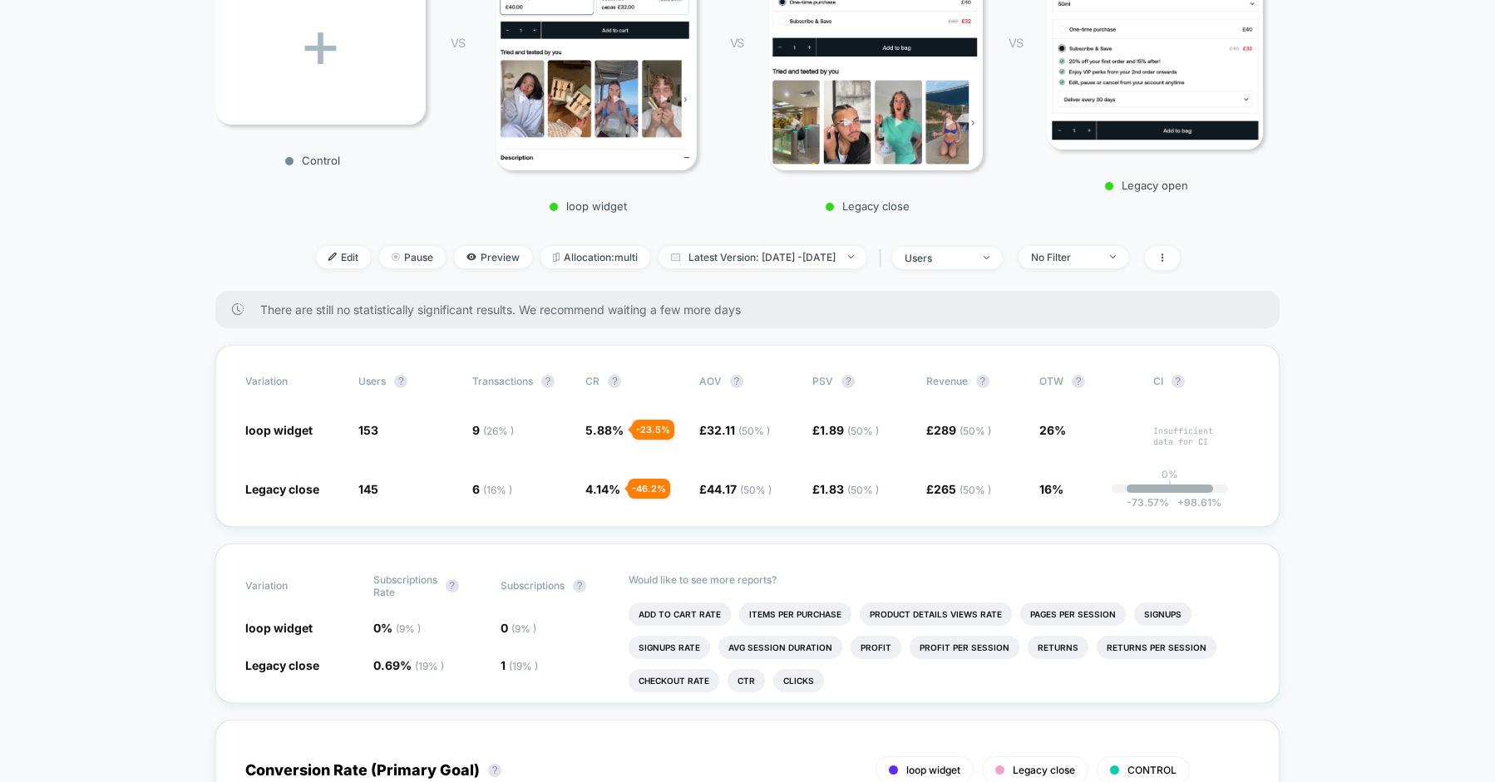
scroll to position [333, 0]
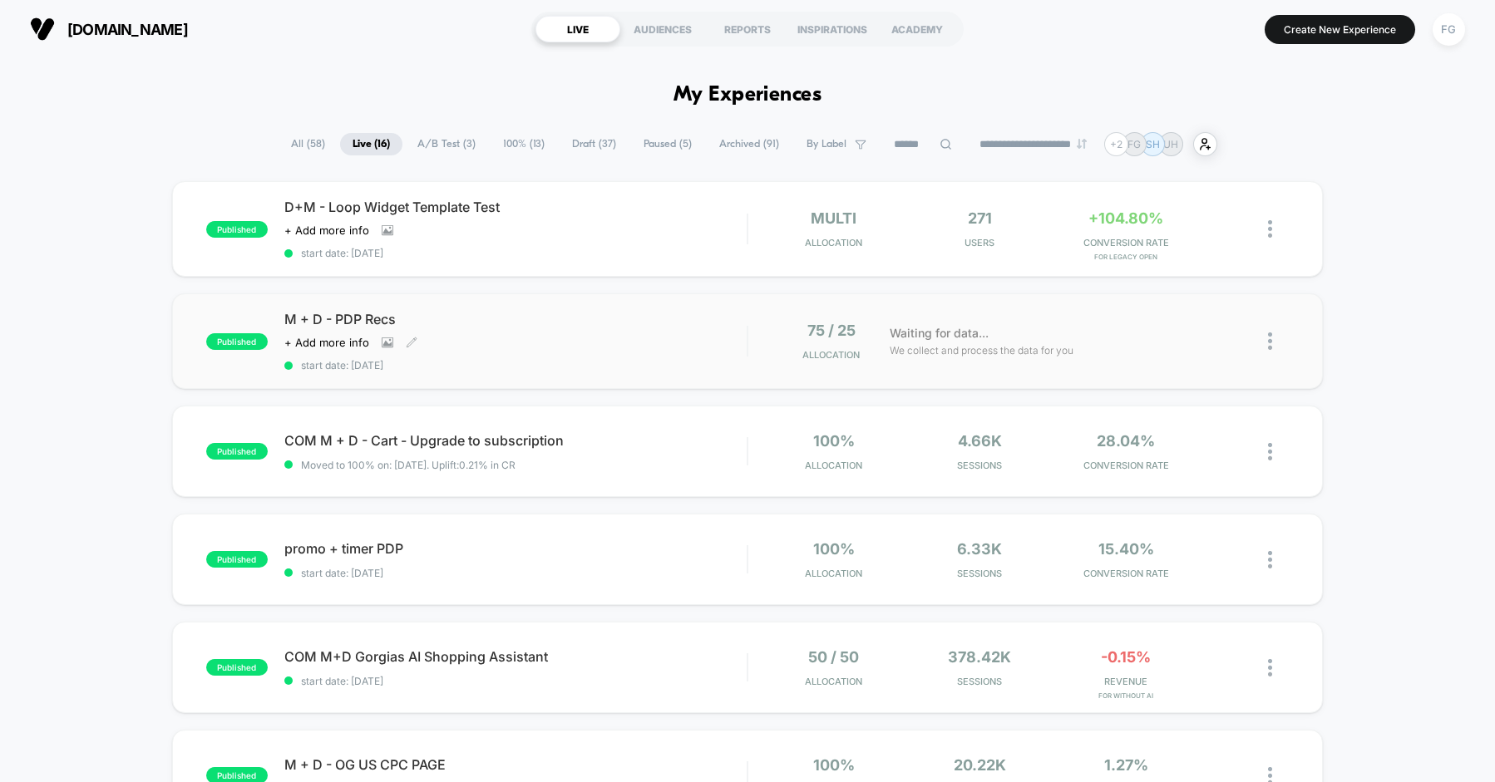
click at [687, 339] on div "M + D - PDP Recs Click to view images Click to edit experience details + Add mo…" at bounding box center [515, 341] width 462 height 61
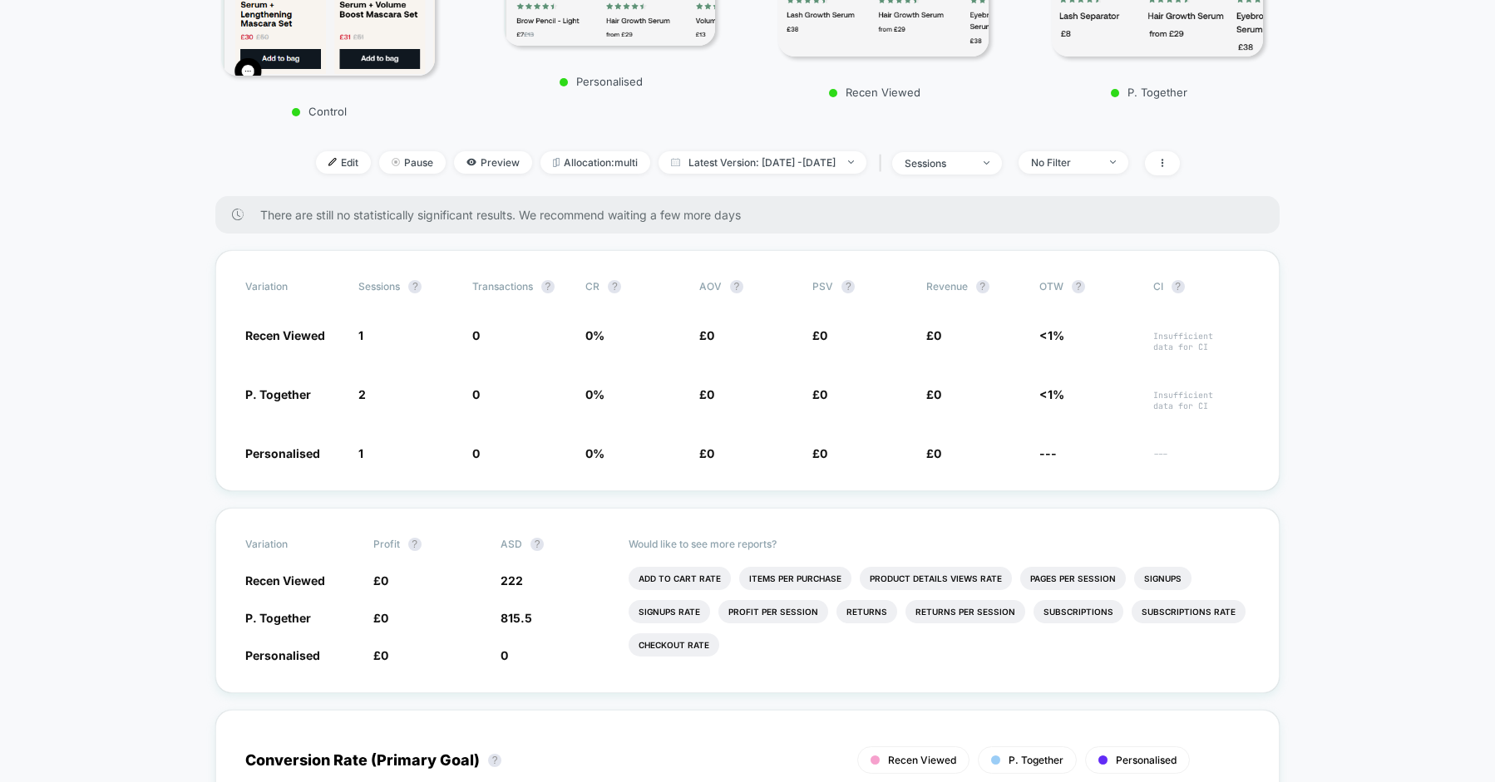
scroll to position [432, 0]
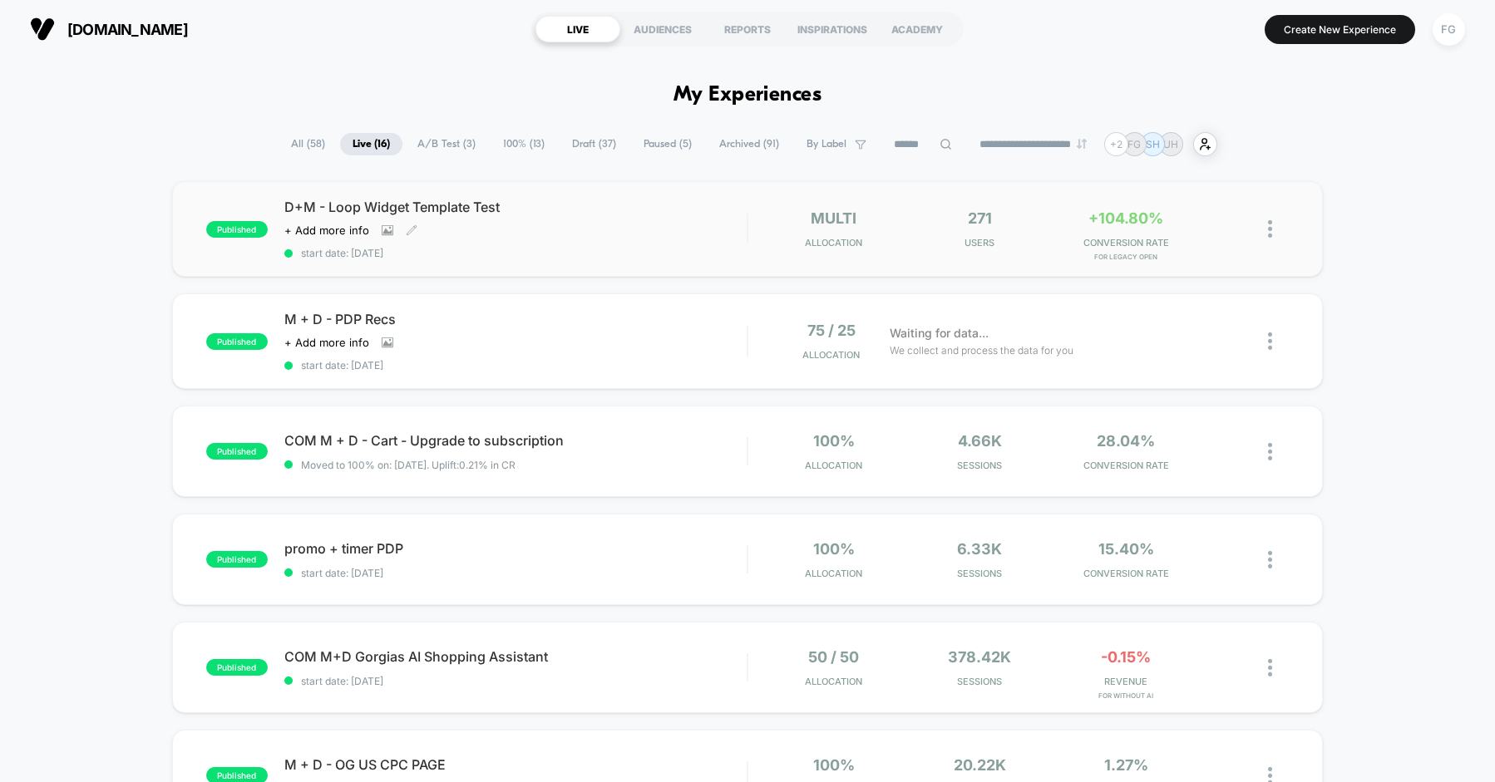
click at [569, 226] on div "Click to view images Click to edit experience details + Add more info" at bounding box center [446, 230] width 324 height 13
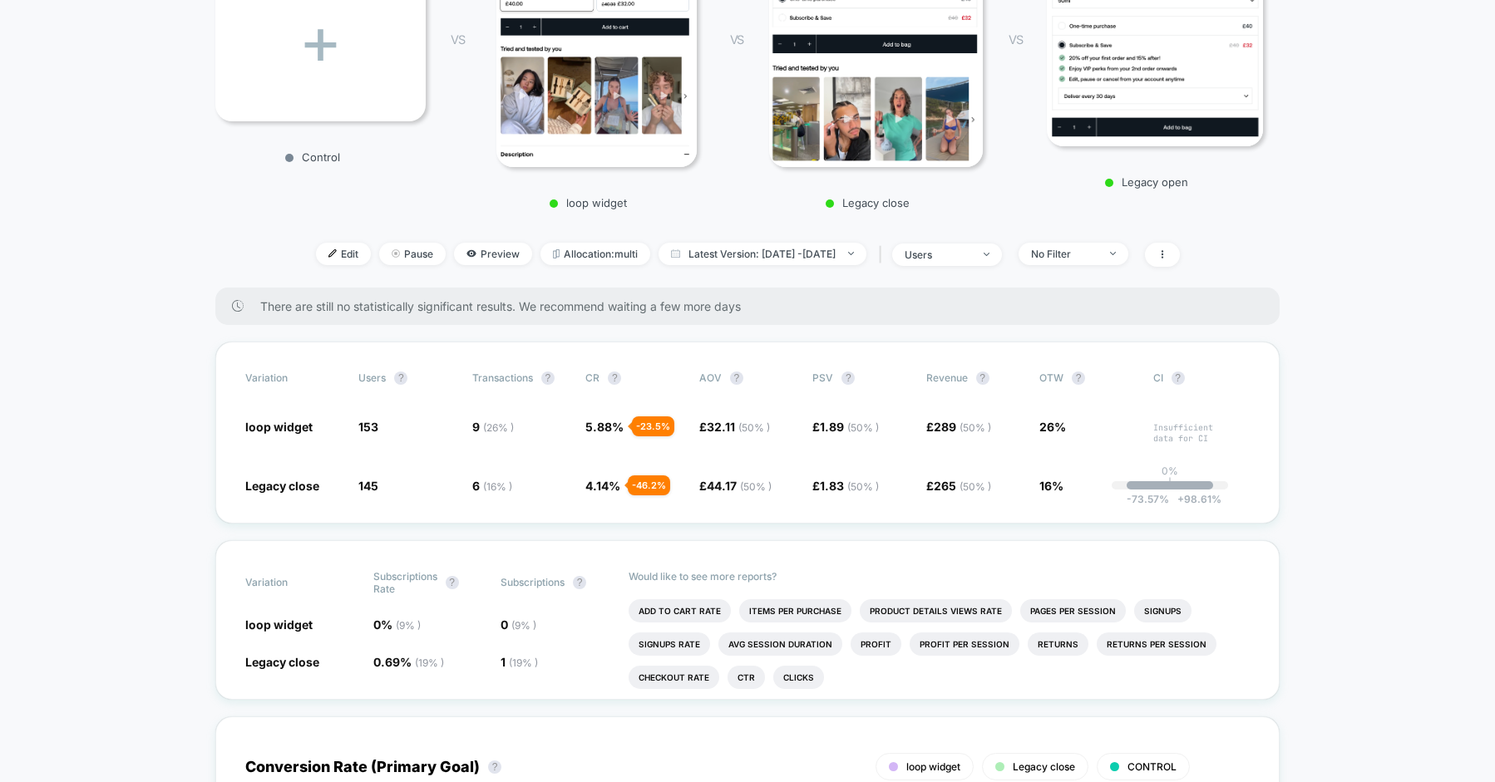
scroll to position [398, 0]
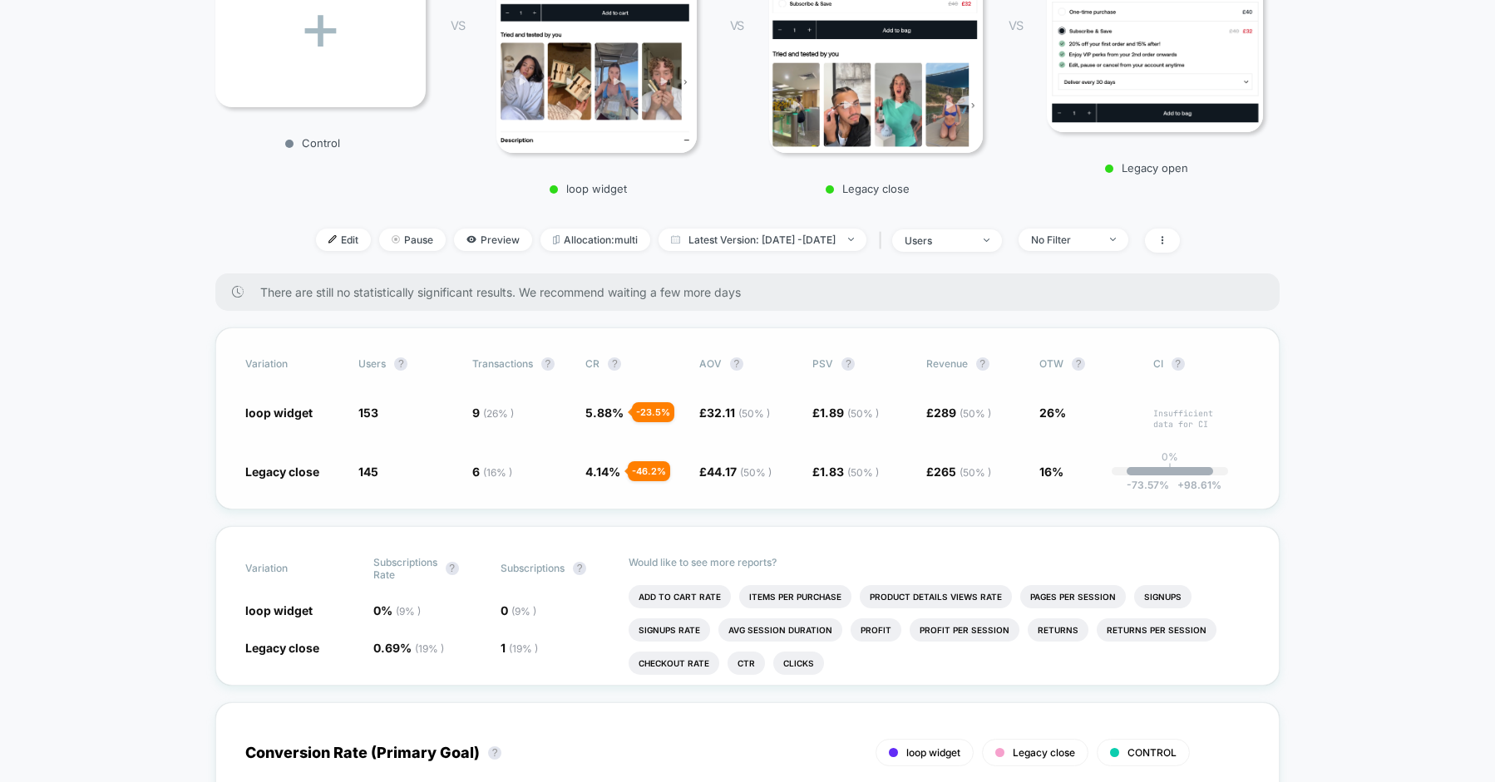
scroll to position [367, 0]
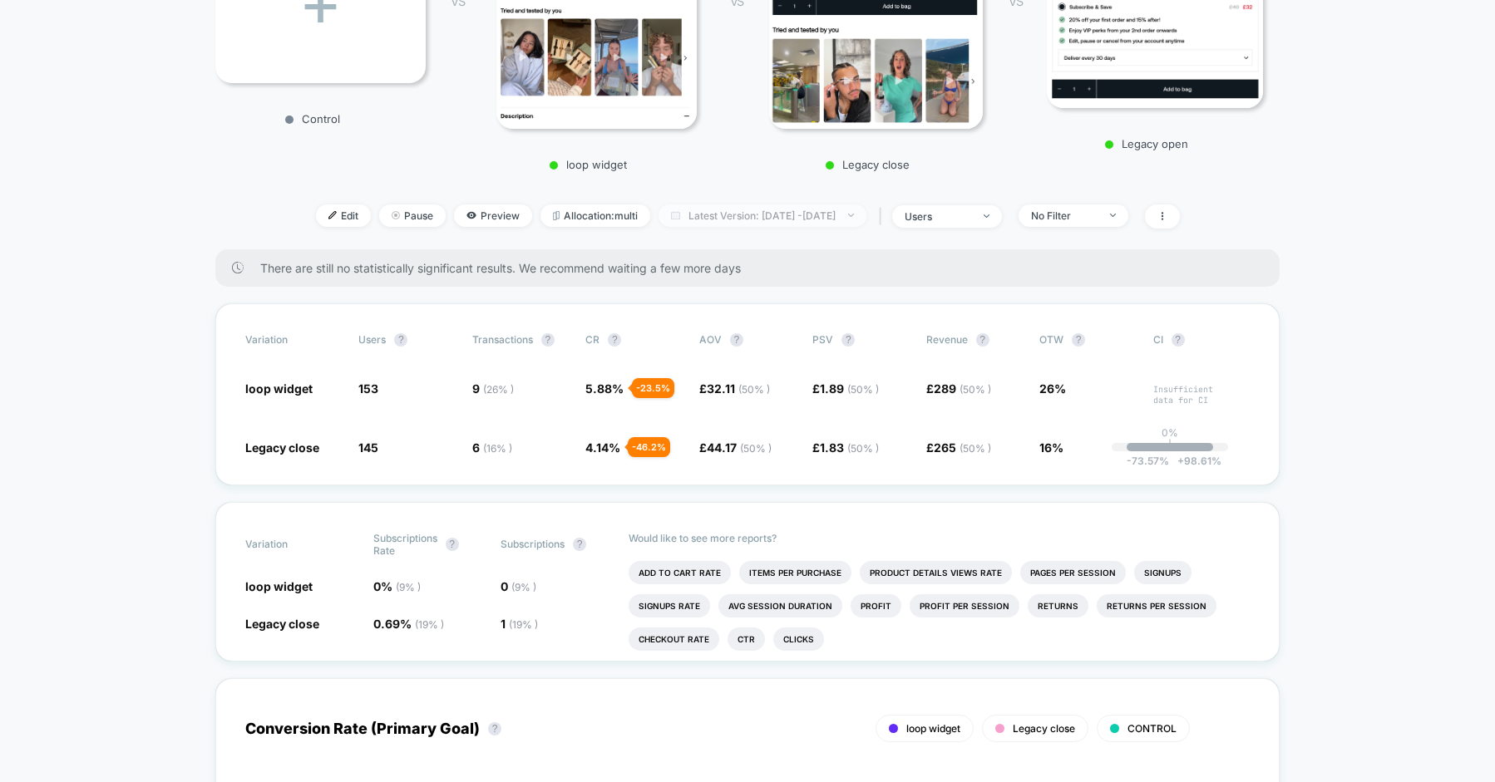
click at [794, 220] on span "Latest Version: [DATE] - [DATE]" at bounding box center [762, 216] width 208 height 22
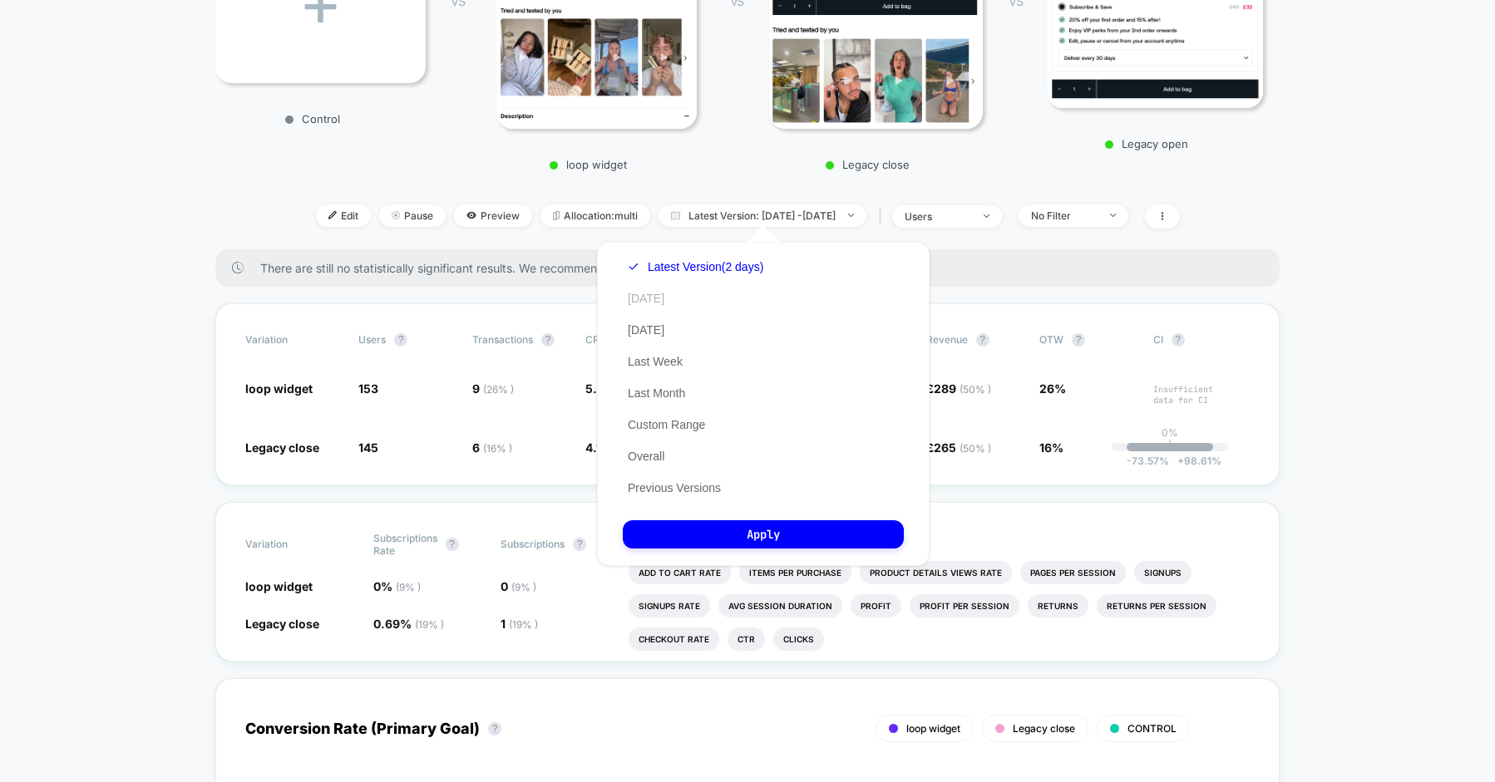
drag, startPoint x: 641, startPoint y: 297, endPoint x: 670, endPoint y: 304, distance: 30.0
click at [641, 297] on button "[DATE]" at bounding box center [646, 298] width 47 height 15
drag, startPoint x: 837, startPoint y: 539, endPoint x: 709, endPoint y: 521, distance: 129.2
click at [836, 538] on button "Apply" at bounding box center [763, 534] width 281 height 28
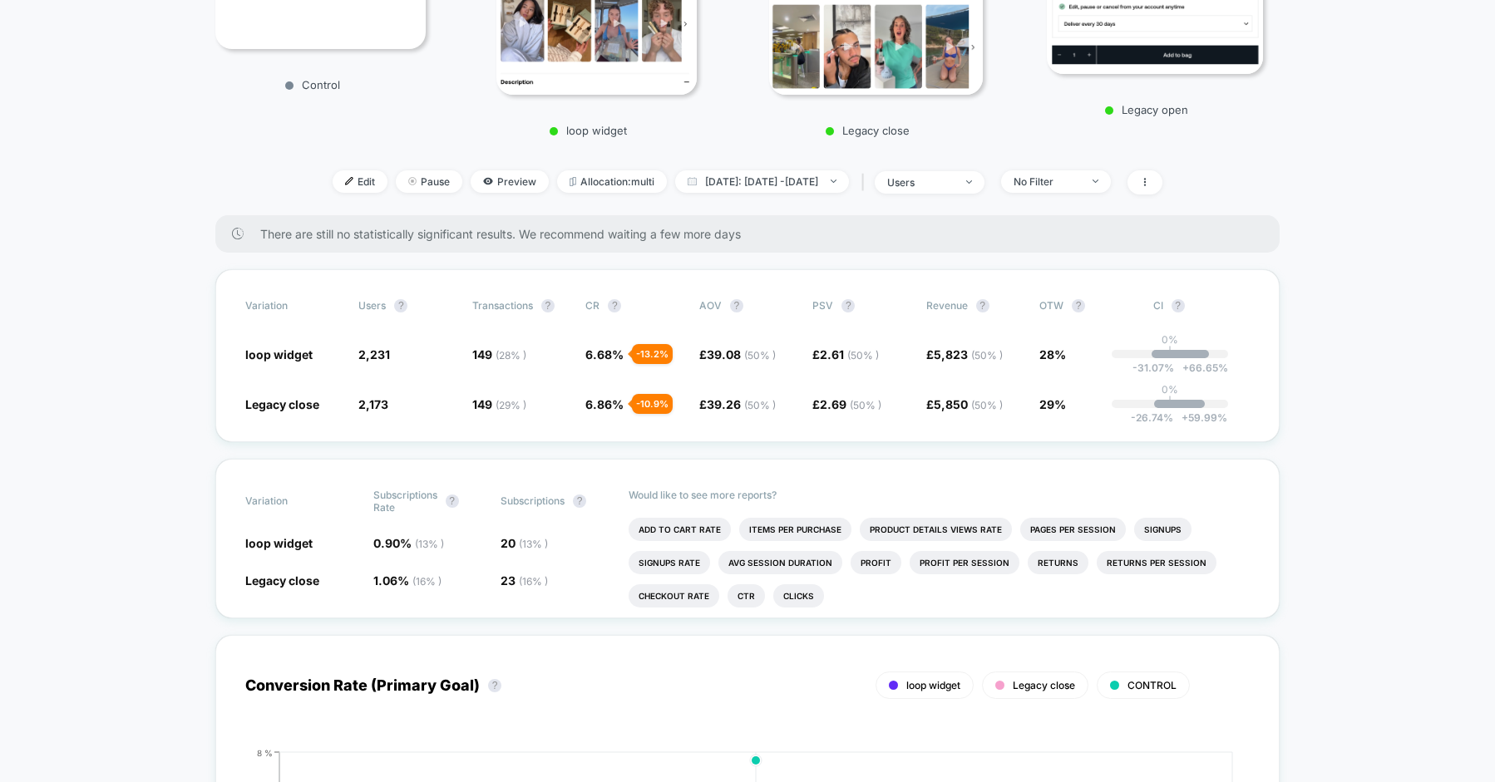
scroll to position [400, 0]
click at [849, 186] on span "[DATE]: [DATE] - [DATE]" at bounding box center [762, 183] width 174 height 22
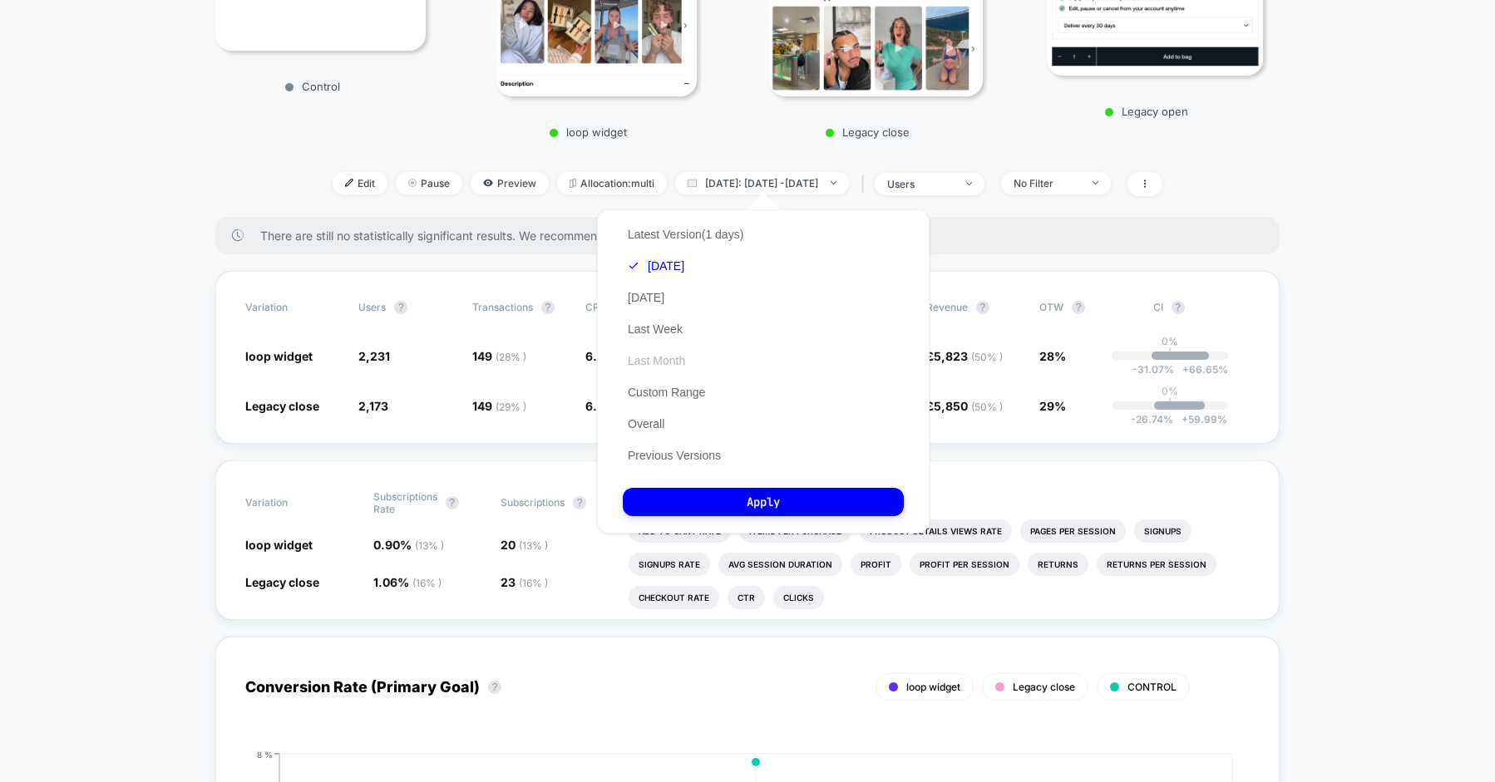
click at [663, 362] on button "Last Month" at bounding box center [656, 360] width 67 height 15
drag, startPoint x: 775, startPoint y: 499, endPoint x: 449, endPoint y: 451, distance: 329.3
click at [775, 499] on button "Apply" at bounding box center [763, 502] width 281 height 28
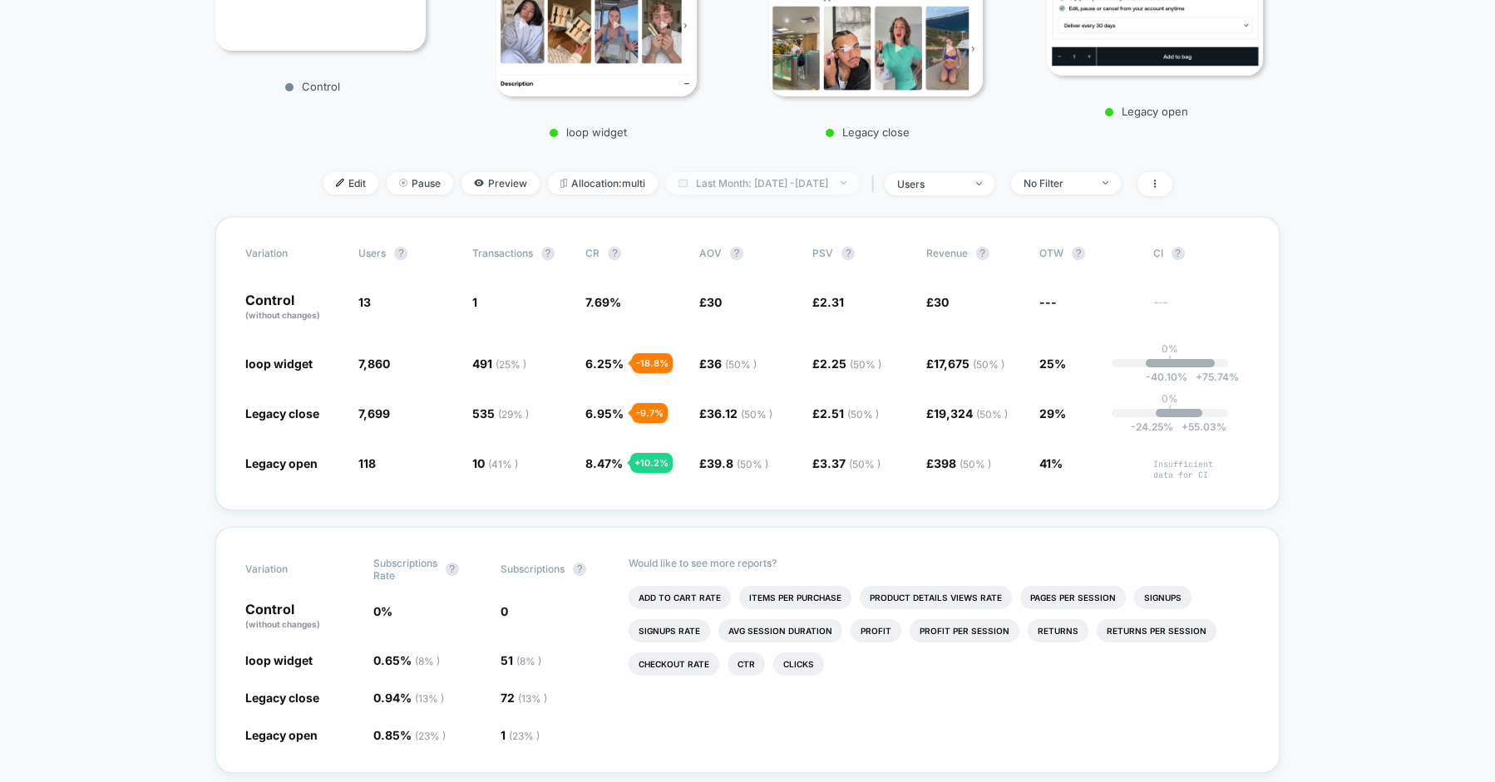
click at [757, 174] on span "Last Month: [DATE] - [DATE]" at bounding box center [762, 183] width 193 height 22
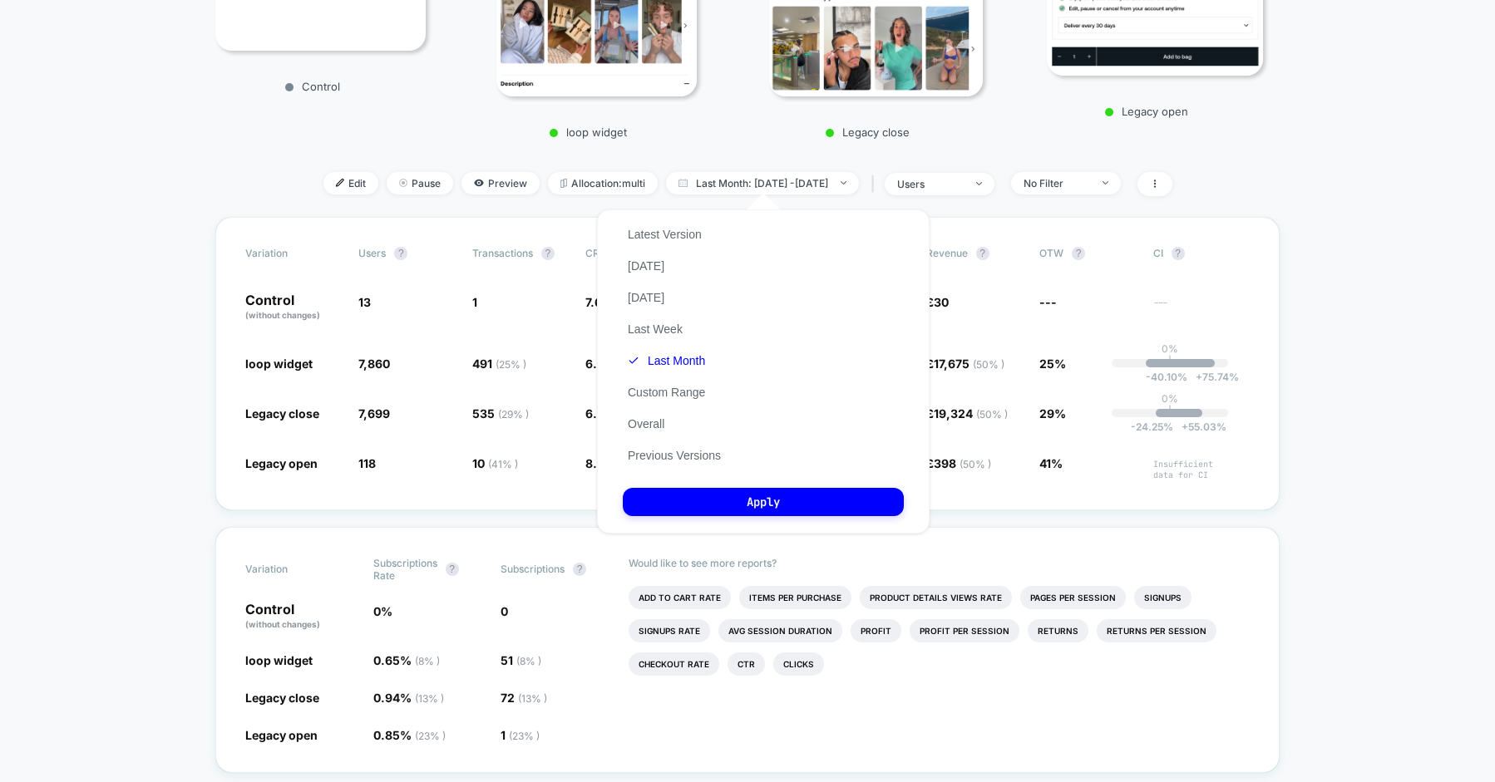
click at [664, 390] on button "Custom Range" at bounding box center [666, 392] width 87 height 15
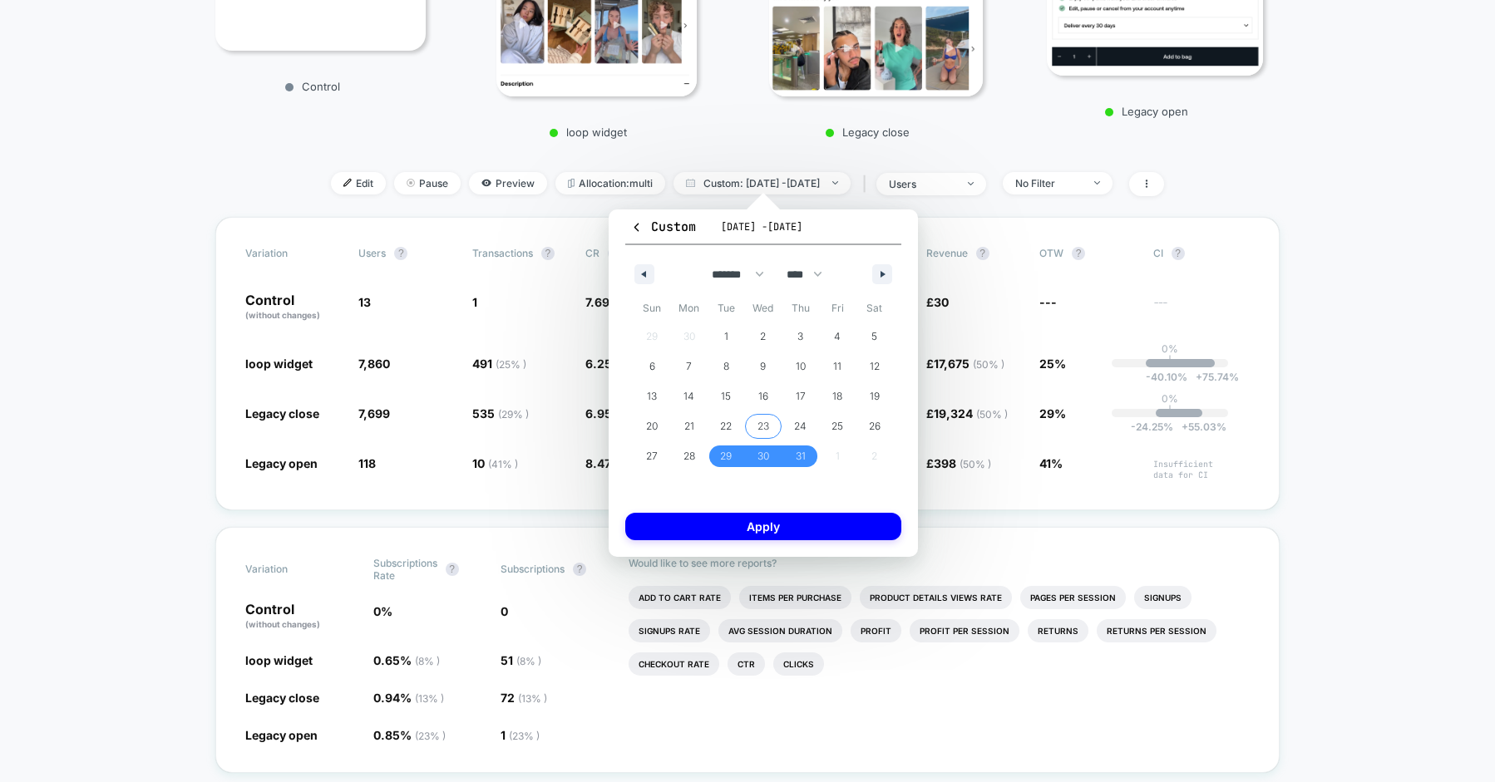
click at [759, 426] on span "23" at bounding box center [763, 427] width 12 height 30
drag, startPoint x: 797, startPoint y: 453, endPoint x: 844, endPoint y: 491, distance: 60.2
click at [797, 453] on span "31" at bounding box center [801, 456] width 10 height 30
click at [765, 531] on button "Apply" at bounding box center [763, 526] width 276 height 27
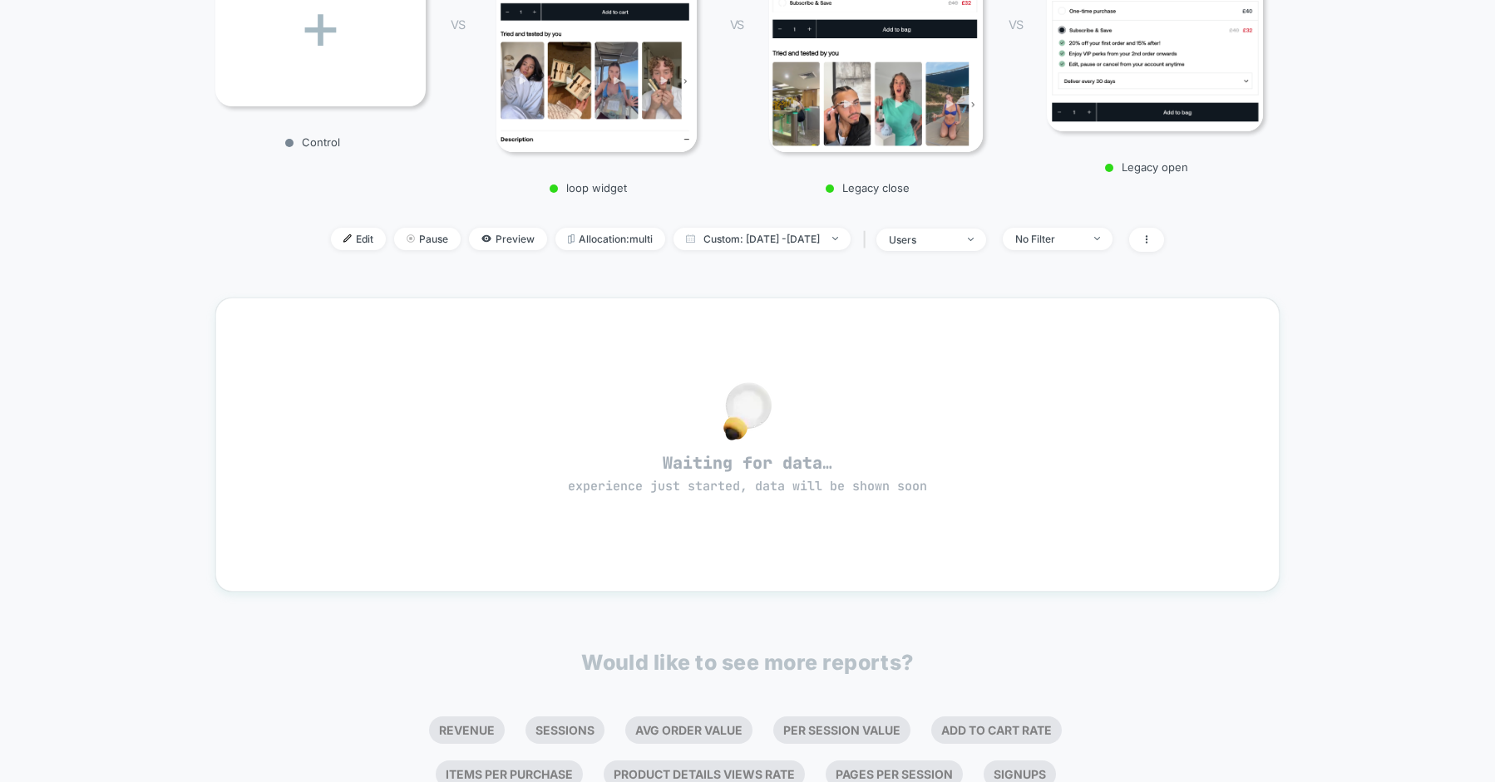
scroll to position [328, 0]
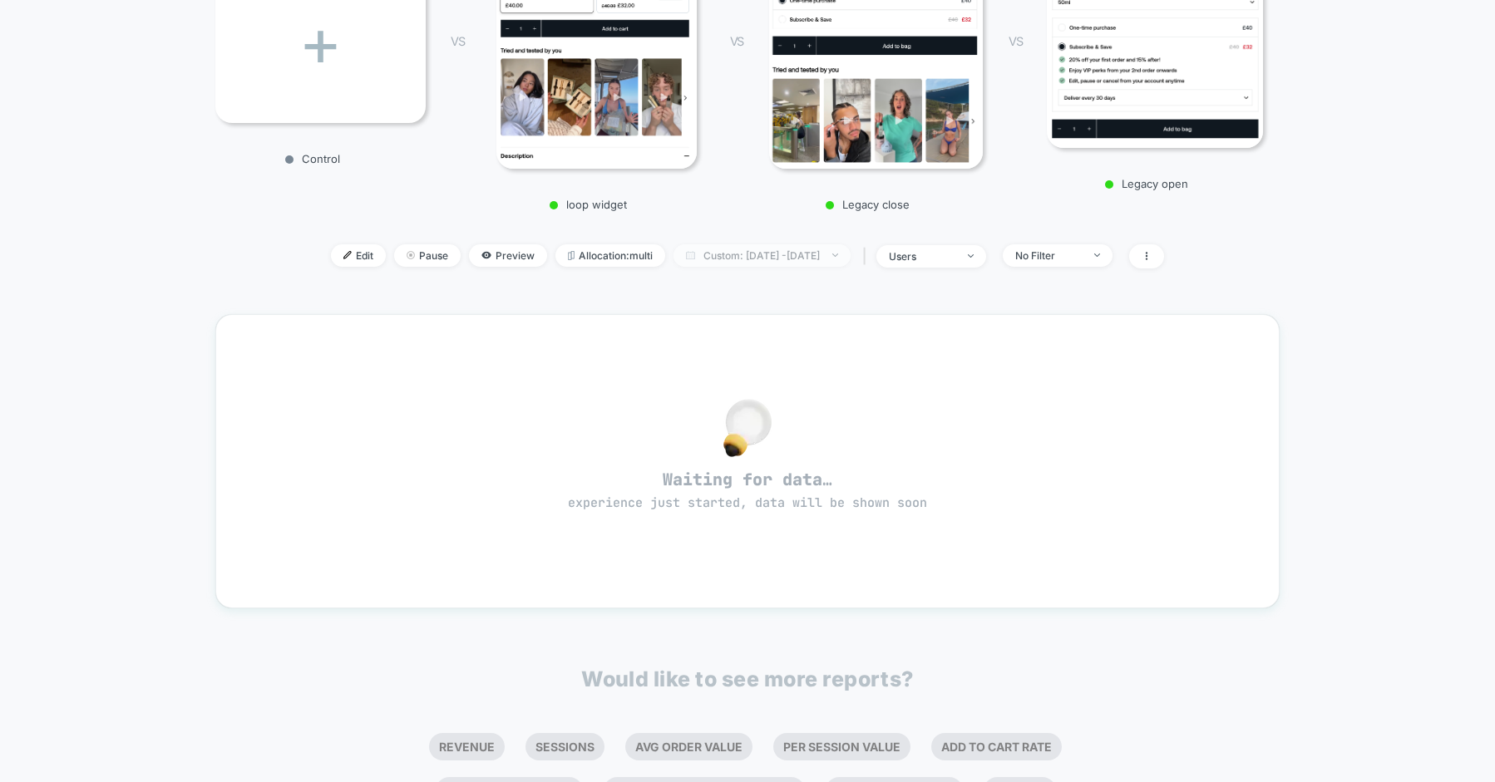
click at [742, 256] on span "Custom: [DATE] - [DATE]" at bounding box center [761, 255] width 177 height 22
select select "*"
select select "****"
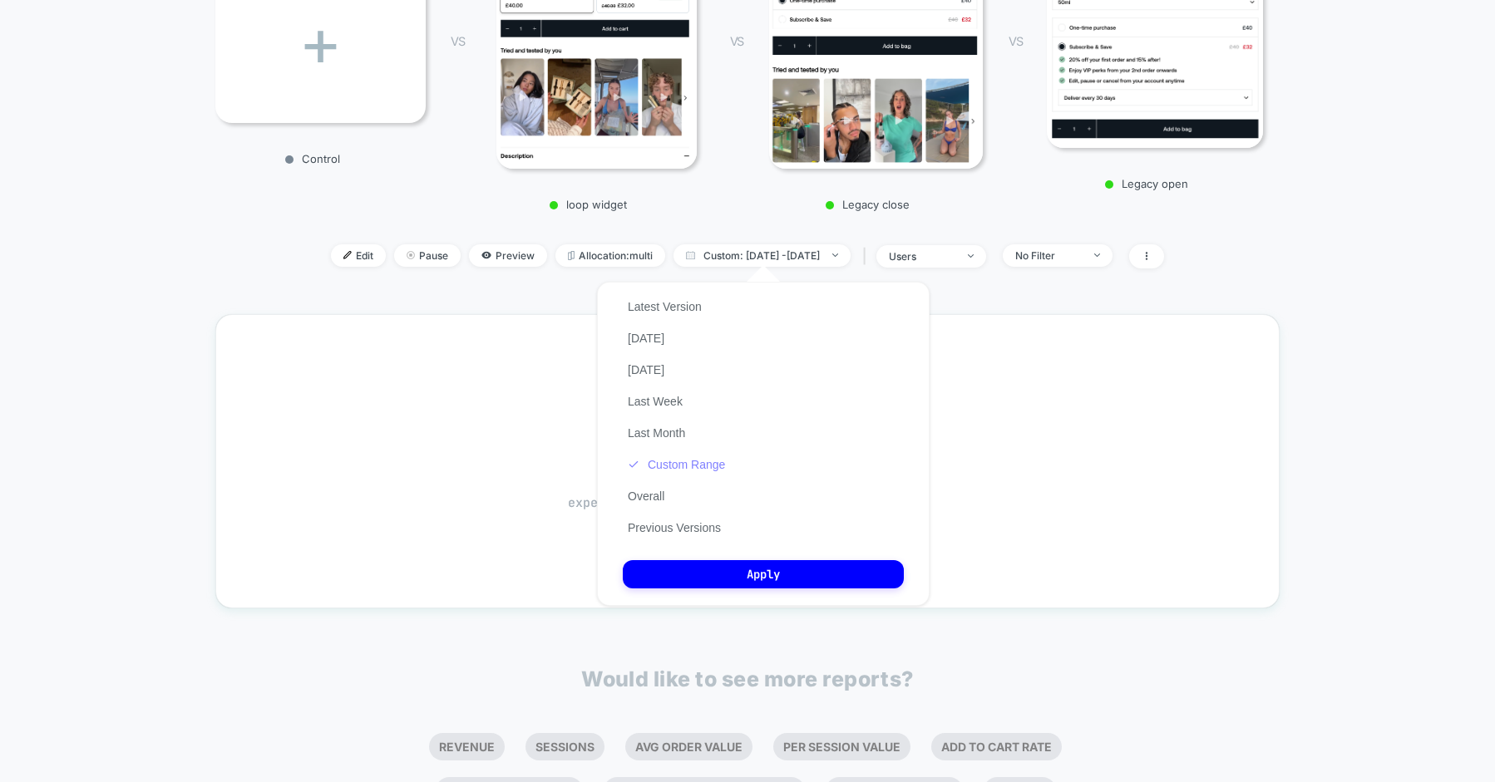
click at [698, 461] on button "Custom Range" at bounding box center [676, 464] width 107 height 15
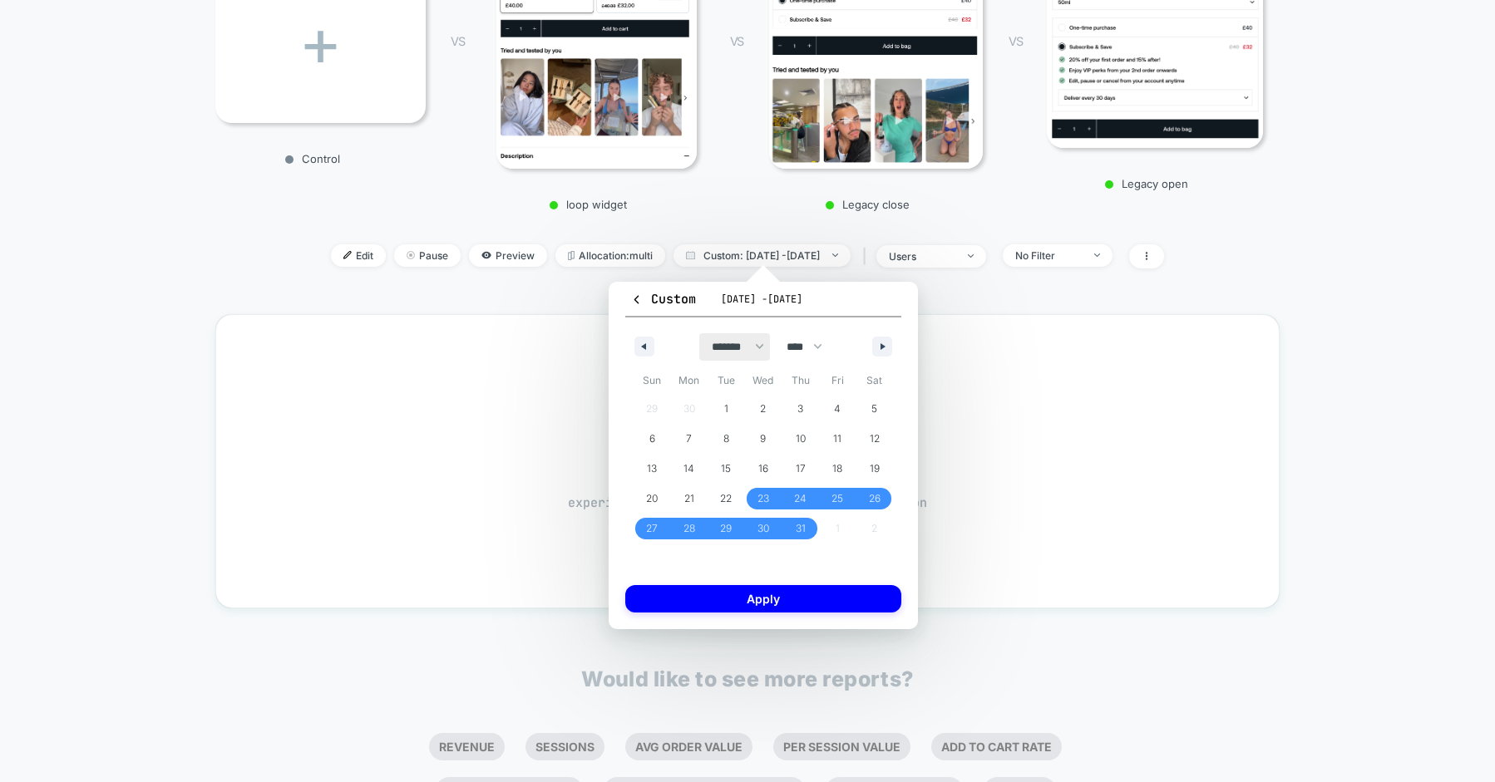
click at [748, 347] on select "******* ******** ***** ***** *** **** **** ****** ********* ******* ******** **…" at bounding box center [734, 346] width 71 height 27
select select "*"
click at [699, 333] on select "******* ******** ***** ***** *** **** **** ****** ********* ******* ******** **…" at bounding box center [734, 346] width 71 height 27
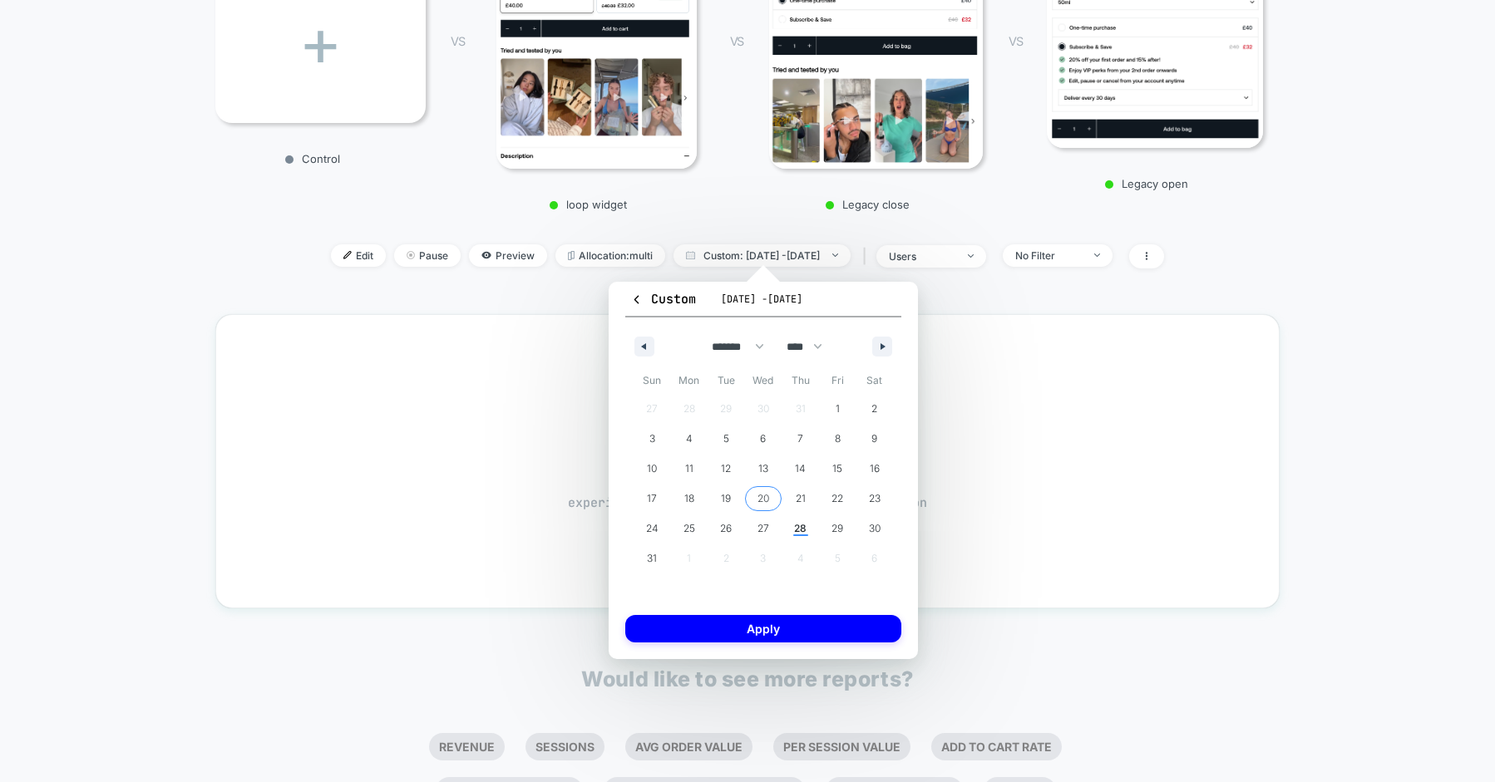
click at [770, 500] on span "20" at bounding box center [763, 499] width 37 height 22
drag, startPoint x: 662, startPoint y: 559, endPoint x: 751, endPoint y: 571, distance: 89.7
click at [662, 559] on span "31" at bounding box center [651, 559] width 37 height 22
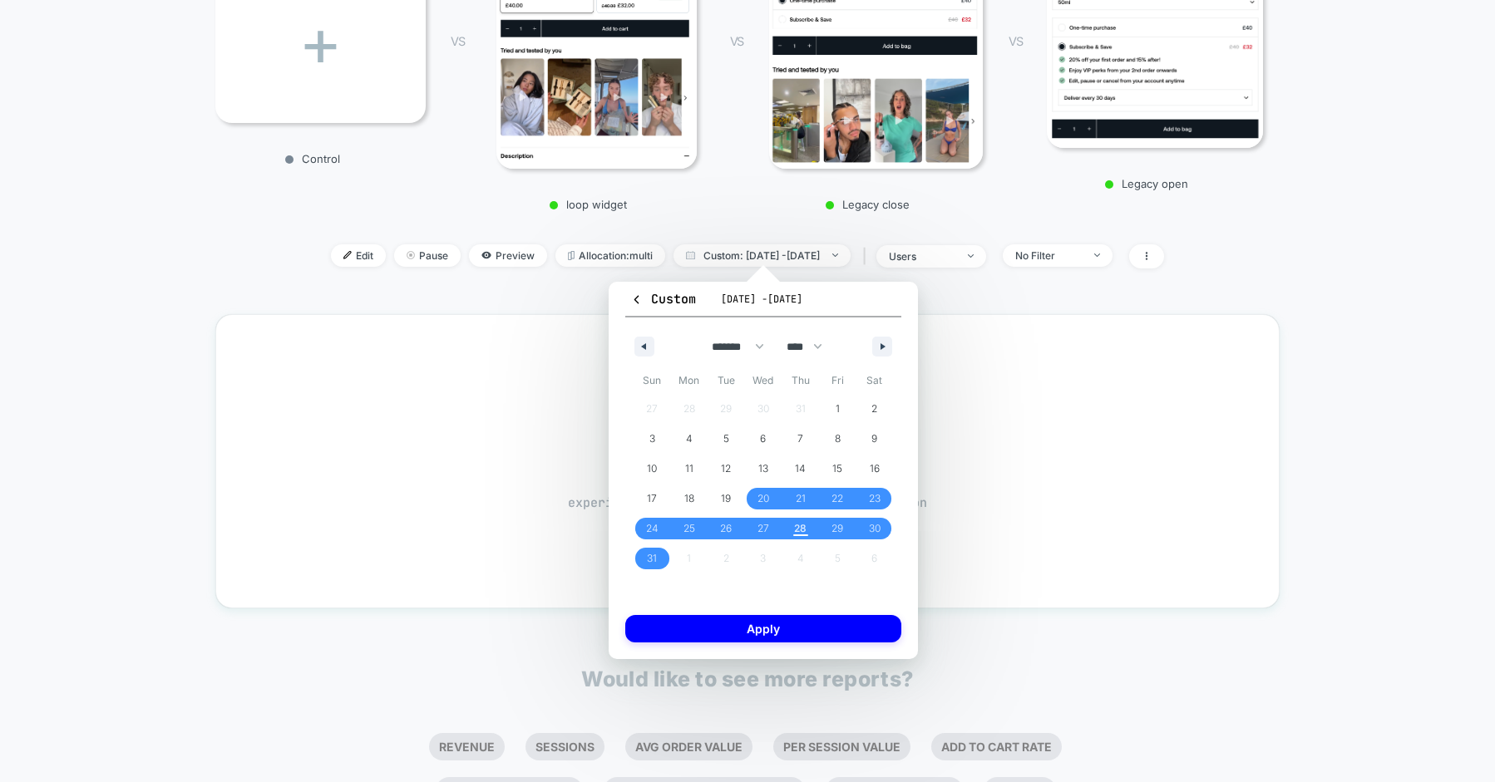
click at [757, 628] on button "Apply" at bounding box center [763, 628] width 276 height 27
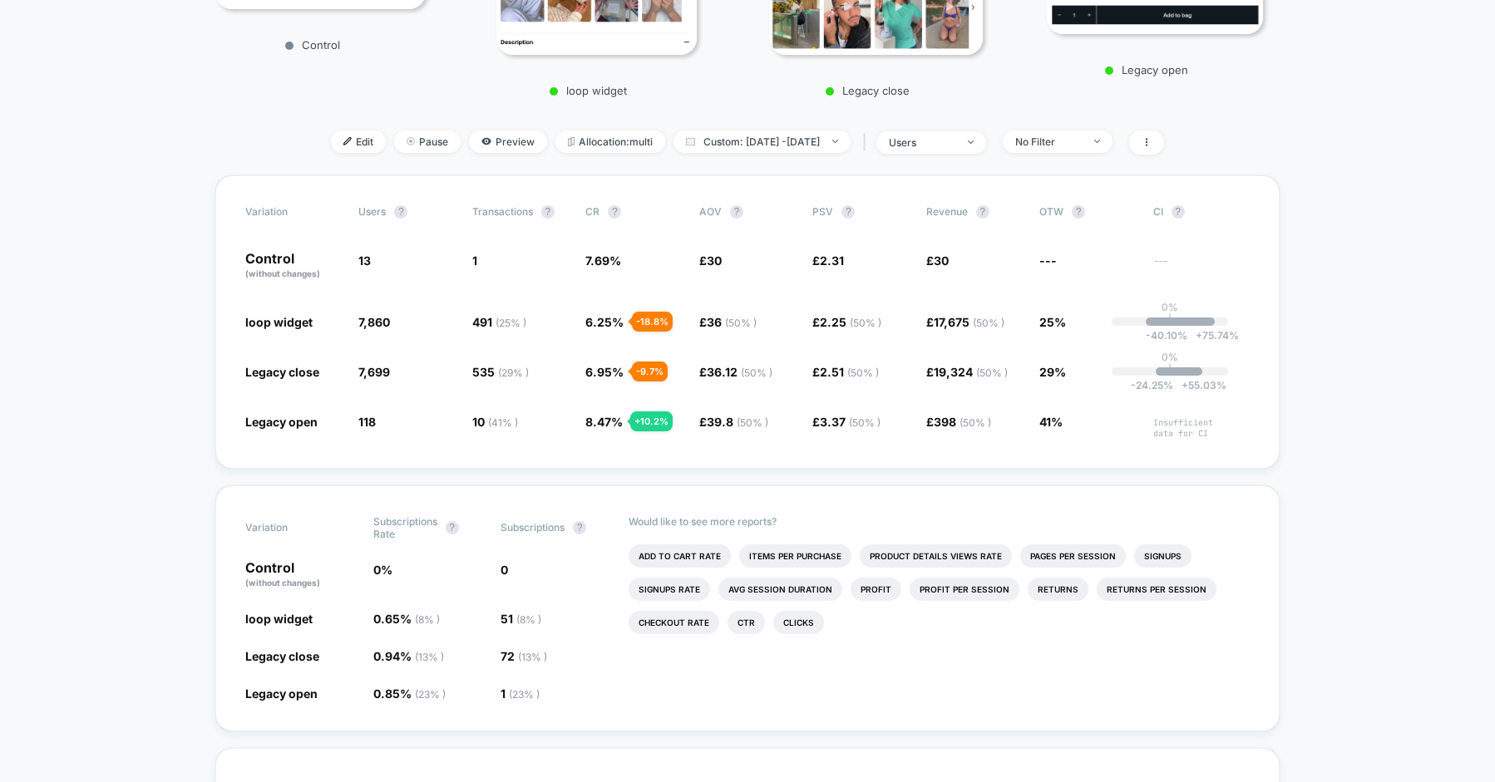
scroll to position [439, 0]
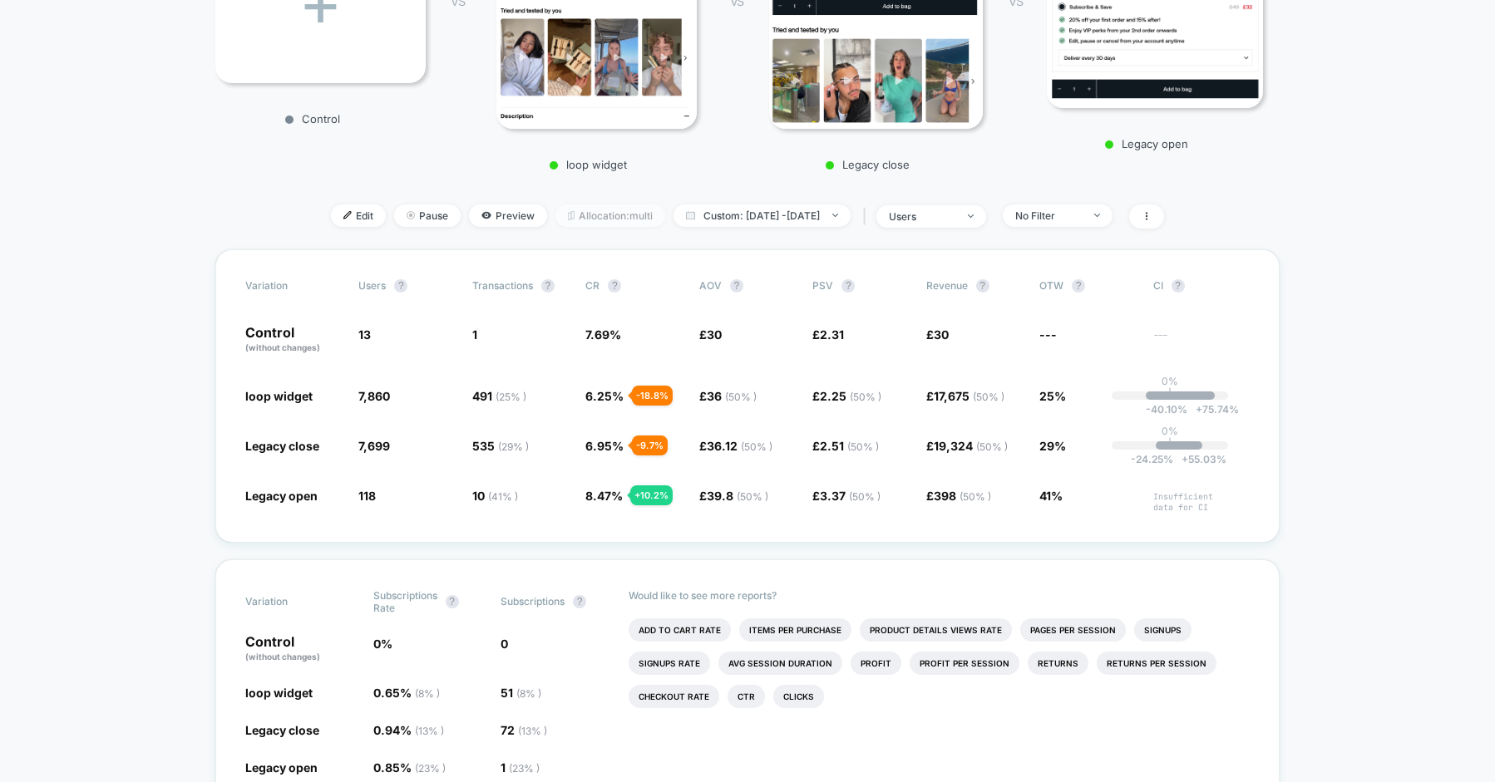
click at [587, 215] on span "Allocation: multi" at bounding box center [610, 216] width 110 height 22
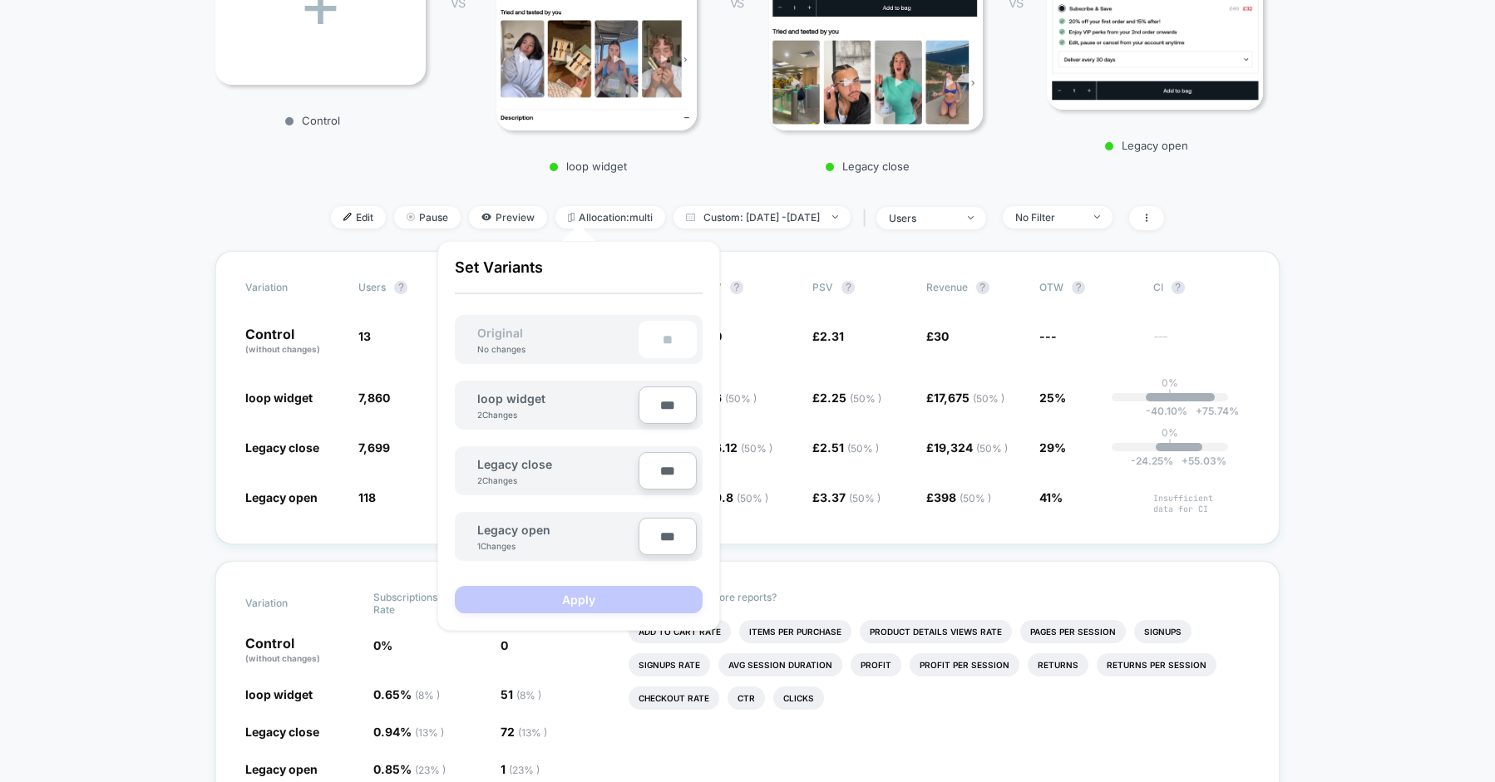
scroll to position [368, 0]
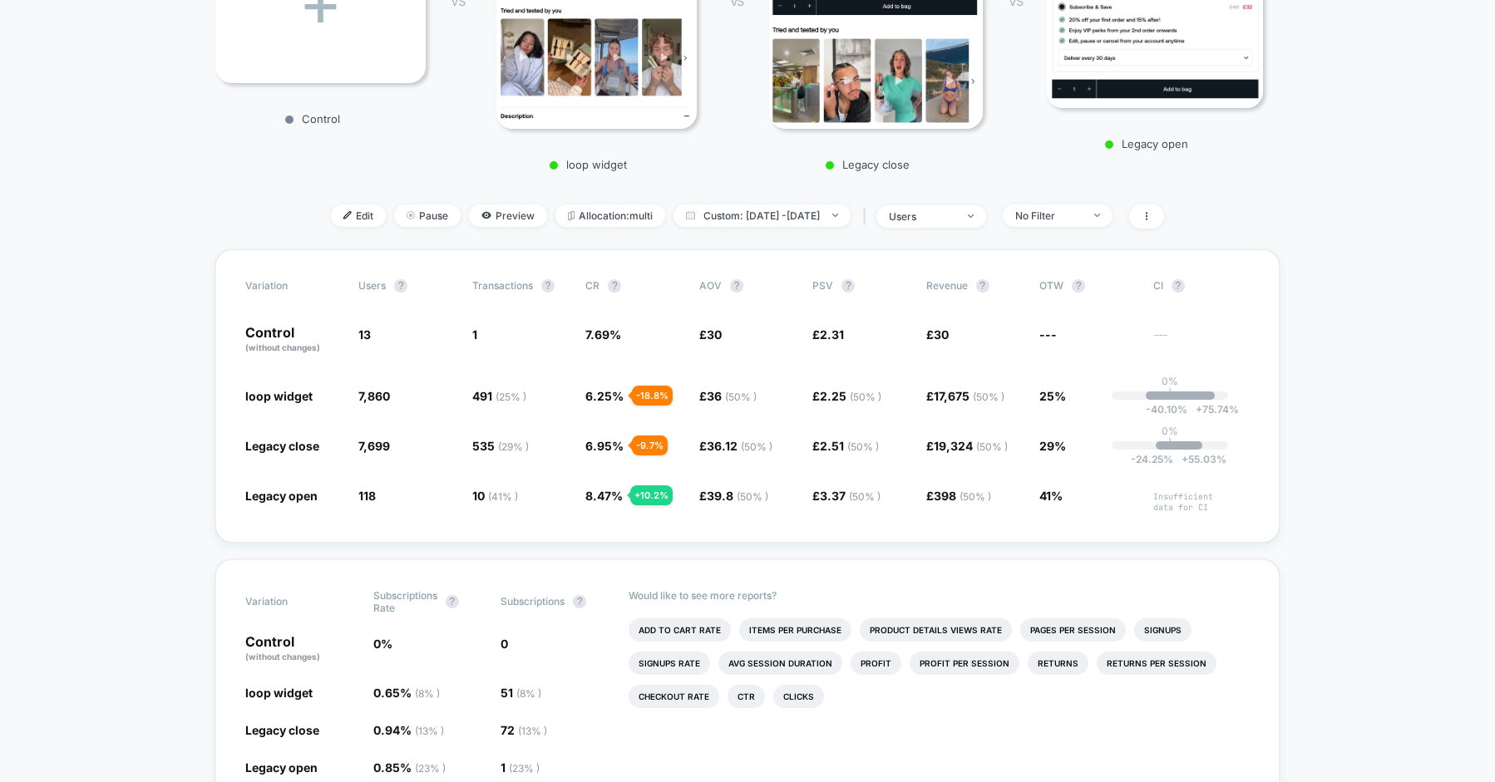
scroll to position [366, 0]
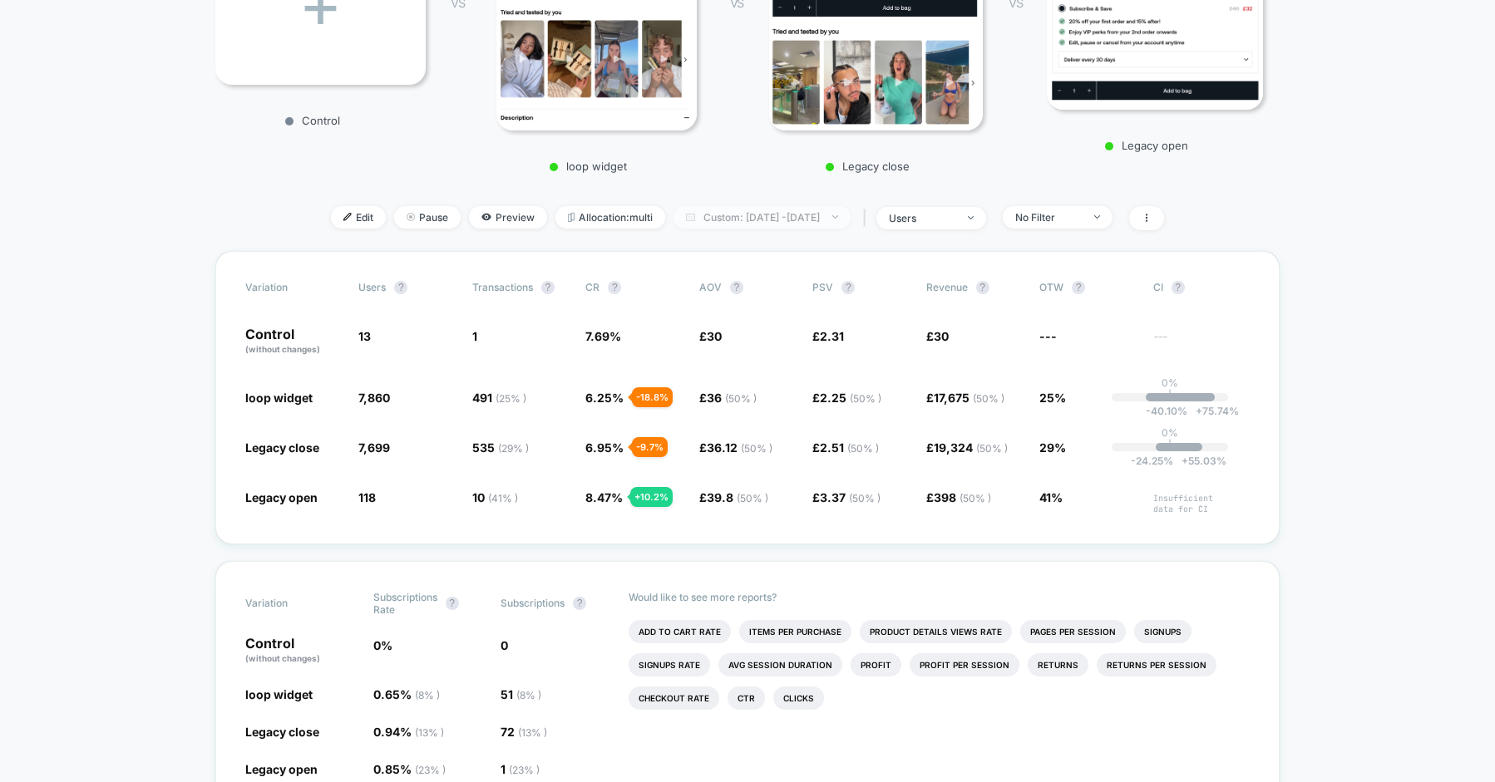
click at [850, 212] on span "Custom: [DATE] - [DATE]" at bounding box center [761, 217] width 177 height 22
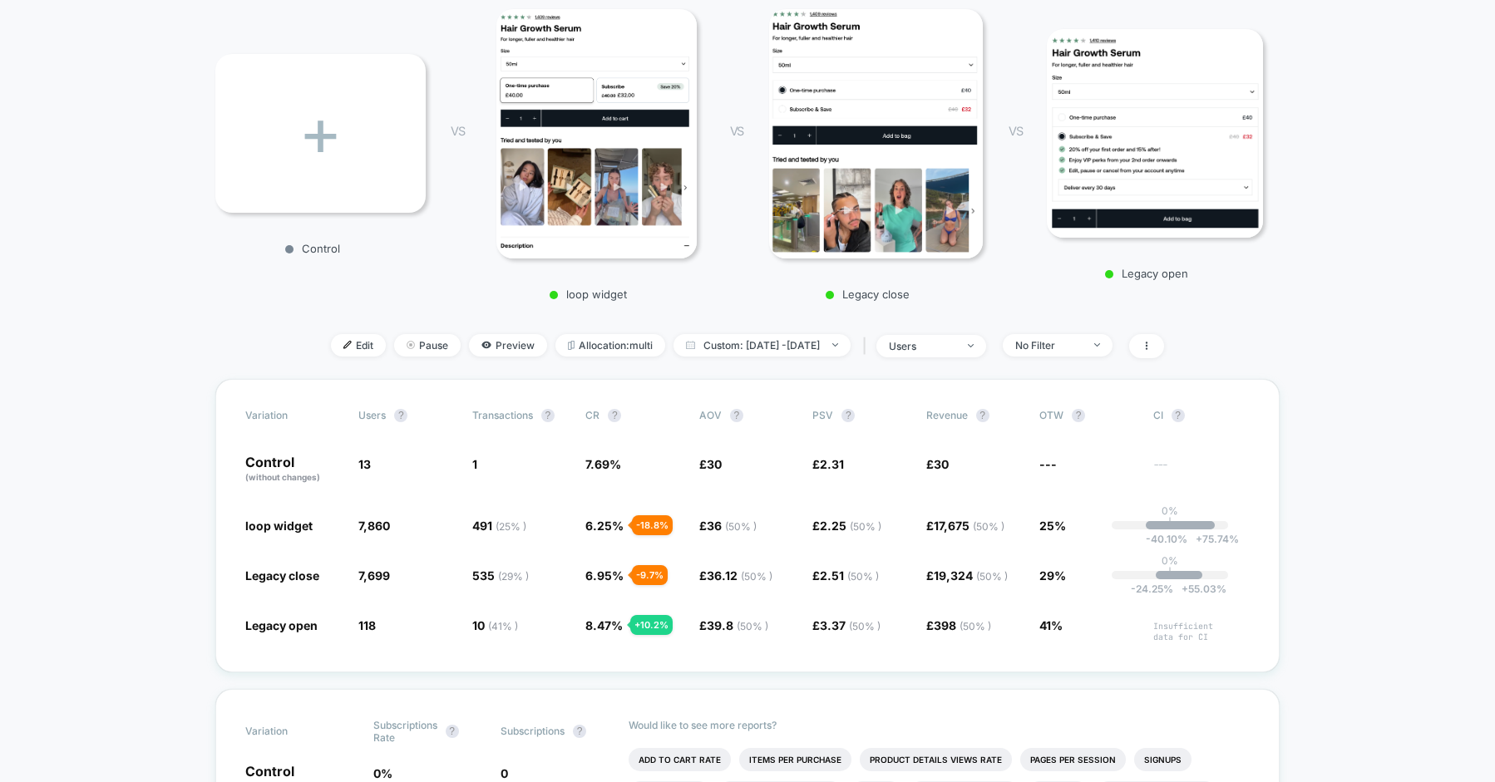
scroll to position [232, 0]
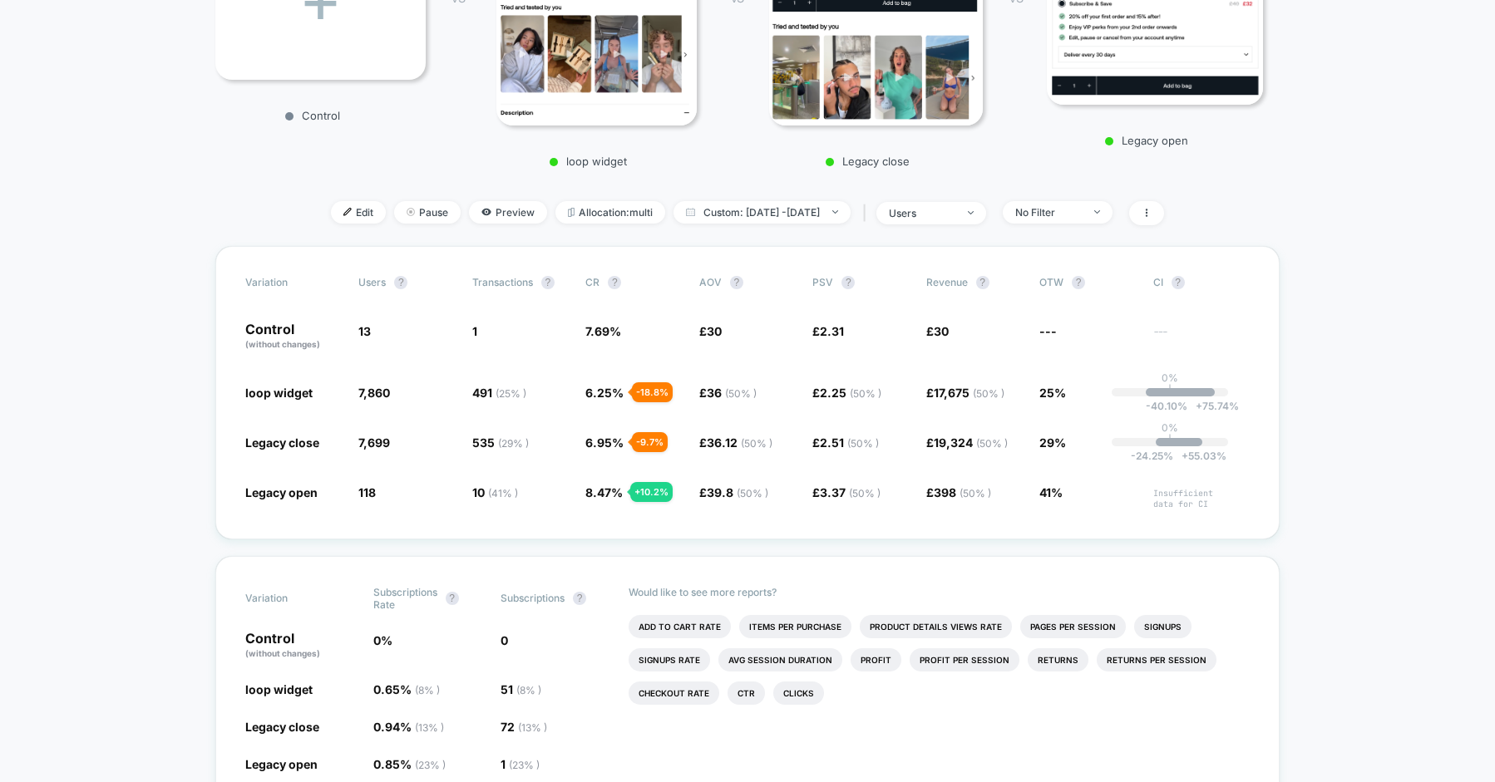
scroll to position [369, 0]
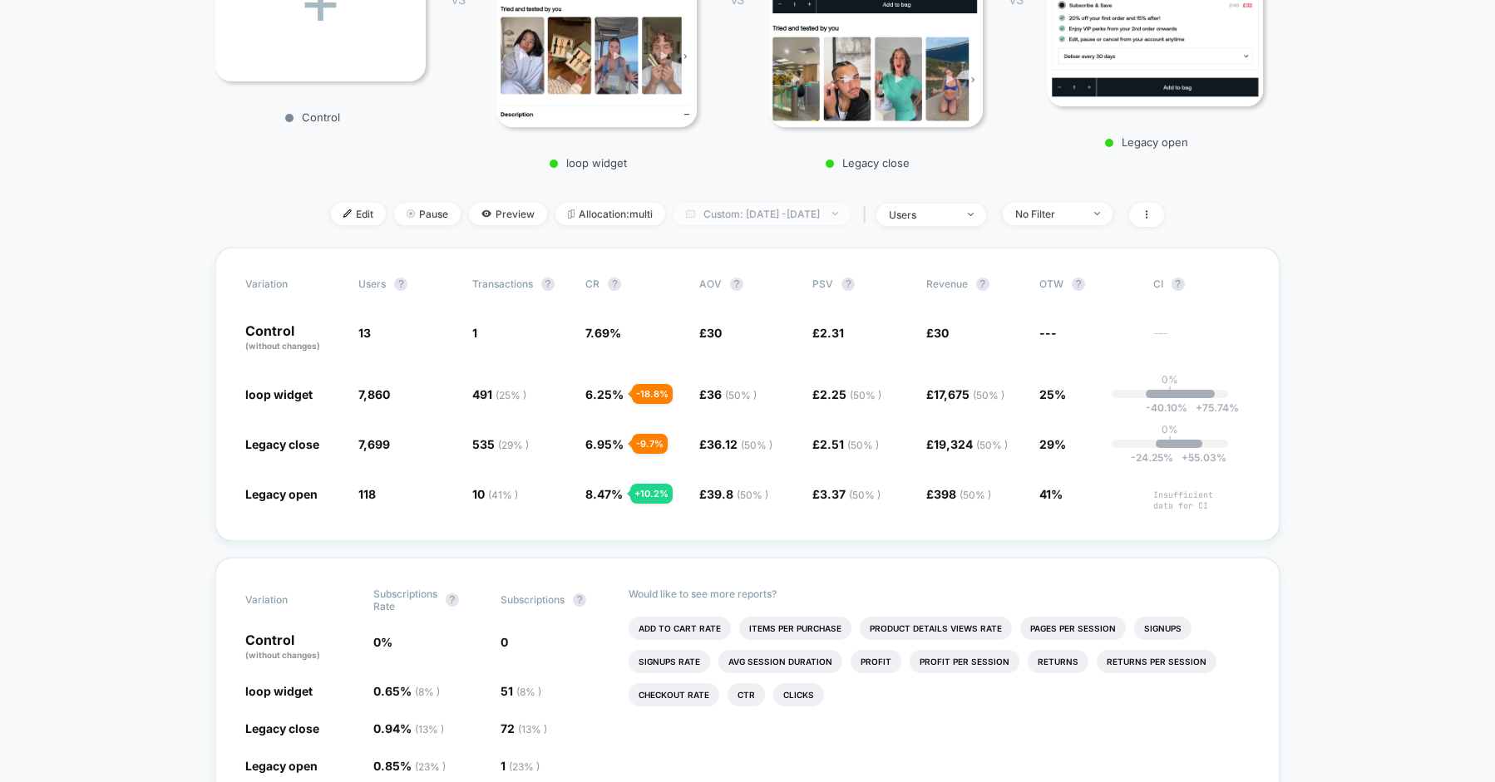
click at [757, 211] on span "Custom: [DATE] - [DATE]" at bounding box center [761, 214] width 177 height 22
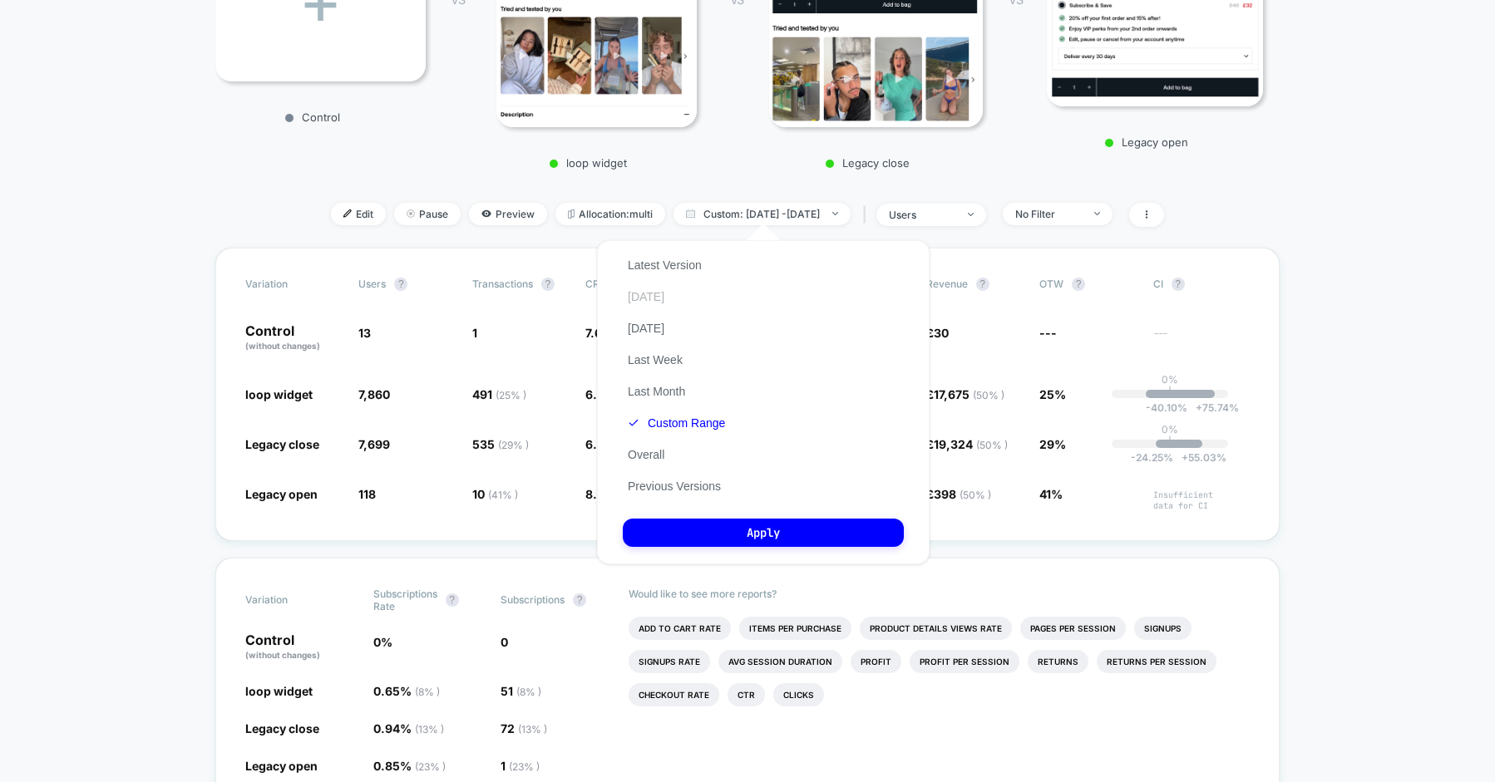
click at [648, 301] on button "[DATE]" at bounding box center [646, 296] width 47 height 15
click at [791, 530] on button "Apply" at bounding box center [763, 533] width 281 height 28
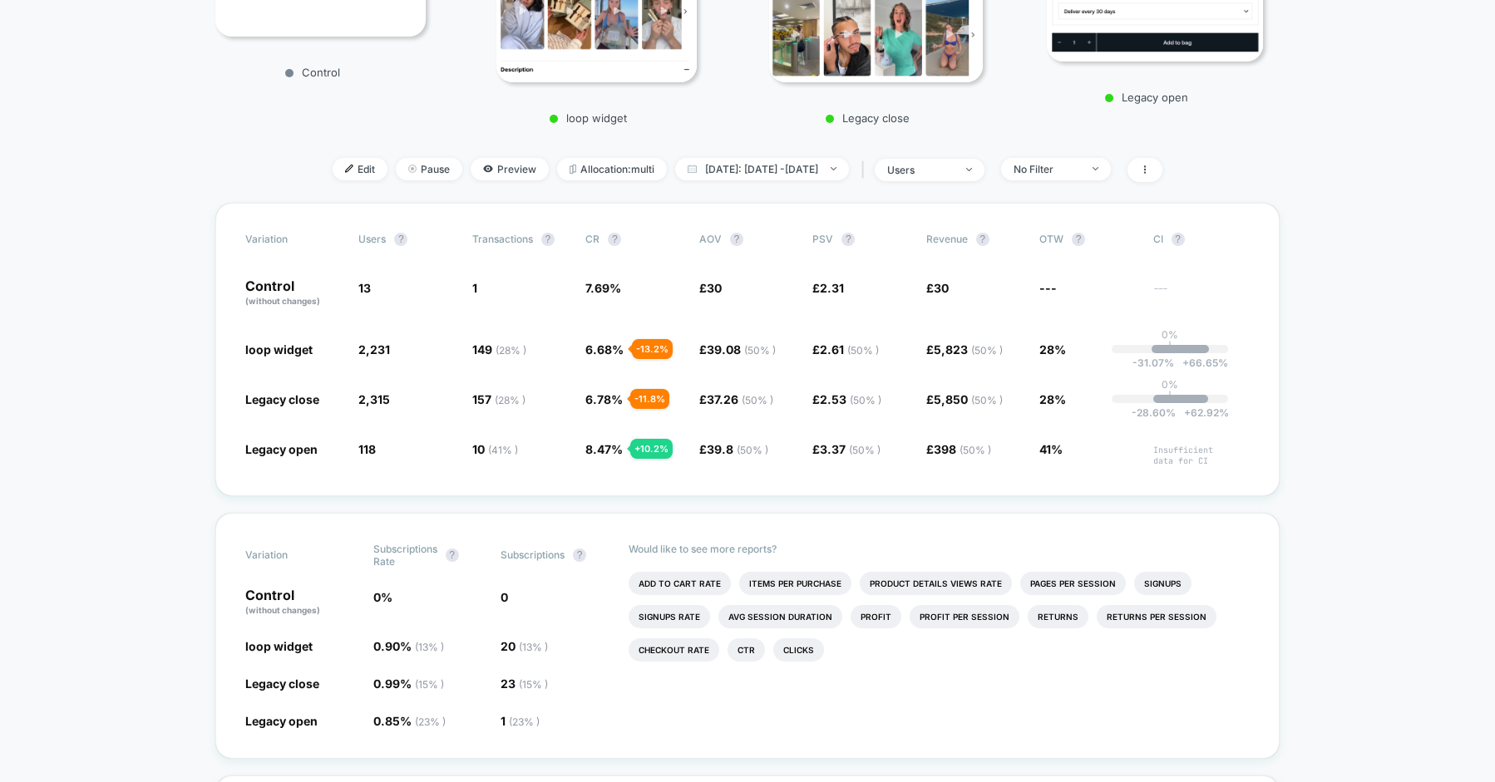
scroll to position [415, 0]
